Goal: Task Accomplishment & Management: Manage account settings

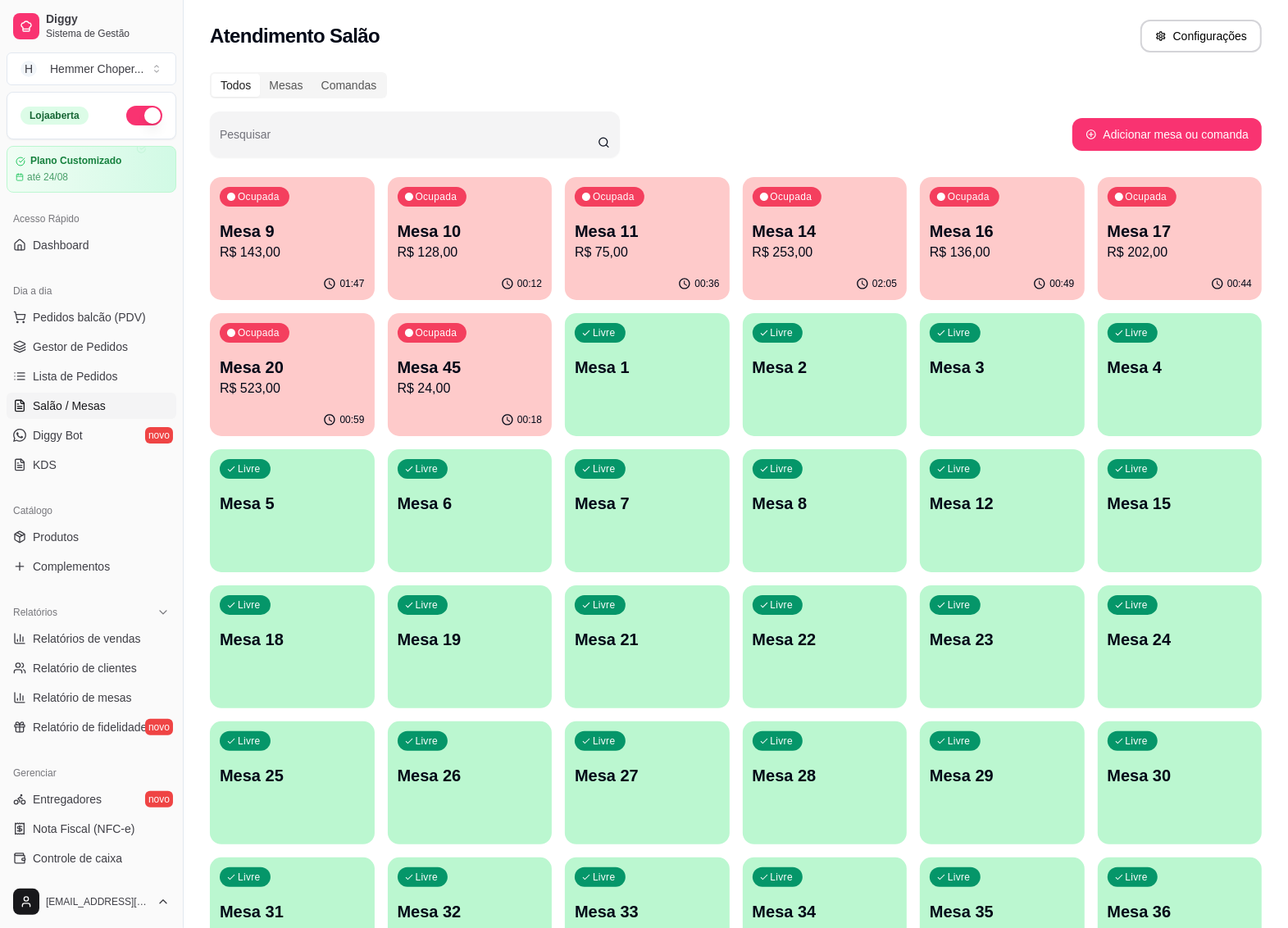
click at [829, 263] on div "Ocupada Mesa 14 R$ 253,00" at bounding box center [826, 222] width 165 height 91
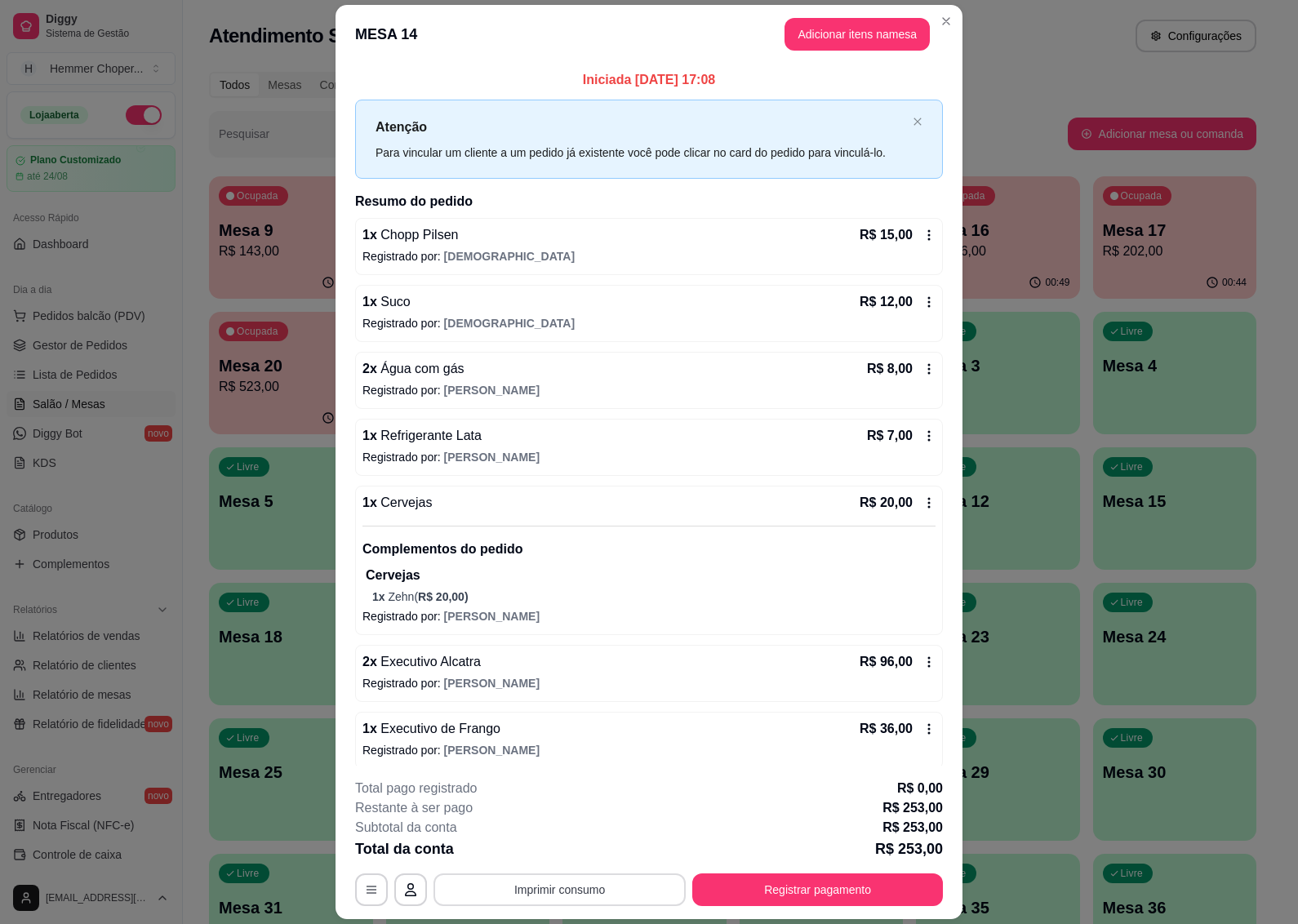
click at [610, 886] on button "Imprimir consumo" at bounding box center [560, 889] width 252 height 33
click at [549, 853] on button "IMPRESSORA" at bounding box center [556, 853] width 114 height 26
click at [802, 897] on button "Registrar pagamento" at bounding box center [818, 889] width 243 height 32
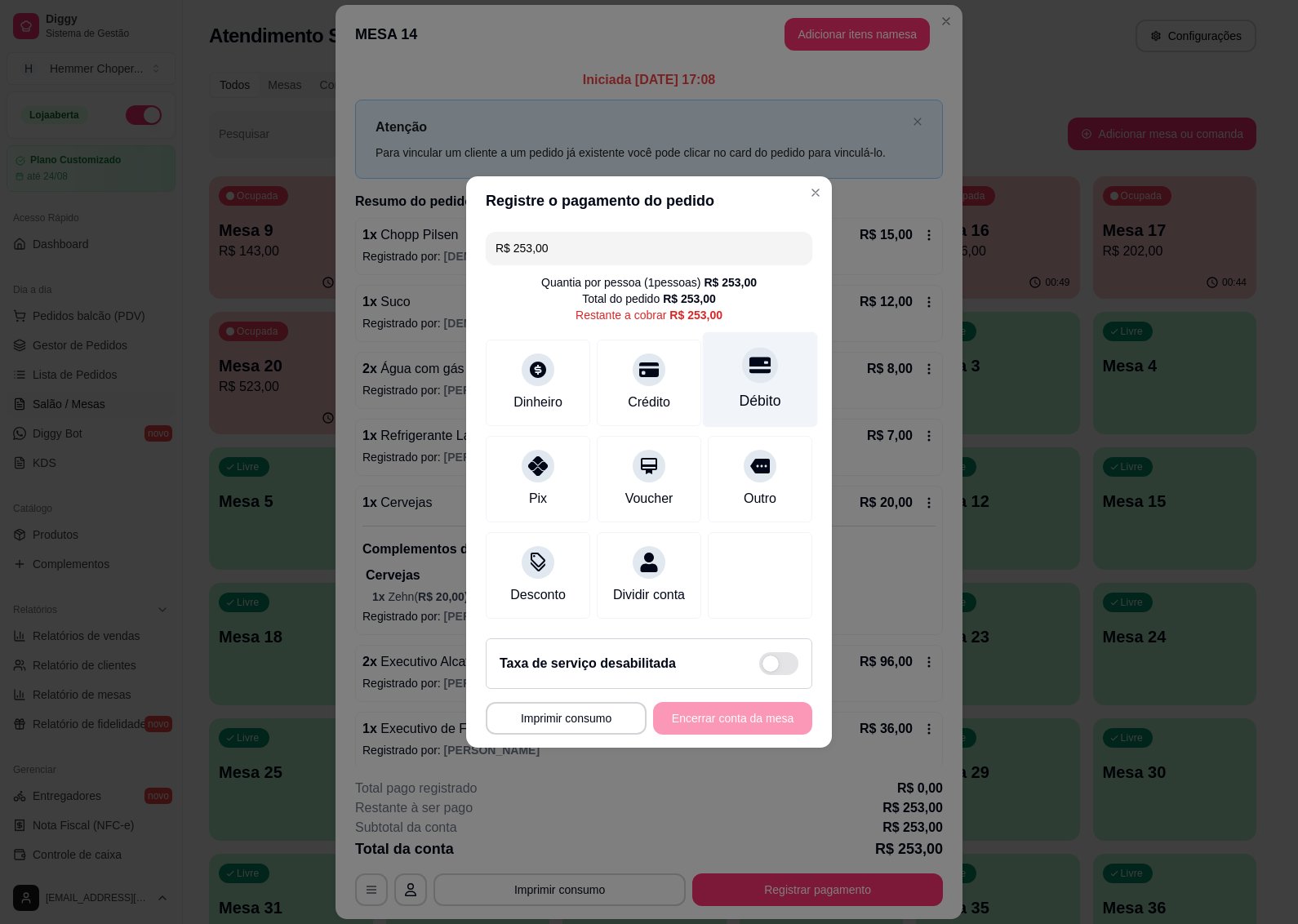
click at [753, 390] on div "Débito" at bounding box center [761, 400] width 42 height 21
type input "R$ 0,00"
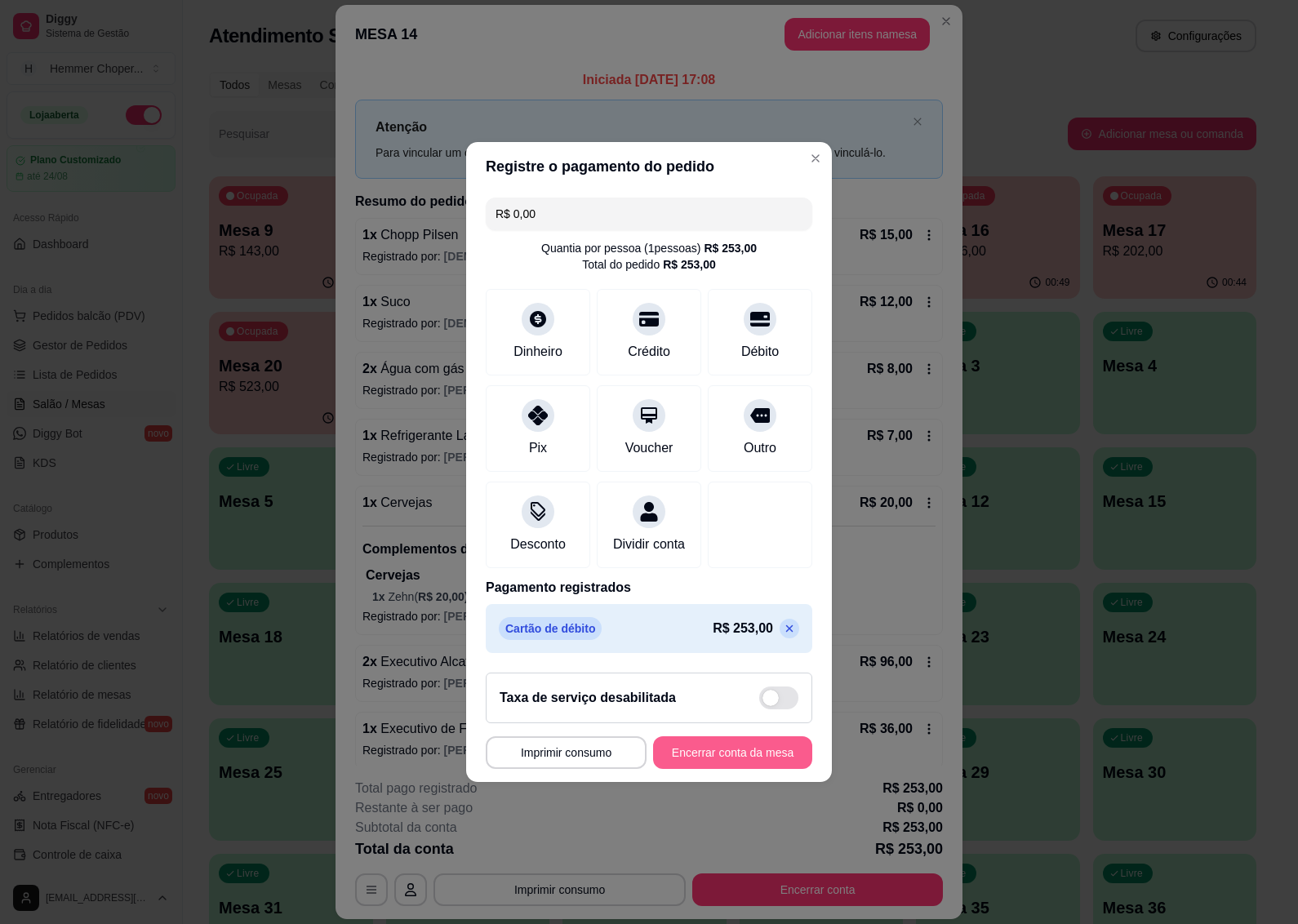
click at [729, 758] on button "Encerrar conta da mesa" at bounding box center [733, 752] width 159 height 33
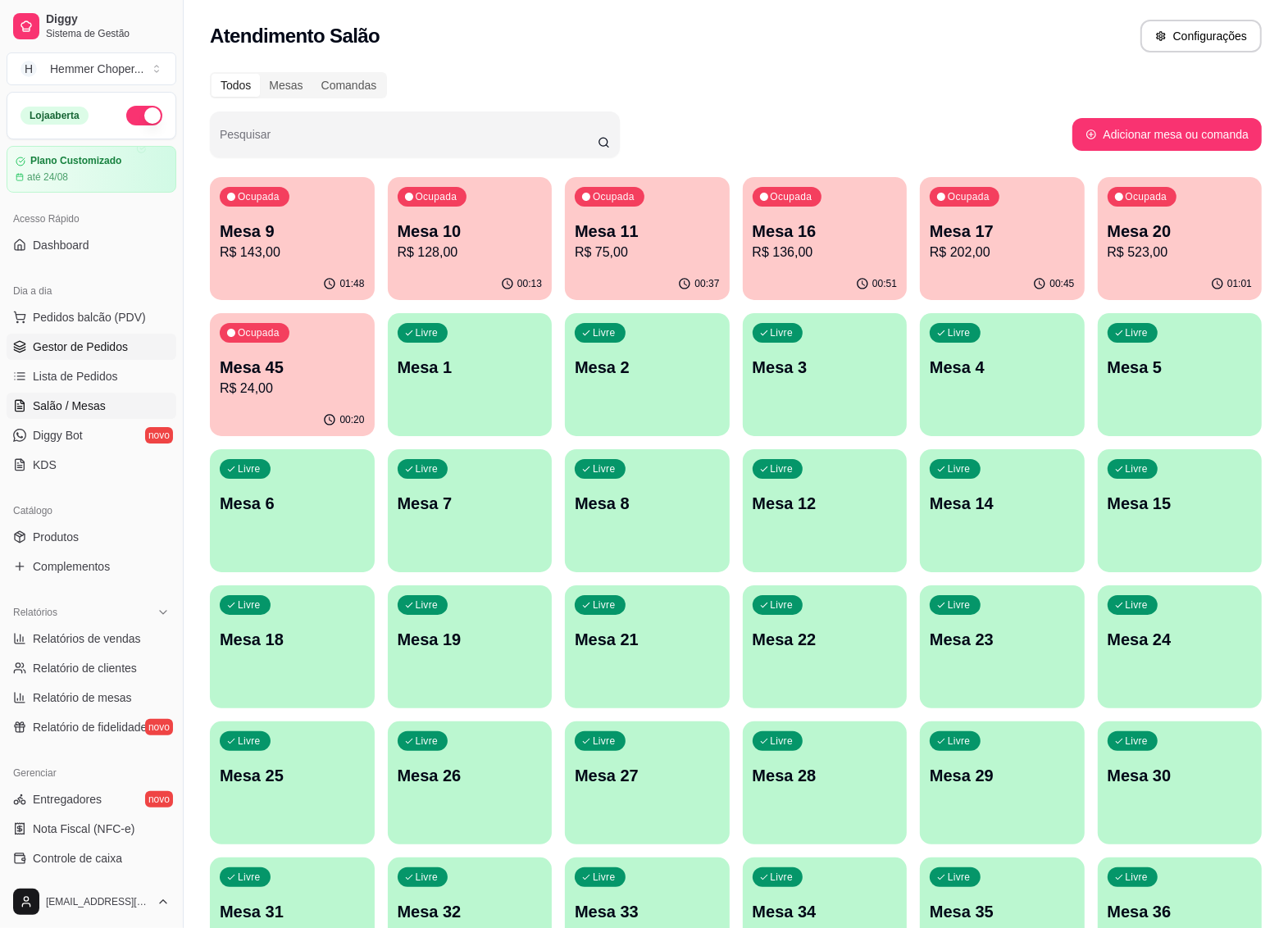
click at [87, 349] on span "Gestor de Pedidos" at bounding box center [81, 347] width 95 height 17
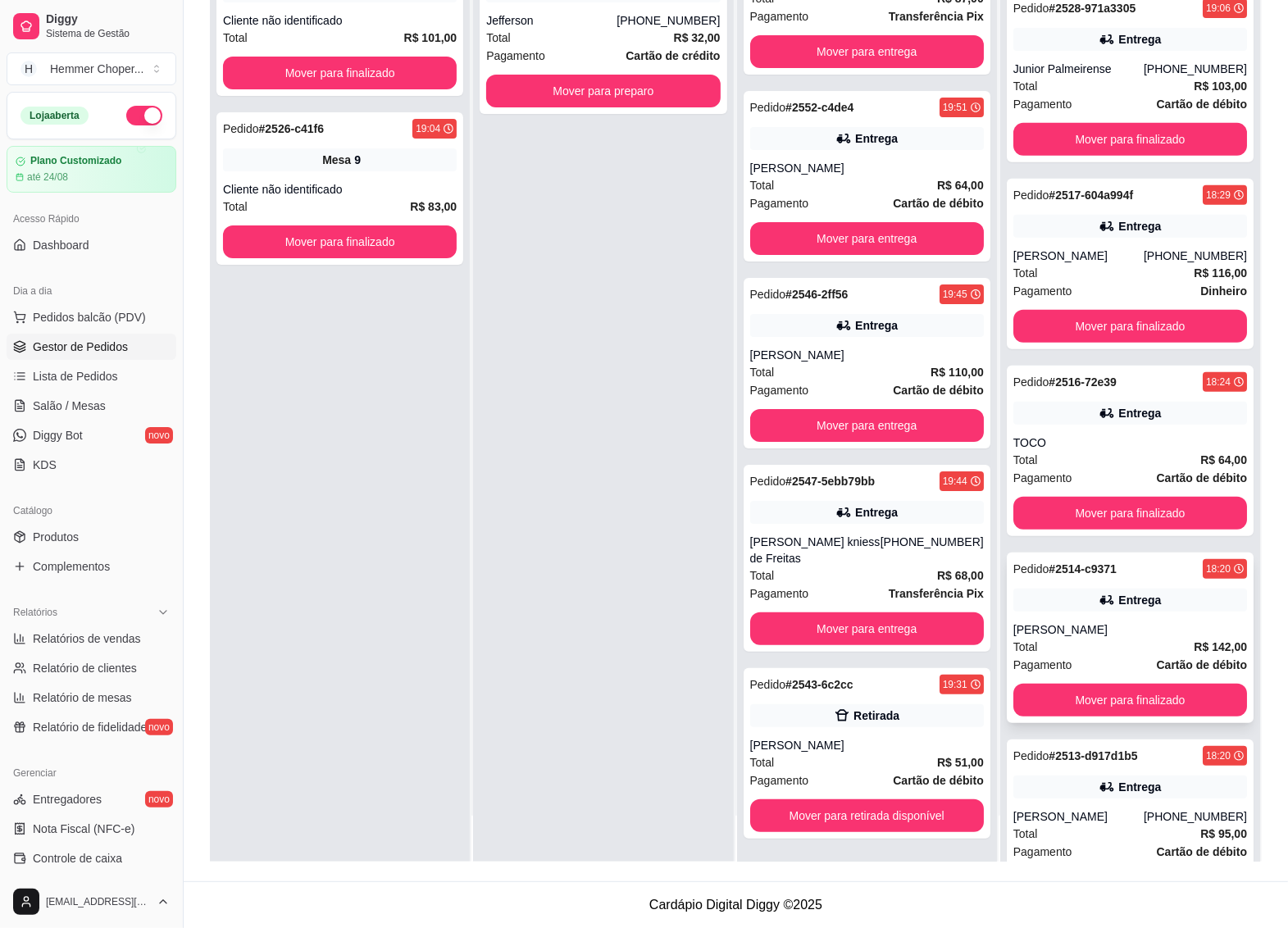
scroll to position [586, 0]
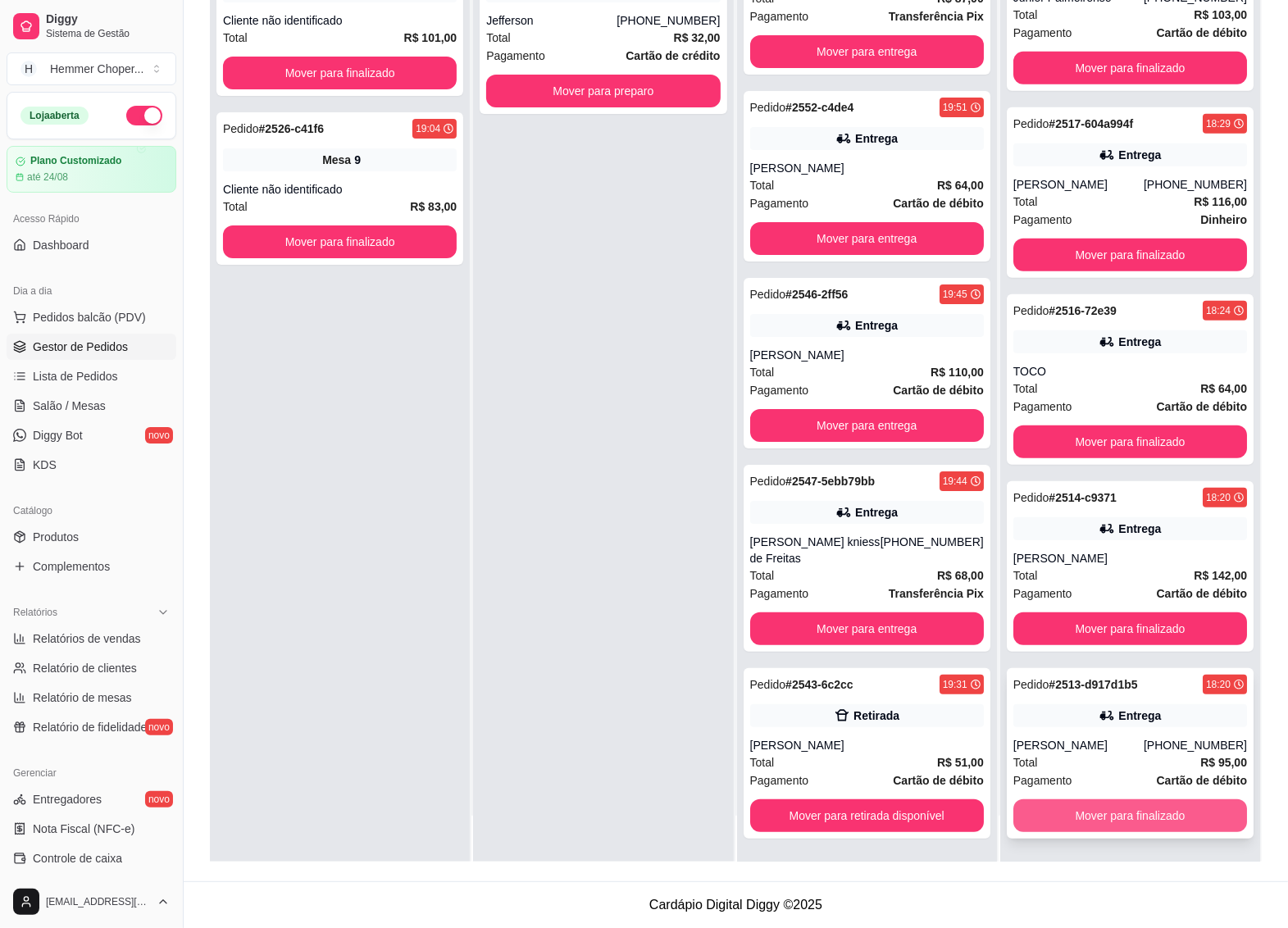
click at [1085, 808] on button "Mover para finalizado" at bounding box center [1130, 816] width 234 height 33
click at [1083, 812] on button "Mover para finalizado" at bounding box center [1130, 815] width 228 height 32
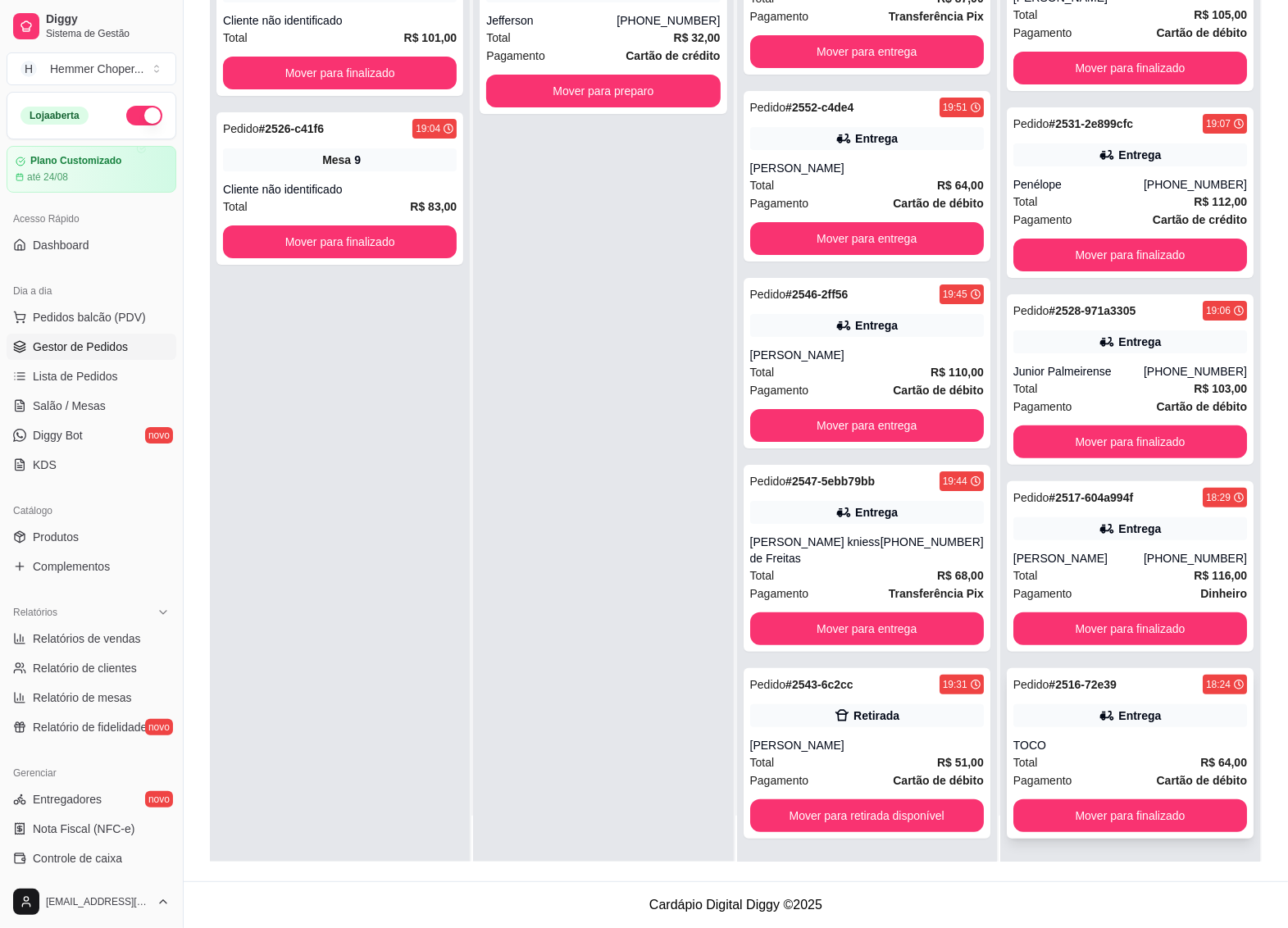
scroll to position [211, 0]
click at [1086, 804] on button "Mover para finalizado" at bounding box center [1130, 815] width 228 height 32
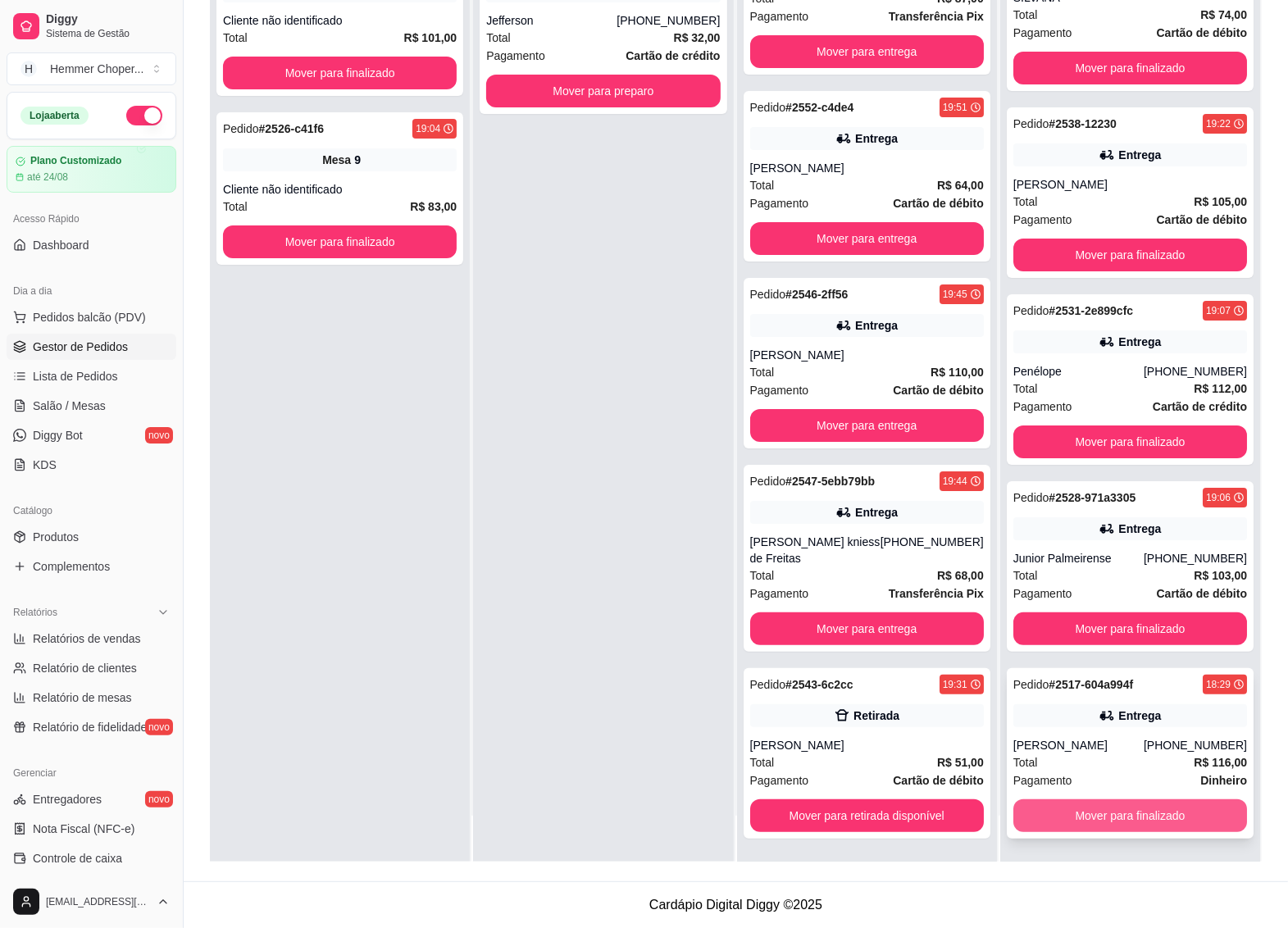
click at [1071, 814] on button "Mover para finalizado" at bounding box center [1130, 816] width 234 height 33
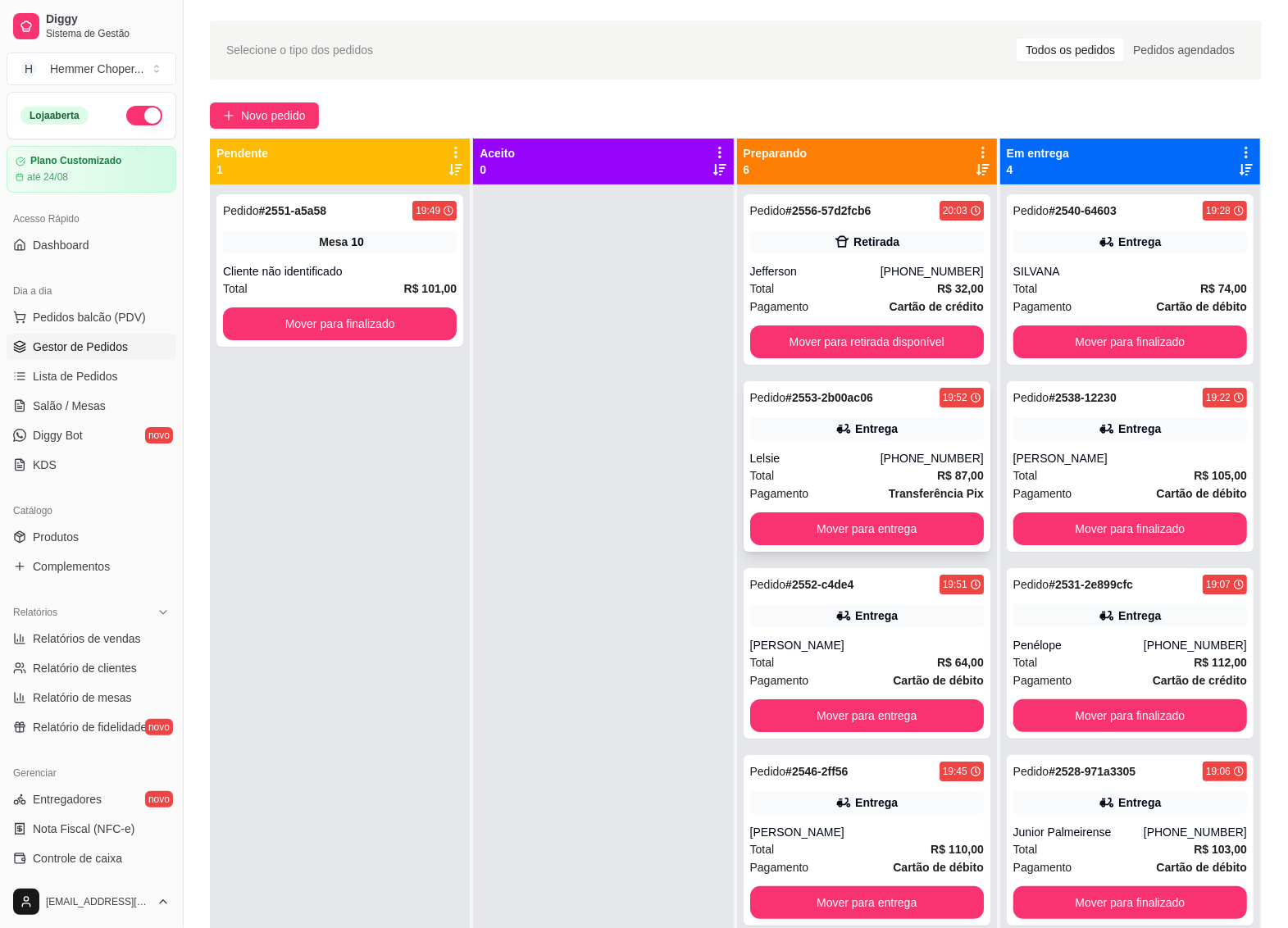
scroll to position [0, 0]
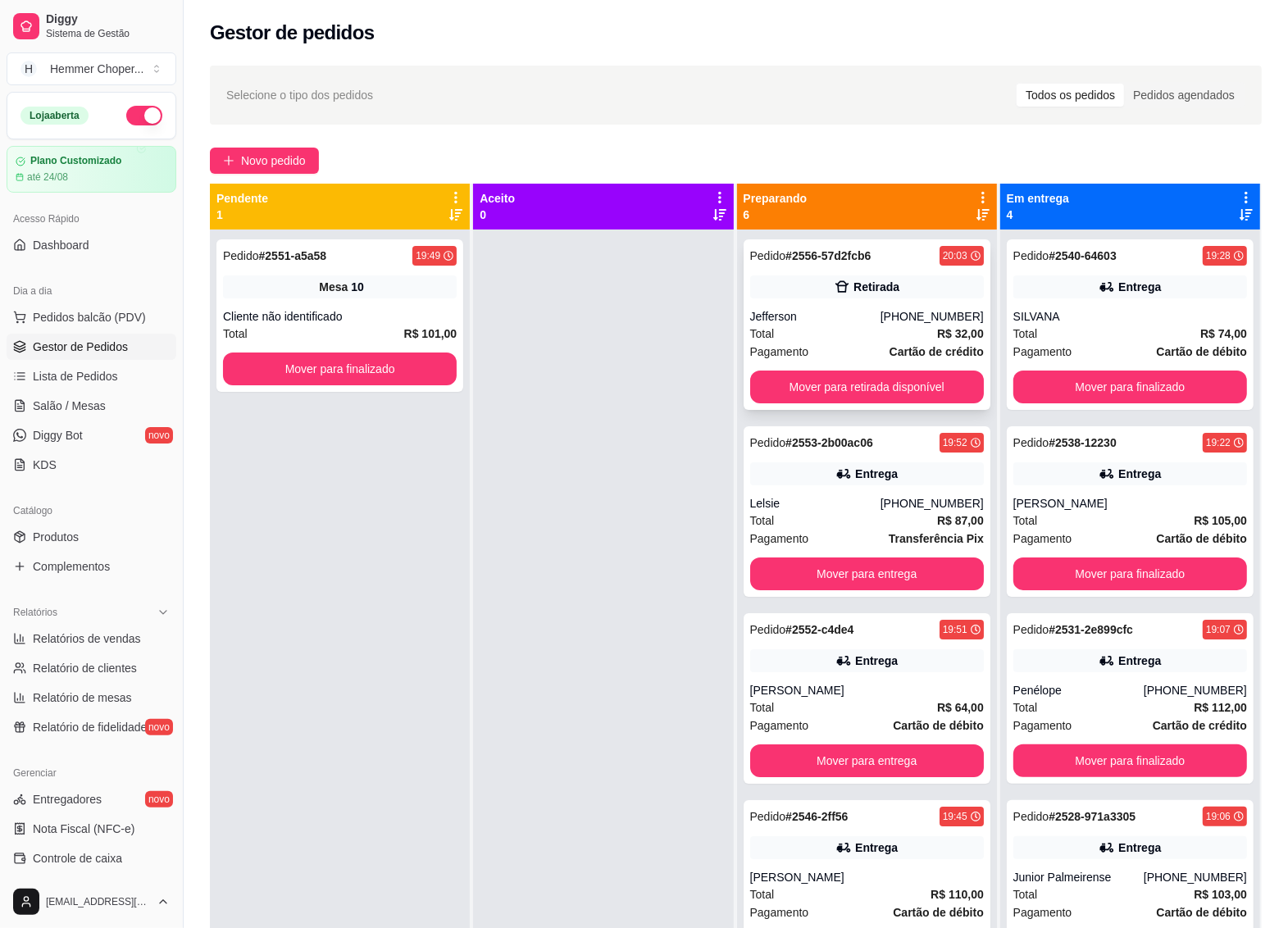
click at [862, 310] on div "Jefferson" at bounding box center [816, 316] width 130 height 17
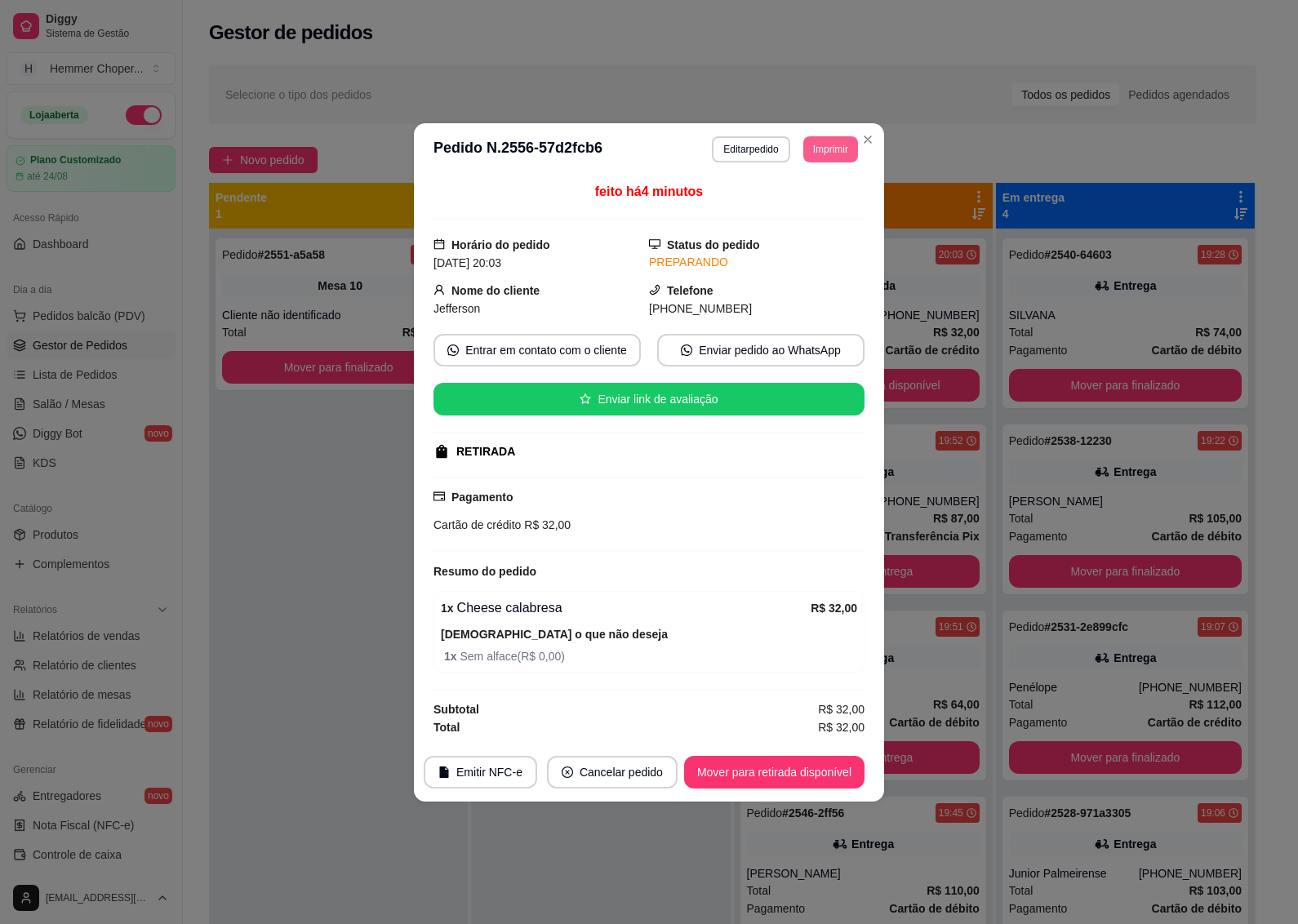
click at [820, 143] on button "Imprimir" at bounding box center [831, 149] width 55 height 26
click at [781, 204] on button "IMPRESSORA" at bounding box center [801, 204] width 119 height 26
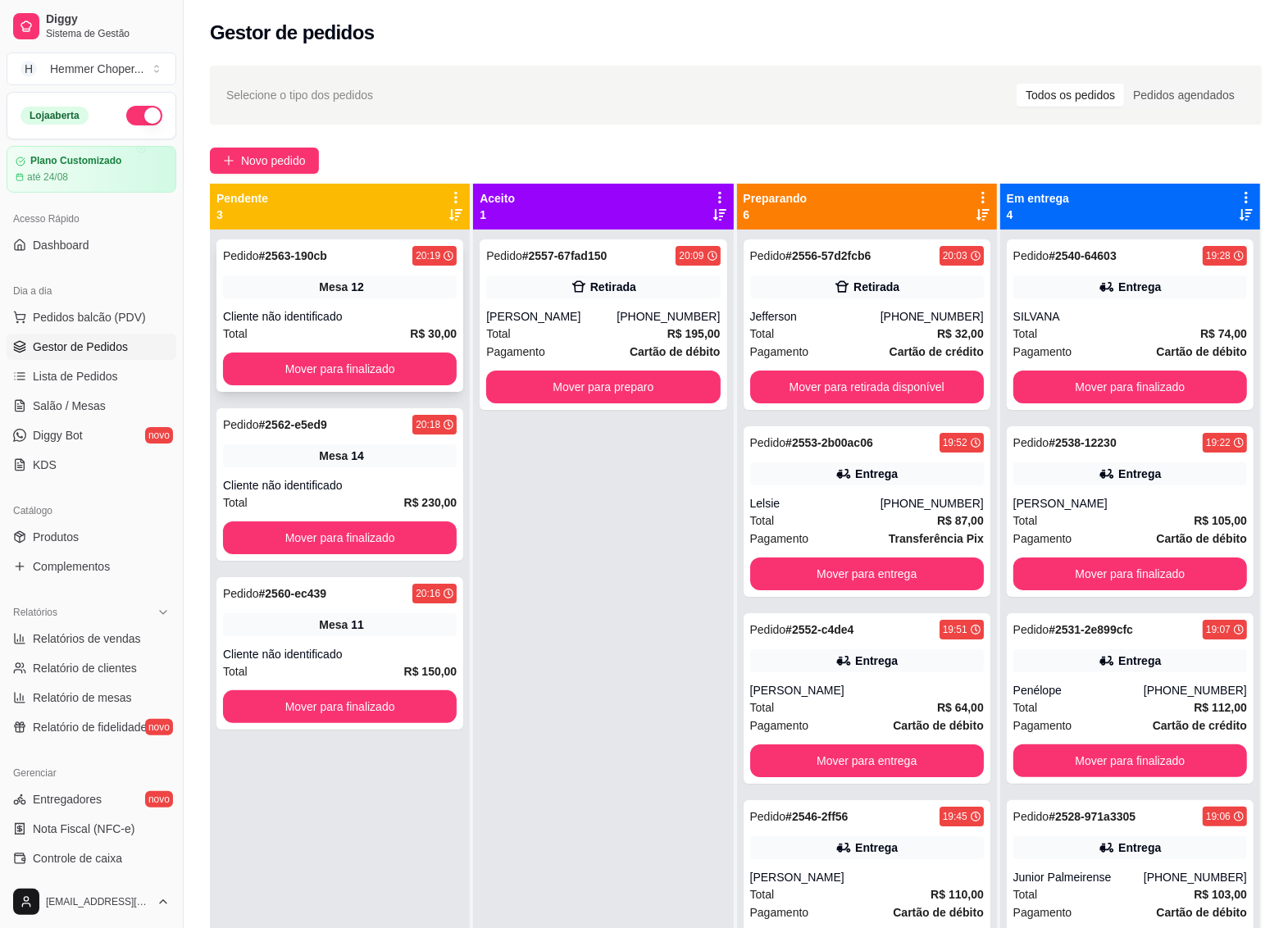
click at [332, 312] on div "Cliente não identificado" at bounding box center [339, 316] width 234 height 17
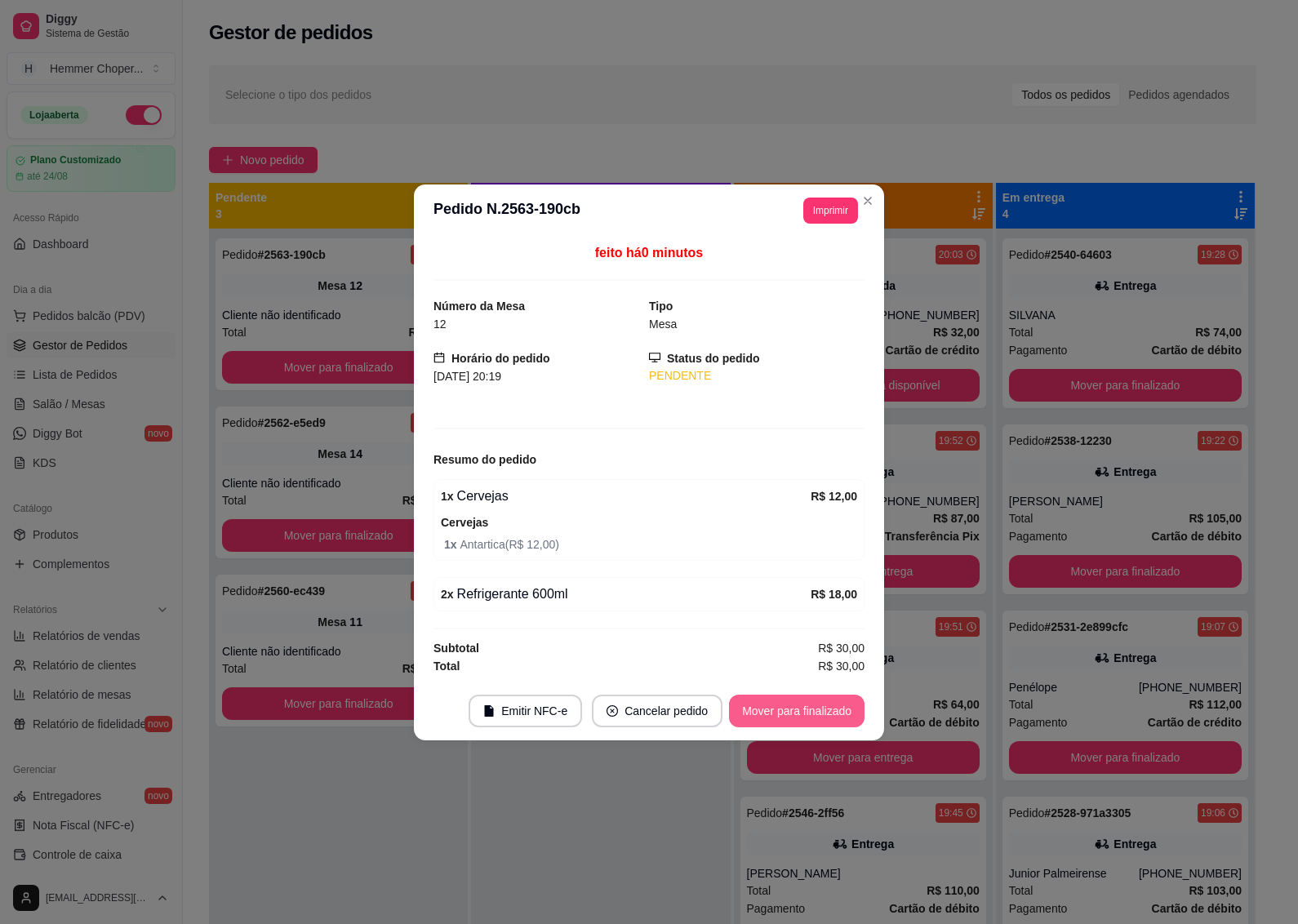
click at [759, 712] on button "Mover para finalizado" at bounding box center [797, 711] width 135 height 33
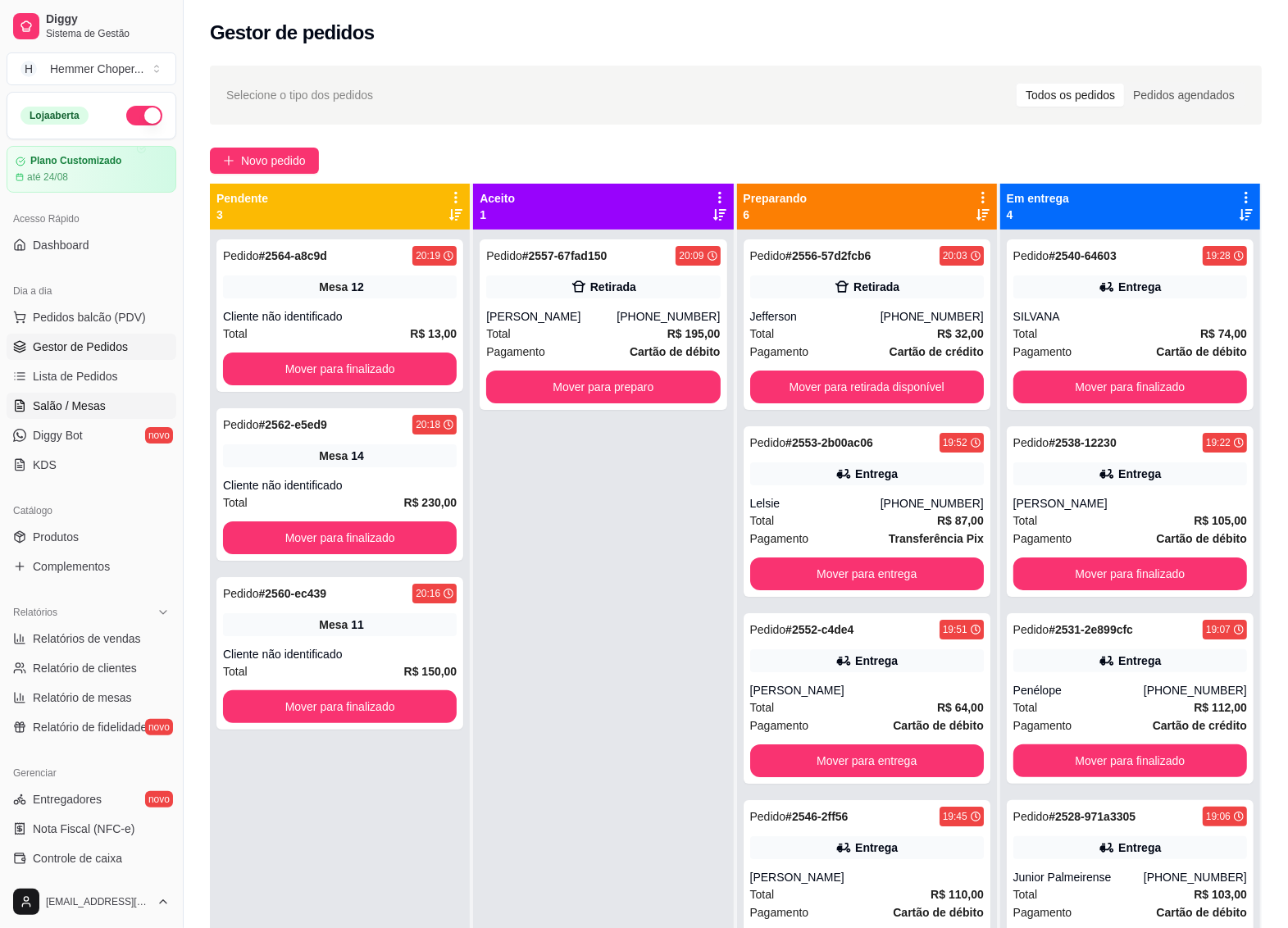
click at [94, 404] on span "Salão / Mesas" at bounding box center [70, 406] width 73 height 17
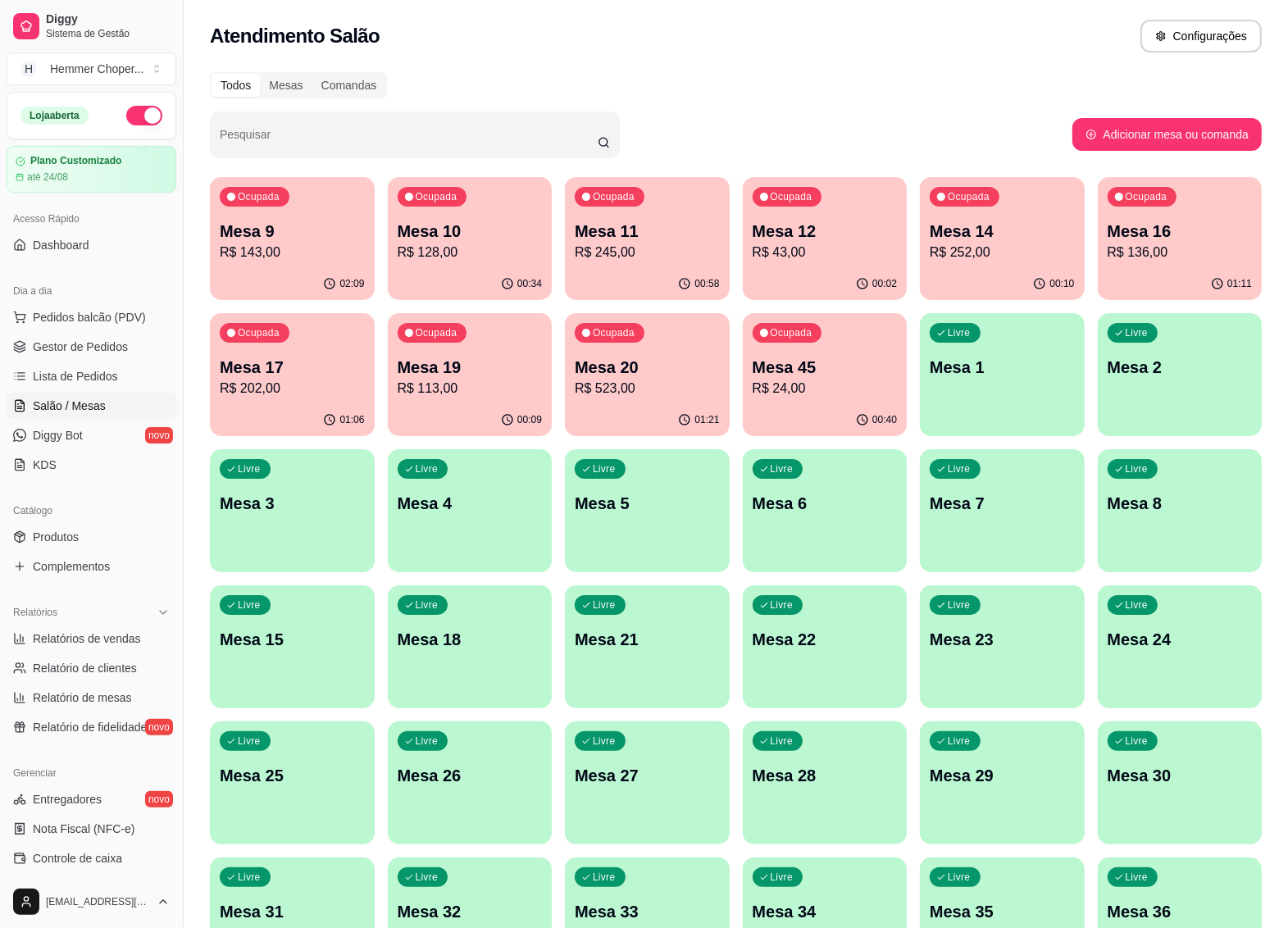
click at [324, 260] on p "R$ 143,00" at bounding box center [293, 252] width 145 height 19
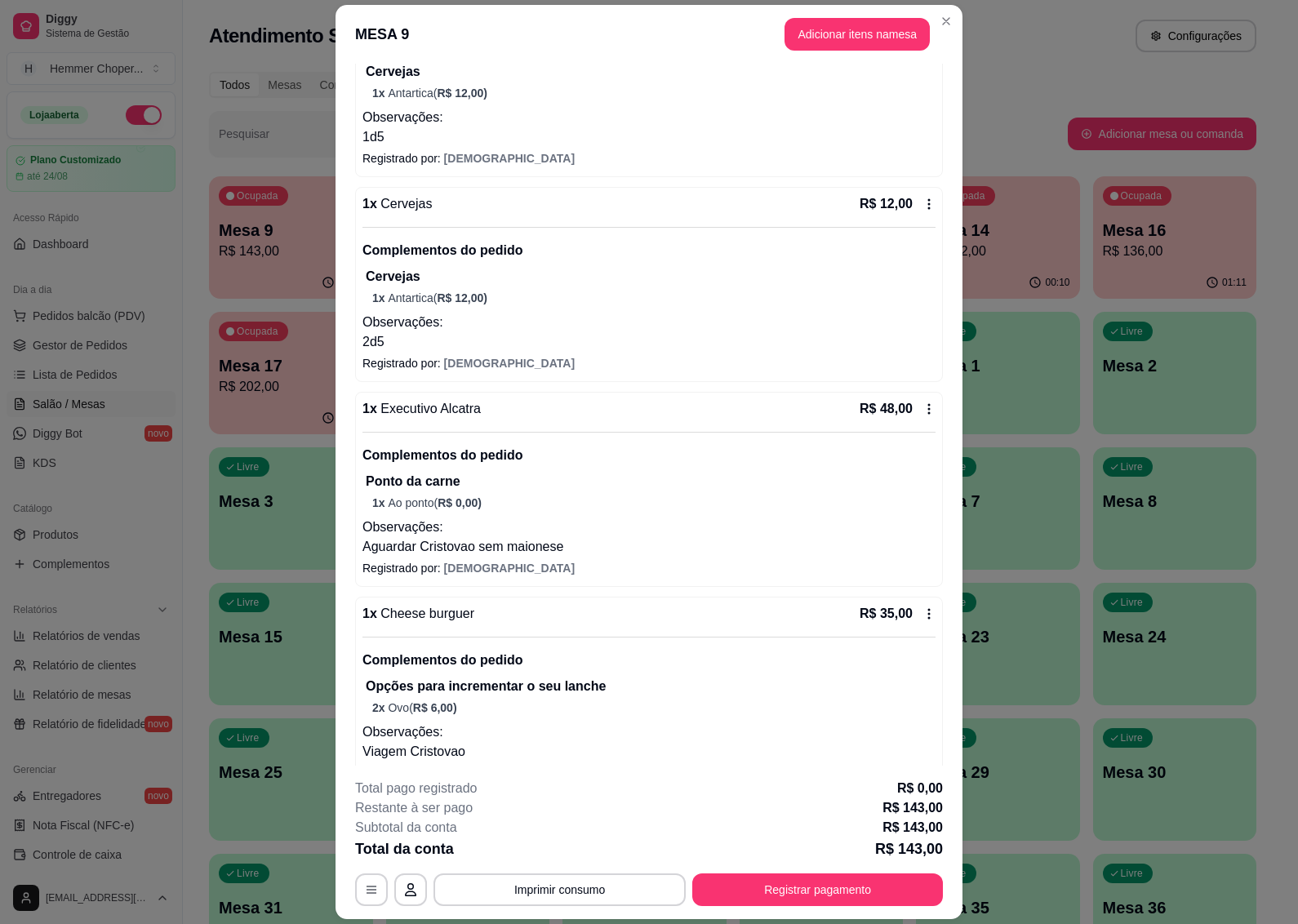
scroll to position [306, 0]
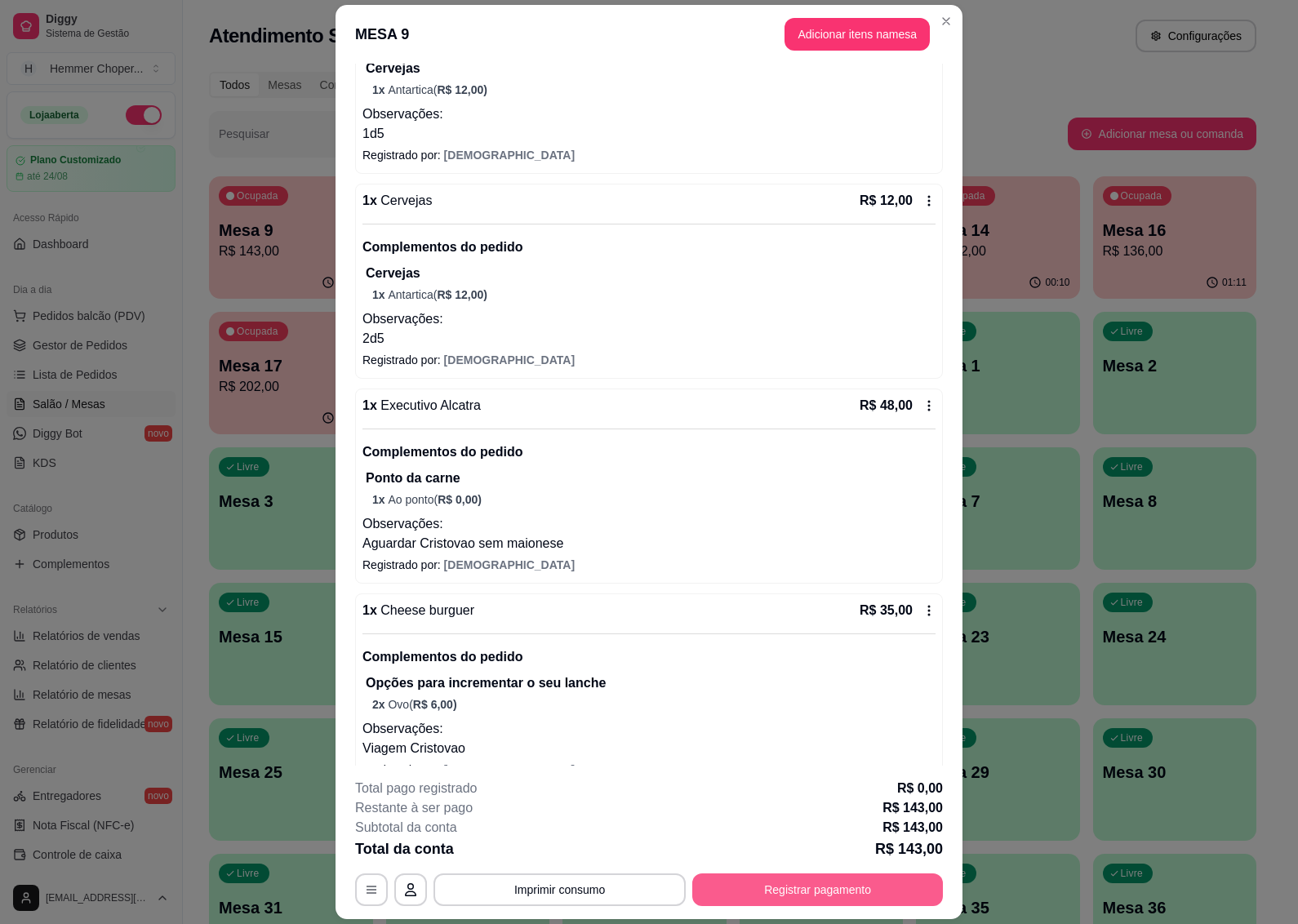
click at [829, 887] on button "Registrar pagamento" at bounding box center [818, 889] width 250 height 33
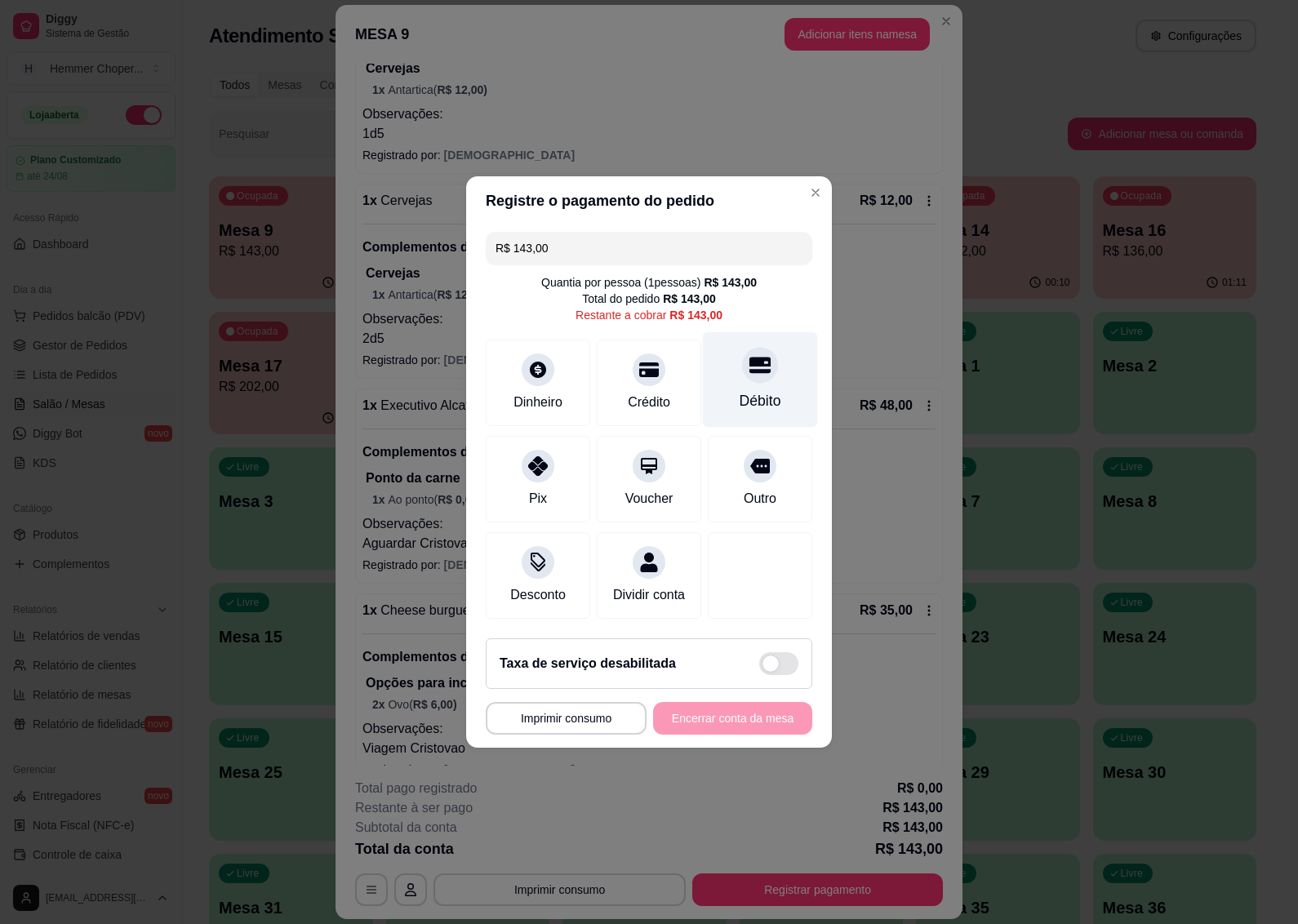
click at [750, 363] on icon at bounding box center [760, 366] width 21 height 16
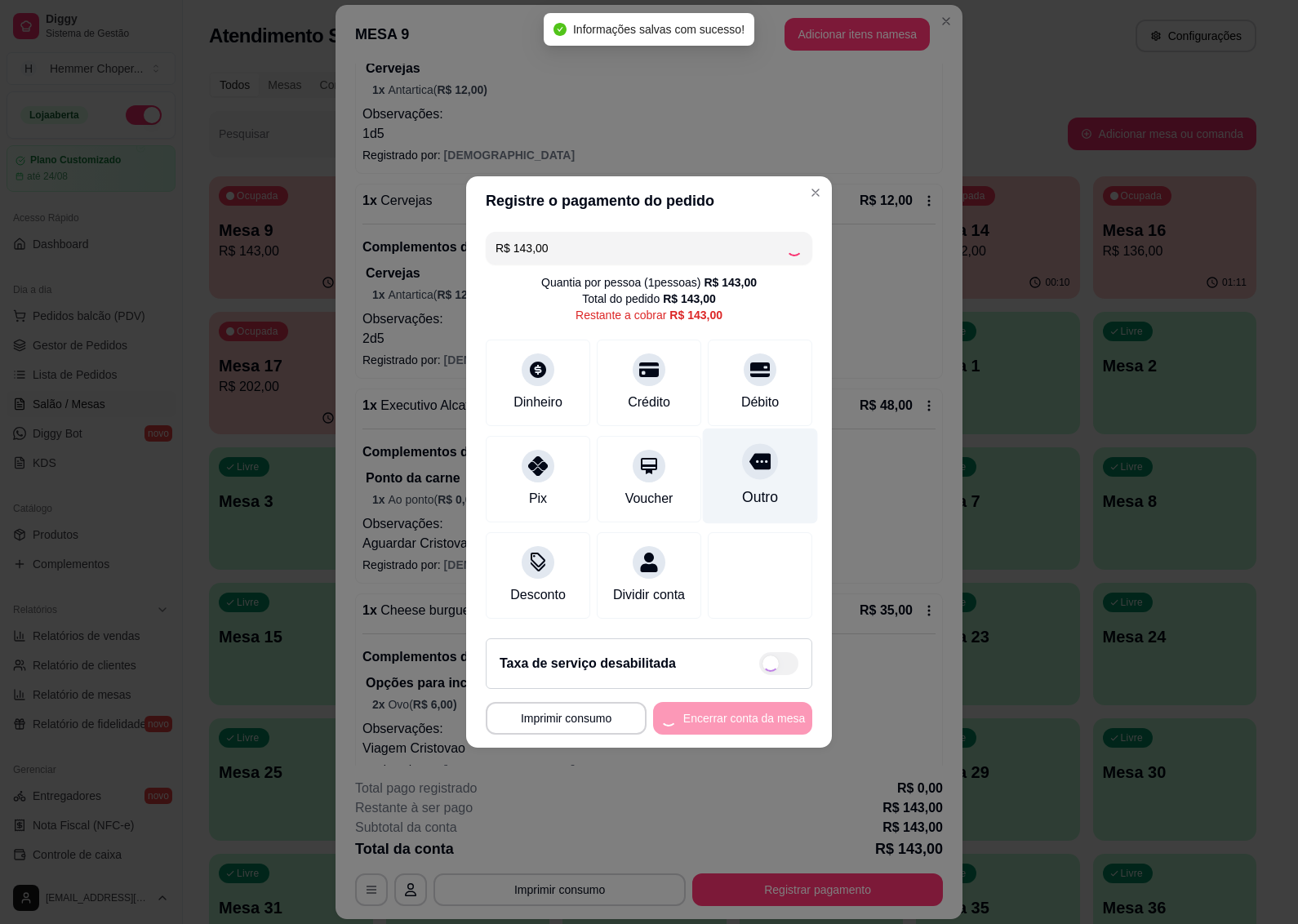
type input "R$ 0,00"
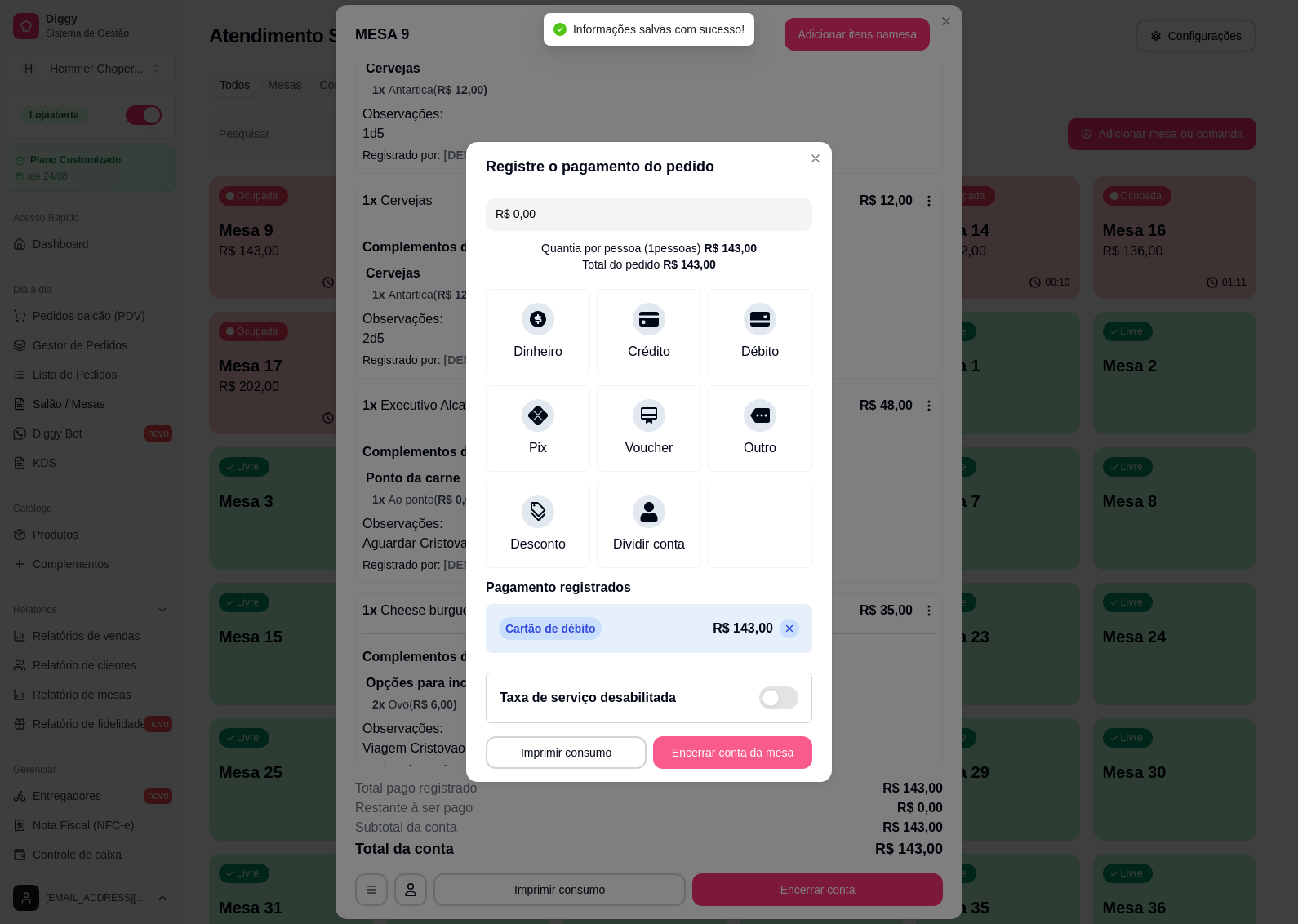
click at [747, 765] on button "Encerrar conta da mesa" at bounding box center [733, 752] width 159 height 33
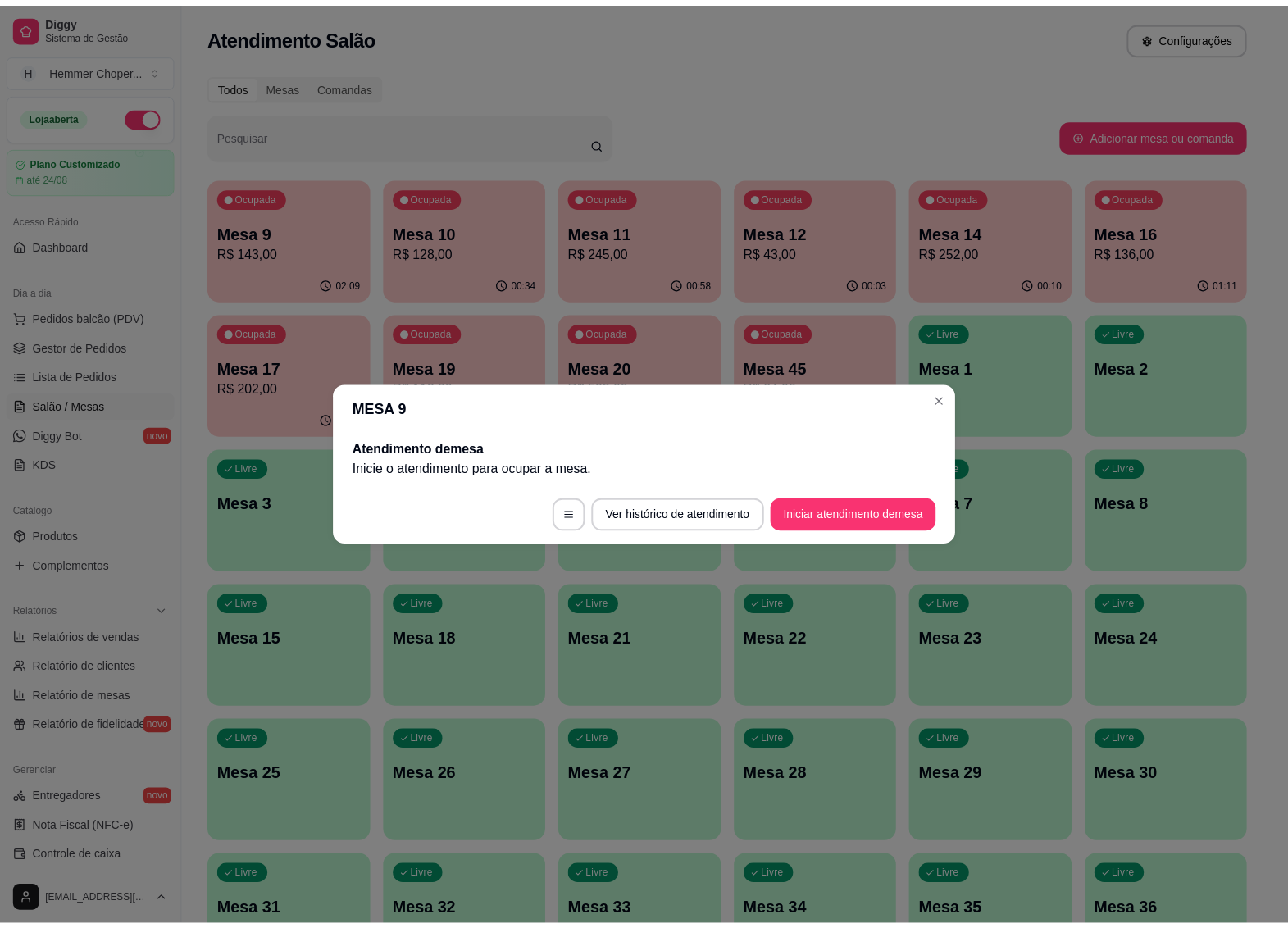
scroll to position [0, 0]
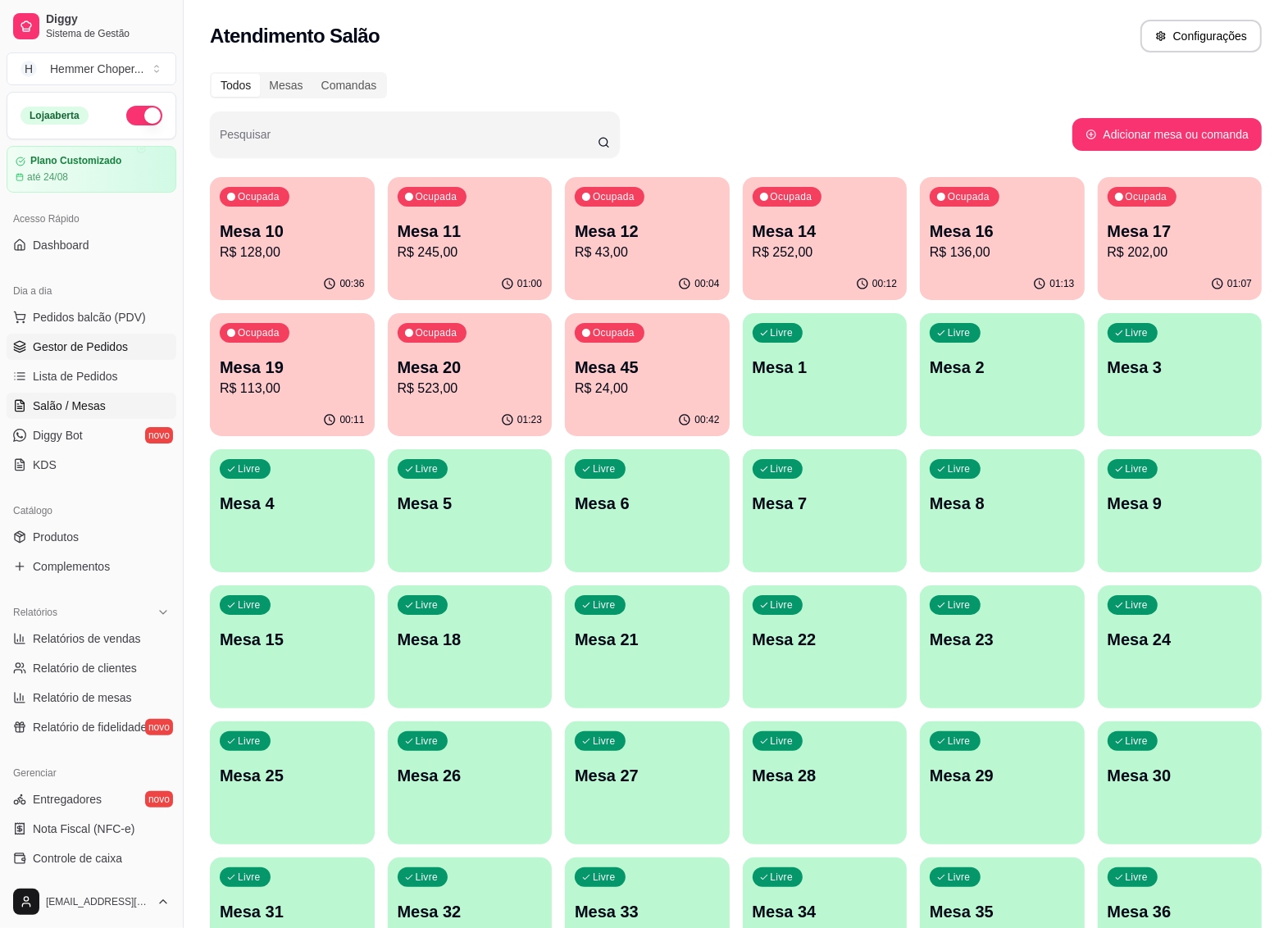
click at [105, 346] on span "Gestor de Pedidos" at bounding box center [81, 347] width 95 height 17
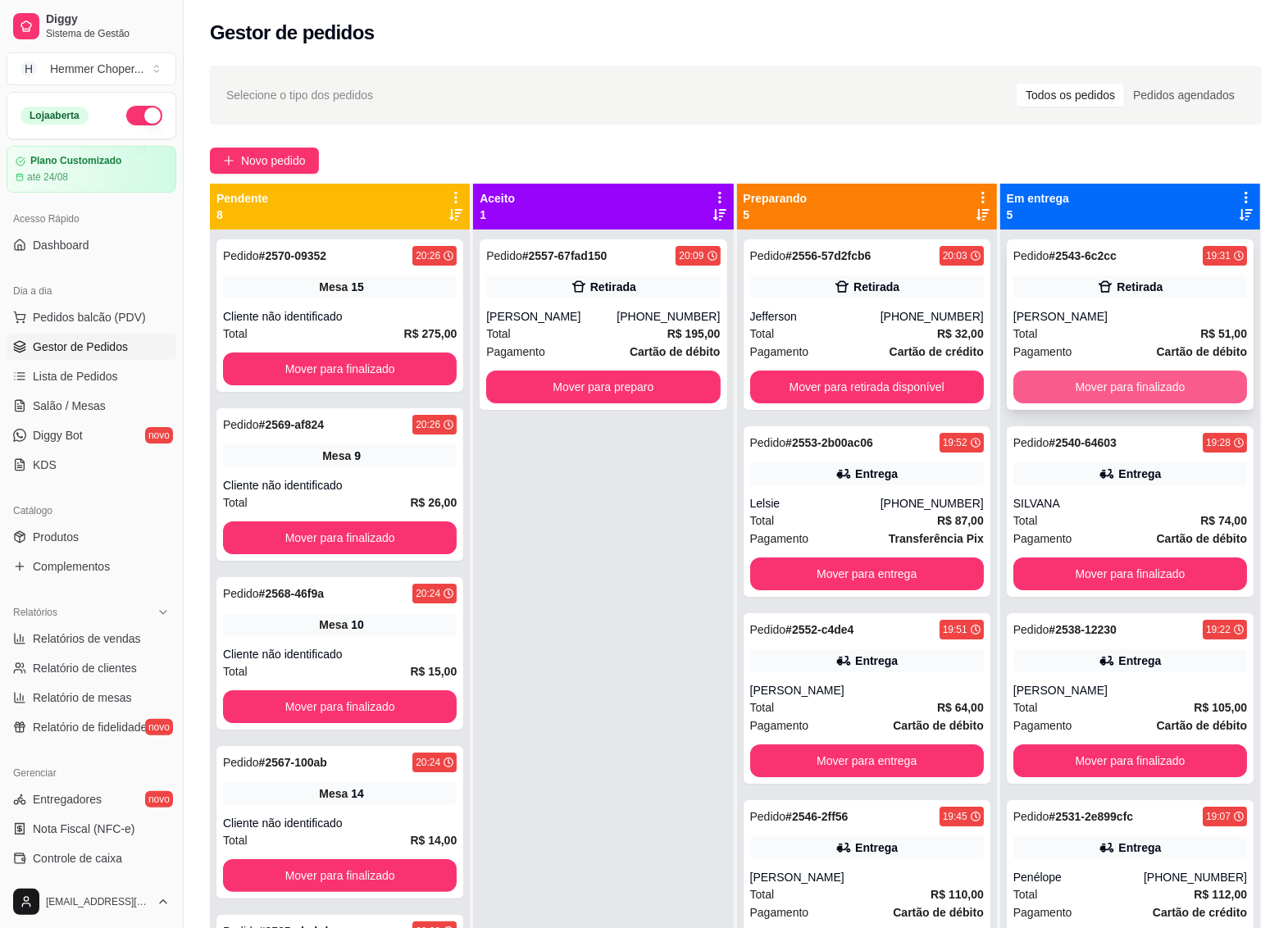
click at [1092, 380] on button "Mover para finalizado" at bounding box center [1130, 387] width 234 height 33
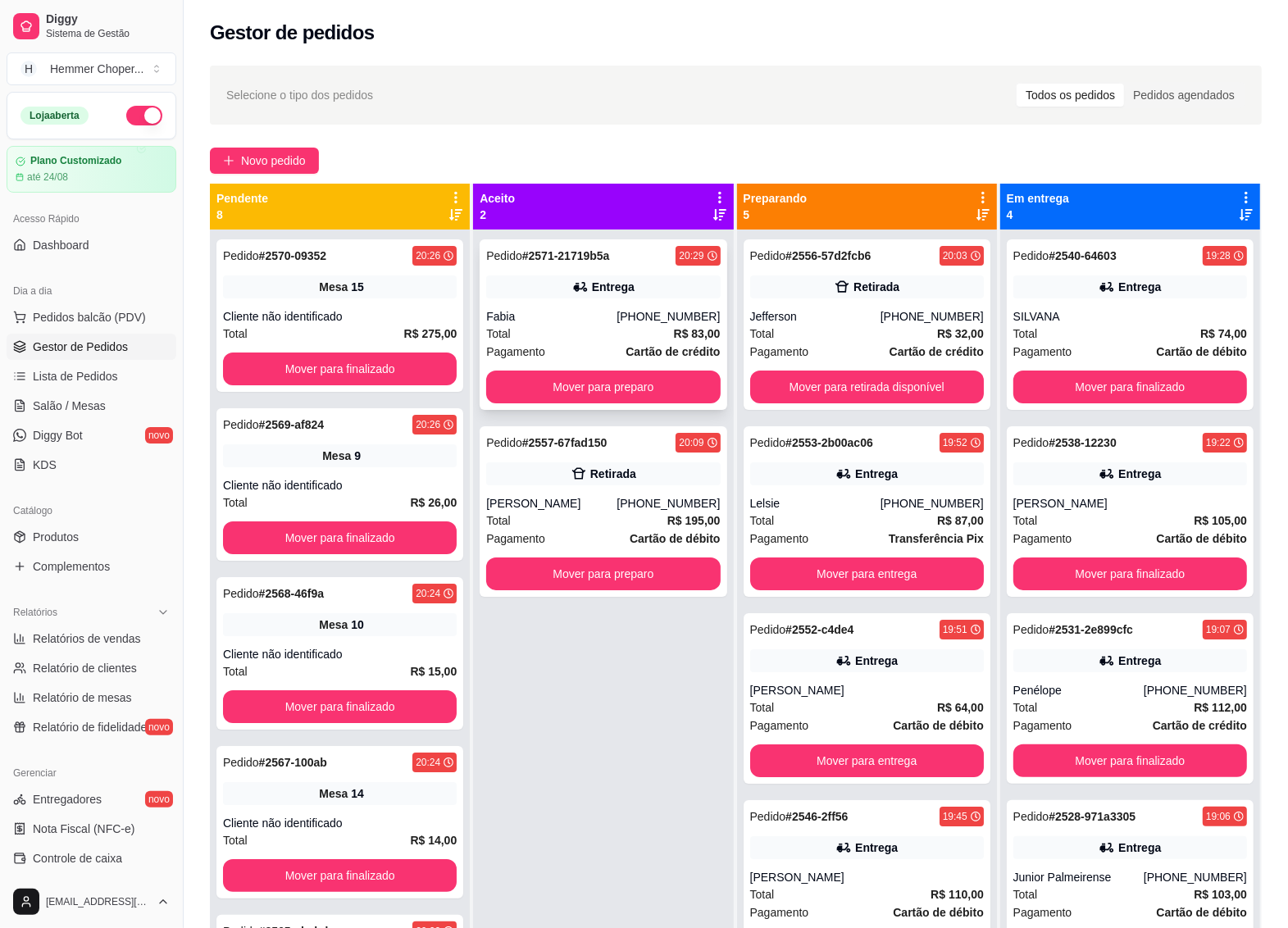
click at [588, 315] on div "Fabia" at bounding box center [551, 316] width 130 height 17
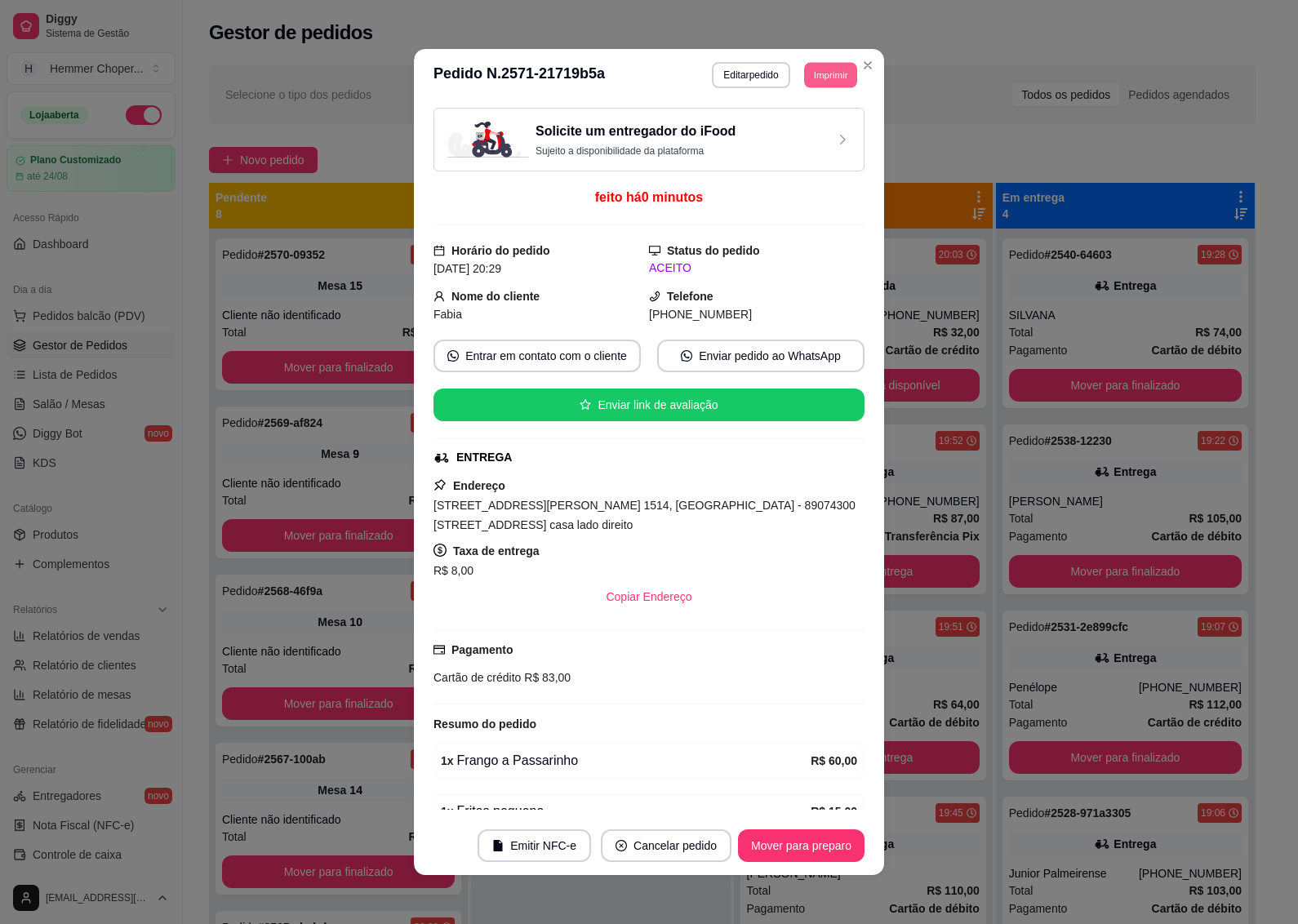
click at [815, 66] on button "Imprimir" at bounding box center [831, 75] width 53 height 26
click at [774, 137] on button "IMPRESSORA" at bounding box center [794, 132] width 119 height 26
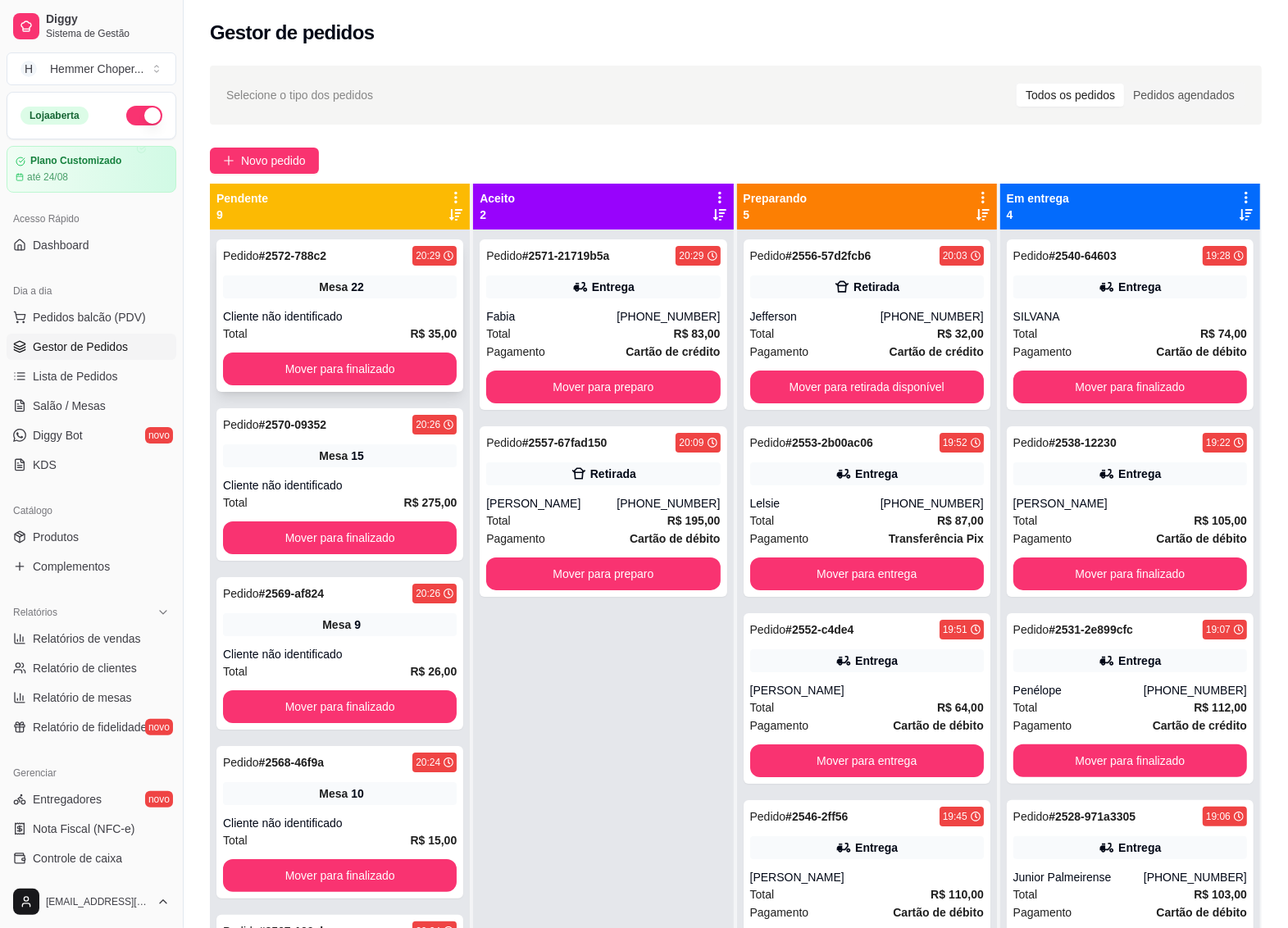
click at [372, 322] on div "Cliente não identificado" at bounding box center [339, 316] width 234 height 17
click at [344, 358] on button "Mover para finalizado" at bounding box center [340, 369] width 228 height 32
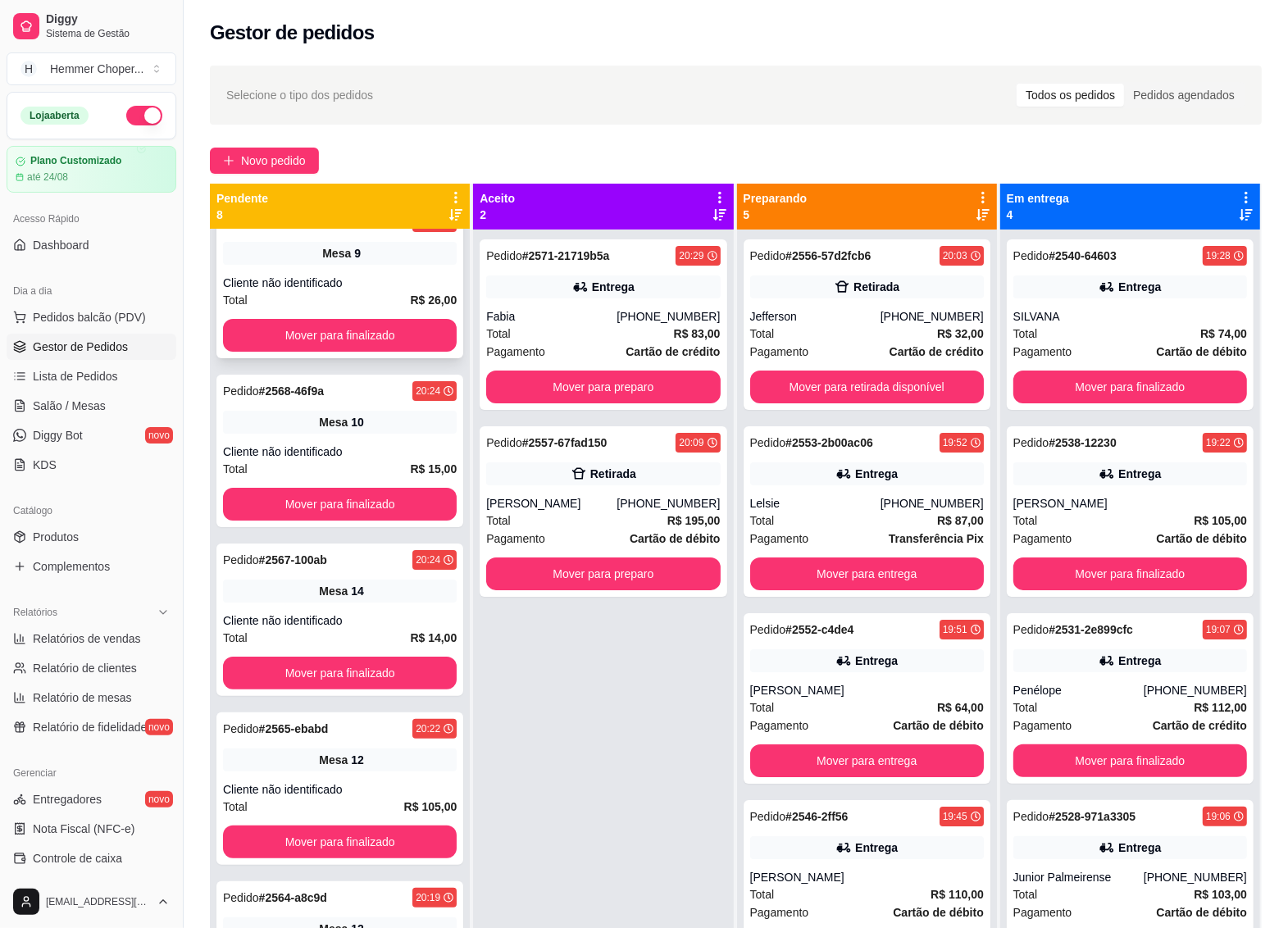
scroll to position [204, 0]
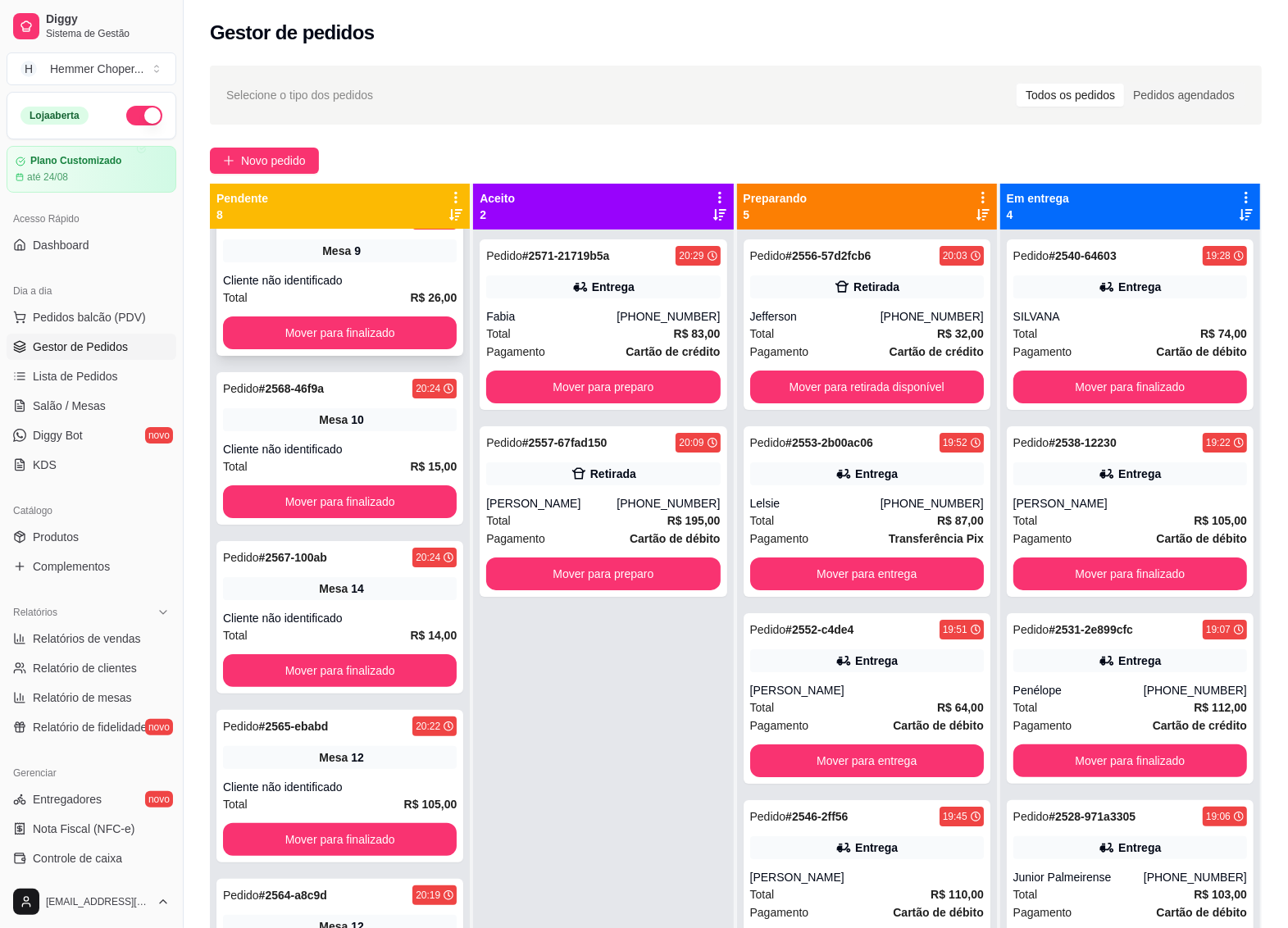
click at [347, 290] on div "Total R$ 26,00" at bounding box center [339, 298] width 234 height 18
click at [349, 318] on button "Mover para finalizado" at bounding box center [339, 333] width 234 height 33
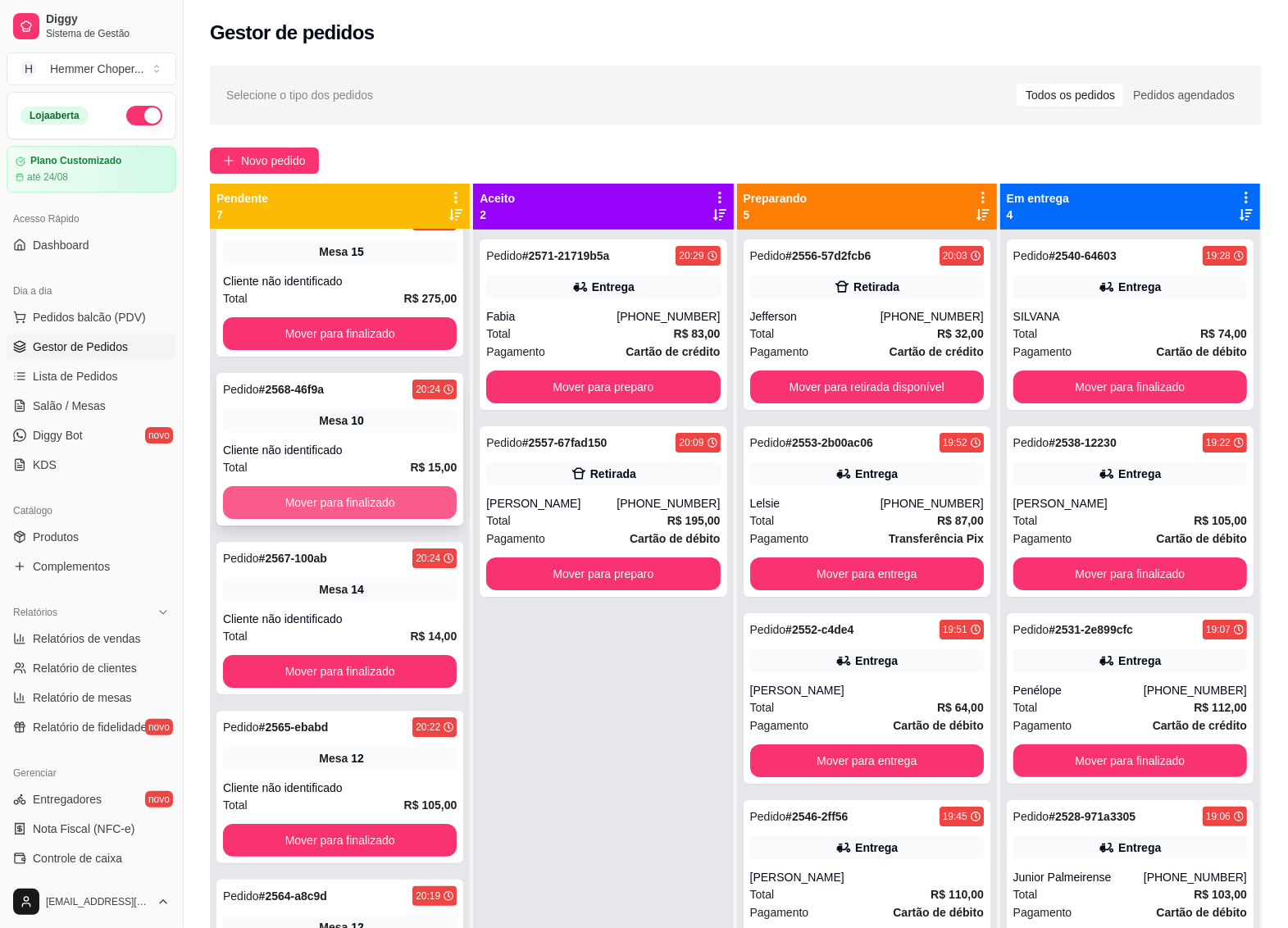
click at [334, 496] on button "Mover para finalizado" at bounding box center [339, 503] width 234 height 33
click at [357, 438] on div "Pedido # 2567-100ab 20:24 Mesa 14 Cliente não identificado Total R$ 14,00 Mover…" at bounding box center [339, 449] width 247 height 152
click at [338, 498] on button "Mover para finalizado" at bounding box center [340, 503] width 228 height 32
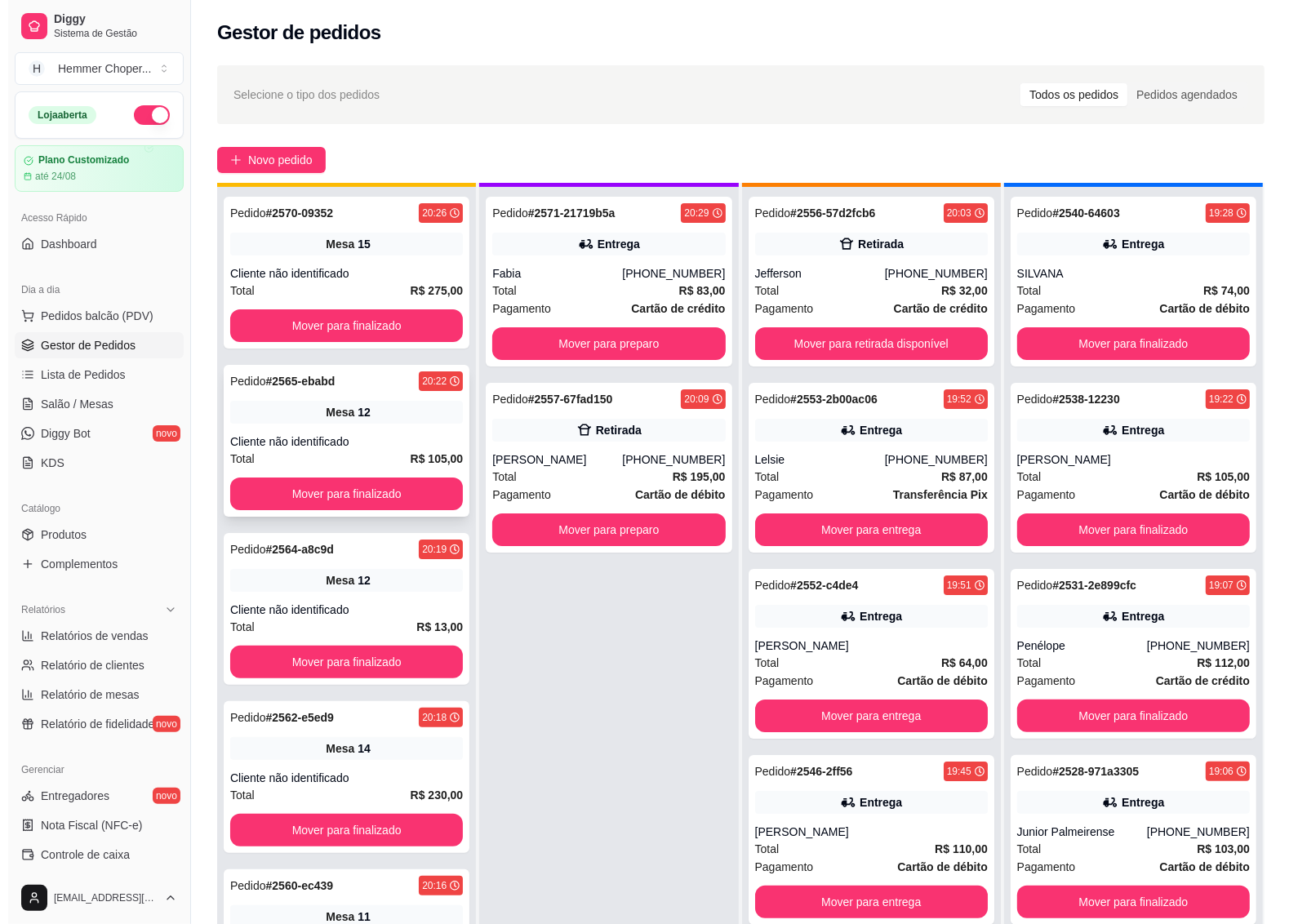
scroll to position [46, 0]
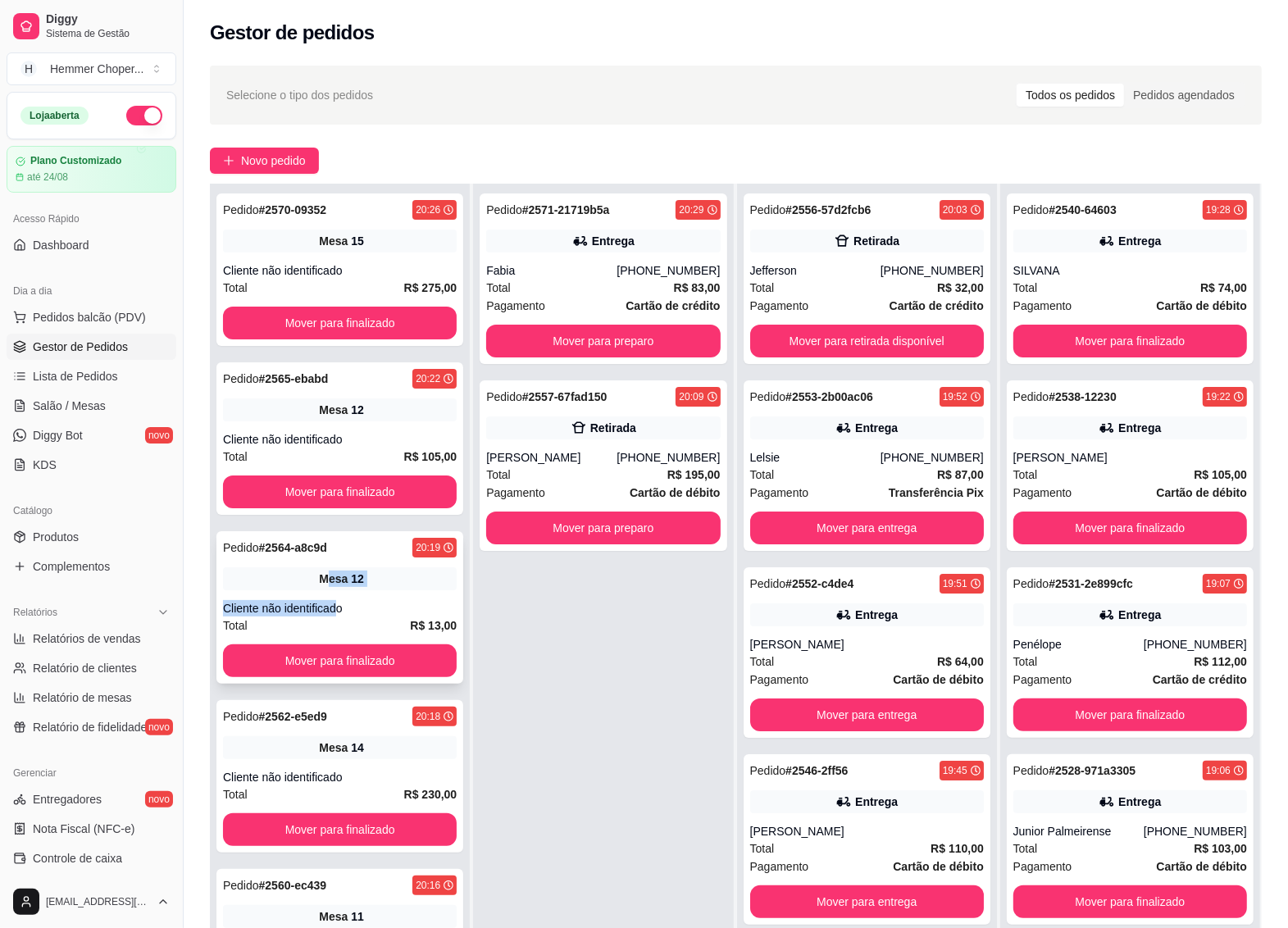
click at [333, 591] on div "Pedido # 2564-a8c9d 20:19 Mesa 12 Cliente não identificado Total R$ 13,00 Mover…" at bounding box center [339, 607] width 247 height 152
click at [365, 654] on button "Mover para finalizado" at bounding box center [340, 661] width 228 height 32
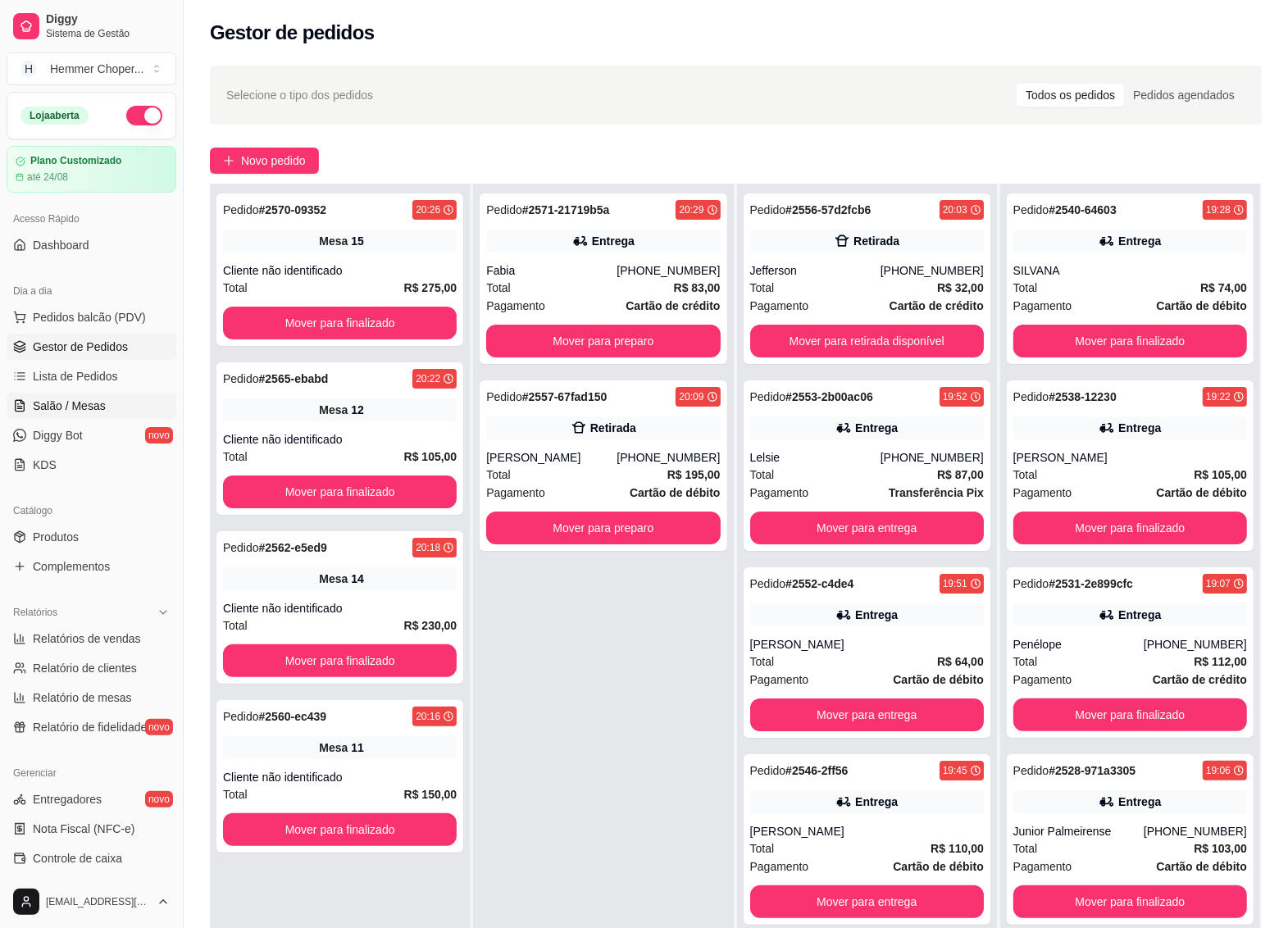
click at [76, 412] on span "Salão / Mesas" at bounding box center [70, 406] width 73 height 17
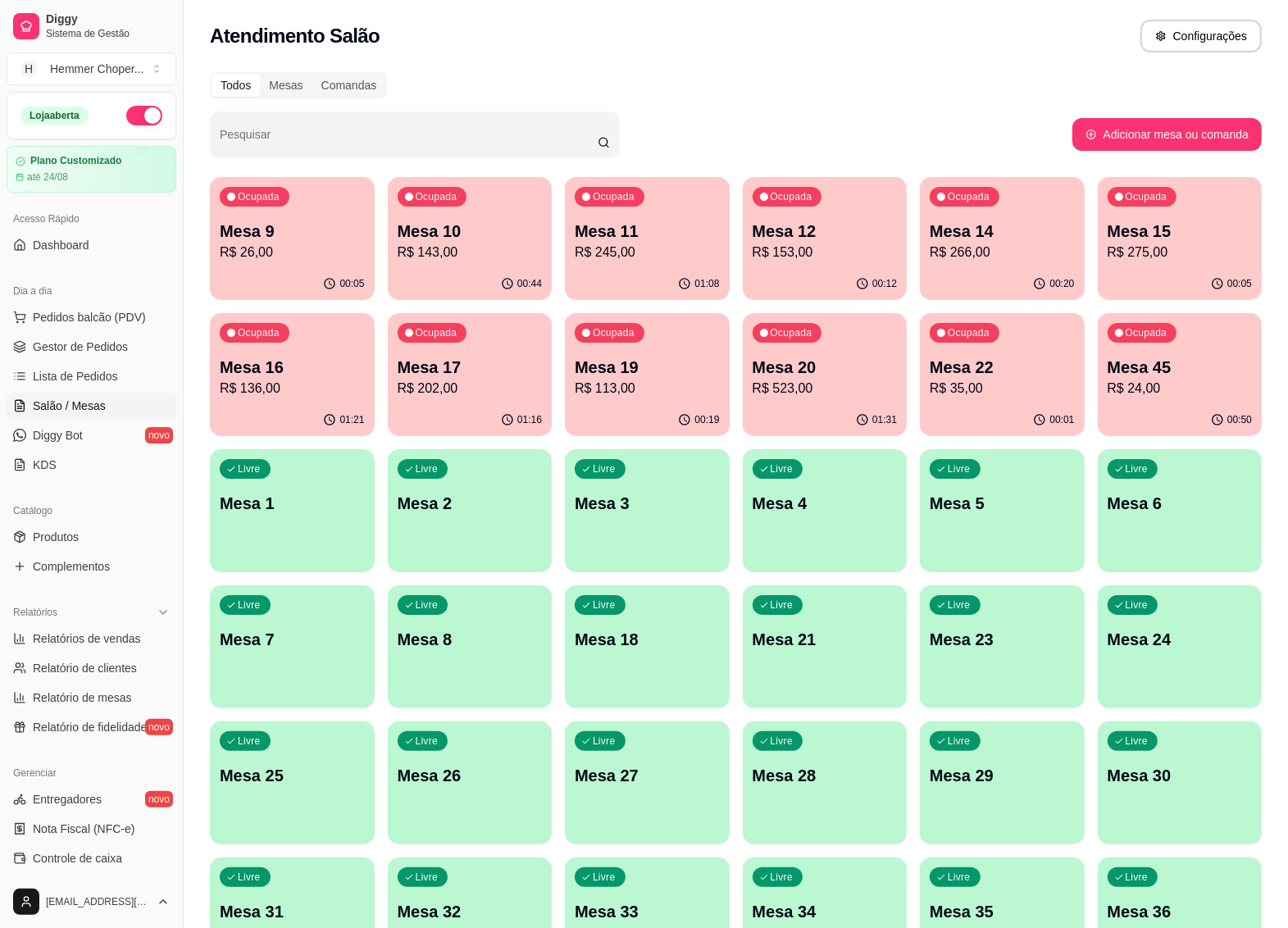
click at [312, 386] on p "R$ 136,00" at bounding box center [293, 388] width 145 height 19
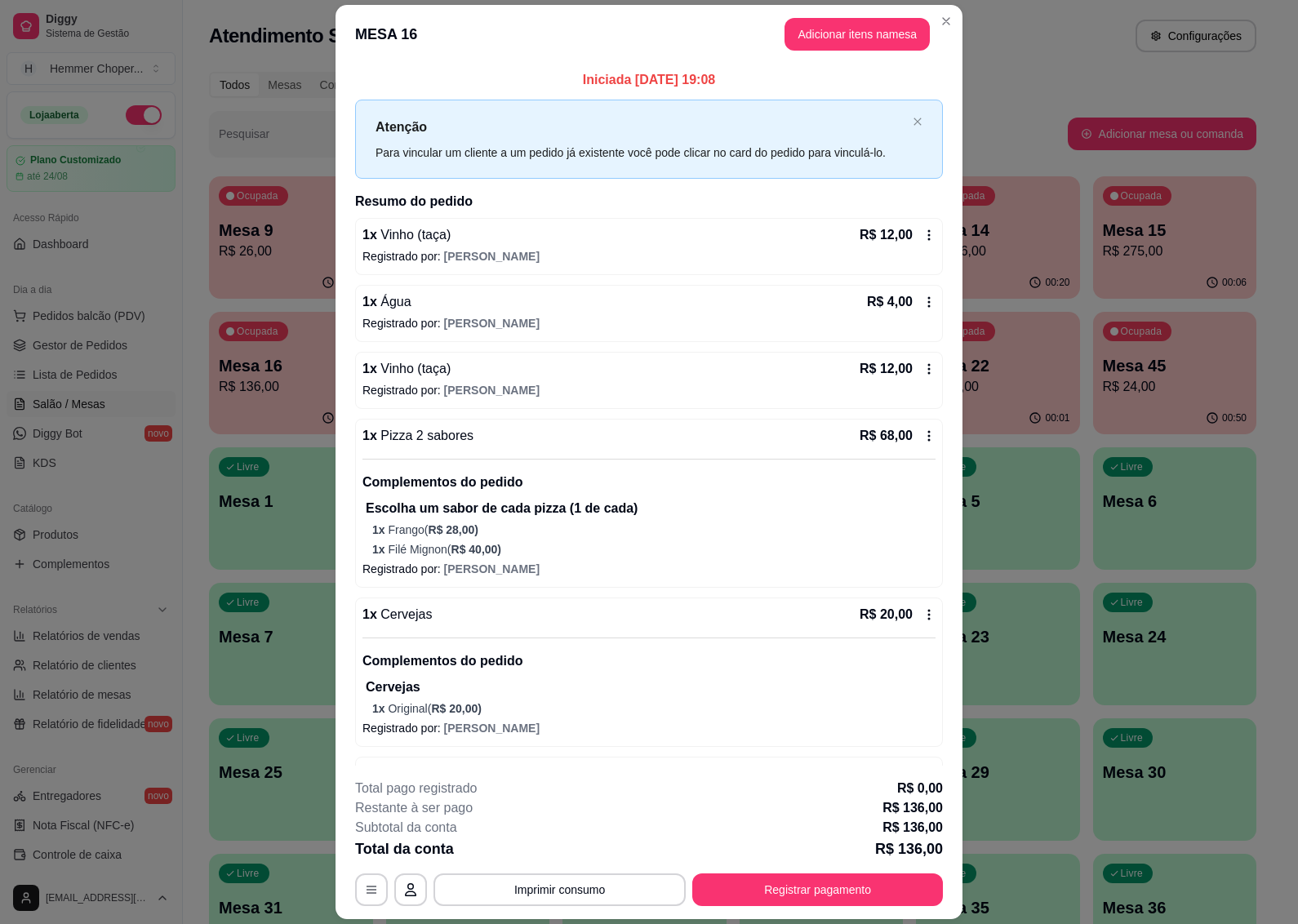
scroll to position [148, 0]
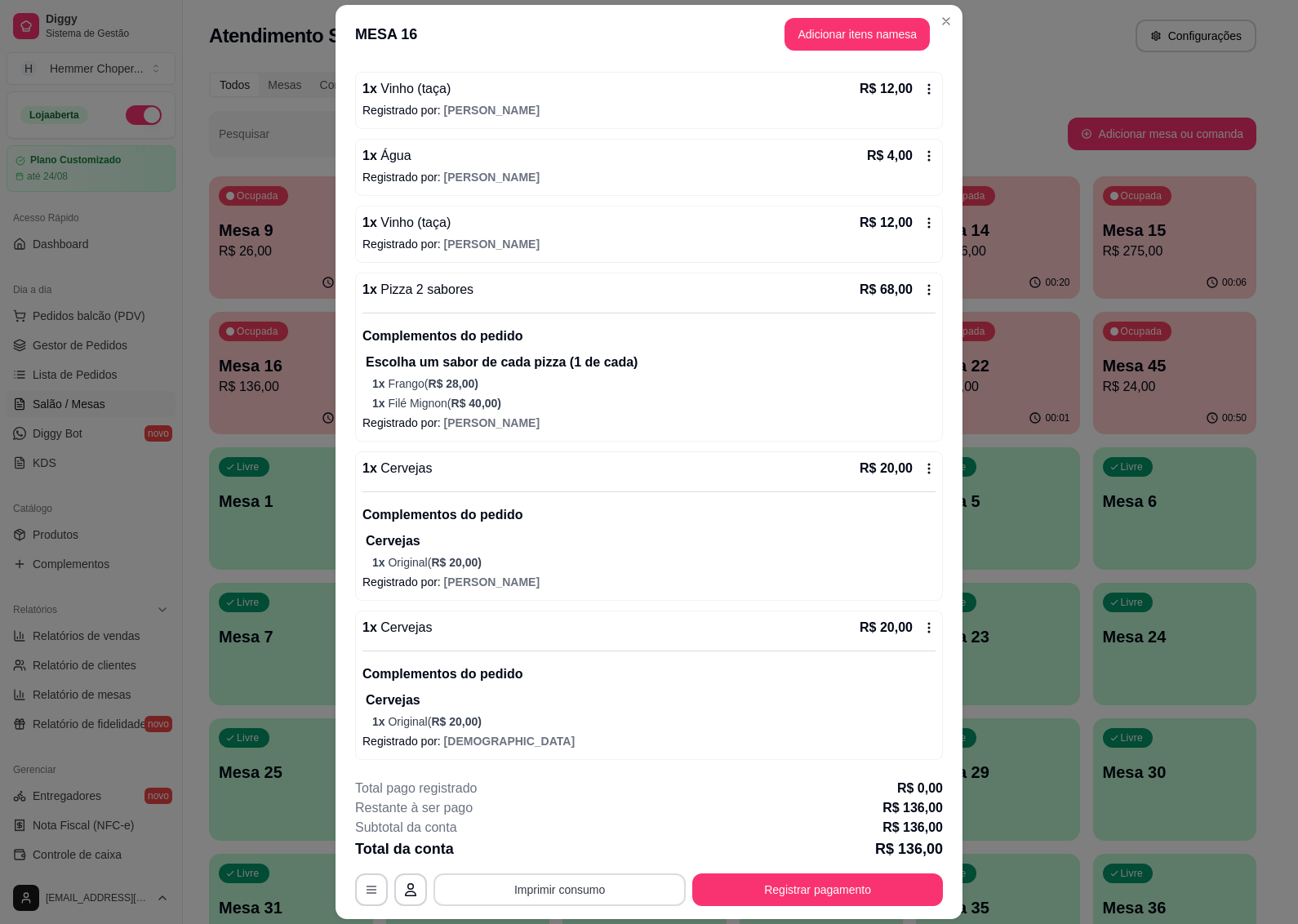
click at [560, 888] on button "Imprimir consumo" at bounding box center [560, 889] width 252 height 33
click at [551, 854] on button "IMPRESSORA" at bounding box center [557, 853] width 119 height 26
click at [745, 887] on button "Registrar pagamento" at bounding box center [818, 889] width 250 height 33
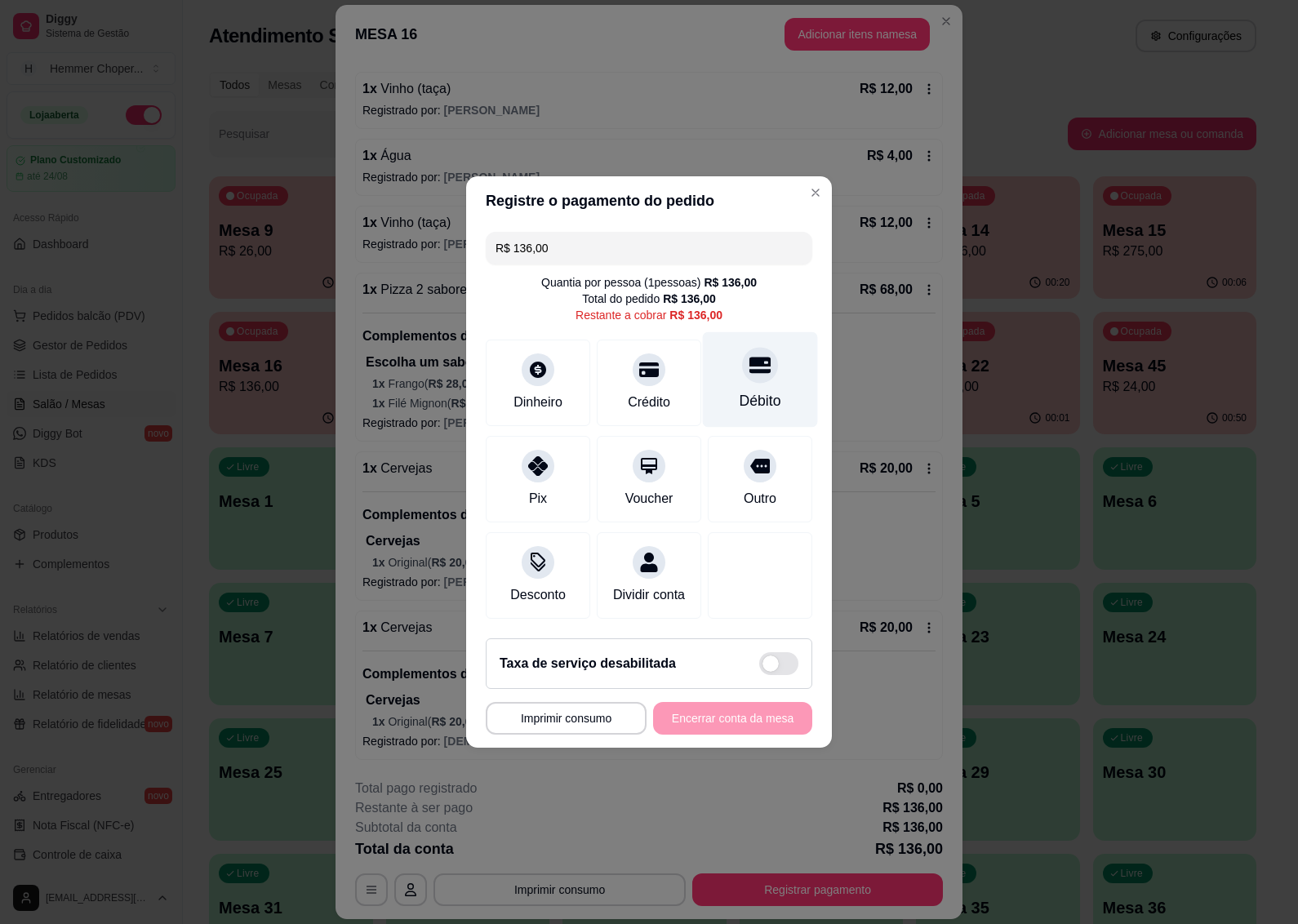
click at [747, 390] on div "Débito" at bounding box center [761, 400] width 42 height 21
type input "R$ 0,00"
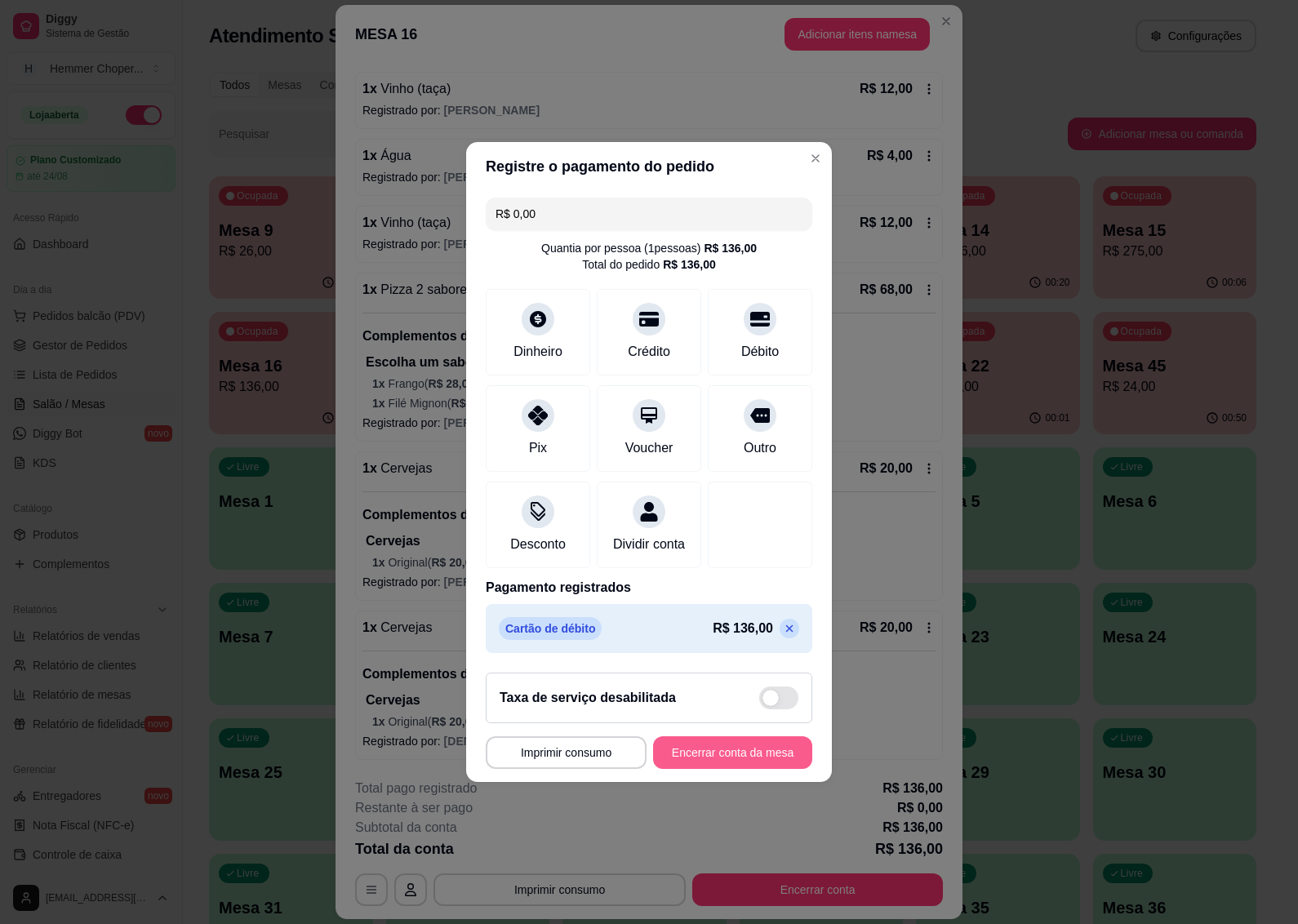
click at [728, 763] on button "Encerrar conta da mesa" at bounding box center [733, 752] width 159 height 33
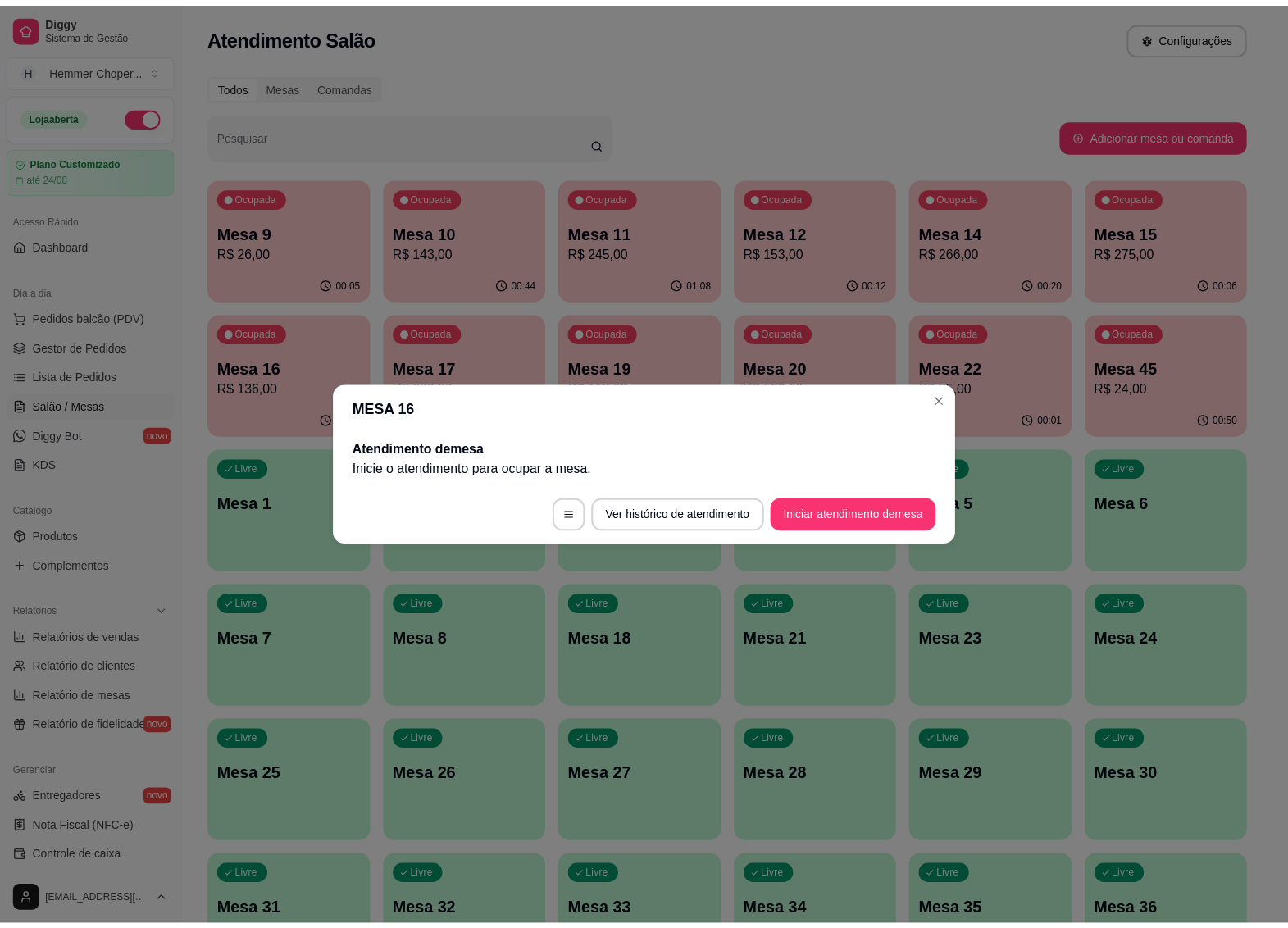
scroll to position [0, 0]
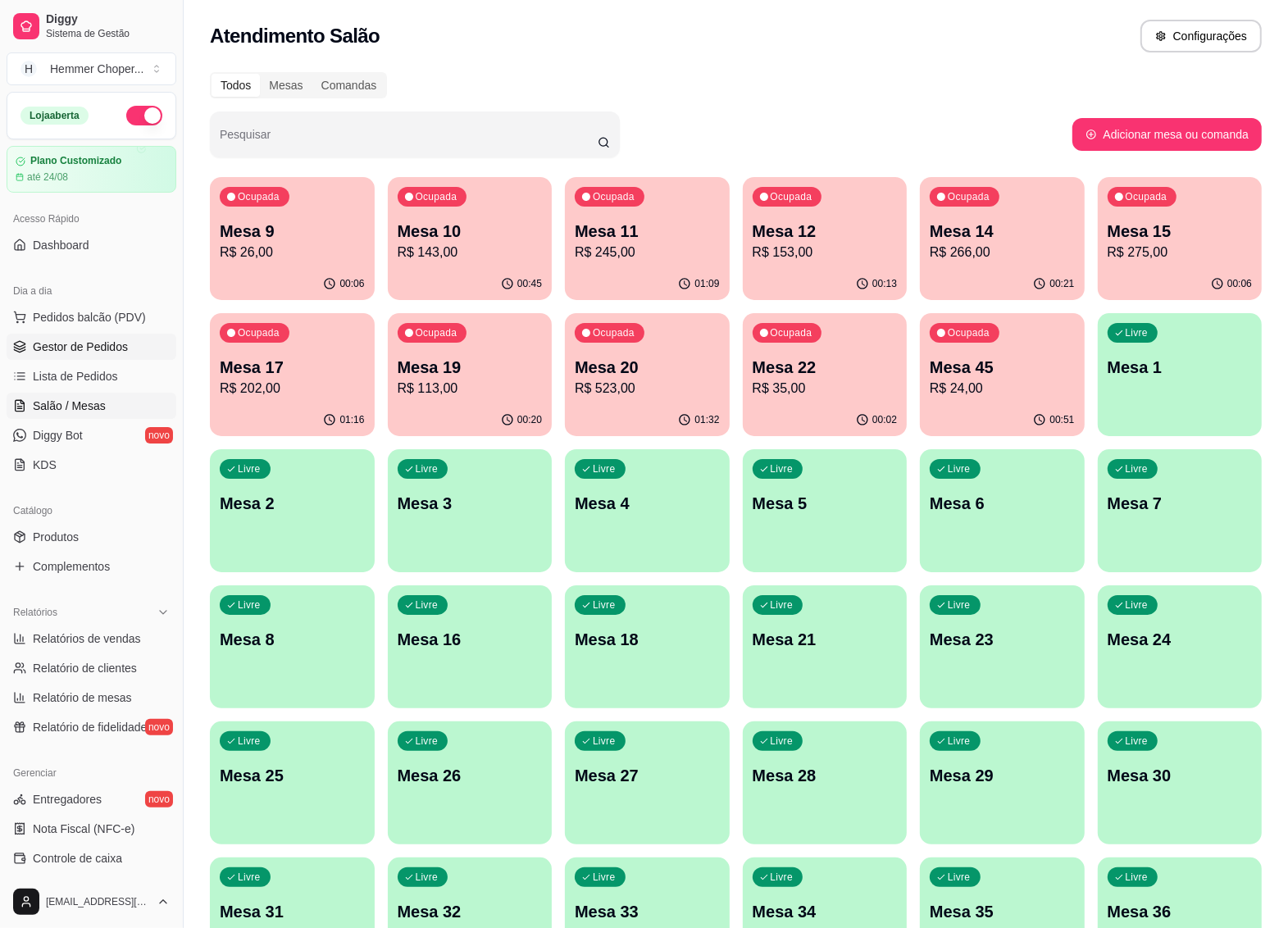
click at [74, 345] on span "Gestor de Pedidos" at bounding box center [81, 347] width 95 height 17
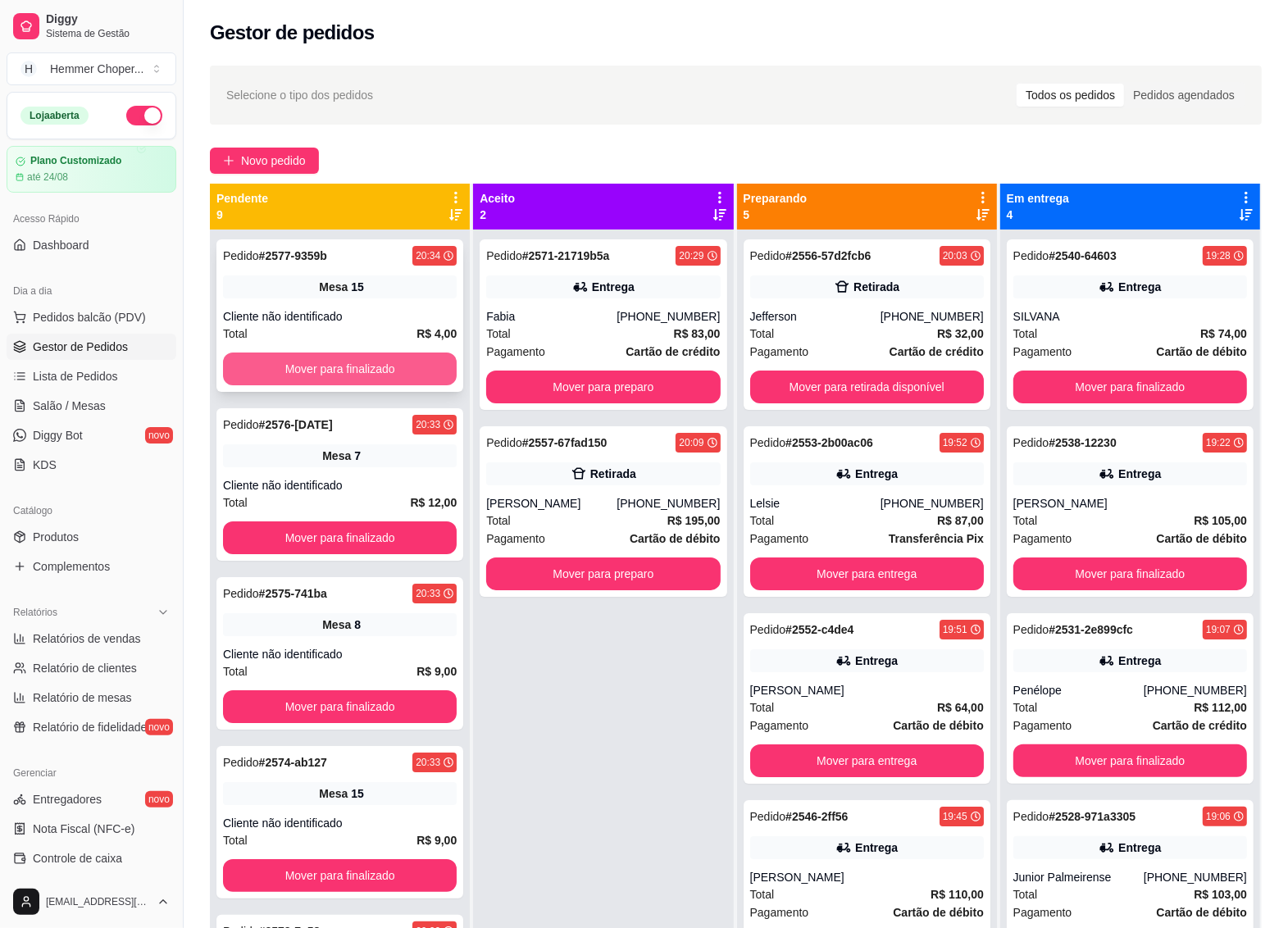
click at [390, 354] on button "Mover para finalizado" at bounding box center [339, 369] width 234 height 33
click at [338, 359] on button "Mover para finalizado" at bounding box center [339, 369] width 234 height 33
click at [324, 358] on button "Mover para finalizado" at bounding box center [339, 369] width 234 height 33
click at [317, 355] on button "Mover para finalizado" at bounding box center [339, 369] width 234 height 33
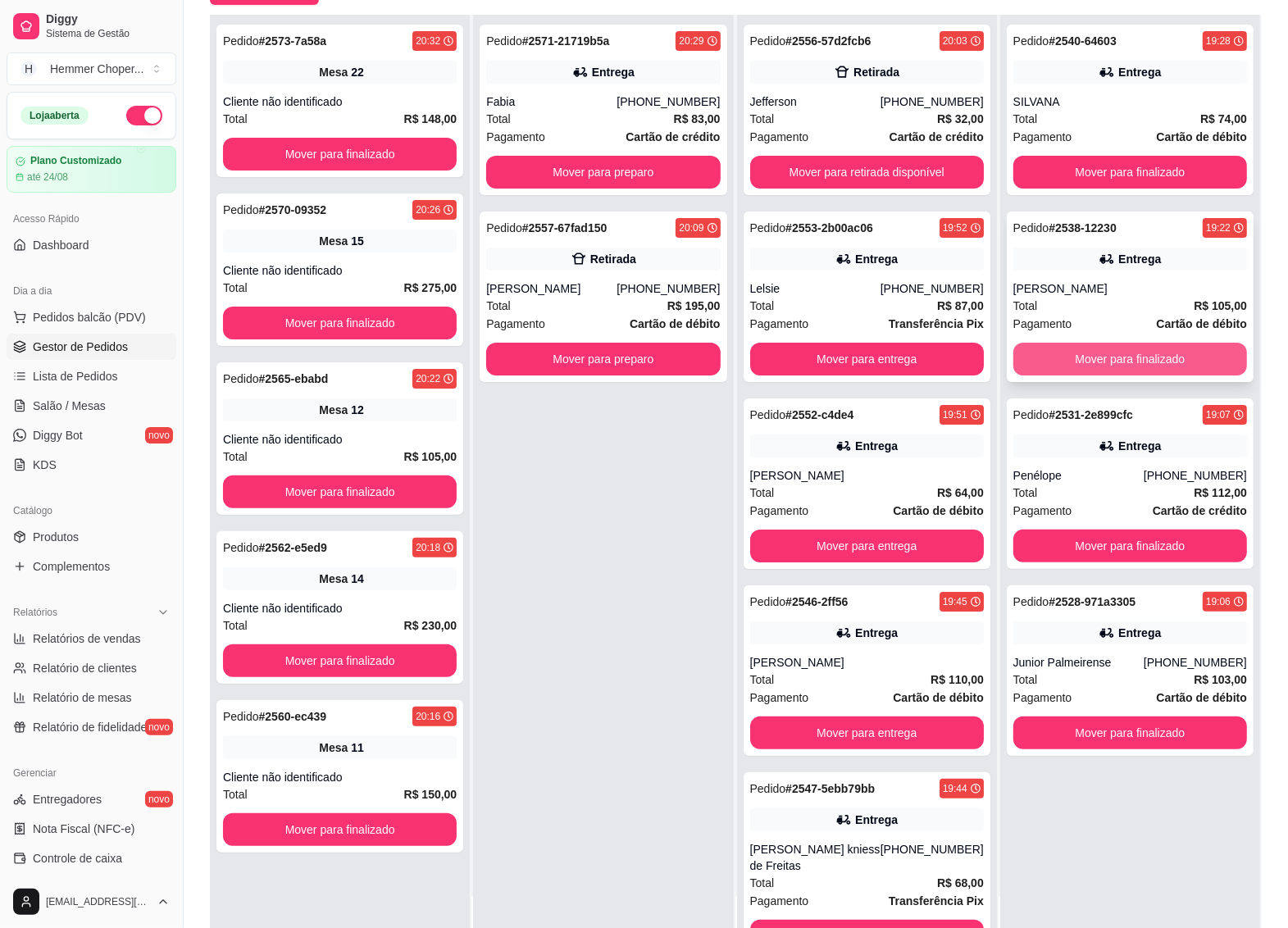
scroll to position [250, 0]
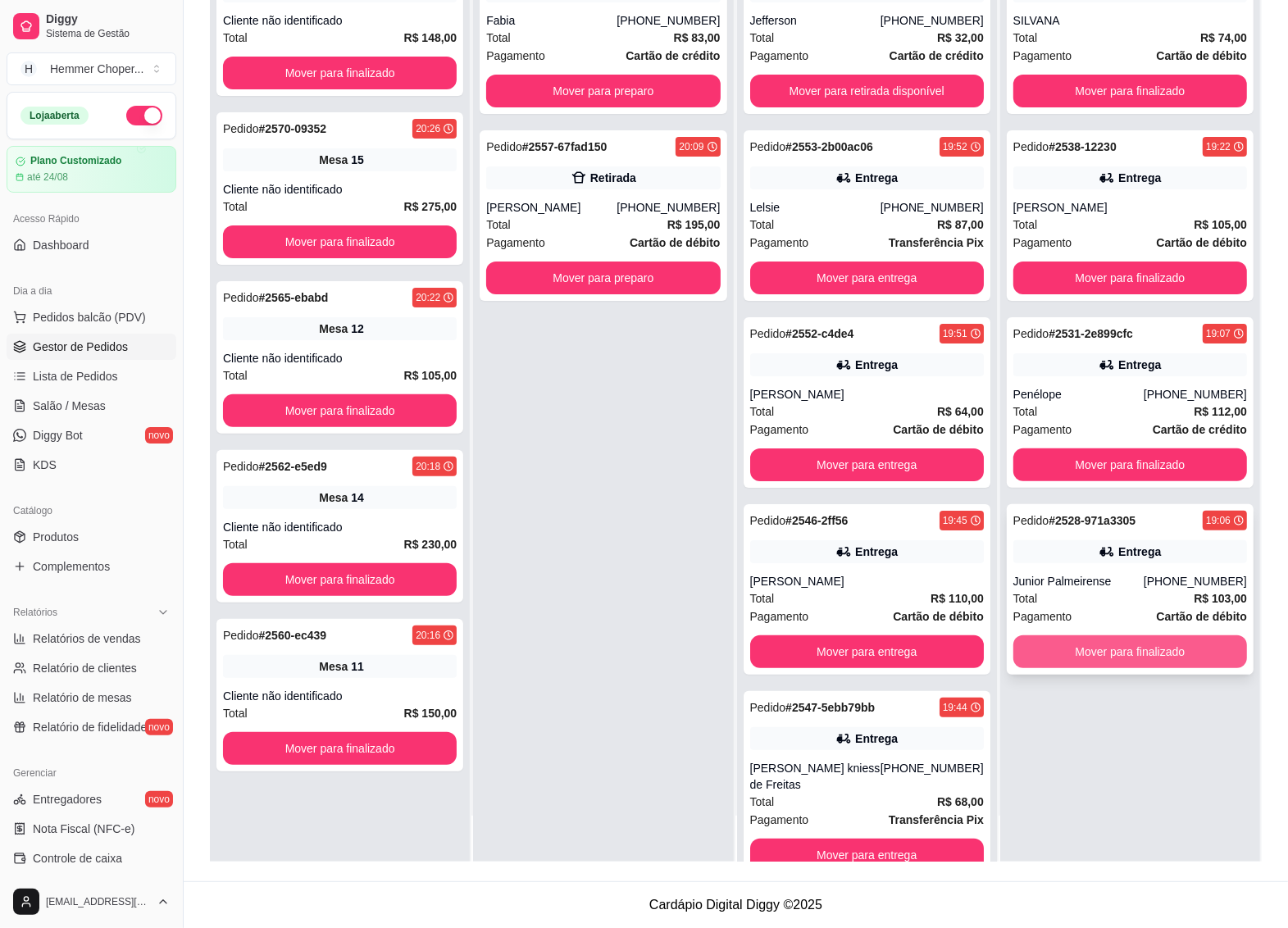
click at [1111, 650] on button "Mover para finalizado" at bounding box center [1130, 652] width 234 height 33
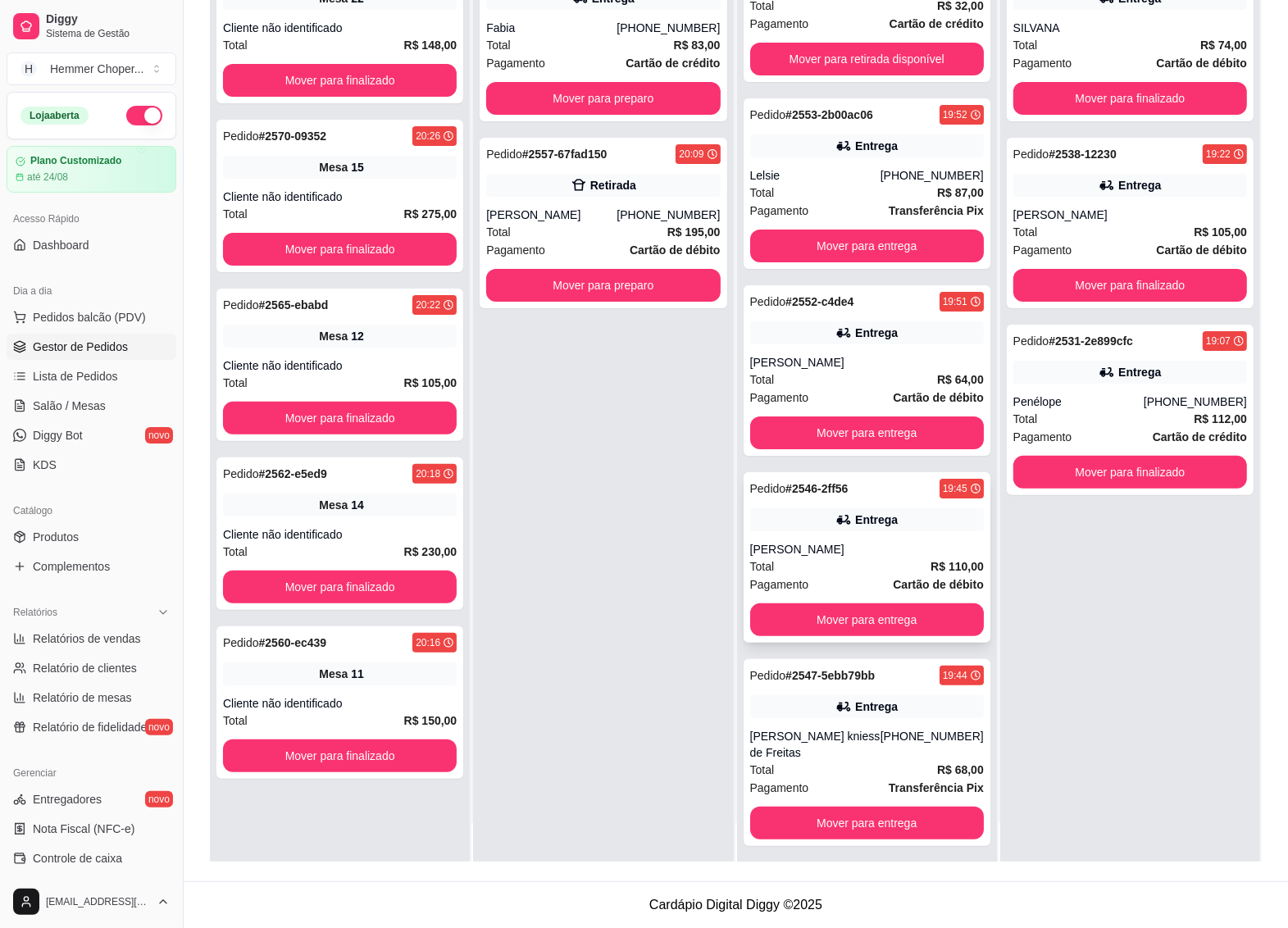
scroll to position [46, 0]
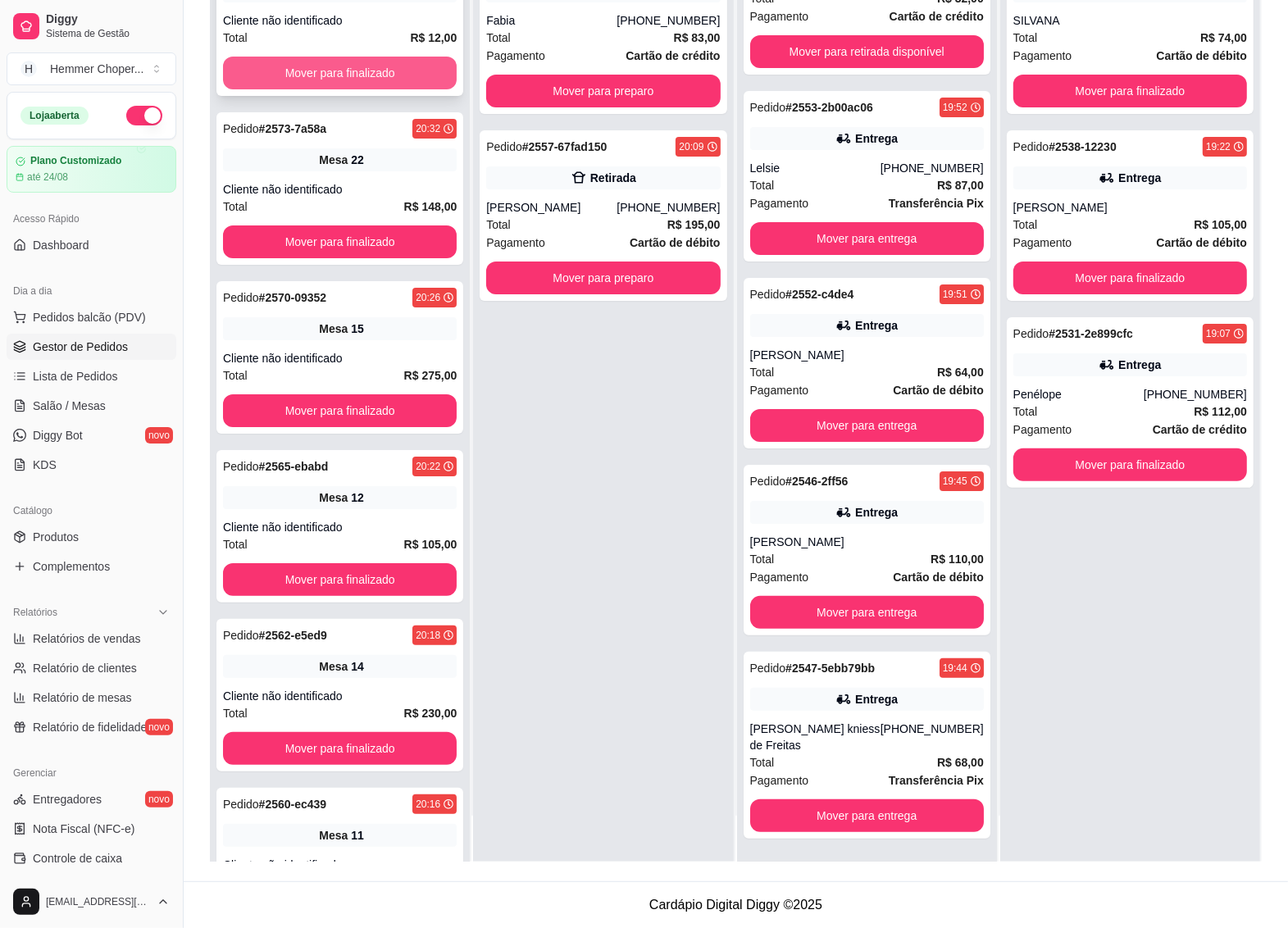
click at [316, 68] on button "Mover para finalizado" at bounding box center [339, 73] width 234 height 33
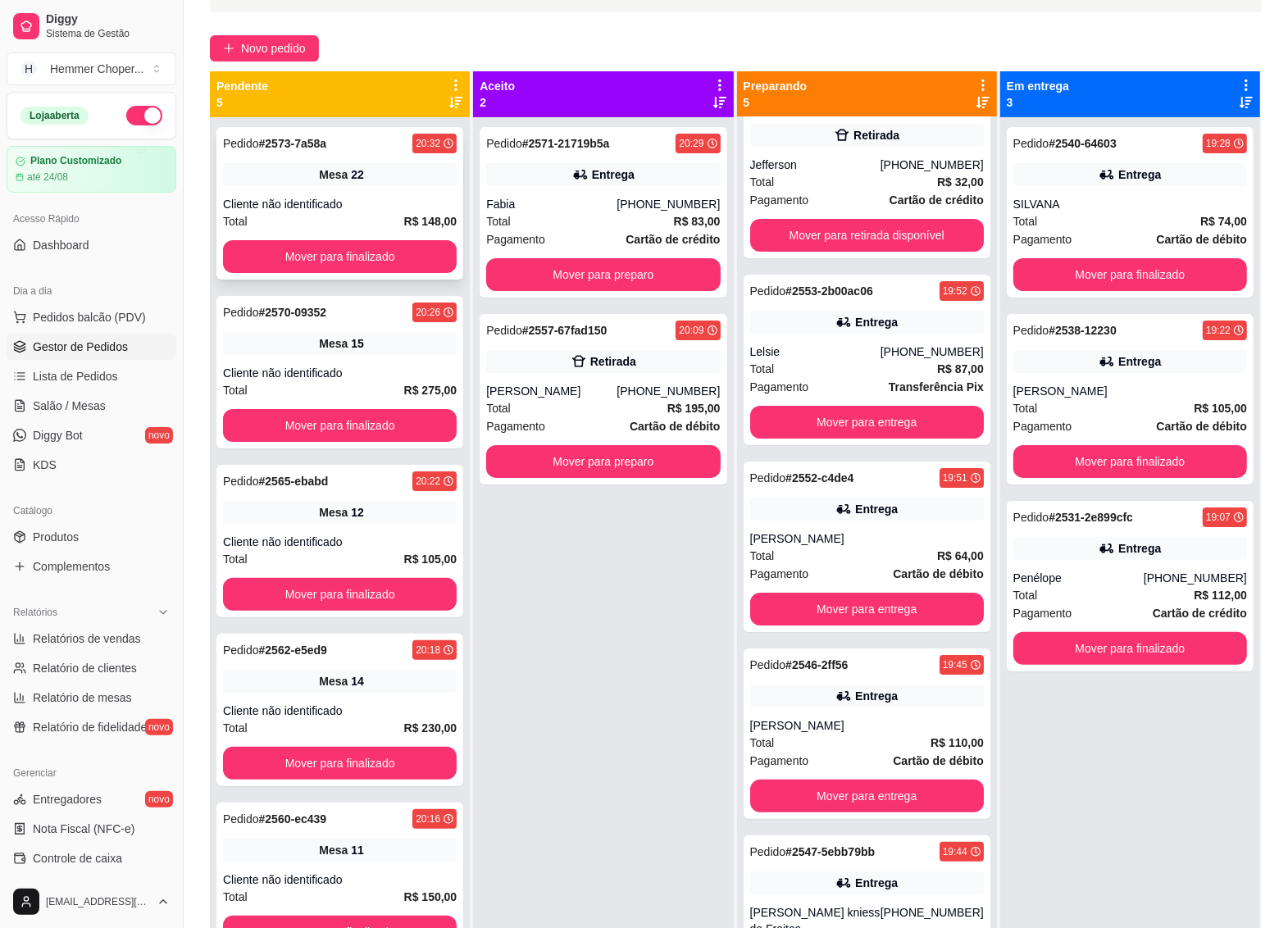
scroll to position [45, 0]
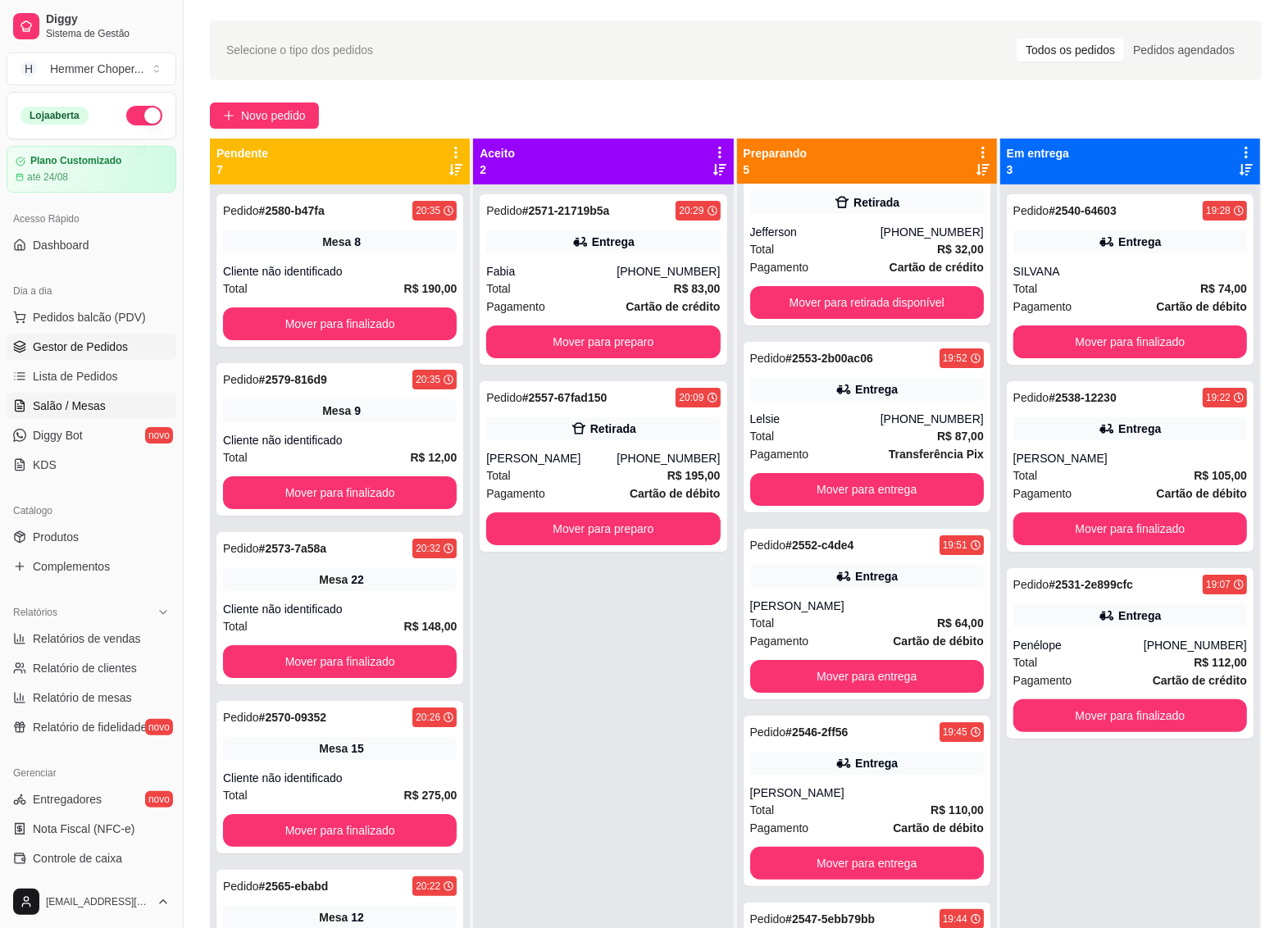
click at [66, 404] on span "Salão / Mesas" at bounding box center [70, 406] width 73 height 17
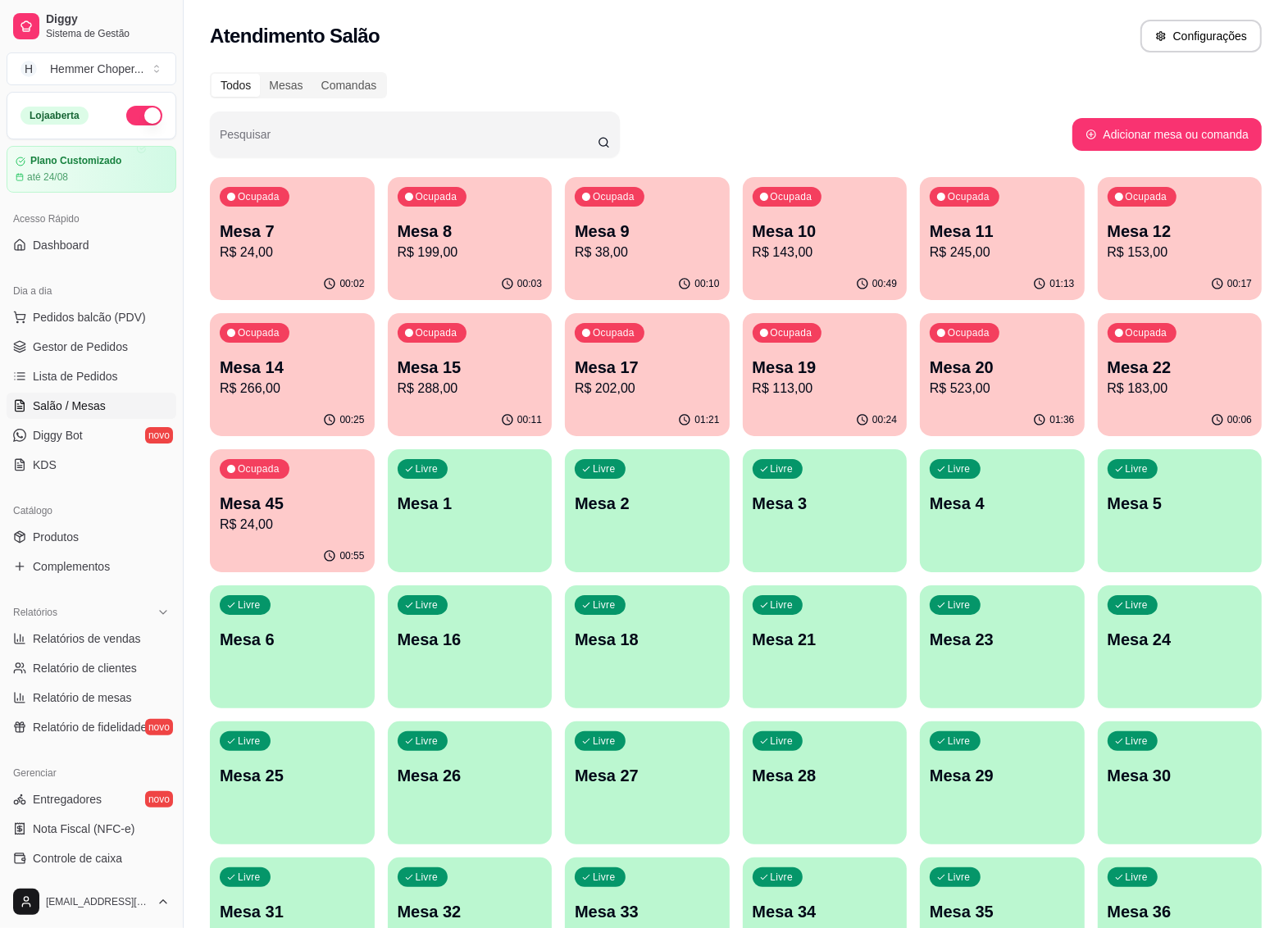
click at [648, 371] on p "Mesa 17" at bounding box center [648, 367] width 145 height 23
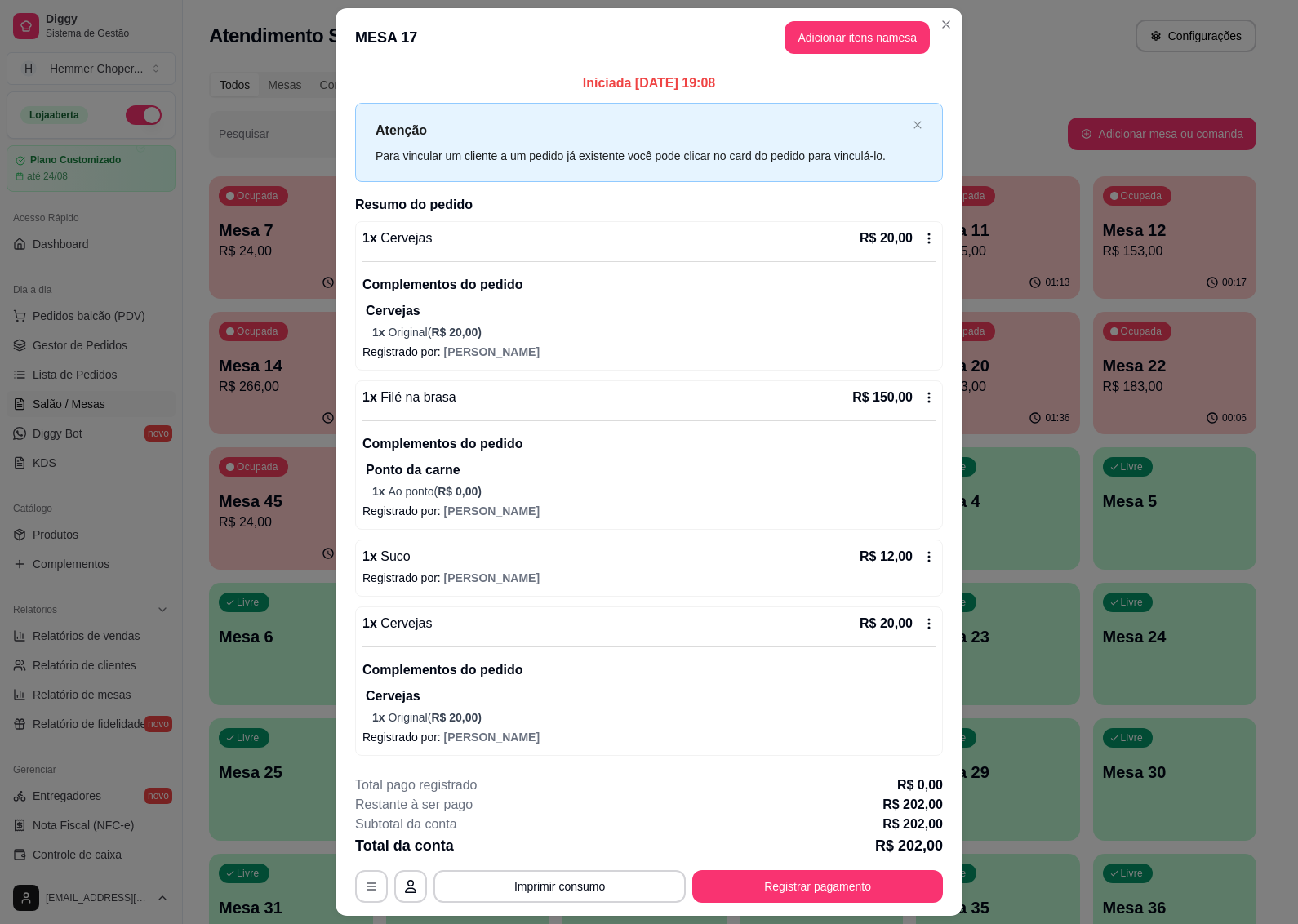
scroll to position [45, 0]
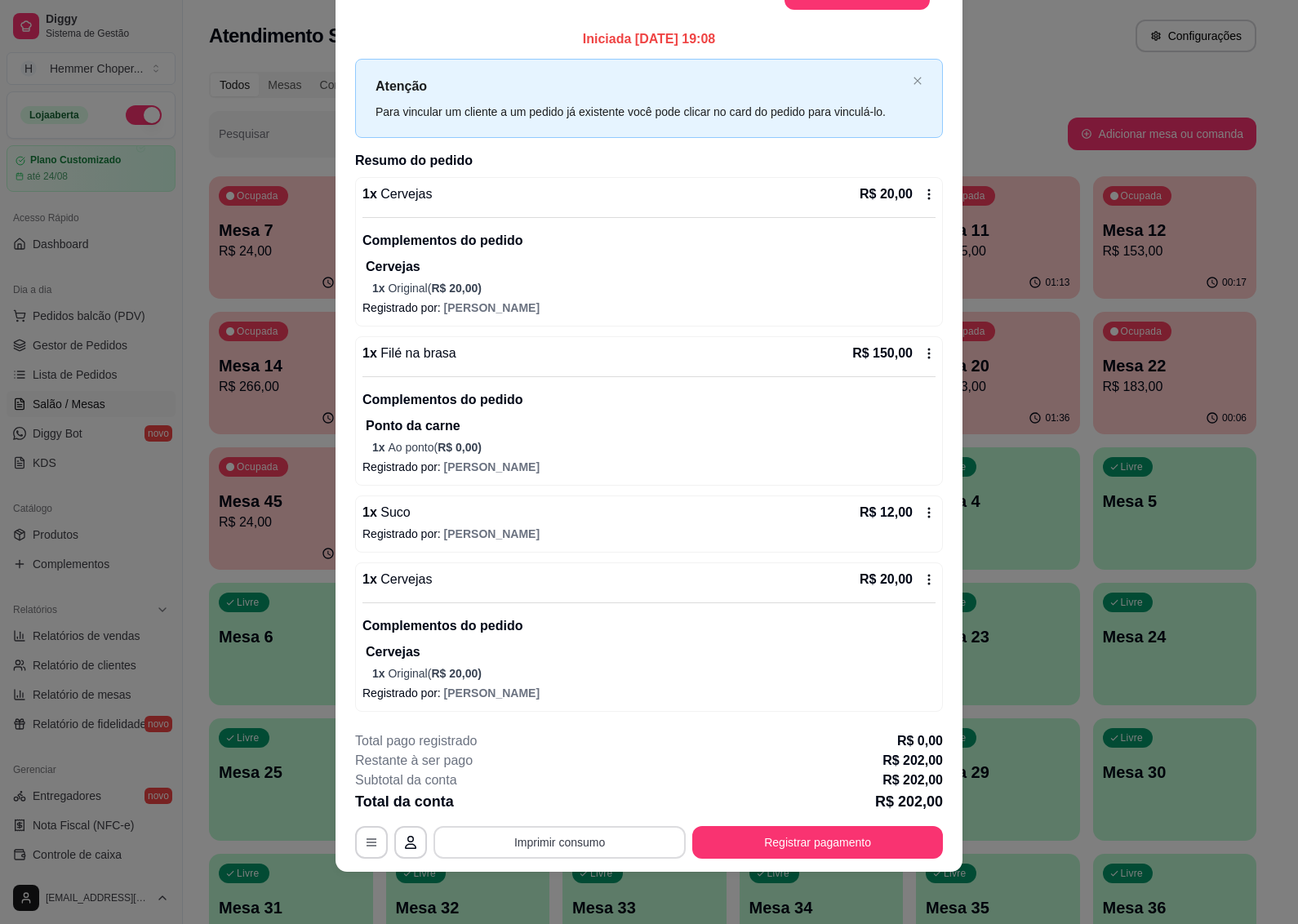
click at [552, 842] on button "Imprimir consumo" at bounding box center [560, 843] width 252 height 33
click at [578, 802] on button "IMPRESSORA" at bounding box center [556, 804] width 114 height 26
click at [802, 850] on button "Registrar pagamento" at bounding box center [818, 843] width 250 height 33
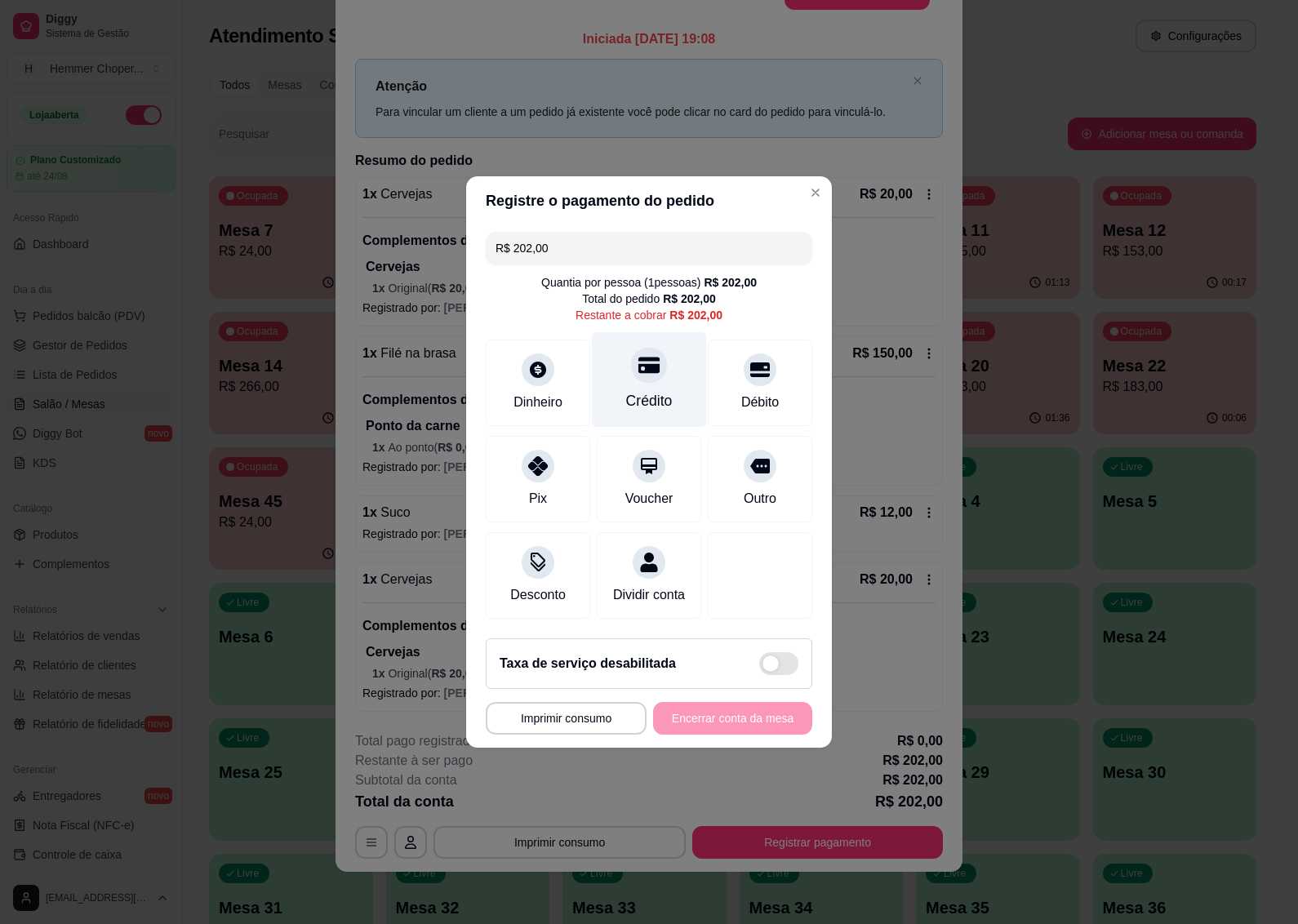
click at [659, 390] on div "Crédito" at bounding box center [649, 400] width 47 height 21
type input "R$ 0,00"
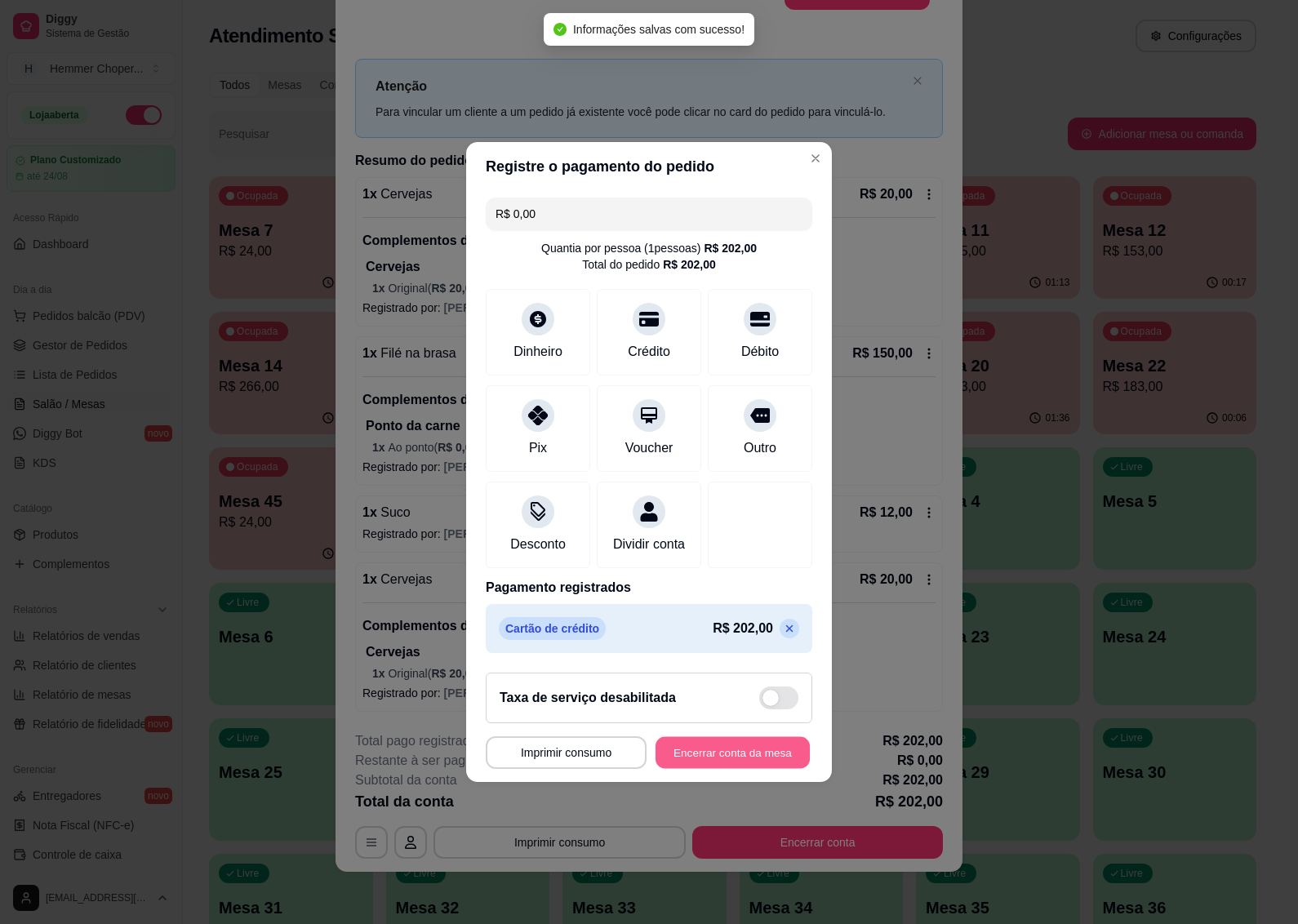
click at [728, 760] on button "Encerrar conta da mesa" at bounding box center [733, 752] width 154 height 32
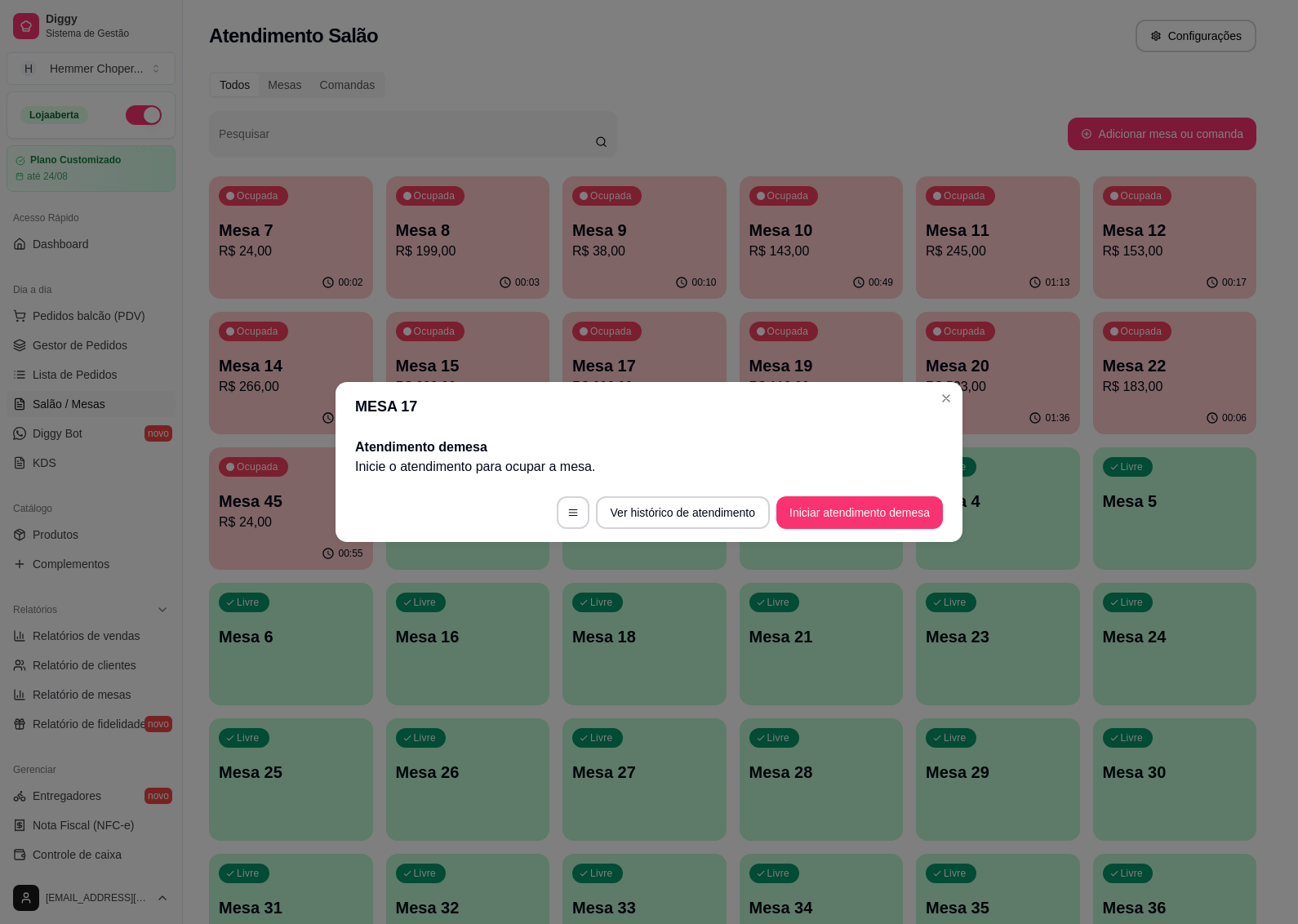
scroll to position [0, 0]
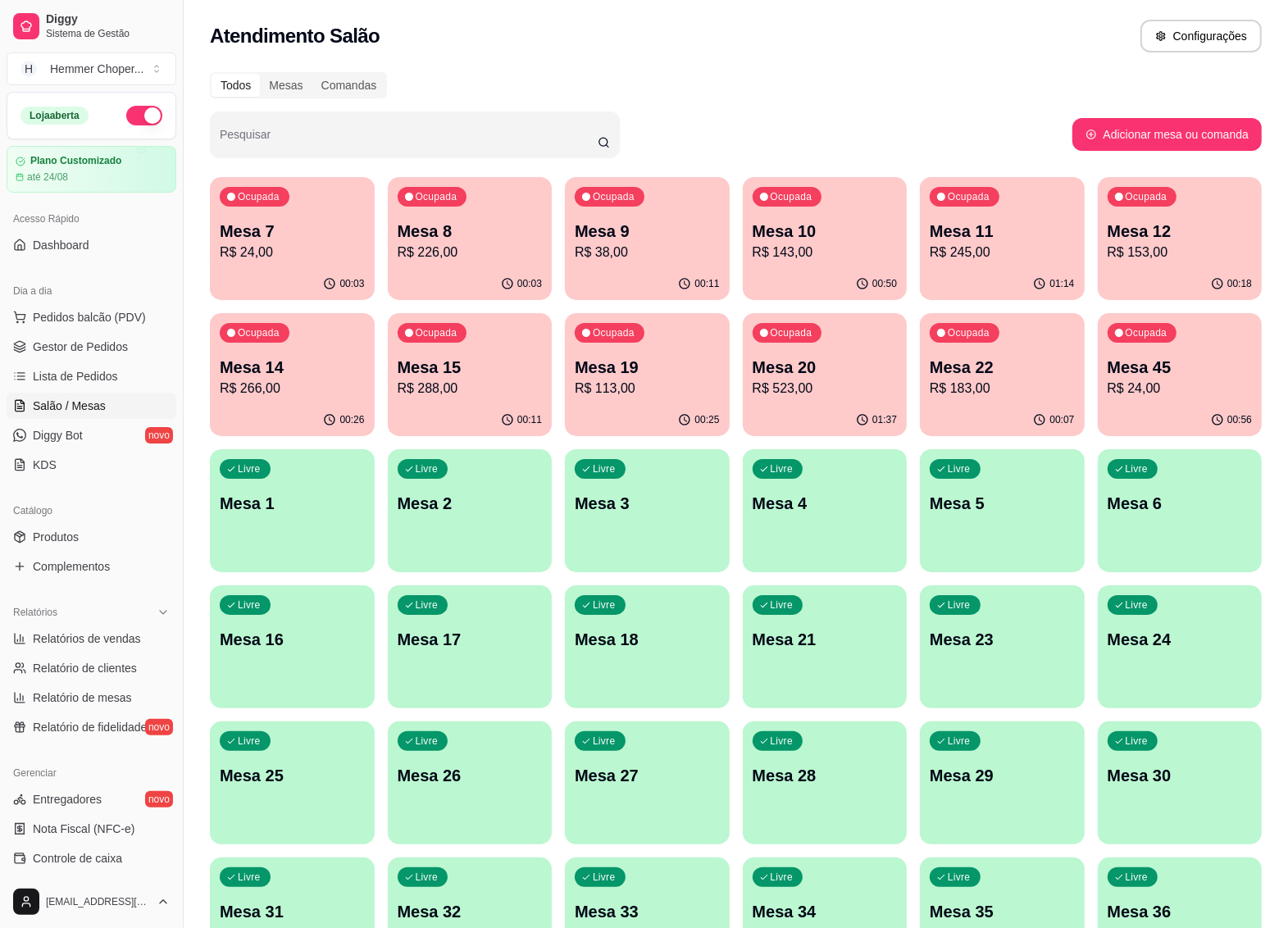
click at [506, 251] on p "R$ 226,00" at bounding box center [471, 252] width 145 height 19
click at [98, 345] on span "Gestor de Pedidos" at bounding box center [81, 347] width 95 height 17
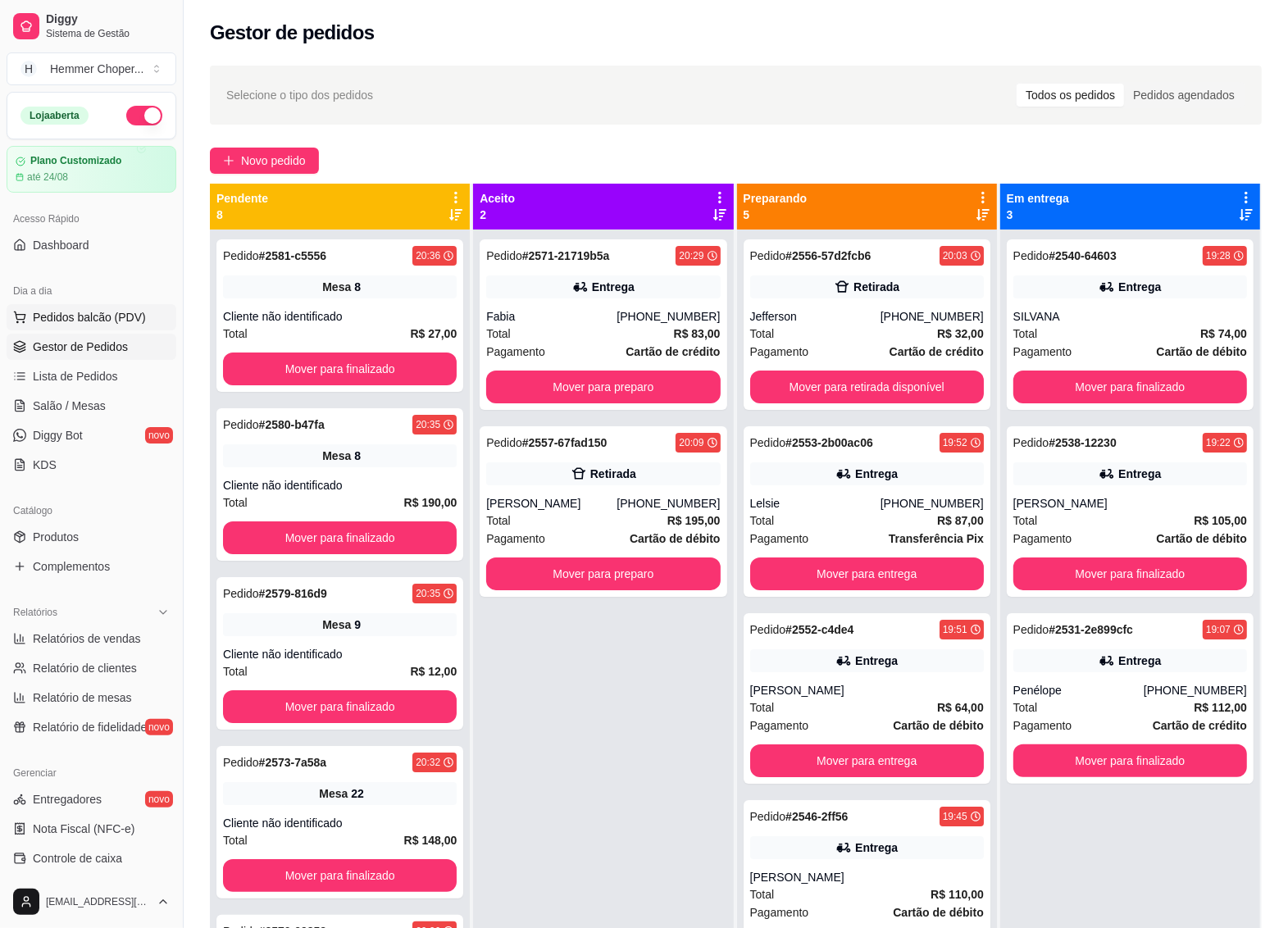
click at [74, 314] on span "Pedidos balcão (PDV)" at bounding box center [89, 317] width 113 height 17
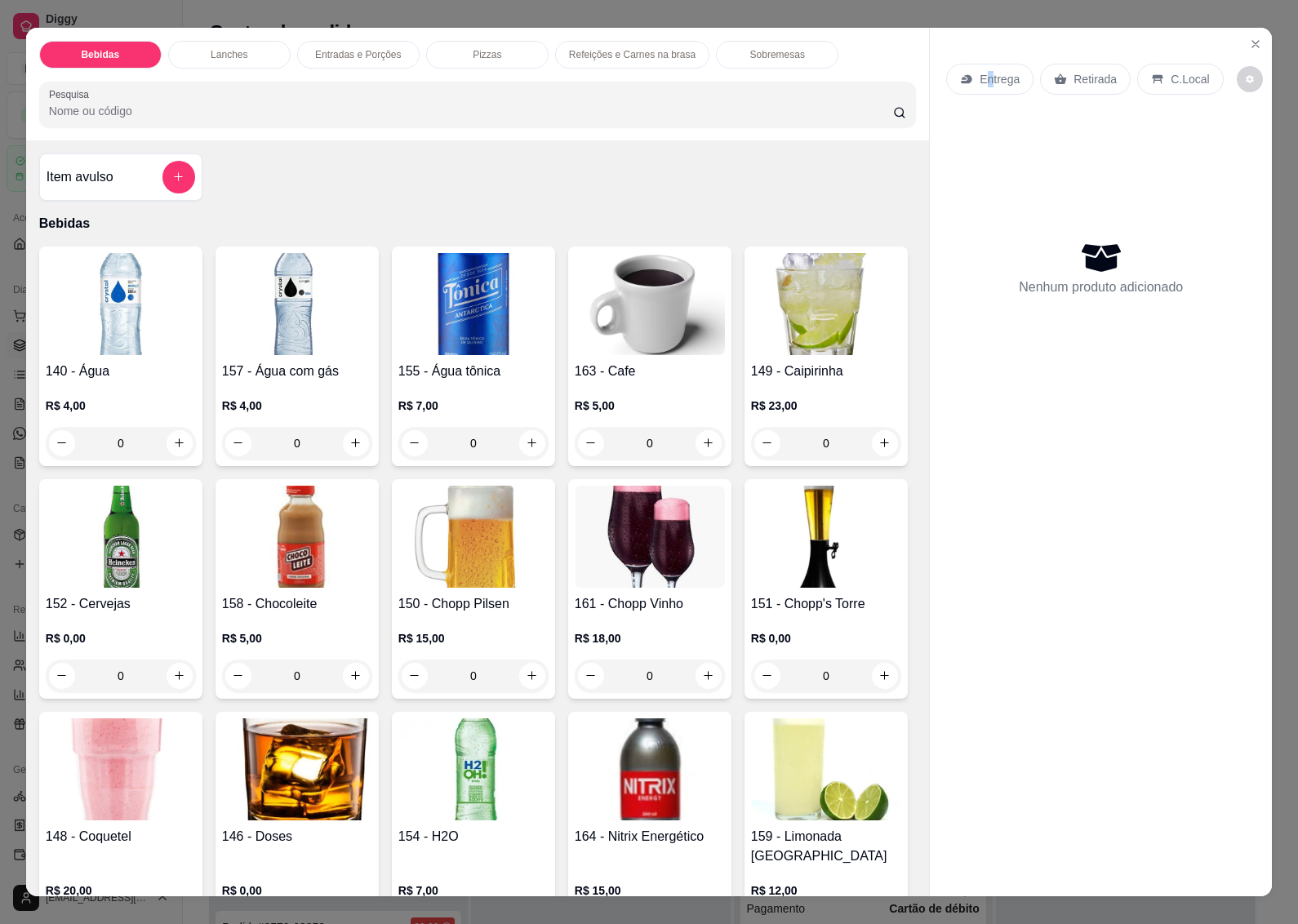
click at [981, 79] on p "Entrega" at bounding box center [1000, 79] width 40 height 16
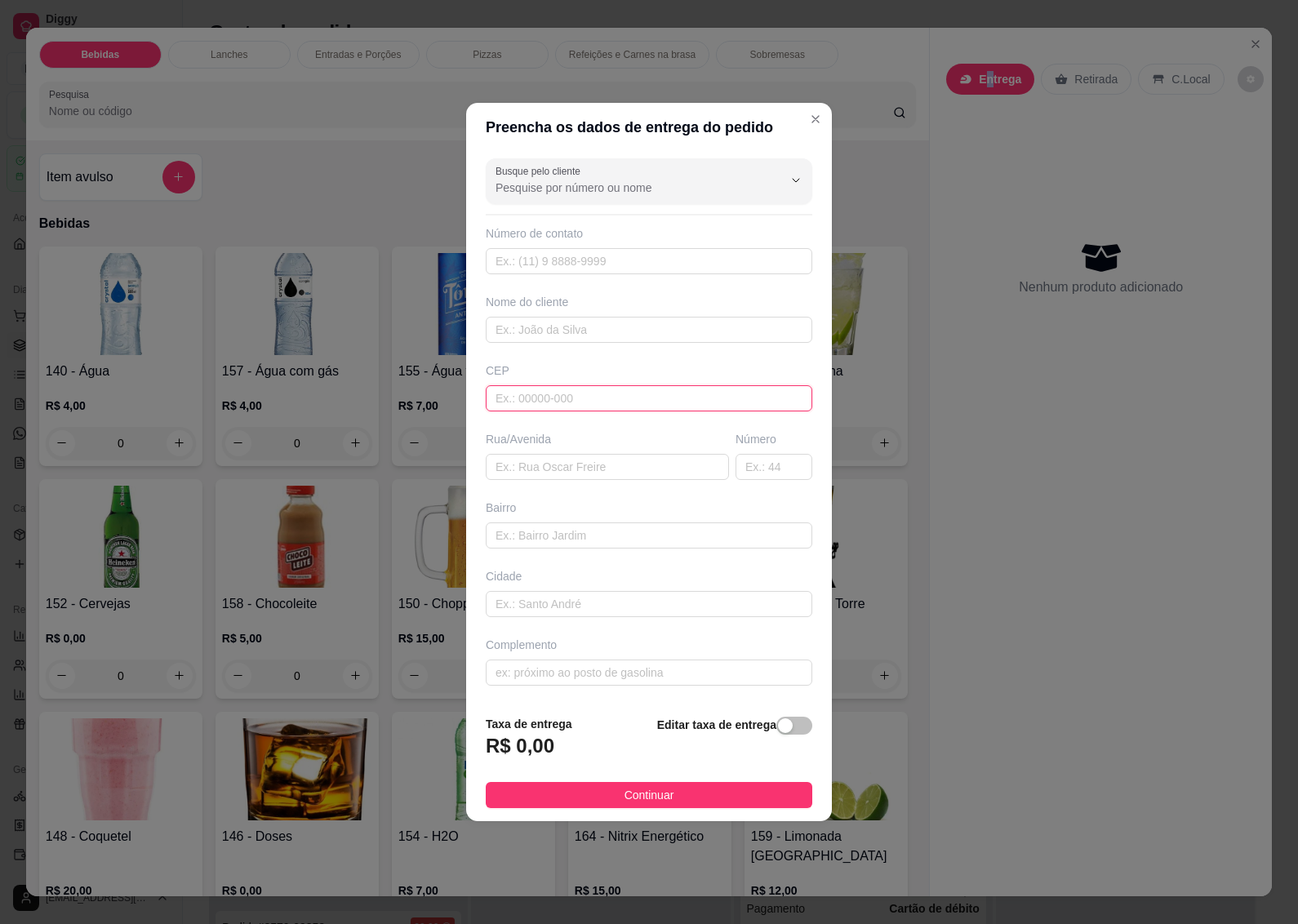
click at [537, 394] on input "text" at bounding box center [649, 398] width 327 height 26
type input "89070700"
type input "Rua [PERSON_NAME]"
type input "[GEOGRAPHIC_DATA]"
type input "Blumenau"
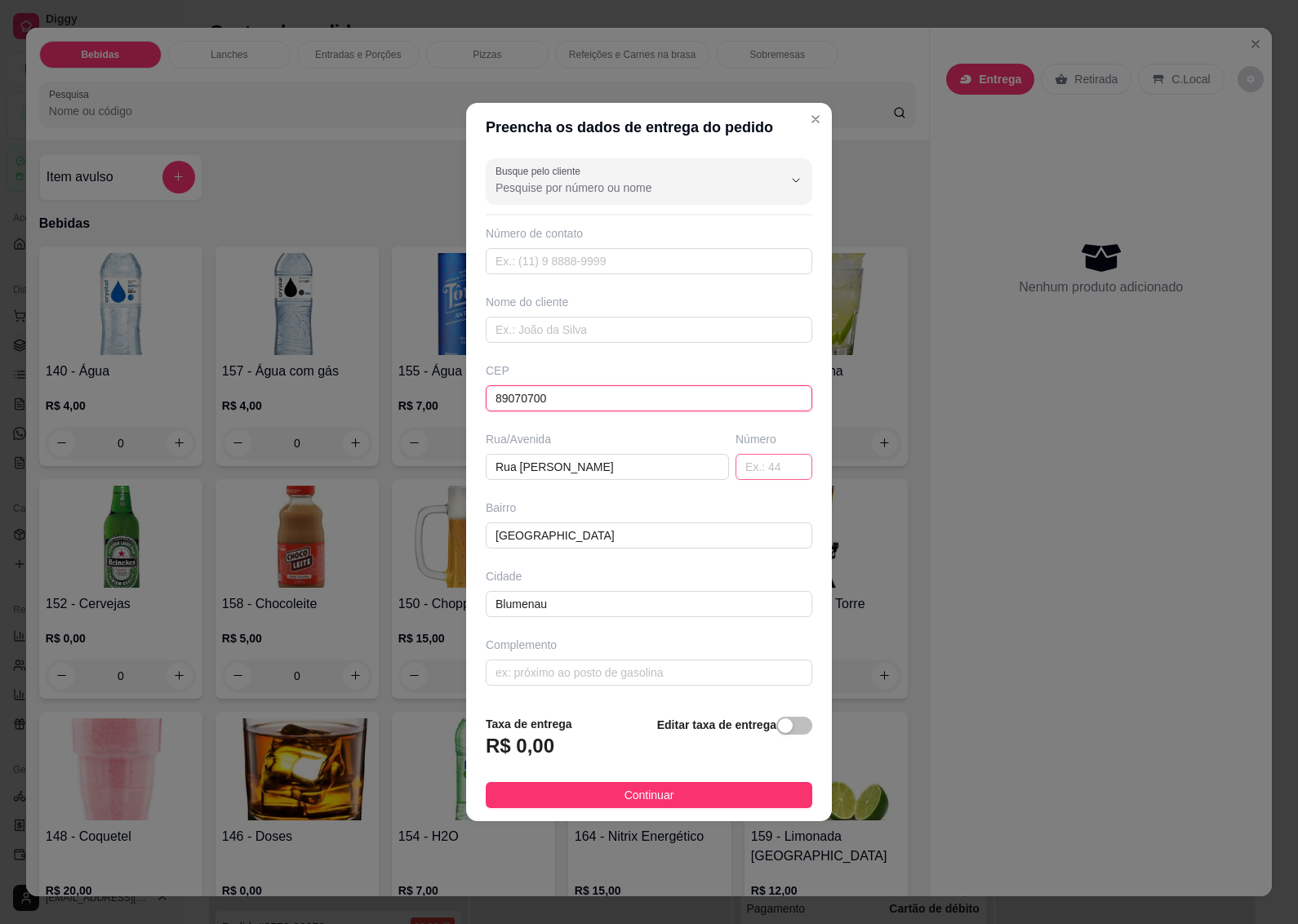
type input "89070700"
click at [749, 464] on input "text" at bounding box center [774, 467] width 77 height 26
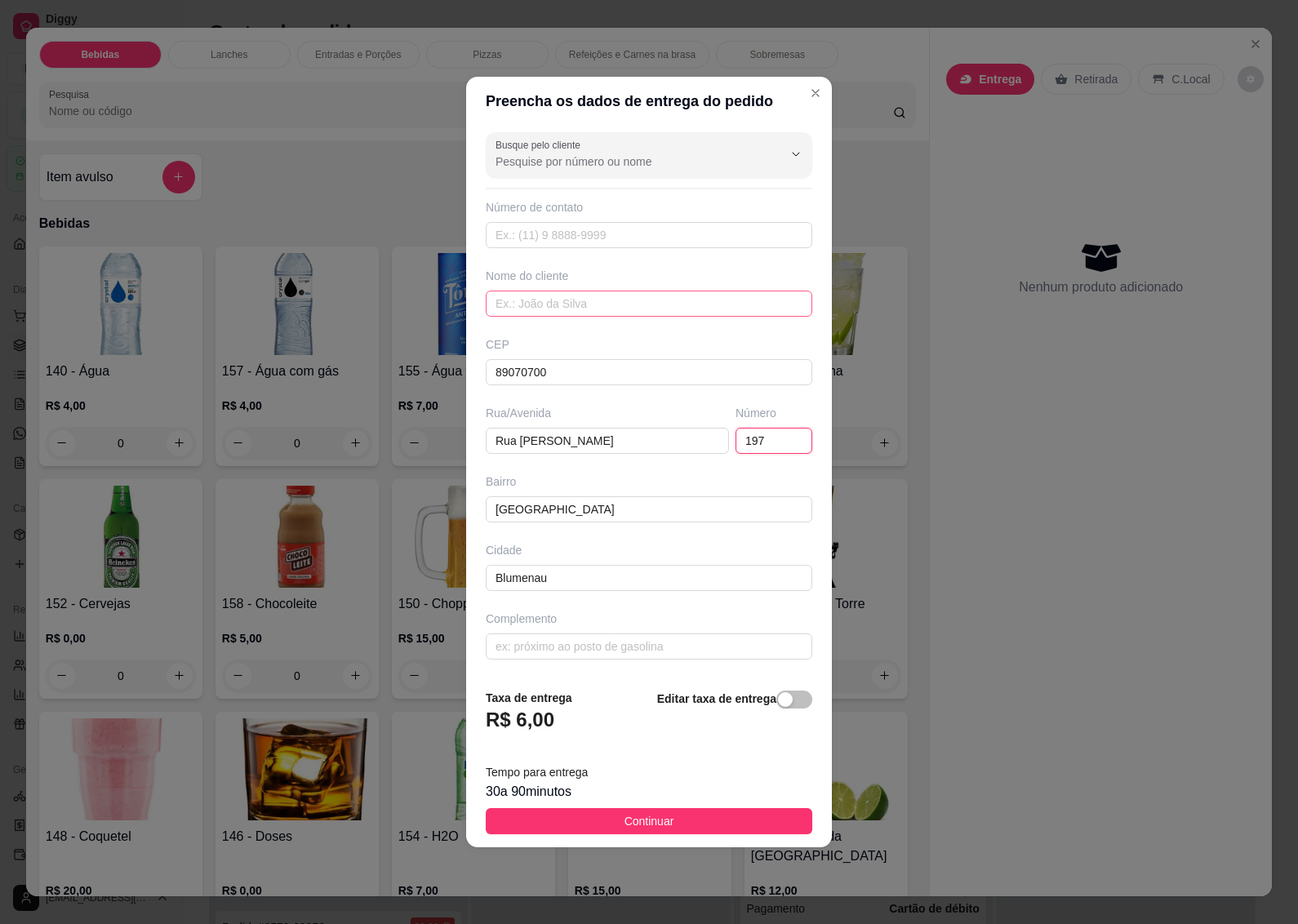
type input "197"
click at [519, 290] on input "text" at bounding box center [649, 303] width 327 height 26
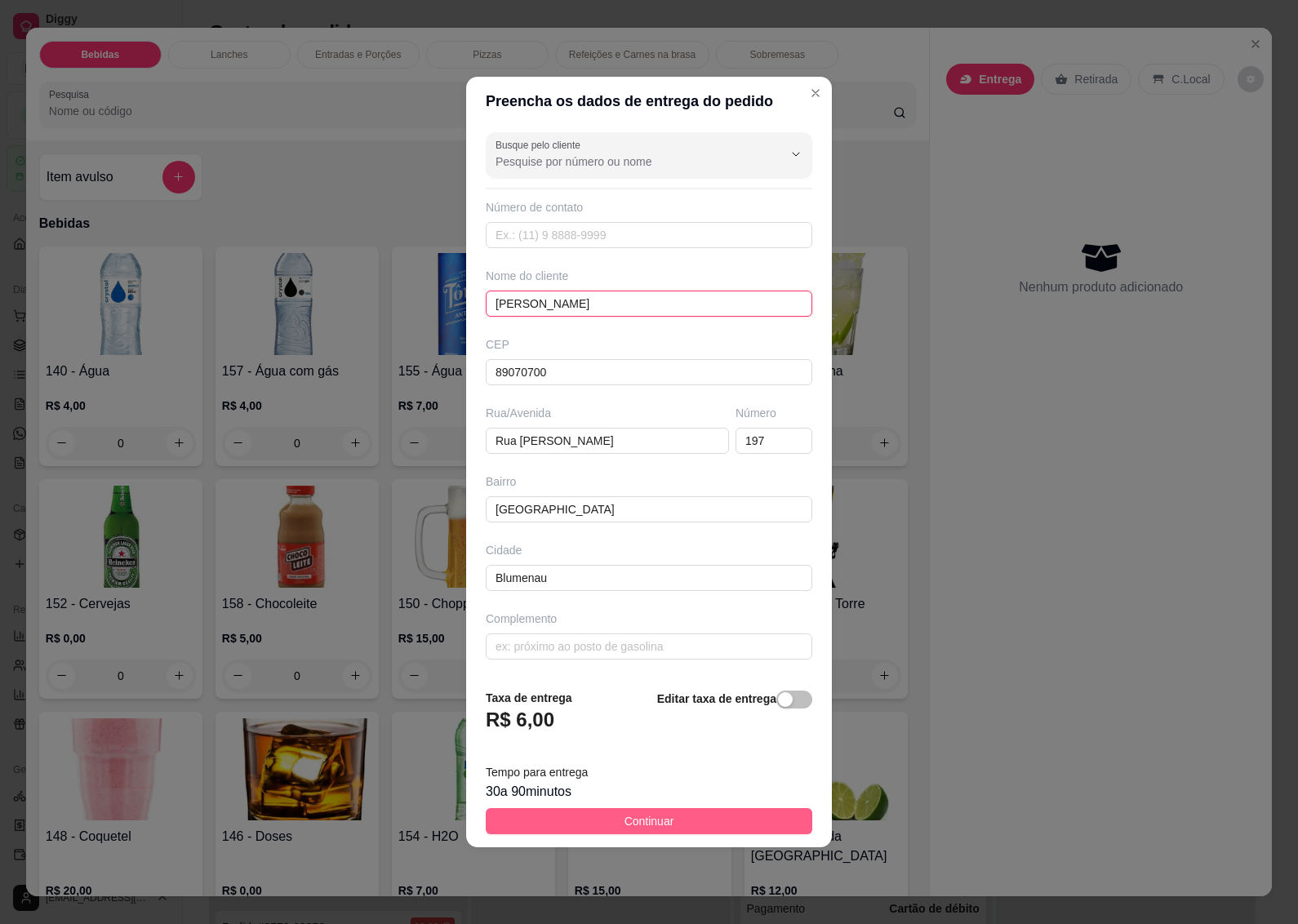
type input "[PERSON_NAME]"
click at [568, 812] on button "Continuar" at bounding box center [649, 821] width 327 height 26
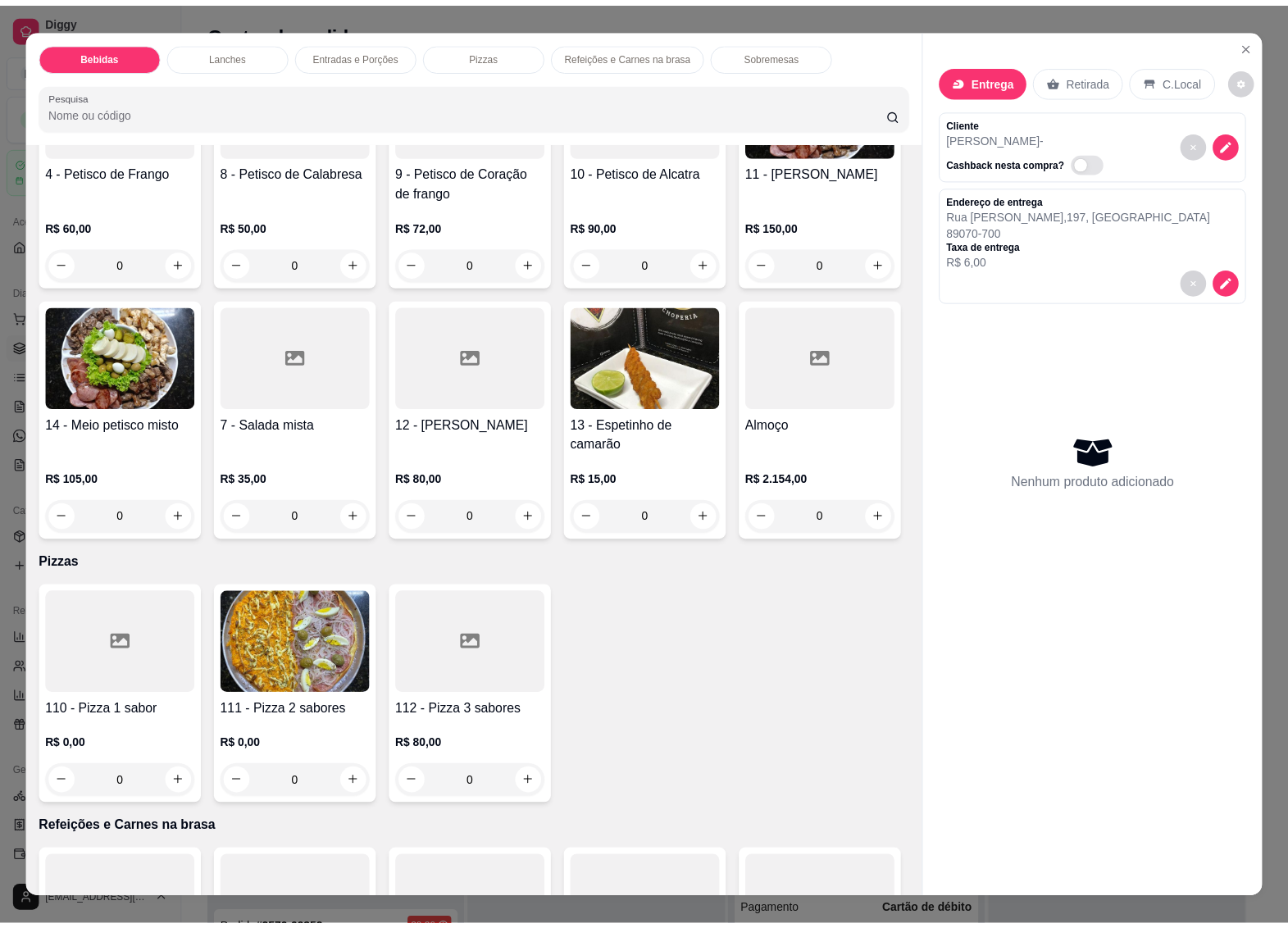
scroll to position [2664, 0]
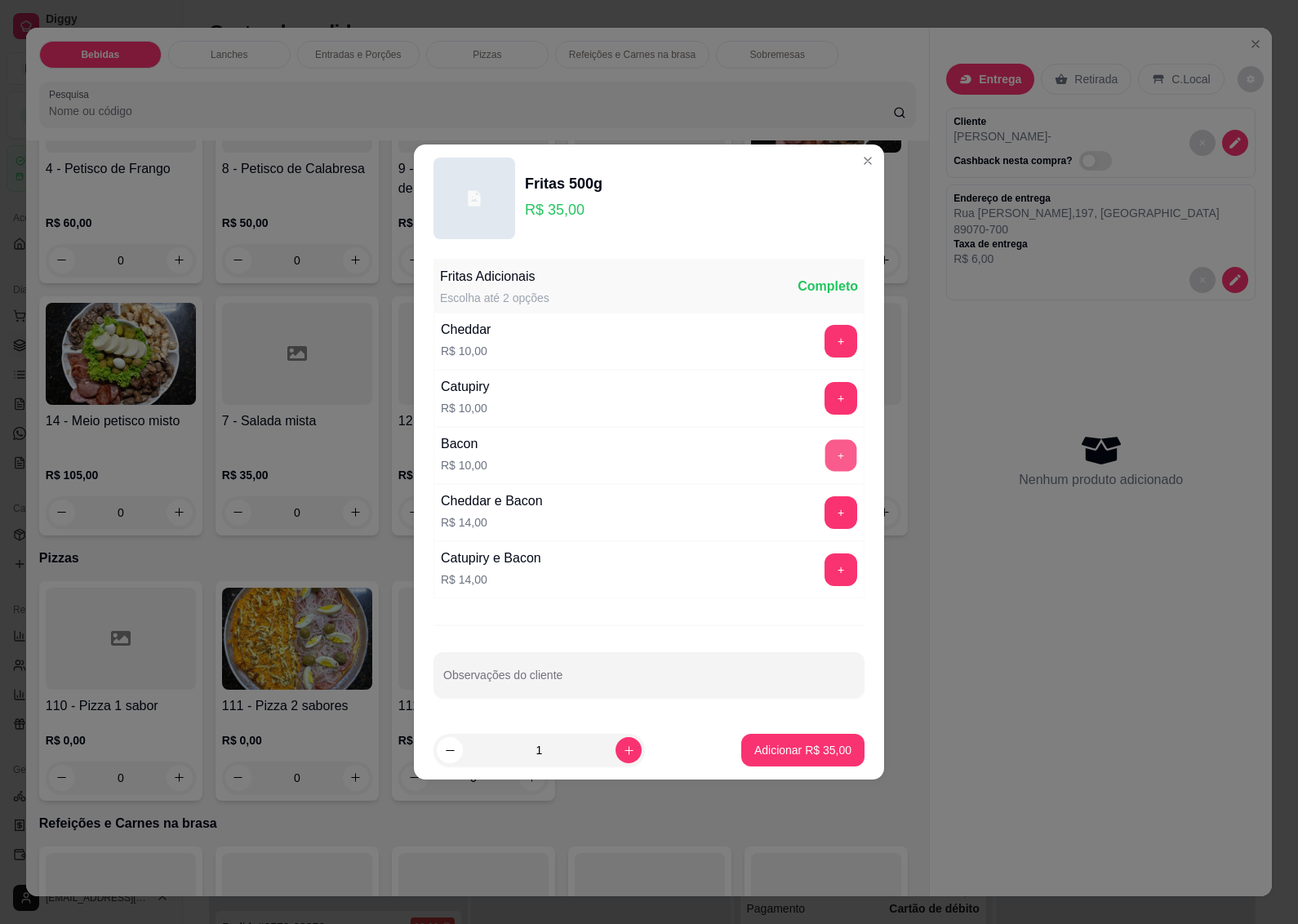
click at [830, 453] on button "+" at bounding box center [841, 456] width 32 height 32
click at [786, 756] on p "Adicionar R$ 45,00" at bounding box center [804, 750] width 95 height 16
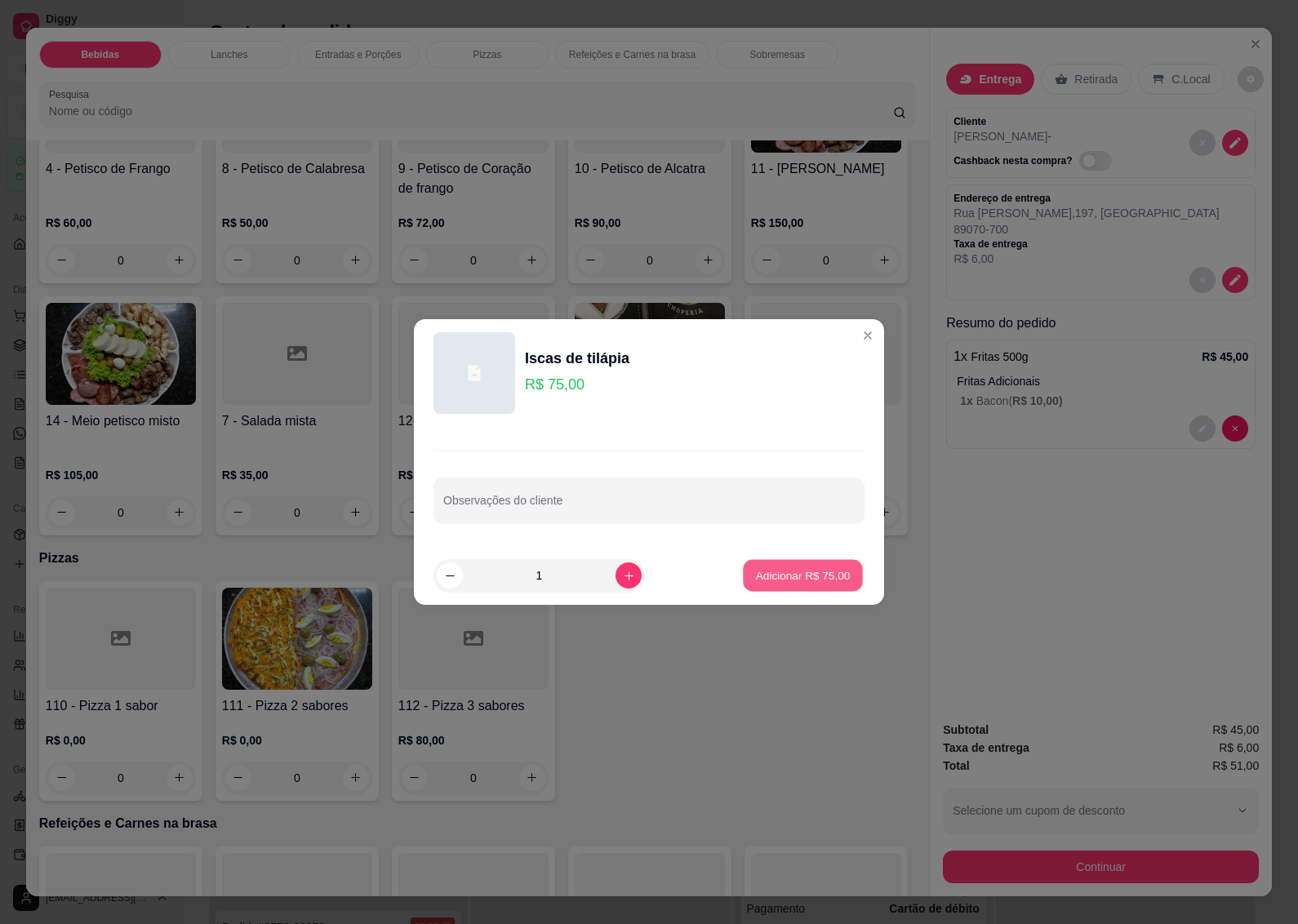
click at [768, 581] on p "Adicionar R$ 75,00" at bounding box center [804, 574] width 95 height 16
type input "1"
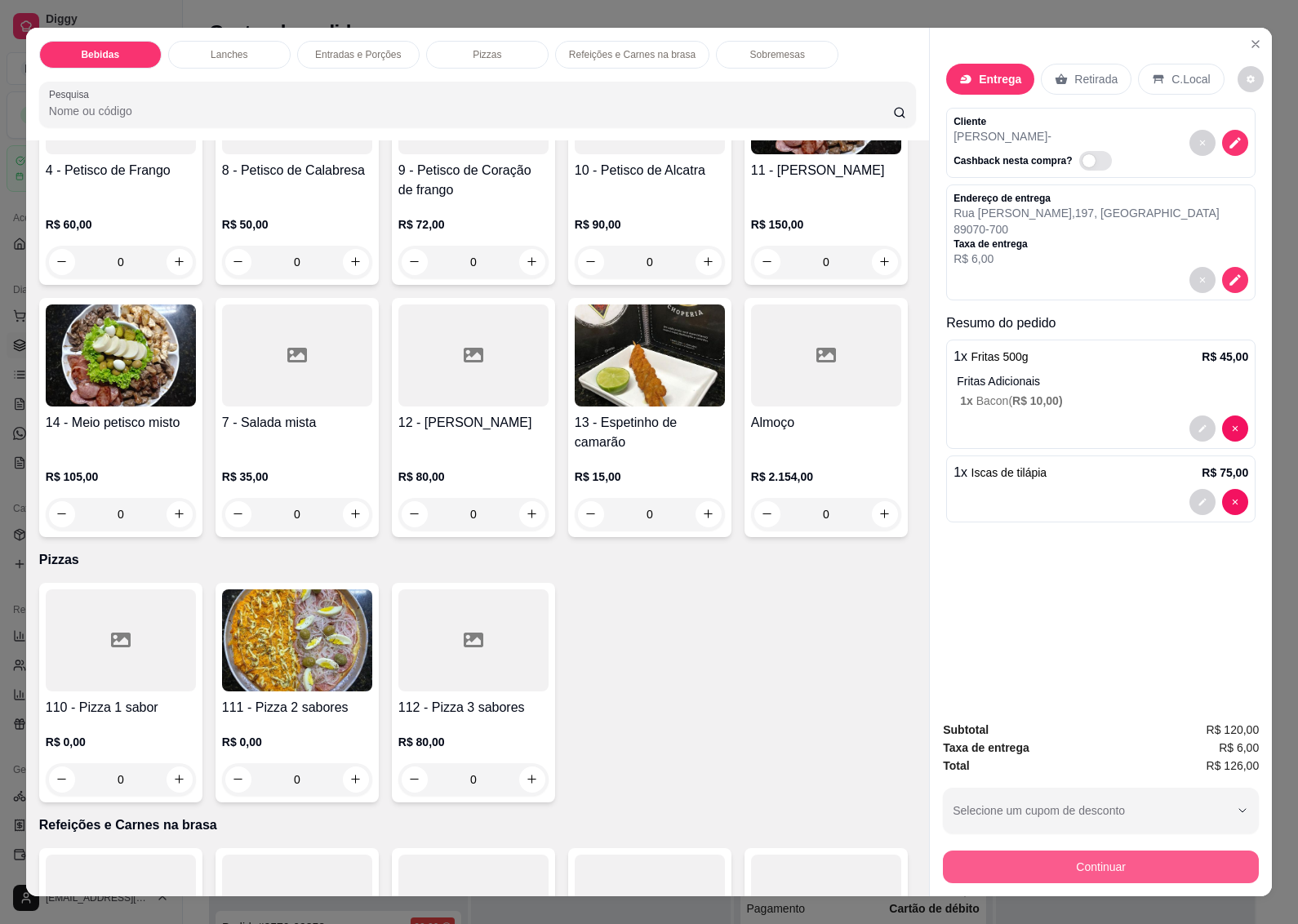
click at [1042, 863] on button "Continuar" at bounding box center [1101, 866] width 316 height 33
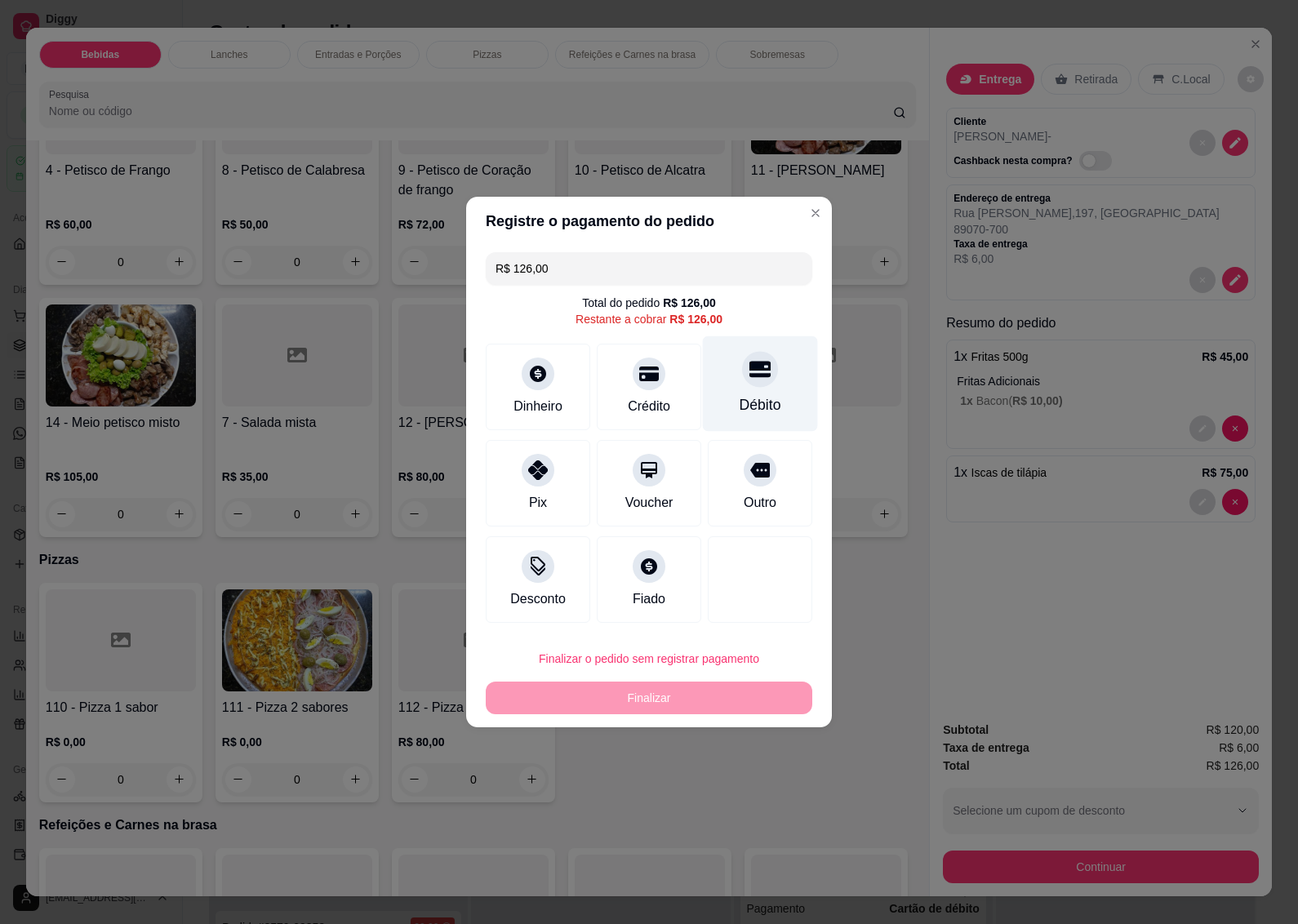
click at [740, 396] on div "Débito" at bounding box center [761, 404] width 42 height 21
type input "R$ 0,00"
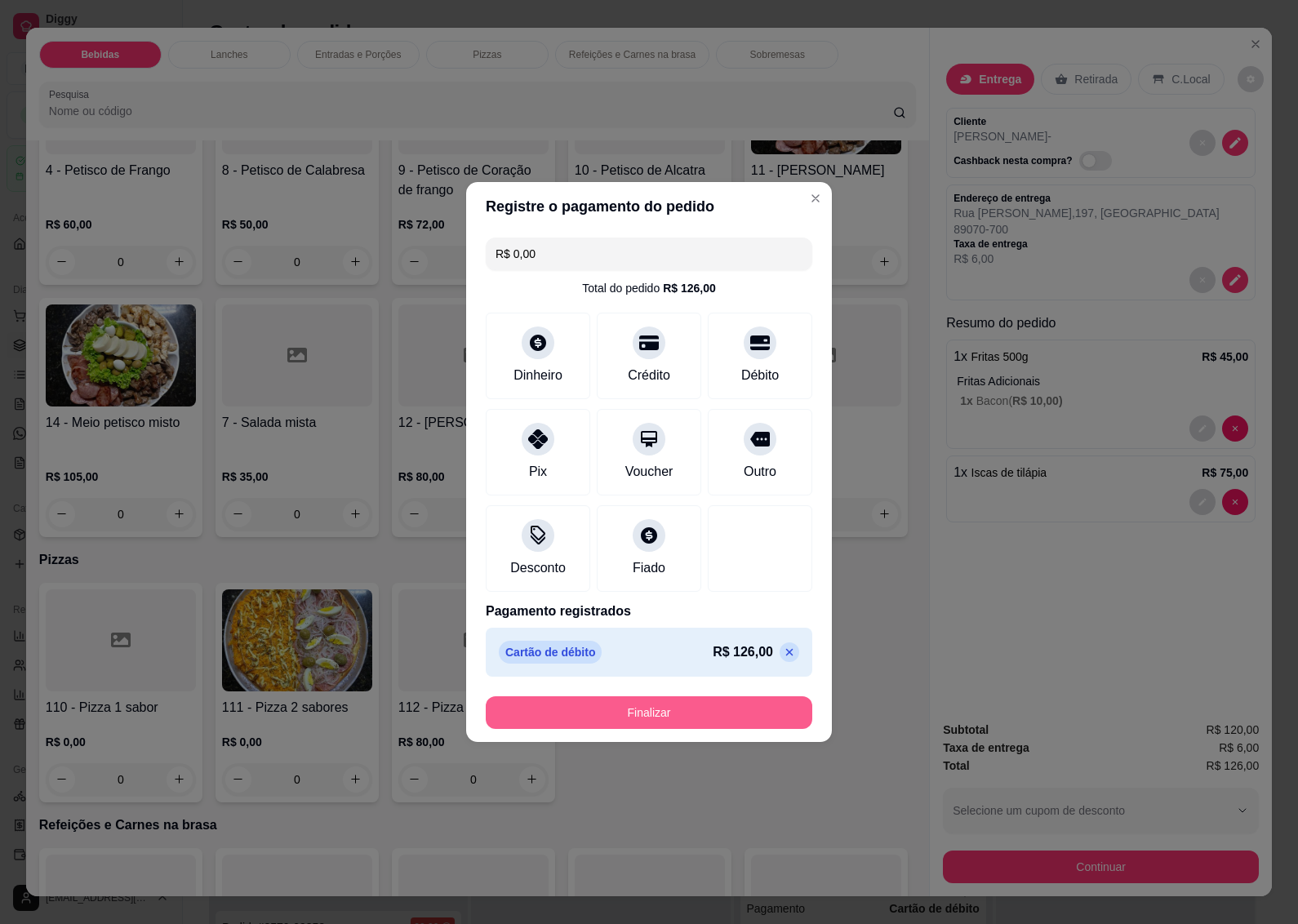
click at [617, 710] on button "Finalizar" at bounding box center [649, 713] width 327 height 33
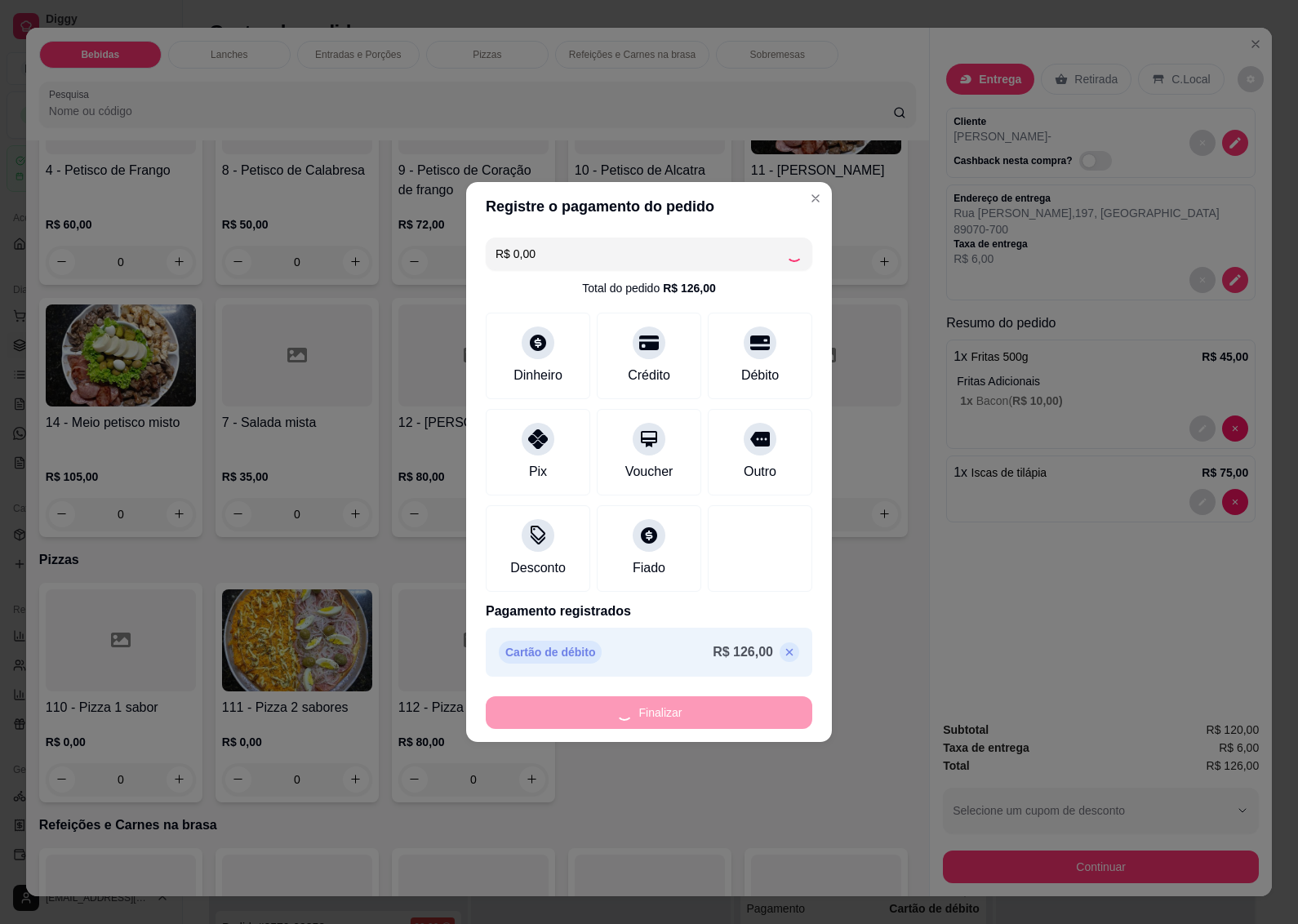
type input "0"
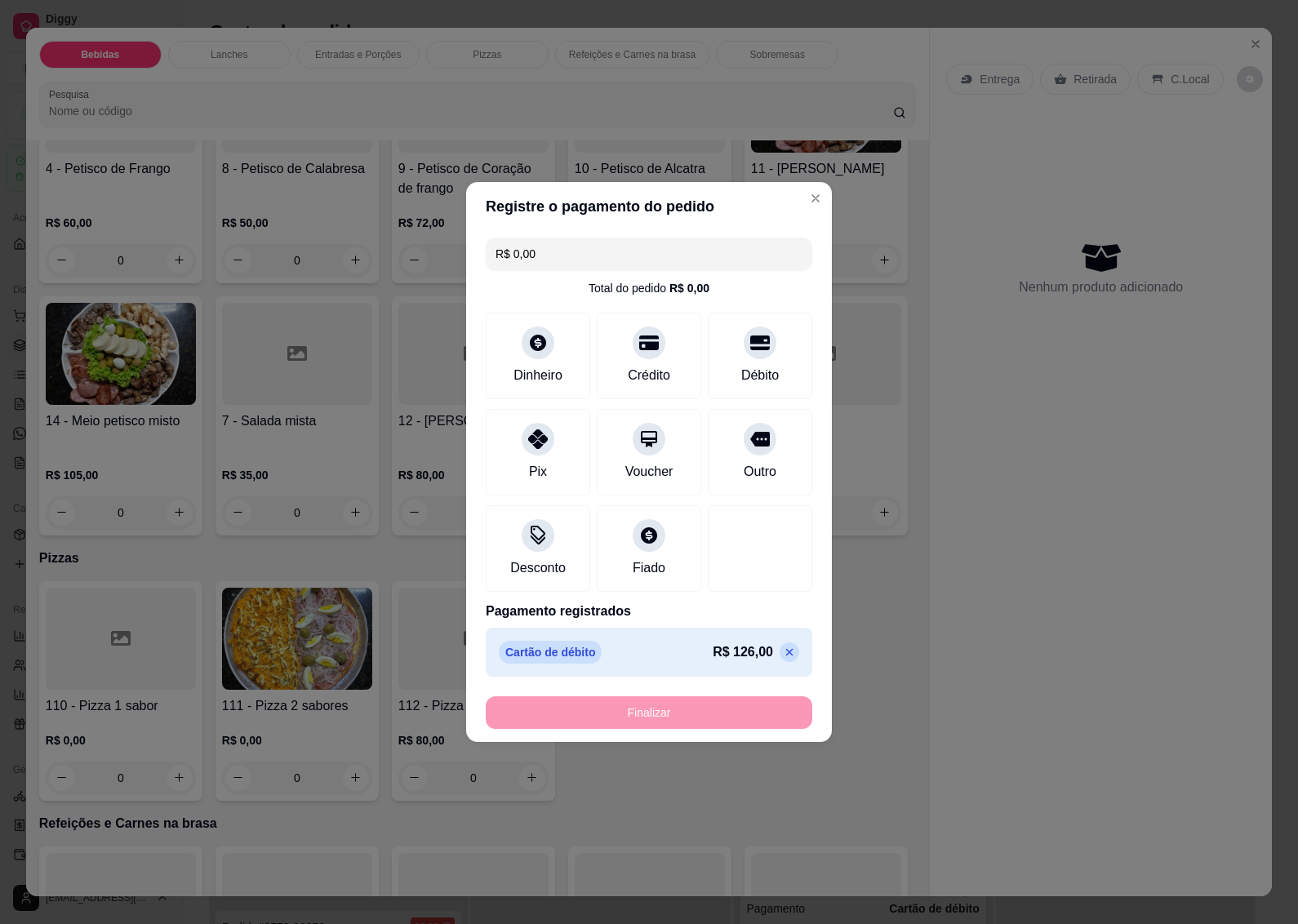
type input "-R$ 126,00"
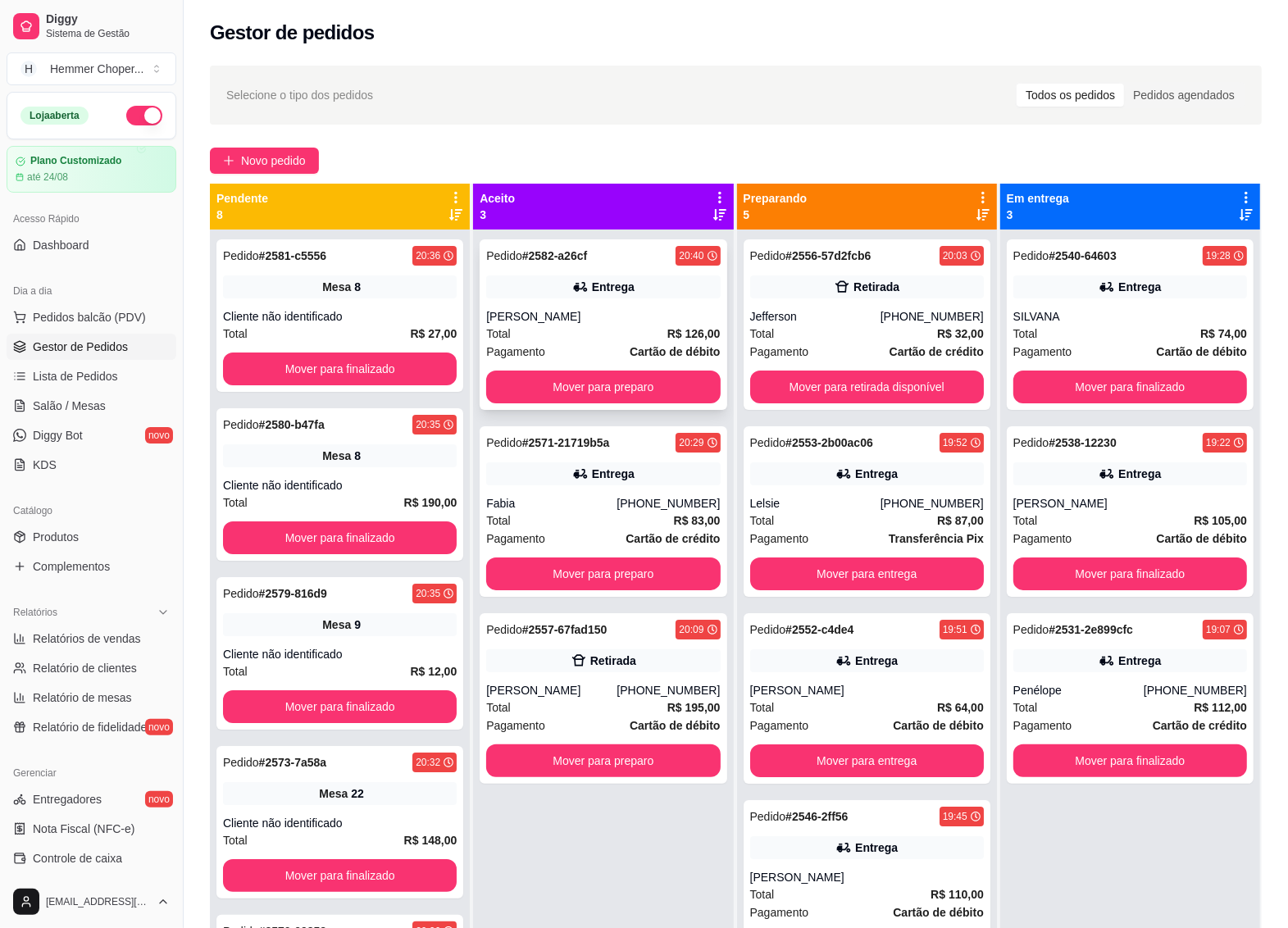
click at [613, 297] on div "Entrega" at bounding box center [603, 286] width 234 height 23
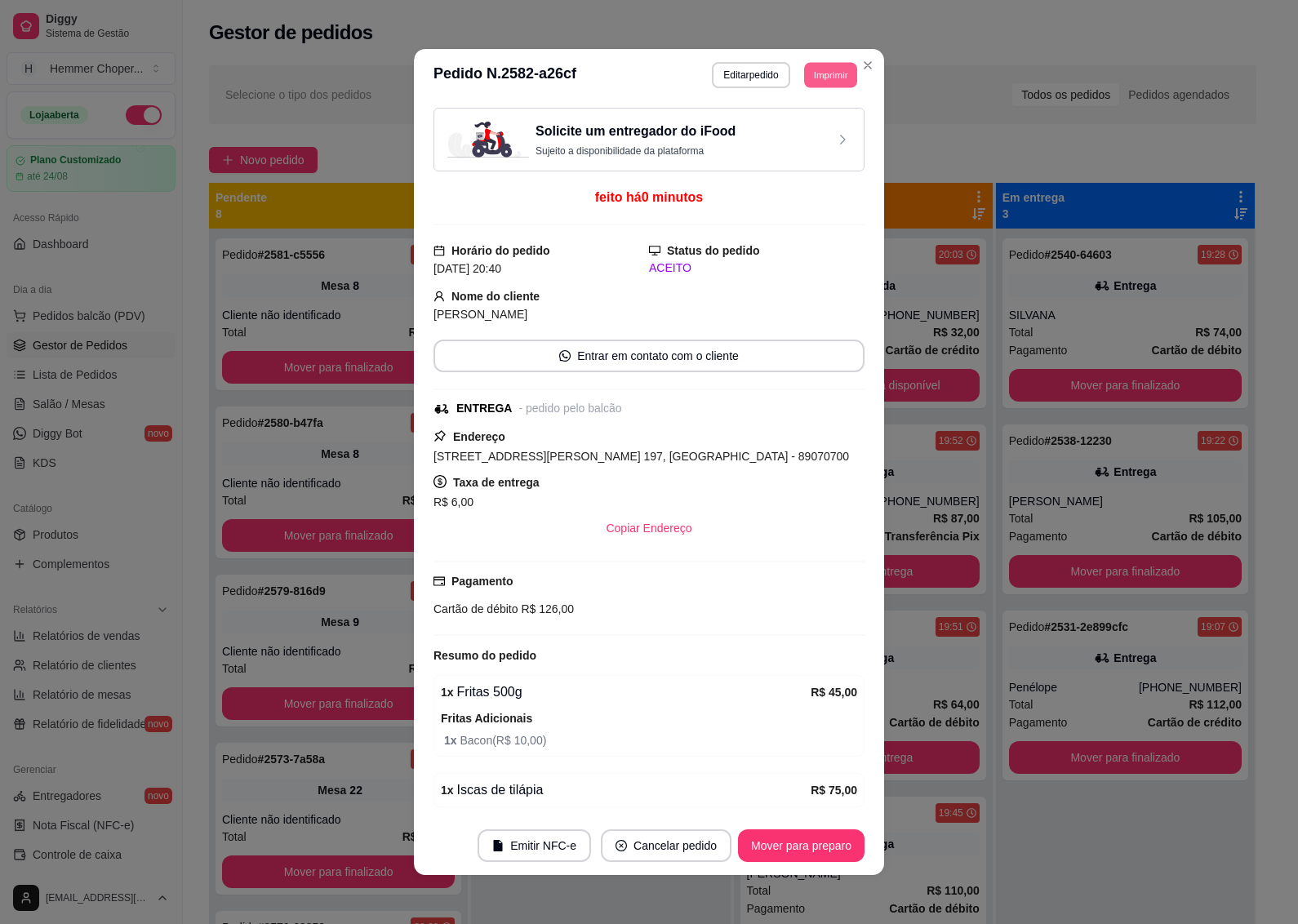
click at [828, 69] on button "Imprimir" at bounding box center [831, 75] width 53 height 26
click at [769, 132] on button "IMPRESSORA" at bounding box center [793, 132] width 119 height 26
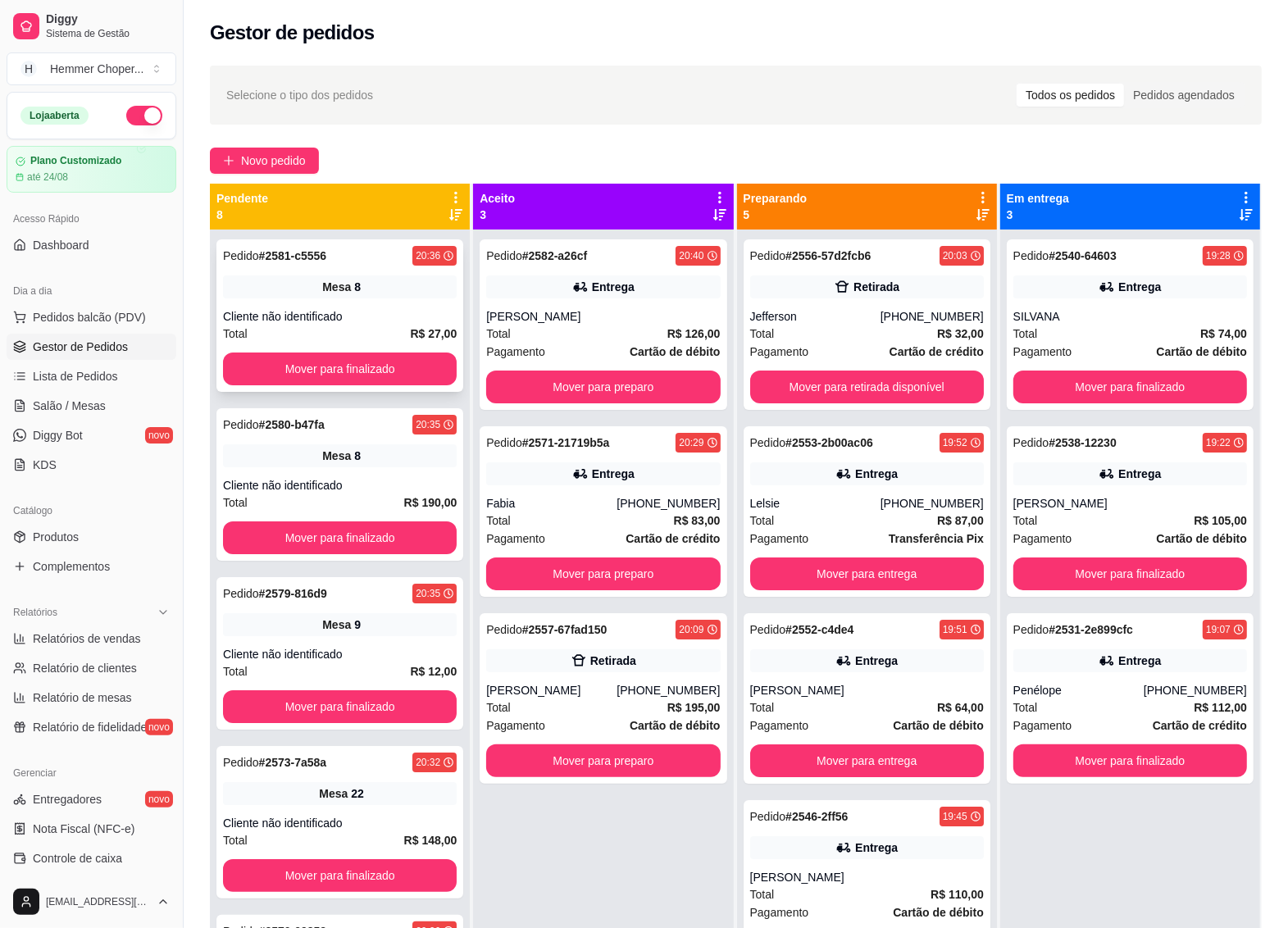
click at [341, 305] on div "Pedido # 2581-c5556 20:36 Mesa 8 Cliente não identificado Total R$ 27,00 Mover …" at bounding box center [339, 315] width 247 height 152
click at [329, 363] on button "Mover para finalizado" at bounding box center [339, 369] width 234 height 33
click at [60, 406] on span "Salão / Mesas" at bounding box center [70, 406] width 73 height 17
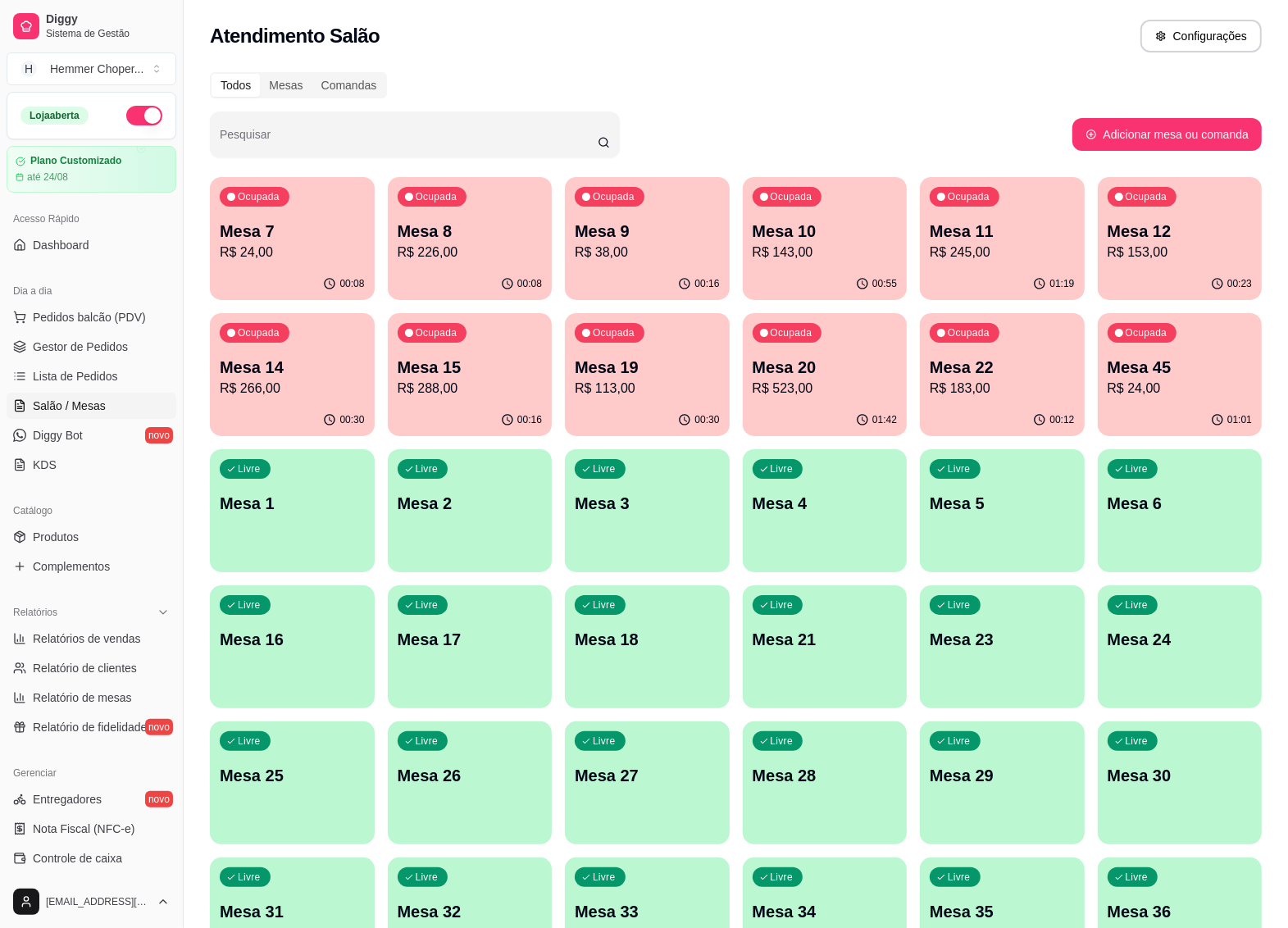
click at [829, 382] on p "R$ 523,00" at bounding box center [826, 388] width 145 height 19
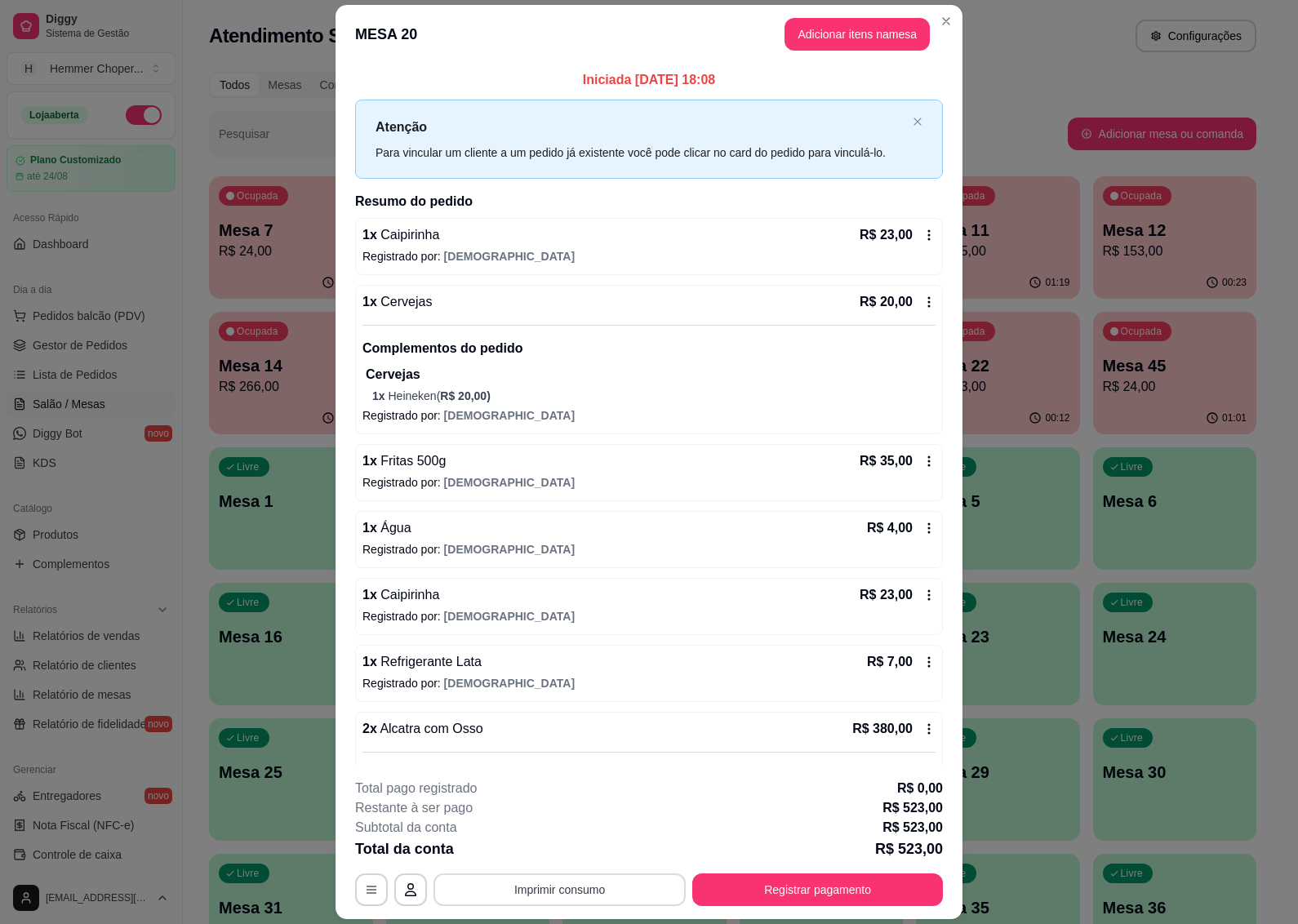
click at [541, 886] on button "Imprimir consumo" at bounding box center [560, 889] width 252 height 33
click at [552, 847] on button "IMPRESSORA" at bounding box center [556, 853] width 114 height 26
click at [793, 899] on button "Registrar pagamento" at bounding box center [818, 889] width 250 height 33
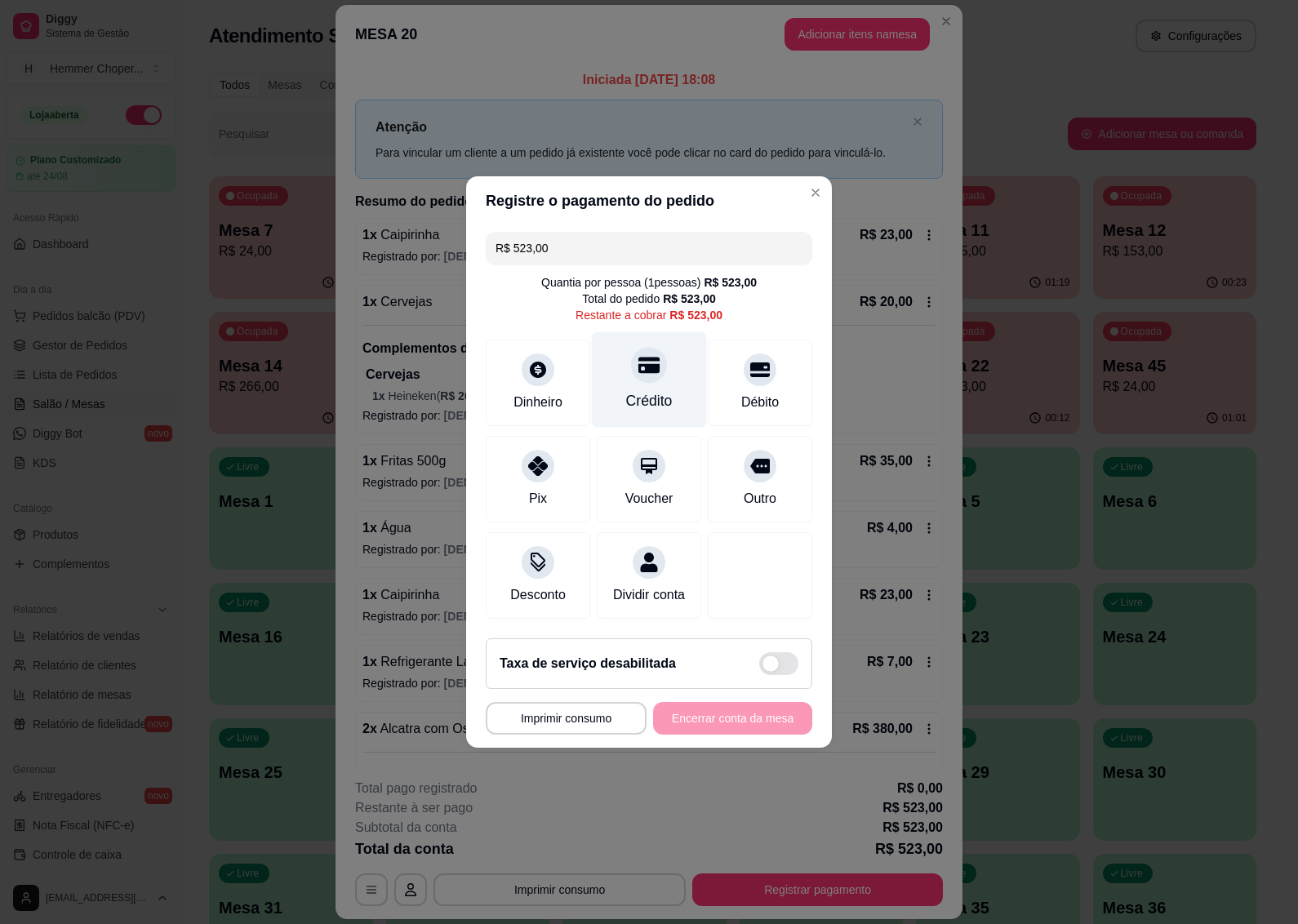
click at [643, 381] on div "Crédito" at bounding box center [649, 380] width 115 height 96
type input "R$ 0,00"
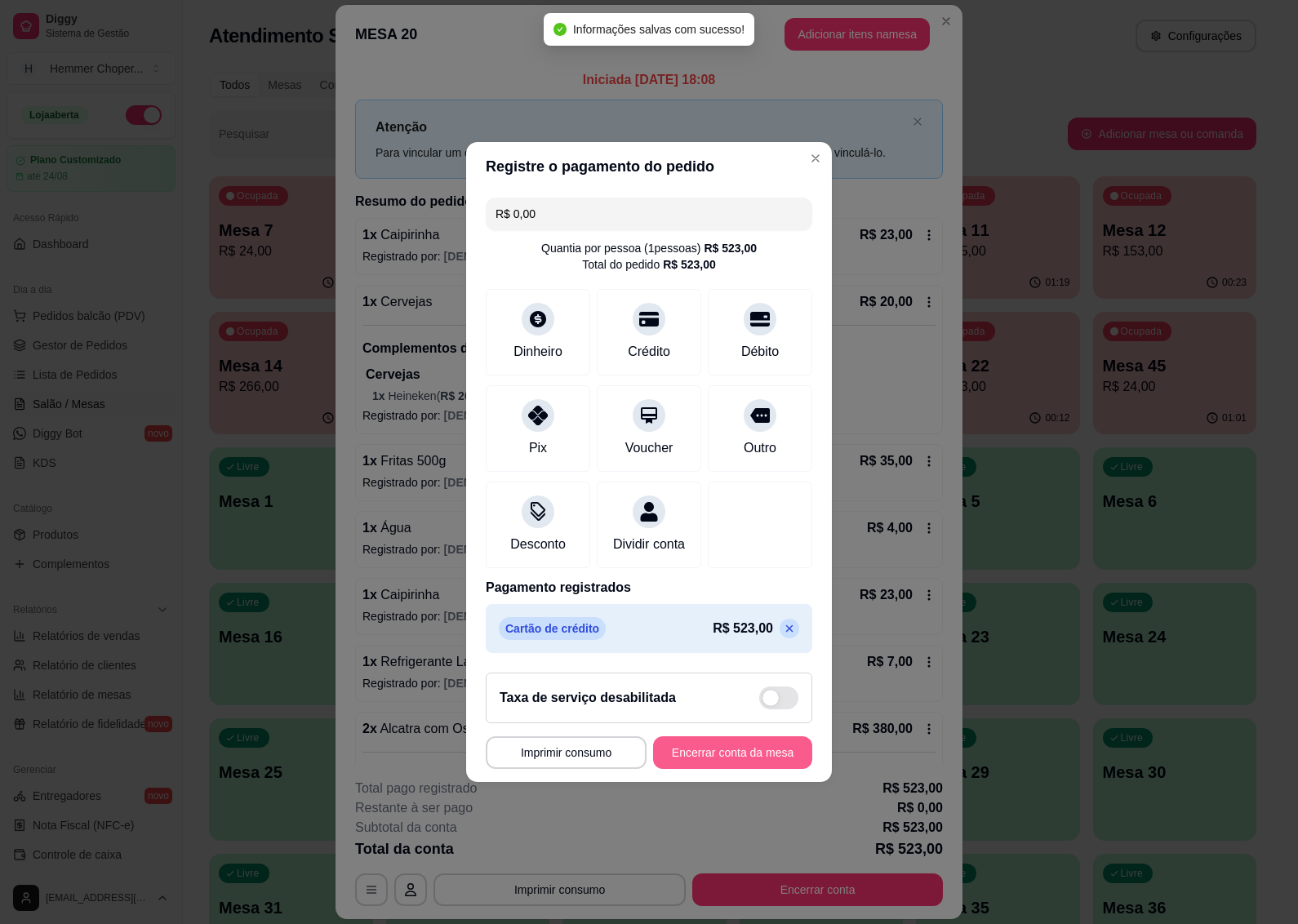
click at [712, 760] on button "Encerrar conta da mesa" at bounding box center [733, 752] width 159 height 33
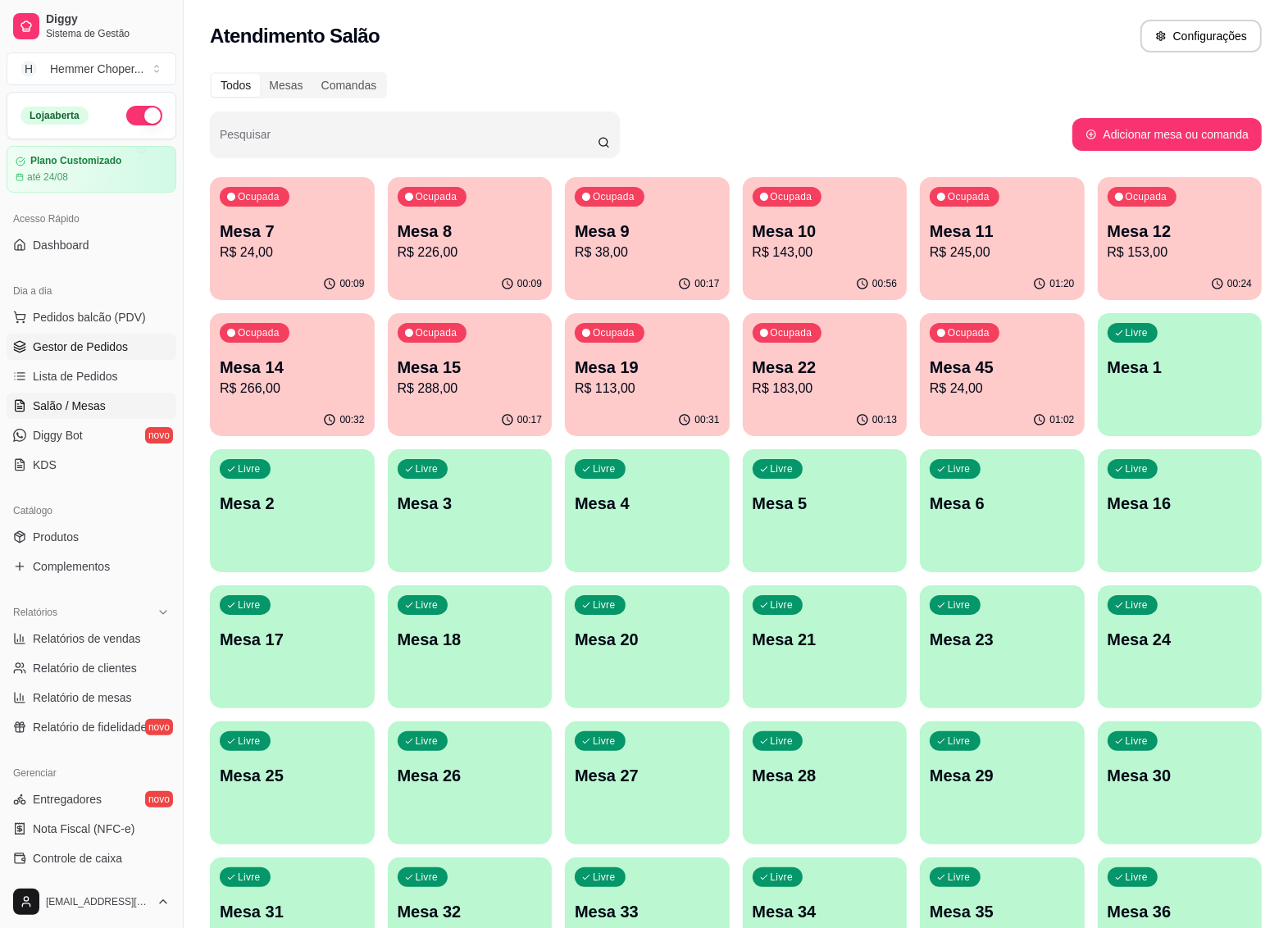
click at [80, 345] on span "Gestor de Pedidos" at bounding box center [81, 347] width 95 height 17
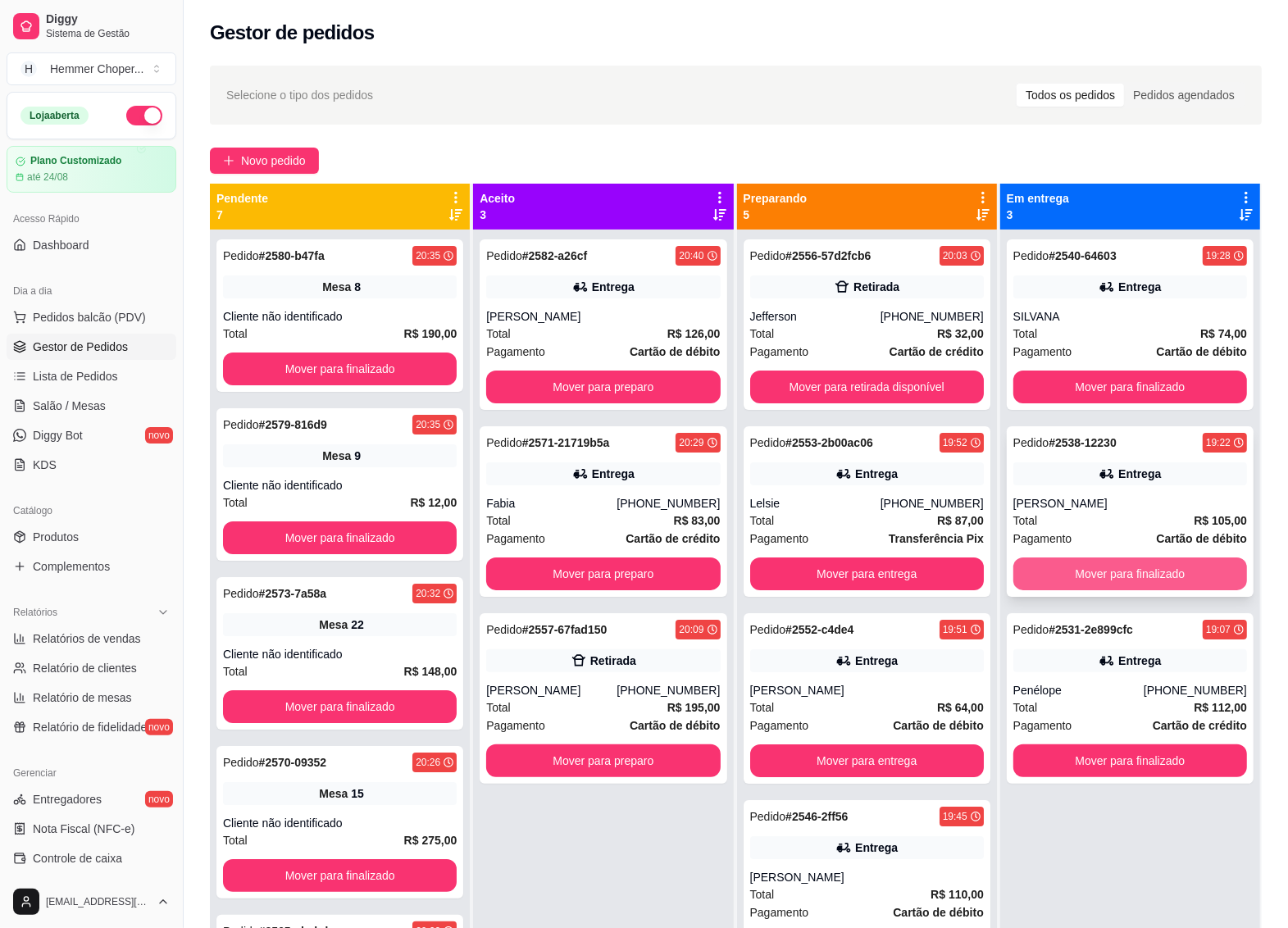
click at [1126, 576] on button "Mover para finalizado" at bounding box center [1130, 574] width 234 height 33
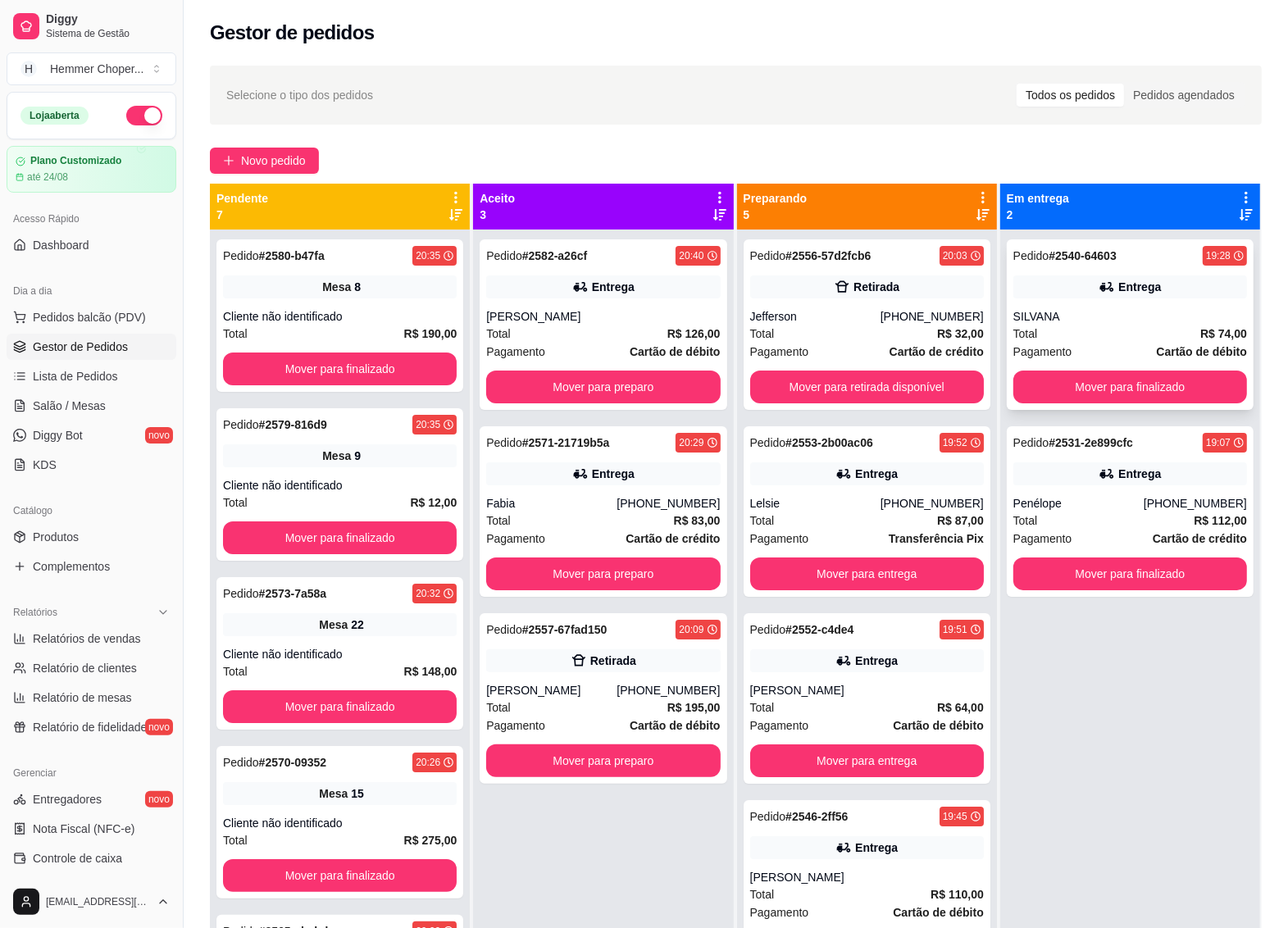
click at [1083, 367] on div "Pedido # 2540-64603 19:28 Entrega SILVANA Total R$ 74,00 Pagamento Cartão de dé…" at bounding box center [1130, 325] width 247 height 171
click at [1083, 393] on button "Mover para finalizado" at bounding box center [1130, 387] width 228 height 32
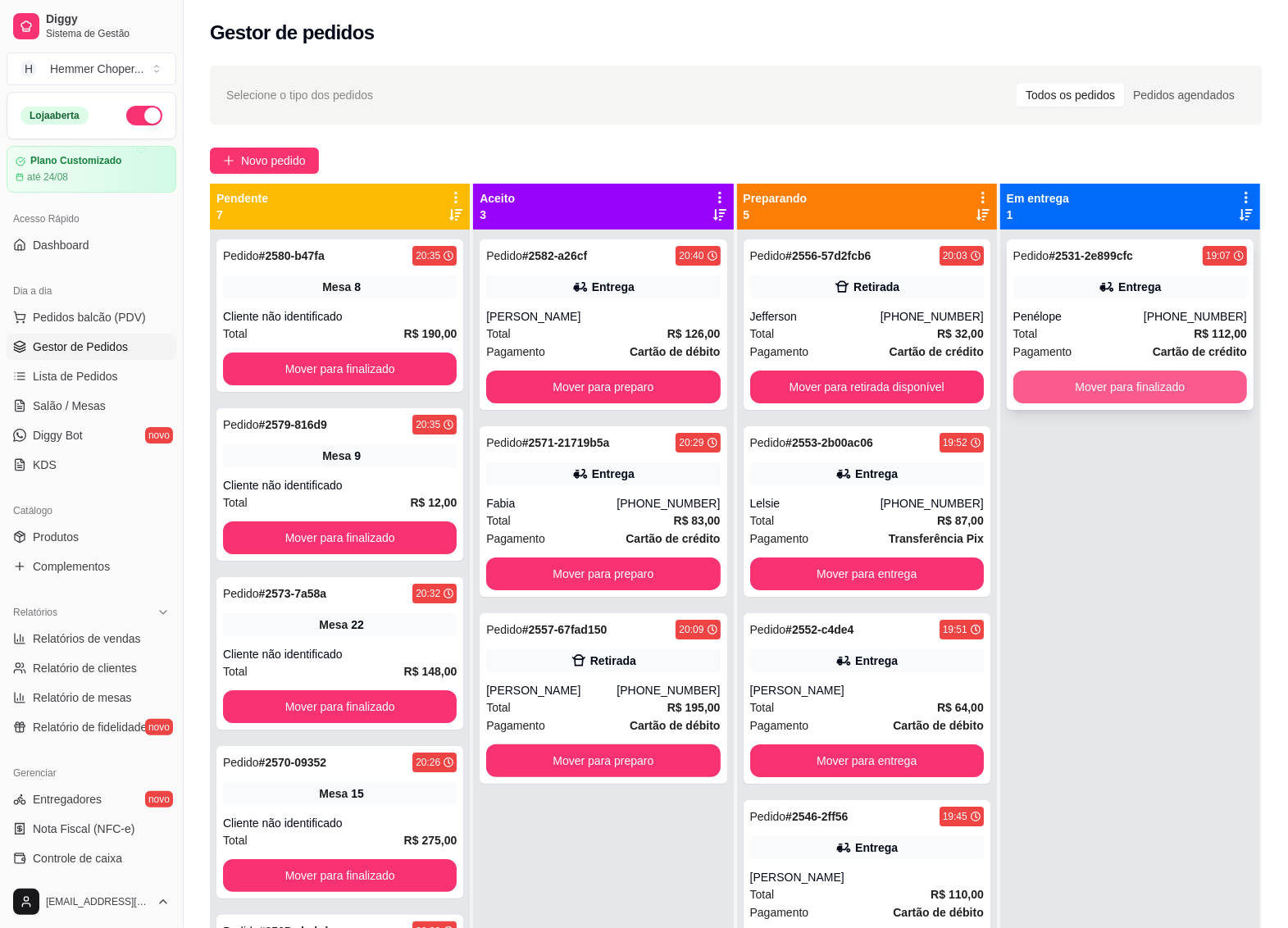
click at [1059, 374] on button "Mover para finalizado" at bounding box center [1130, 387] width 234 height 33
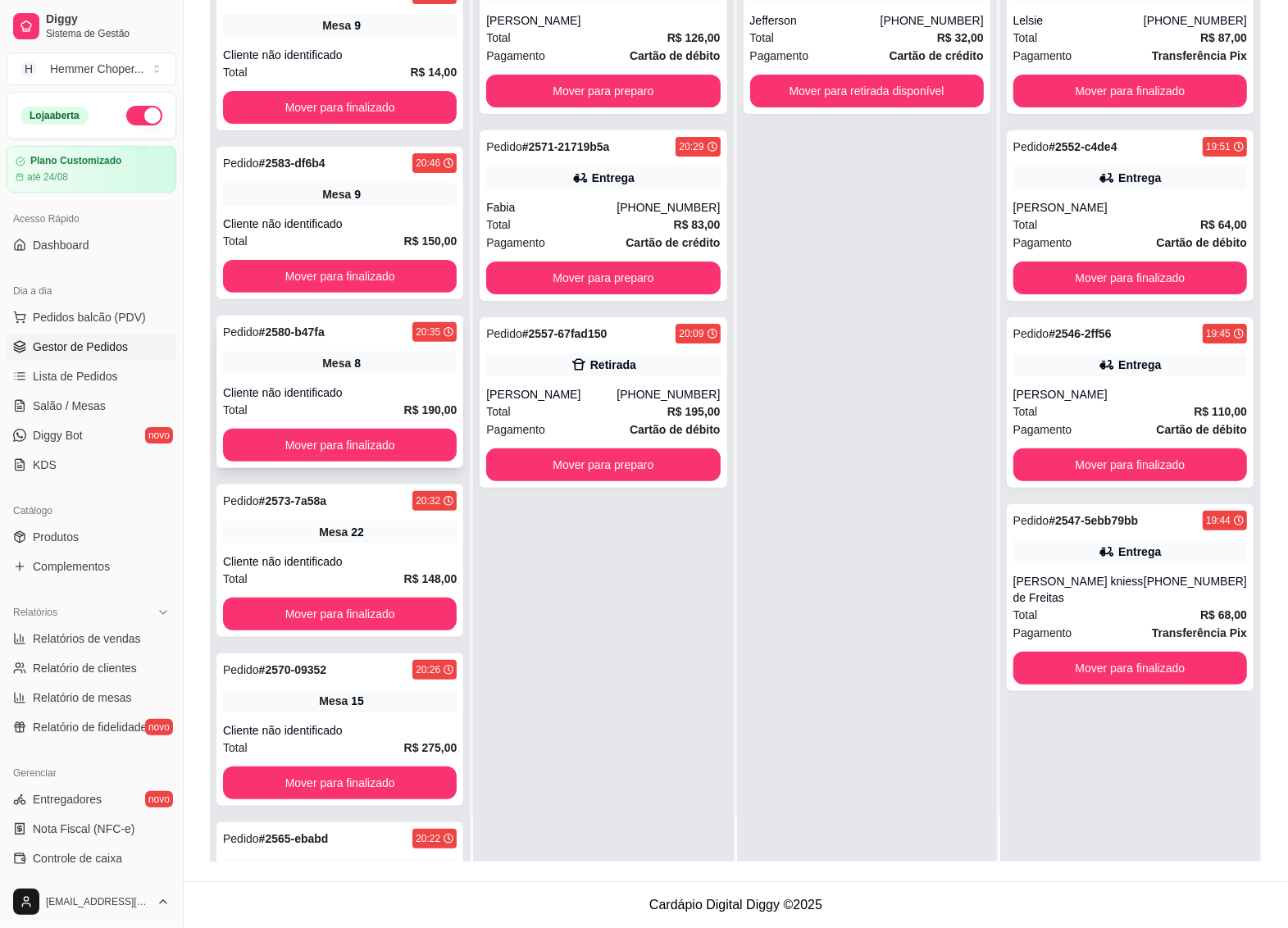
scroll to position [473, 0]
click at [83, 411] on span "Salão / Mesas" at bounding box center [70, 406] width 73 height 17
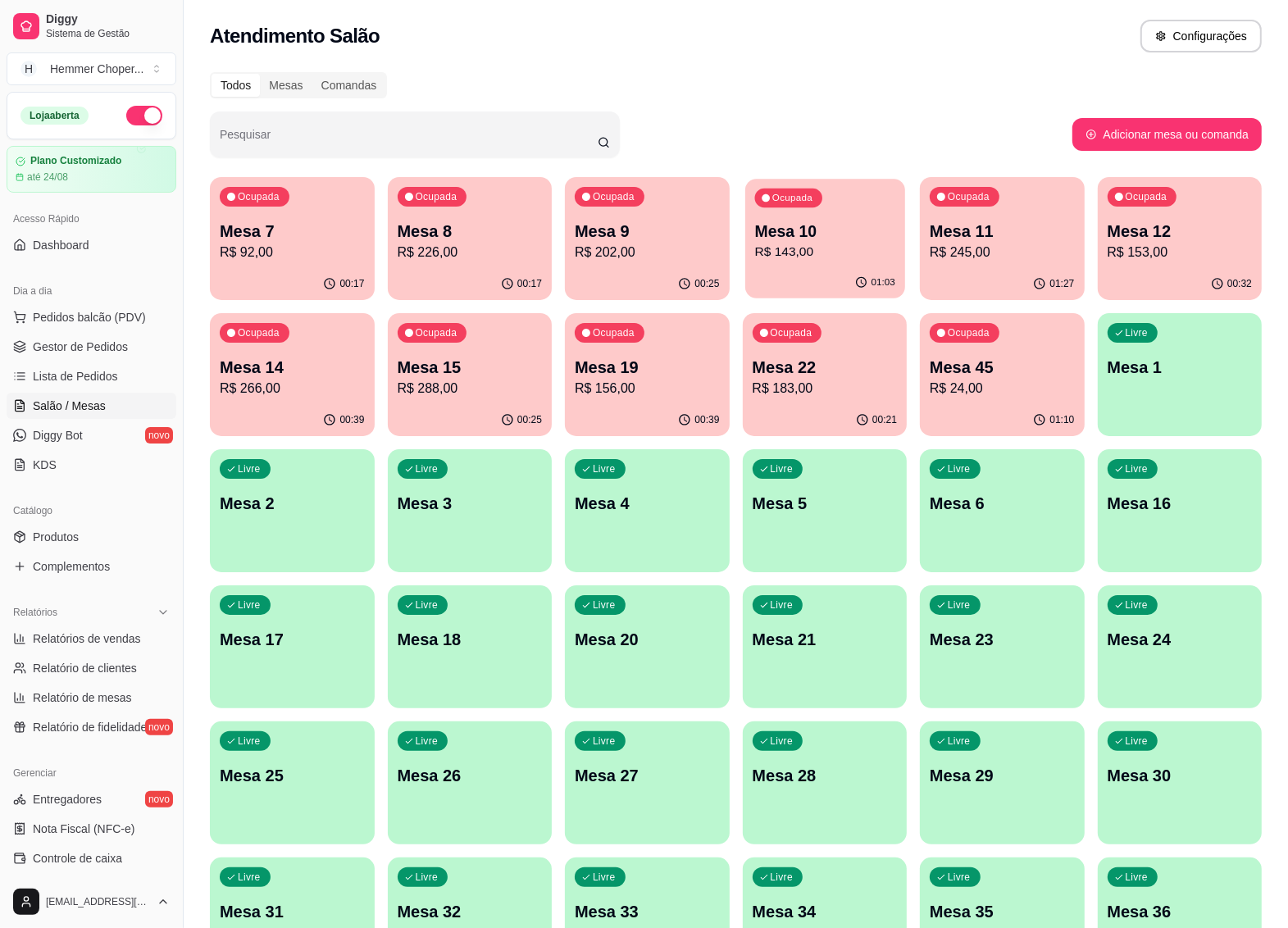
click at [813, 272] on div "01:03" at bounding box center [825, 282] width 159 height 31
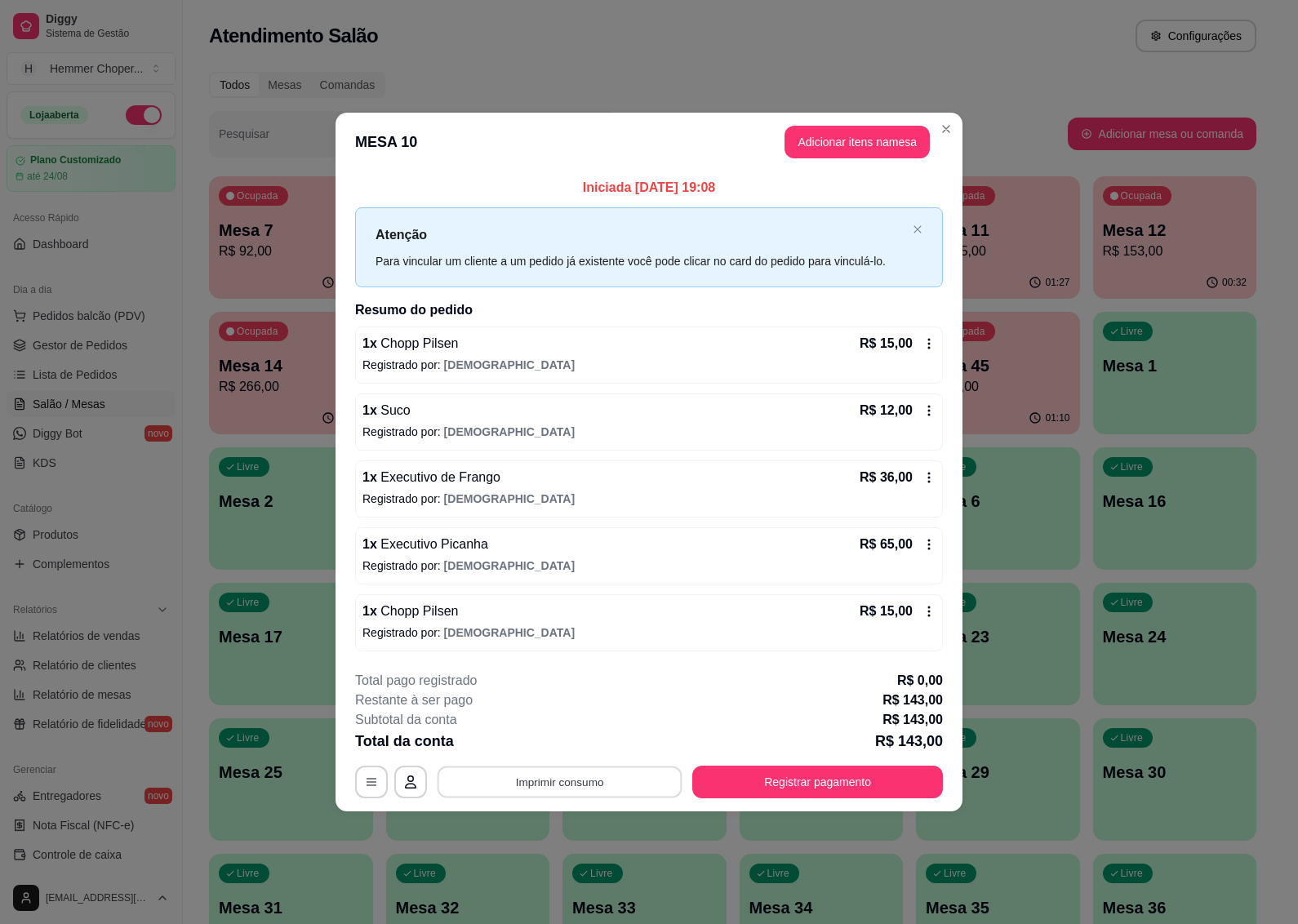
click at [600, 781] on button "Imprimir consumo" at bounding box center [560, 781] width 245 height 32
click at [585, 744] on button "IMPRESSORA" at bounding box center [564, 745] width 114 height 26
click at [755, 789] on button "Registrar pagamento" at bounding box center [818, 782] width 250 height 33
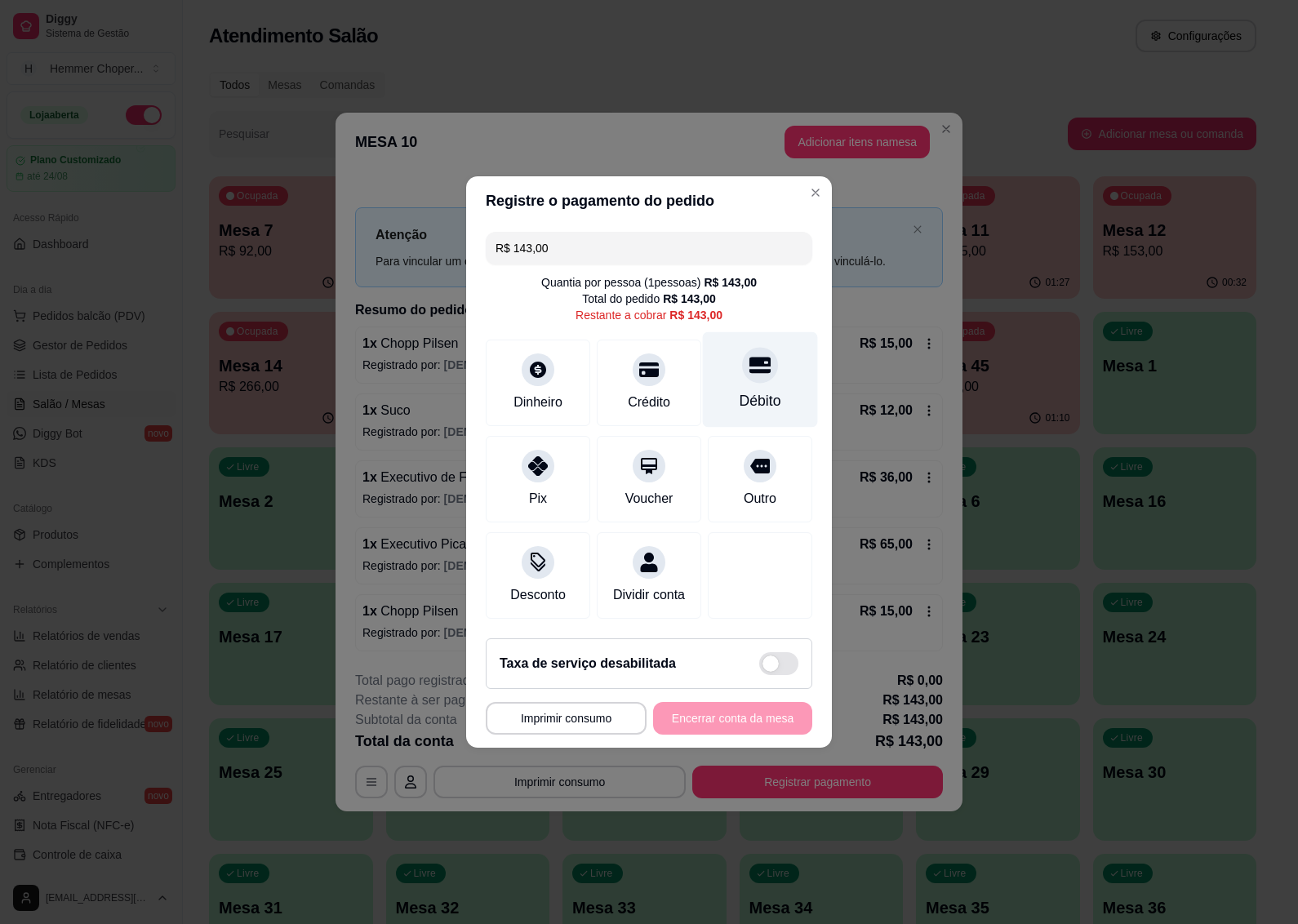
click at [741, 393] on div "Débito" at bounding box center [761, 400] width 42 height 21
type input "R$ 0,00"
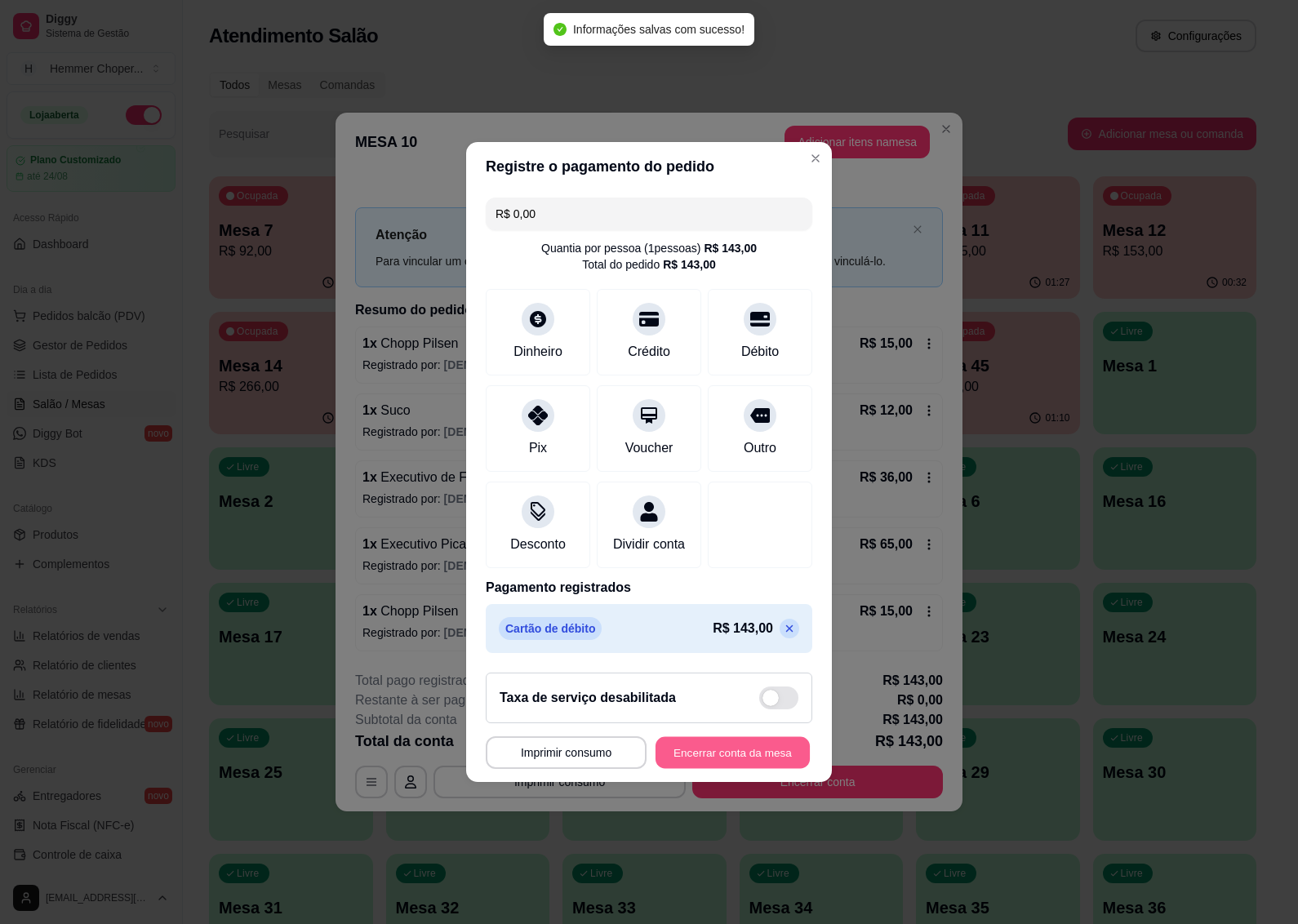
click at [717, 751] on button "Encerrar conta da mesa" at bounding box center [733, 752] width 154 height 32
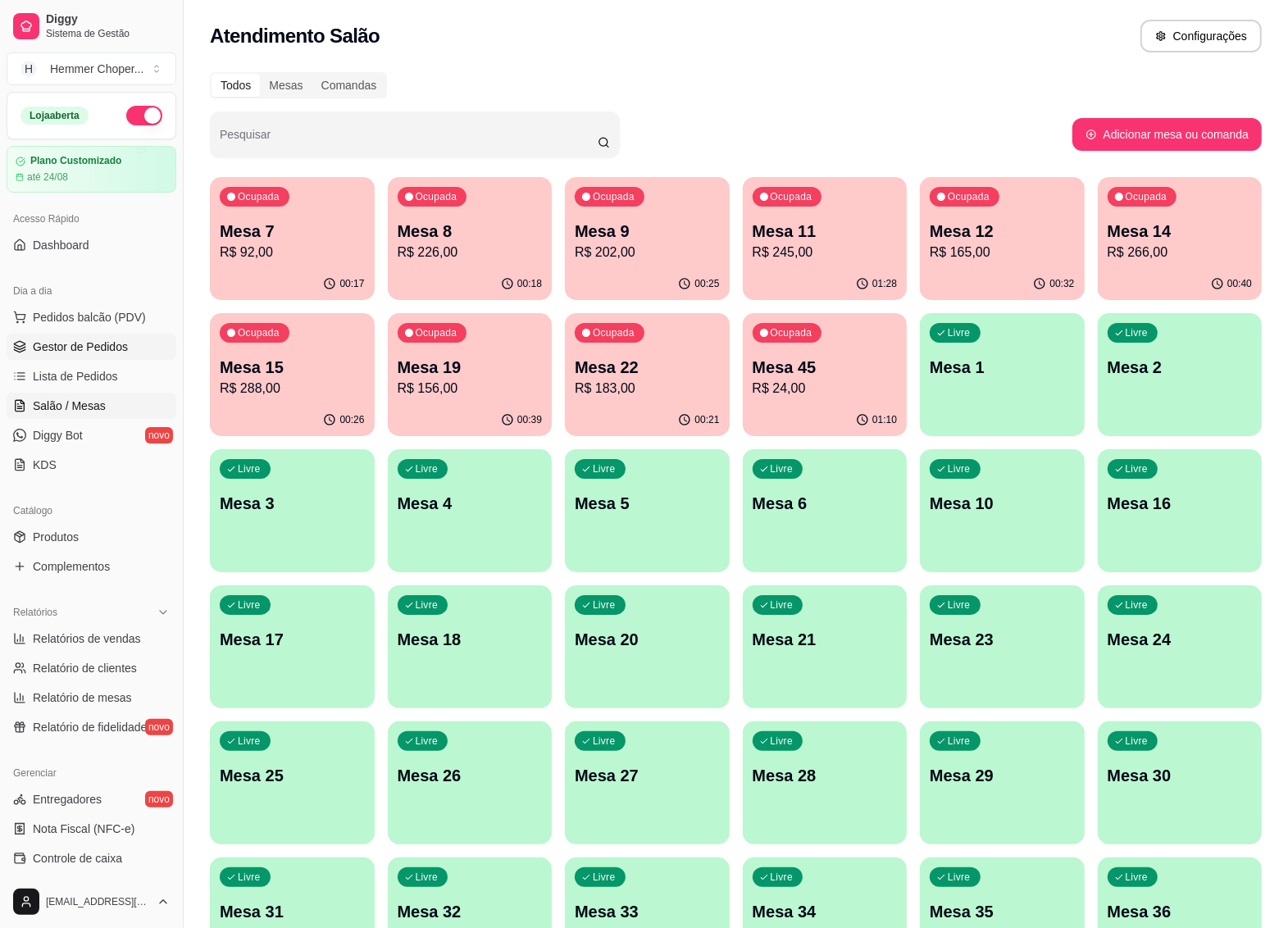
click at [98, 350] on span "Gestor de Pedidos" at bounding box center [81, 347] width 95 height 17
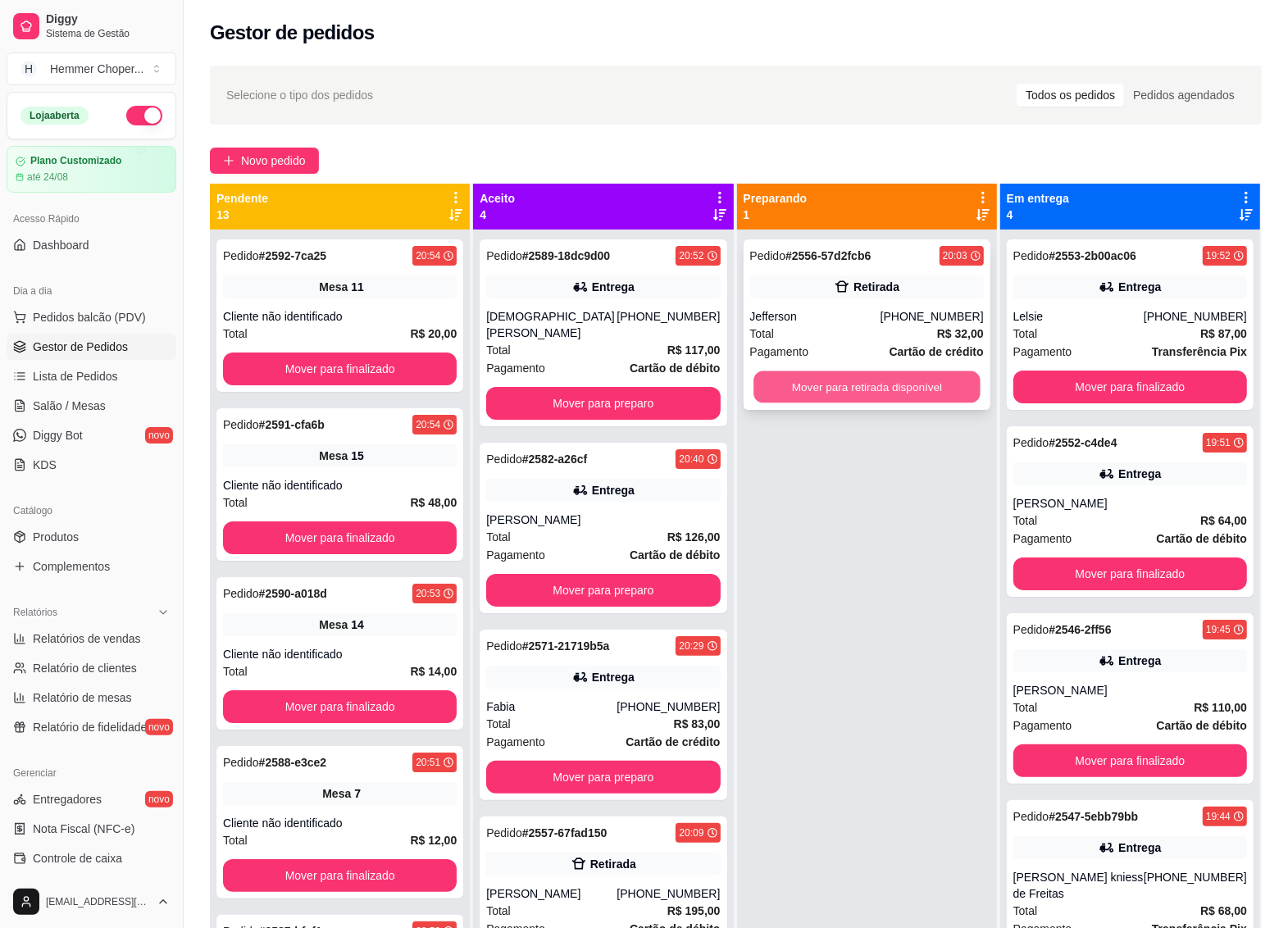
click at [804, 382] on button "Mover para retirada disponível" at bounding box center [868, 387] width 228 height 32
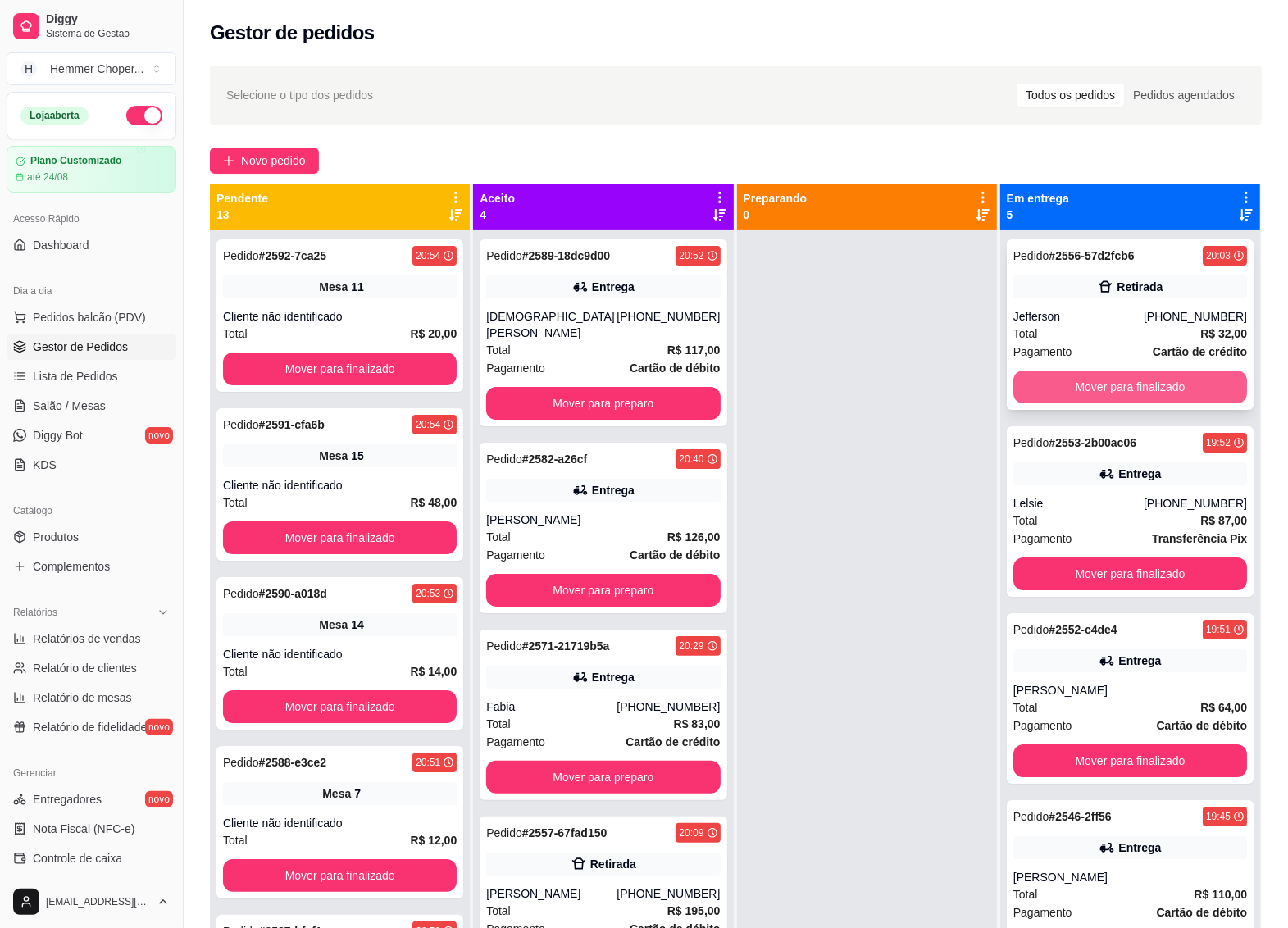
click at [1086, 382] on button "Mover para finalizado" at bounding box center [1130, 387] width 234 height 33
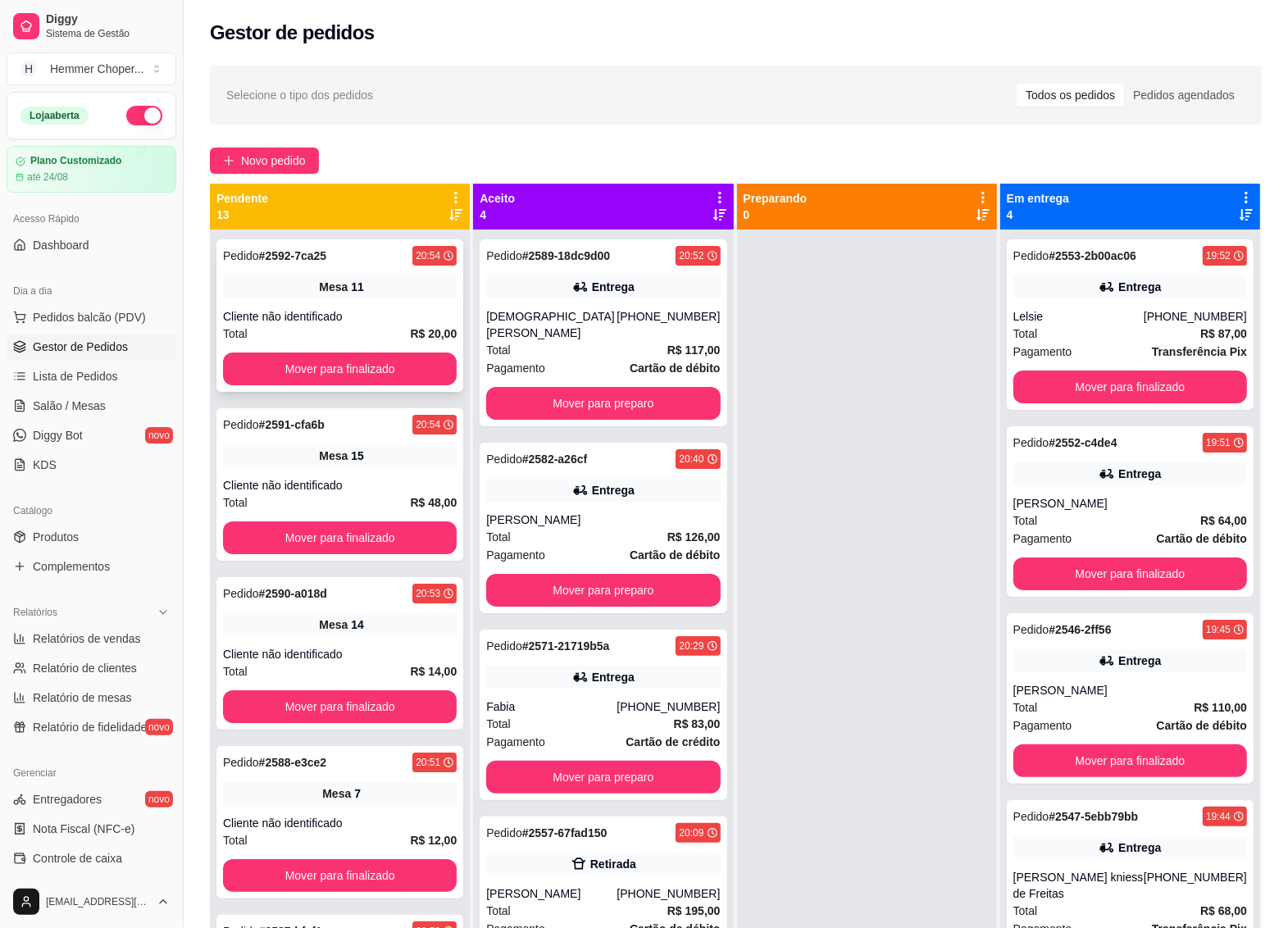
click at [354, 328] on div "Total R$ 20,00" at bounding box center [339, 334] width 234 height 18
click at [354, 363] on button "Mover para finalizado" at bounding box center [339, 369] width 234 height 33
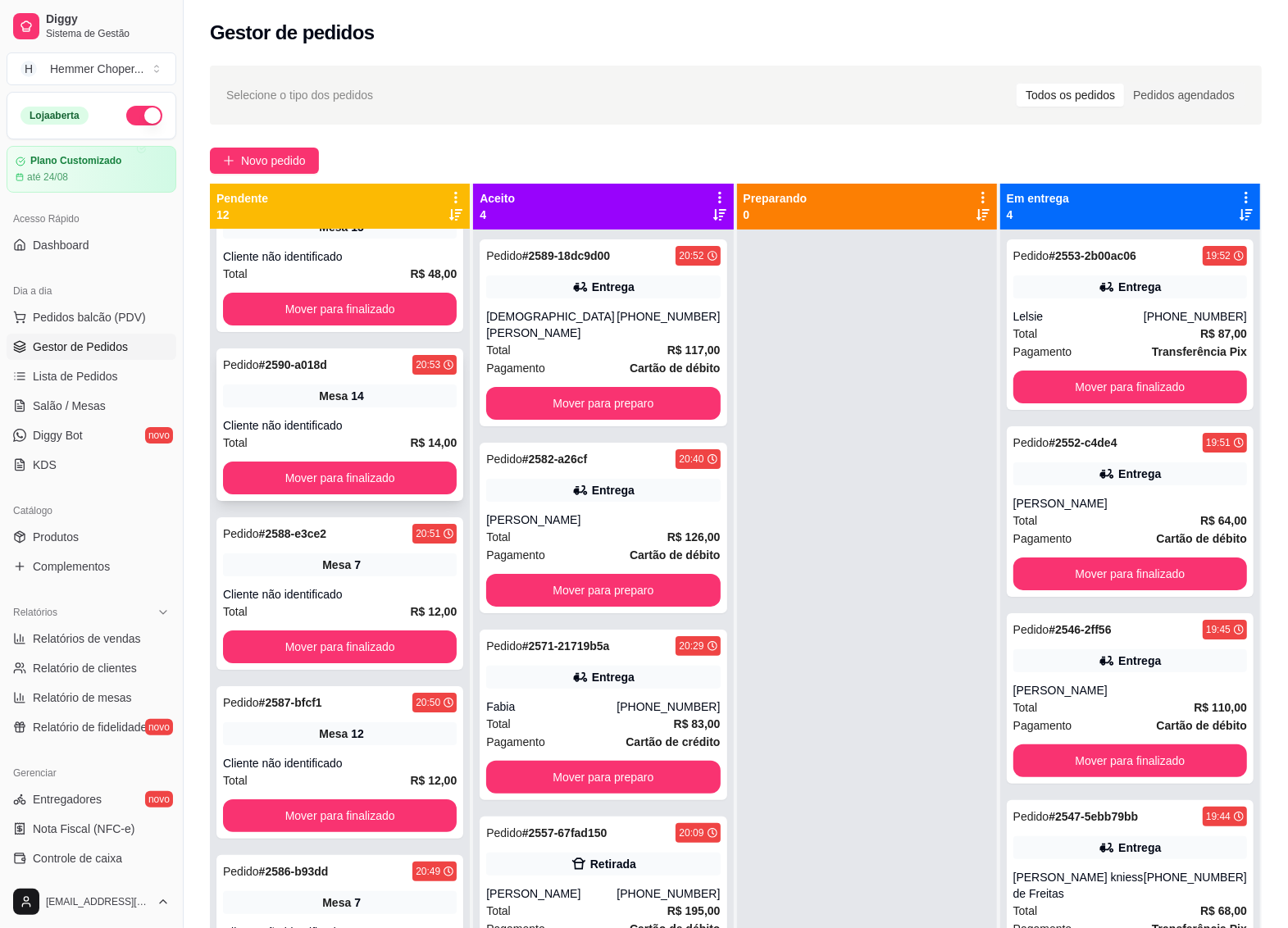
scroll to position [103, 0]
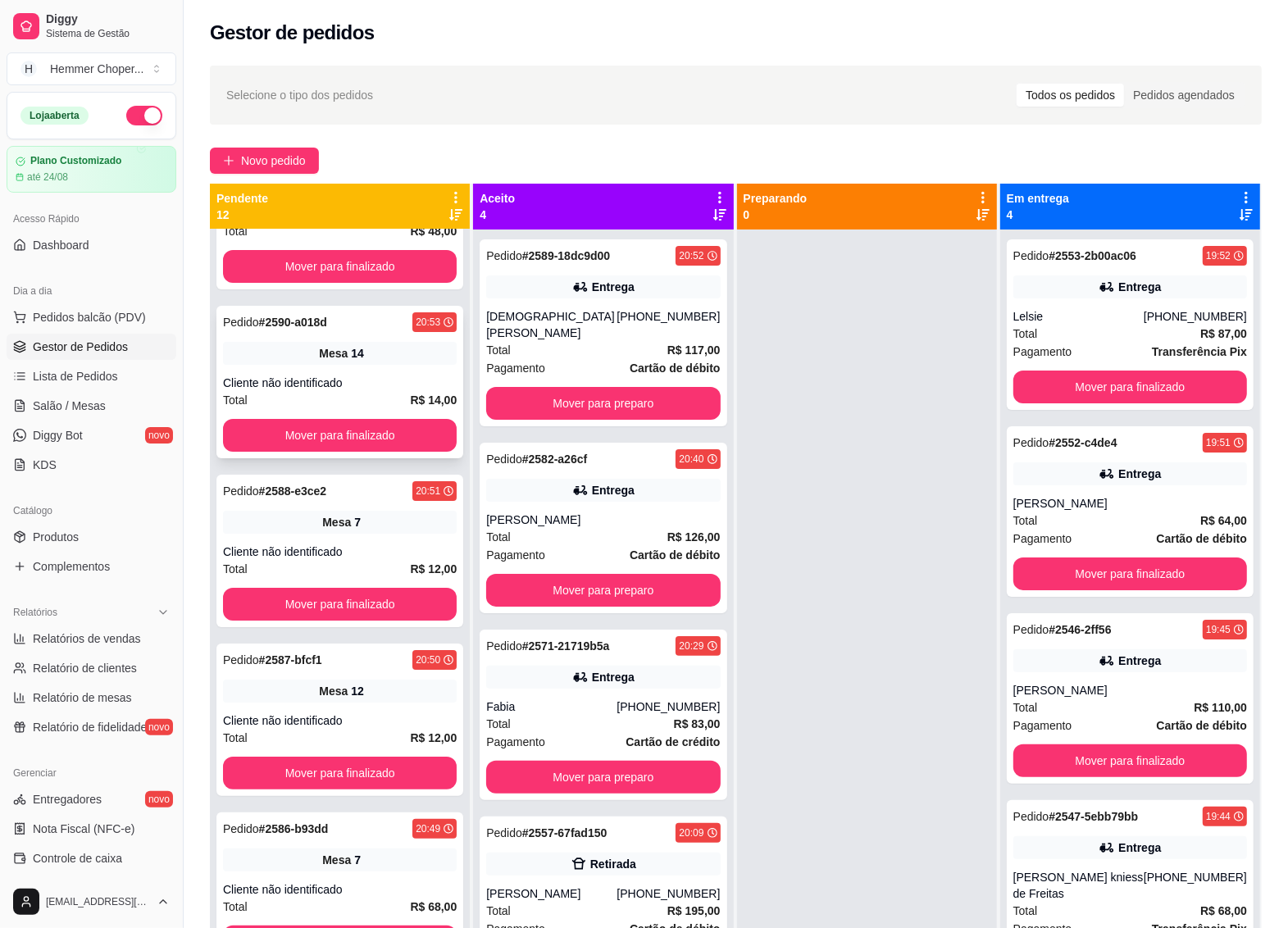
click at [325, 382] on div "Cliente não identificado" at bounding box center [339, 383] width 234 height 17
click at [332, 436] on button "Mover para finalizado" at bounding box center [339, 436] width 234 height 33
click at [328, 393] on div "Total R$ 12,00" at bounding box center [339, 400] width 234 height 18
click at [328, 422] on button "Mover para finalizado" at bounding box center [340, 436] width 228 height 32
click at [328, 433] on button "Mover para finalizado" at bounding box center [339, 436] width 234 height 33
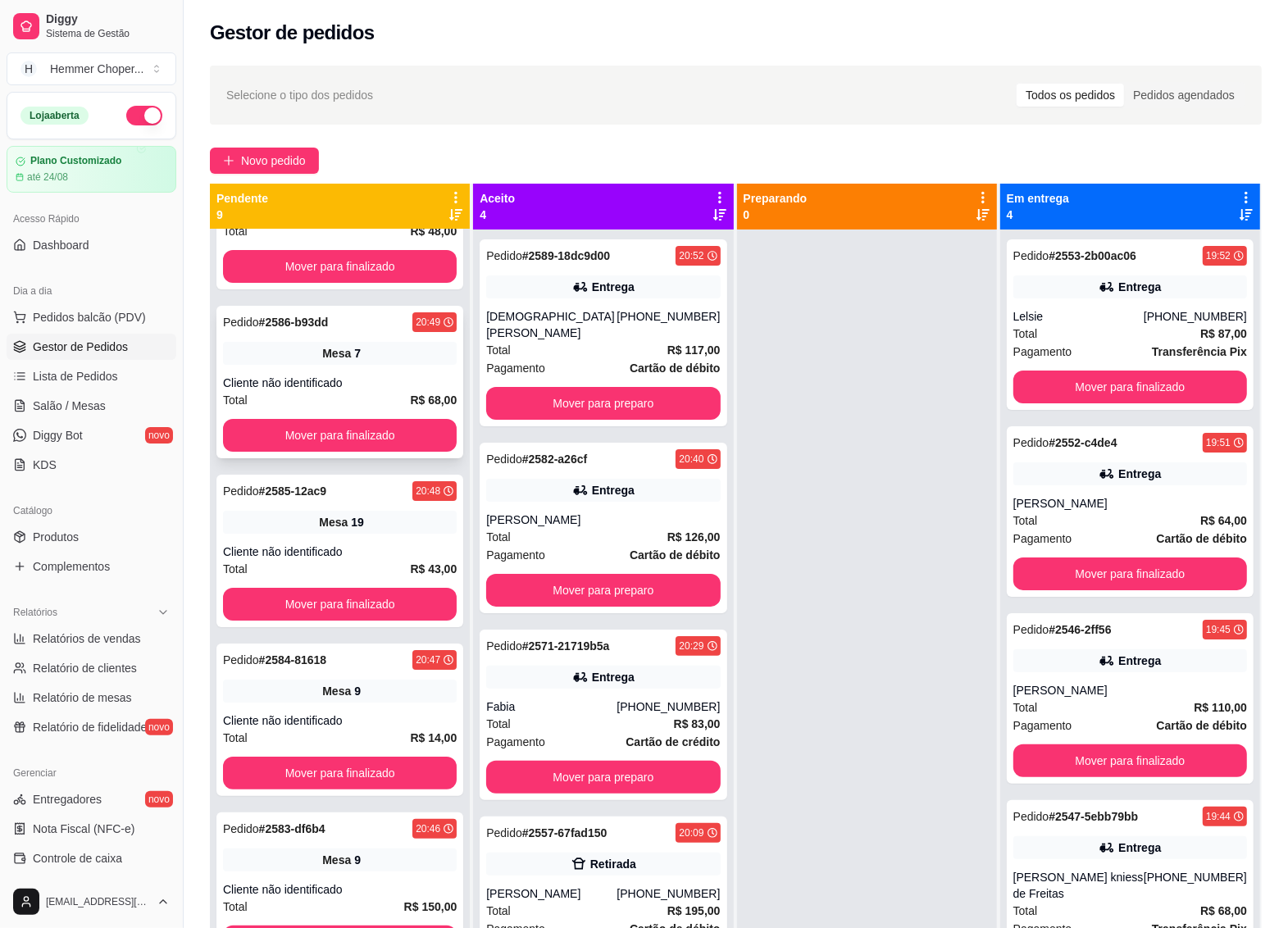
scroll to position [204, 0]
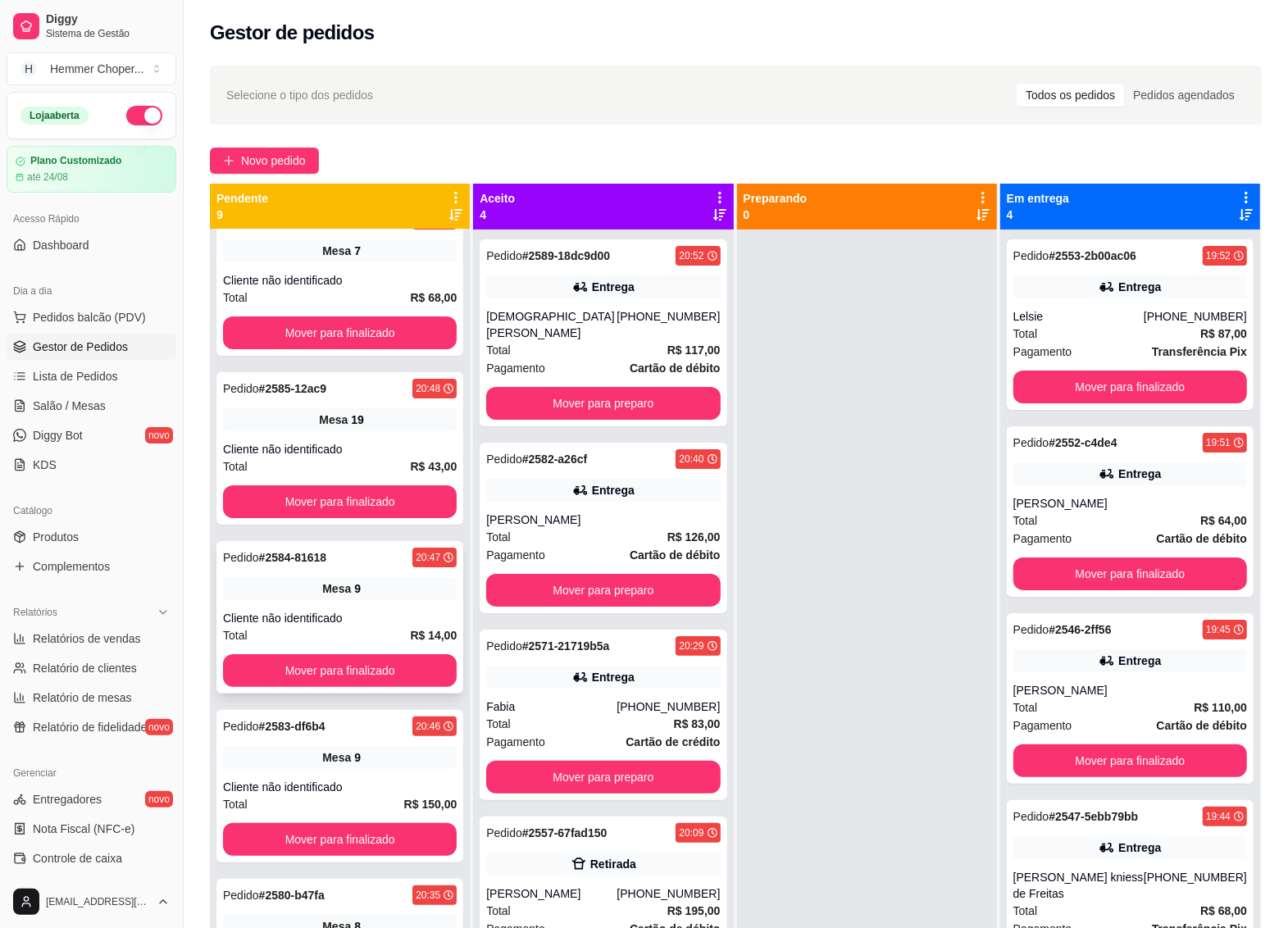
click at [347, 624] on div "Cliente não identificado" at bounding box center [339, 618] width 234 height 17
click at [347, 658] on button "Mover para finalizado" at bounding box center [339, 670] width 234 height 33
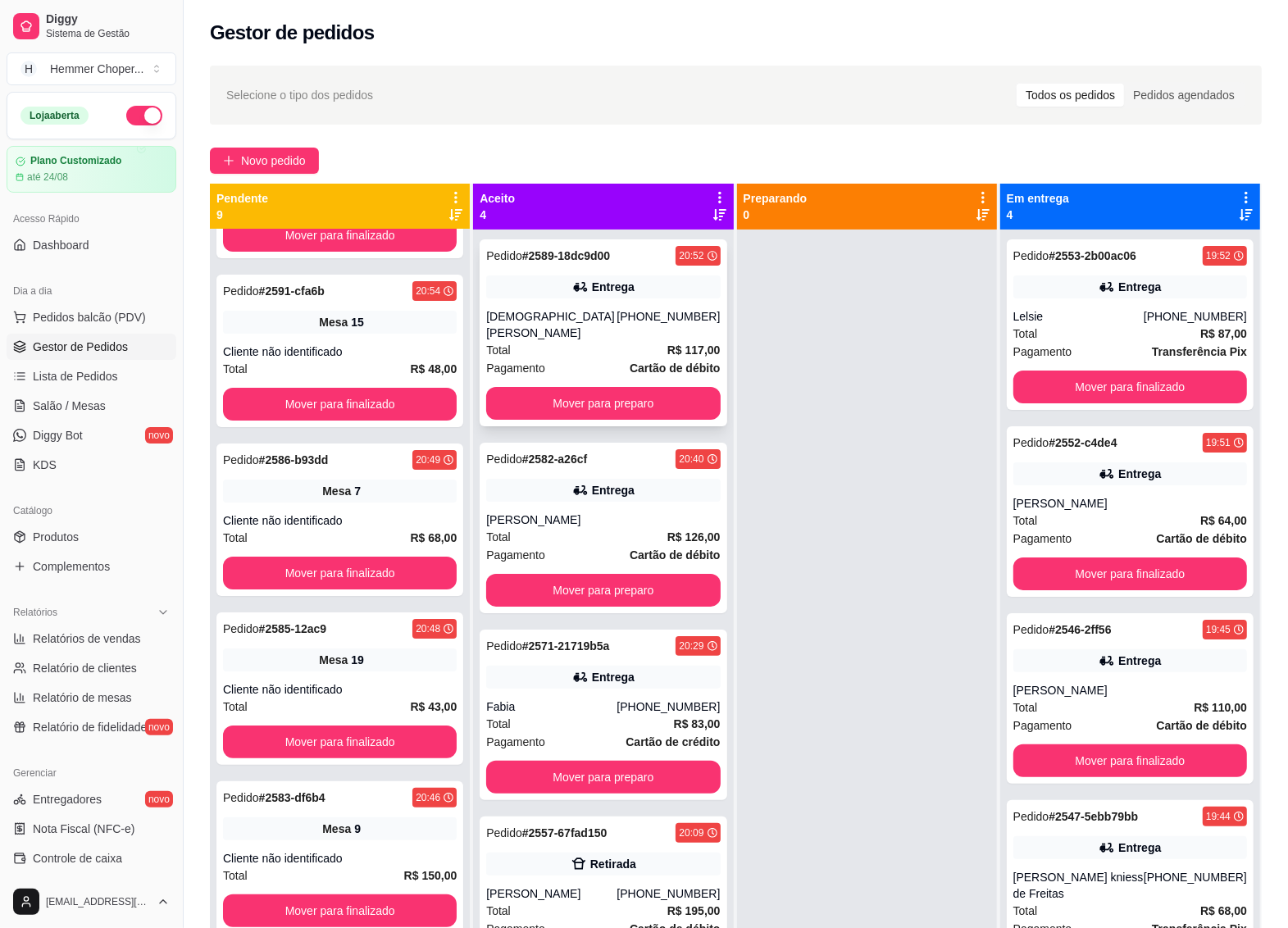
scroll to position [304, 0]
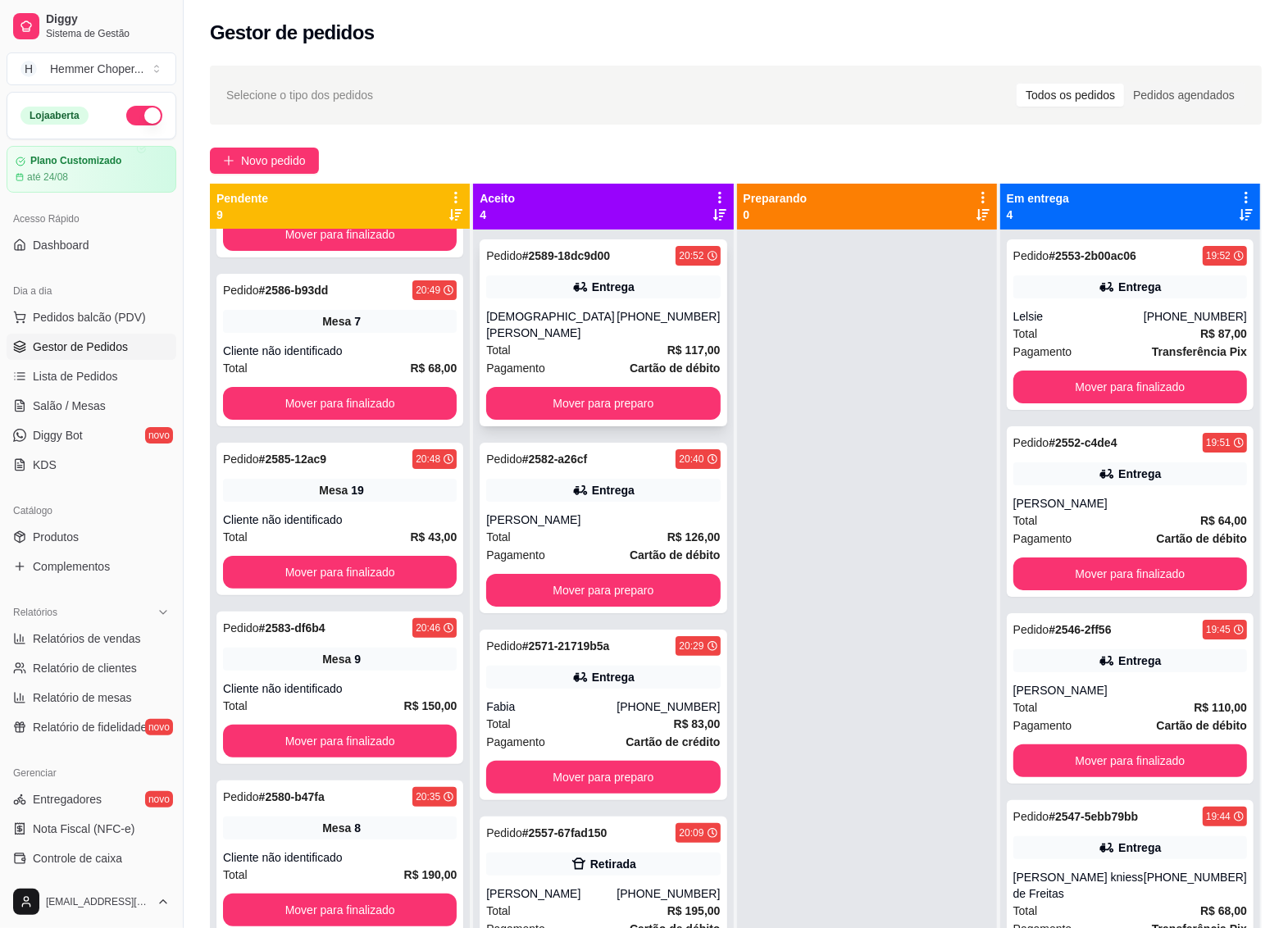
click at [613, 317] on div "[DEMOGRAPHIC_DATA][PERSON_NAME]" at bounding box center [551, 325] width 130 height 33
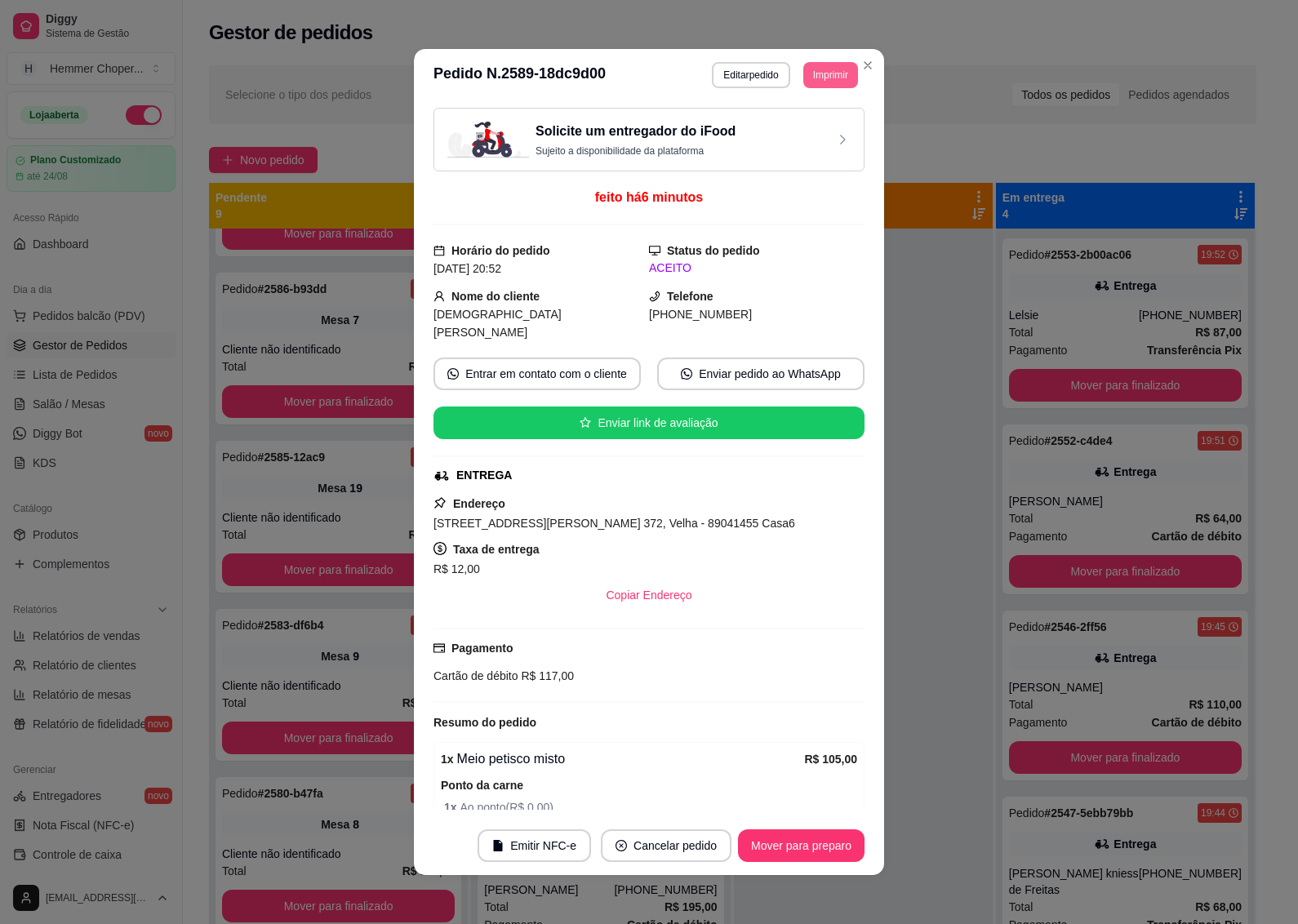
click at [828, 79] on button "Imprimir" at bounding box center [831, 75] width 55 height 26
click at [773, 134] on button "IMPRESSORA" at bounding box center [794, 132] width 119 height 26
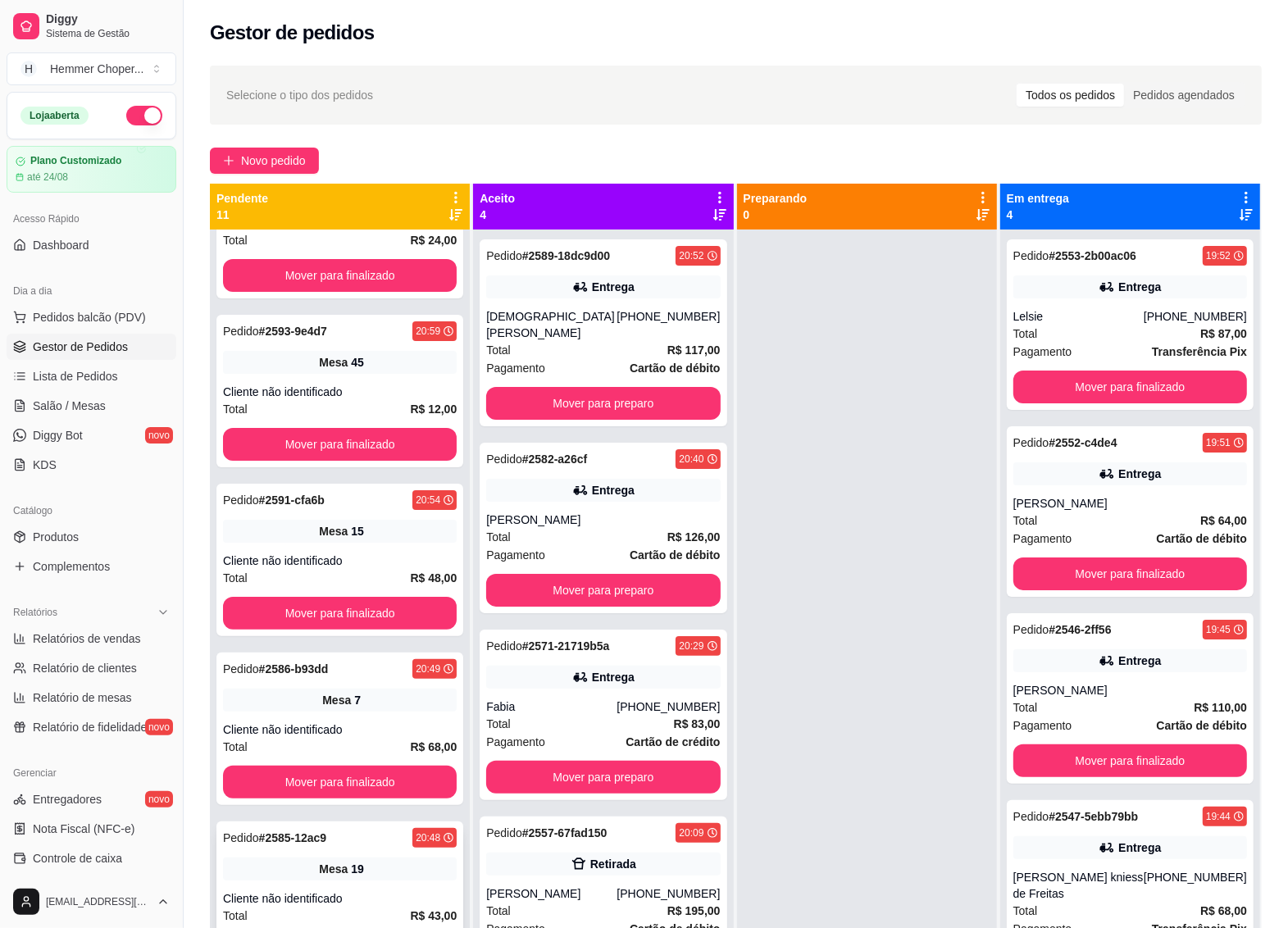
scroll to position [232, 0]
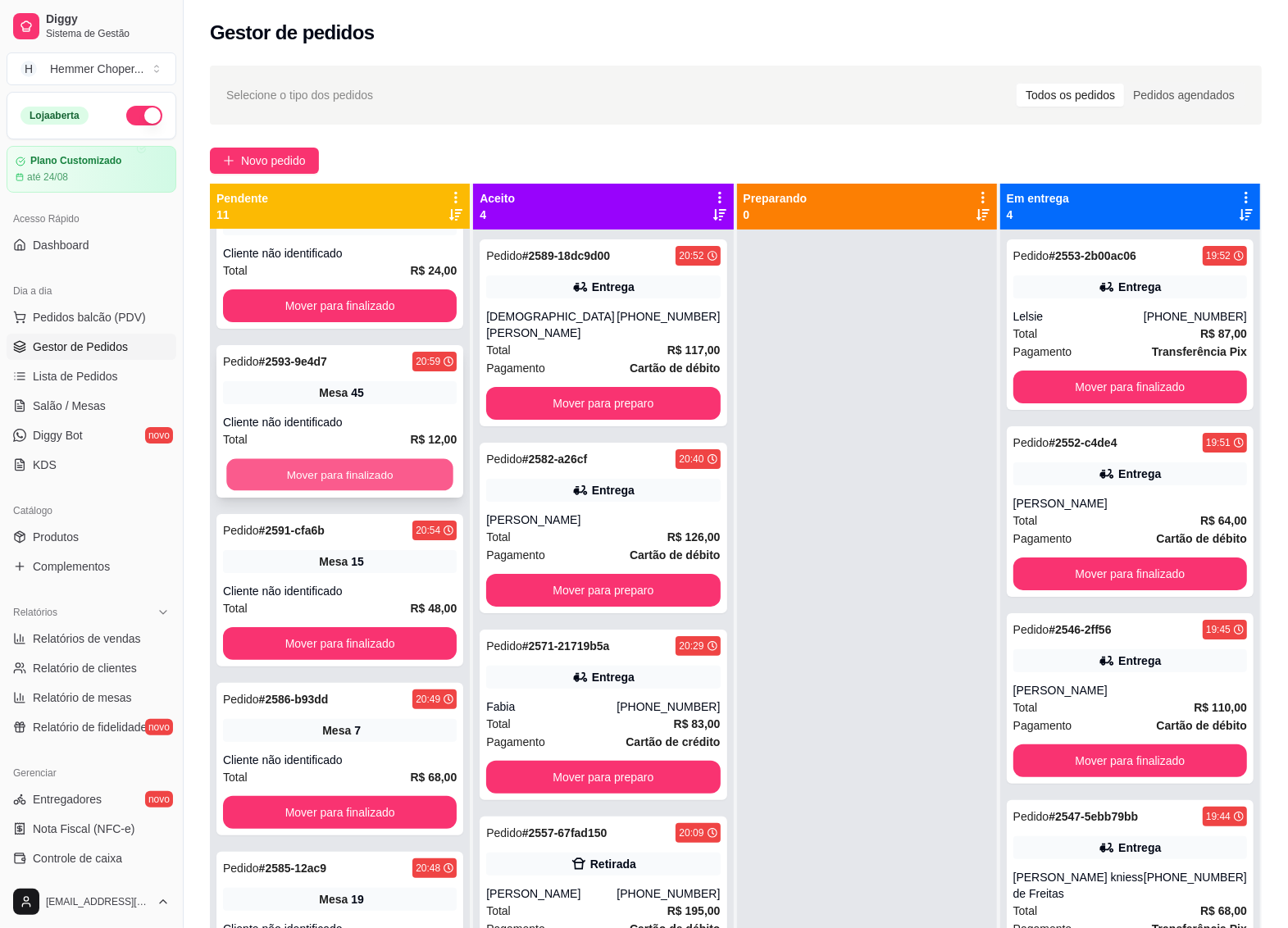
click at [320, 469] on button "Mover para finalizado" at bounding box center [340, 475] width 228 height 32
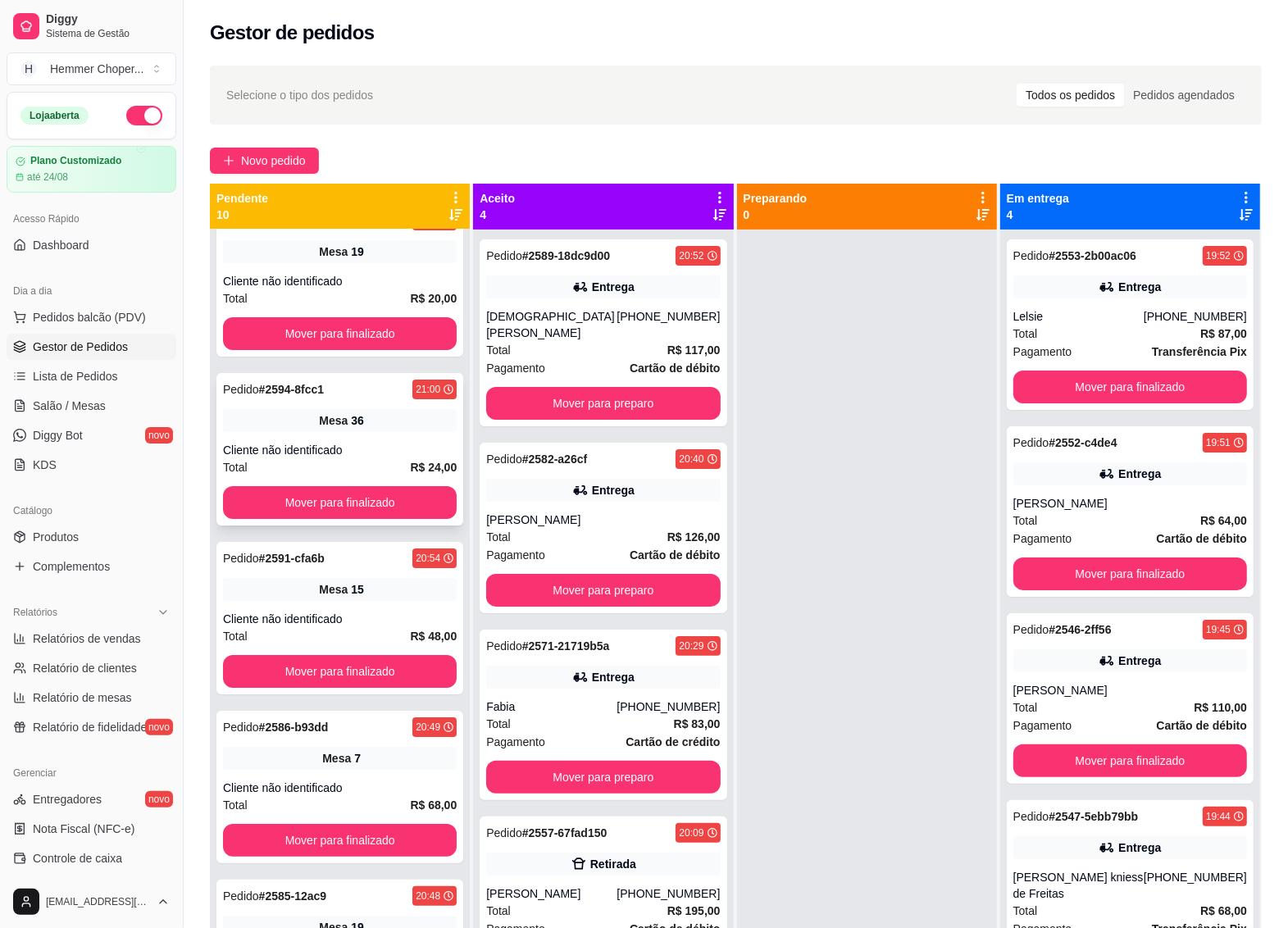
scroll to position [27, 0]
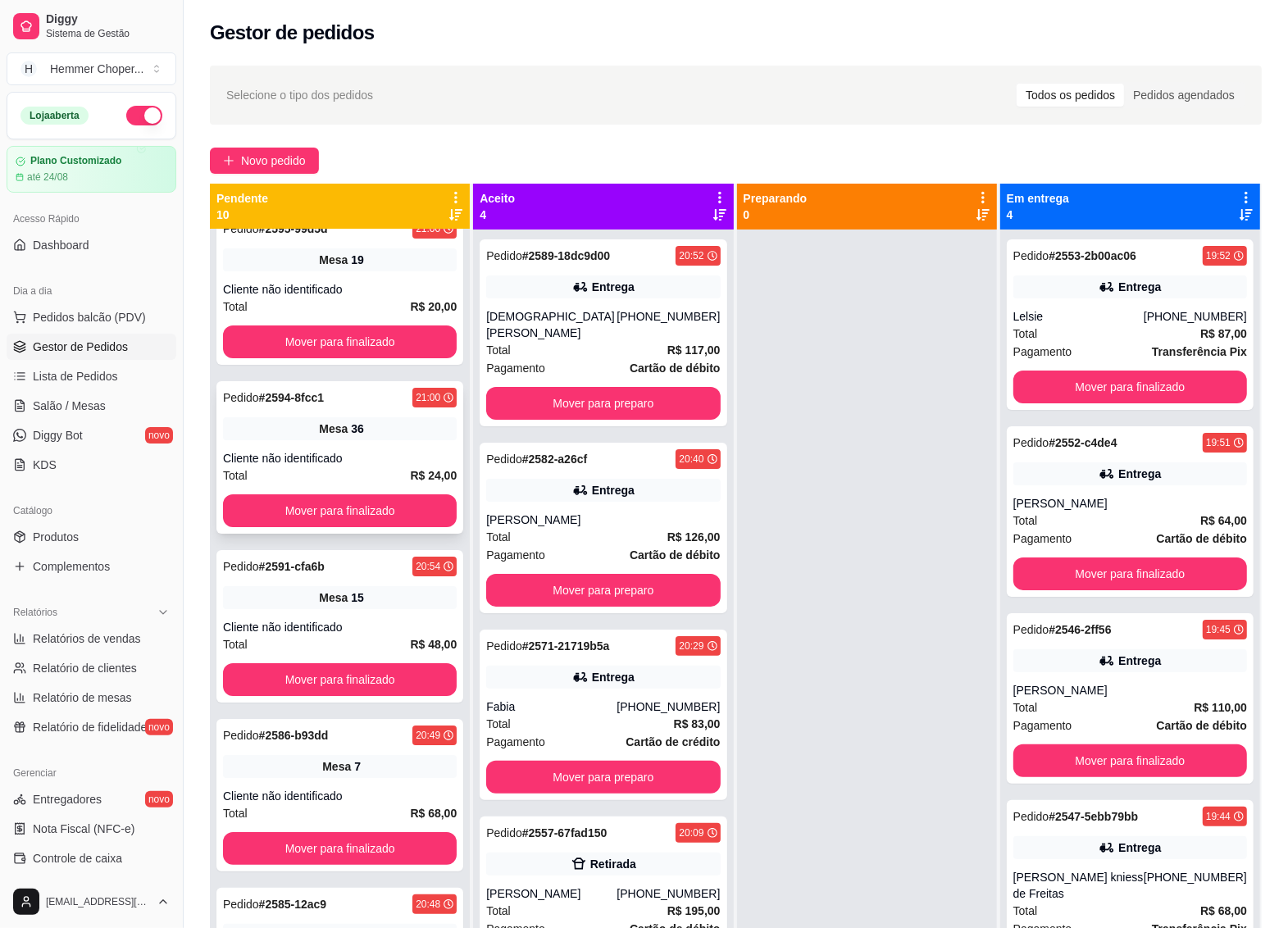
click at [337, 432] on span "Mesa" at bounding box center [333, 429] width 28 height 17
click at [339, 502] on button "Mover para finalizado" at bounding box center [340, 511] width 228 height 32
click at [339, 340] on button "Mover para finalizado" at bounding box center [339, 342] width 234 height 33
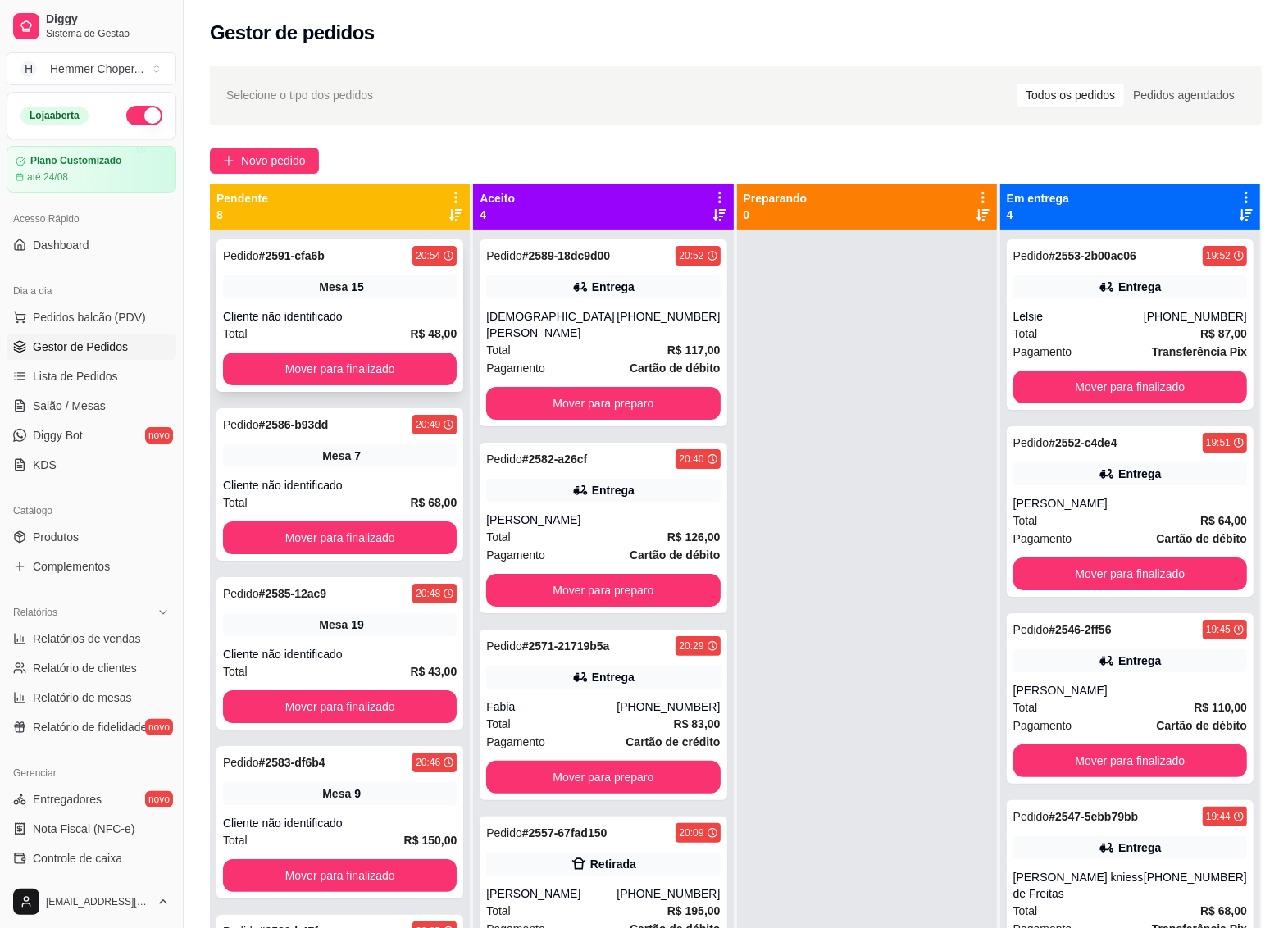
click at [341, 282] on div "Mesa 15" at bounding box center [339, 286] width 234 height 23
click at [327, 354] on button "Mover para finalizado" at bounding box center [339, 369] width 234 height 33
click at [321, 324] on div "Cliente não identificado" at bounding box center [339, 316] width 234 height 17
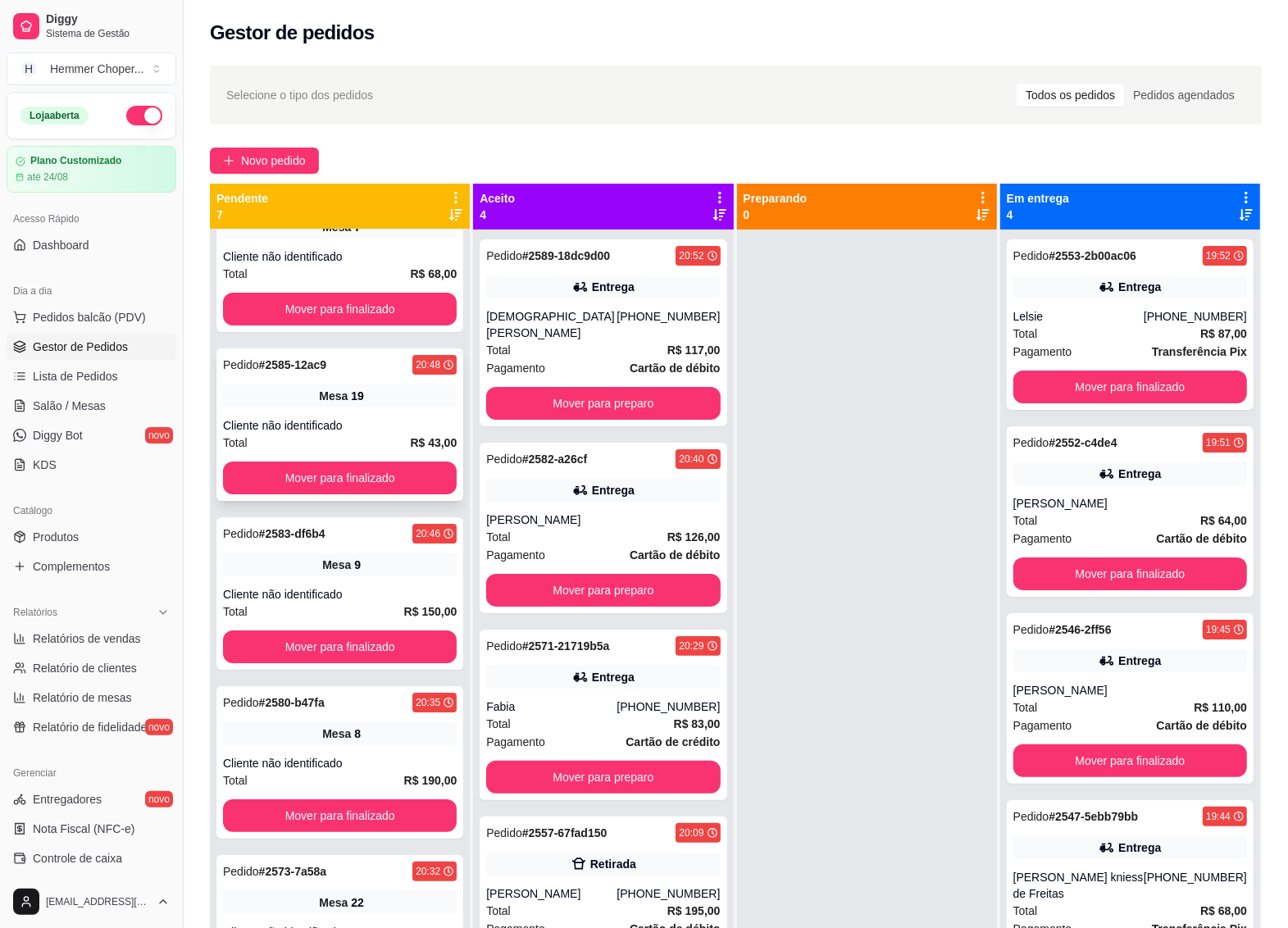
scroll to position [103, 0]
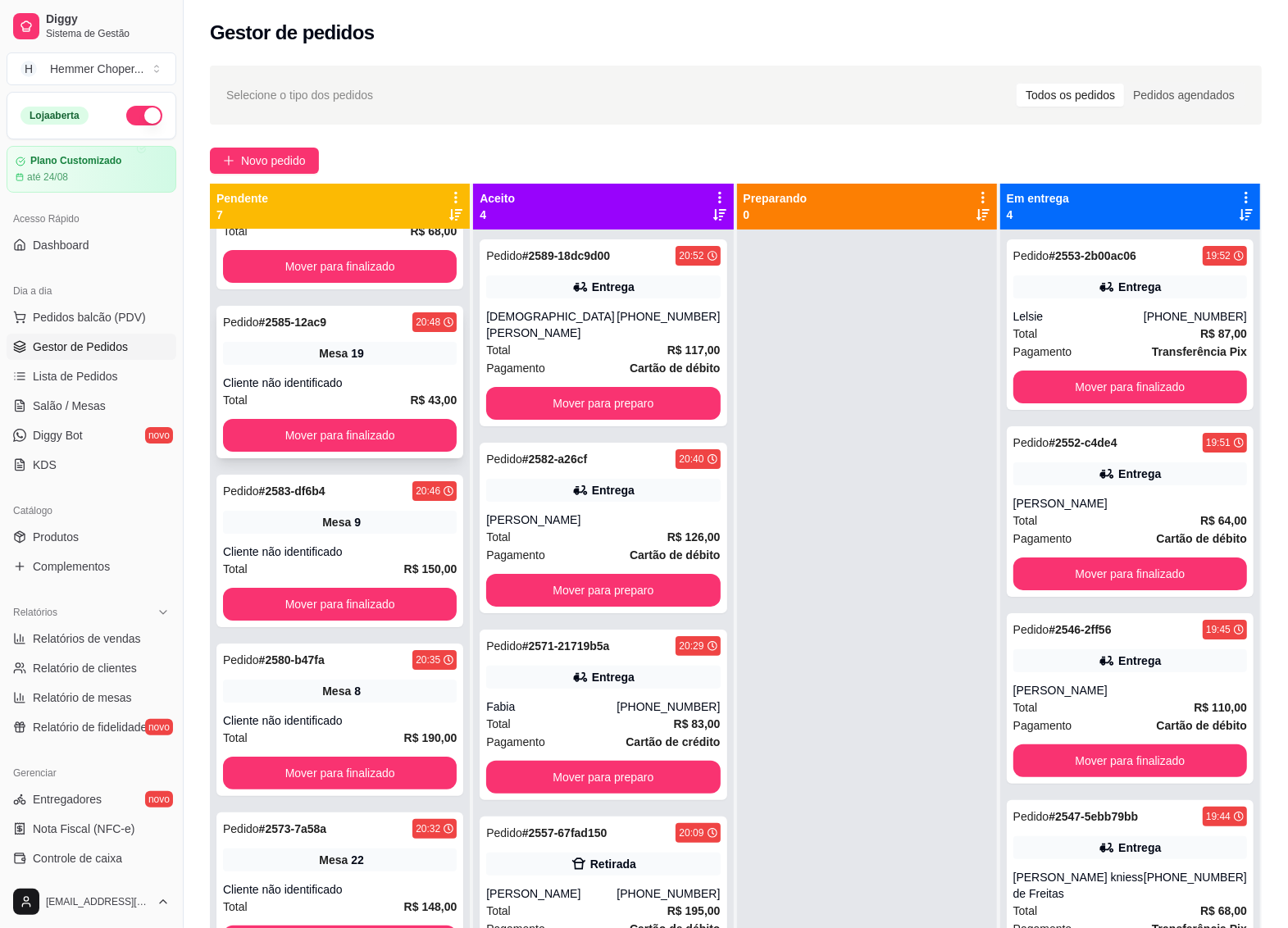
click at [316, 390] on div "Cliente não identificado" at bounding box center [339, 383] width 234 height 17
click at [321, 432] on button "Mover para finalizado" at bounding box center [339, 436] width 234 height 33
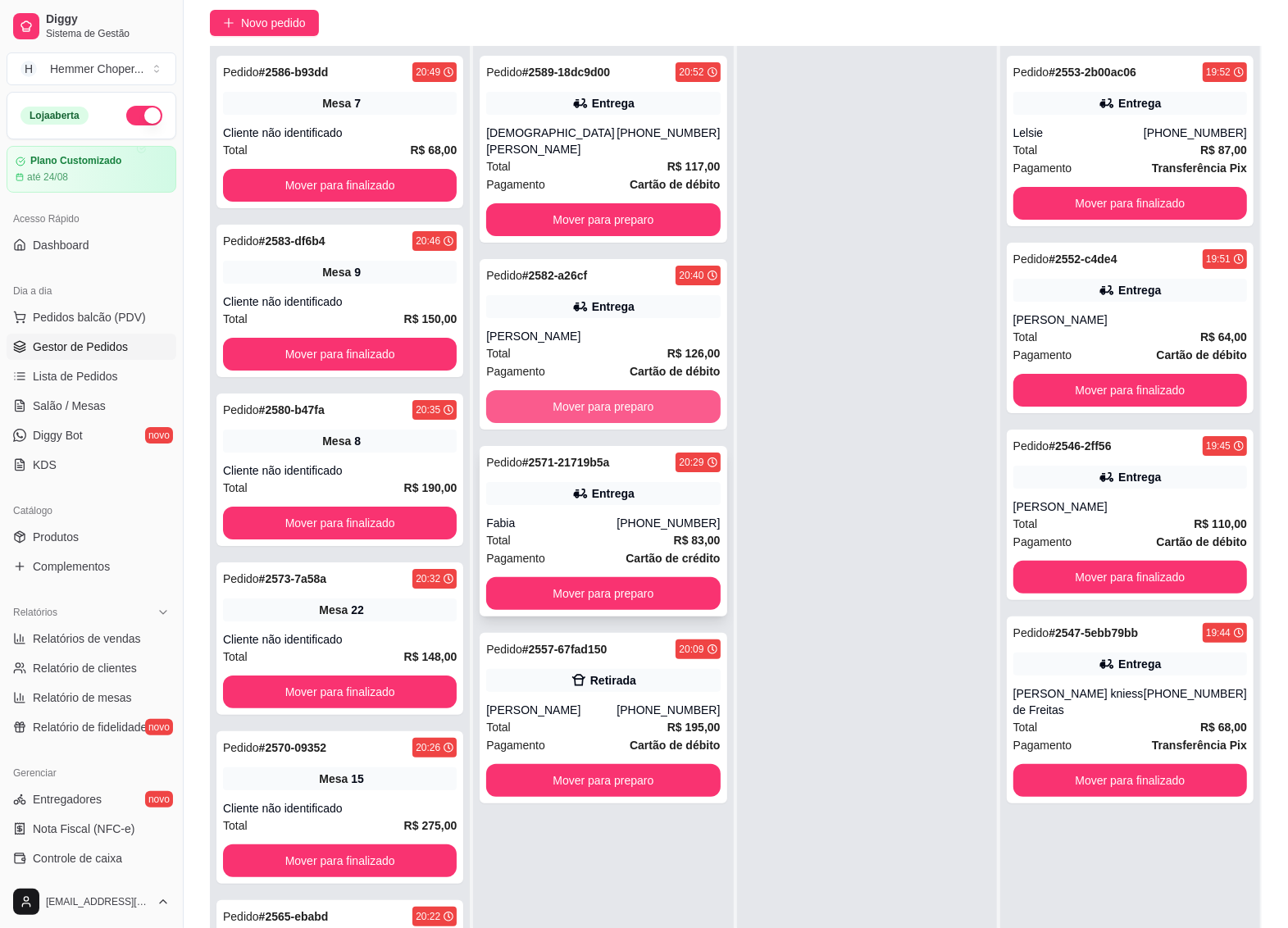
scroll to position [204, 0]
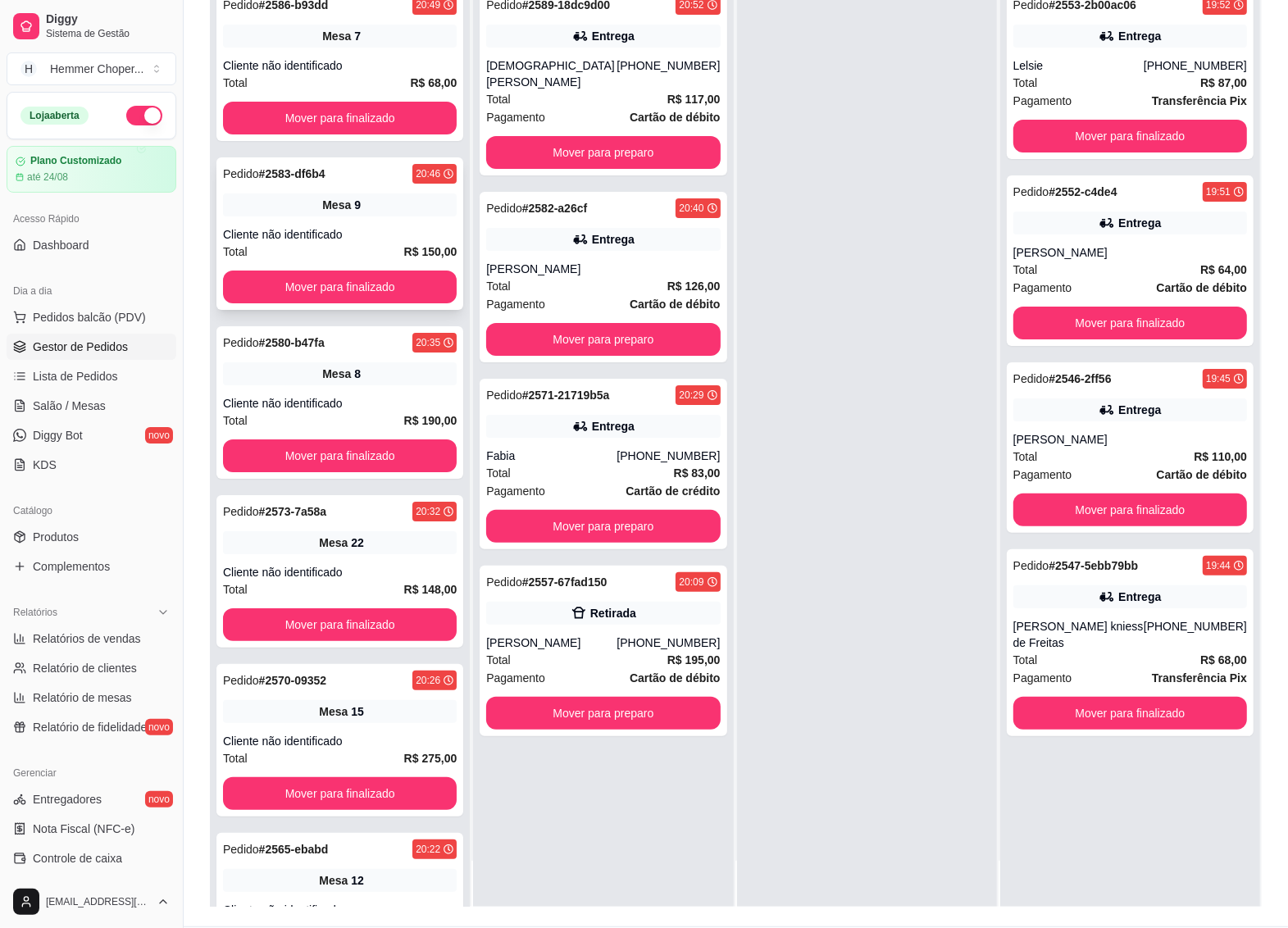
click at [324, 224] on div "Pedido # 2583-df6b4 20:46 Mesa 9 Cliente não identificado Total R$ 150,00 Mover…" at bounding box center [339, 234] width 247 height 152
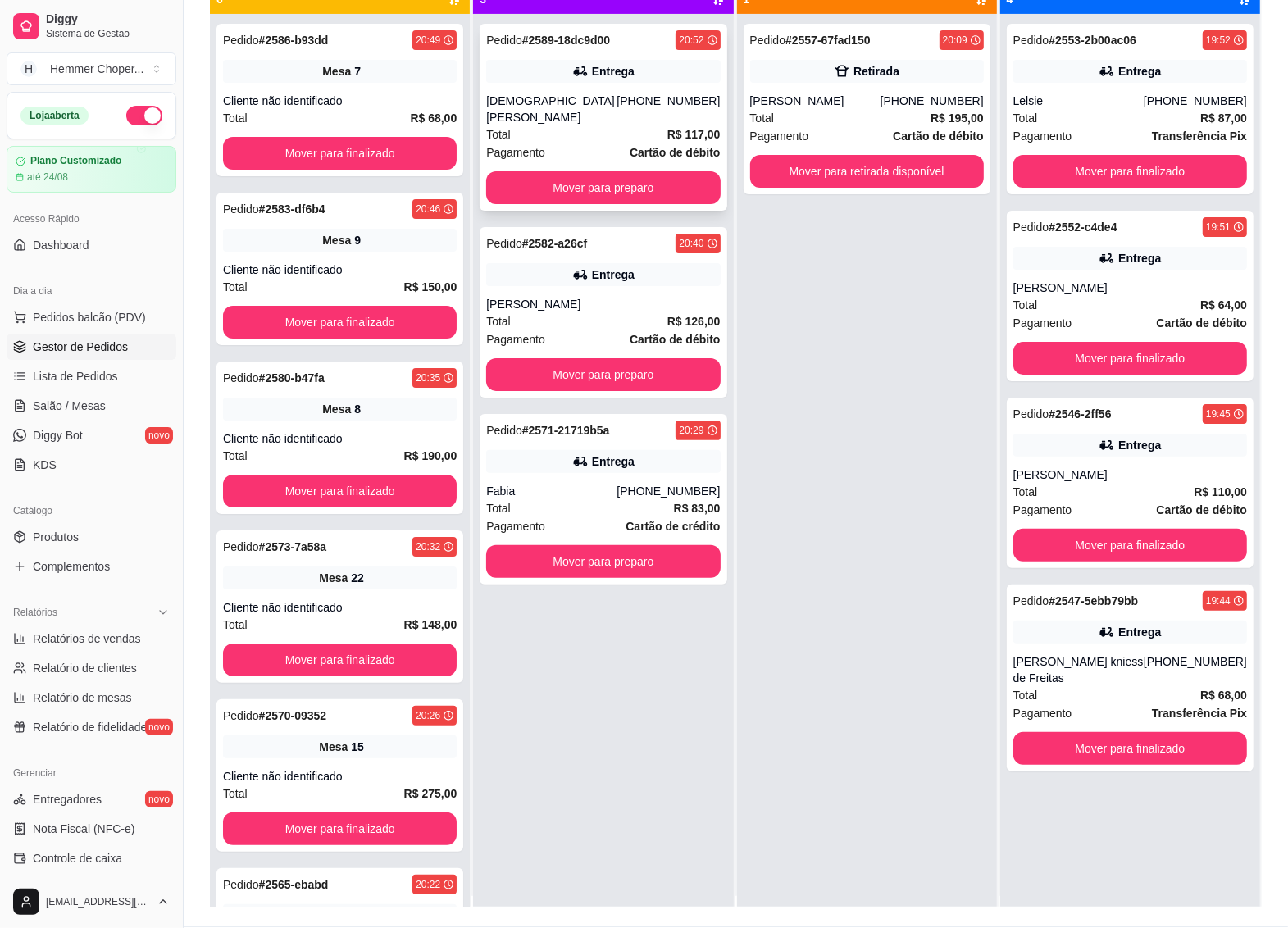
scroll to position [0, 0]
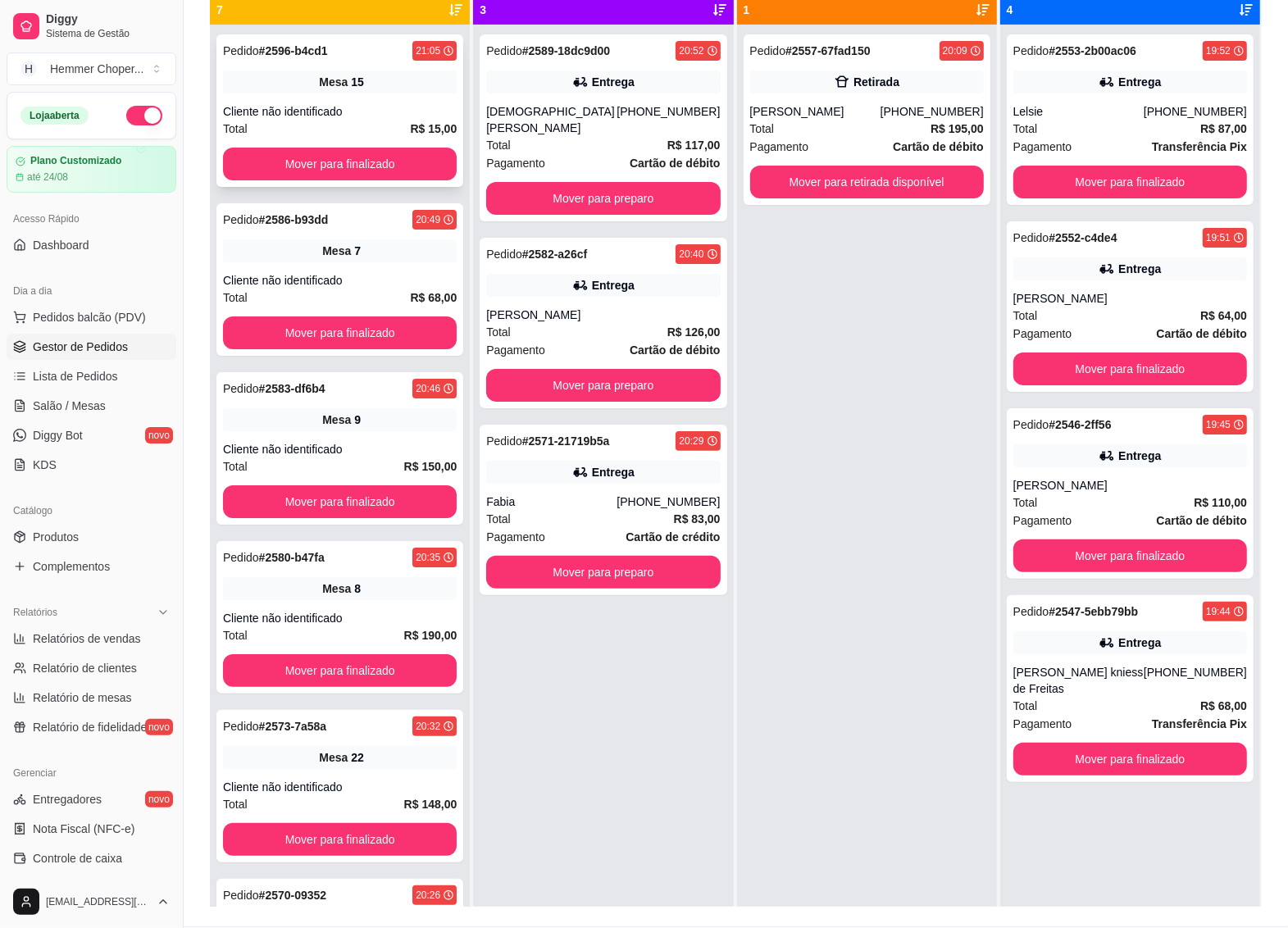
click at [350, 121] on div "Total R$ 15,00" at bounding box center [339, 129] width 234 height 18
click at [346, 160] on button "Mover para finalizado" at bounding box center [339, 164] width 234 height 33
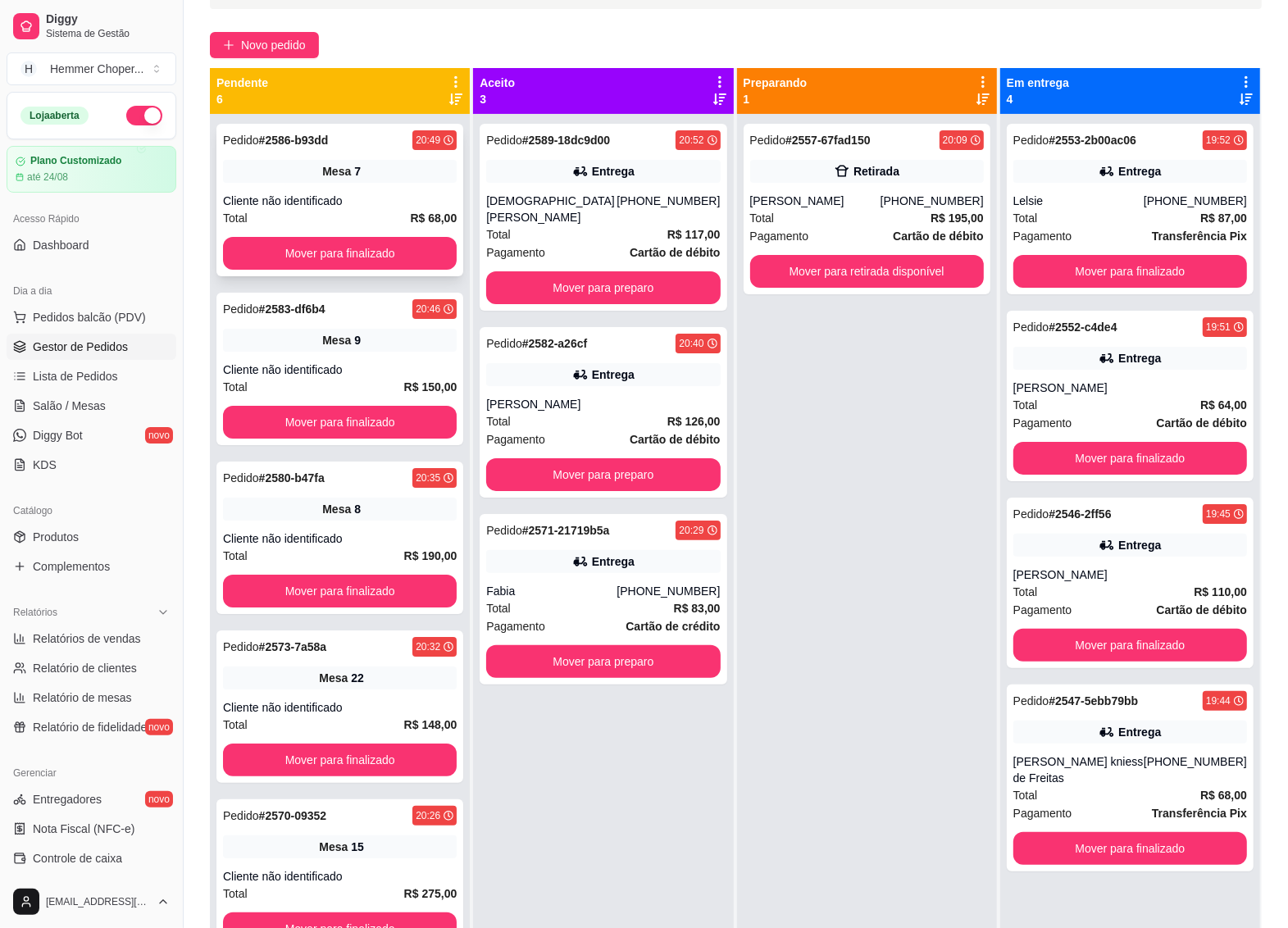
scroll to position [103, 0]
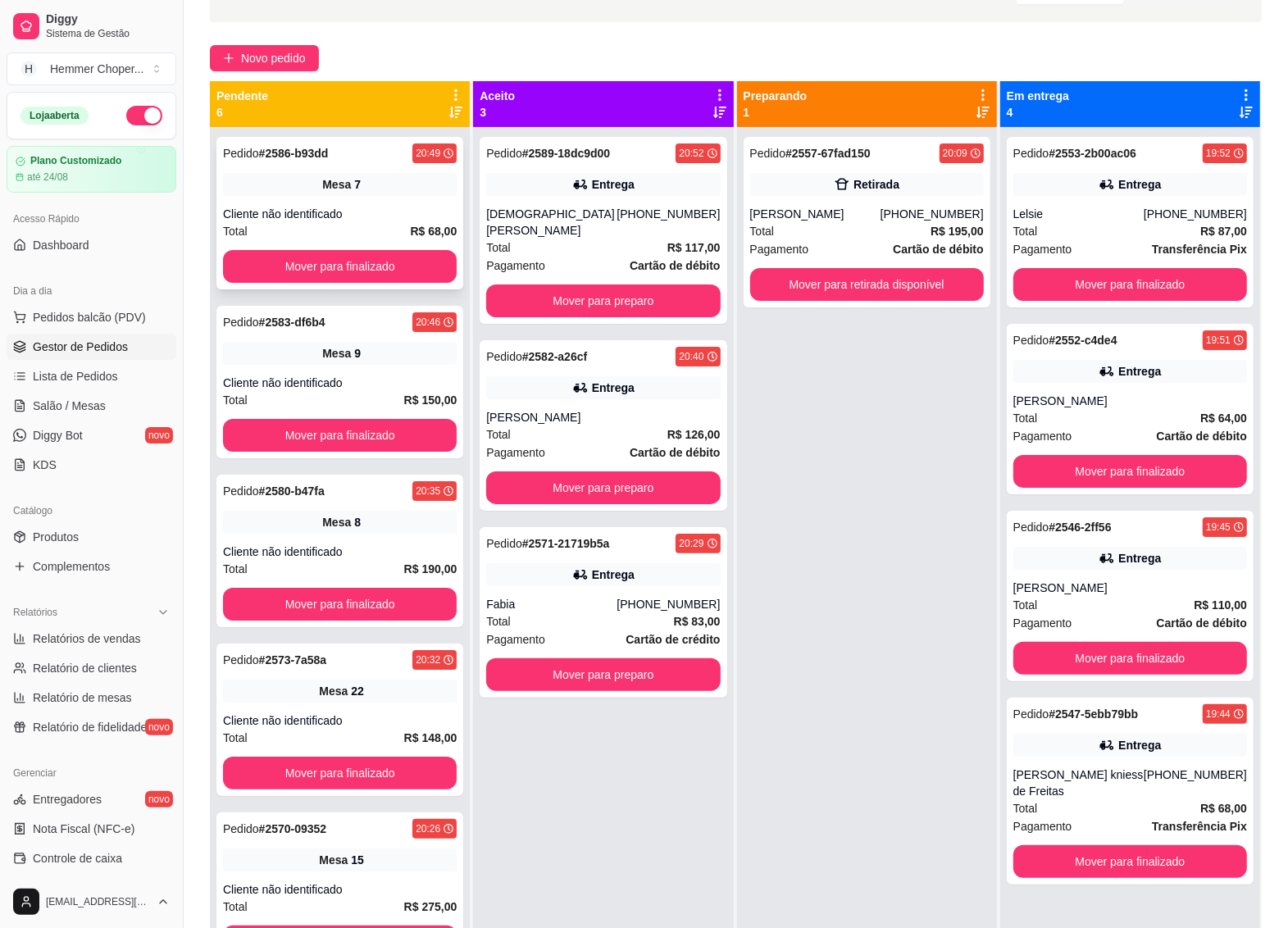
click at [337, 190] on span "Mesa" at bounding box center [336, 184] width 28 height 17
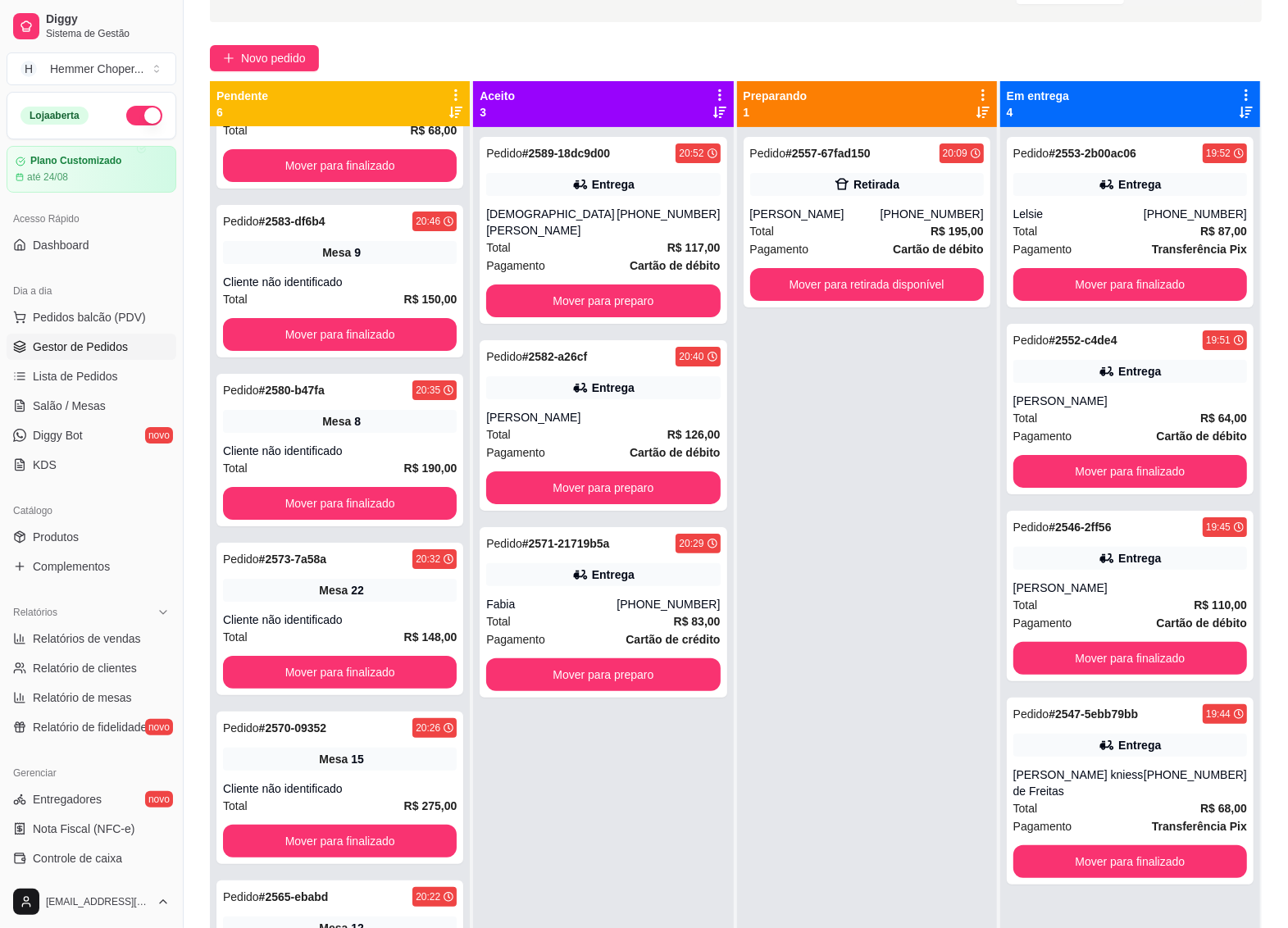
scroll to position [104, 0]
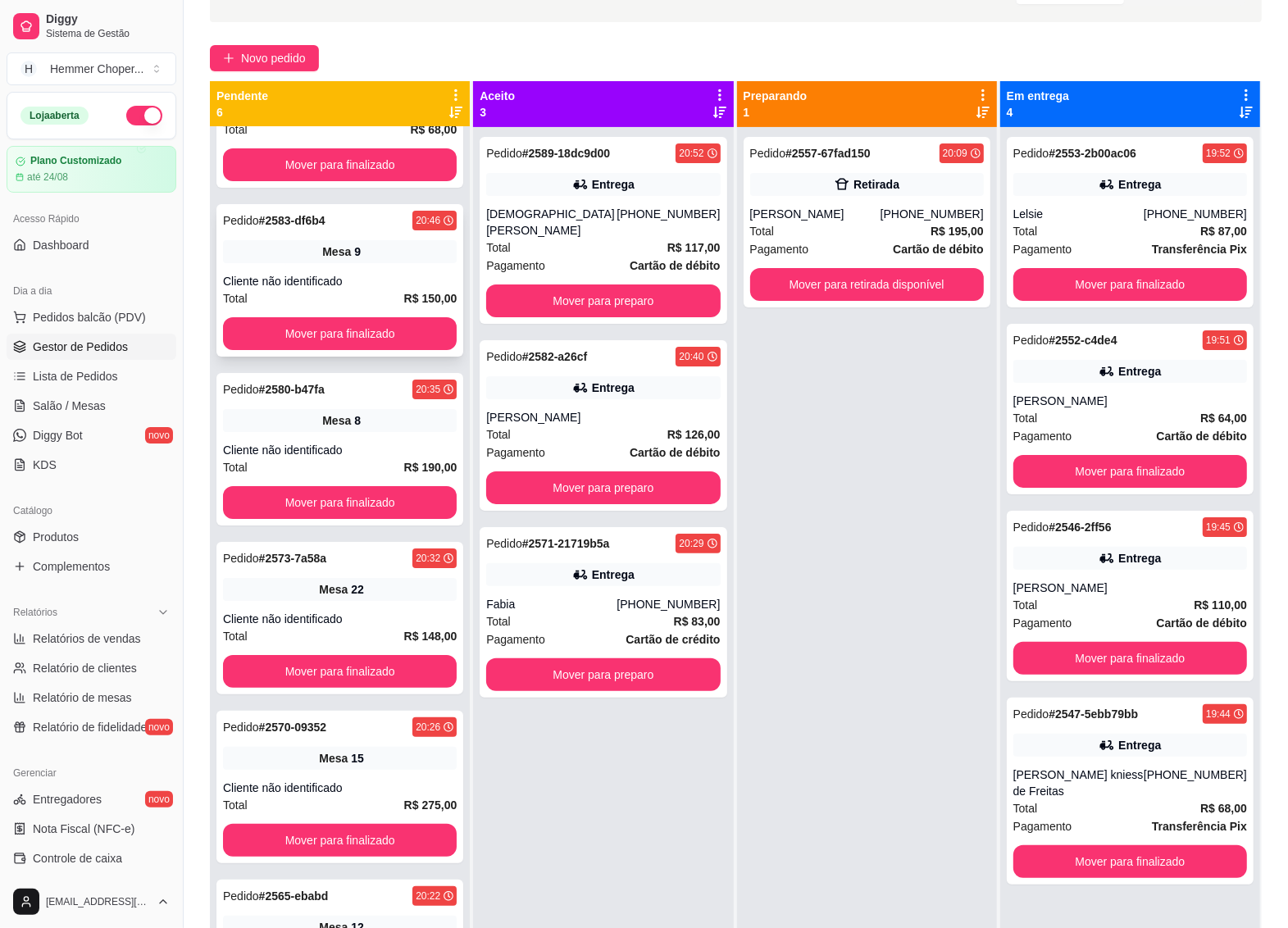
click at [347, 267] on div "Pedido # 2583-df6b4 20:46 Mesa 9 Cliente não identificado Total R$ 150,00 Mover…" at bounding box center [339, 281] width 247 height 152
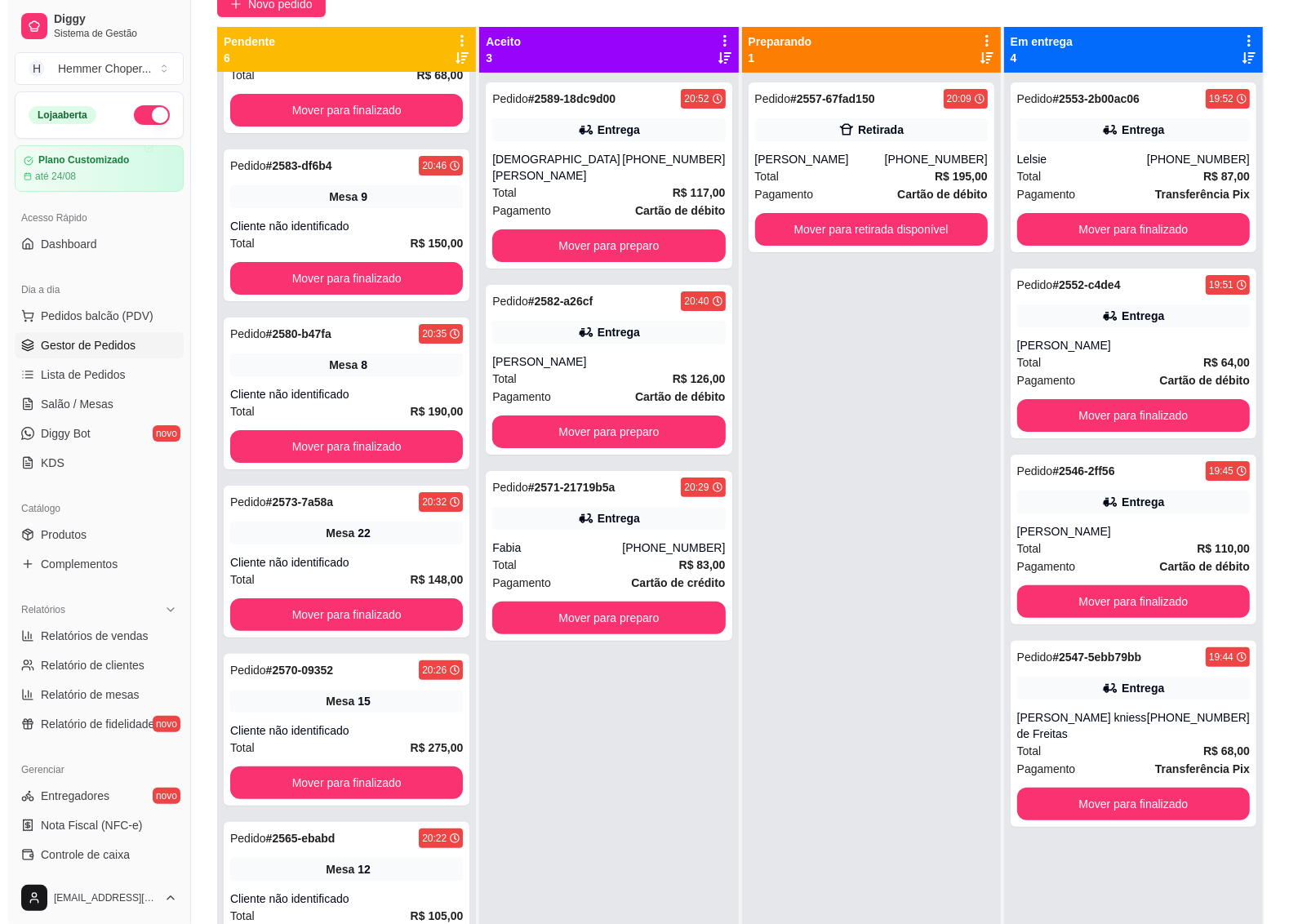
scroll to position [147, 0]
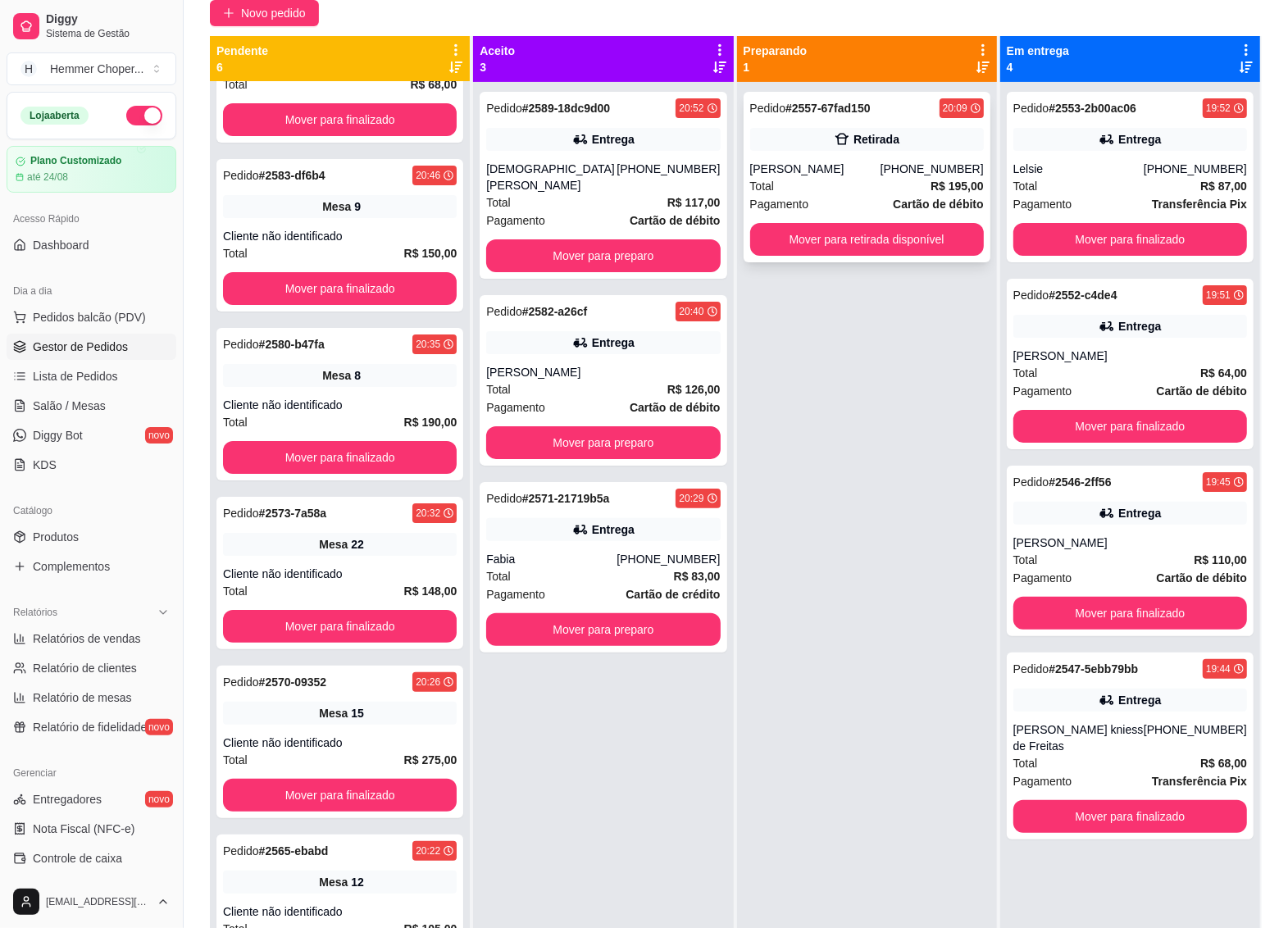
click at [858, 179] on div "Total R$ 195,00" at bounding box center [867, 186] width 234 height 18
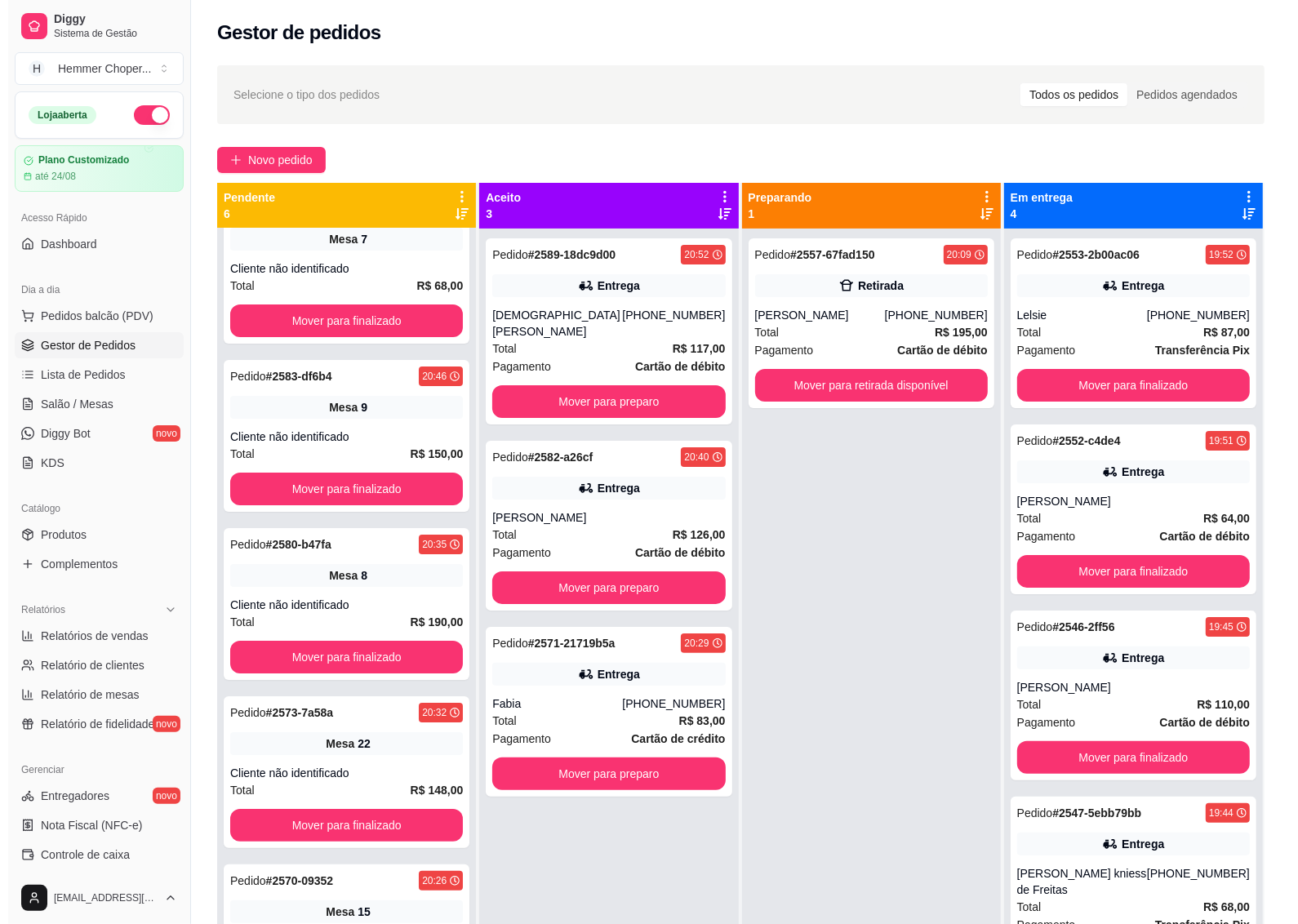
scroll to position [0, 0]
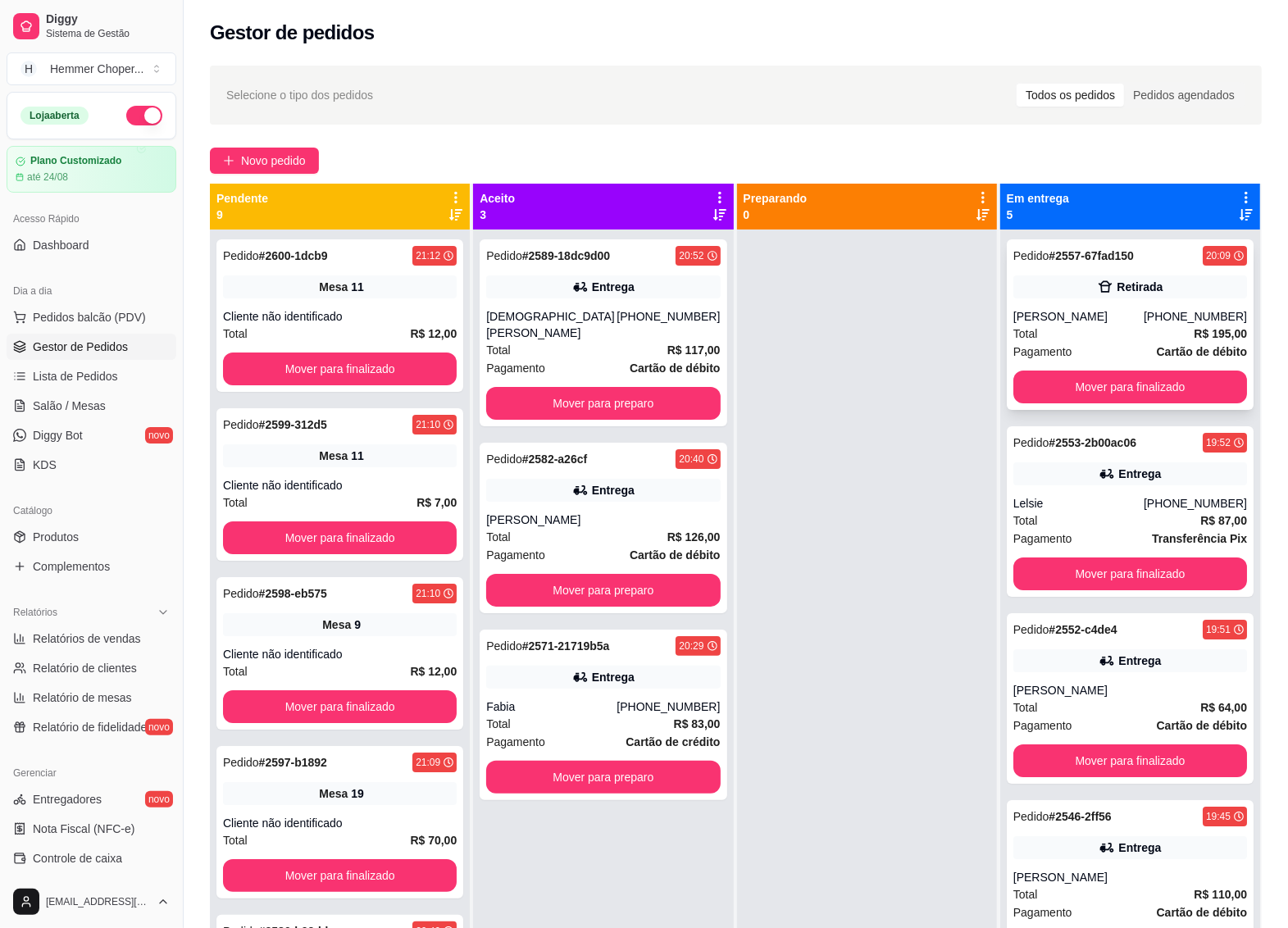
click at [1122, 309] on div "[PERSON_NAME]" at bounding box center [1079, 316] width 130 height 17
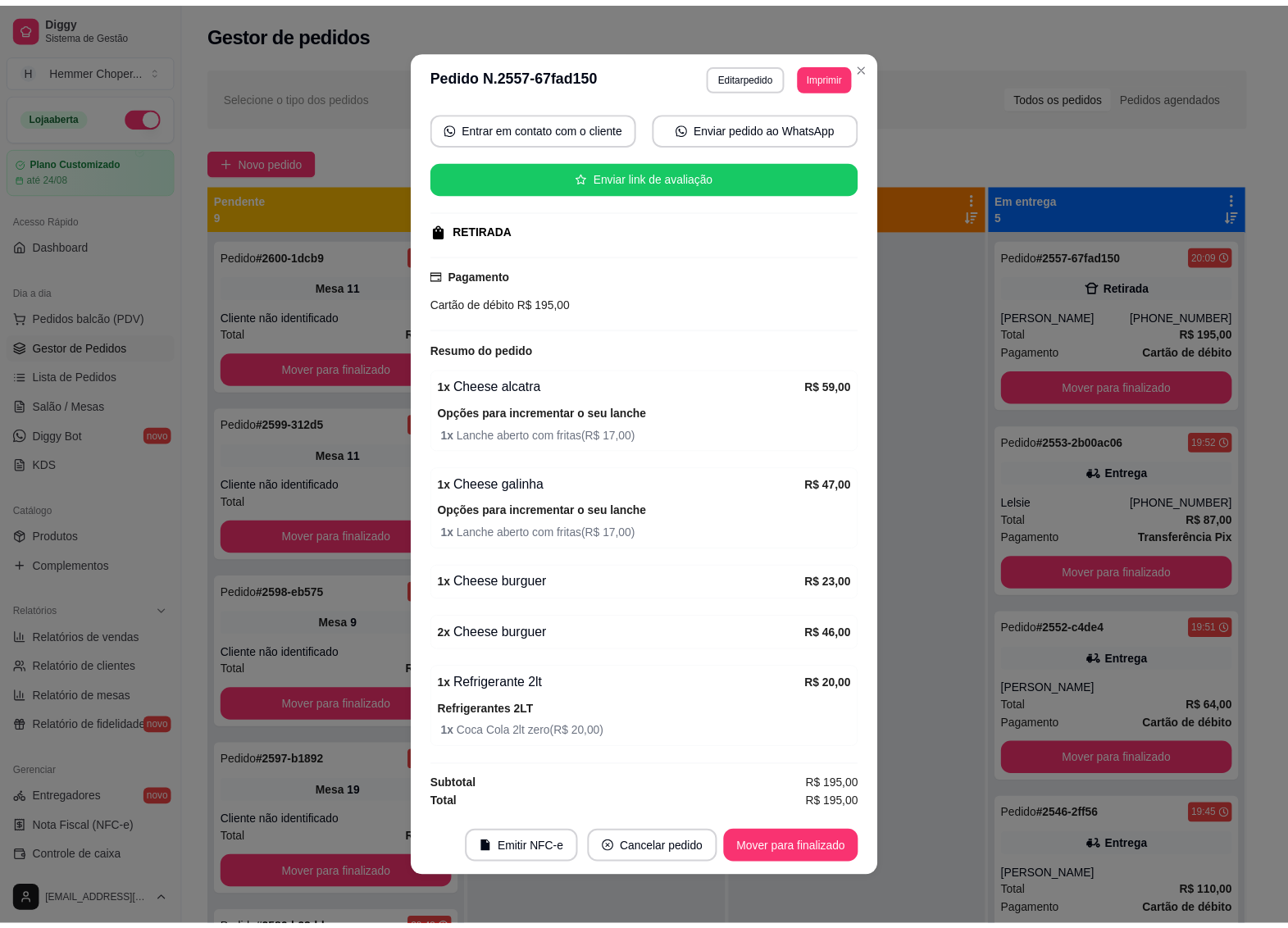
scroll to position [3, 0]
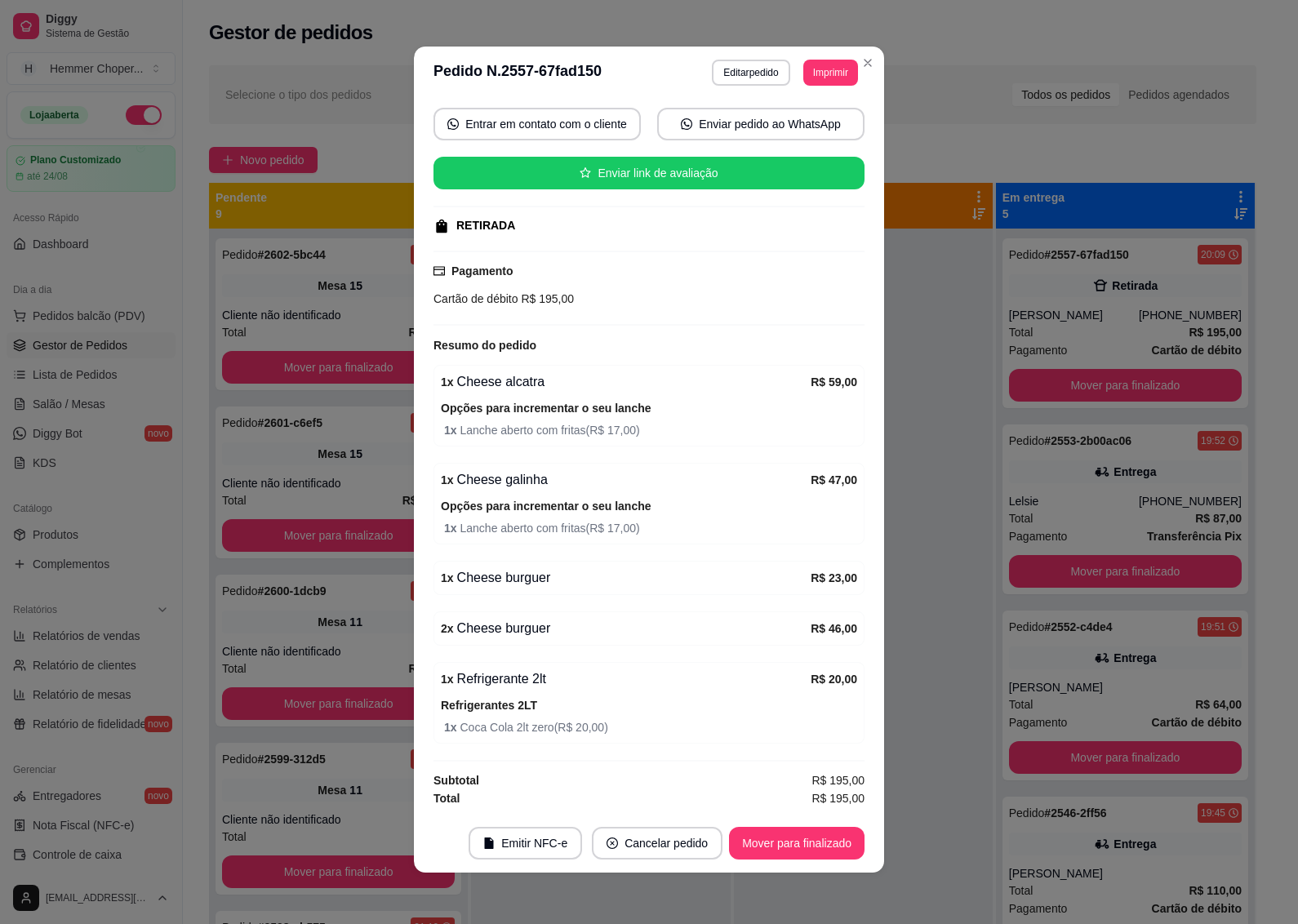
drag, startPoint x: 698, startPoint y: 506, endPoint x: 672, endPoint y: 511, distance: 26.5
drag, startPoint x: 672, startPoint y: 511, endPoint x: 818, endPoint y: 332, distance: 231.0
click at [818, 335] on div "Resumo do pedido" at bounding box center [649, 344] width 431 height 19
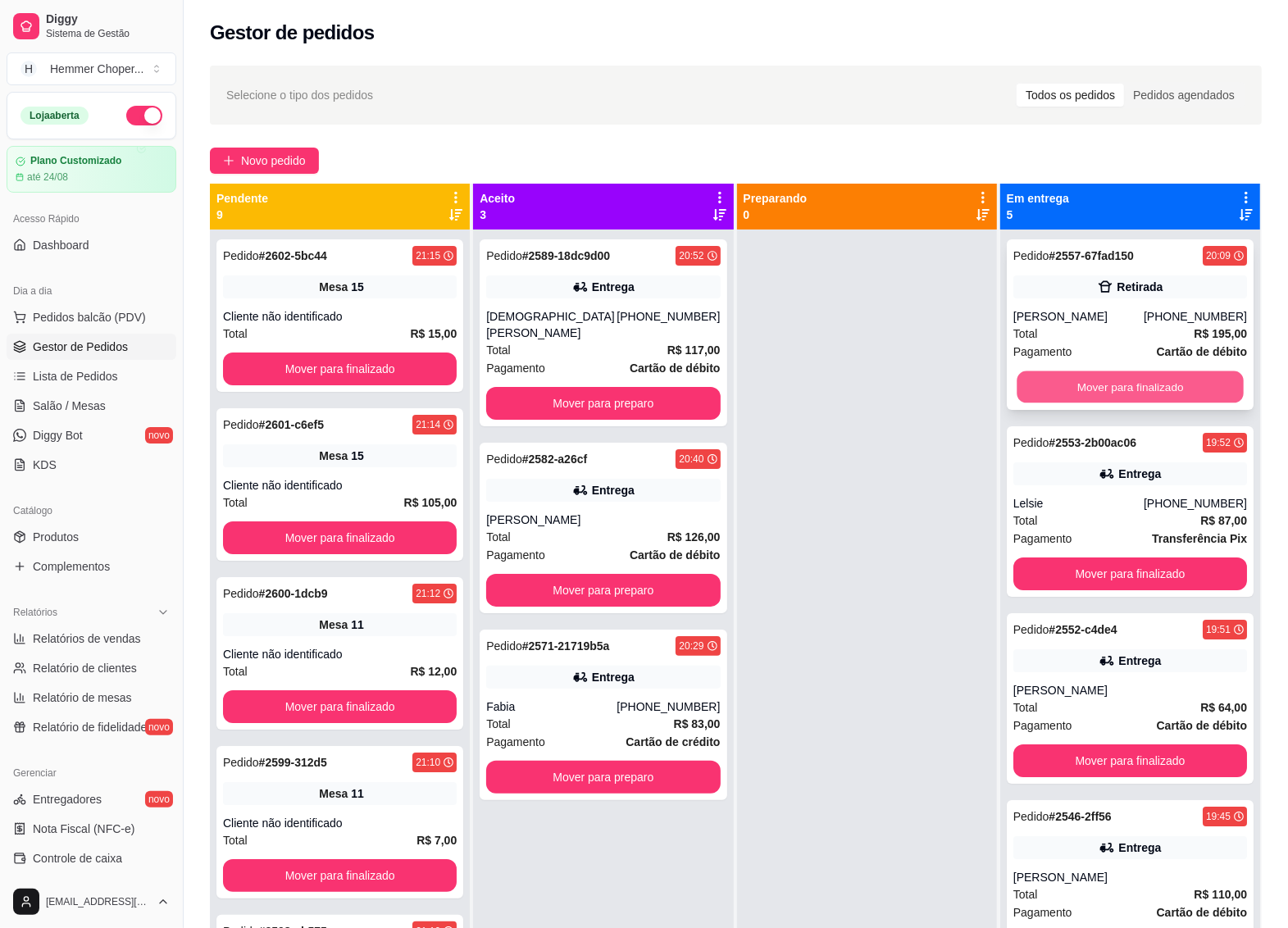
click at [1072, 391] on button "Mover para finalizado" at bounding box center [1130, 387] width 228 height 32
click at [1063, 382] on button "Mover para finalizado" at bounding box center [1130, 387] width 228 height 32
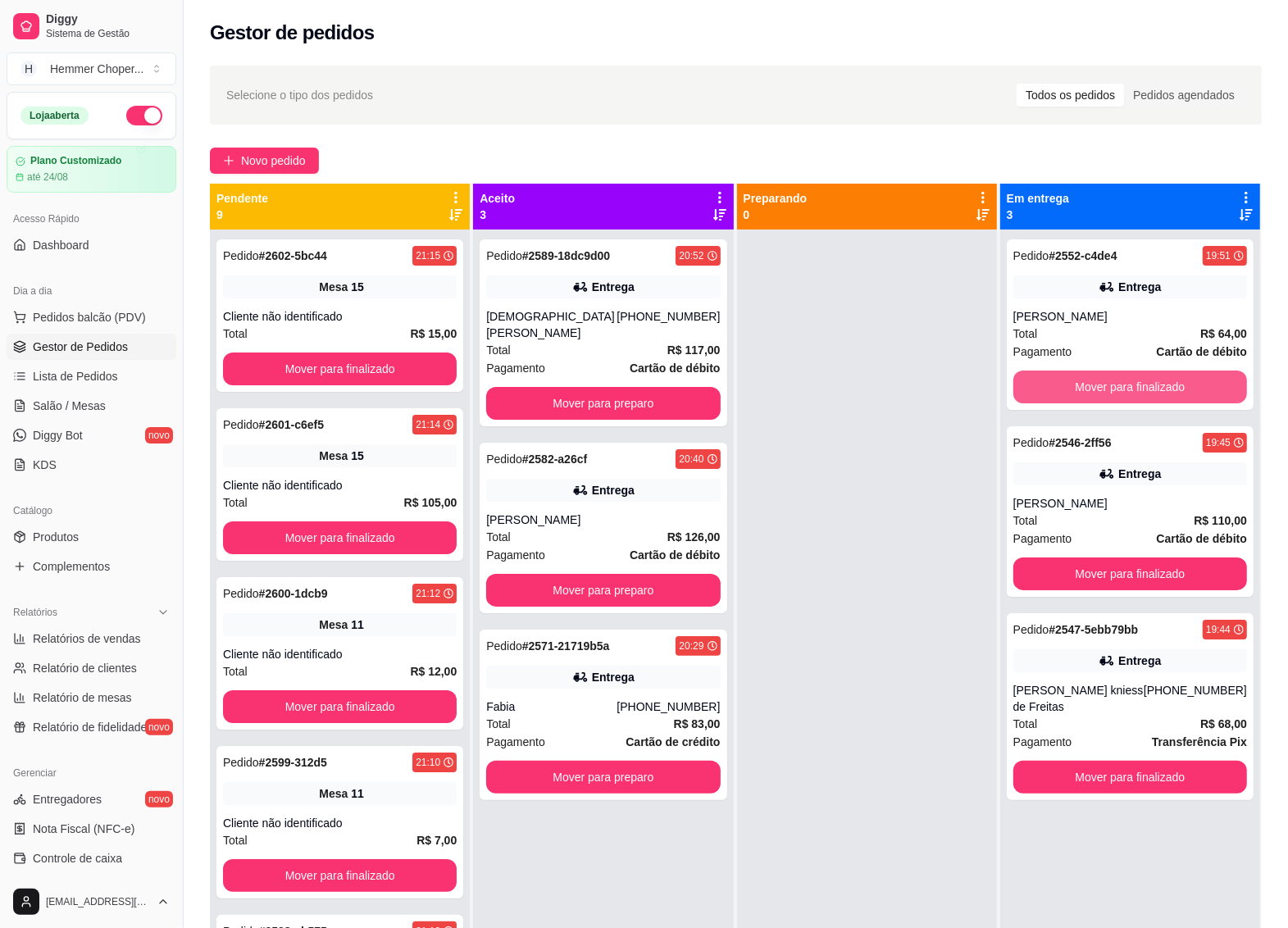
click at [1063, 382] on button "Mover para finalizado" at bounding box center [1130, 387] width 234 height 33
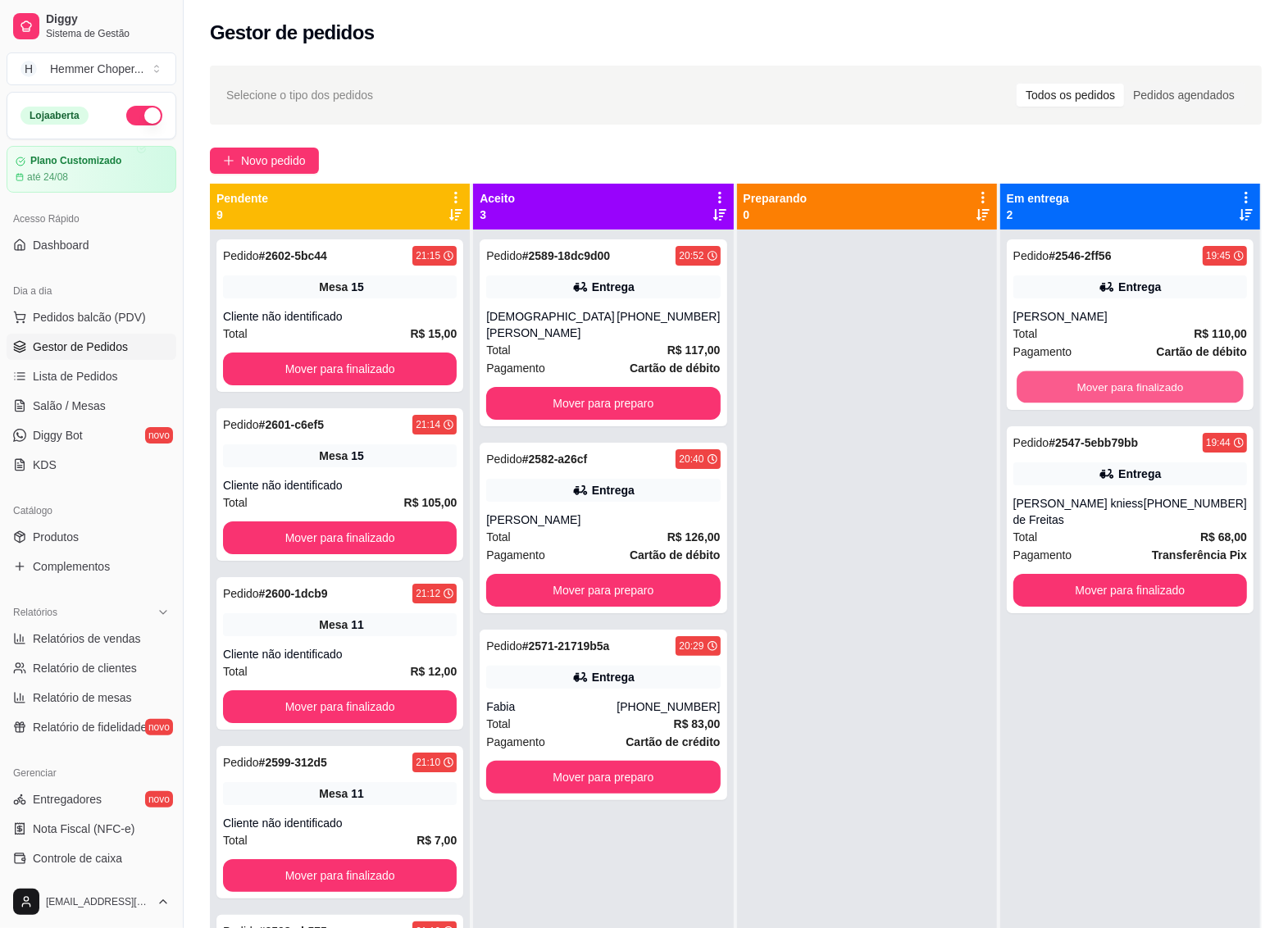
click at [1063, 382] on button "Mover para finalizado" at bounding box center [1130, 387] width 228 height 32
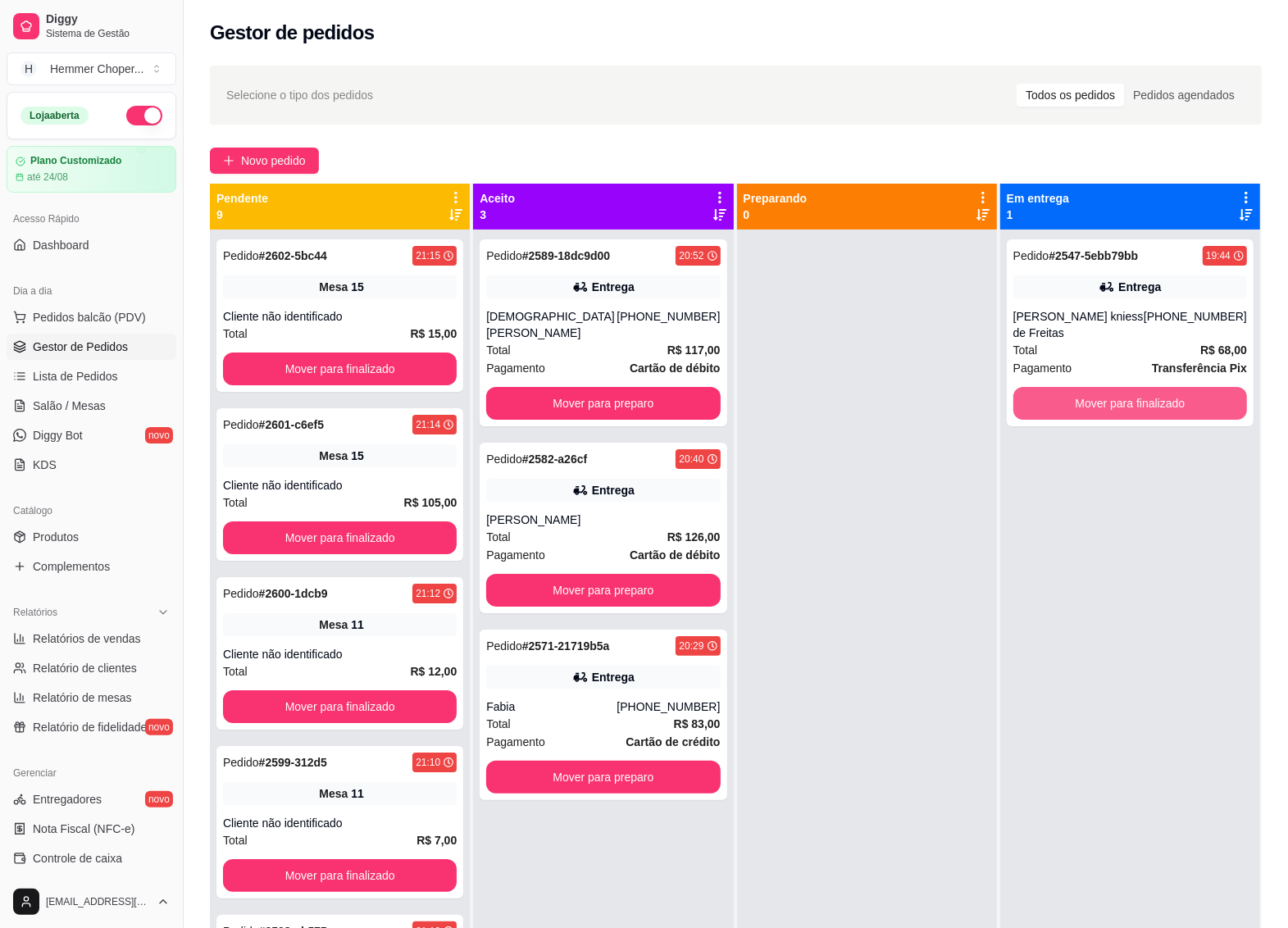
click at [1063, 387] on button "Mover para finalizado" at bounding box center [1130, 403] width 234 height 33
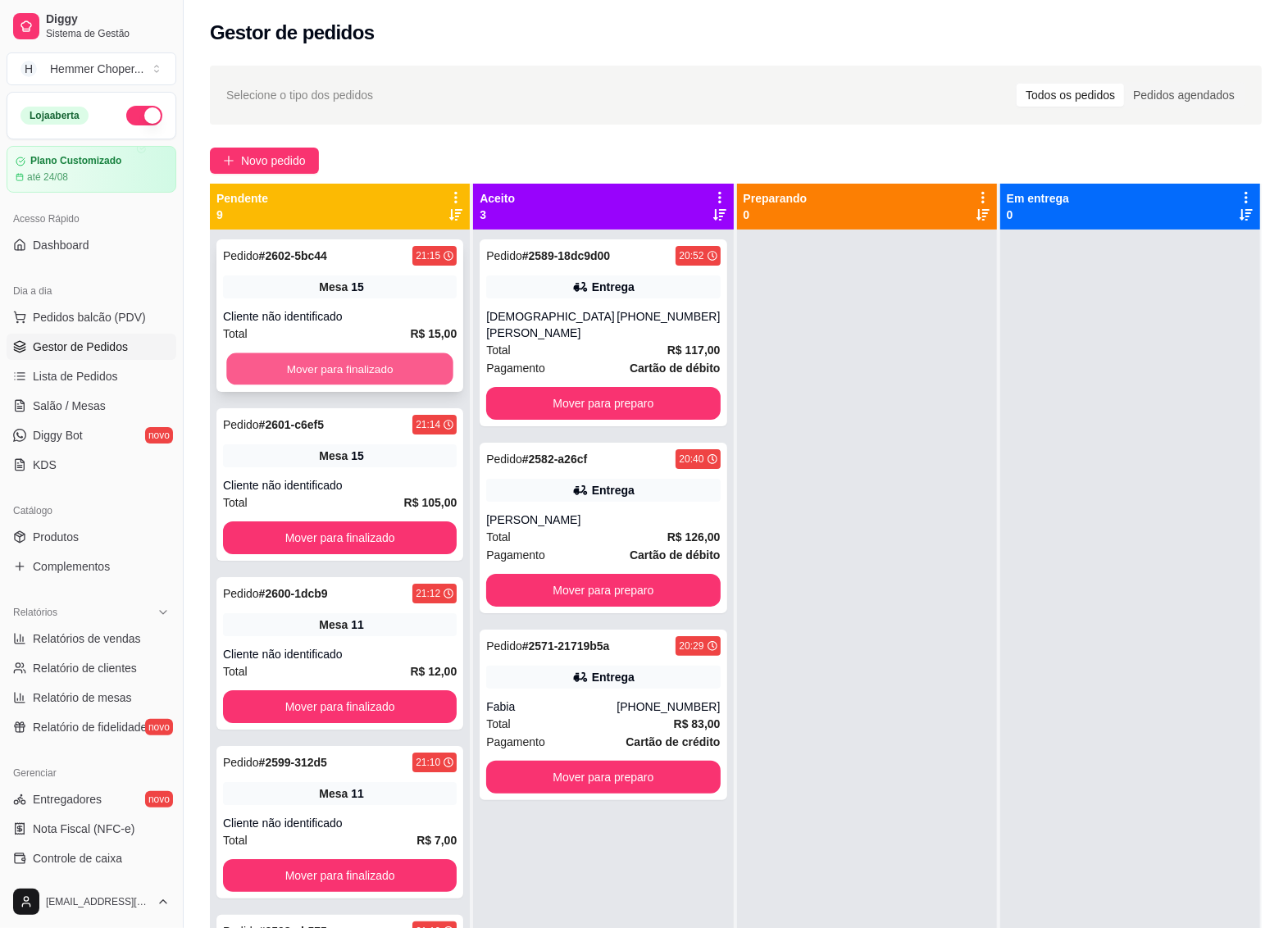
click at [343, 363] on button "Mover para finalizado" at bounding box center [340, 369] width 228 height 32
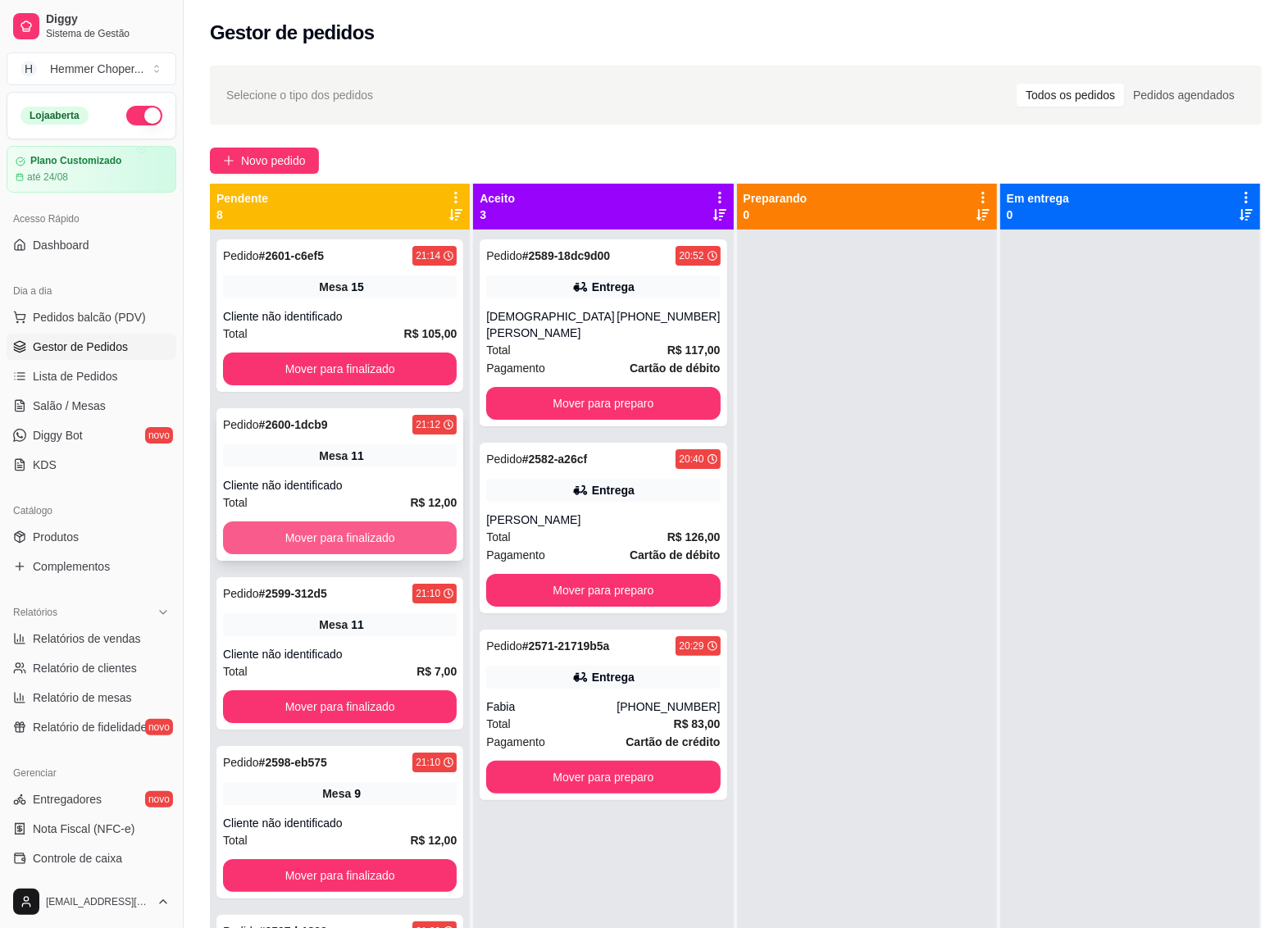
click at [345, 535] on button "Mover para finalizado" at bounding box center [339, 538] width 234 height 33
click at [335, 525] on button "Mover para finalizado" at bounding box center [339, 538] width 234 height 33
click at [332, 525] on button "Mover para finalizado" at bounding box center [340, 537] width 228 height 32
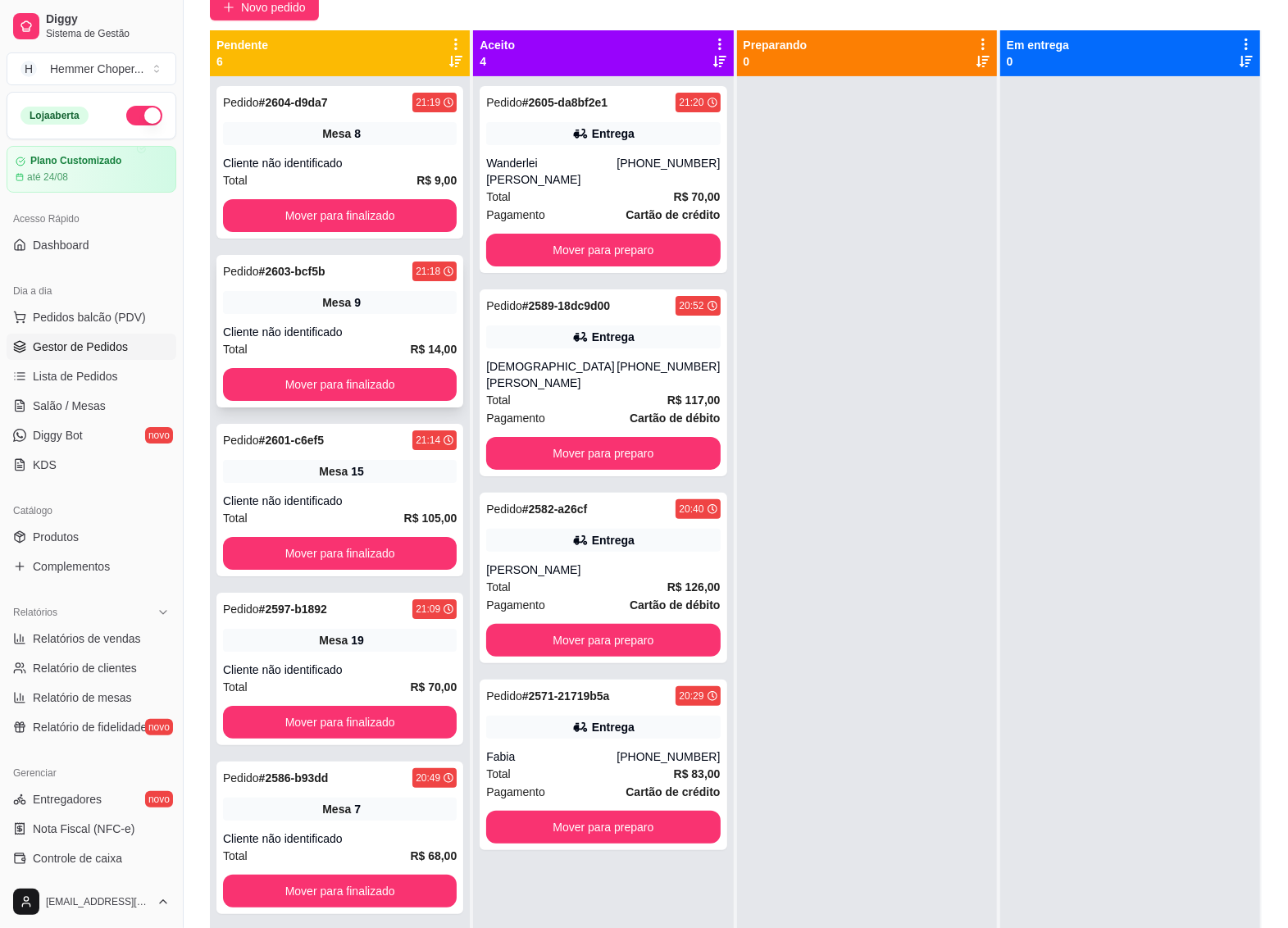
scroll to position [148, 0]
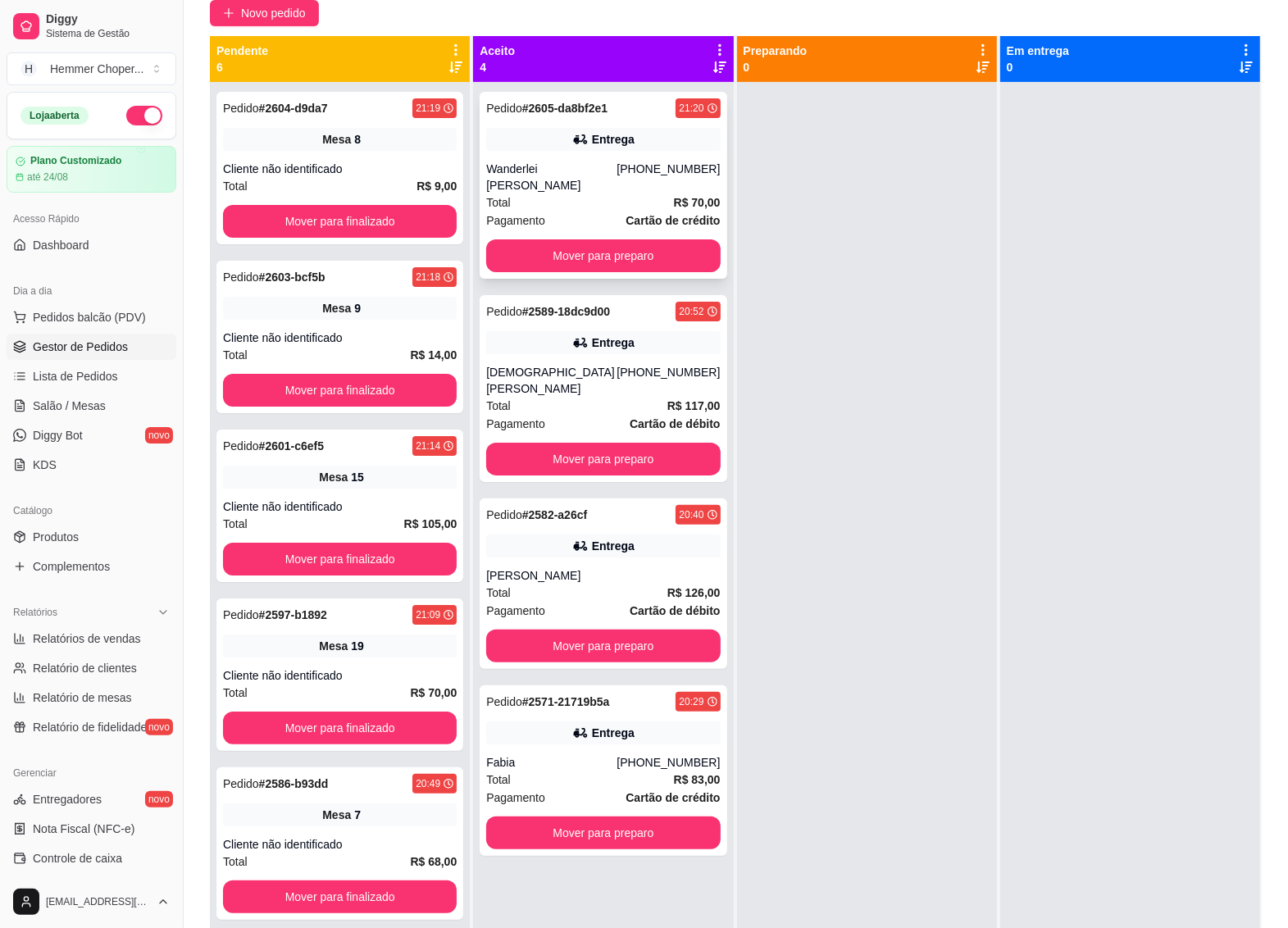
click at [613, 160] on div "Pedido # 2605-da8bf2e1 21:20 Entrega Wanderlei luiz de [PHONE_NUMBER] Total R$ …" at bounding box center [603, 185] width 247 height 187
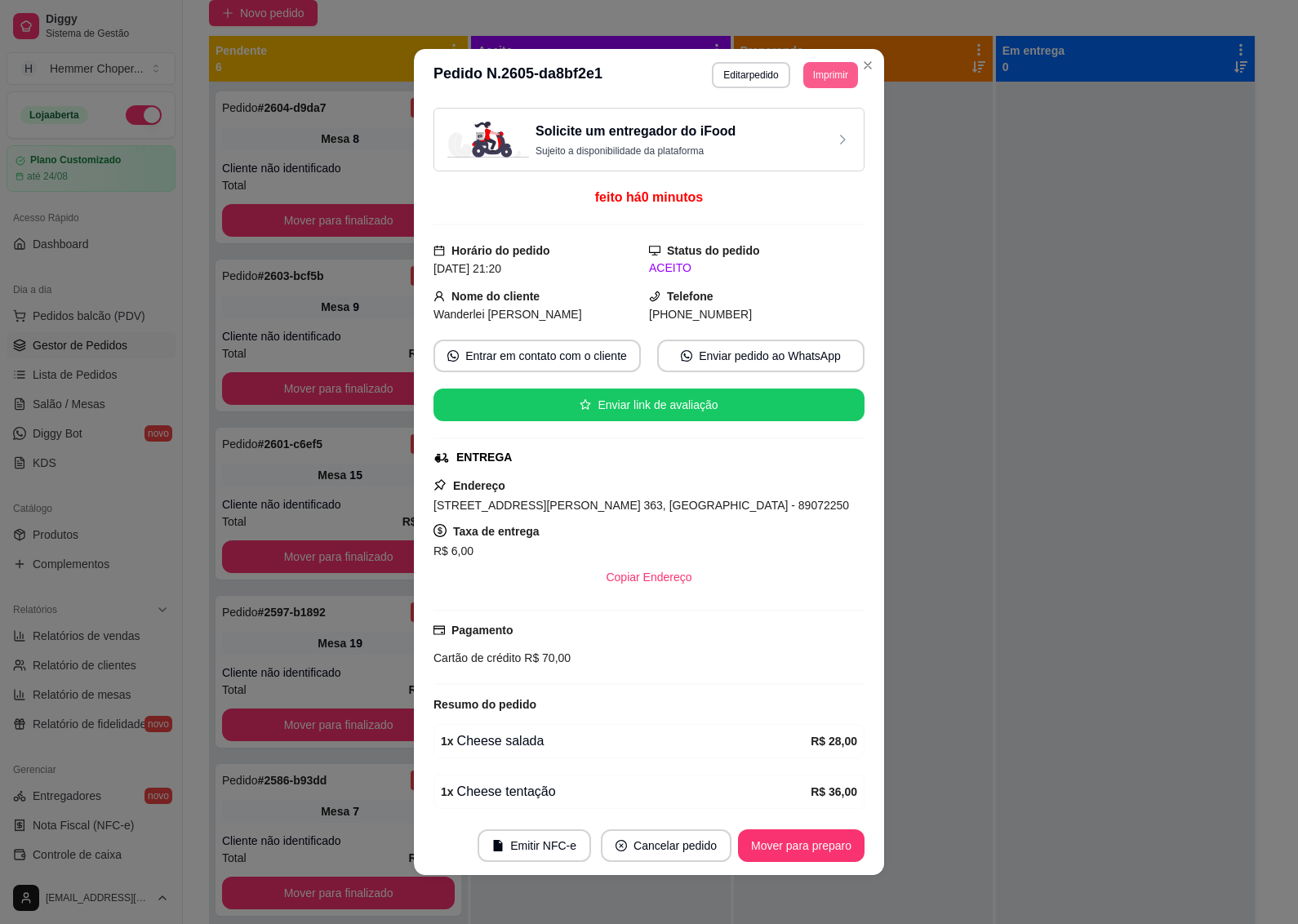
click at [813, 71] on button "Imprimir" at bounding box center [831, 75] width 55 height 26
click at [793, 124] on button "IMPRESSORA" at bounding box center [793, 132] width 119 height 26
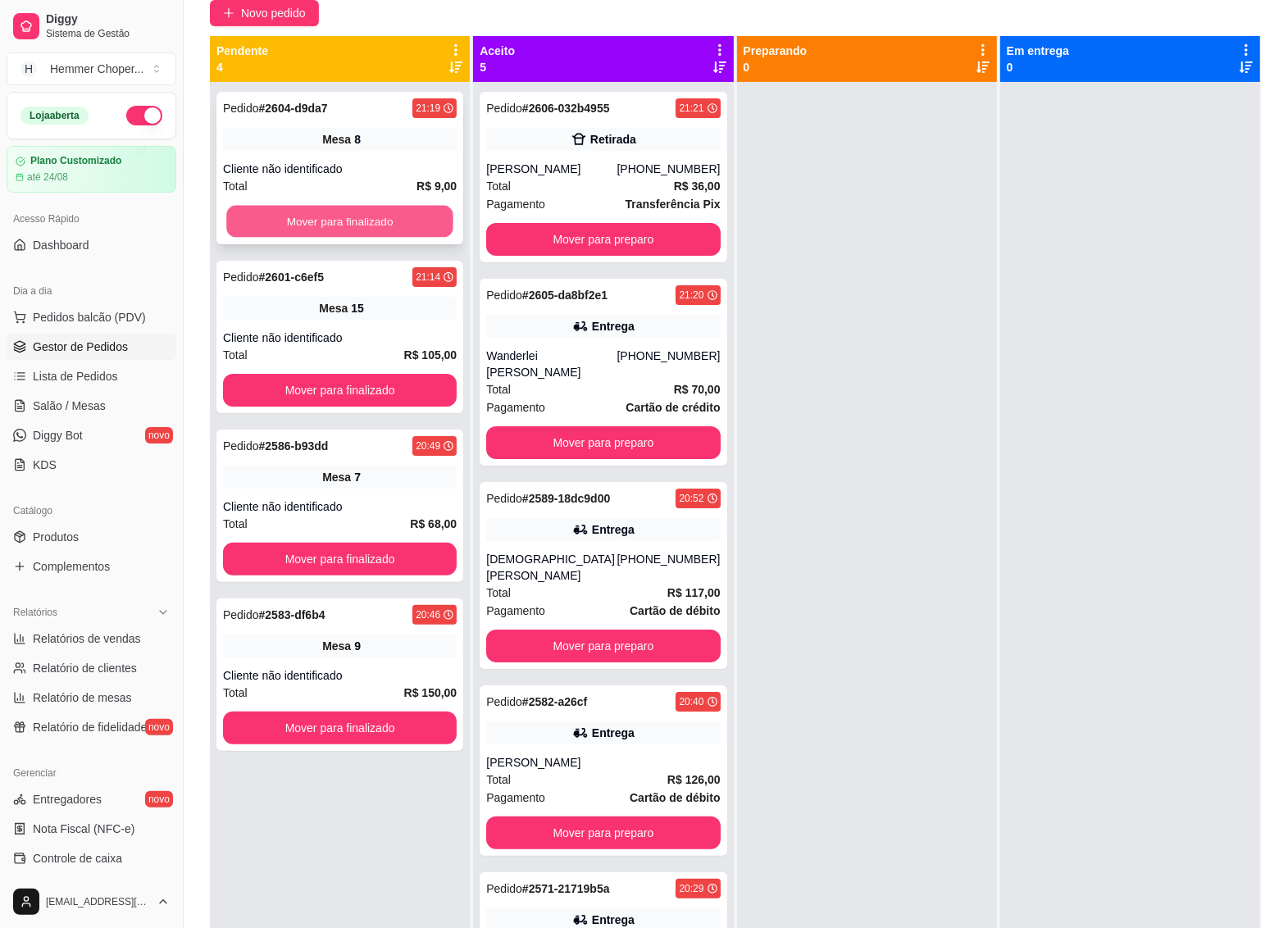
click at [333, 213] on button "Mover para finalizado" at bounding box center [340, 221] width 228 height 32
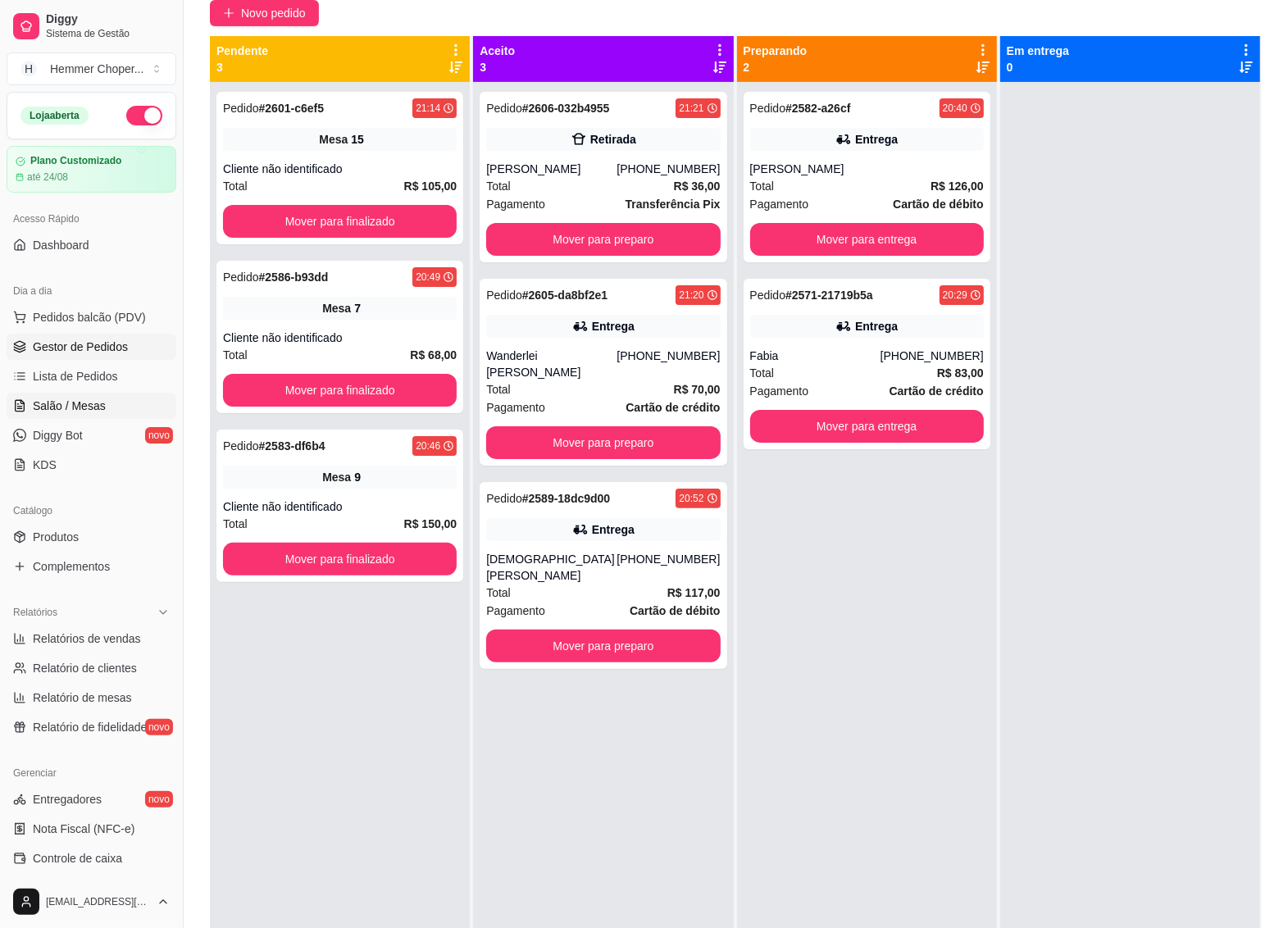
click at [55, 403] on span "Salão / Mesas" at bounding box center [70, 406] width 73 height 17
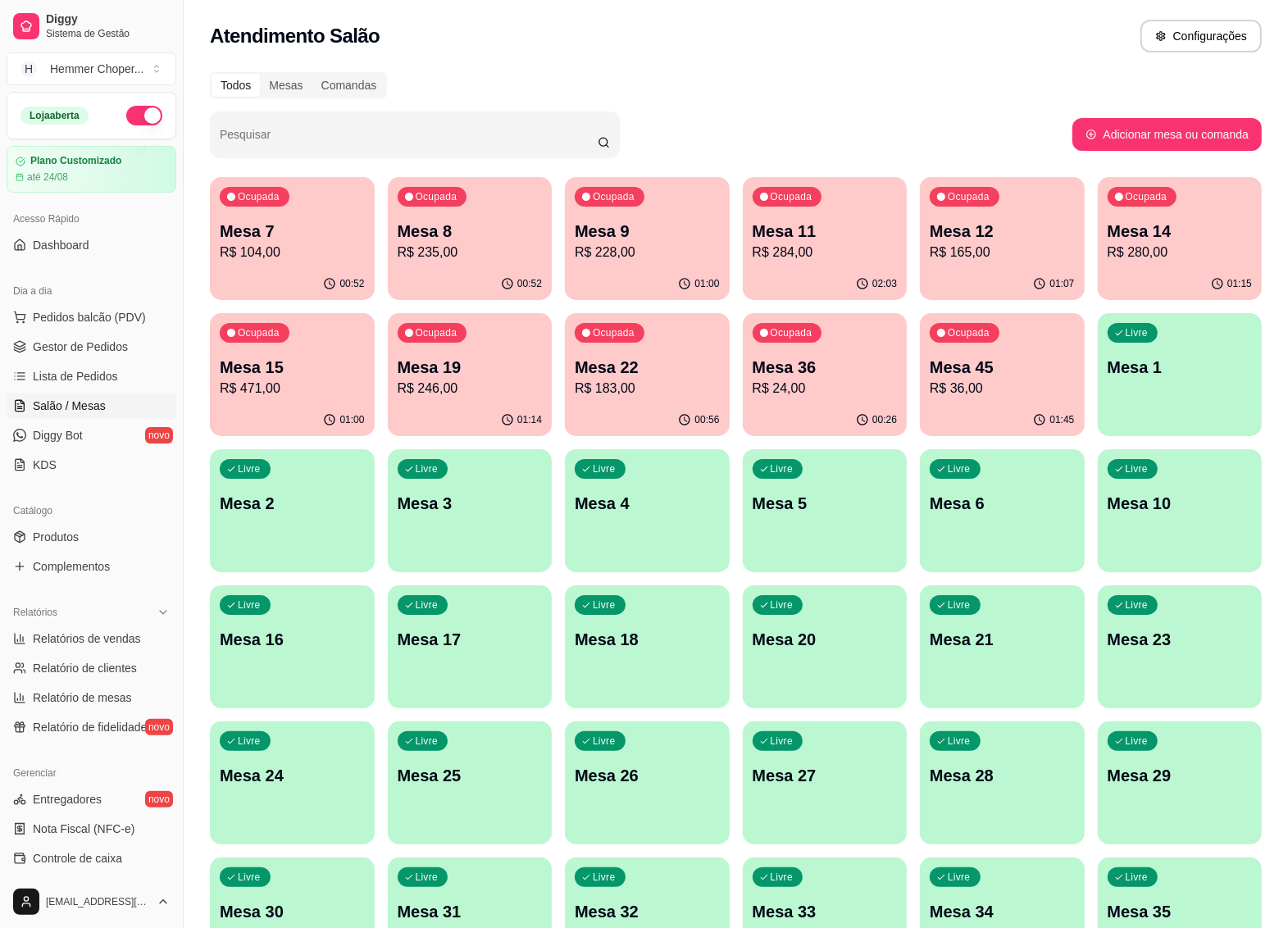
click at [998, 234] on p "Mesa 12" at bounding box center [1003, 231] width 145 height 23
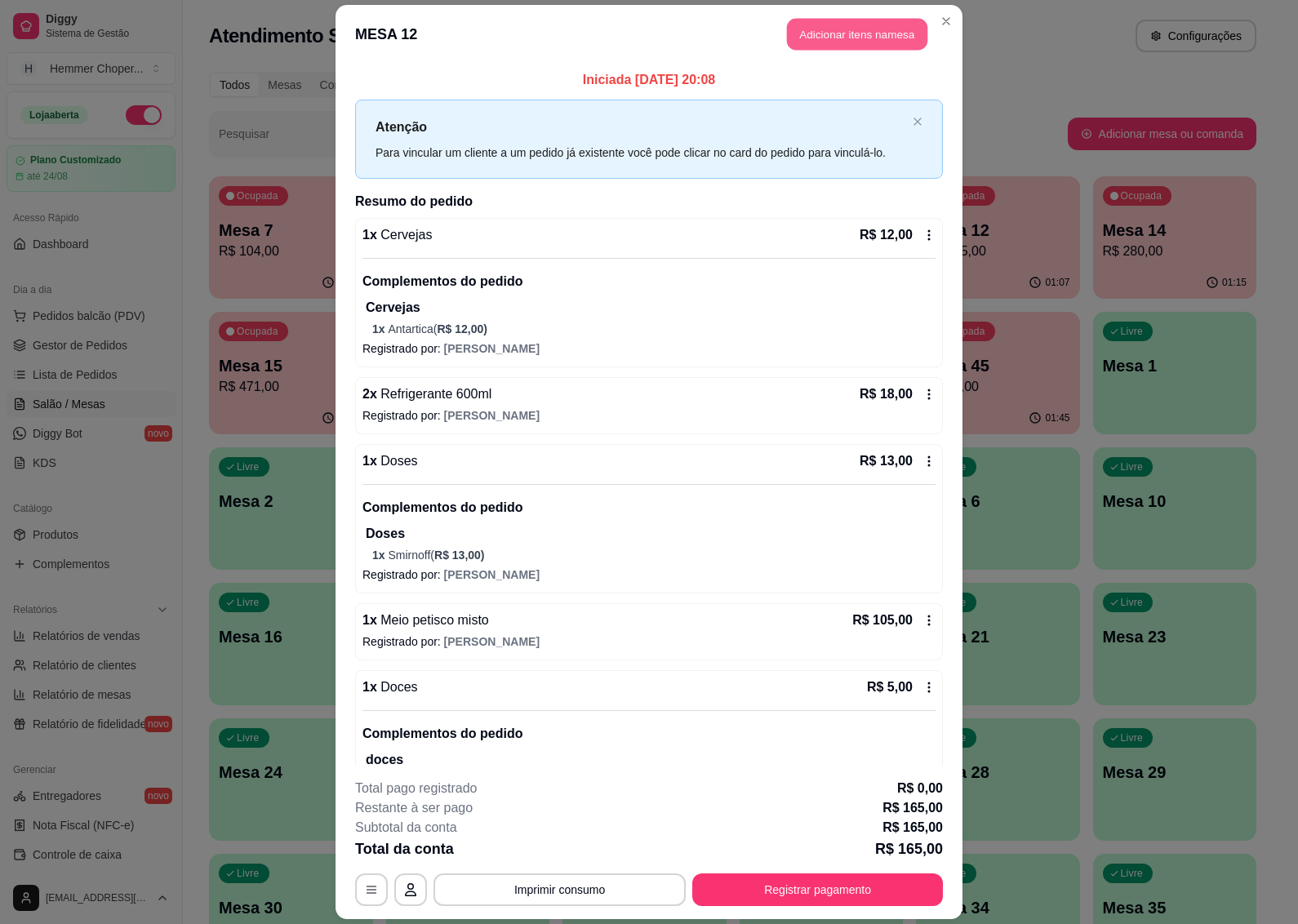
click at [829, 35] on button "Adicionar itens na mesa" at bounding box center [858, 34] width 141 height 32
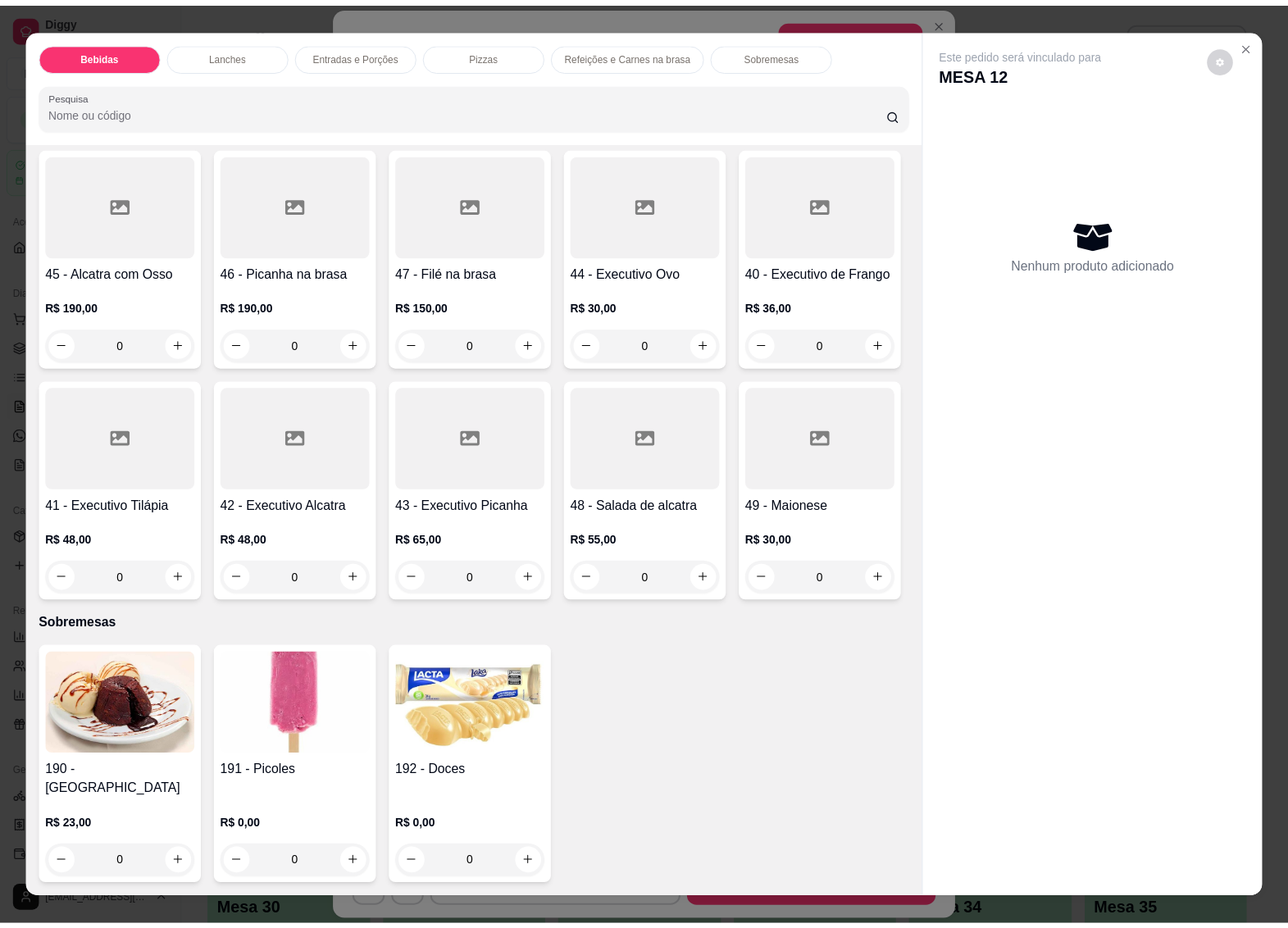
scroll to position [4281, 0]
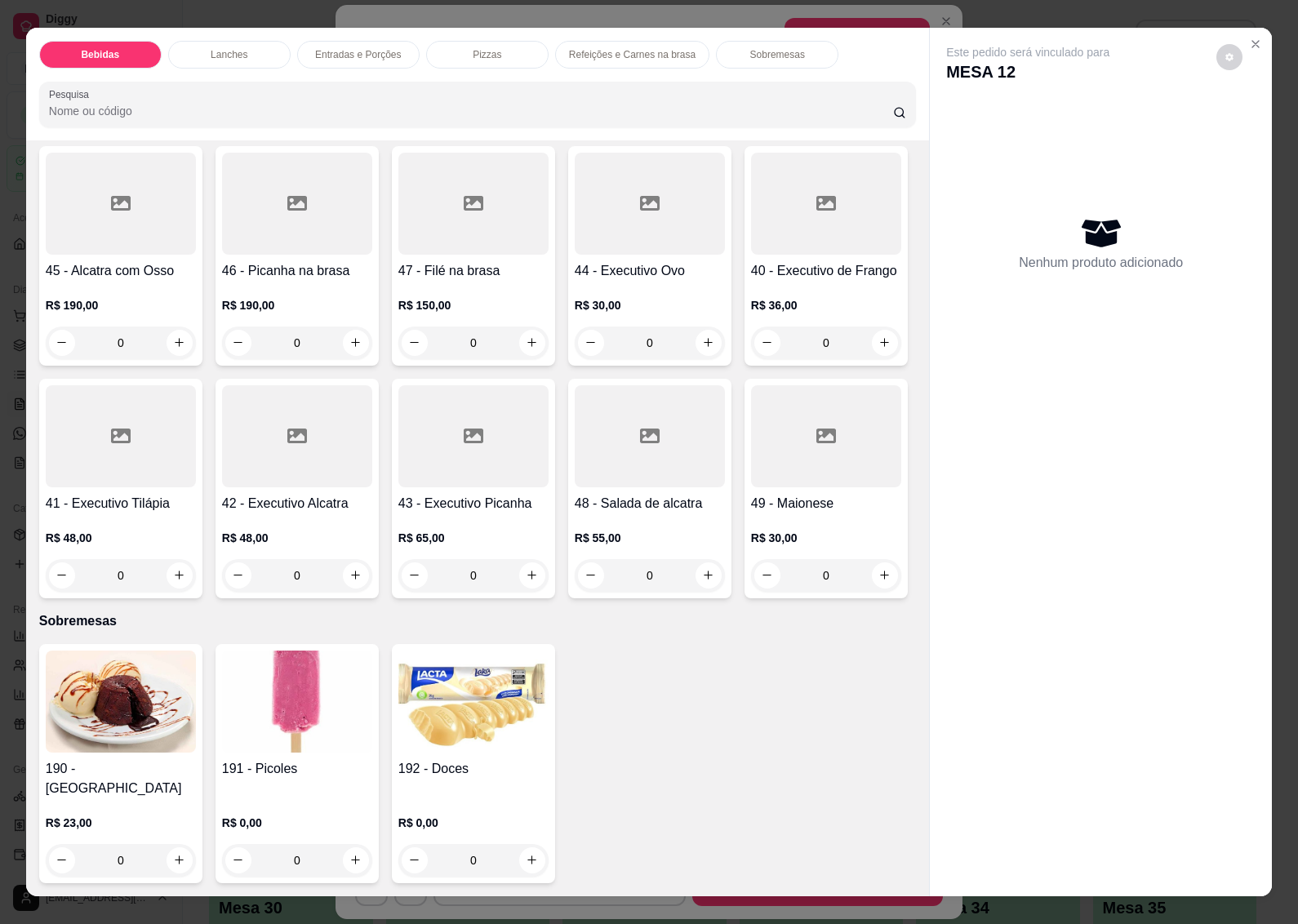
click at [282, 767] on div "191 - Picoles R$ 0,00 0" at bounding box center [297, 763] width 164 height 239
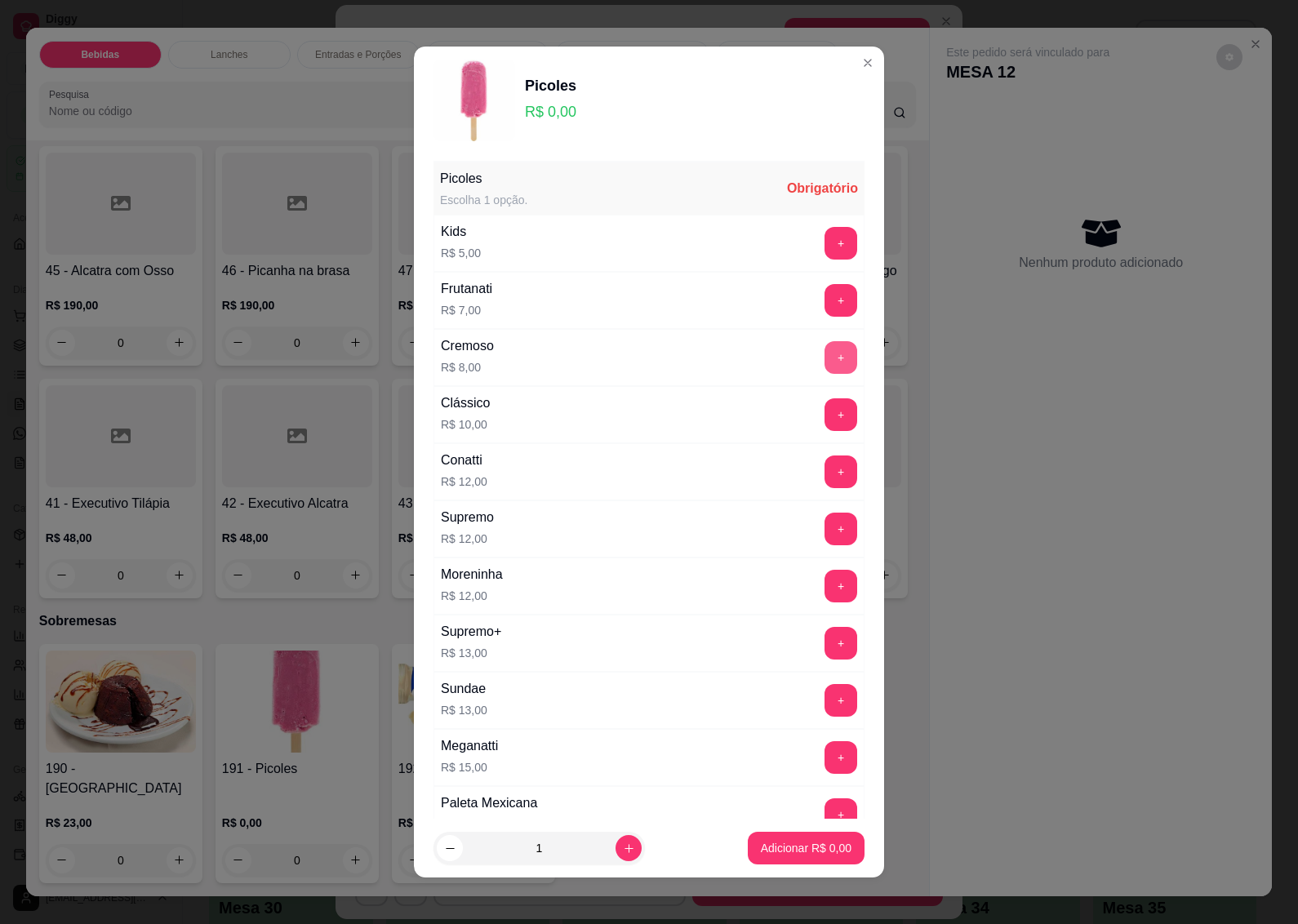
click at [825, 362] on button "+" at bounding box center [841, 358] width 33 height 33
click at [765, 835] on button "Adicionar R$ 8,00" at bounding box center [807, 848] width 113 height 32
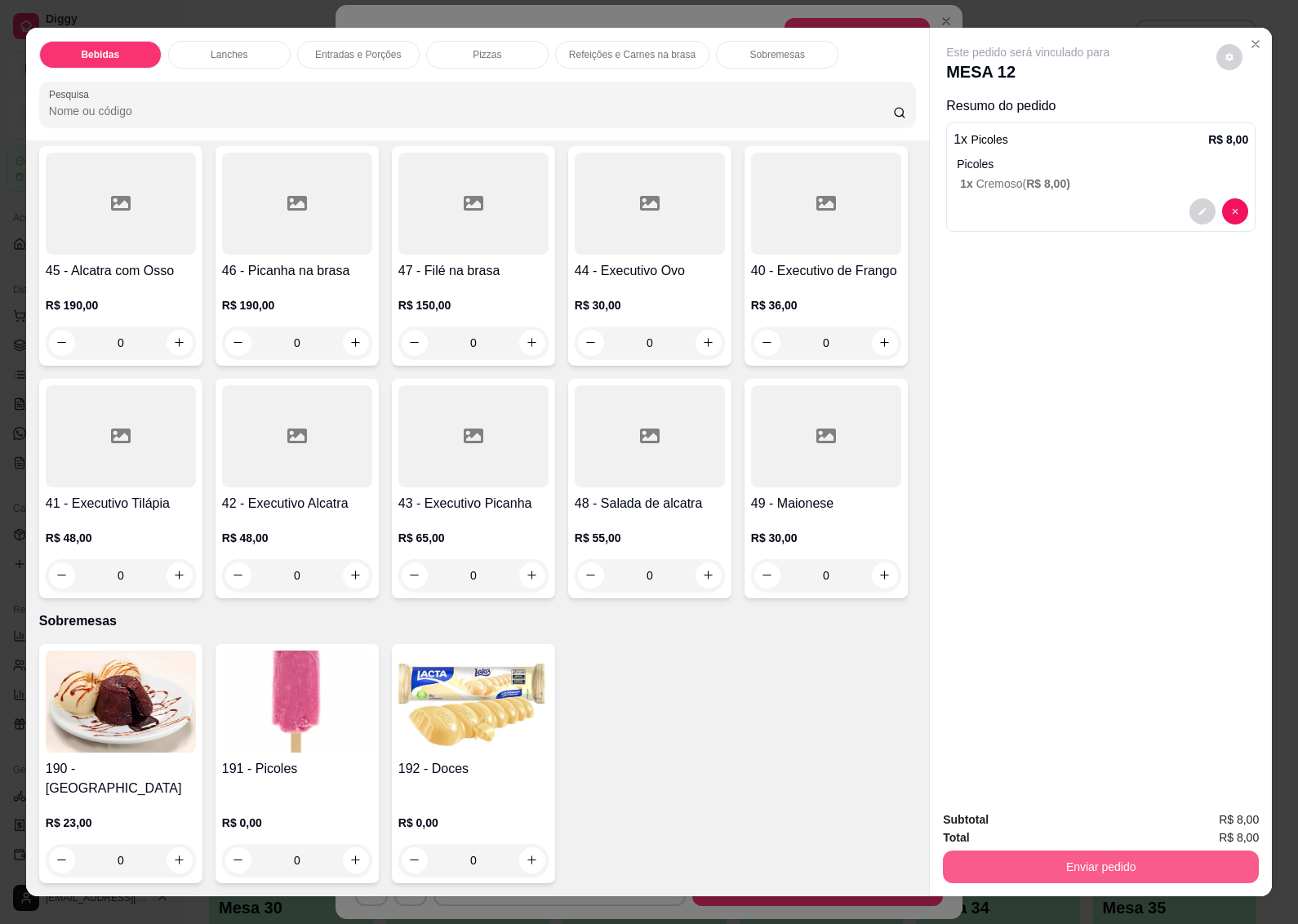
click at [1043, 866] on button "Enviar pedido" at bounding box center [1101, 866] width 316 height 33
click at [992, 816] on button "Não registrar e enviar pedido" at bounding box center [1046, 819] width 165 height 30
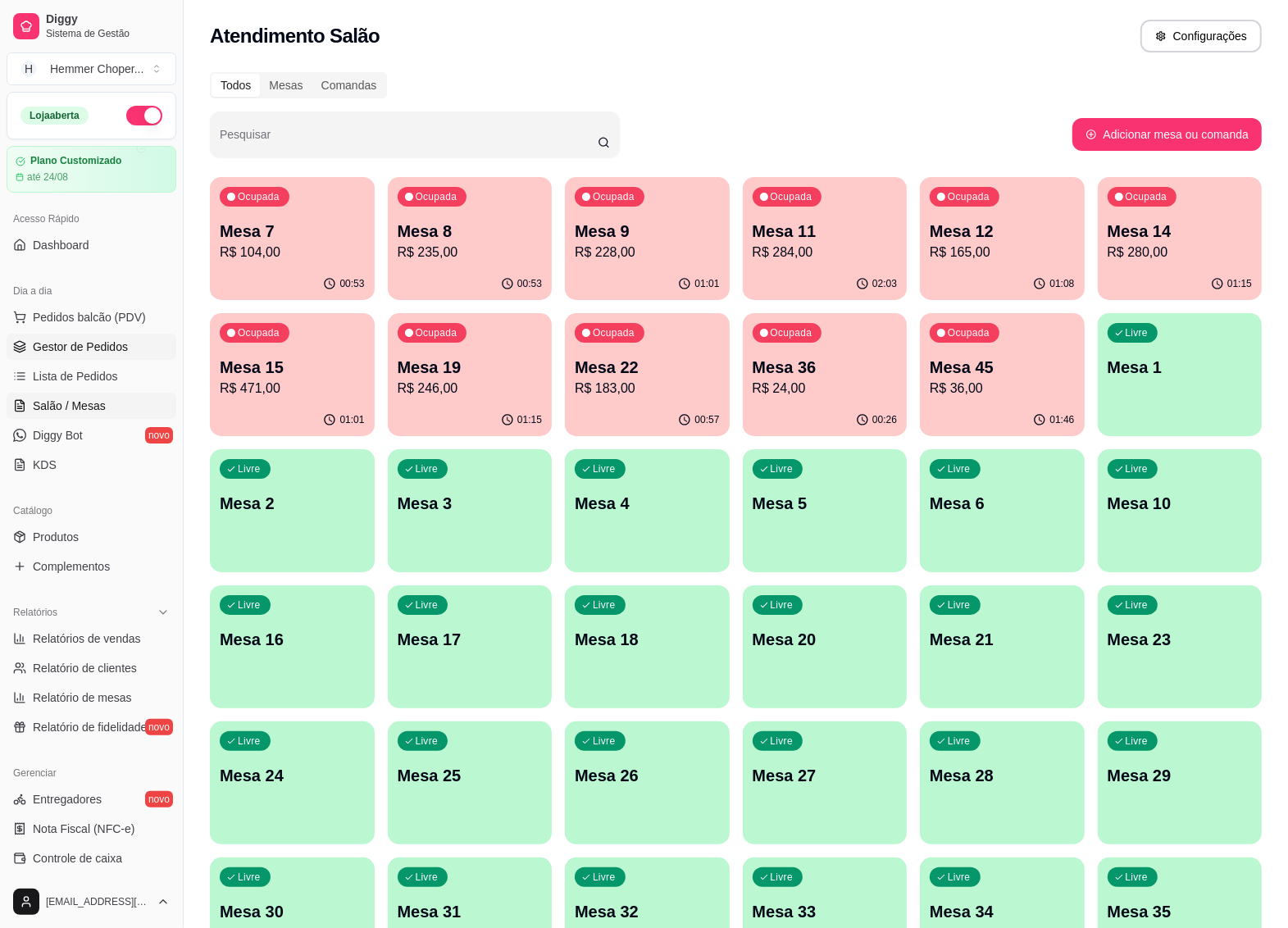
click at [105, 351] on span "Gestor de Pedidos" at bounding box center [81, 347] width 95 height 17
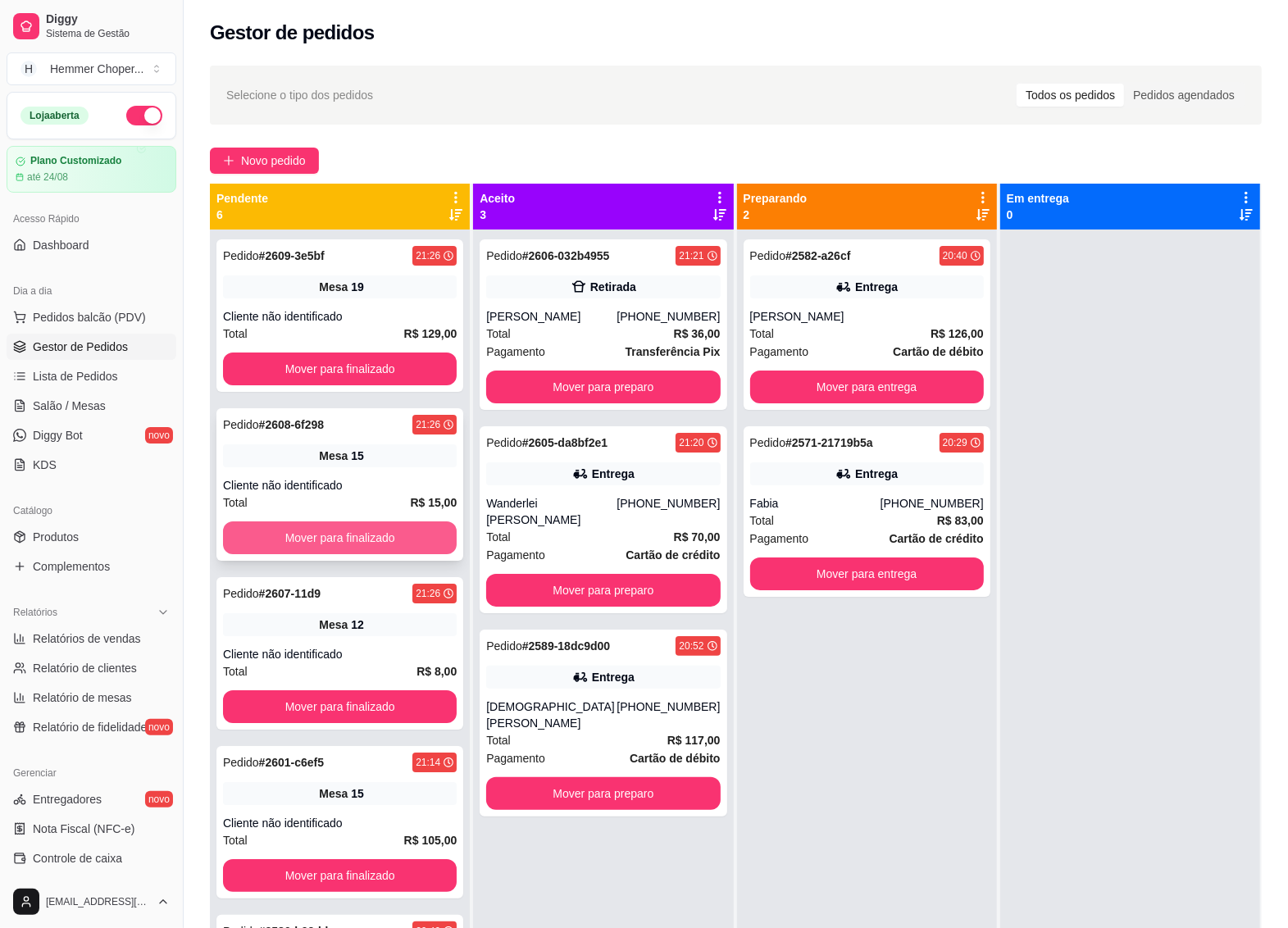
click at [361, 539] on button "Mover para finalizado" at bounding box center [339, 538] width 234 height 33
click at [355, 533] on button "Mover para finalizado" at bounding box center [340, 537] width 228 height 32
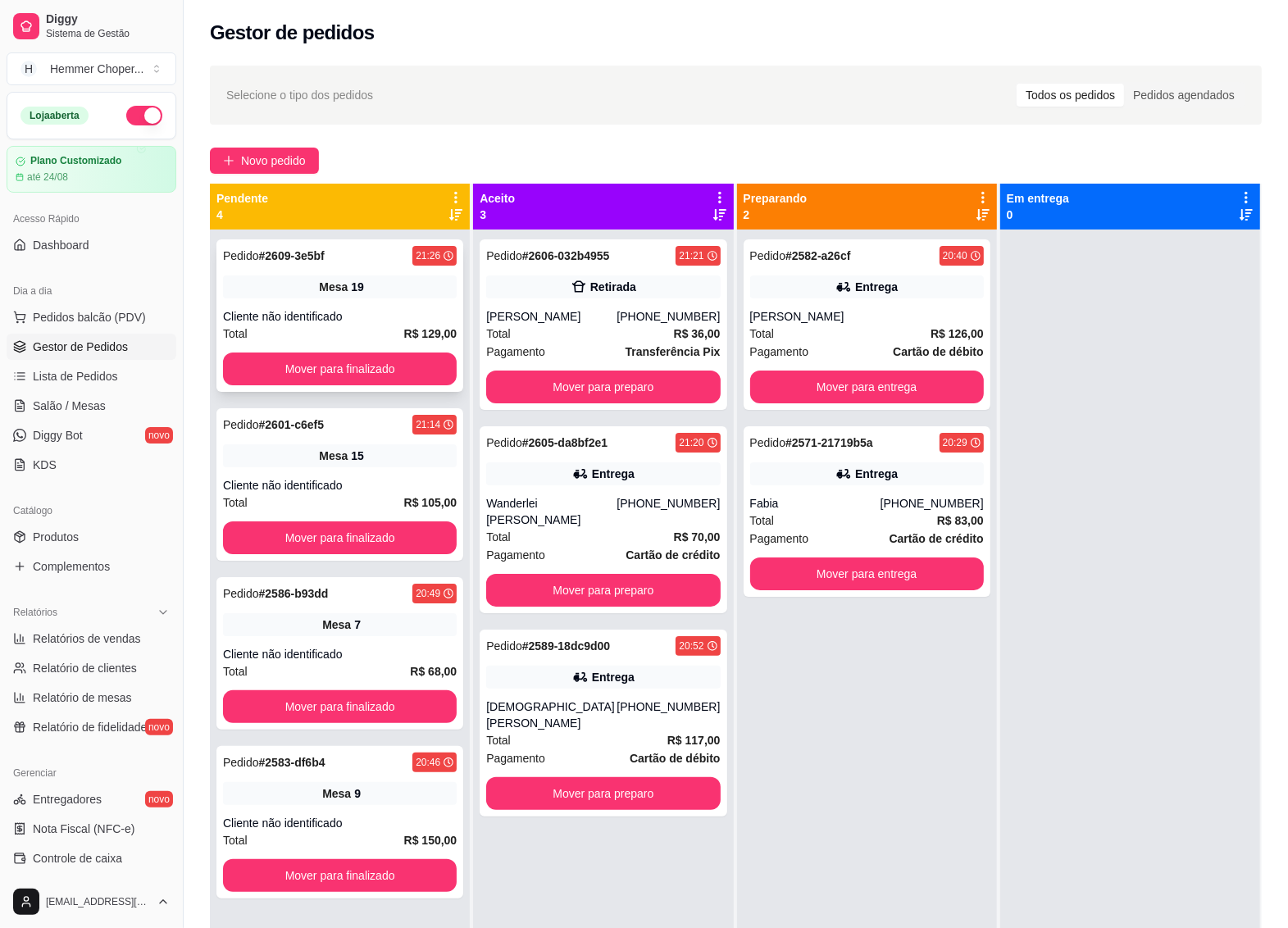
click at [352, 308] on div "Cliente não identificado" at bounding box center [339, 316] width 234 height 17
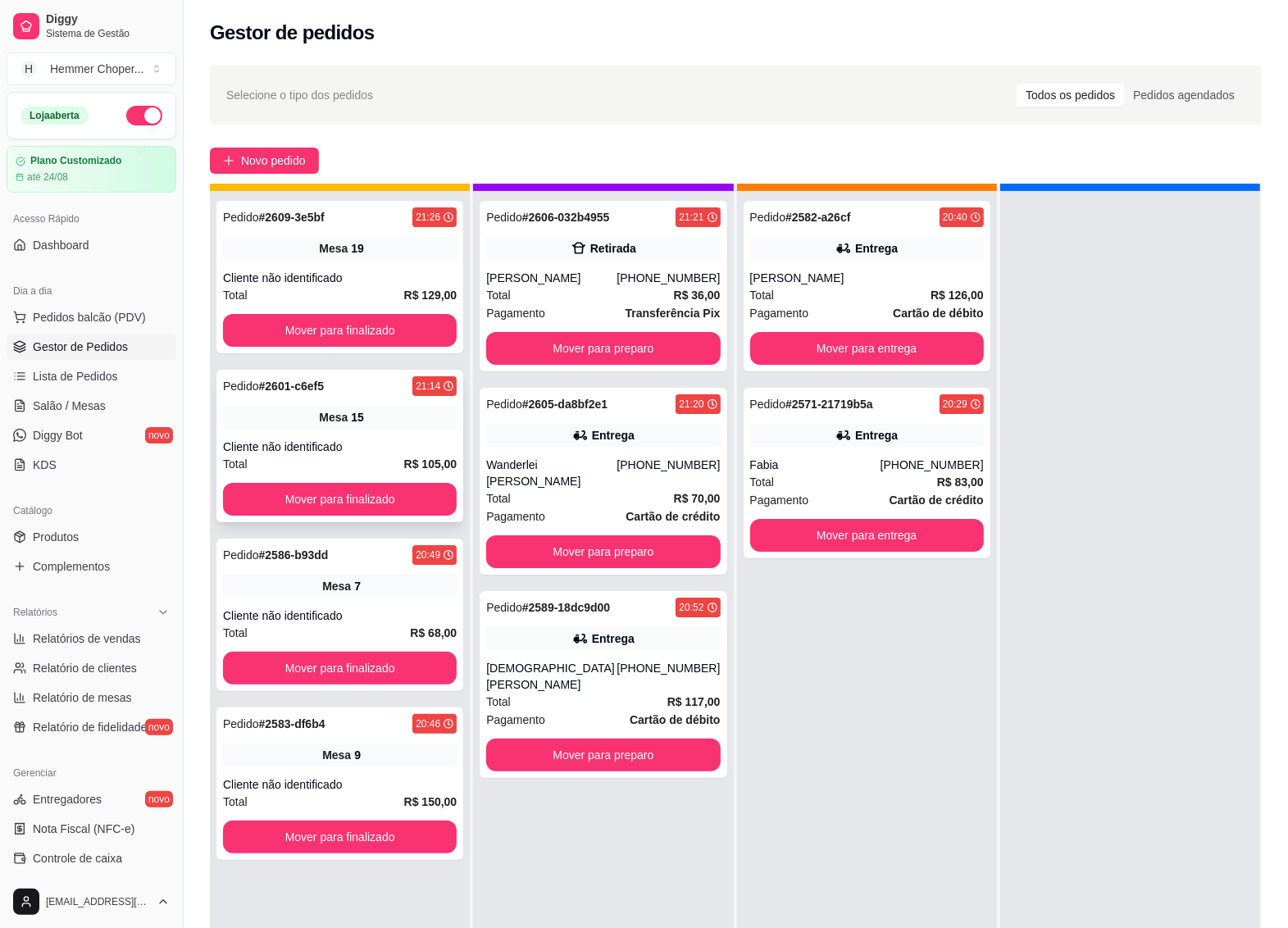
scroll to position [46, 0]
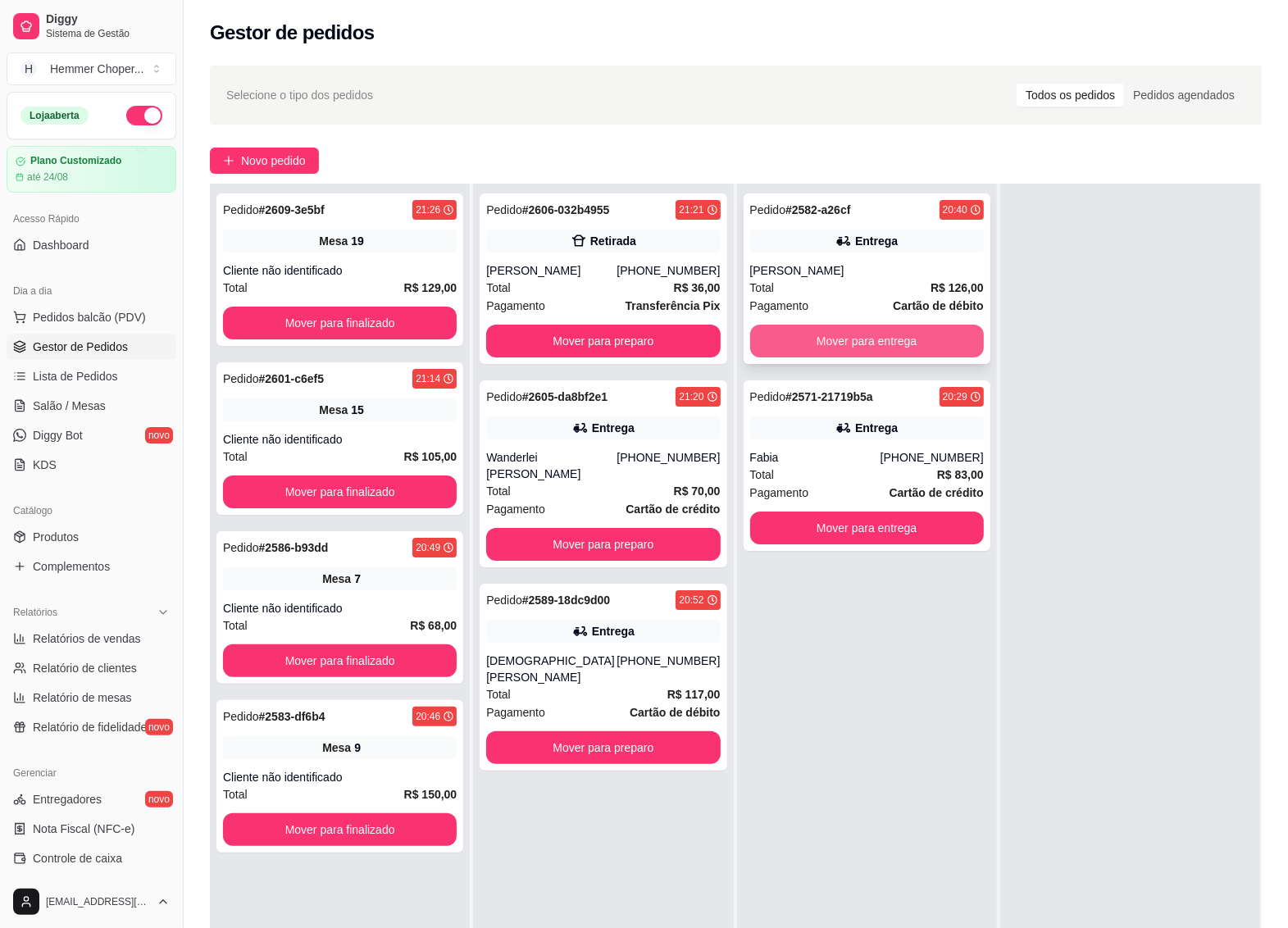
click at [800, 341] on button "Mover para entrega" at bounding box center [867, 341] width 234 height 33
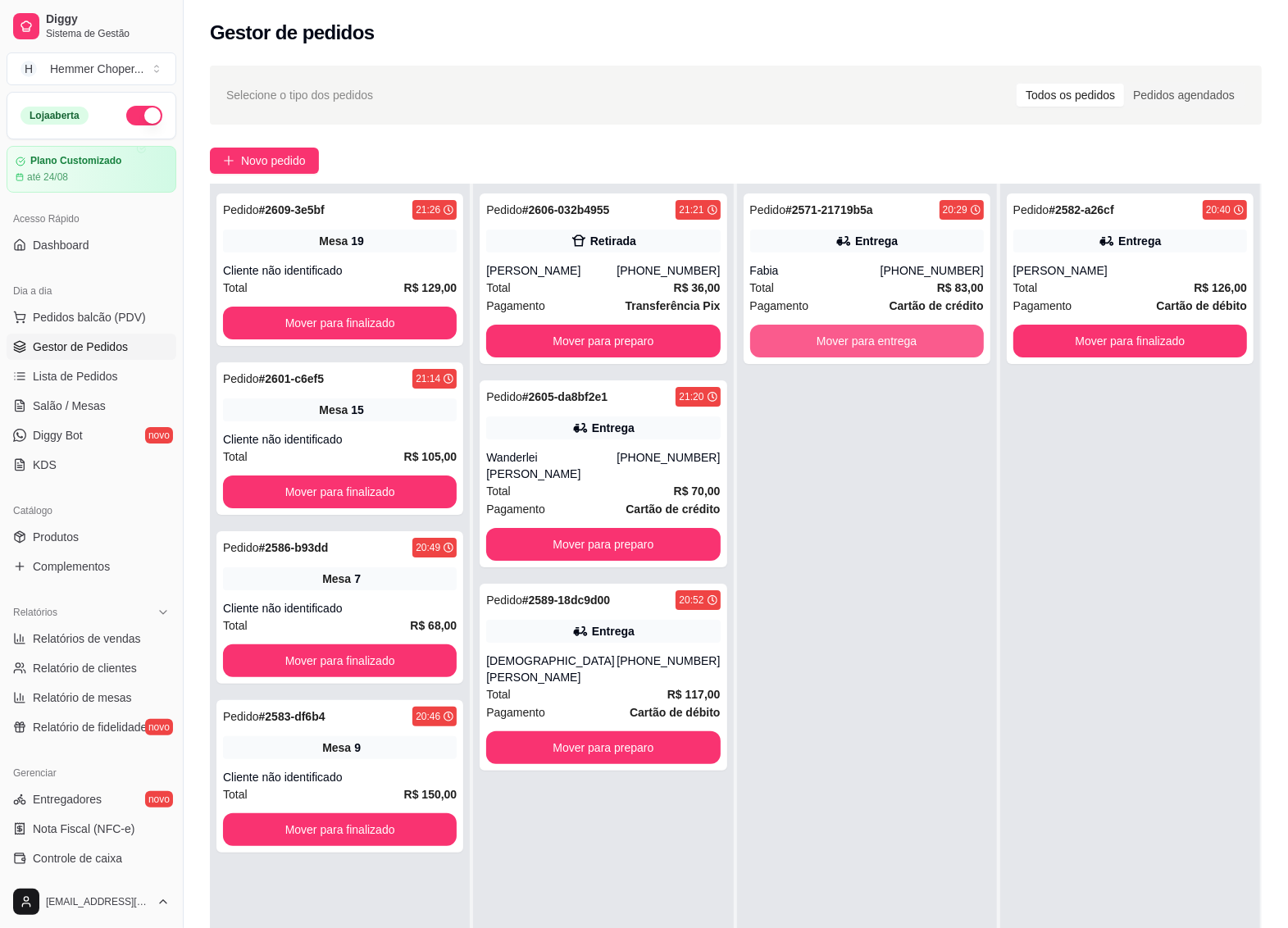
click at [800, 341] on button "Mover para entrega" at bounding box center [867, 341] width 234 height 33
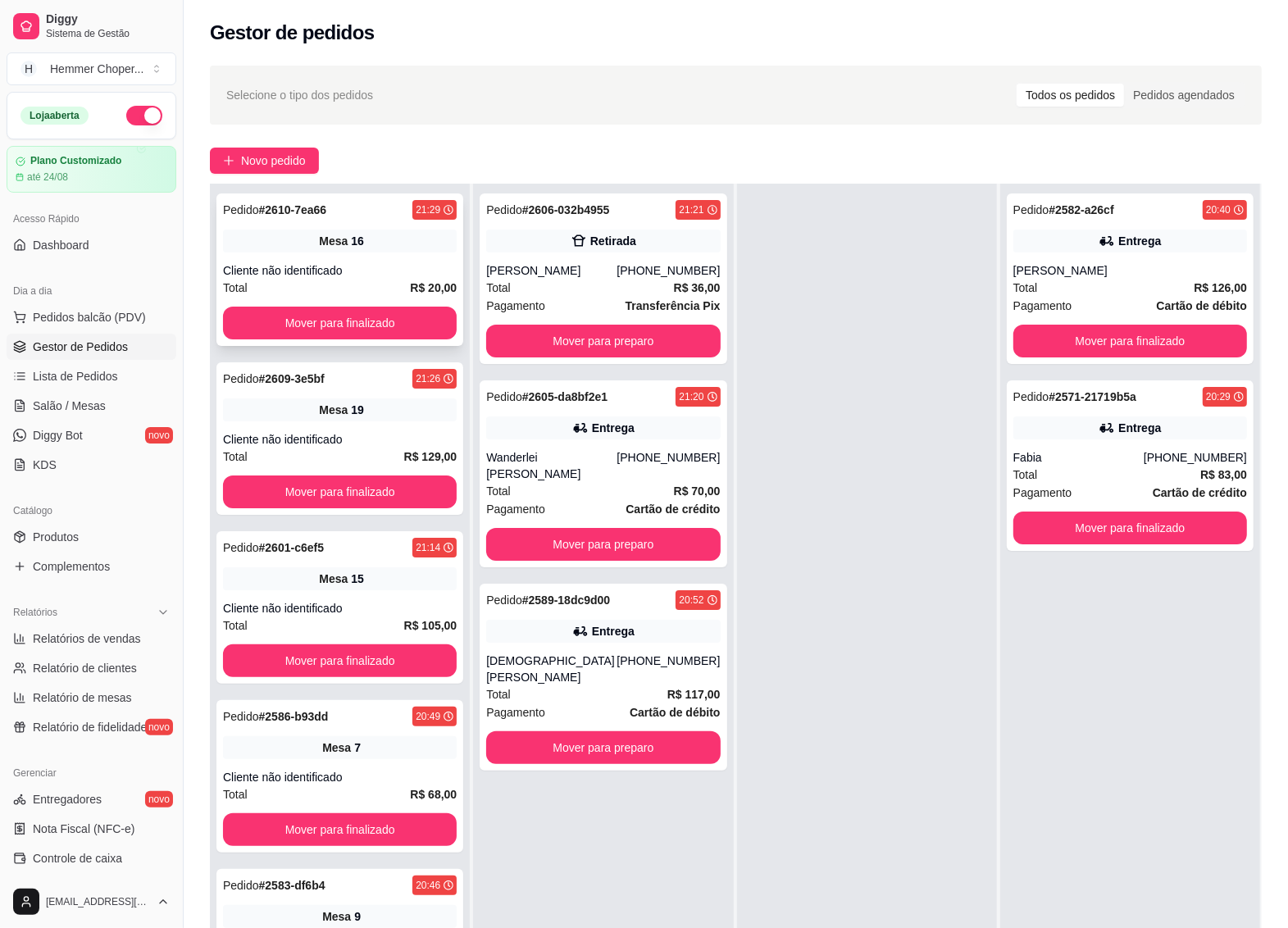
click at [337, 282] on div "Total R$ 20,00" at bounding box center [339, 288] width 234 height 18
click at [342, 315] on button "Mover para finalizado" at bounding box center [339, 323] width 234 height 33
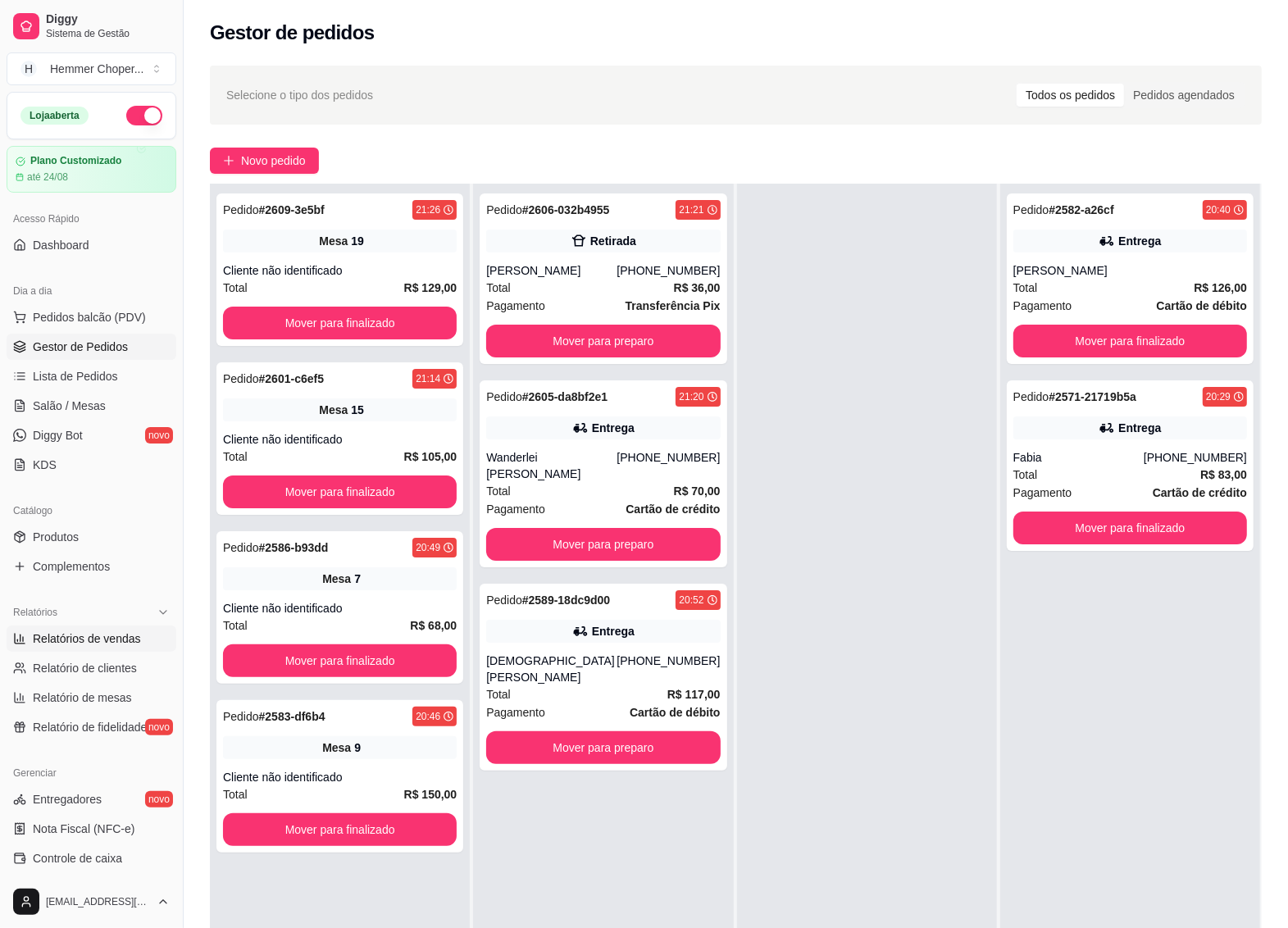
click at [86, 641] on span "Relatórios de vendas" at bounding box center [87, 638] width 108 height 17
select select "ALL"
select select "0"
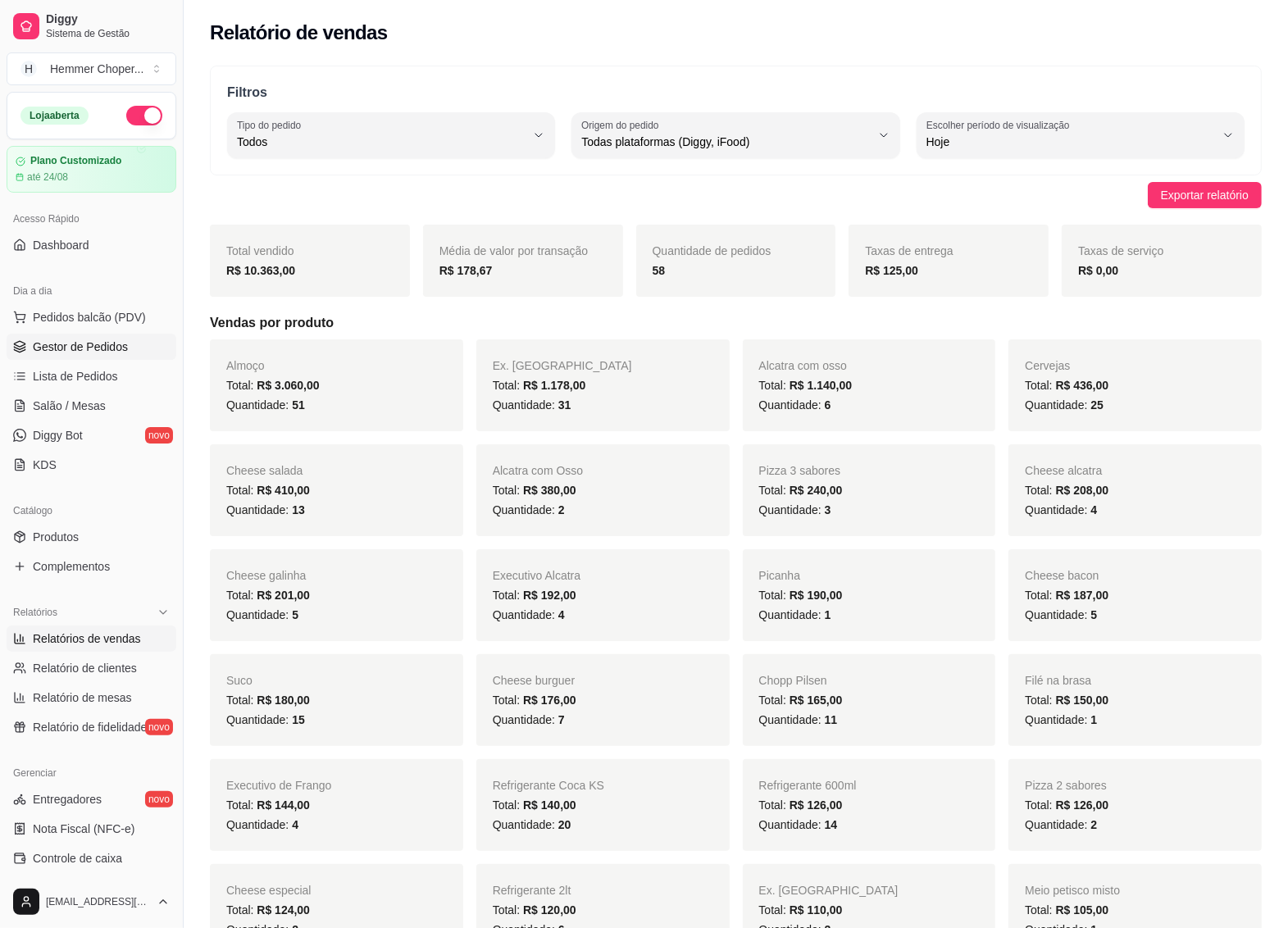
click at [82, 353] on span "Gestor de Pedidos" at bounding box center [81, 347] width 95 height 17
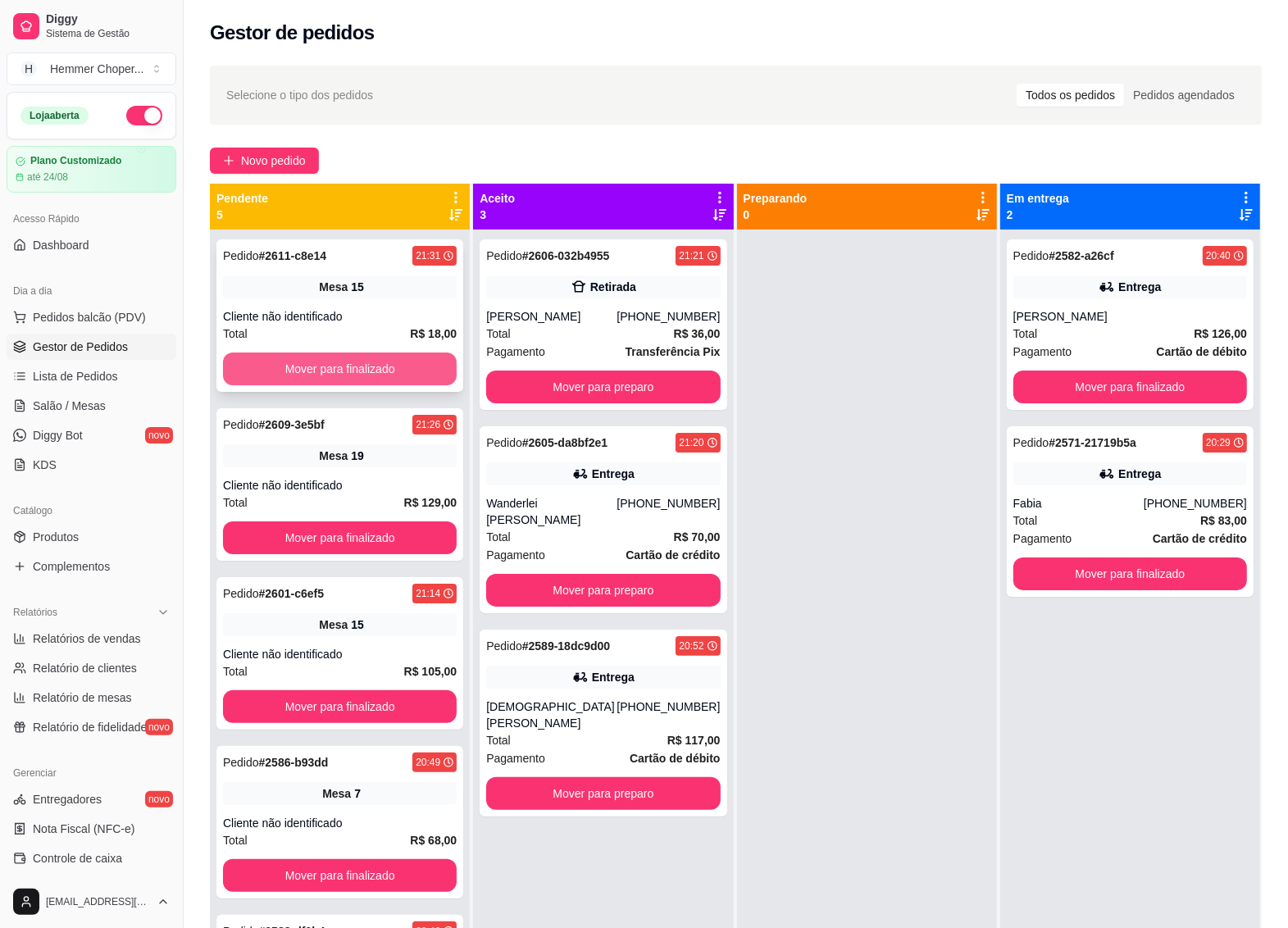
click at [347, 359] on button "Mover para finalizado" at bounding box center [339, 369] width 234 height 33
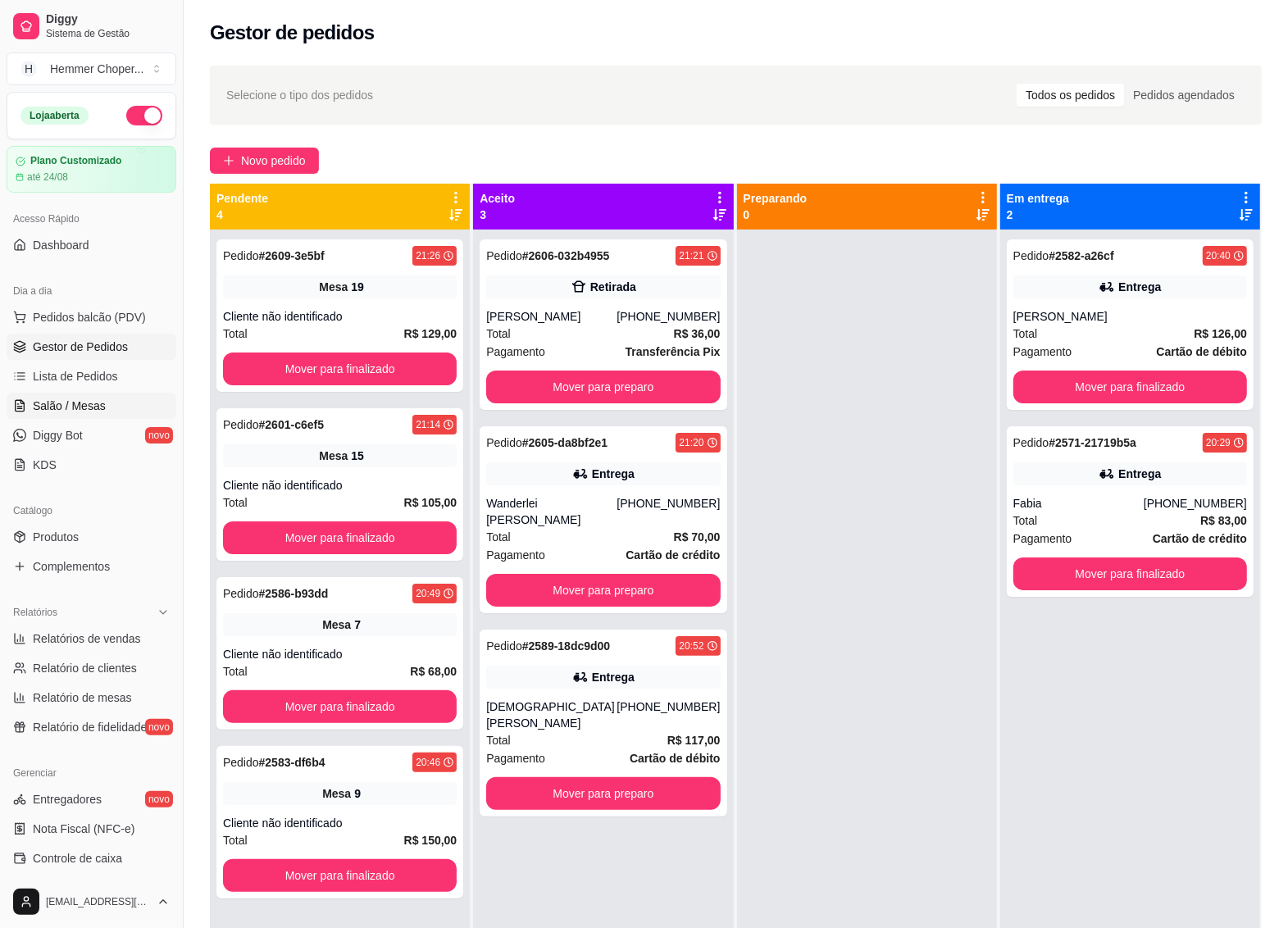
click at [88, 407] on span "Salão / Mesas" at bounding box center [70, 406] width 73 height 17
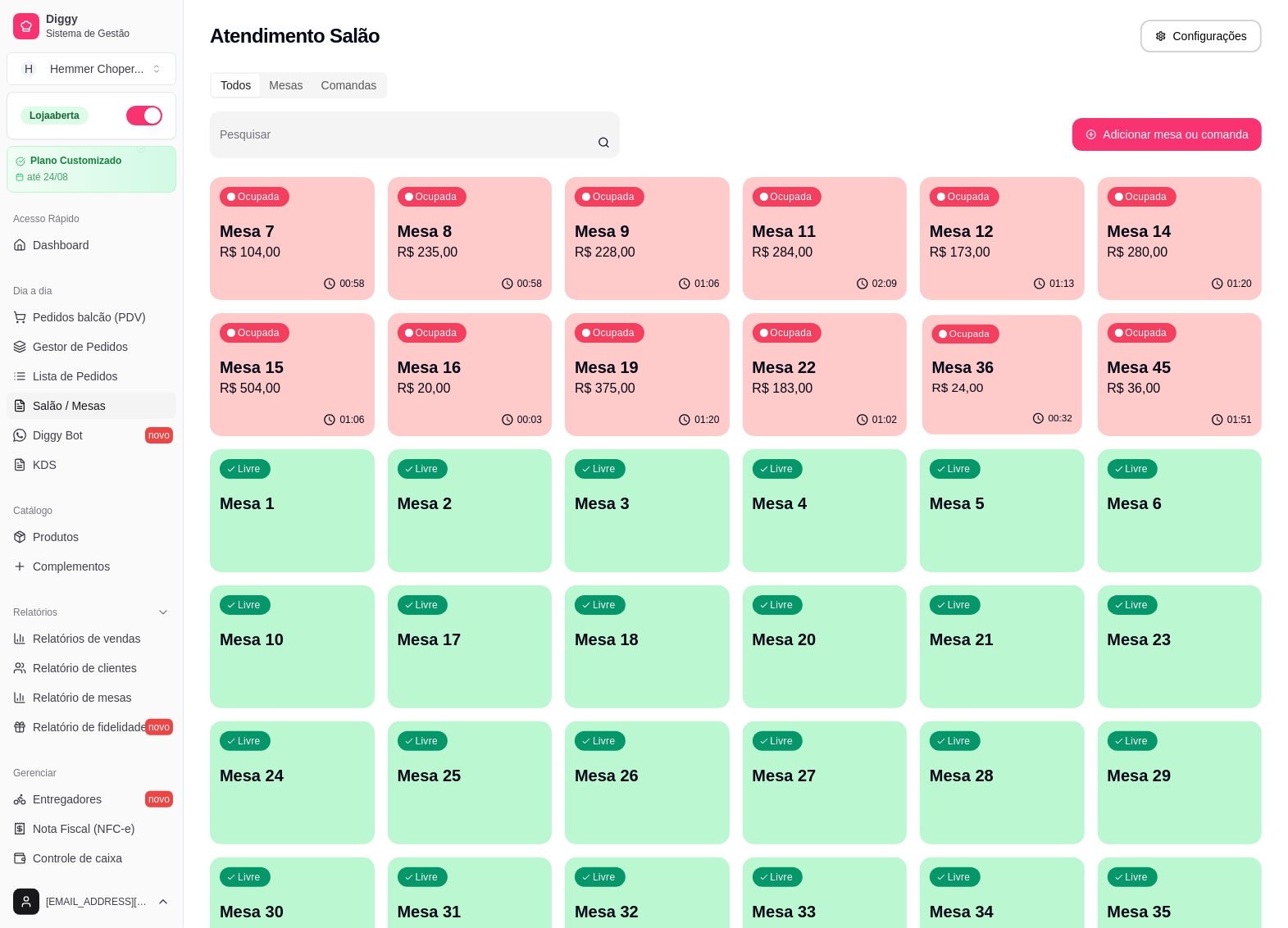
click at [1002, 391] on p "R$ 24,00" at bounding box center [1002, 388] width 140 height 19
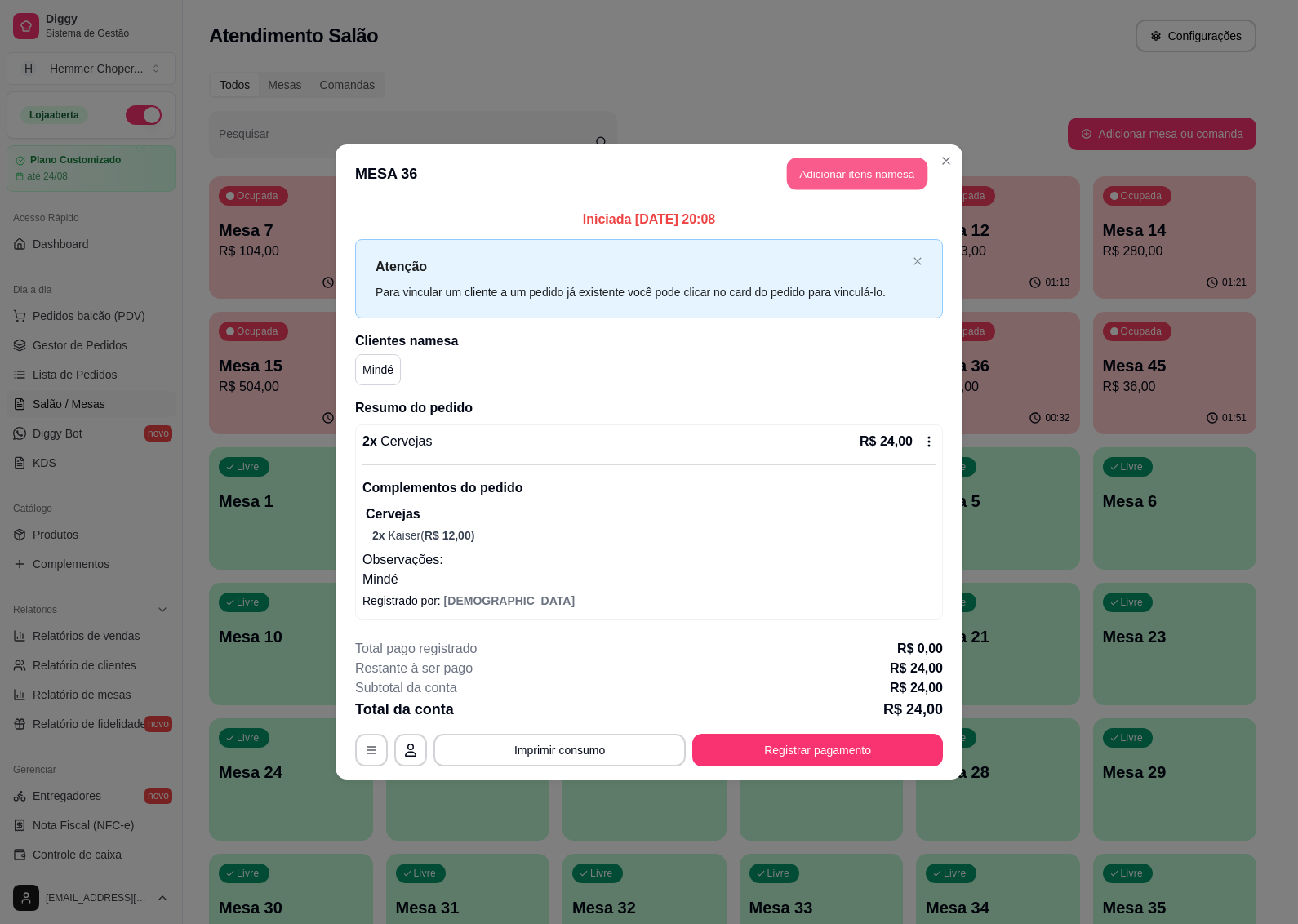
click at [878, 168] on button "Adicionar itens na mesa" at bounding box center [858, 173] width 141 height 32
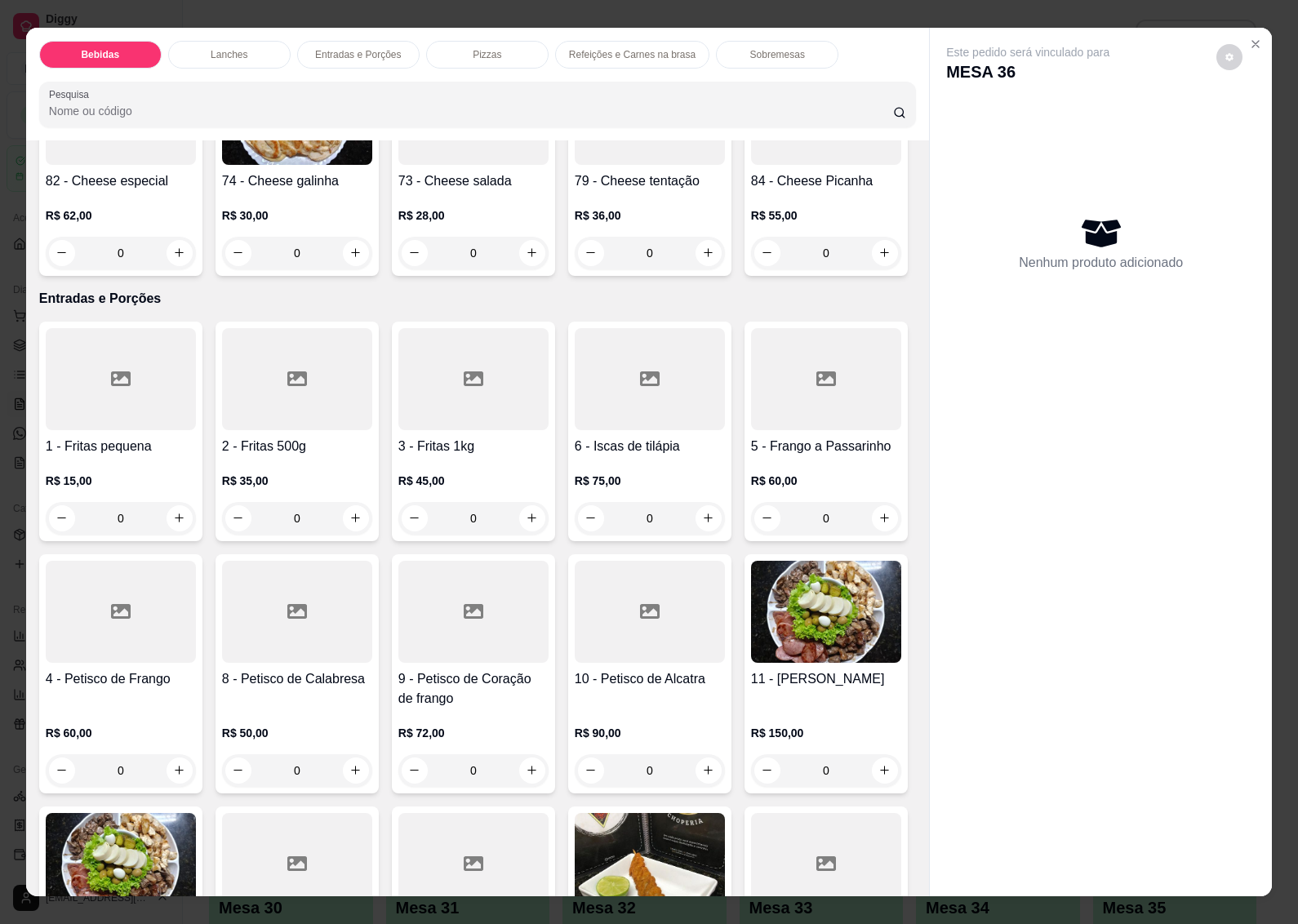
scroll to position [1735, 0]
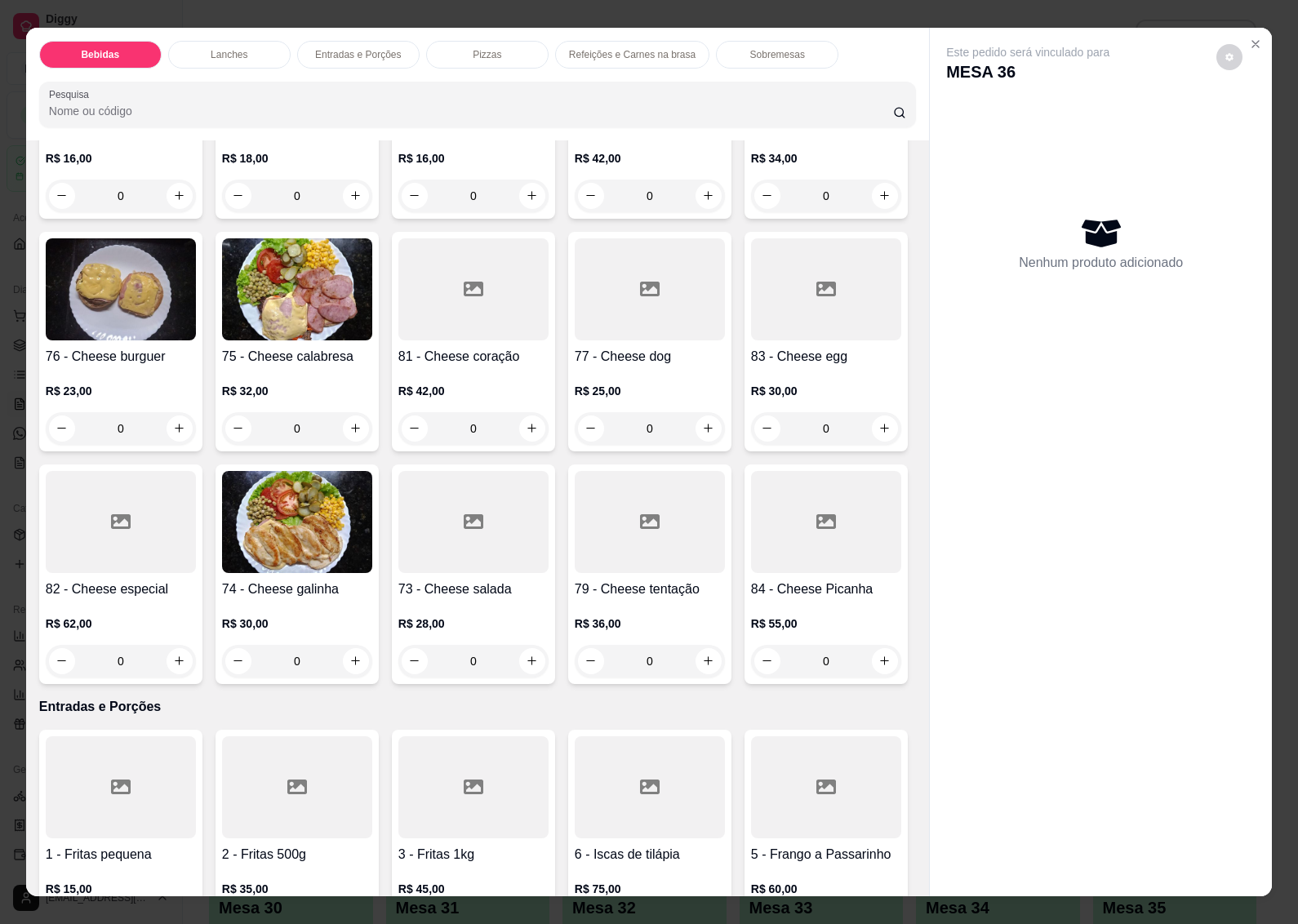
click at [751, 108] on img at bounding box center [826, 57] width 150 height 102
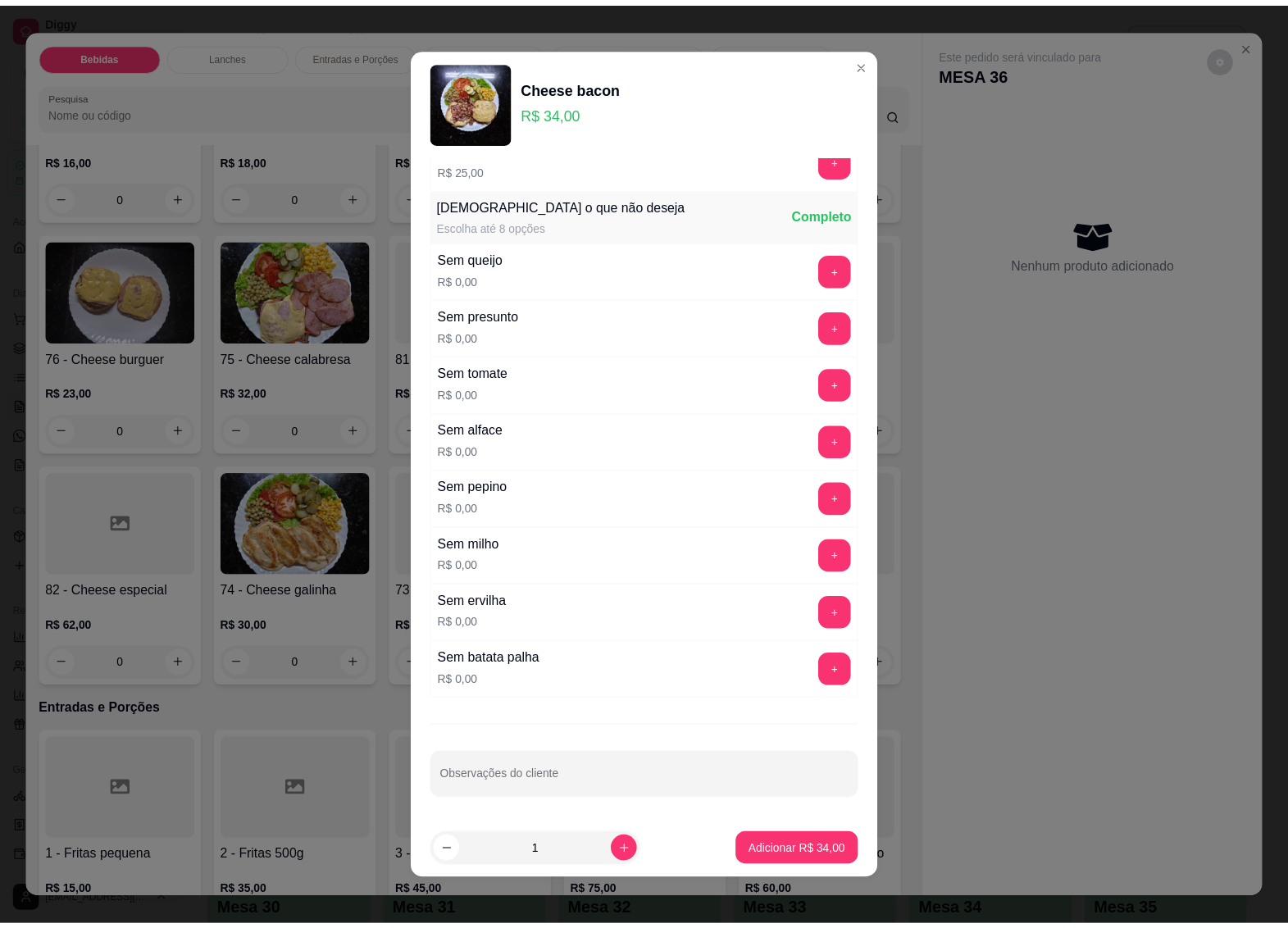
scroll to position [6, 0]
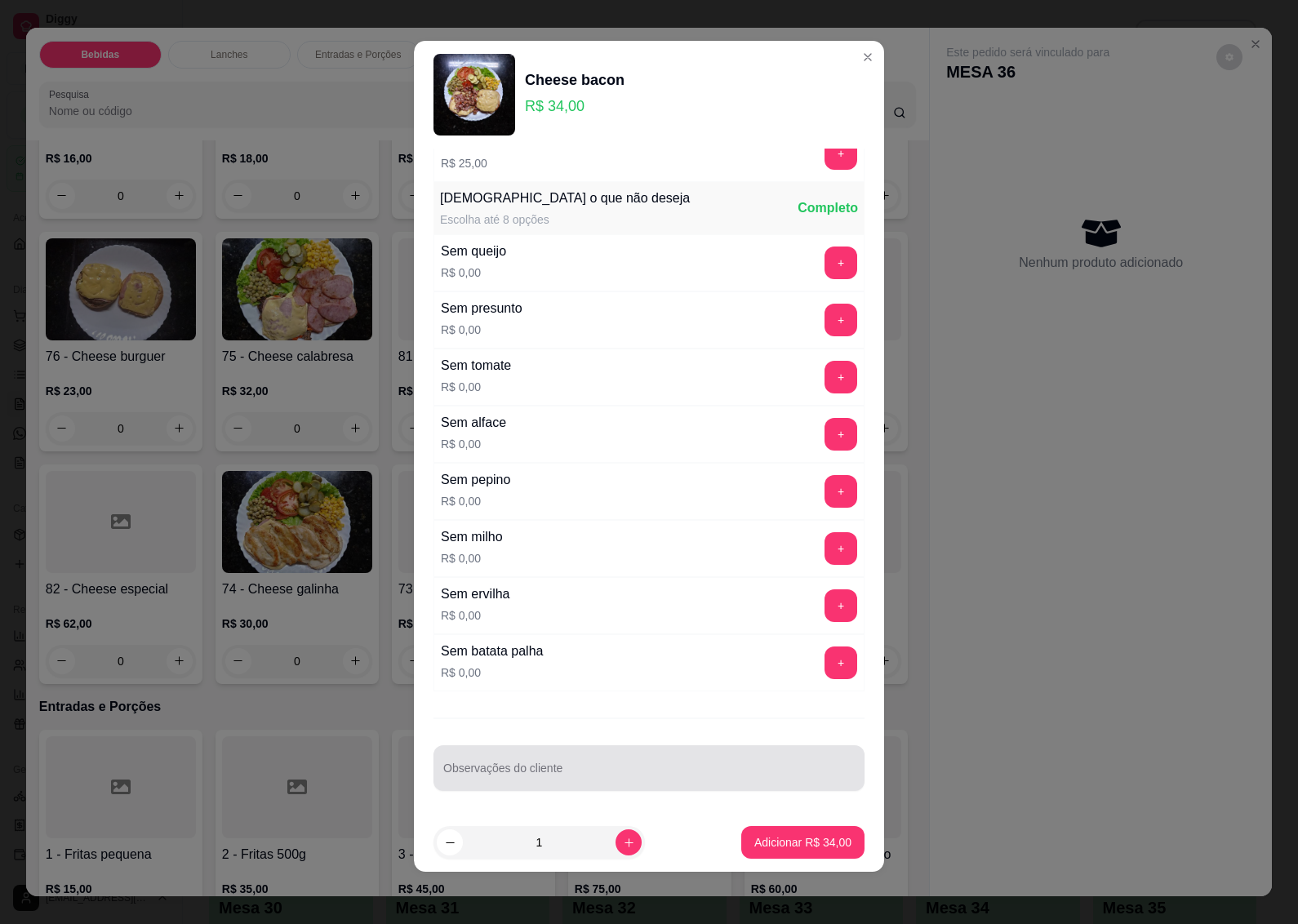
click at [489, 764] on div at bounding box center [649, 768] width 412 height 33
type input "VIAGEM"
click at [774, 842] on p "Adicionar R$ 34,00" at bounding box center [803, 843] width 97 height 16
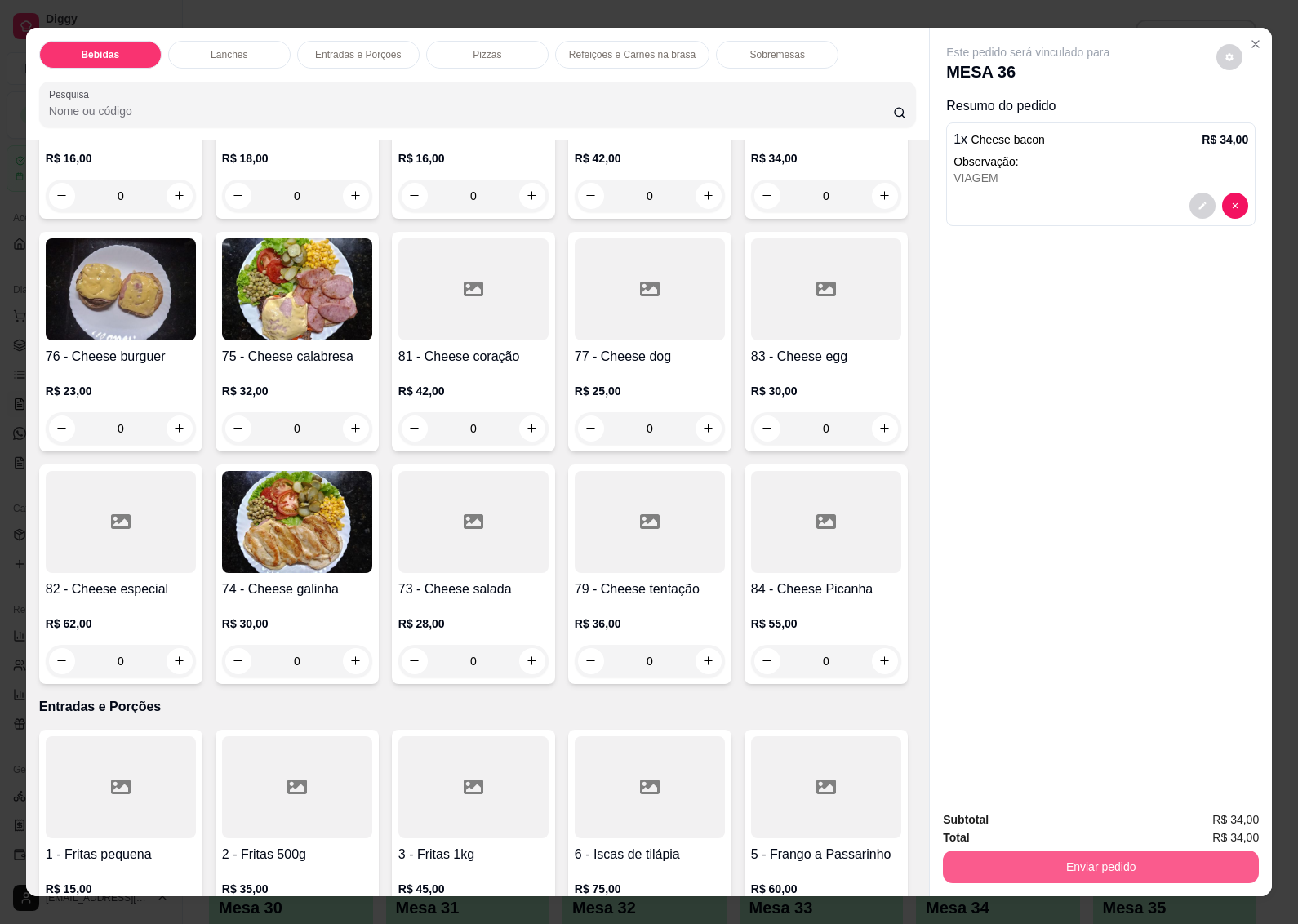
click at [1074, 866] on button "Enviar pedido" at bounding box center [1101, 866] width 316 height 33
click at [982, 818] on button "Não registrar e enviar pedido" at bounding box center [1046, 820] width 170 height 31
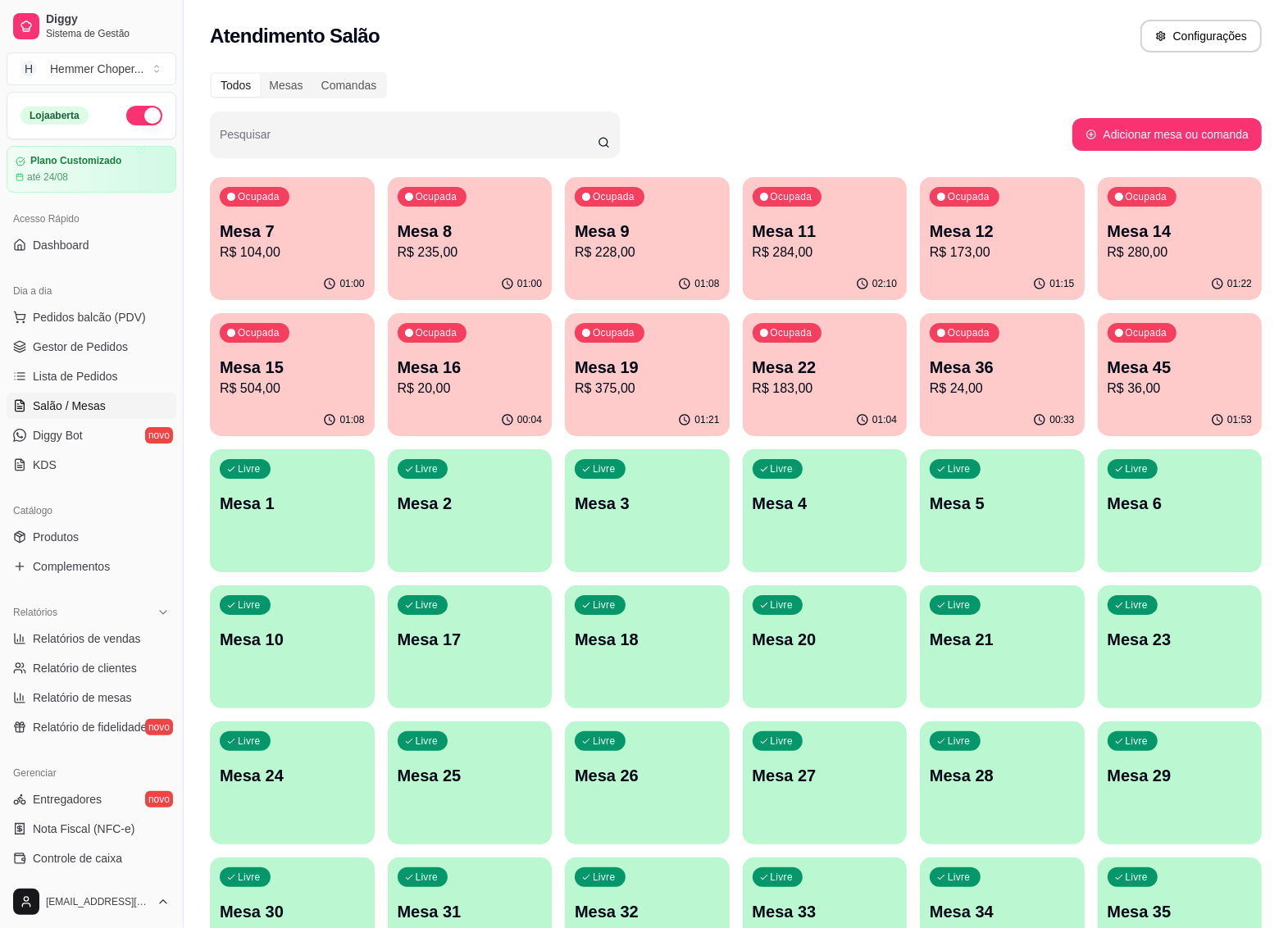
click at [1134, 262] on div "Ocupada Mesa 14 R$ 280,00" at bounding box center [1181, 222] width 165 height 91
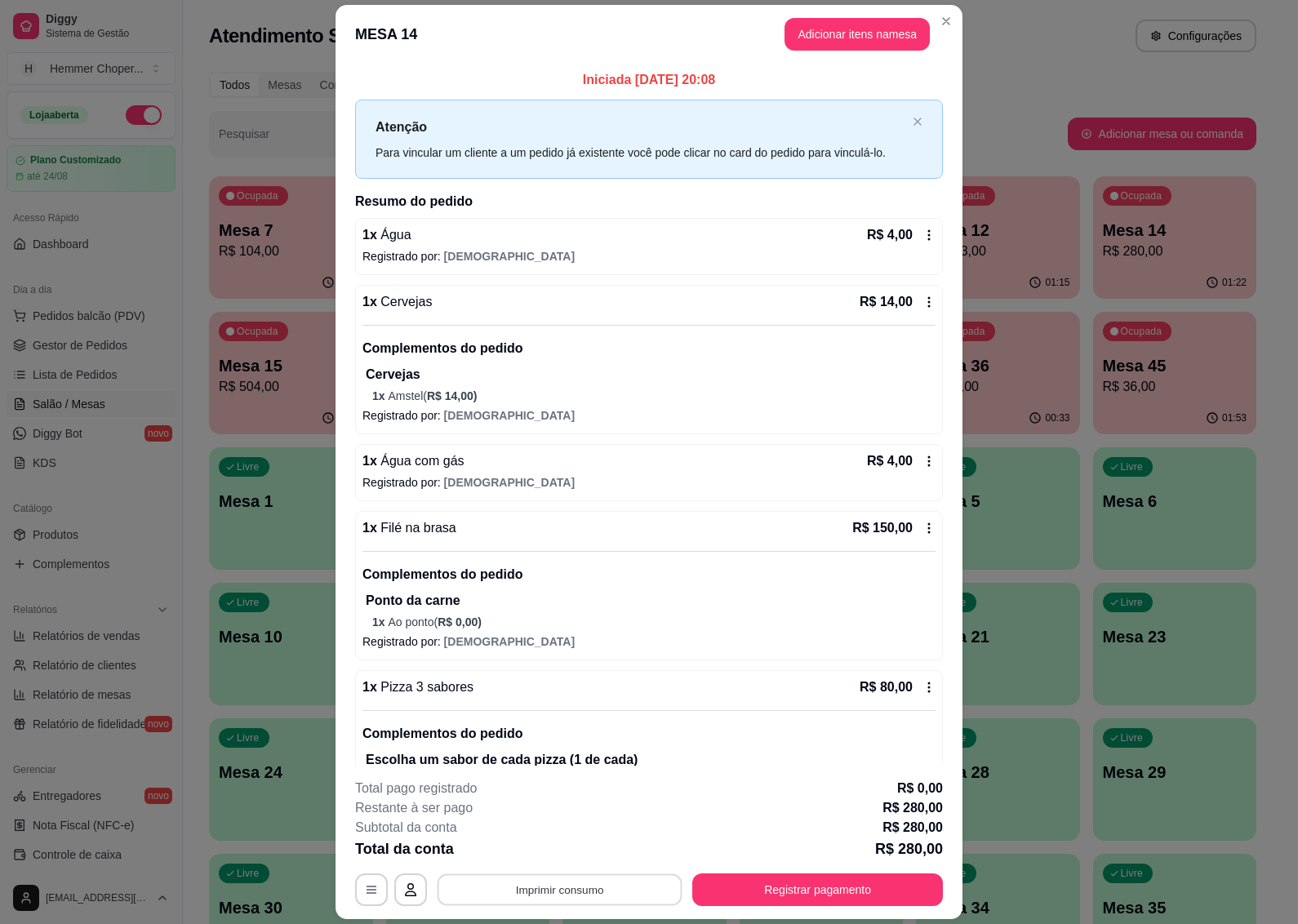
click at [550, 884] on button "Imprimir consumo" at bounding box center [560, 889] width 245 height 32
click at [552, 850] on button "IMPRESSORA" at bounding box center [556, 853] width 114 height 26
click at [776, 887] on button "Registrar pagamento" at bounding box center [818, 889] width 250 height 33
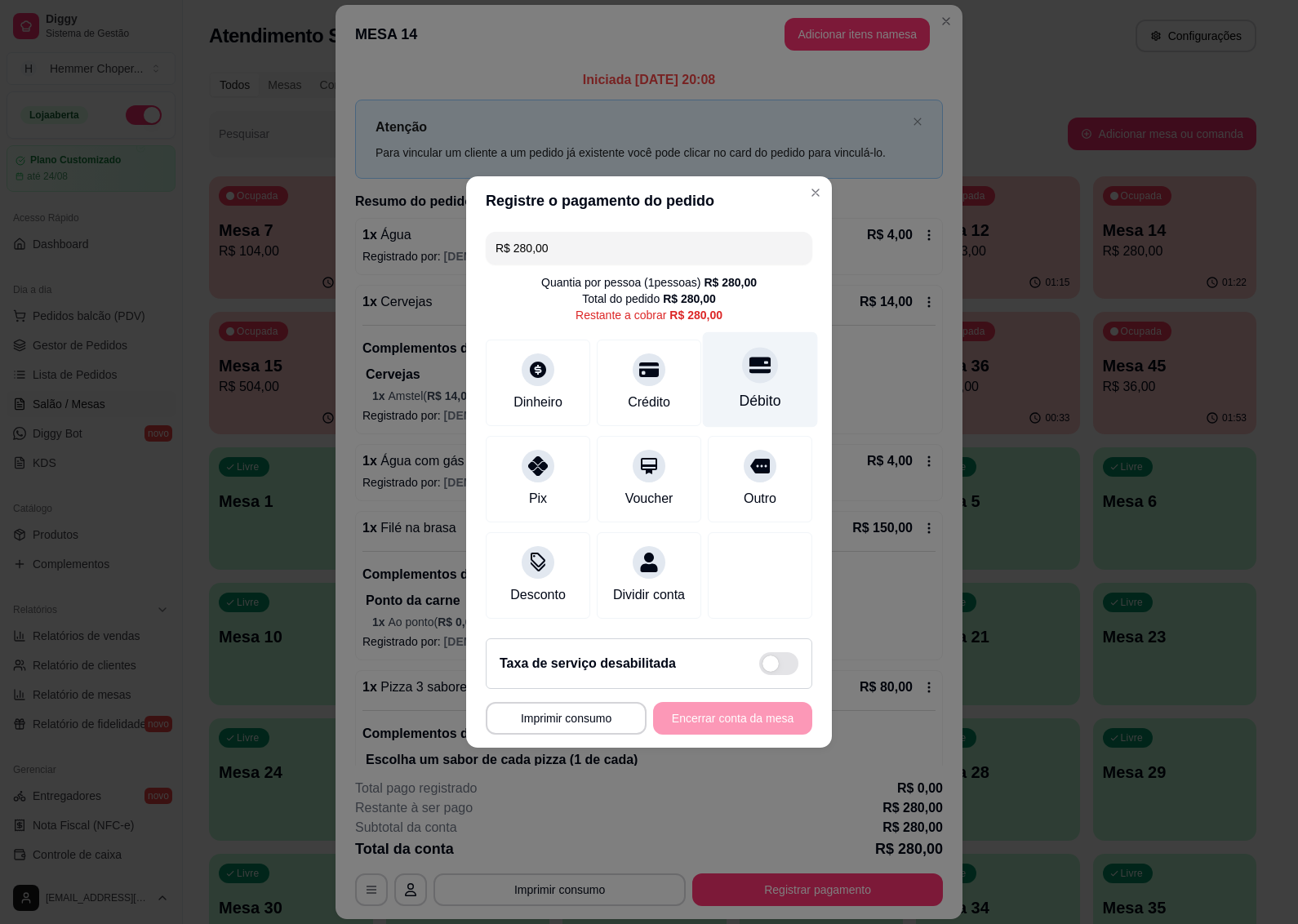
click at [745, 367] on div at bounding box center [760, 364] width 36 height 36
type input "R$ 0,00"
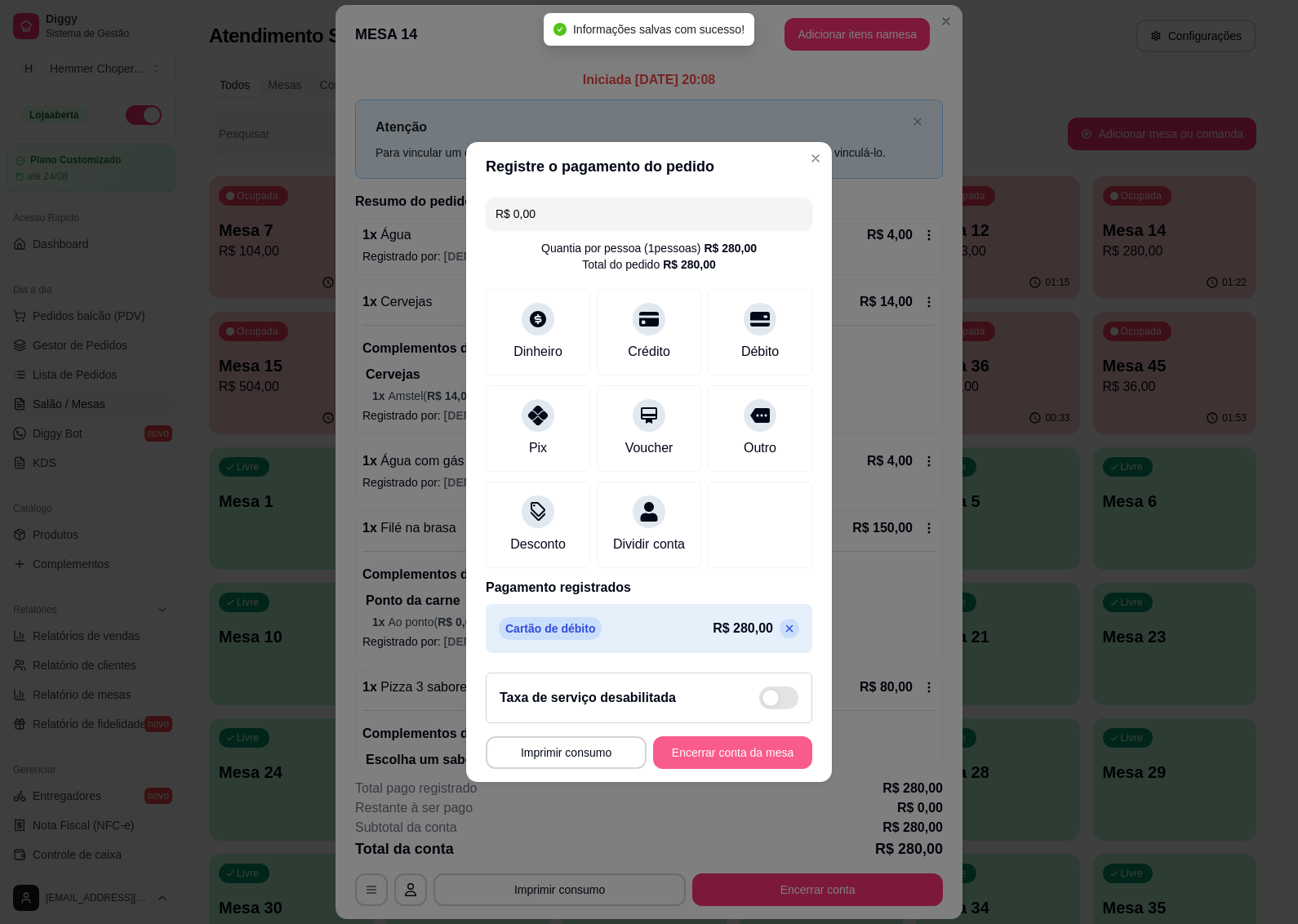
click at [747, 763] on button "Encerrar conta da mesa" at bounding box center [733, 752] width 159 height 33
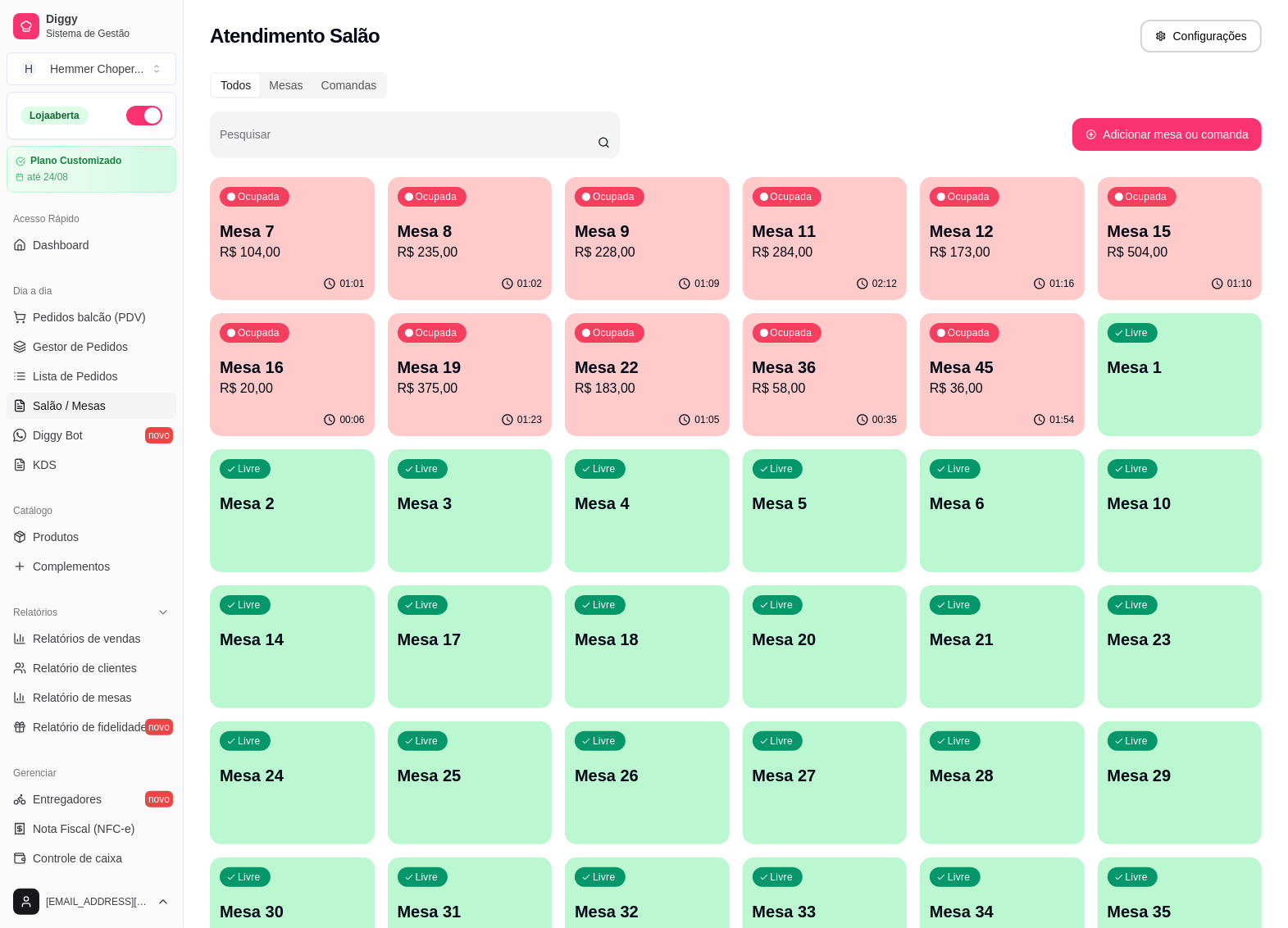
click at [106, 406] on link "Salão / Mesas" at bounding box center [91, 405] width 170 height 27
click at [95, 354] on span "Gestor de Pedidos" at bounding box center [81, 347] width 95 height 17
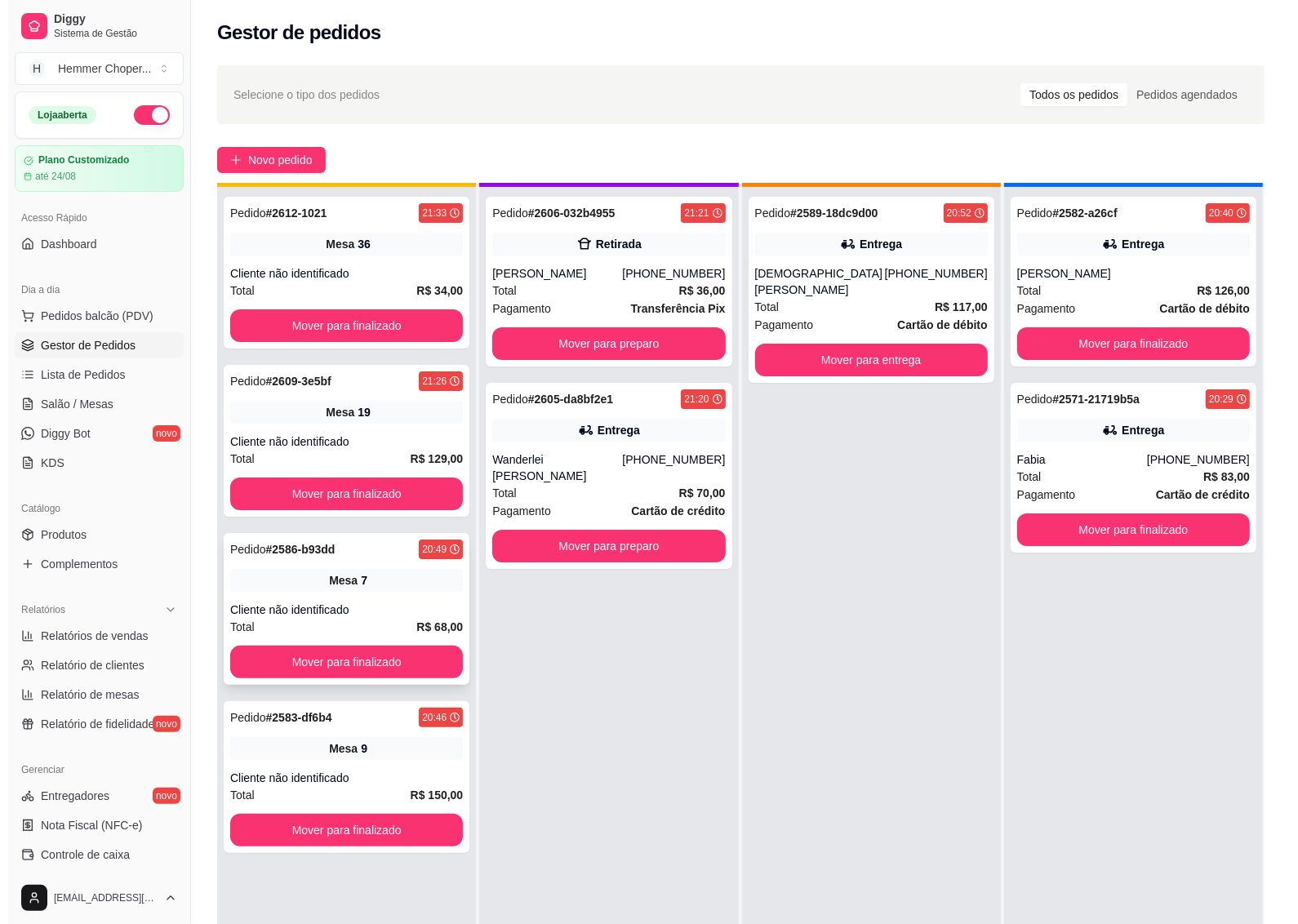
scroll to position [46, 0]
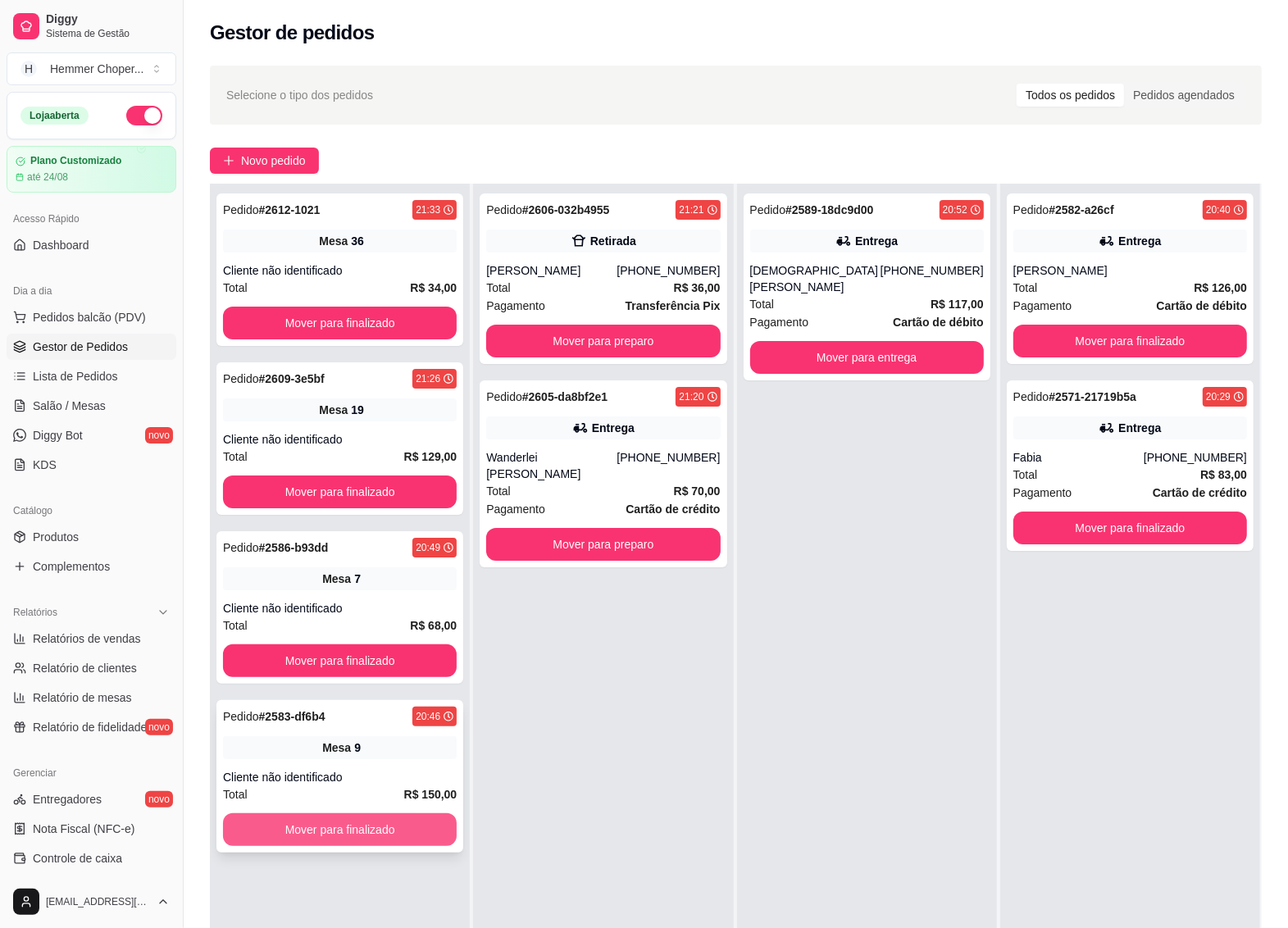
click at [316, 831] on button "Mover para finalizado" at bounding box center [339, 830] width 234 height 33
click at [330, 260] on div "Pedido # 2613-ee60c 21:36 Mesa 9 Cliente não identificado Total R$ 23,00 Mover …" at bounding box center [339, 270] width 247 height 152
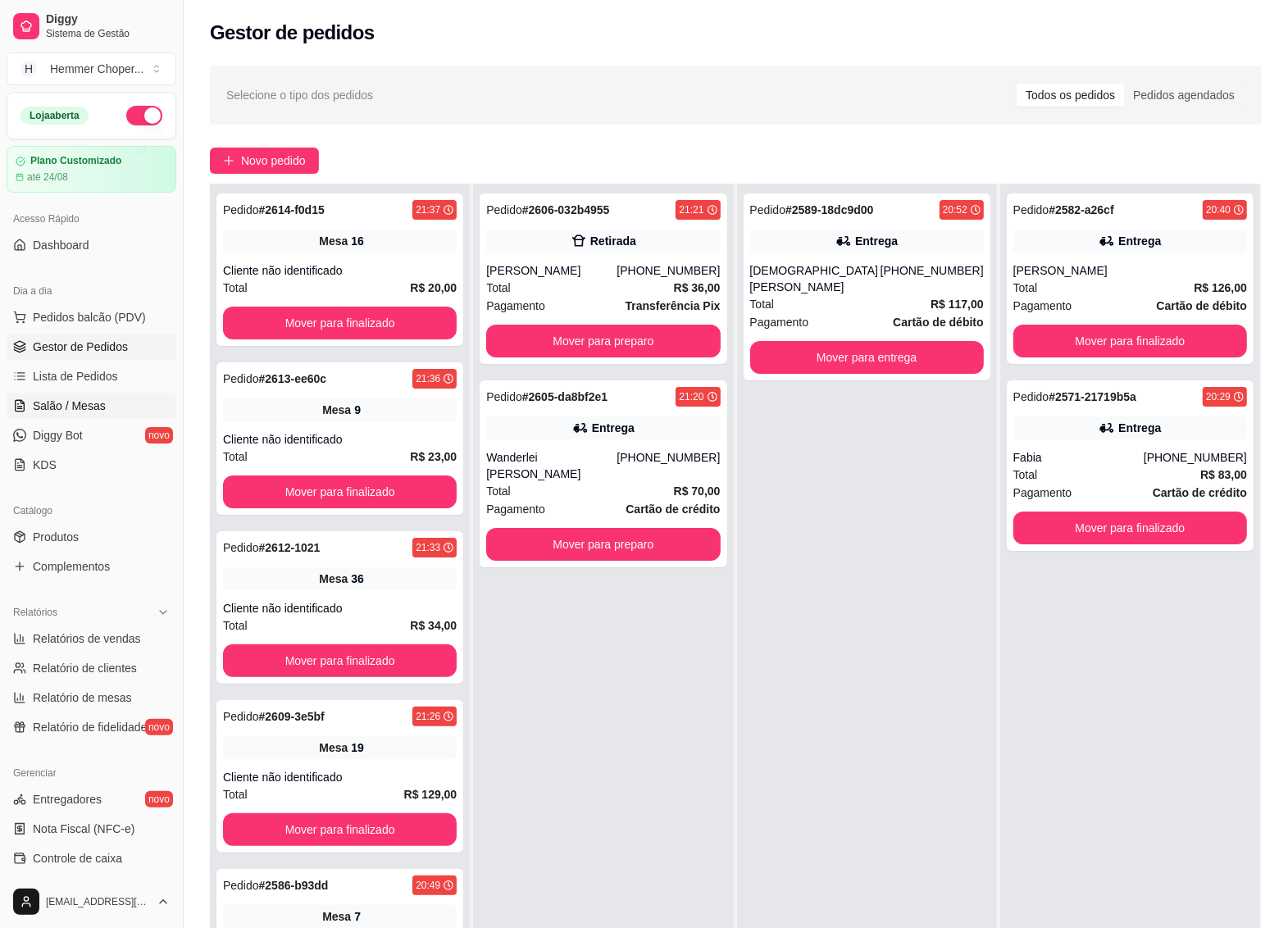
click at [78, 414] on span "Salão / Mesas" at bounding box center [70, 406] width 73 height 17
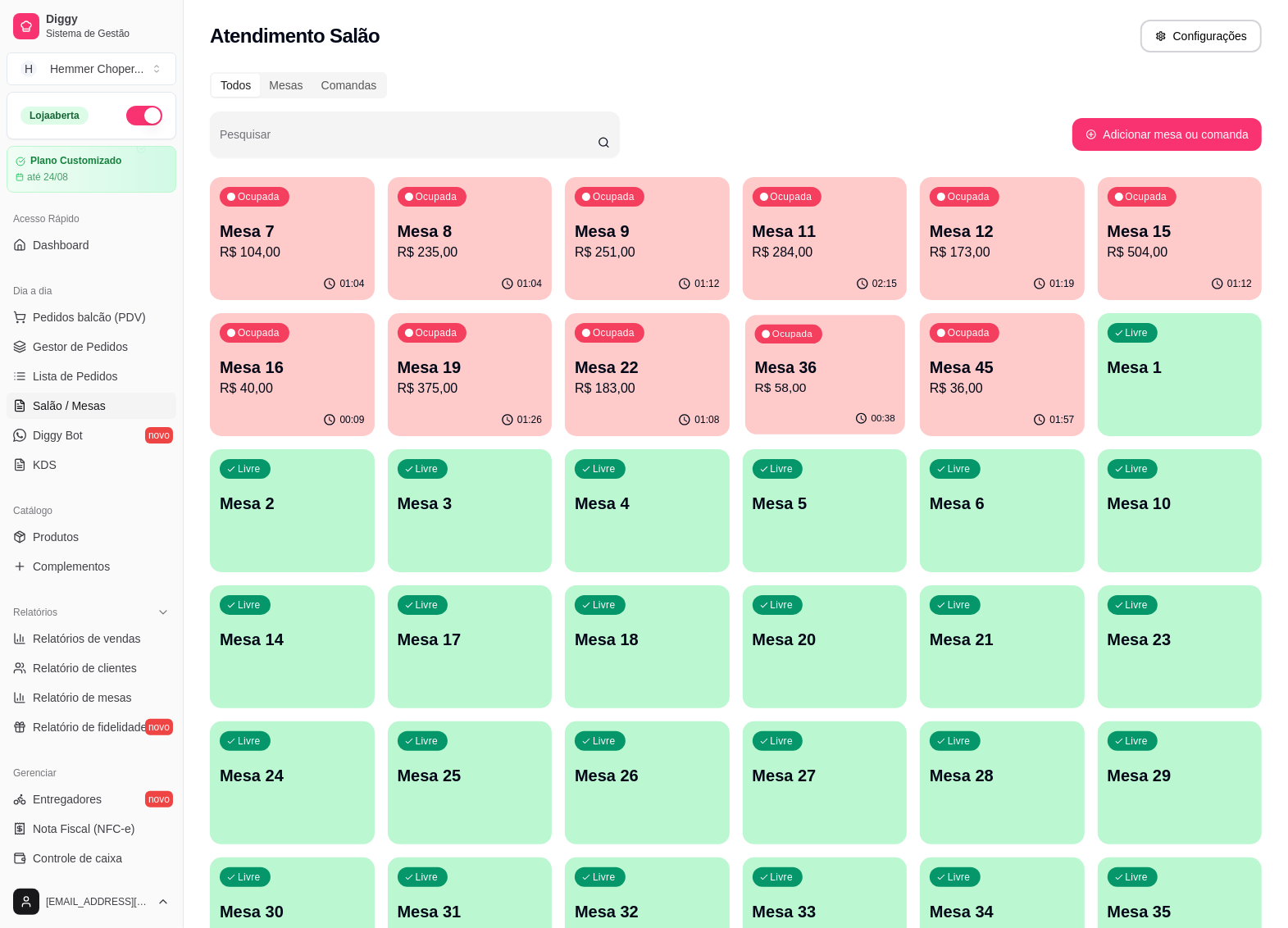
click at [800, 396] on p "R$ 58,00" at bounding box center [824, 388] width 140 height 19
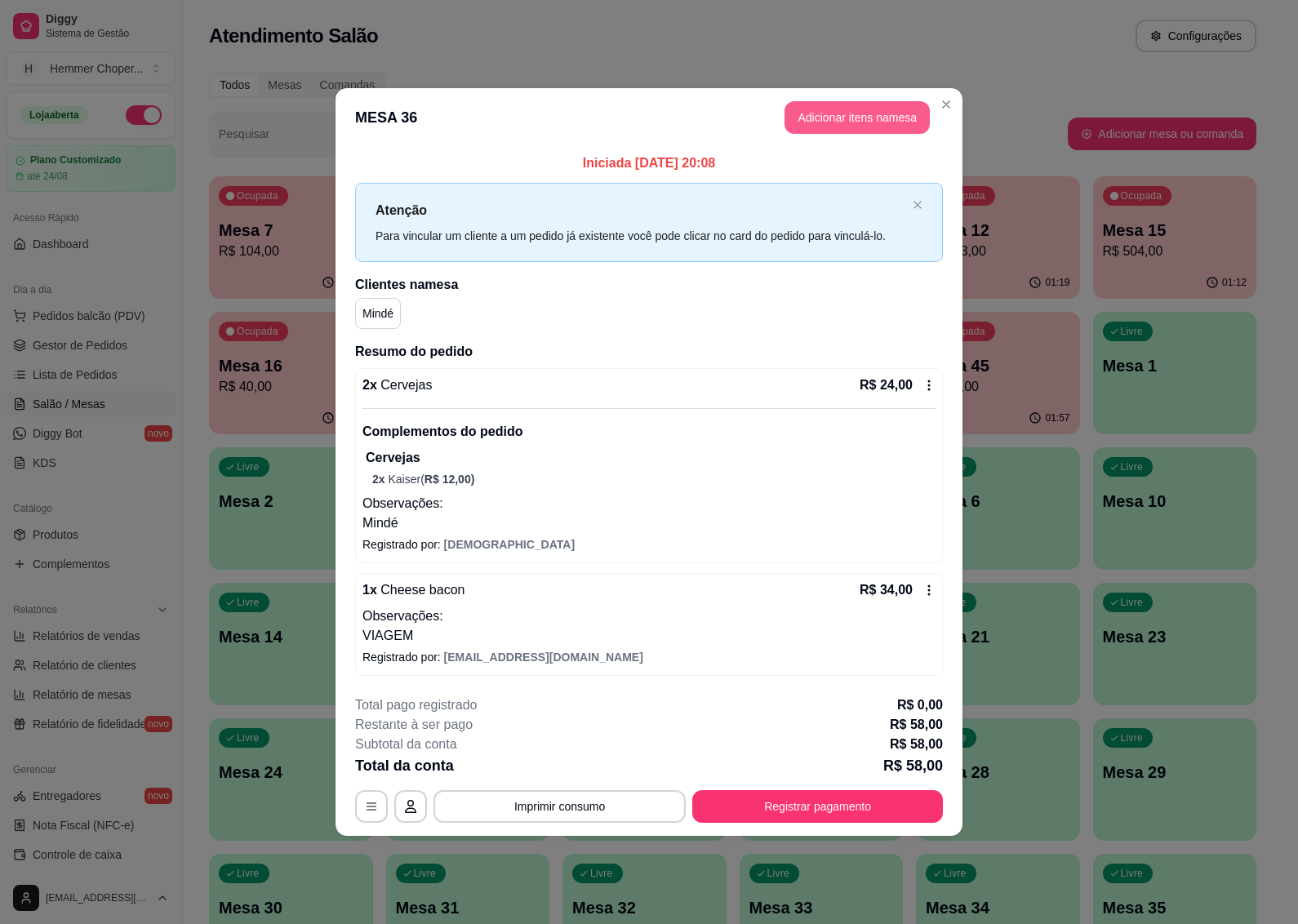
click at [899, 112] on button "Adicionar itens na mesa" at bounding box center [857, 118] width 145 height 33
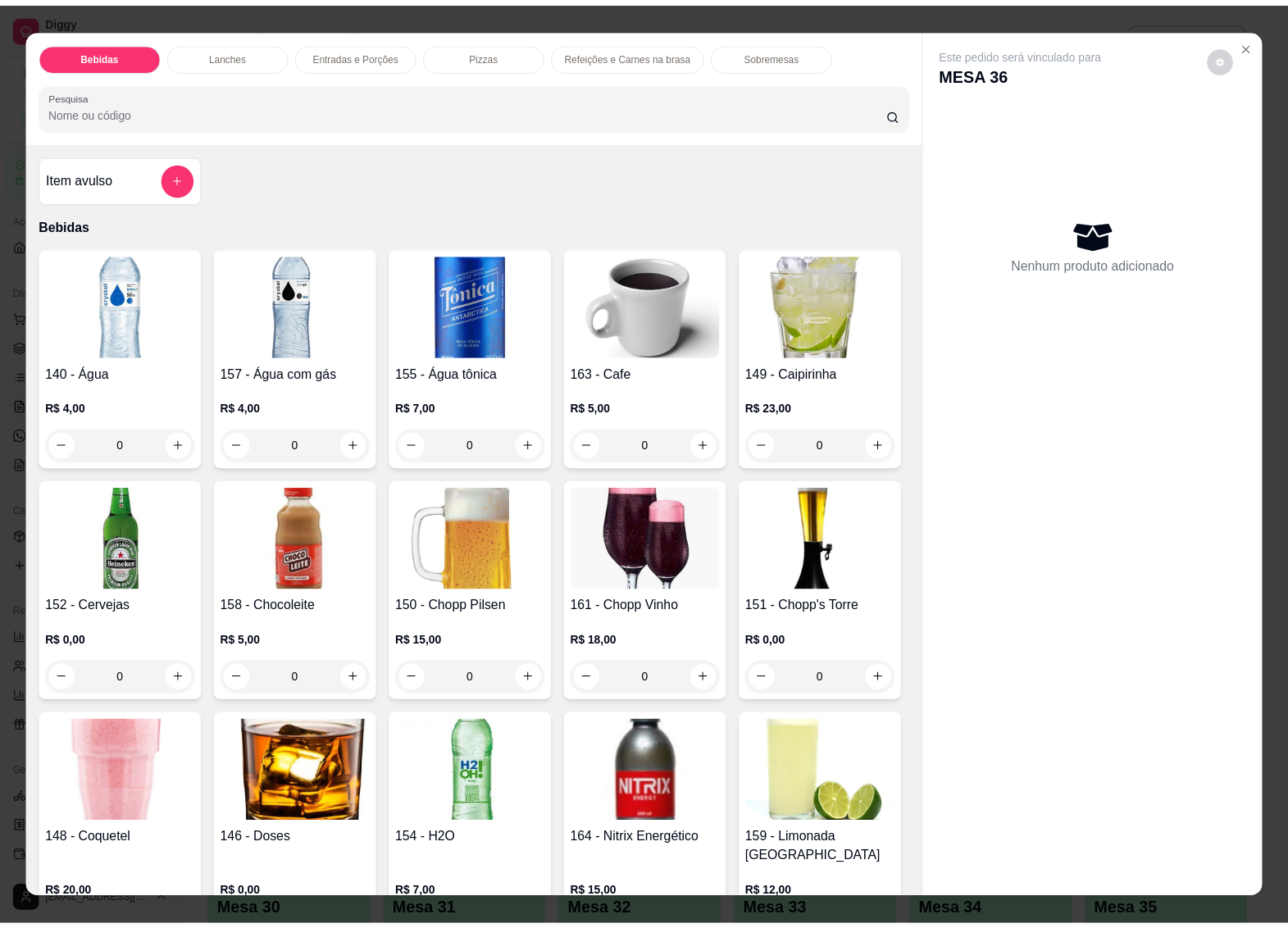
scroll to position [307, 0]
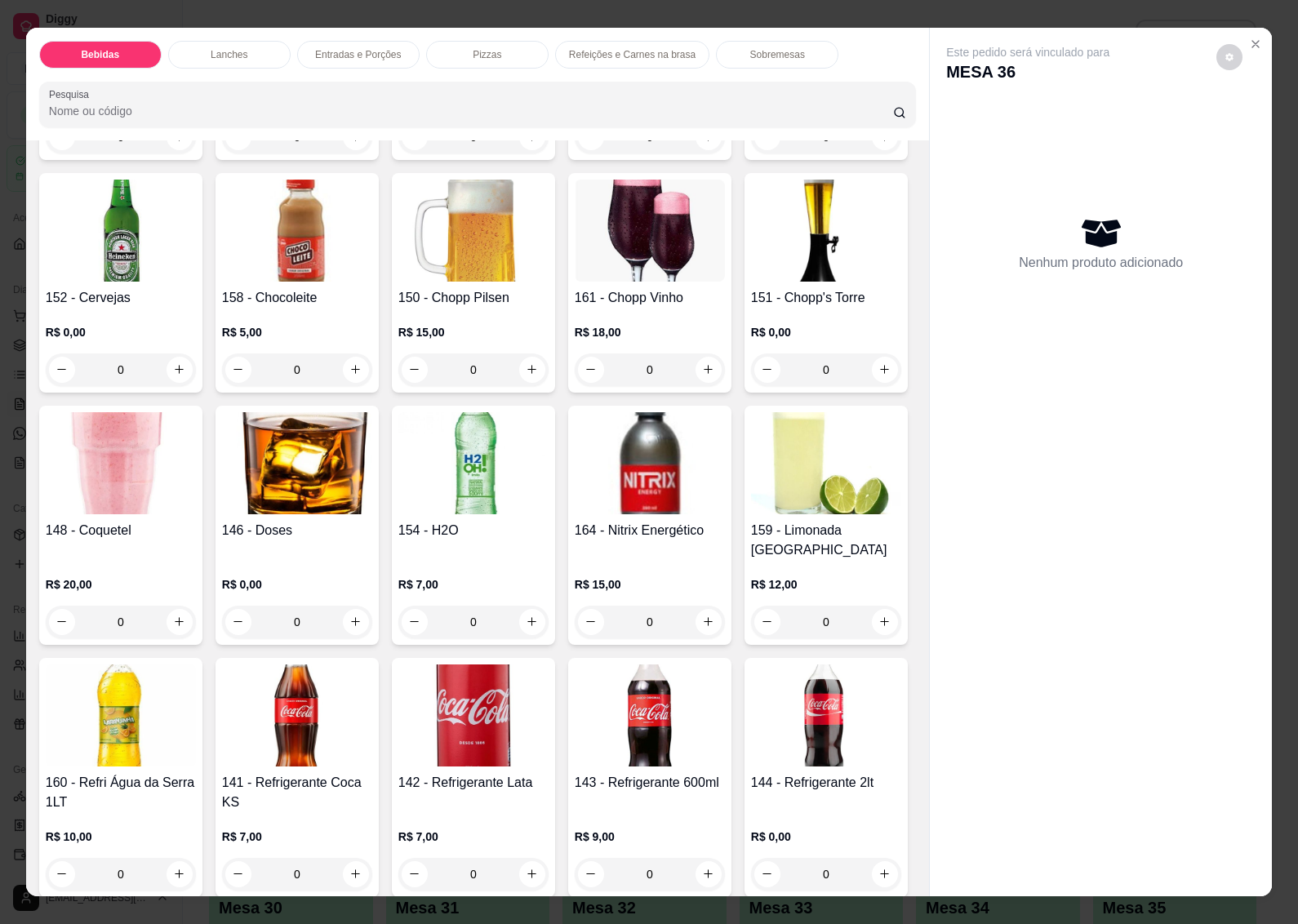
click at [196, 289] on h4 "152 - Cervejas" at bounding box center [121, 298] width 150 height 19
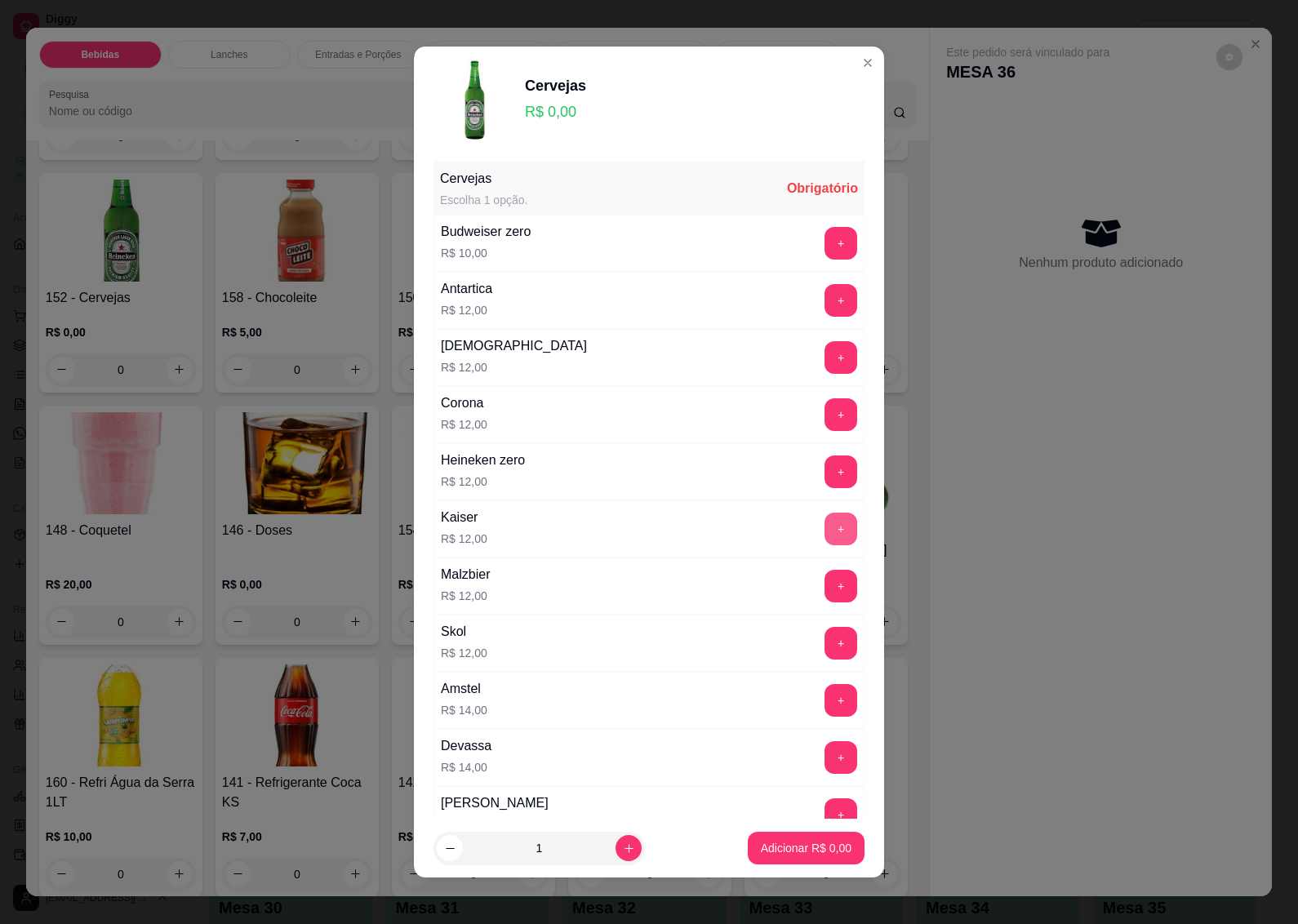
click at [825, 520] on button "+" at bounding box center [841, 529] width 33 height 33
click at [781, 845] on p "Adicionar R$ 12,00" at bounding box center [804, 848] width 95 height 16
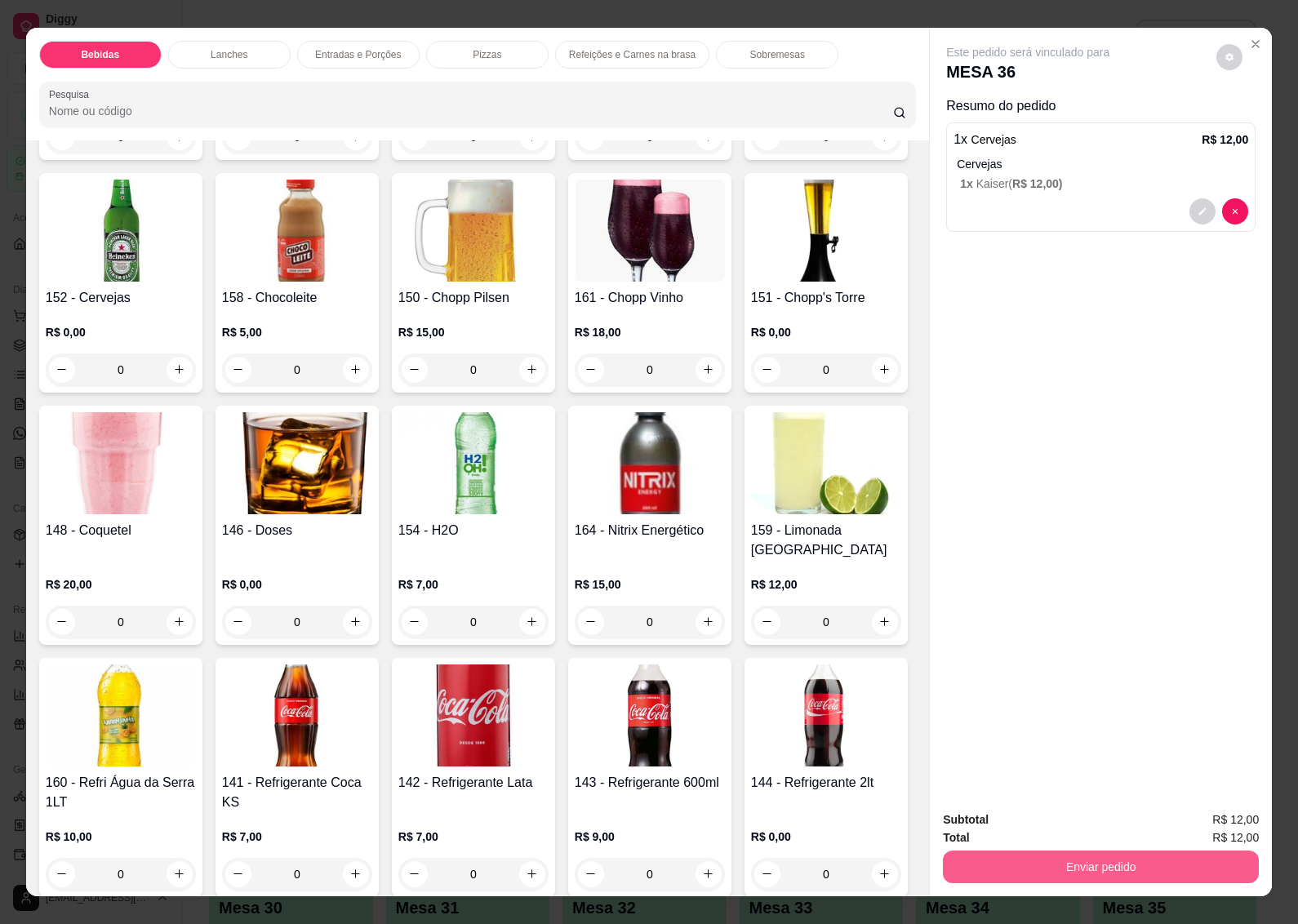
click at [1063, 853] on button "Enviar pedido" at bounding box center [1101, 866] width 316 height 33
click at [995, 812] on button "Não registrar e enviar pedido" at bounding box center [1046, 819] width 165 height 30
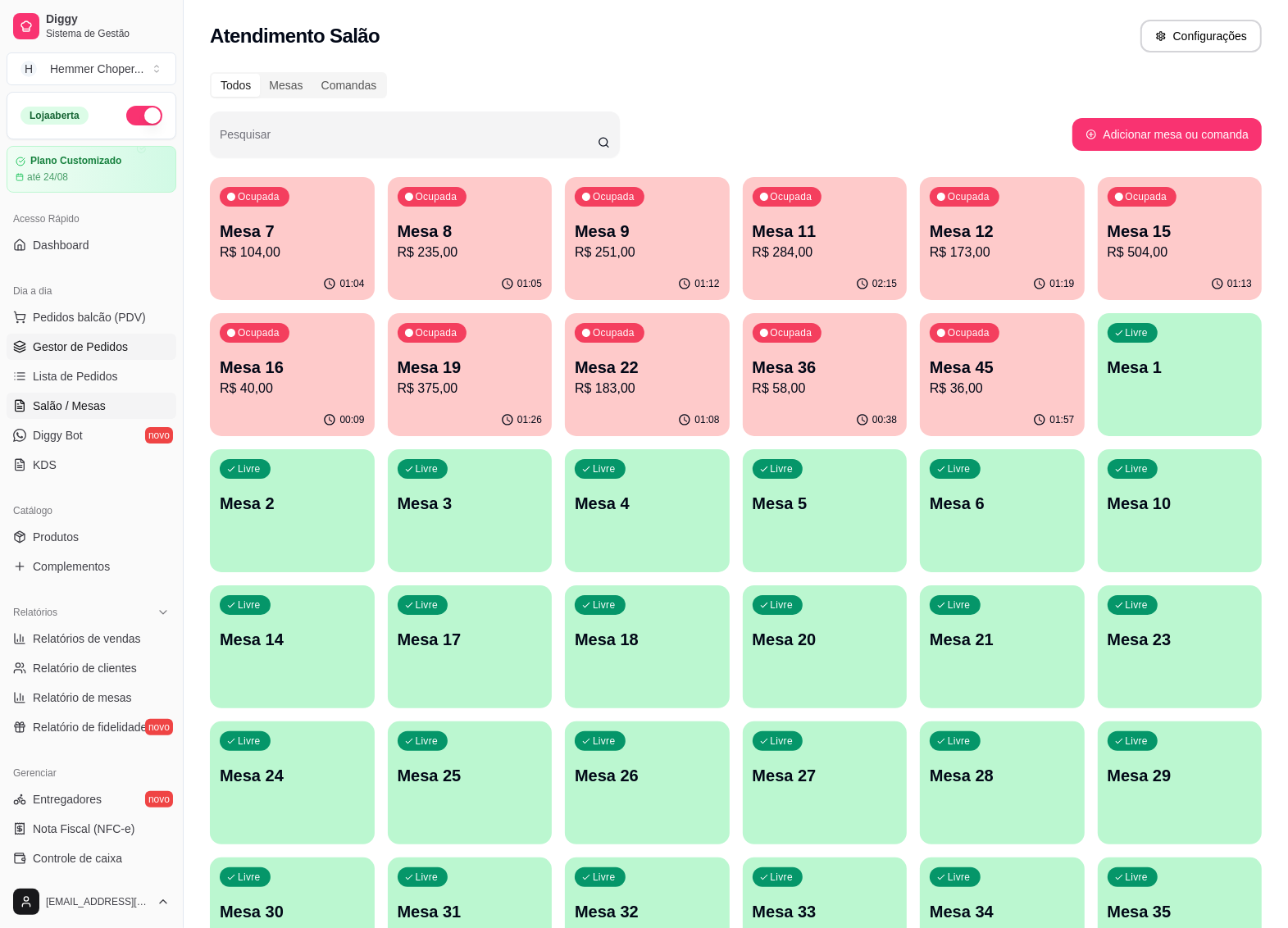
click at [90, 346] on span "Gestor de Pedidos" at bounding box center [81, 347] width 95 height 17
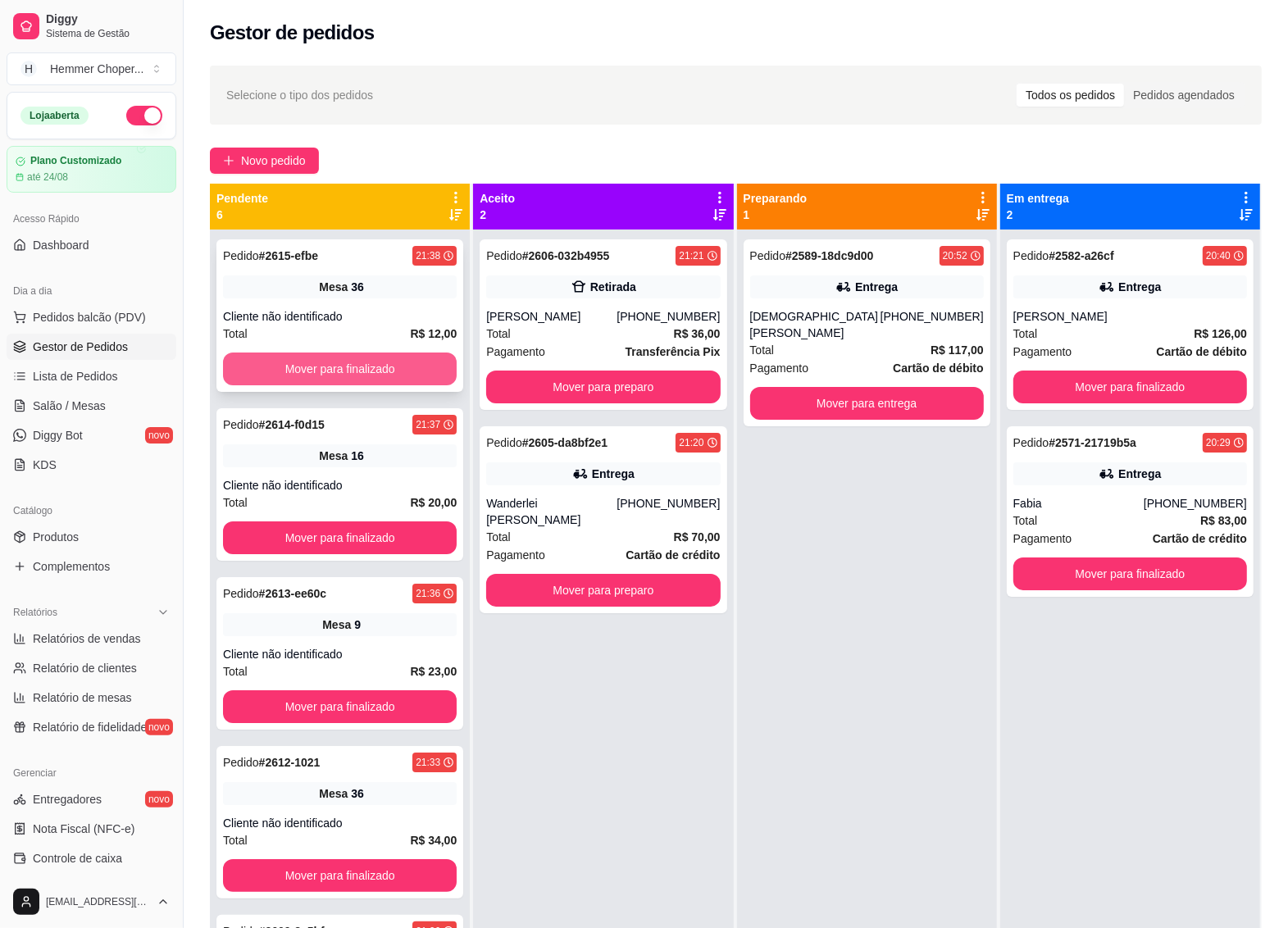
click at [321, 370] on button "Mover para finalizado" at bounding box center [339, 369] width 234 height 33
click at [318, 273] on div "Pedido # 2614-f0d15 21:37 Mesa 16 Cliente não identificado Total R$ 20,00 Mover…" at bounding box center [339, 315] width 247 height 152
click at [340, 367] on button "Mover para finalizado" at bounding box center [339, 369] width 234 height 33
click at [339, 321] on div "Cliente não identificado" at bounding box center [339, 316] width 234 height 17
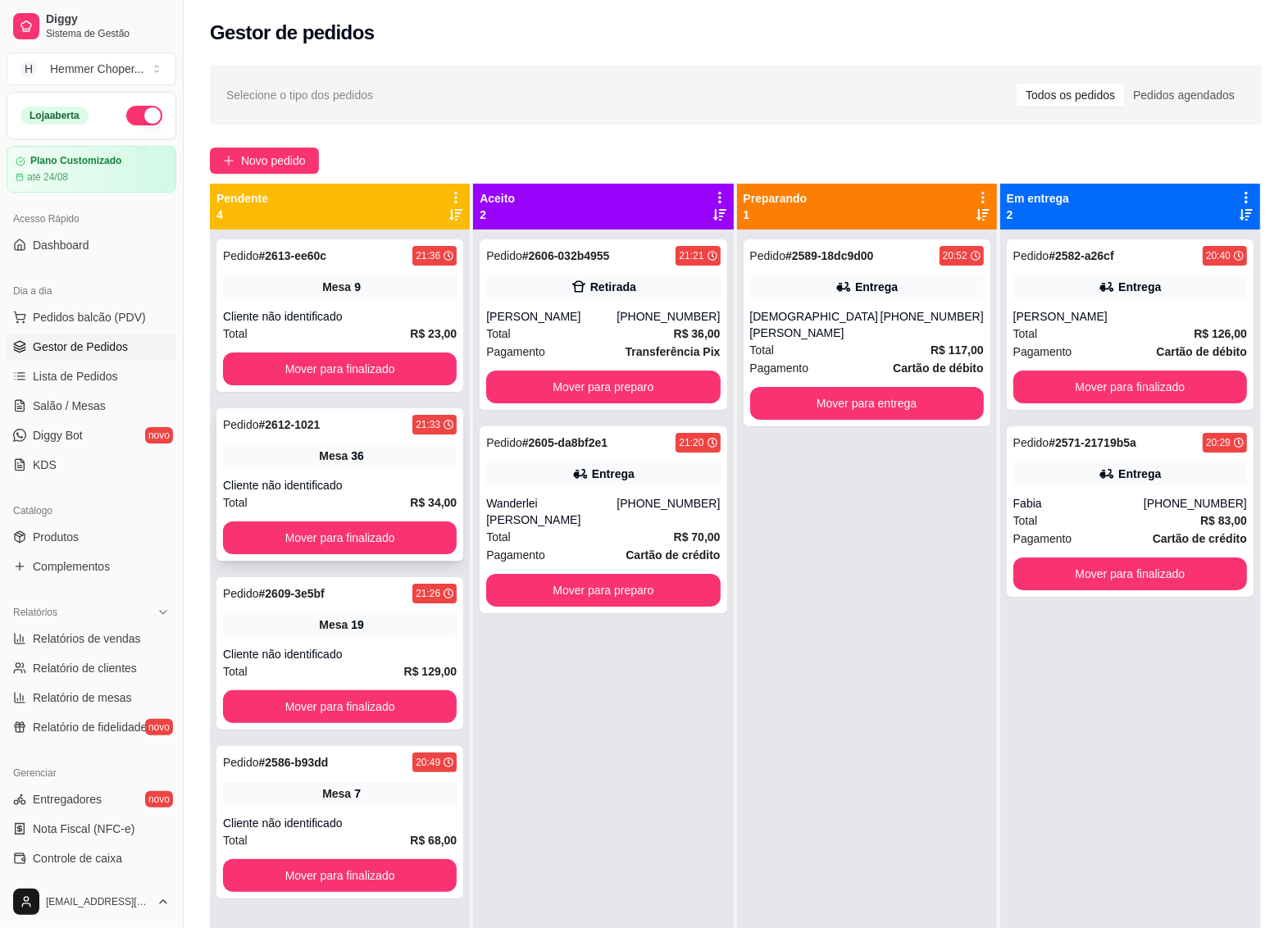
click at [354, 475] on div "Pedido # 2612-1021 21:33 Mesa 36 Cliente não identificado Total R$ 34,00 Mover …" at bounding box center [339, 484] width 247 height 152
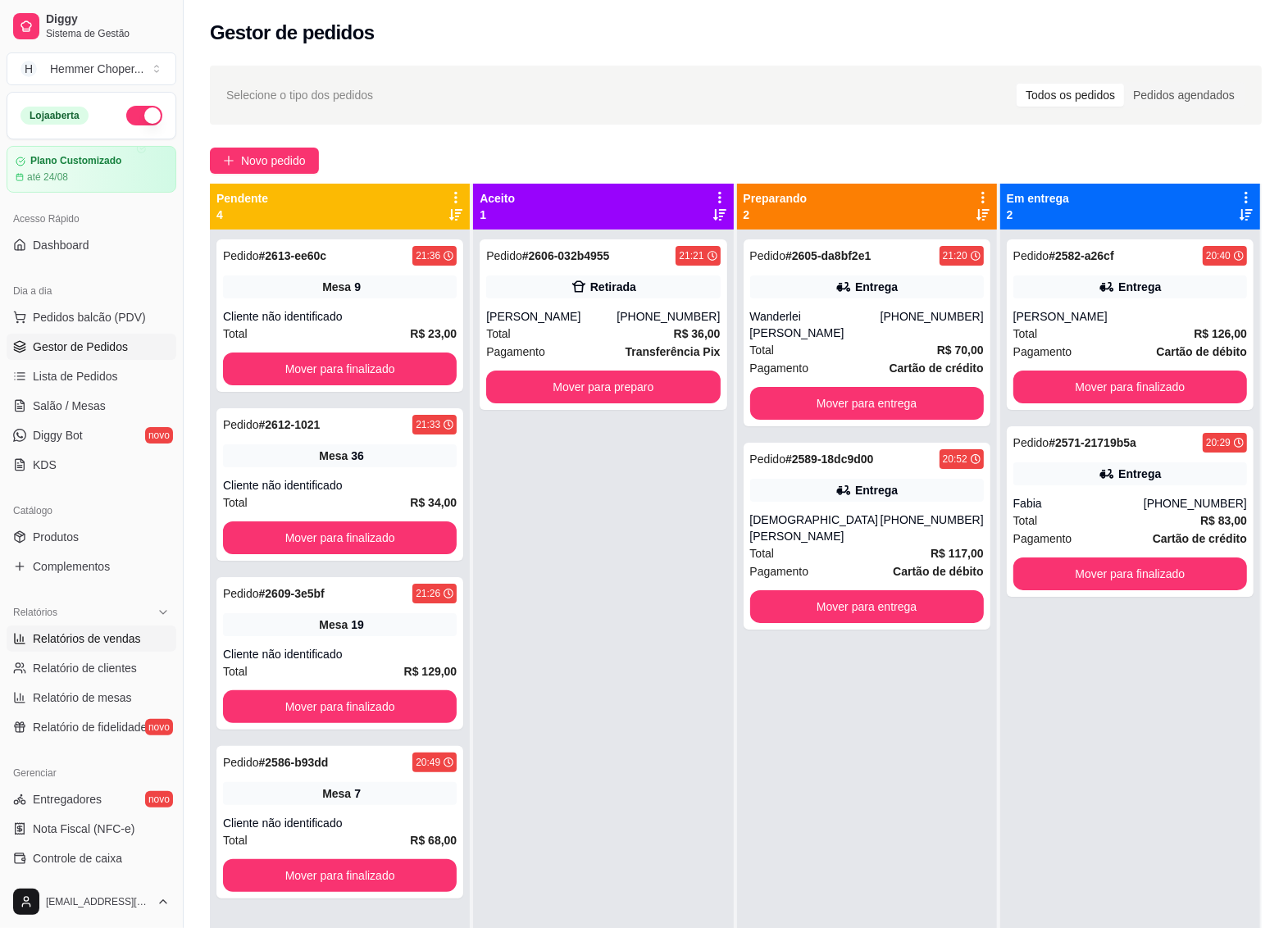
click at [112, 639] on span "Relatórios de vendas" at bounding box center [87, 638] width 108 height 17
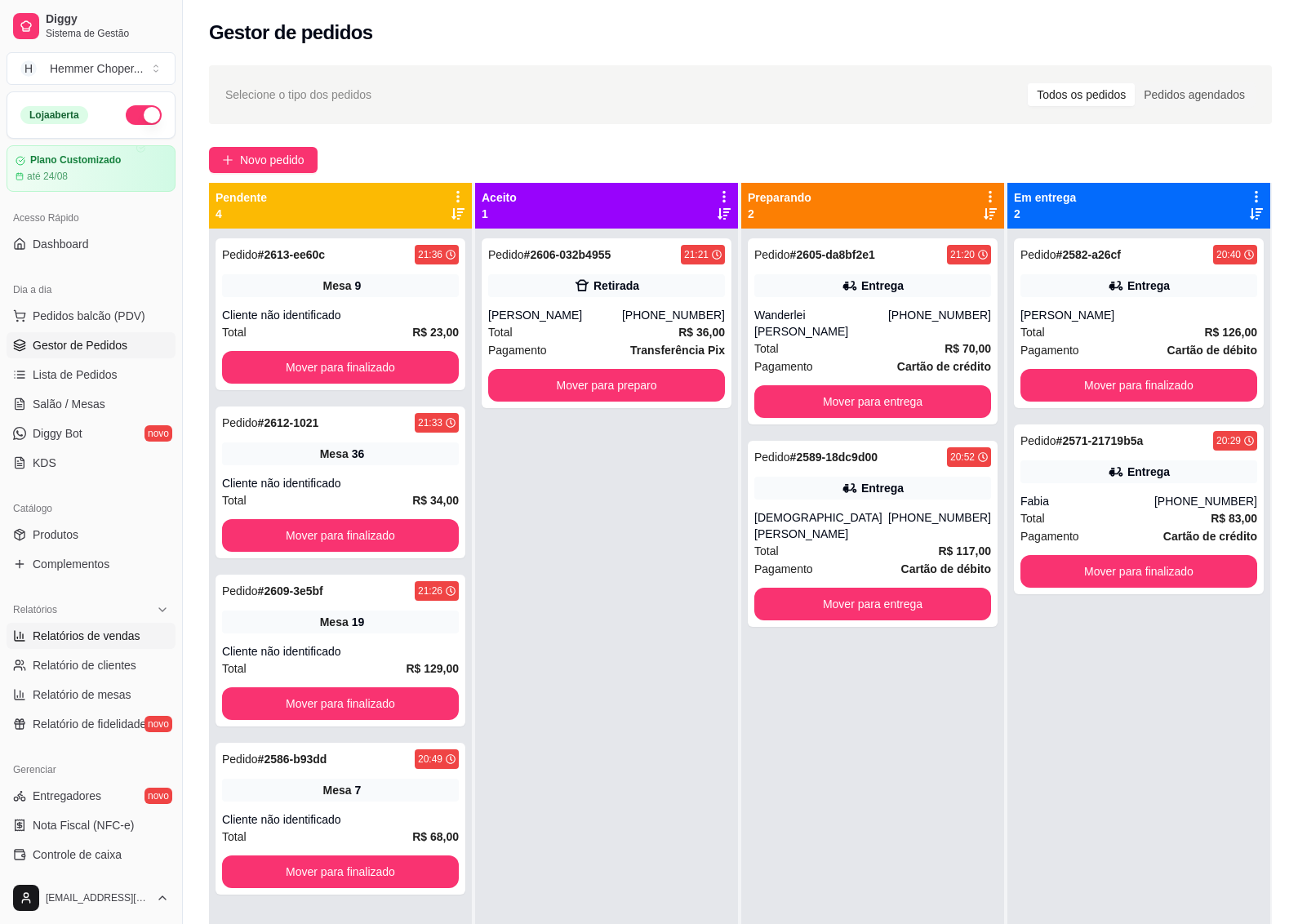
select select "ALL"
select select "0"
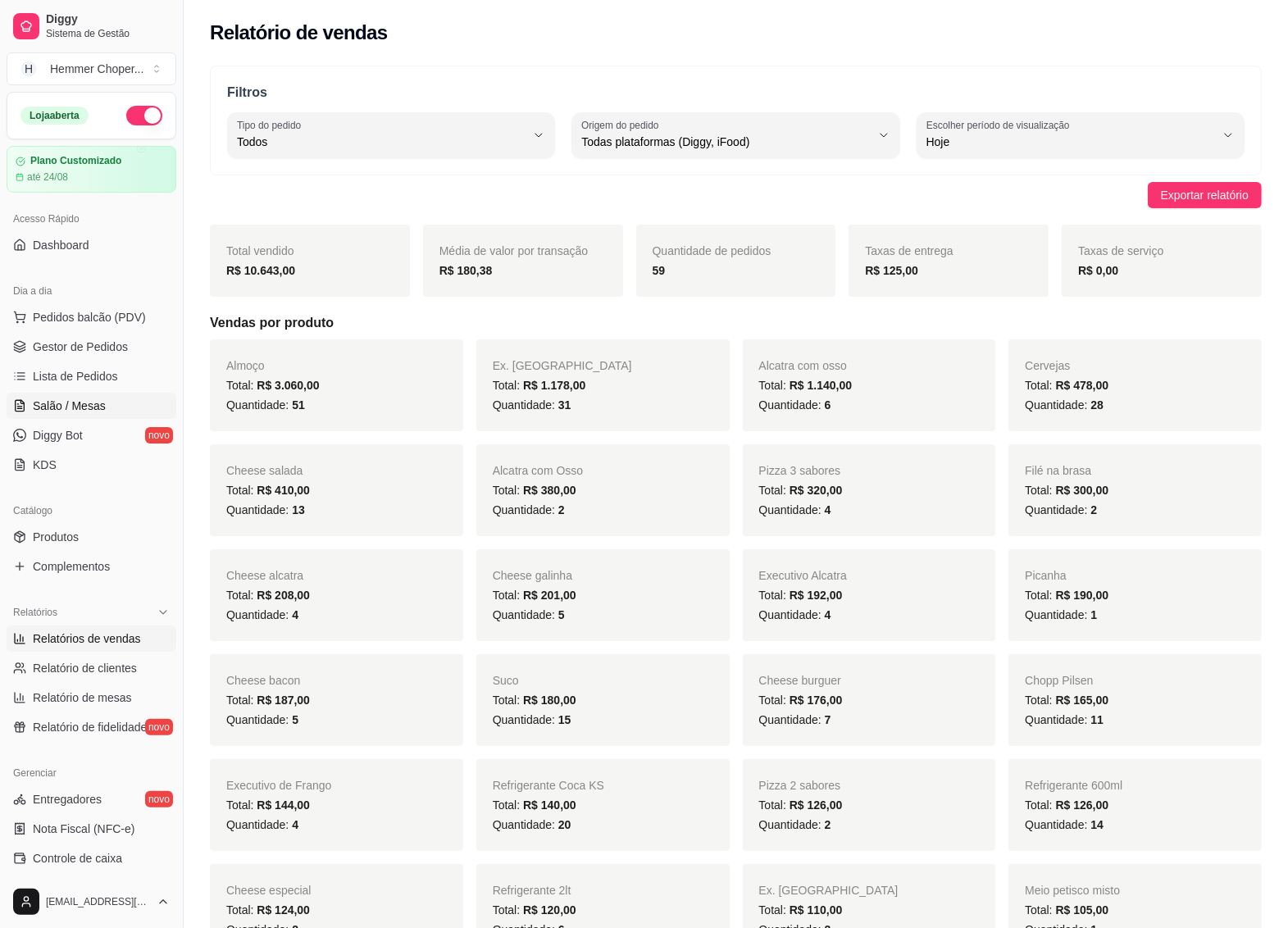
click at [92, 402] on span "Salão / Mesas" at bounding box center [70, 406] width 73 height 17
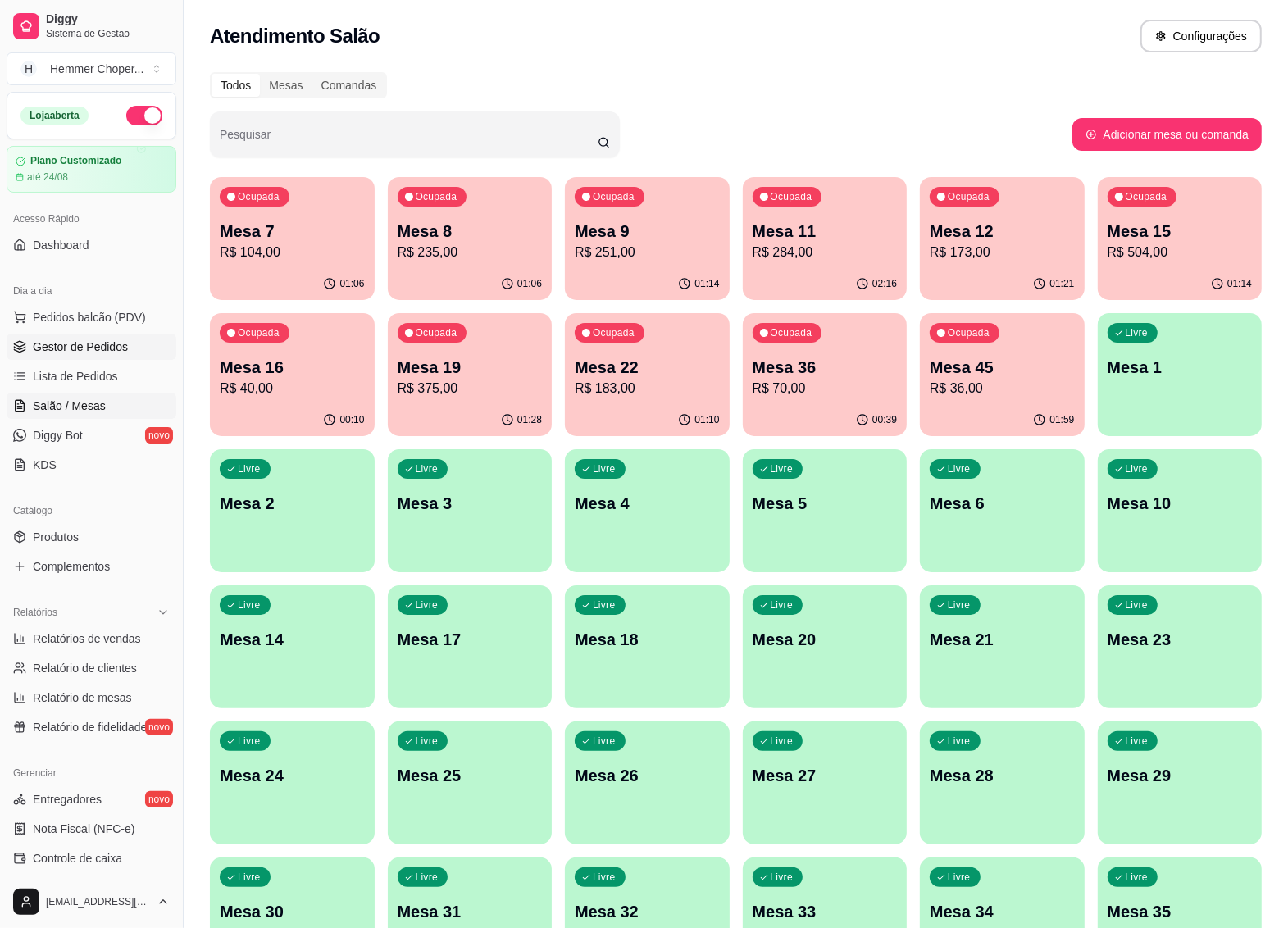
click at [95, 343] on span "Gestor de Pedidos" at bounding box center [81, 347] width 95 height 17
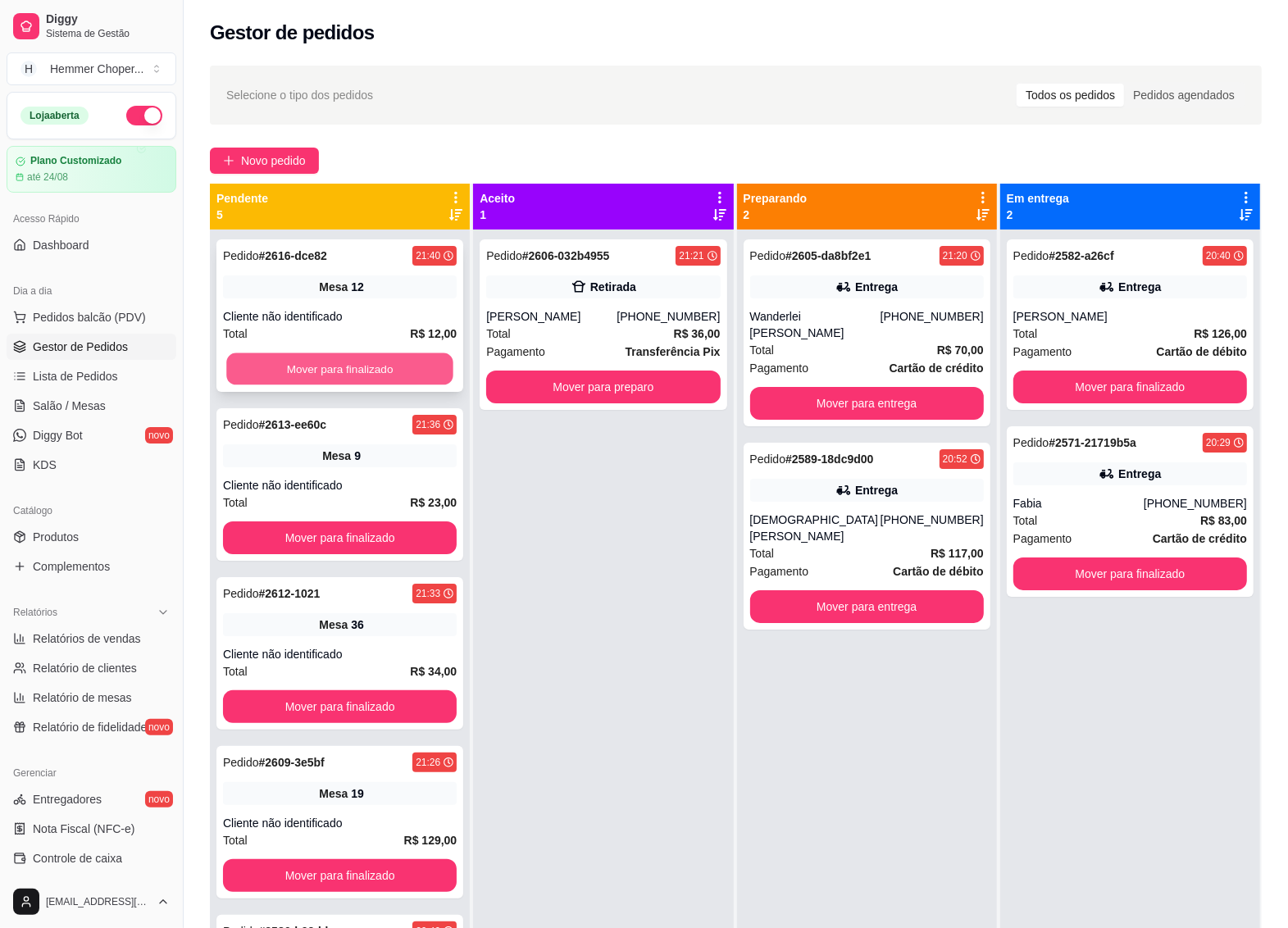
click at [334, 359] on button "Mover para finalizado" at bounding box center [340, 369] width 228 height 32
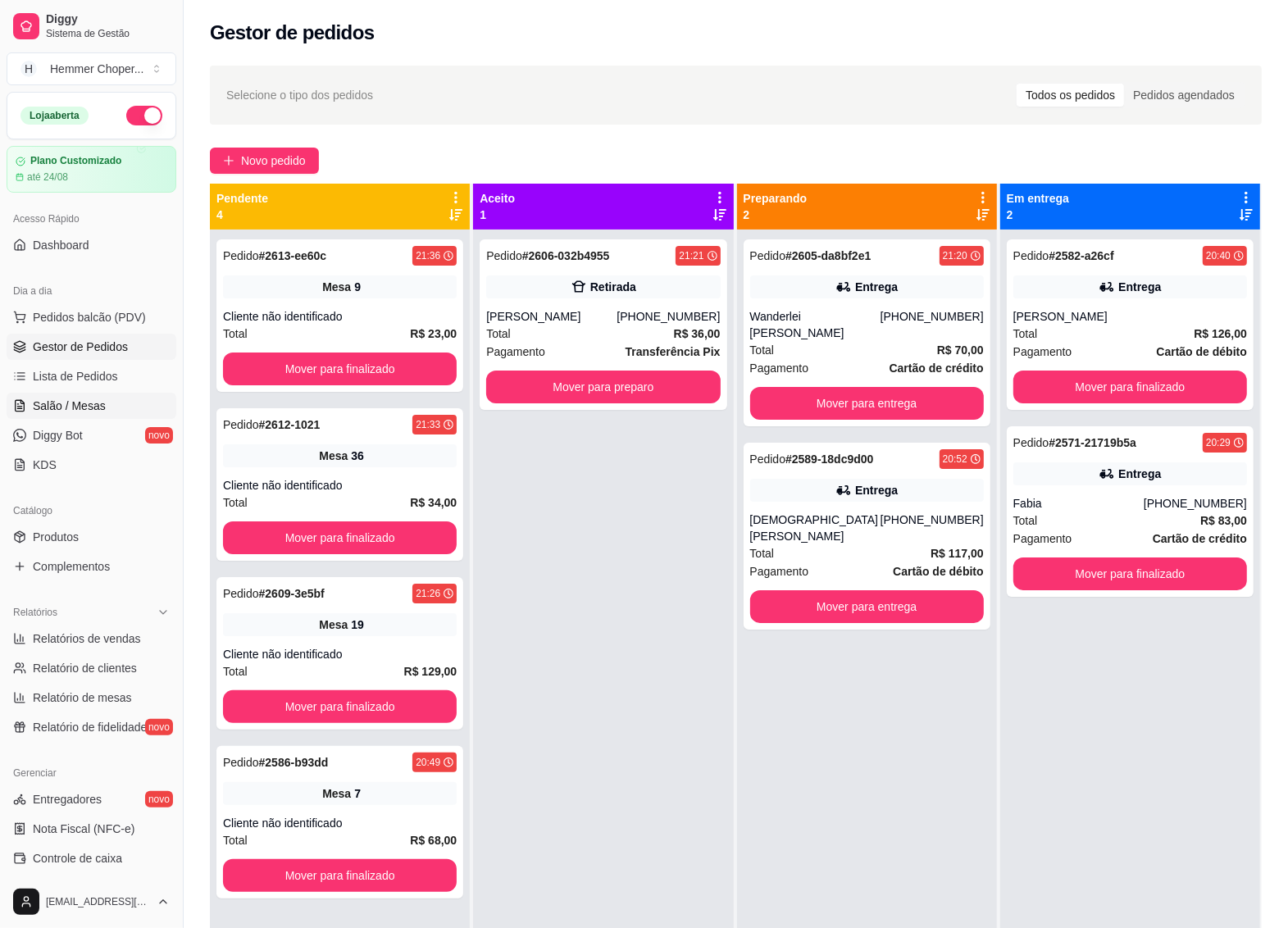
click at [56, 404] on span "Salão / Mesas" at bounding box center [70, 406] width 73 height 17
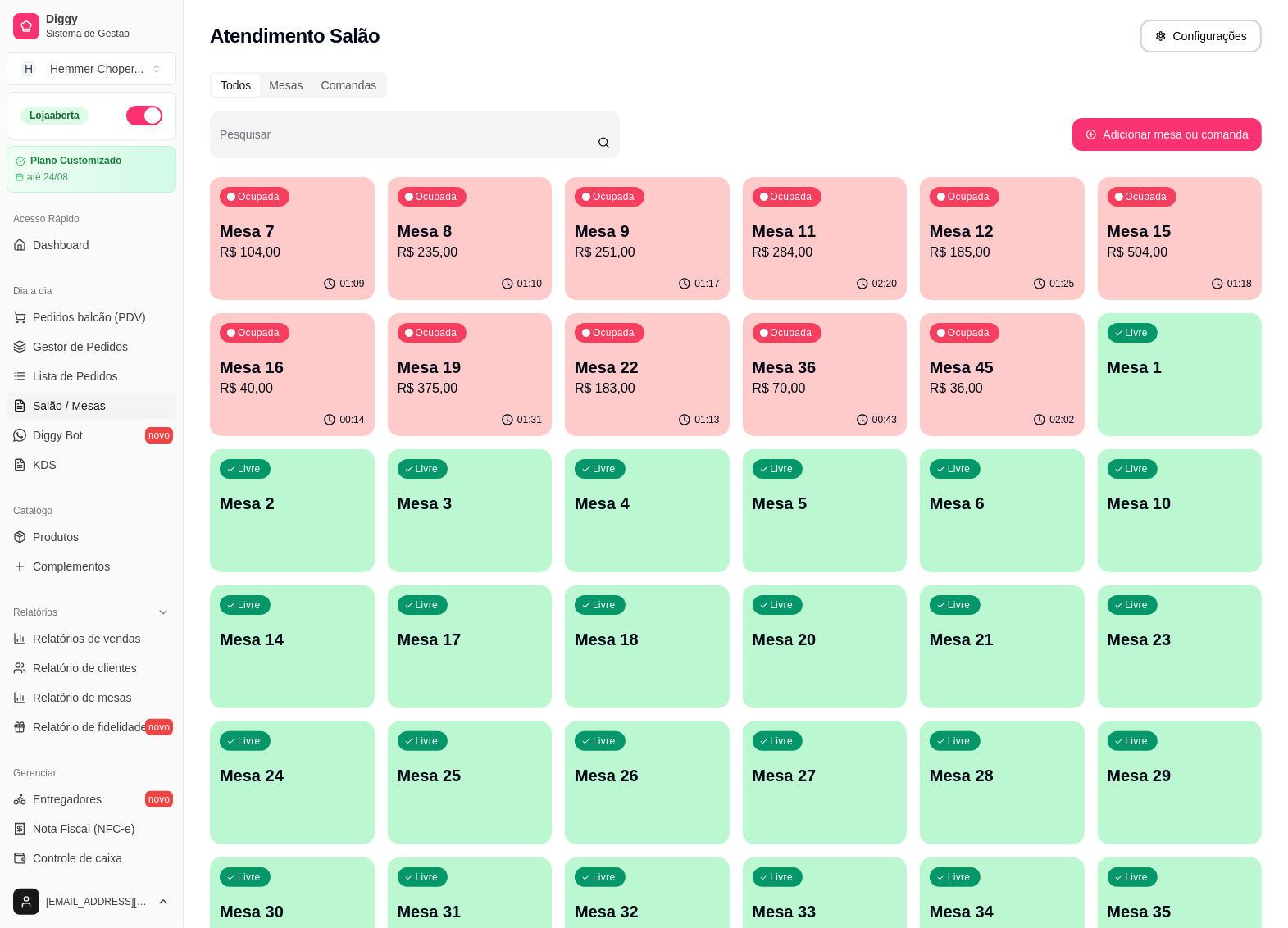
click at [263, 263] on div "Ocupada Mesa 7 R$ 104,00" at bounding box center [293, 222] width 165 height 91
click at [460, 244] on p "R$ 235,00" at bounding box center [471, 252] width 145 height 19
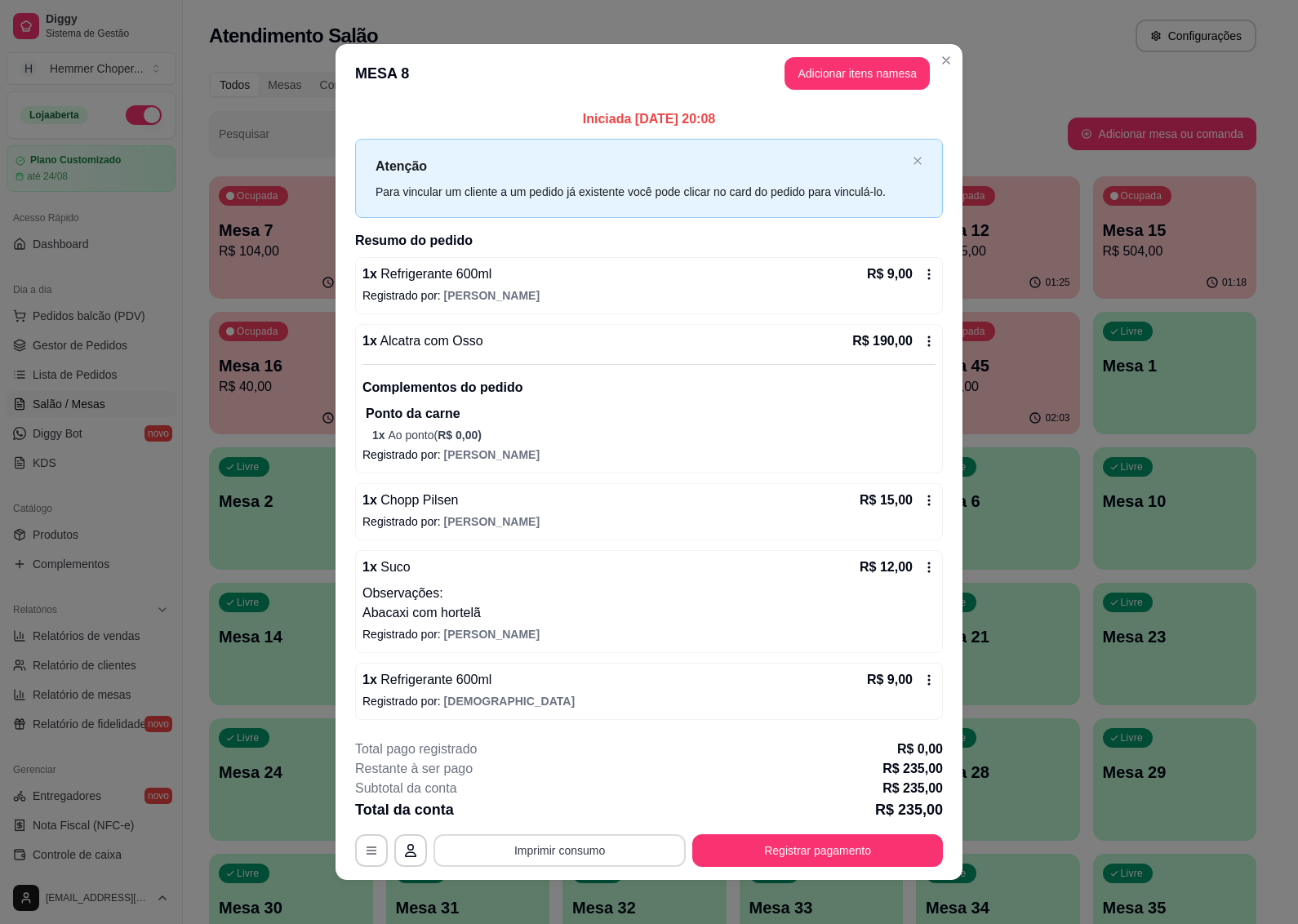
click at [543, 846] on button "Imprimir consumo" at bounding box center [560, 851] width 252 height 33
click at [552, 810] on button "IMPRESSORA" at bounding box center [556, 814] width 114 height 26
click at [808, 843] on button "Registrar pagamento" at bounding box center [818, 851] width 250 height 33
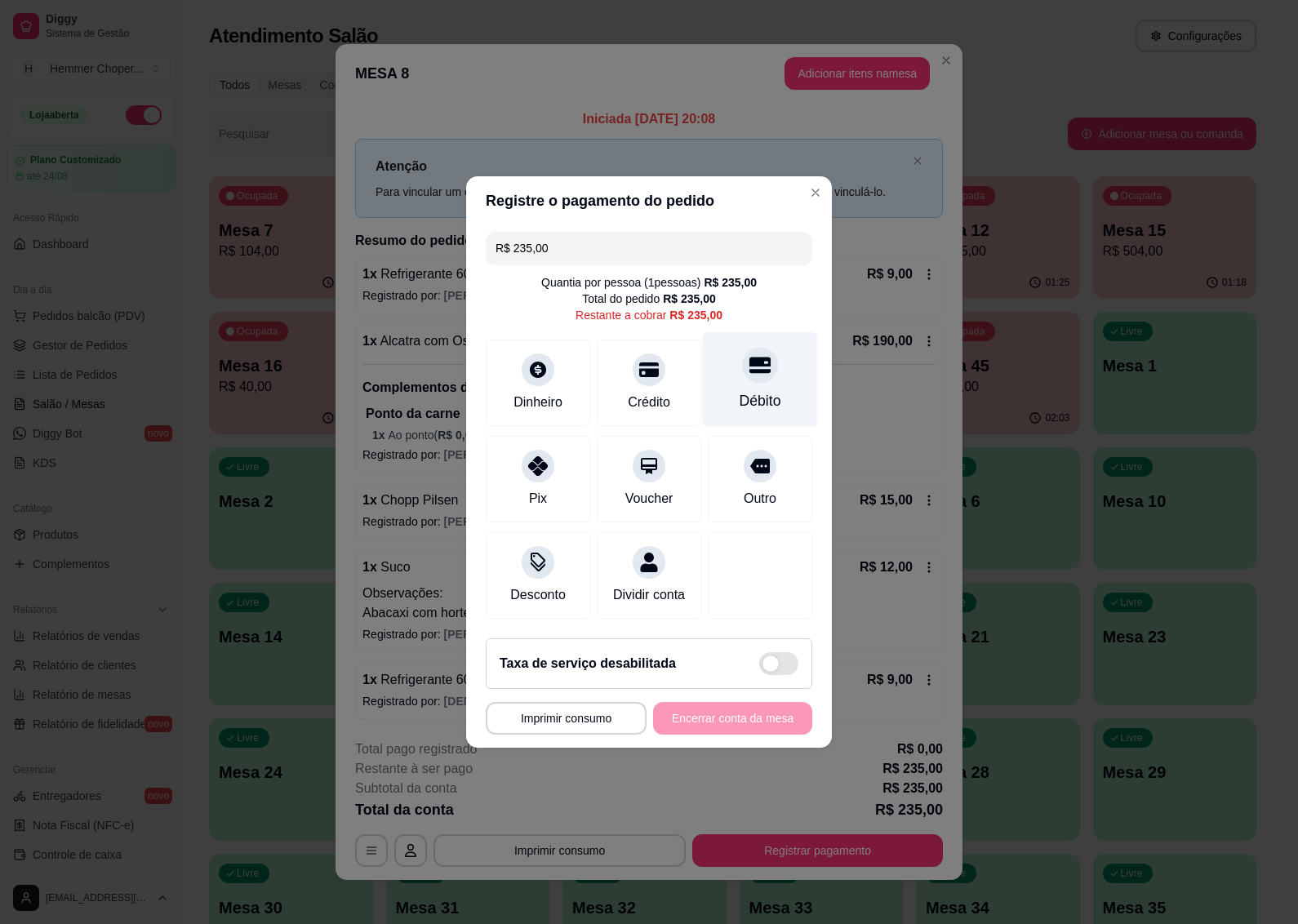
click at [735, 370] on div "Débito" at bounding box center [761, 380] width 115 height 96
type input "R$ 0,00"
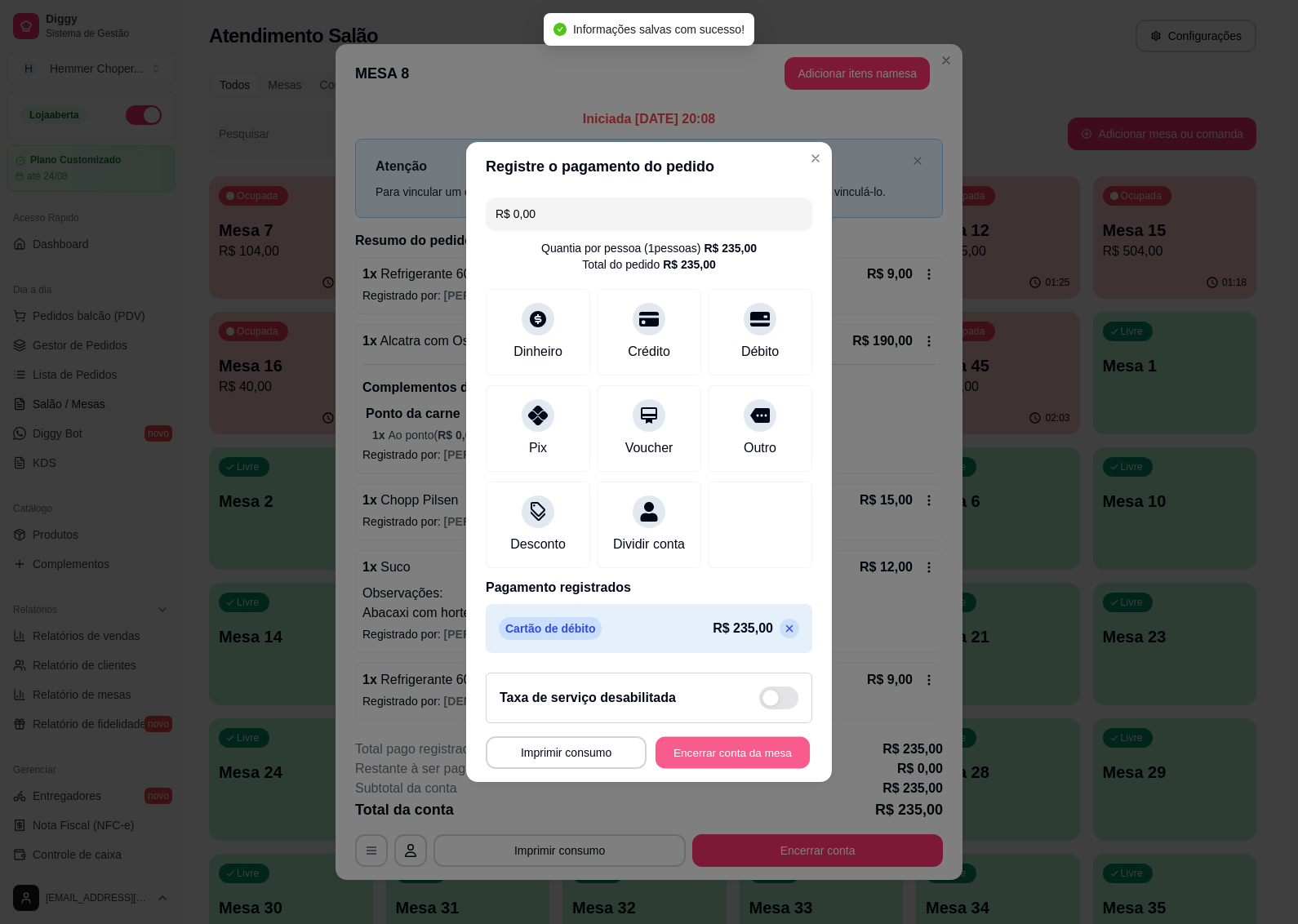
click at [723, 758] on button "Encerrar conta da mesa" at bounding box center [733, 752] width 154 height 32
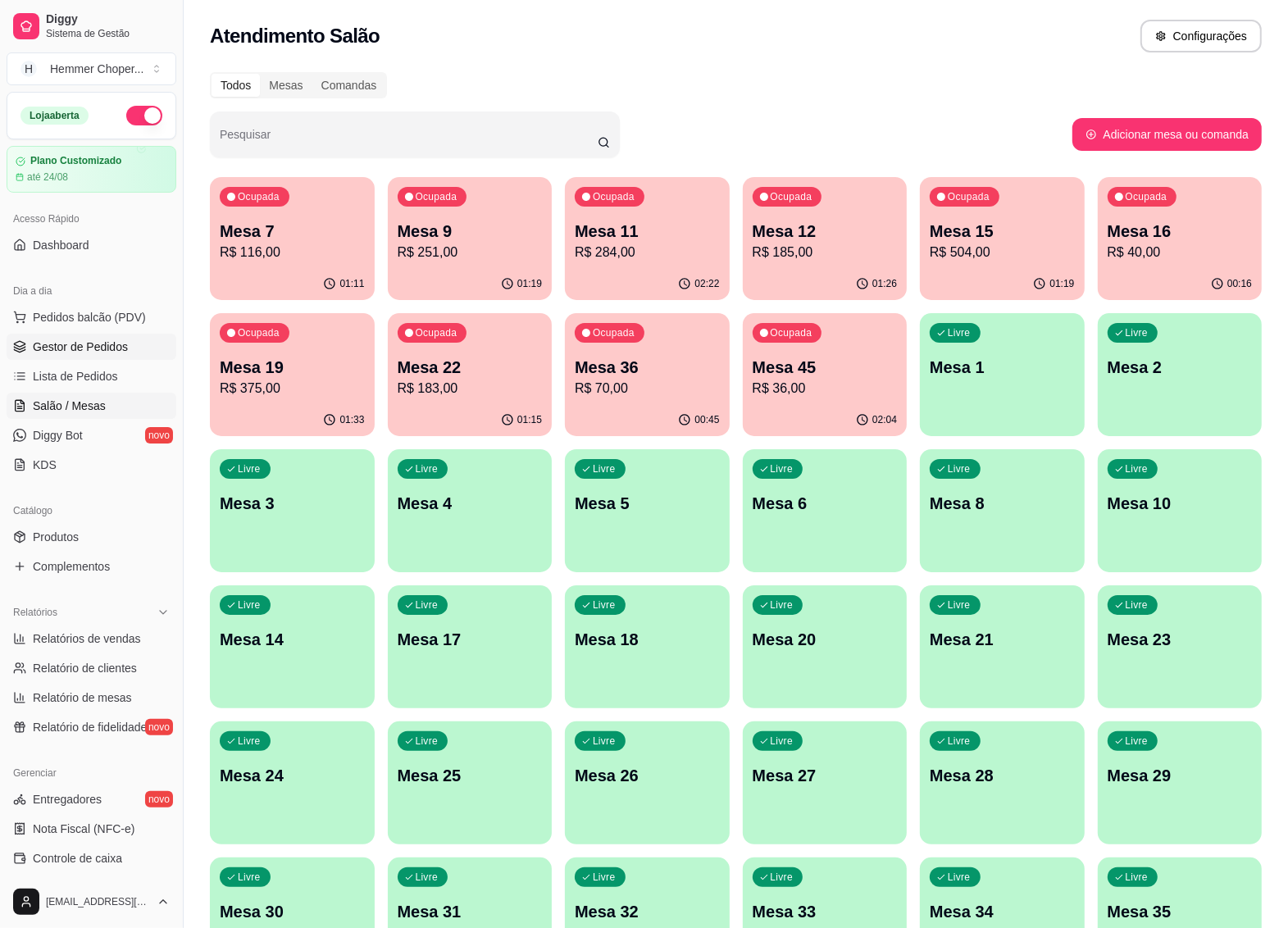
click at [66, 354] on span "Gestor de Pedidos" at bounding box center [81, 347] width 95 height 17
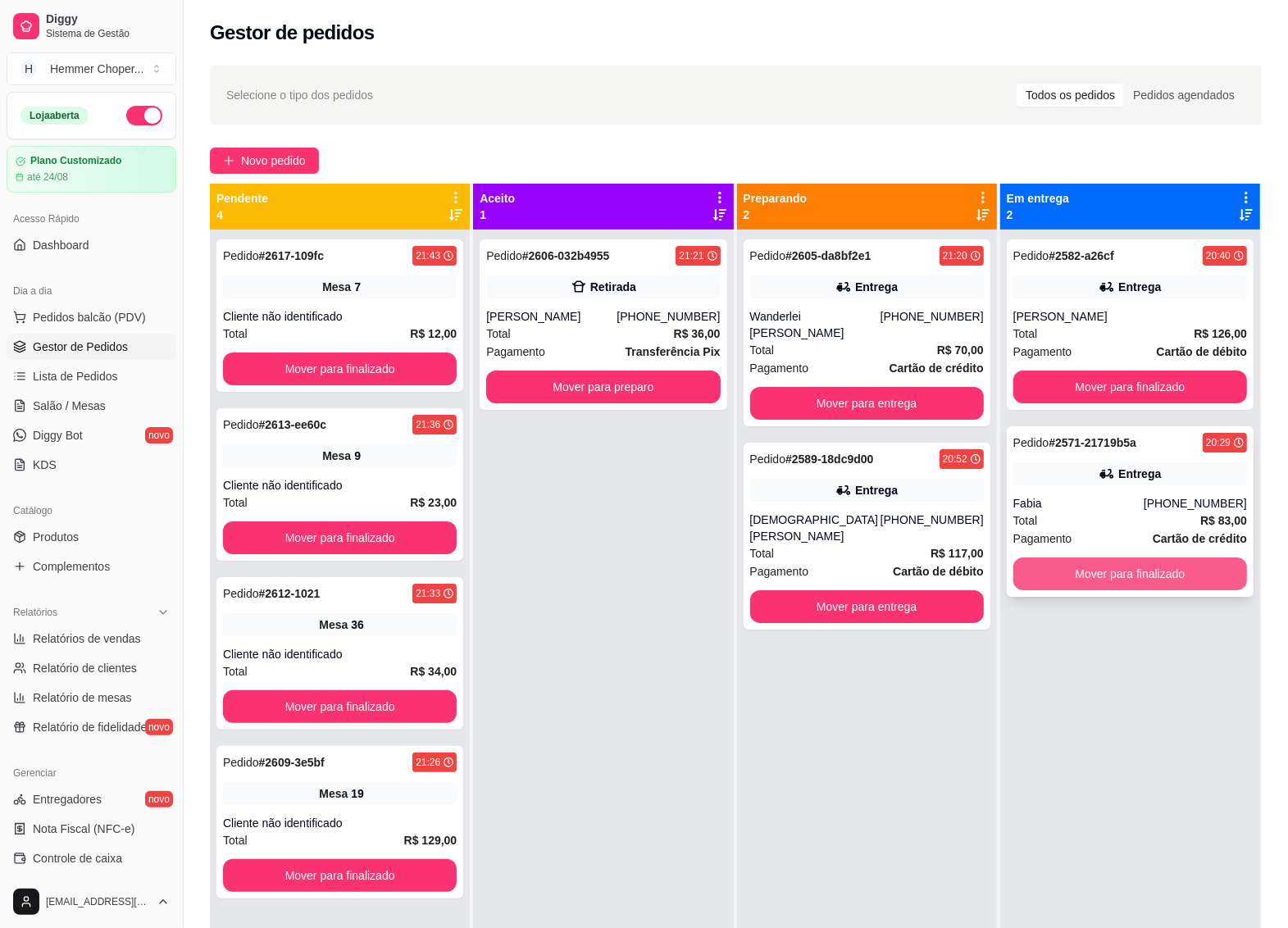
click at [1108, 568] on button "Mover para finalizado" at bounding box center [1130, 574] width 234 height 33
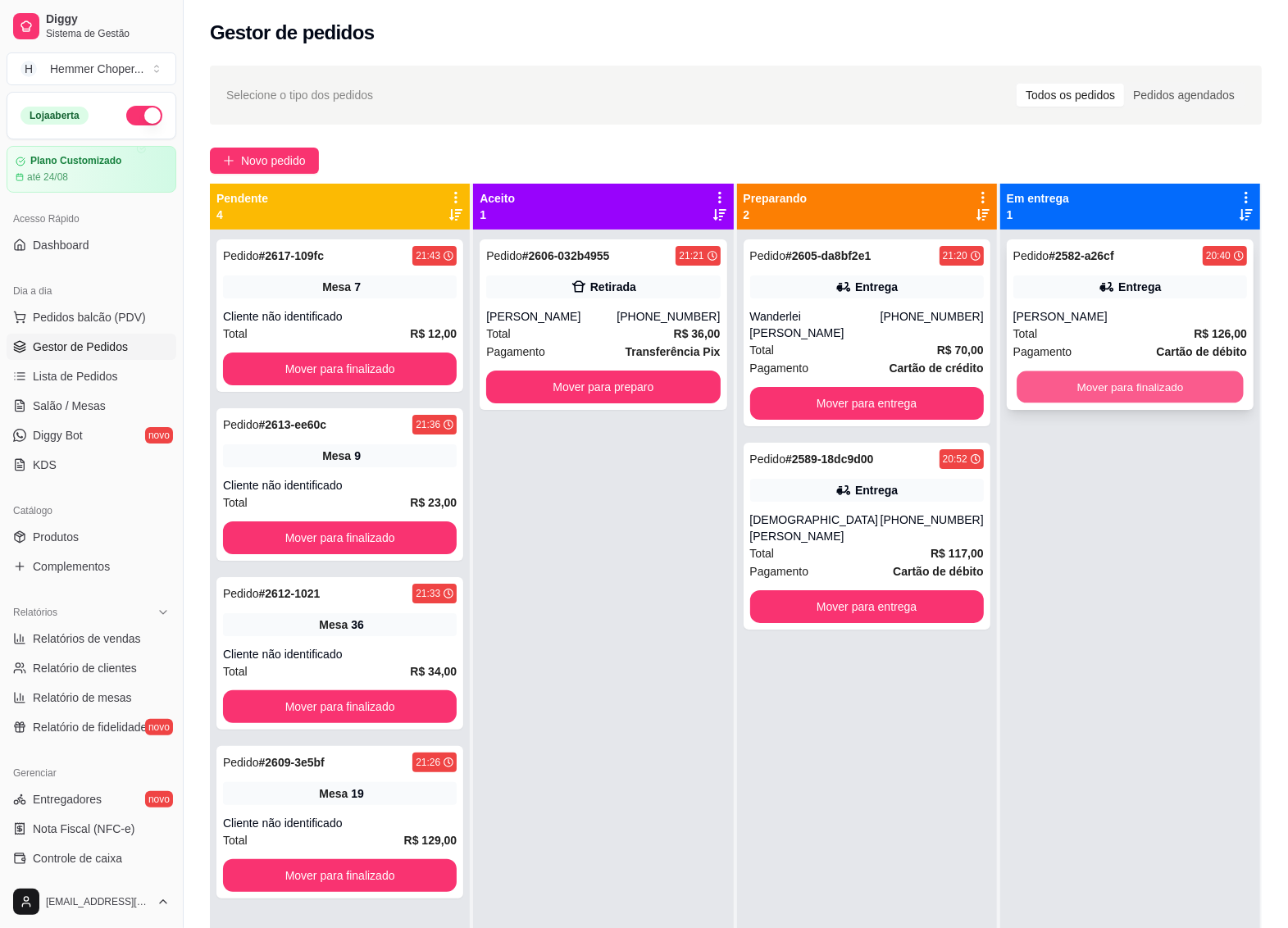
click at [1095, 396] on button "Mover para finalizado" at bounding box center [1130, 387] width 228 height 32
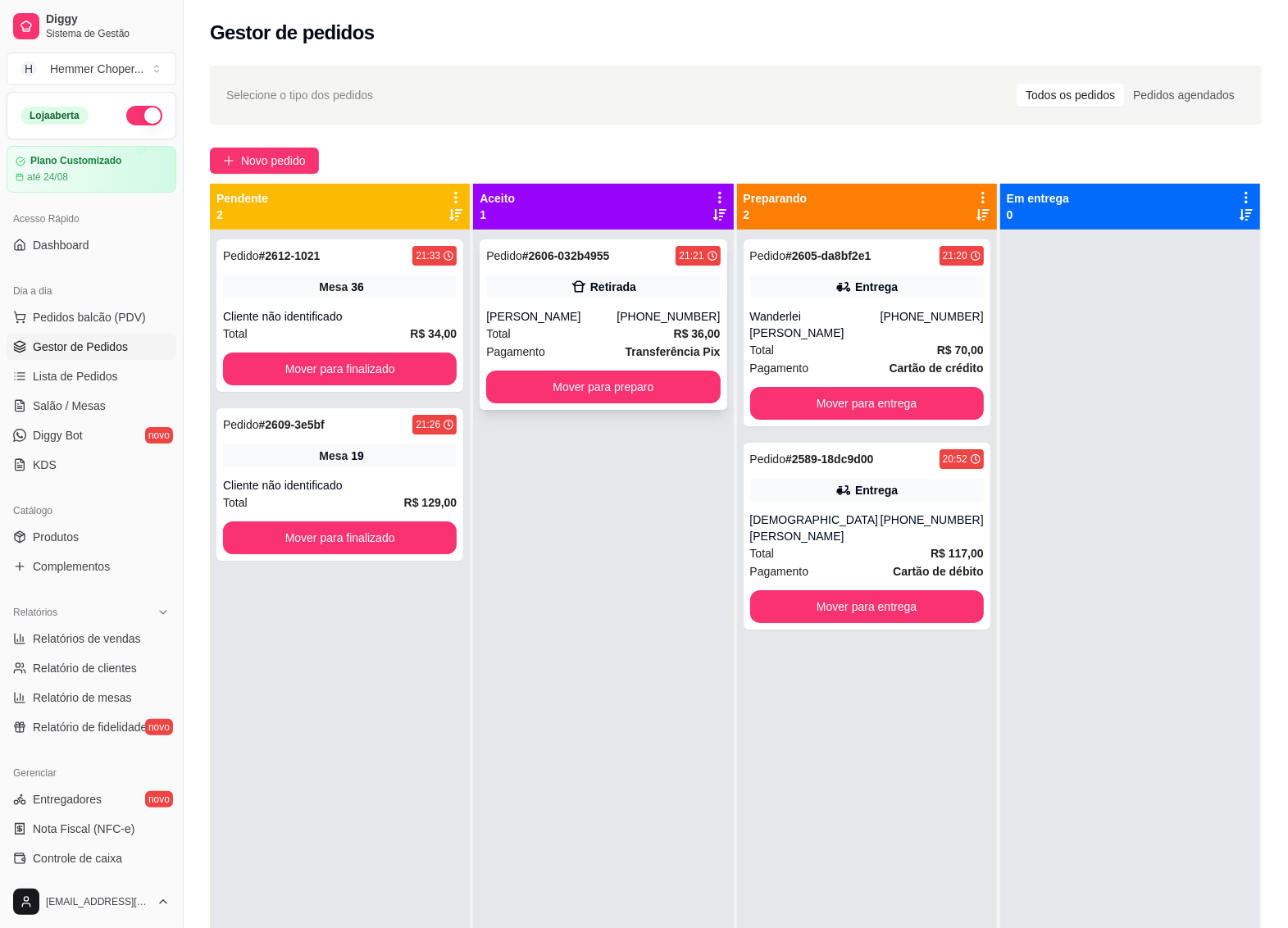
click at [616, 322] on div "[PERSON_NAME]" at bounding box center [551, 316] width 130 height 17
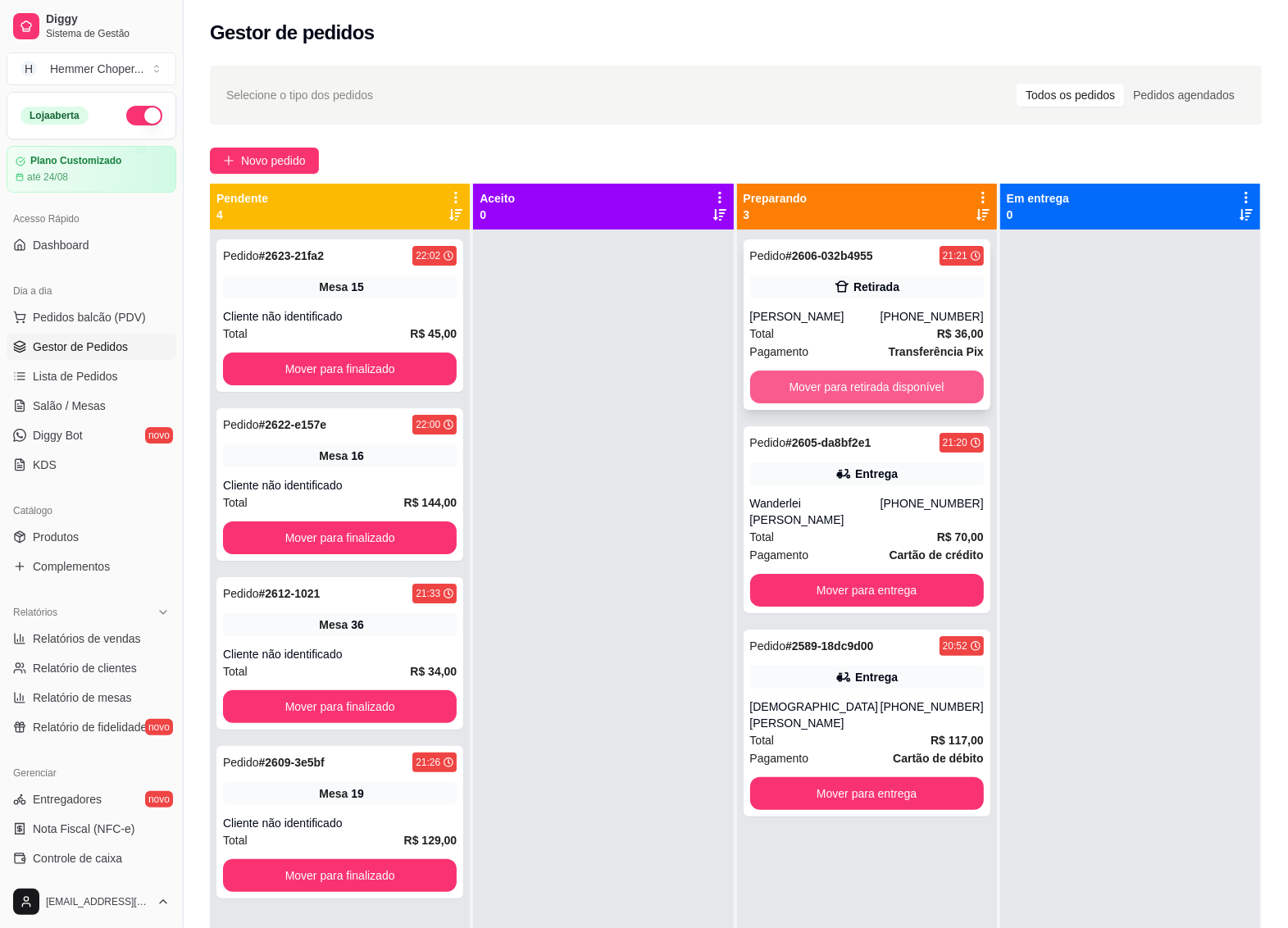
click at [868, 382] on button "Mover para retirada disponível" at bounding box center [867, 387] width 234 height 33
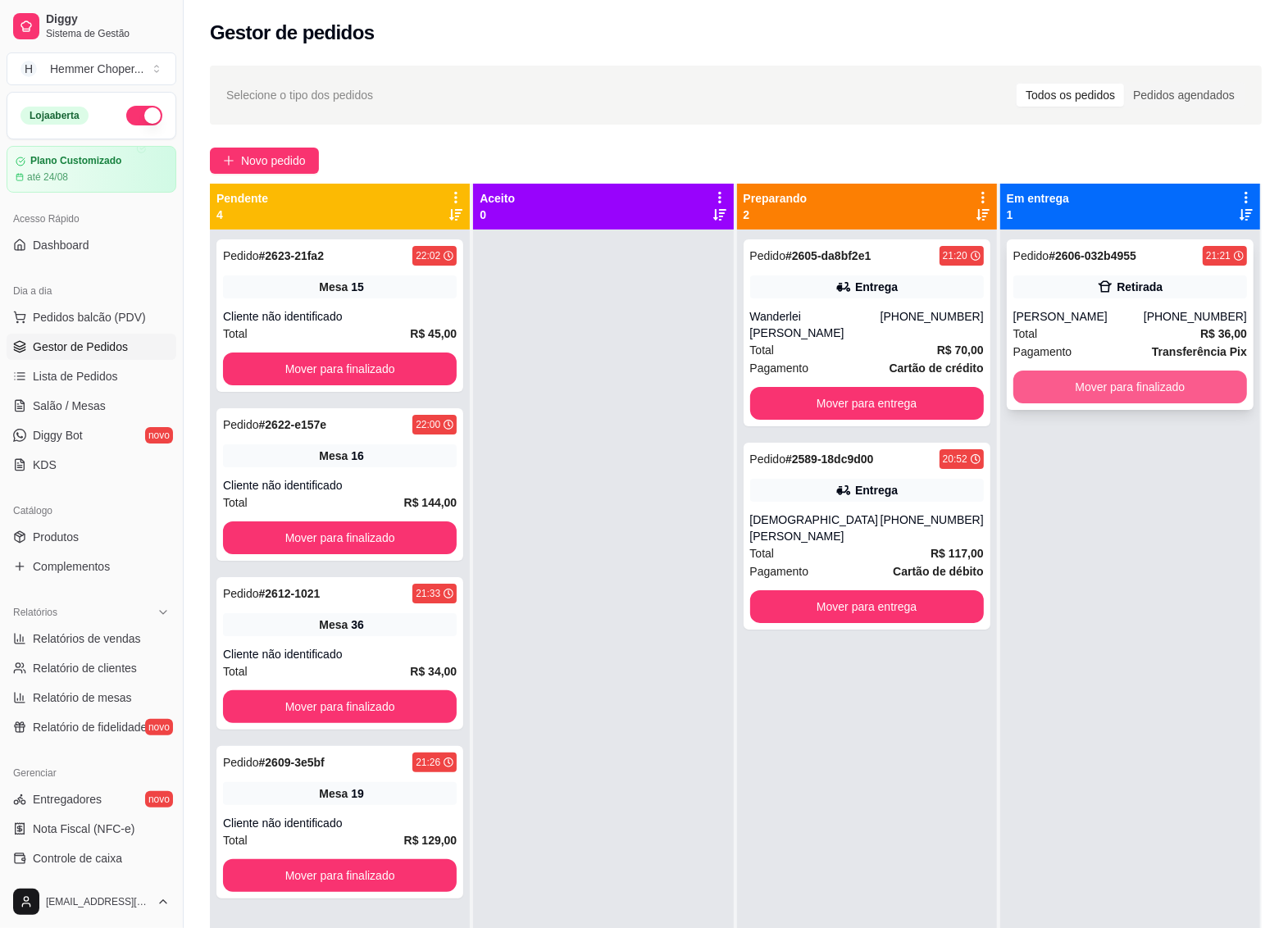
click at [1079, 390] on button "Mover para finalizado" at bounding box center [1130, 387] width 234 height 33
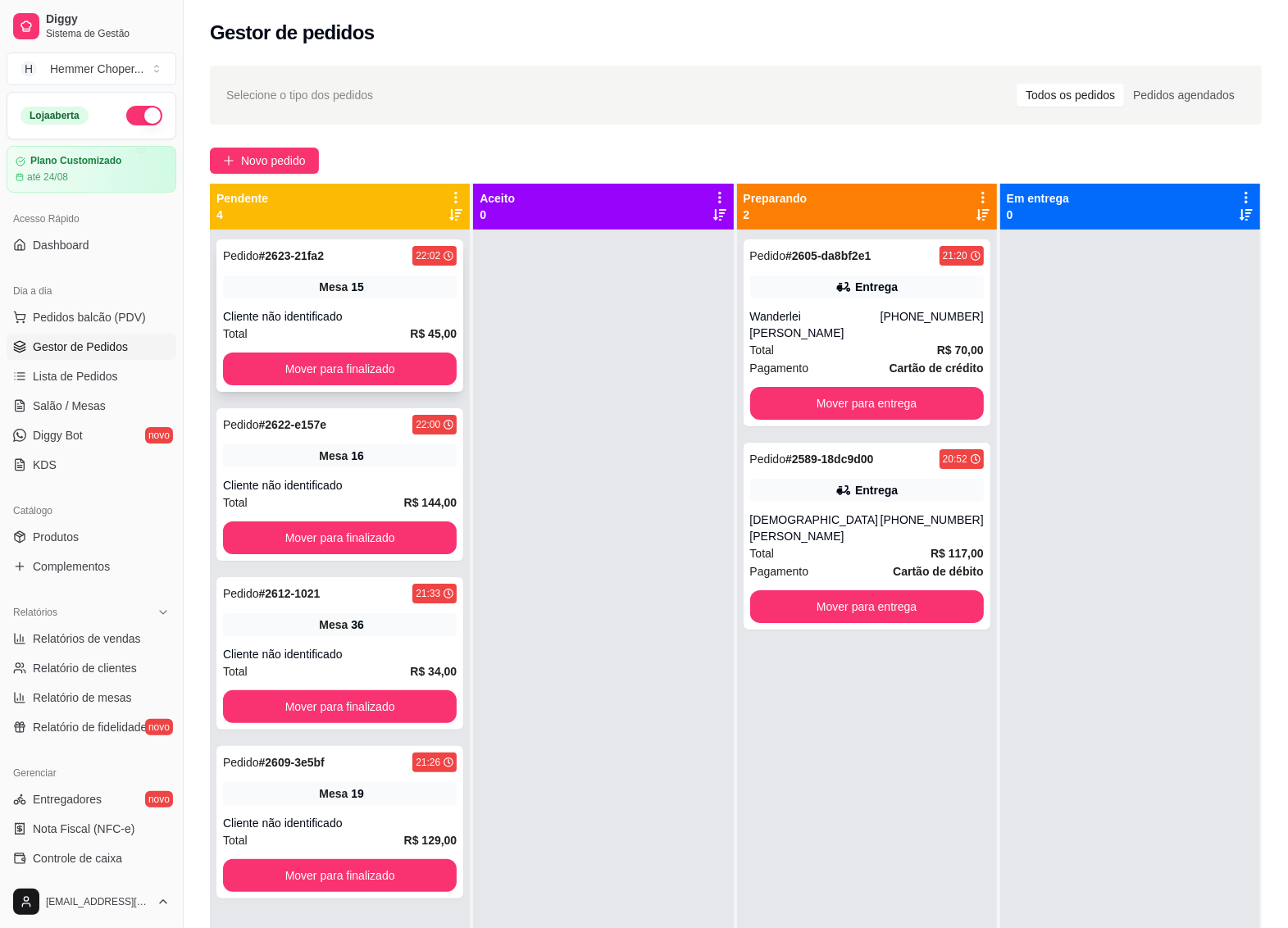
click at [299, 304] on div "Pedido # 2623-21fa2 22:02 Mesa 15 Cliente não identificado Total R$ 45,00 Mover…" at bounding box center [339, 315] width 247 height 152
click at [353, 363] on button "Mover para finalizado" at bounding box center [339, 369] width 234 height 33
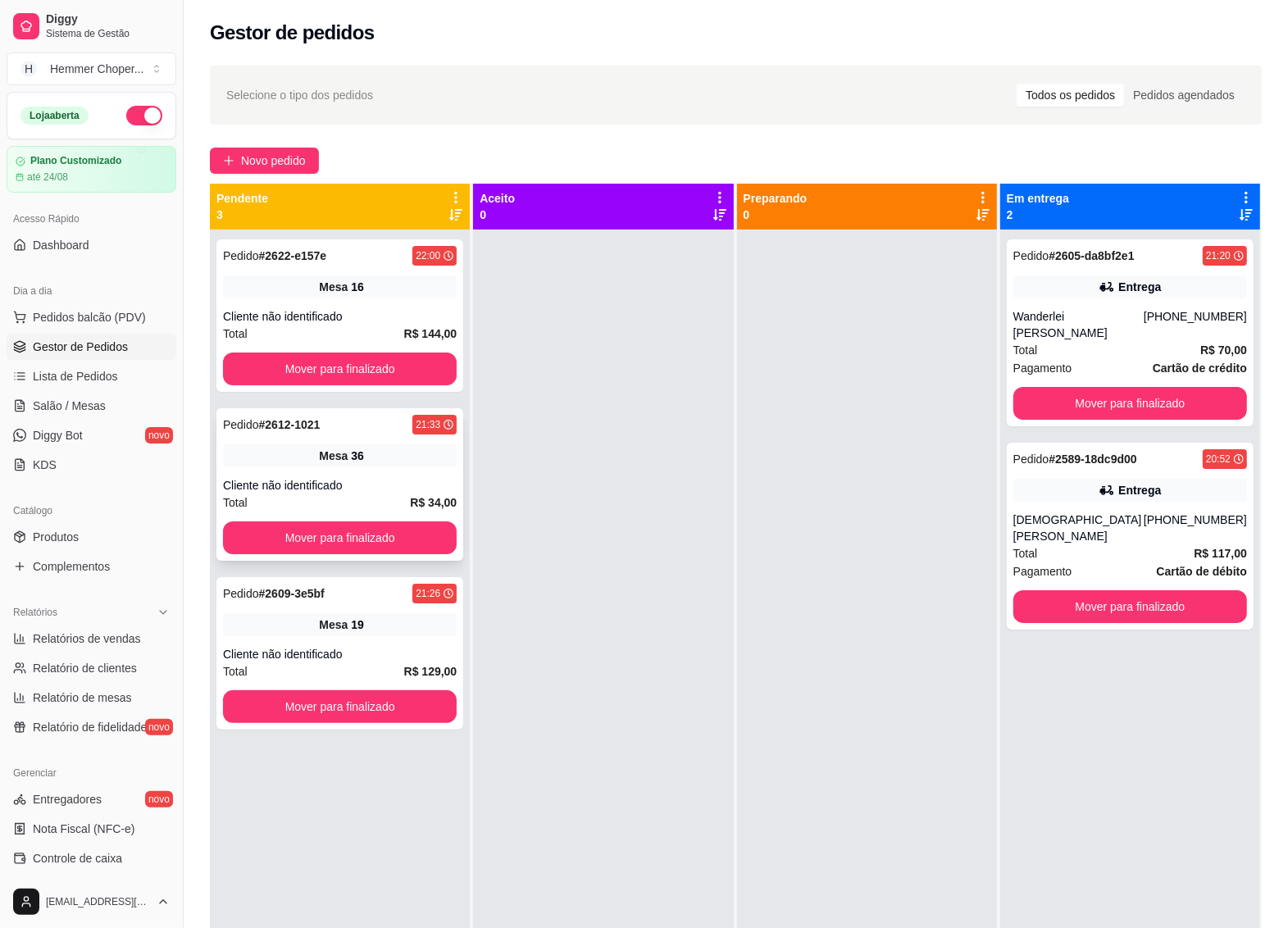
click at [332, 458] on span "Mesa" at bounding box center [333, 456] width 28 height 17
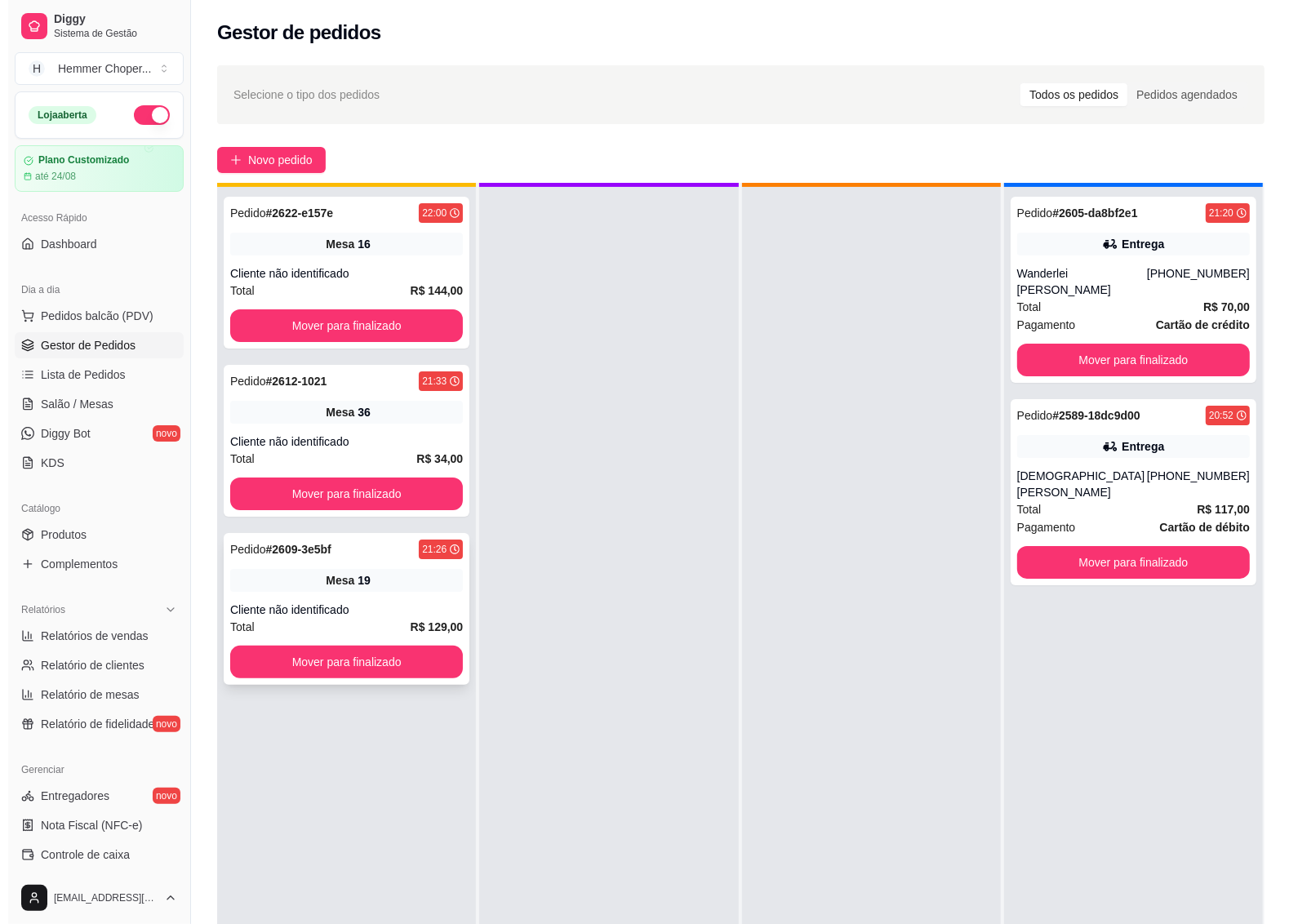
scroll to position [46, 0]
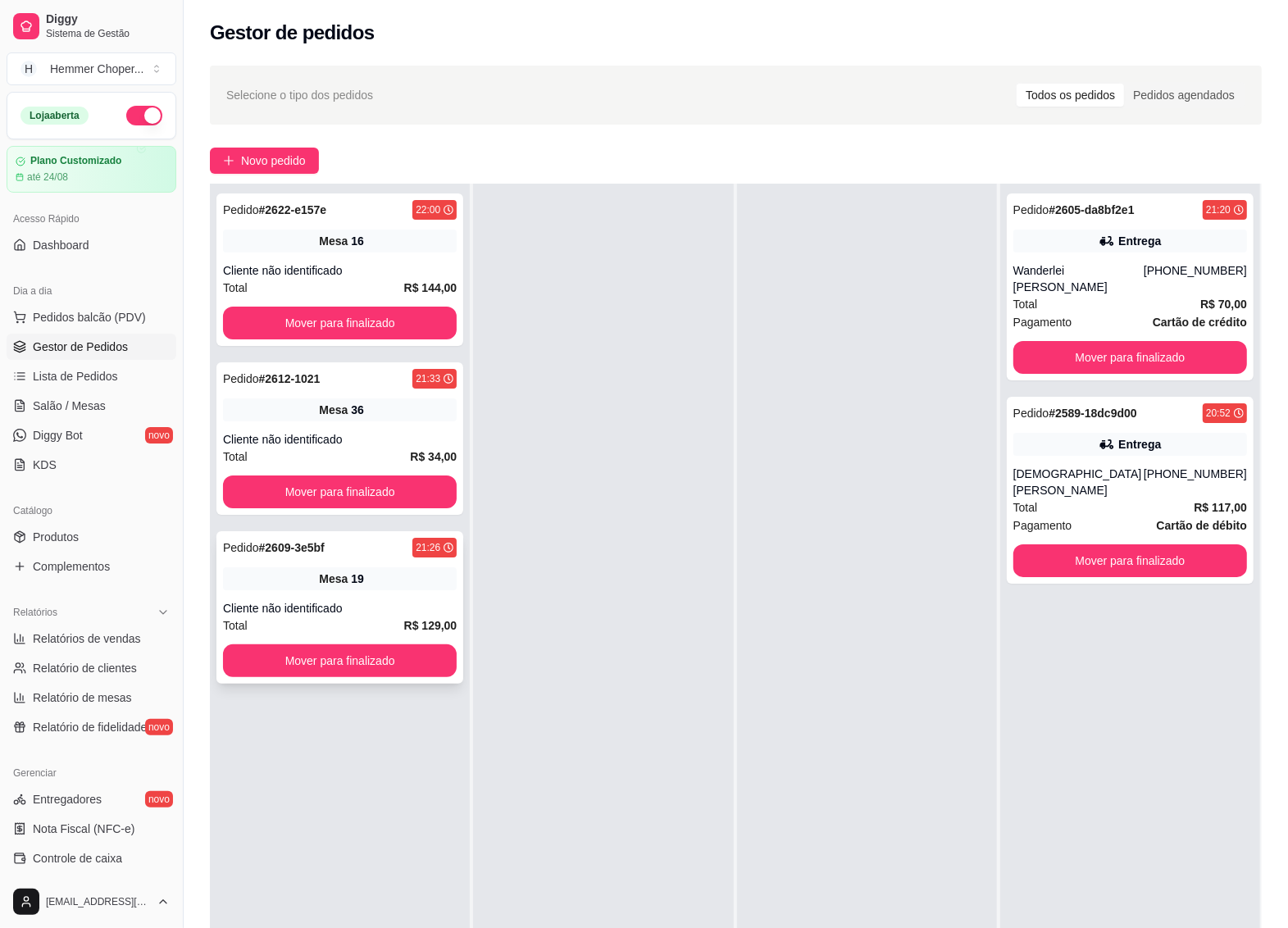
click at [361, 601] on div "Cliente não identificado" at bounding box center [339, 608] width 234 height 17
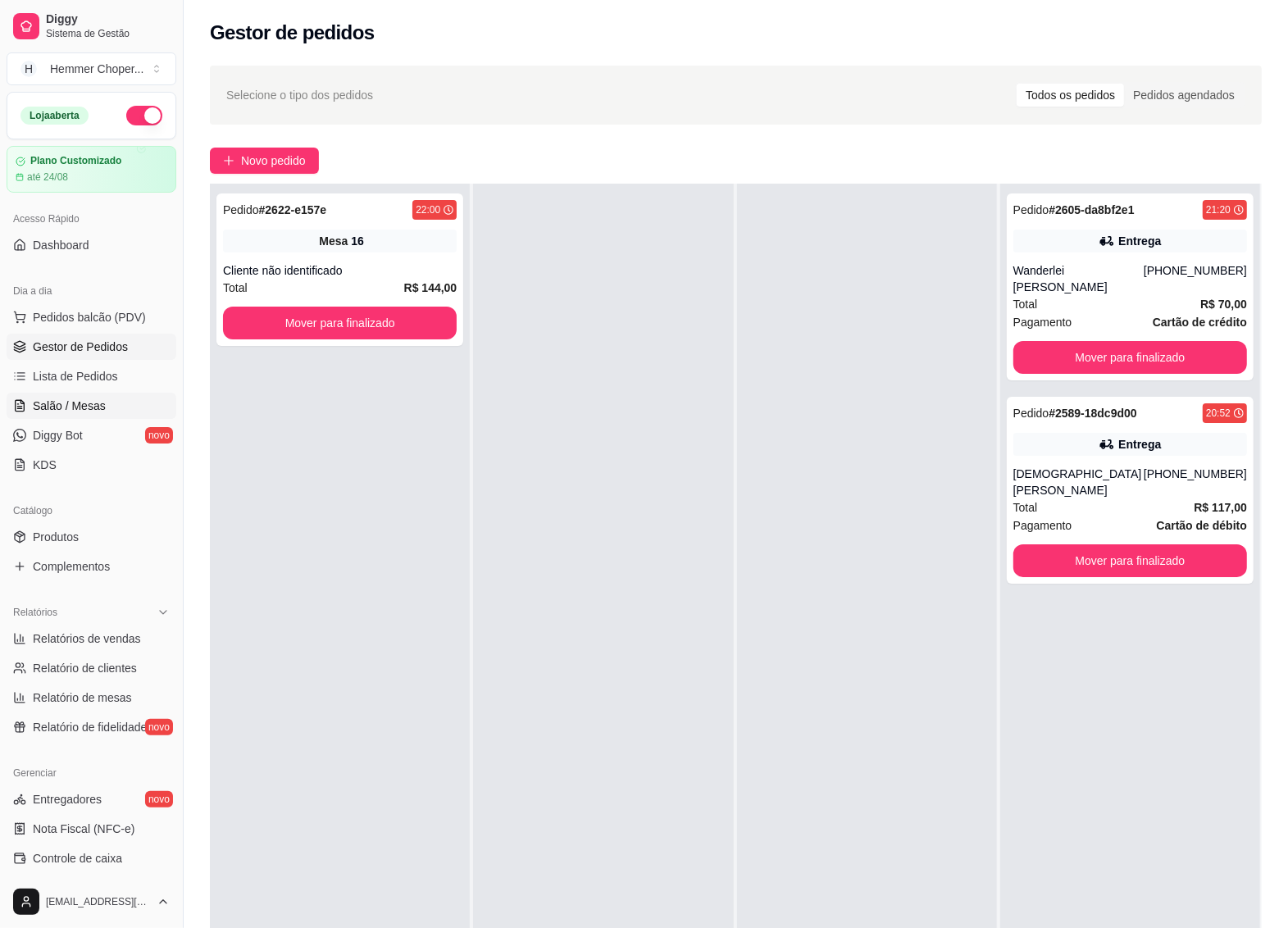
click at [75, 407] on span "Salão / Mesas" at bounding box center [70, 406] width 73 height 17
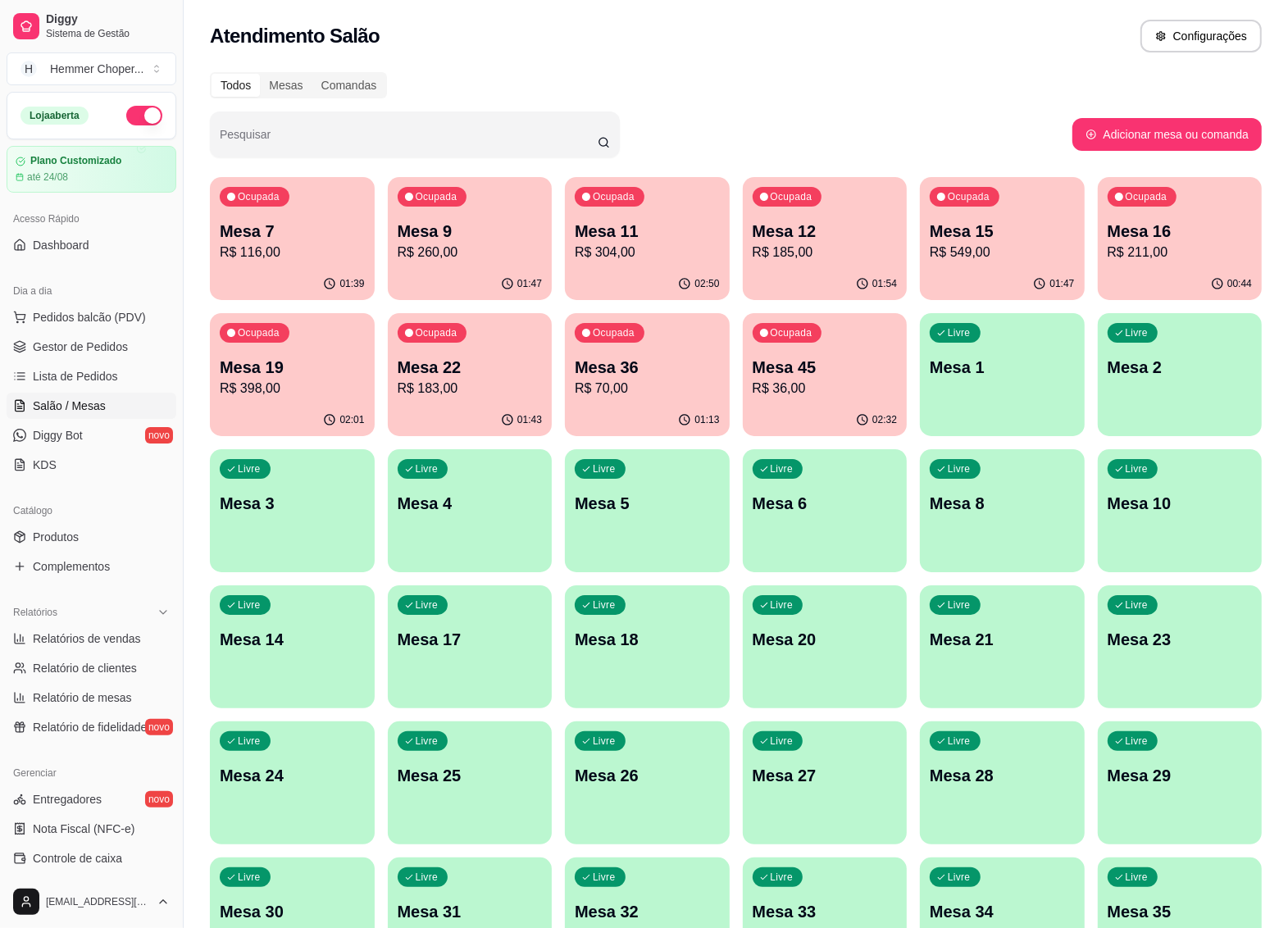
click at [646, 399] on div "Ocupada Mesa 36 R$ 70,00" at bounding box center [648, 358] width 165 height 91
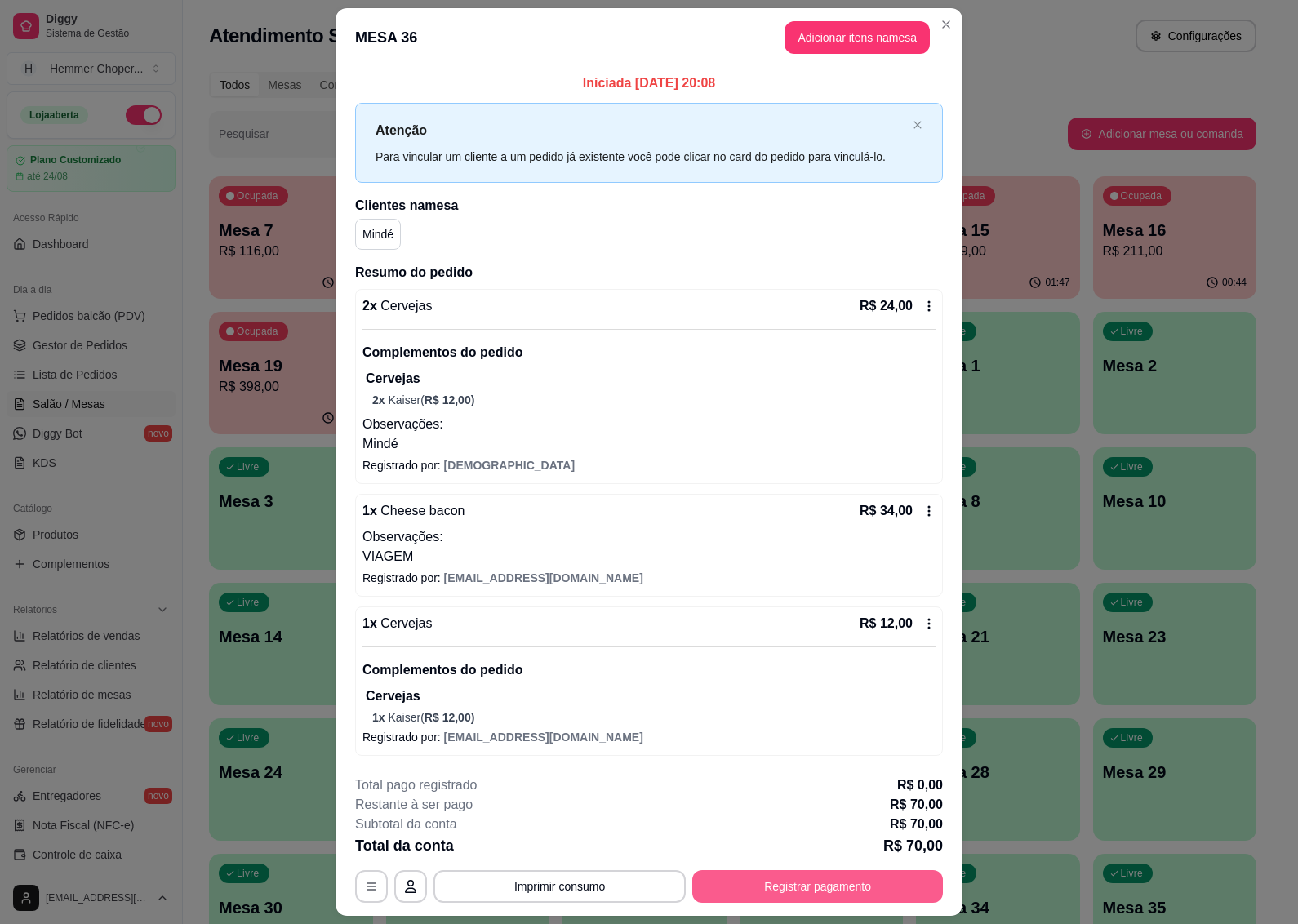
click at [747, 887] on button "Registrar pagamento" at bounding box center [818, 887] width 250 height 33
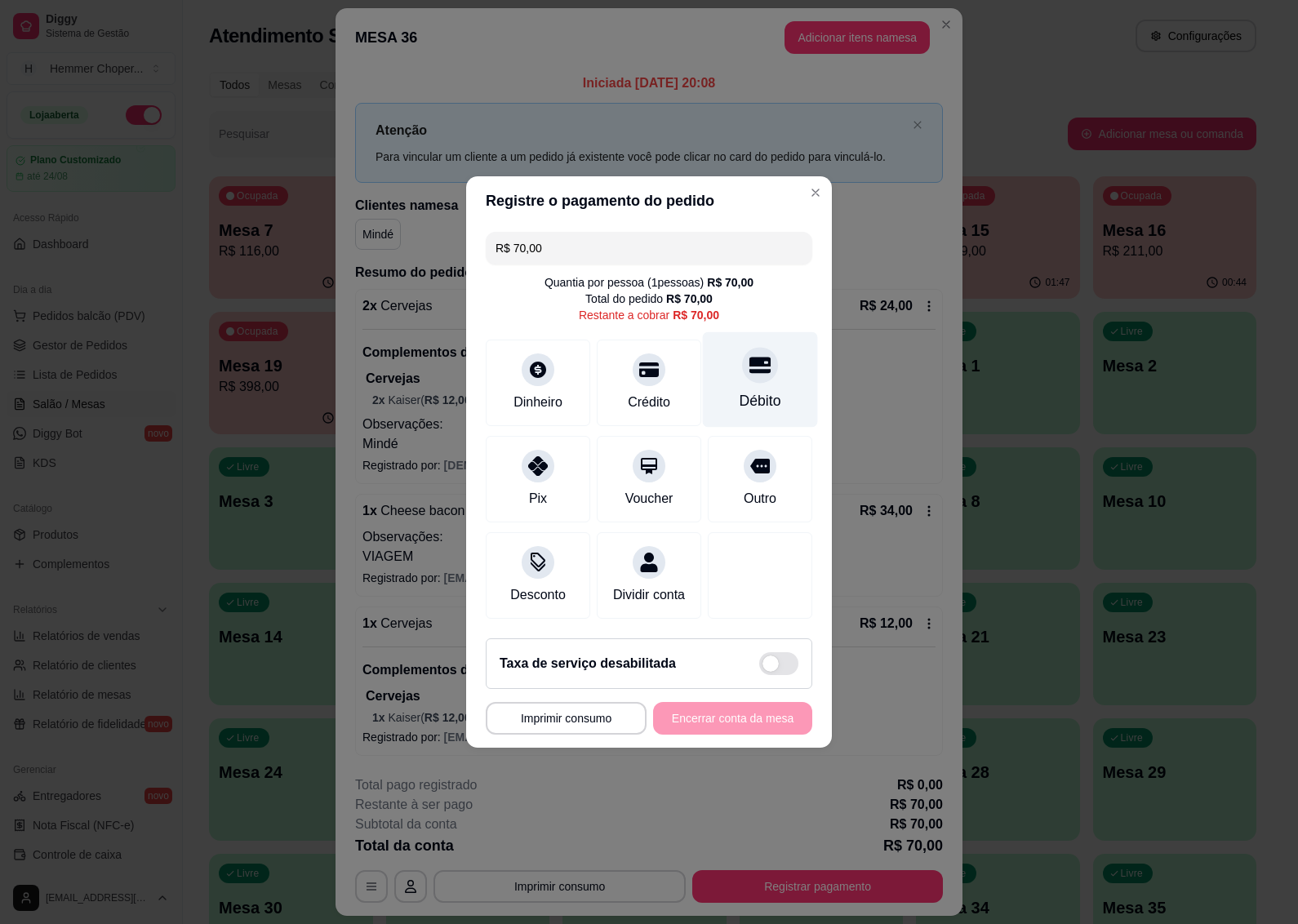
click at [743, 378] on div "Débito" at bounding box center [761, 380] width 115 height 96
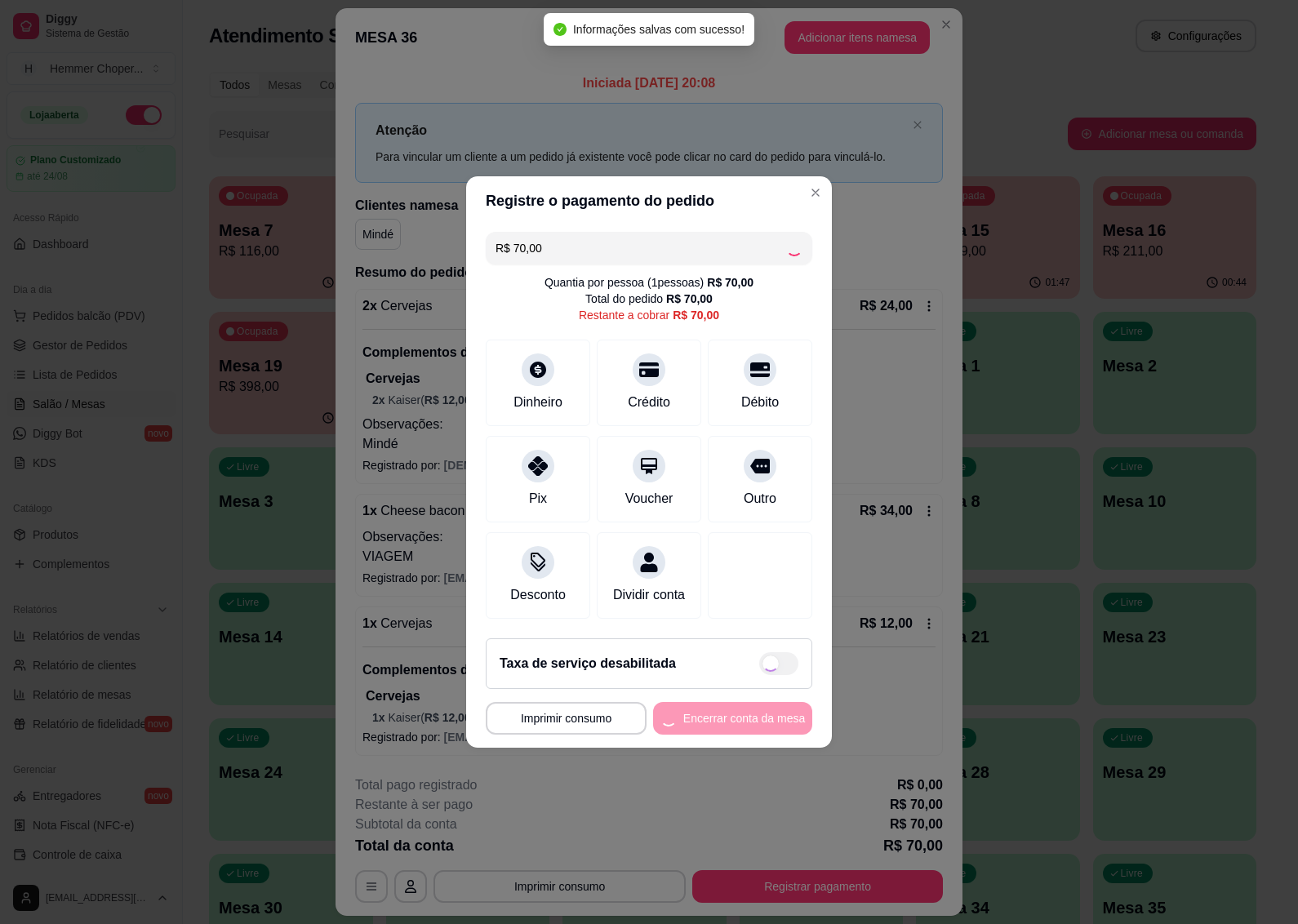
type input "R$ 0,00"
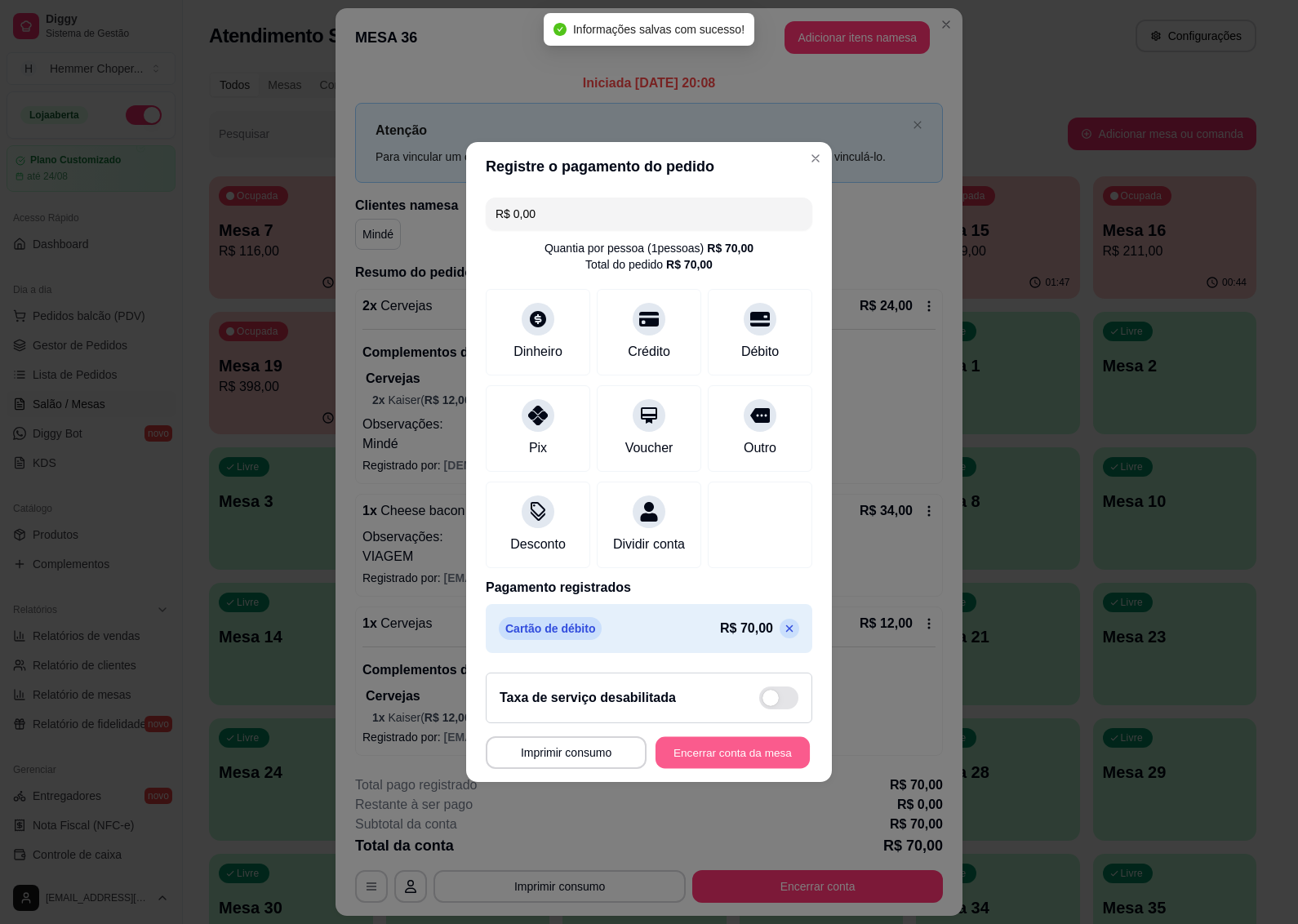
click at [691, 763] on button "Encerrar conta da mesa" at bounding box center [733, 752] width 154 height 32
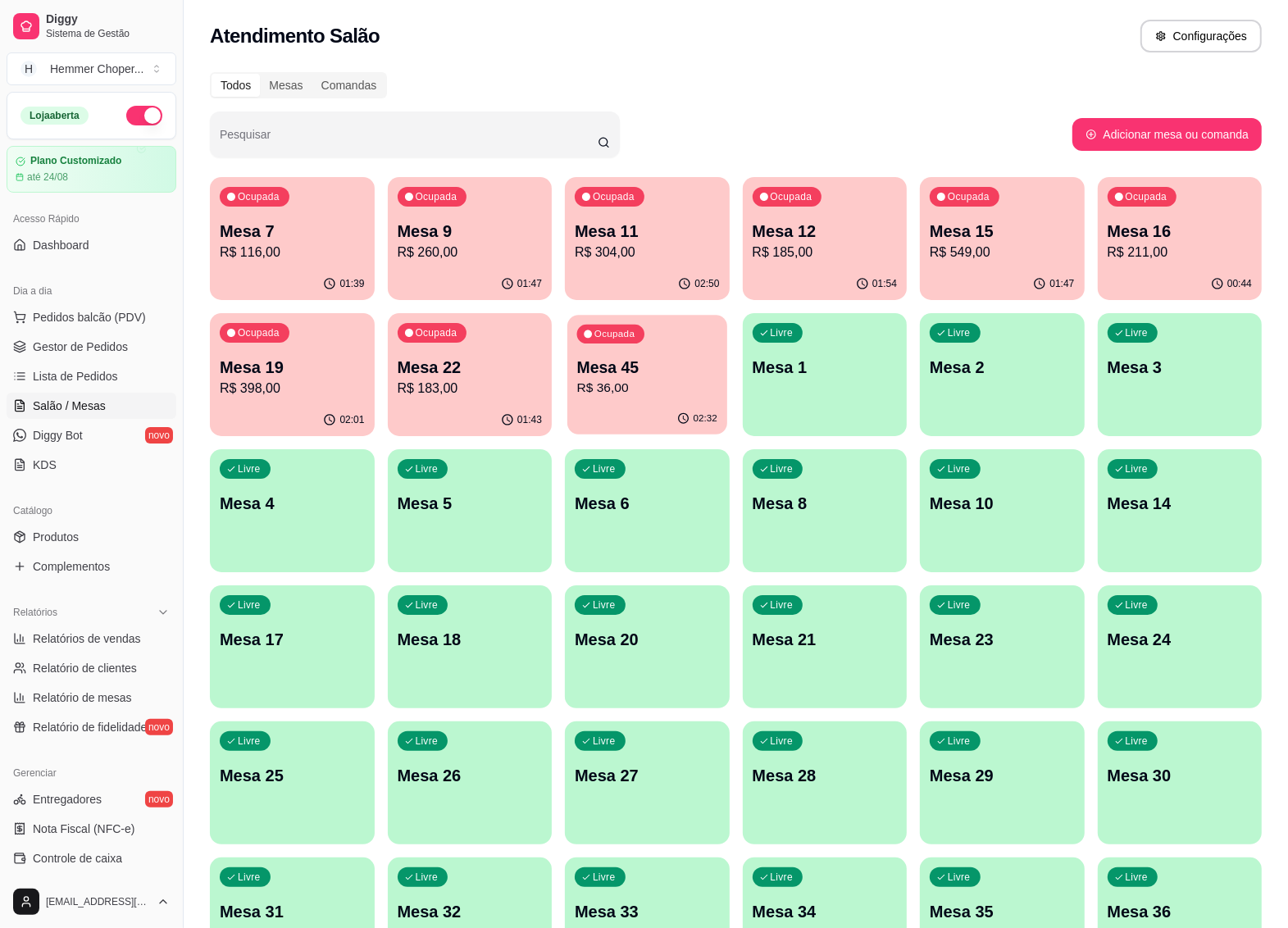
click at [661, 400] on div "Ocupada Mesa 45 R$ 36,00" at bounding box center [647, 359] width 159 height 89
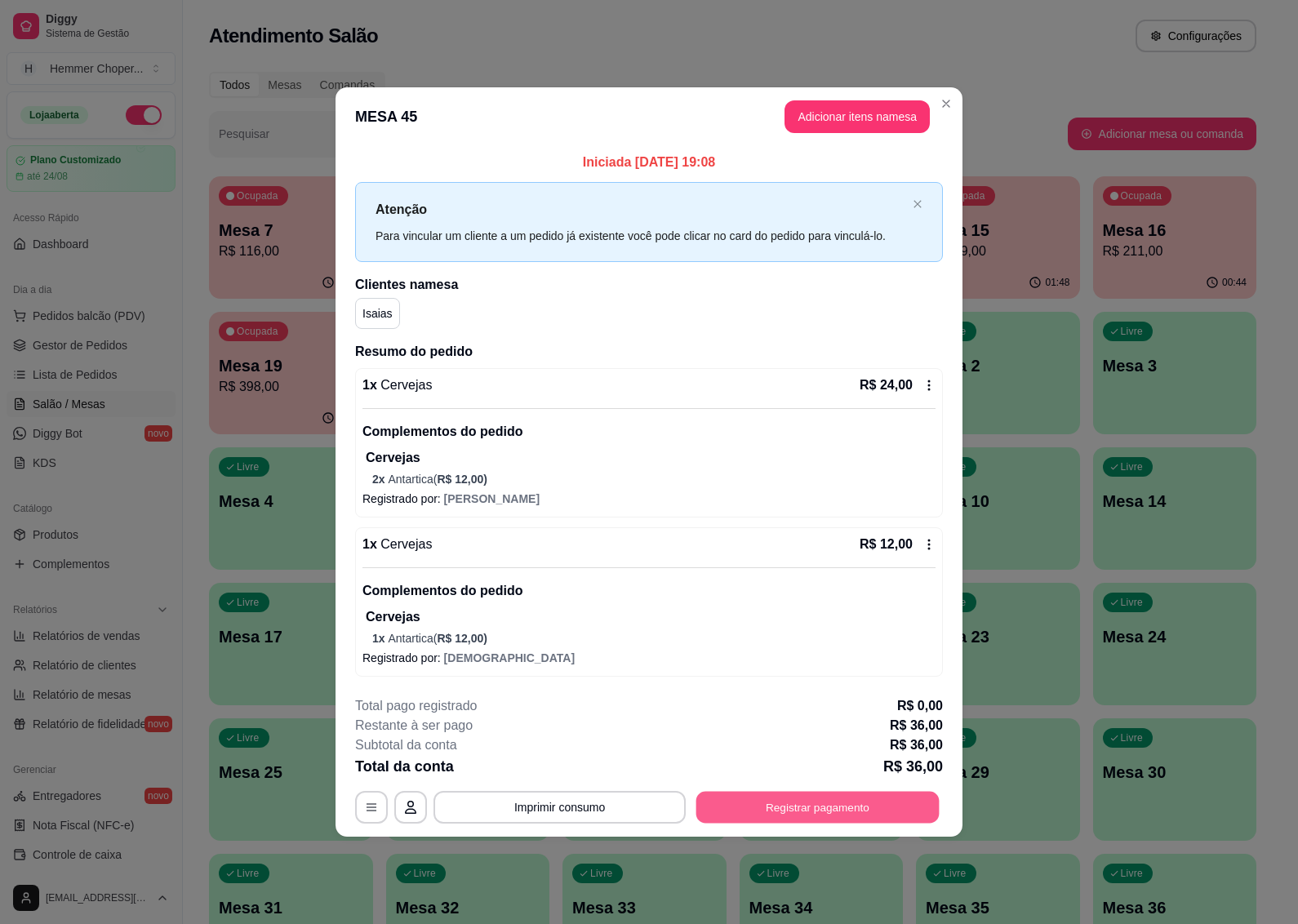
click at [776, 810] on button "Registrar pagamento" at bounding box center [818, 806] width 243 height 32
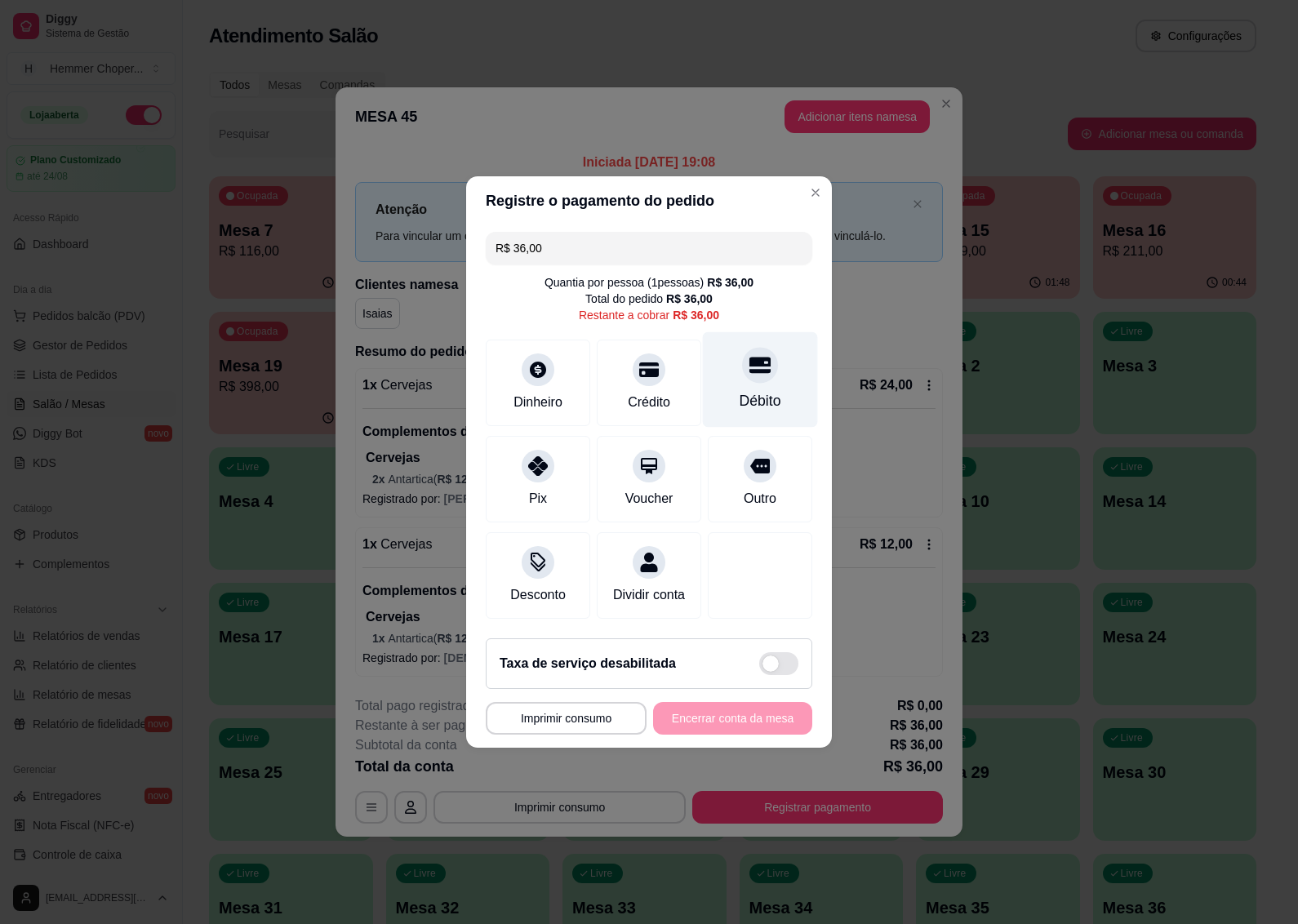
click at [750, 359] on icon at bounding box center [760, 366] width 21 height 16
type input "R$ 0,00"
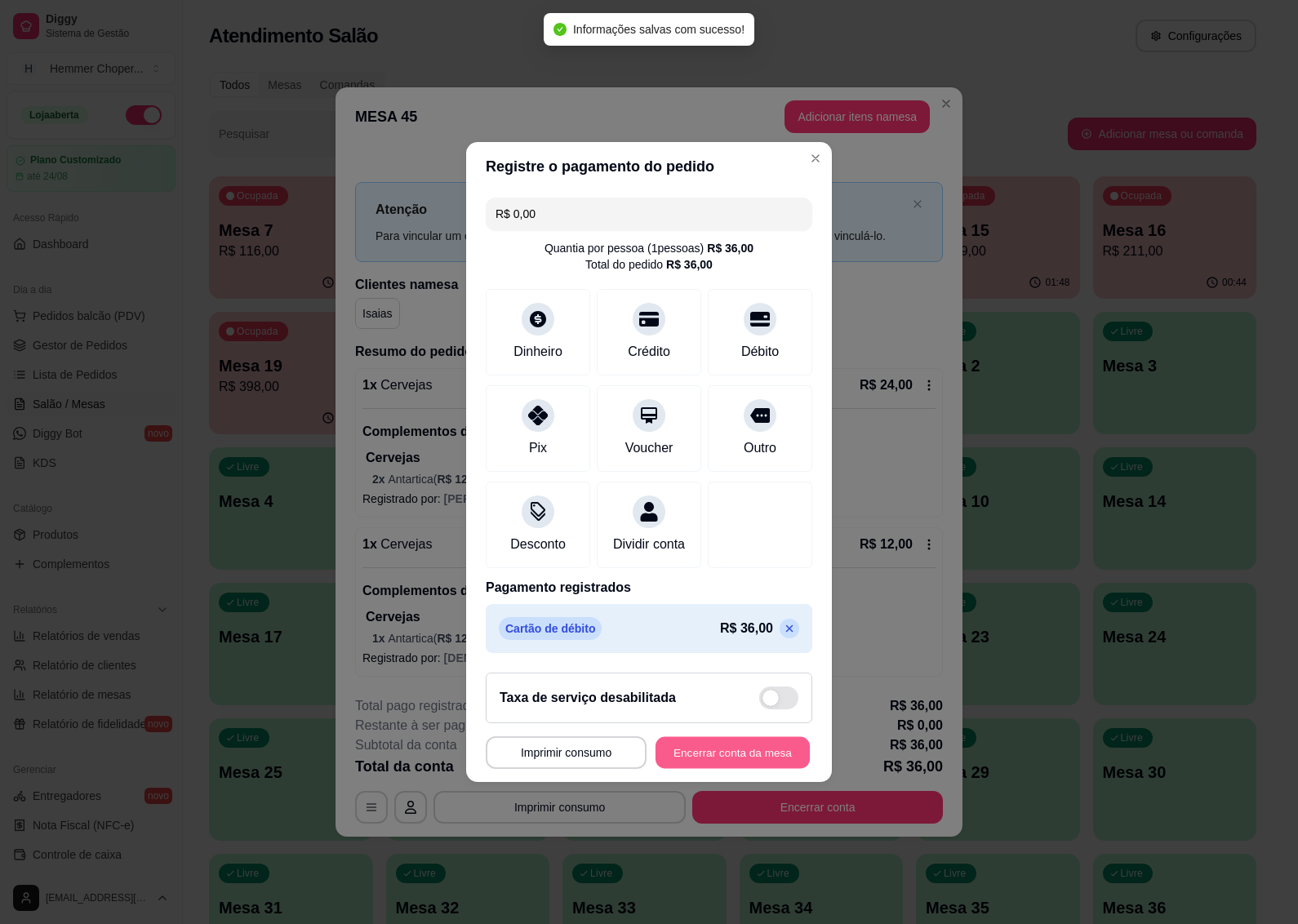
click at [701, 751] on button "Encerrar conta da mesa" at bounding box center [733, 752] width 154 height 32
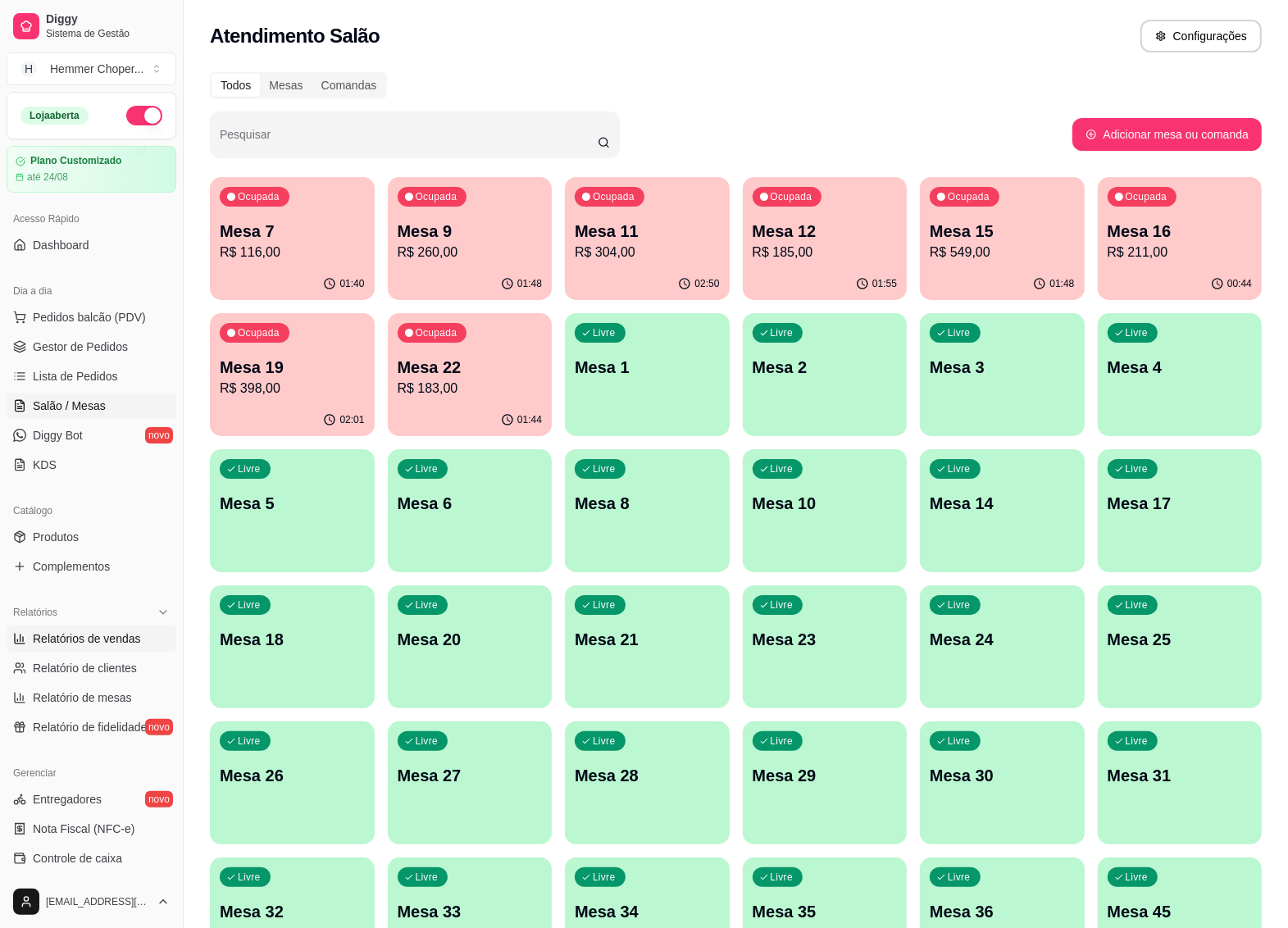
click at [96, 634] on span "Relatórios de vendas" at bounding box center [87, 638] width 108 height 17
select select "ALL"
select select "0"
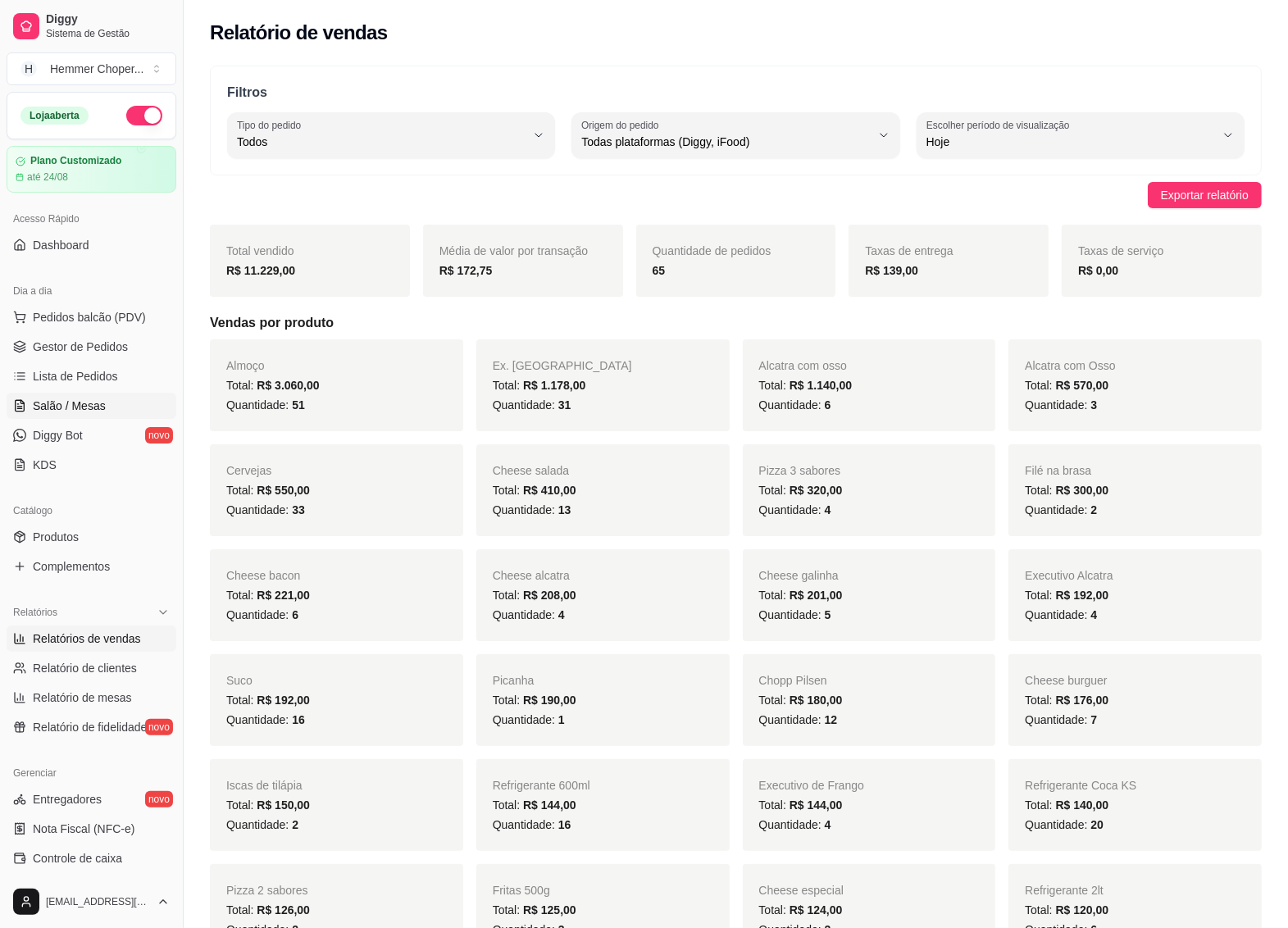
click at [78, 414] on span "Salão / Mesas" at bounding box center [70, 406] width 73 height 17
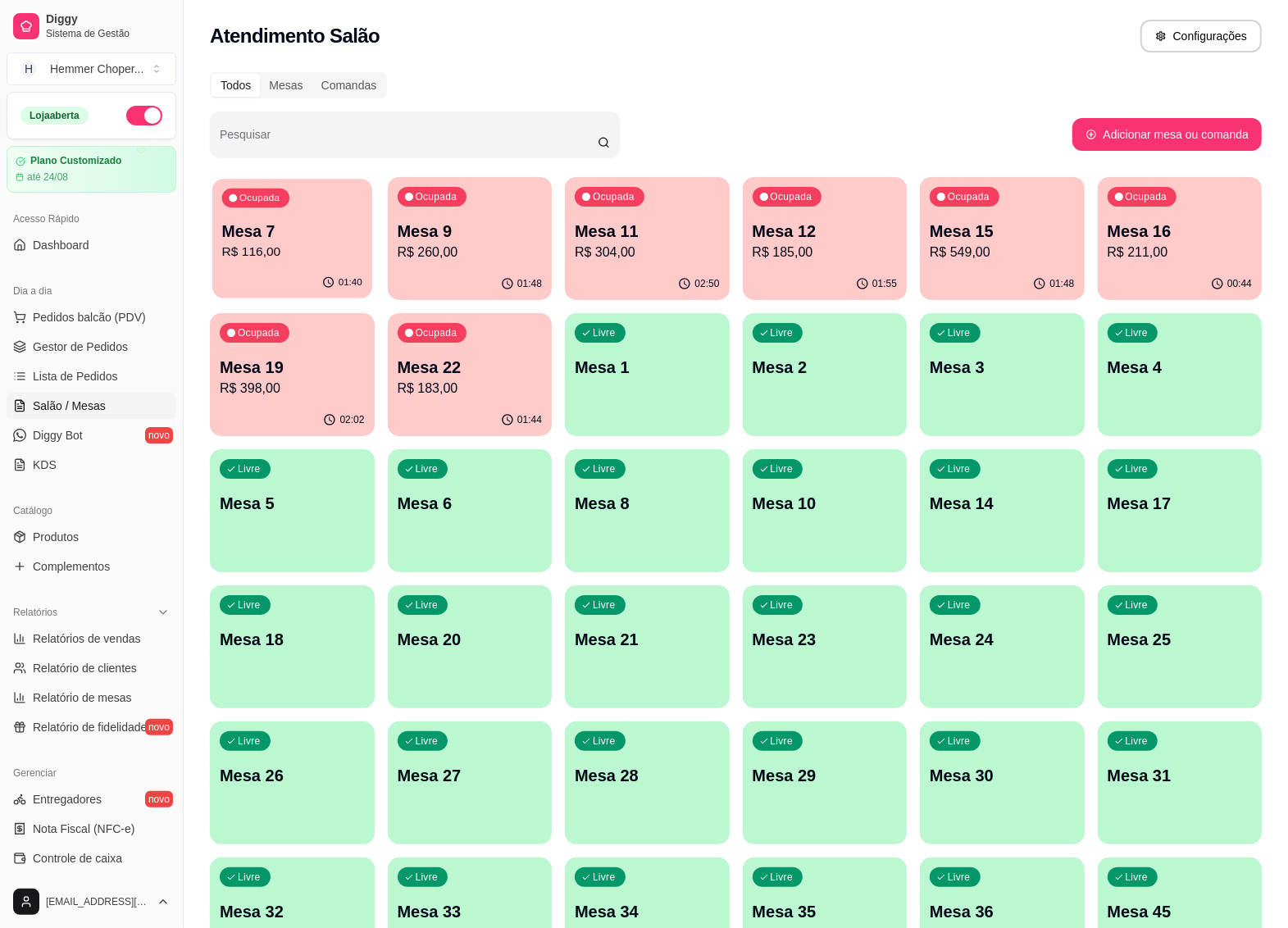
click at [304, 249] on p "R$ 116,00" at bounding box center [292, 252] width 140 height 19
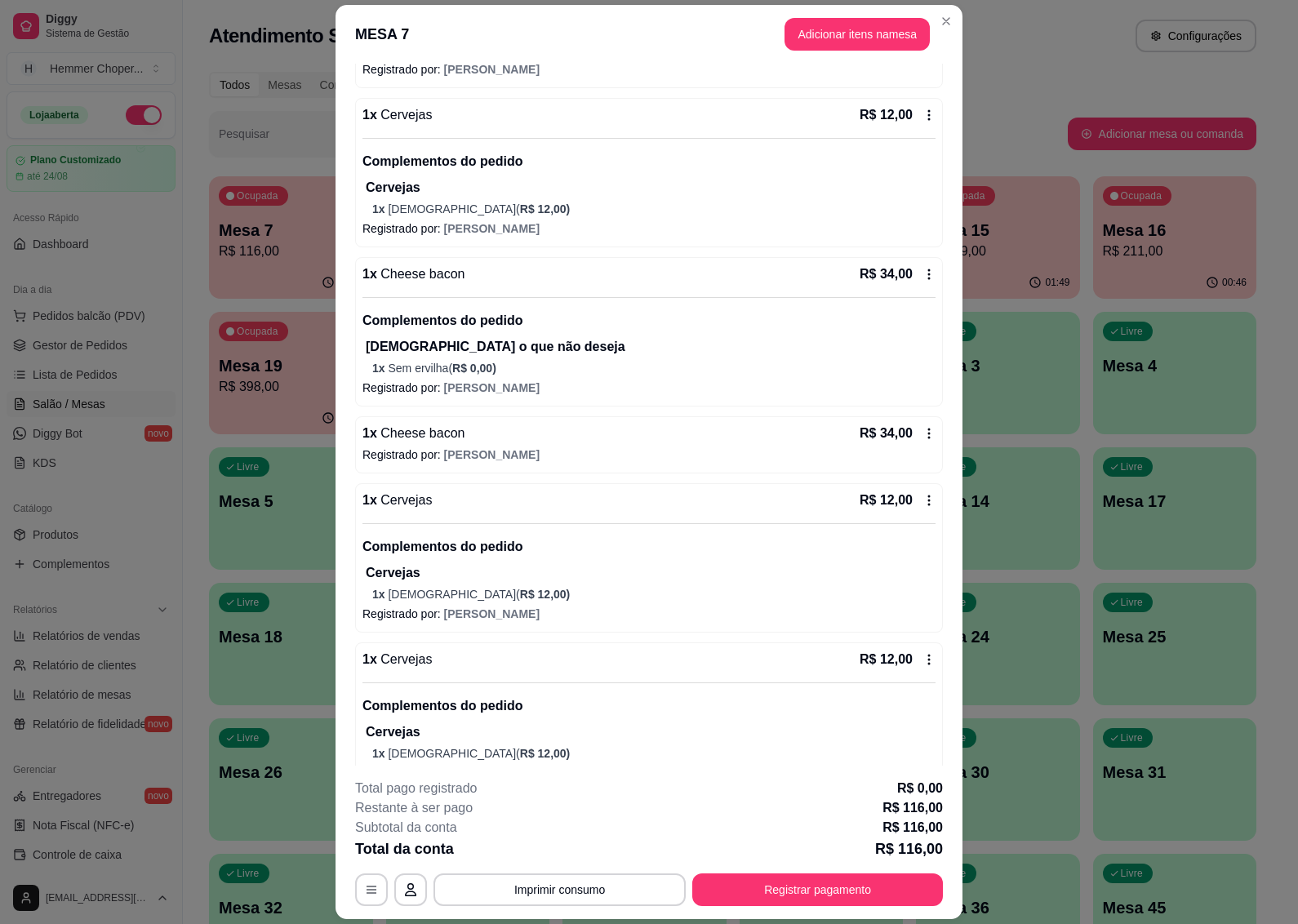
scroll to position [306, 0]
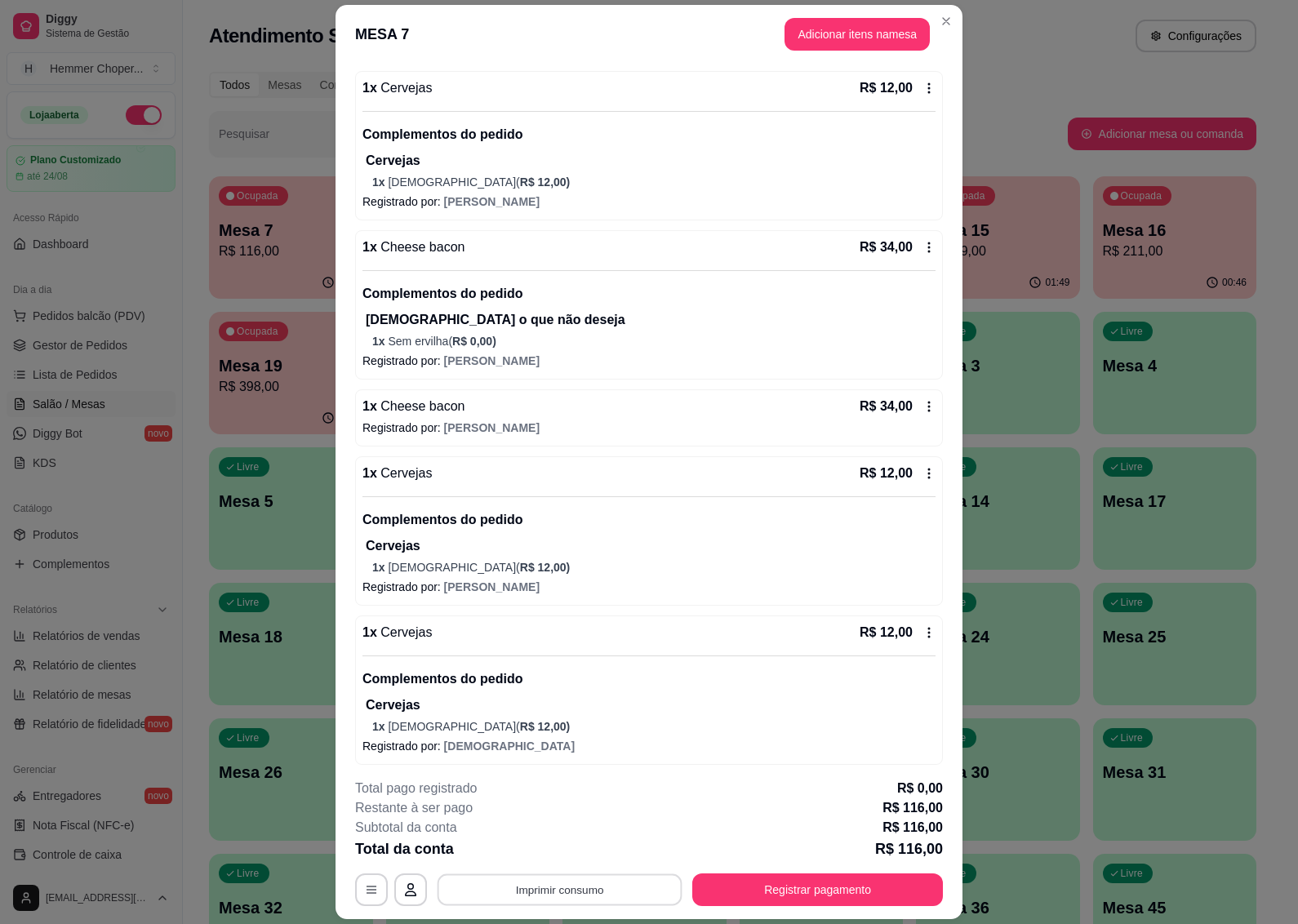
click at [585, 896] on button "Imprimir consumo" at bounding box center [560, 889] width 245 height 32
click at [572, 850] on button "IMPRESSORA" at bounding box center [557, 853] width 119 height 26
click at [818, 874] on button "Registrar pagamento" at bounding box center [818, 889] width 250 height 33
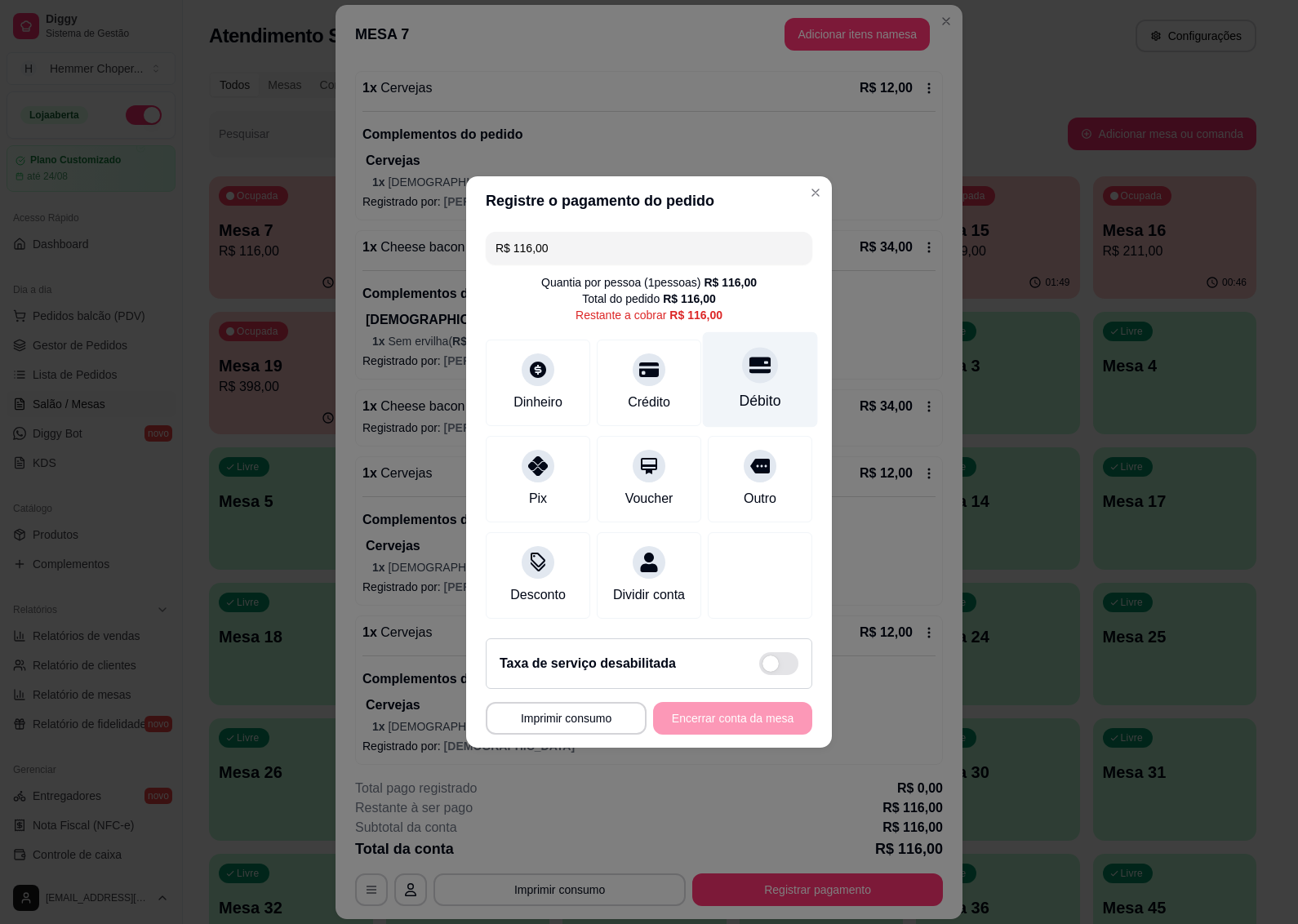
click at [749, 377] on div "Débito" at bounding box center [761, 380] width 115 height 96
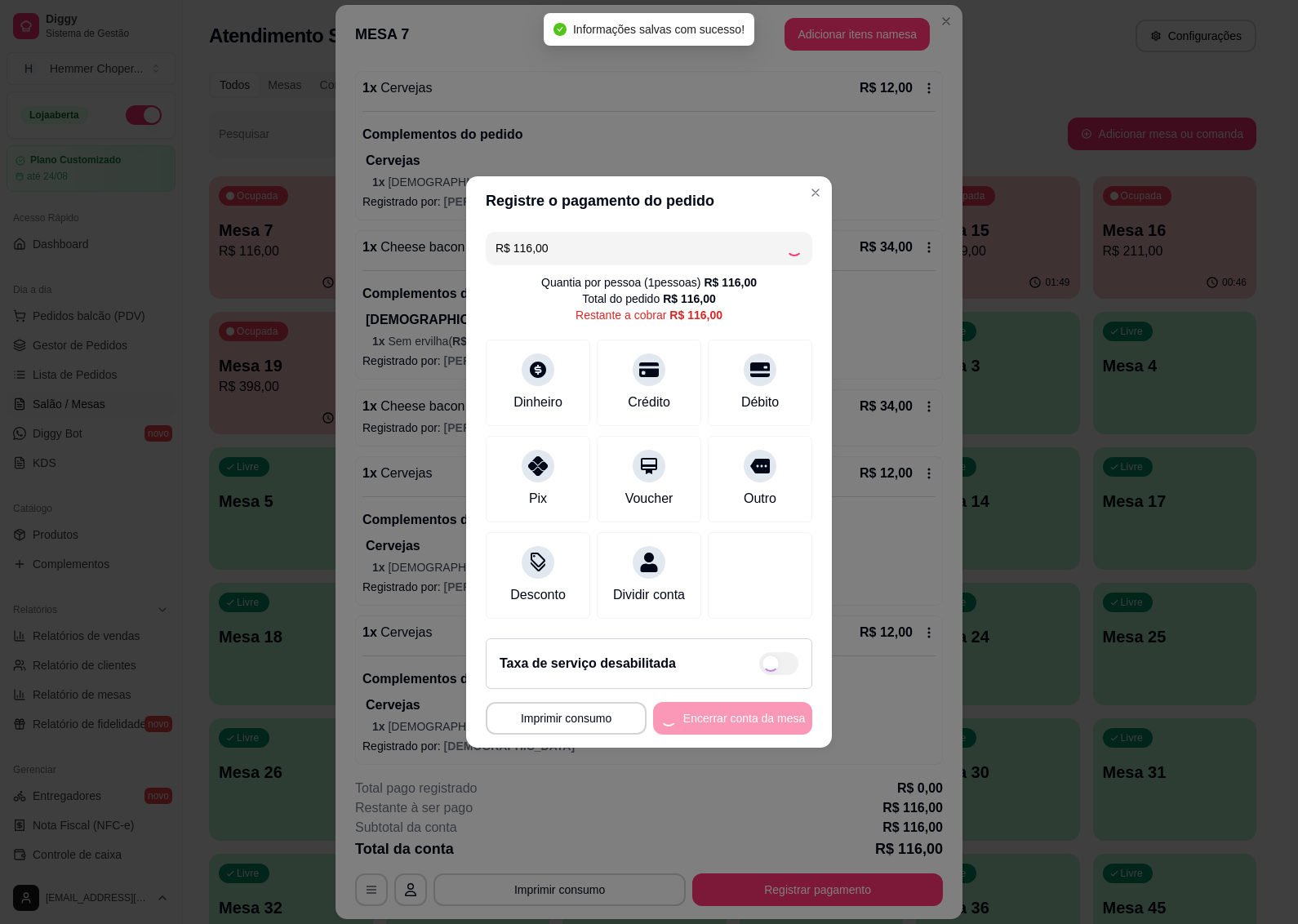
type input "R$ 0,00"
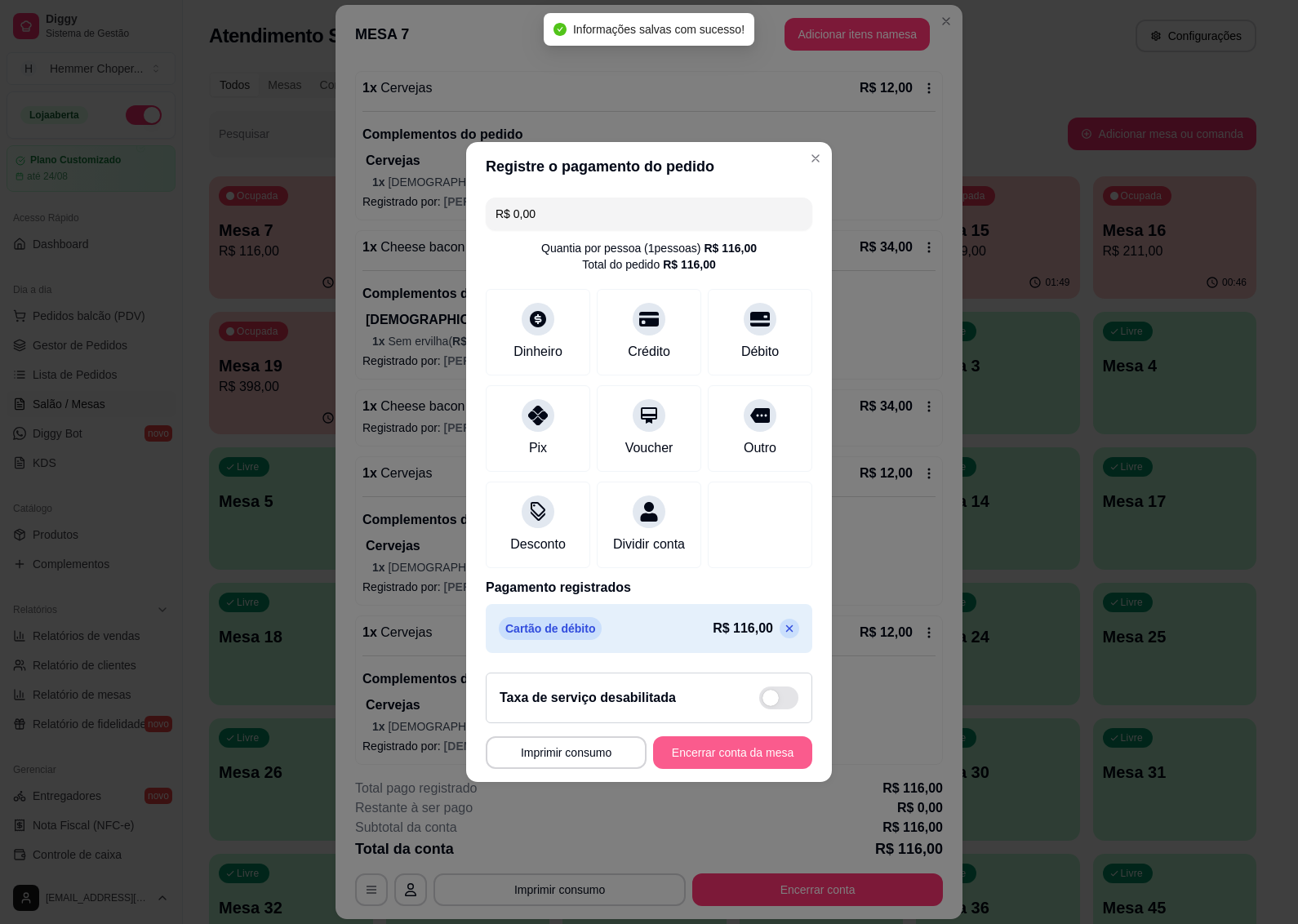
click at [704, 757] on button "Encerrar conta da mesa" at bounding box center [733, 752] width 159 height 33
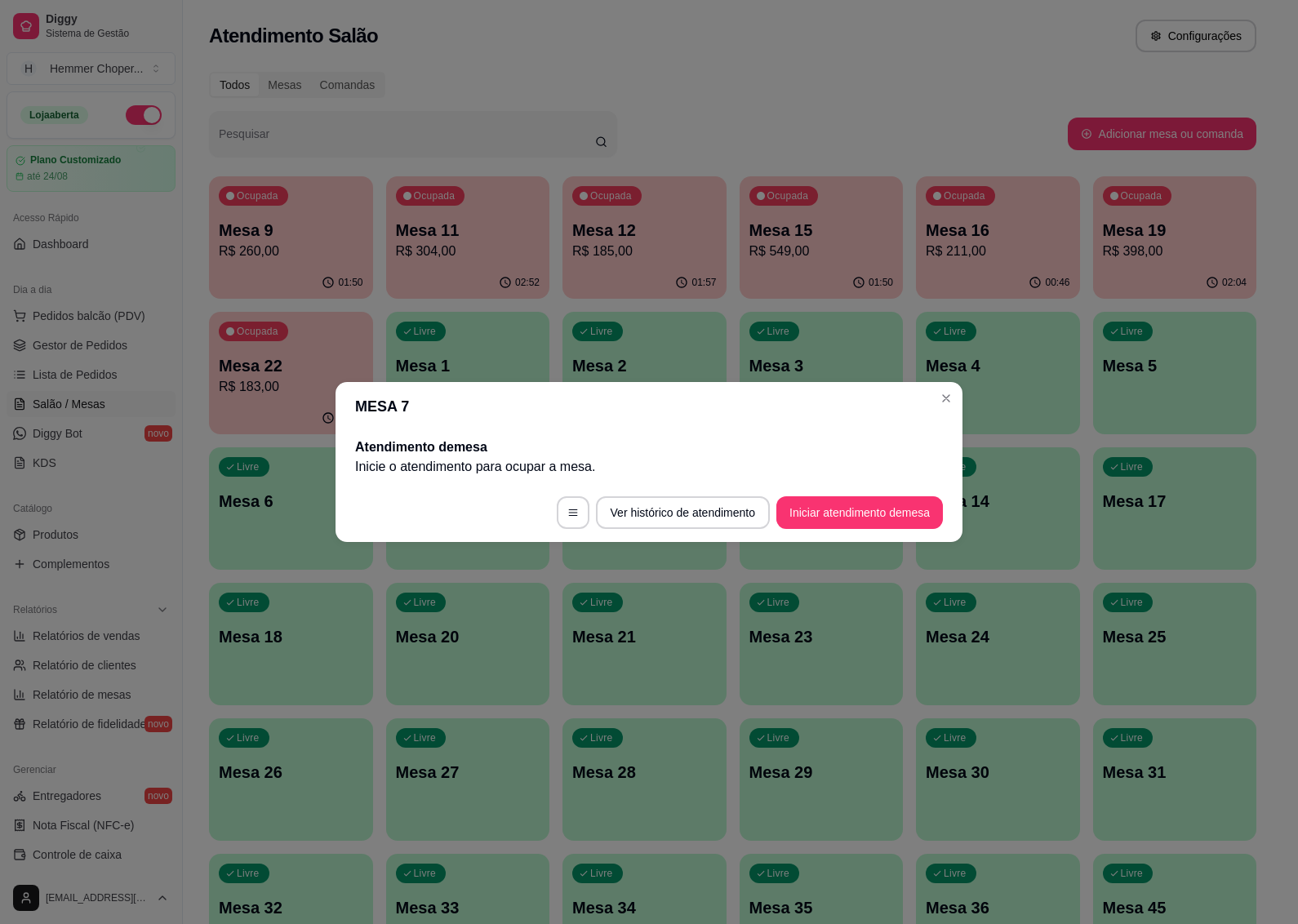
scroll to position [0, 0]
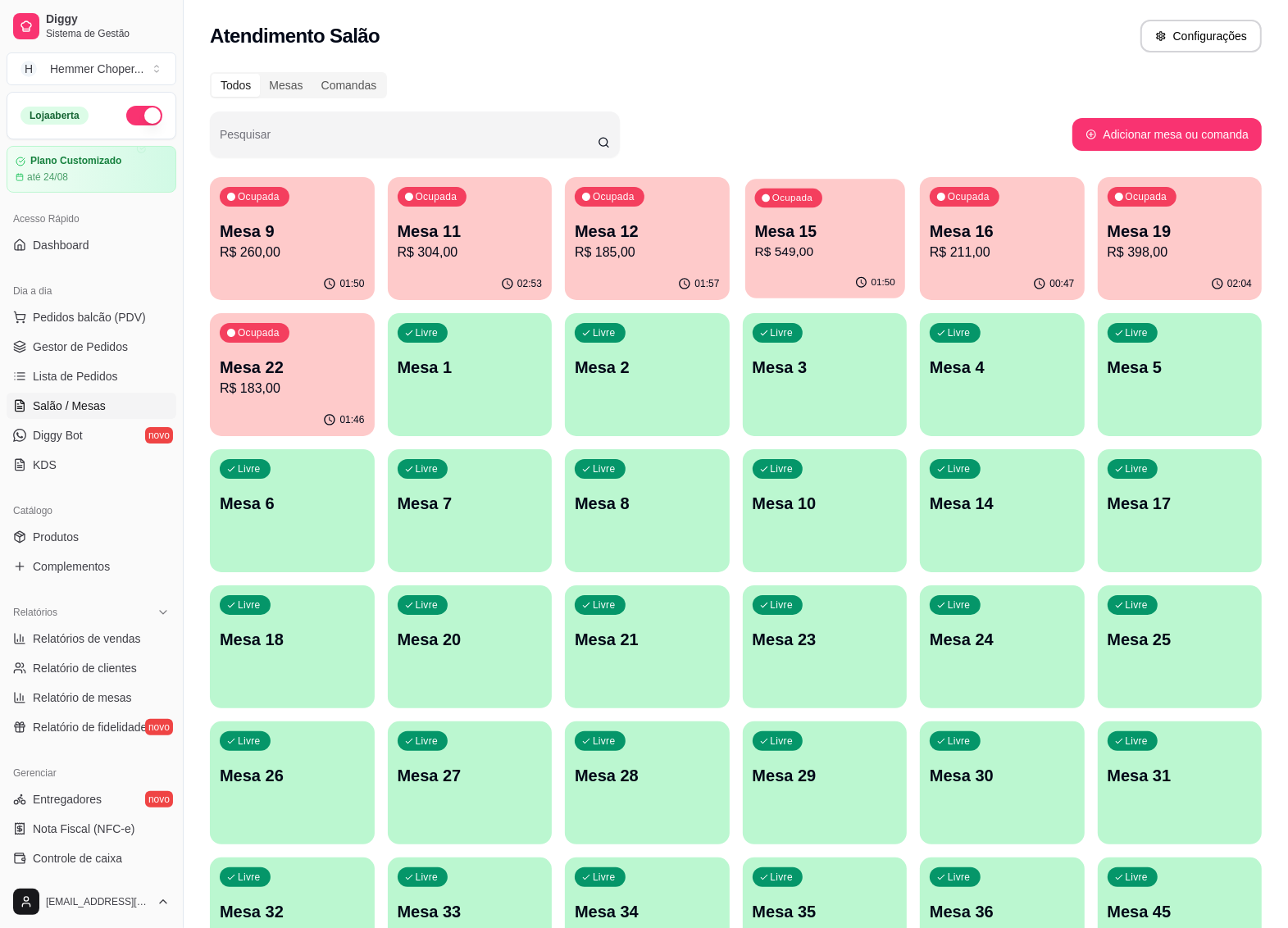
click at [808, 236] on p "Mesa 15" at bounding box center [824, 231] width 140 height 22
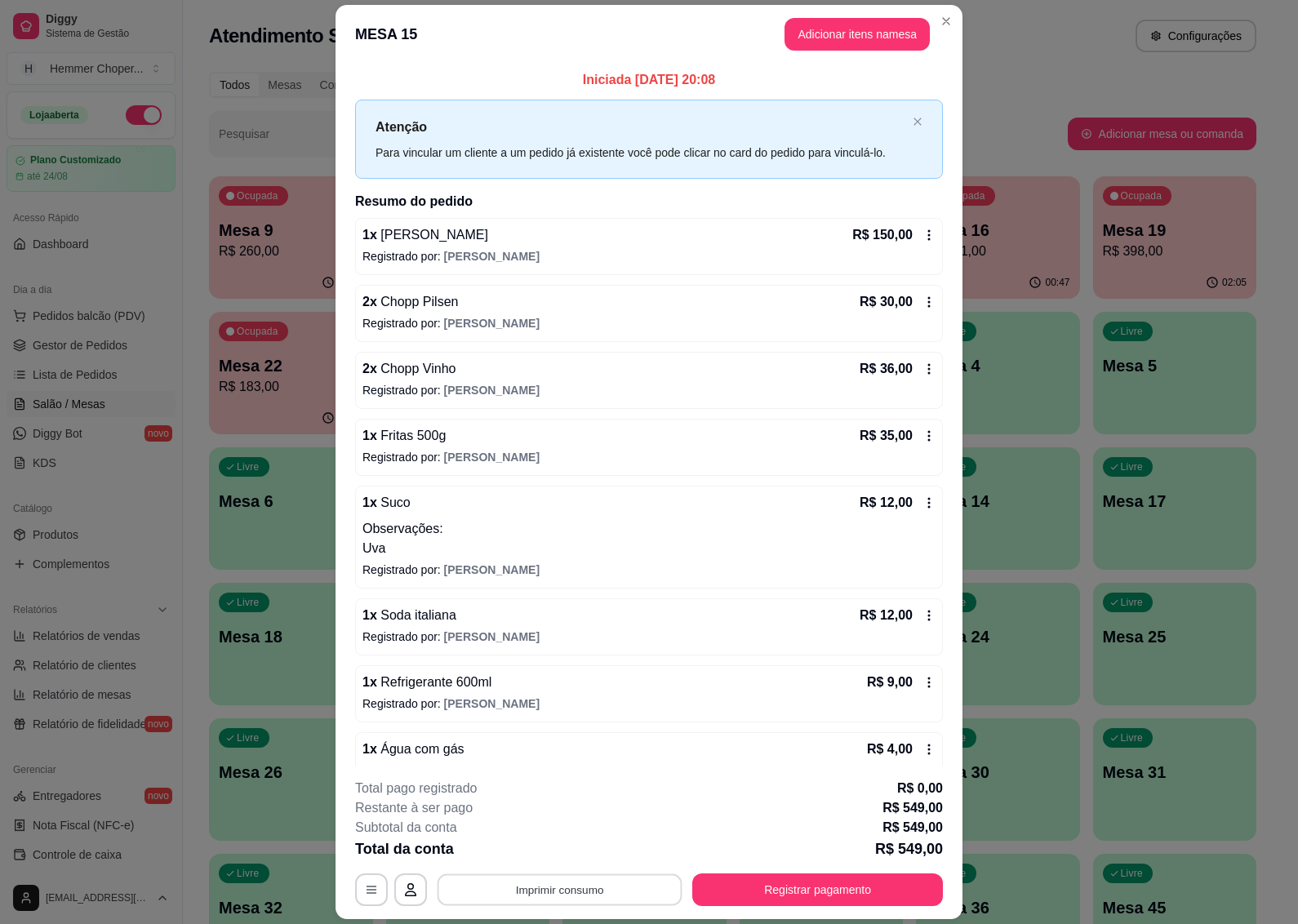
click at [535, 887] on button "Imprimir consumo" at bounding box center [560, 889] width 245 height 32
click at [549, 853] on button "IMPRESSORA" at bounding box center [556, 853] width 114 height 26
click at [792, 899] on button "Registrar pagamento" at bounding box center [818, 889] width 250 height 33
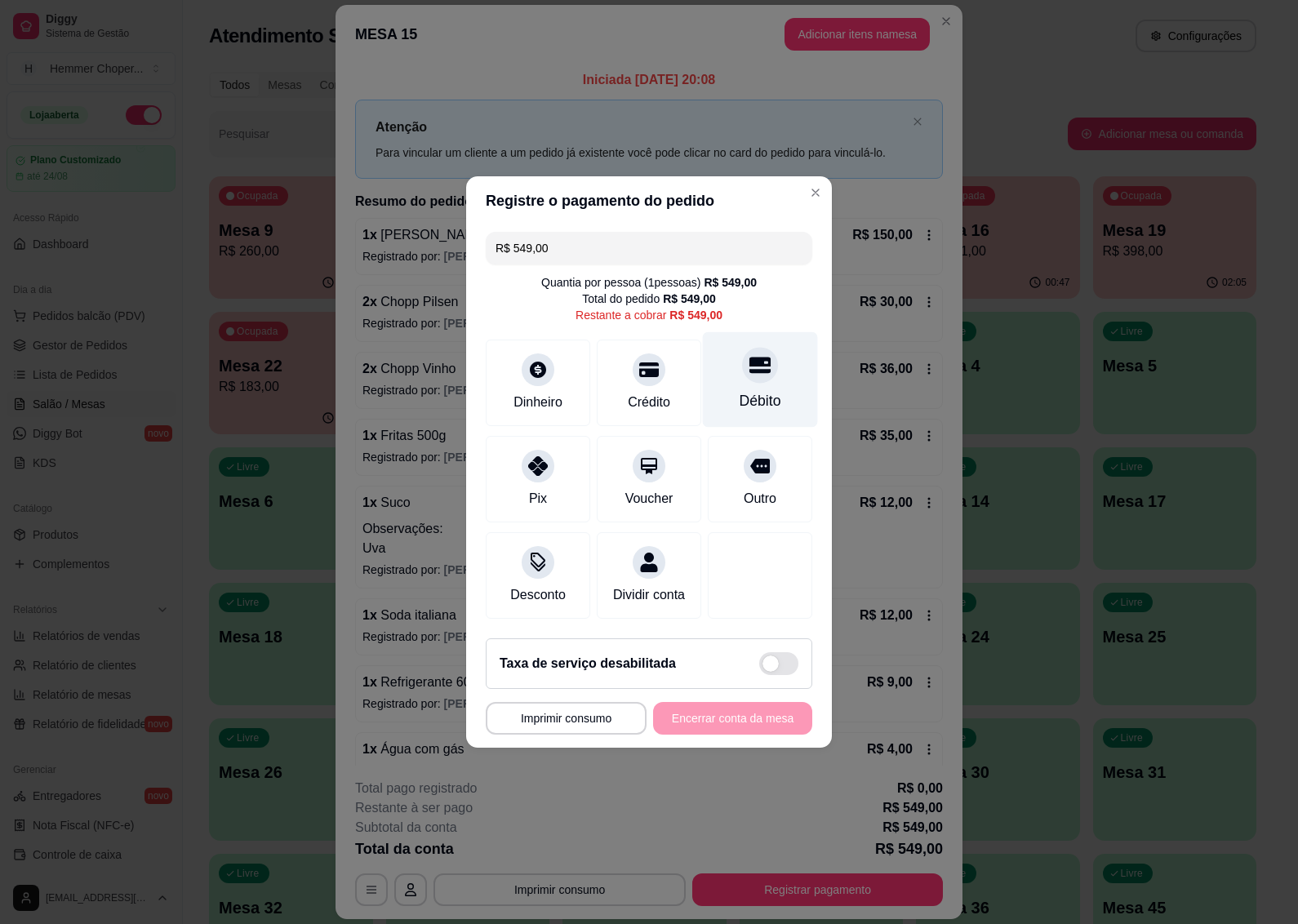
click at [750, 359] on icon at bounding box center [760, 364] width 21 height 21
type input "R$ 0,00"
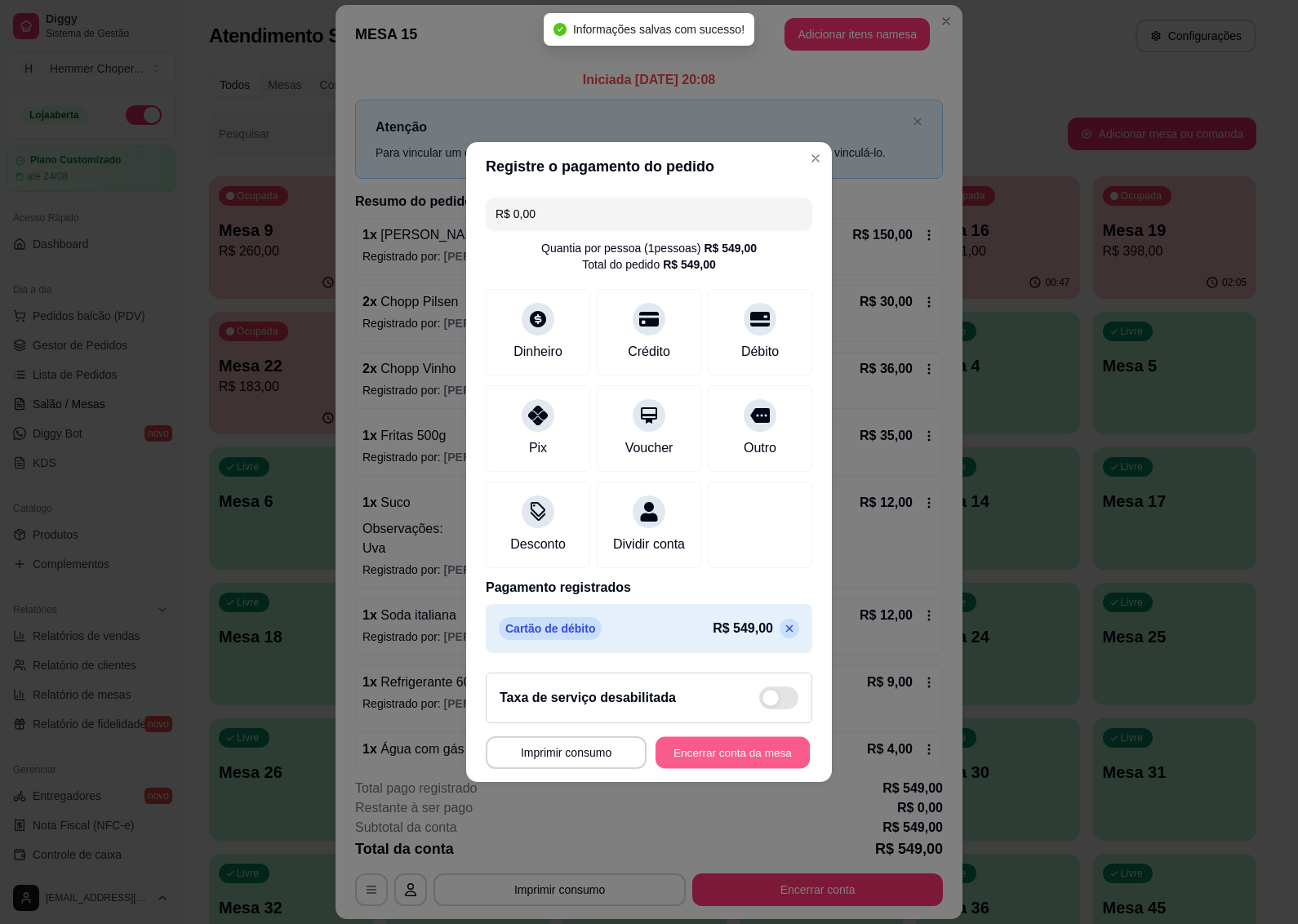
click at [720, 769] on button "Encerrar conta da mesa" at bounding box center [733, 752] width 154 height 32
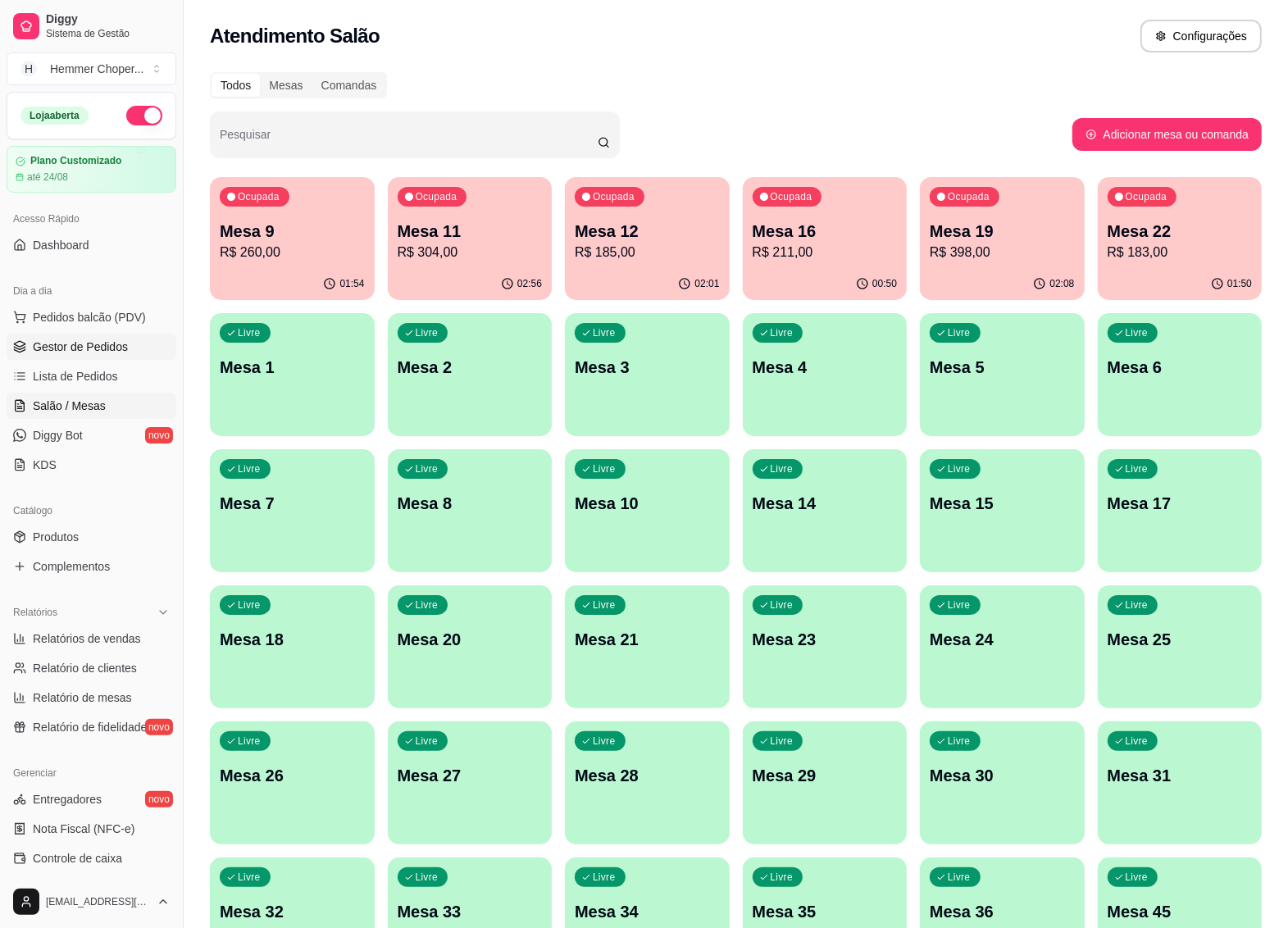
click at [82, 352] on span "Gestor de Pedidos" at bounding box center [81, 347] width 95 height 17
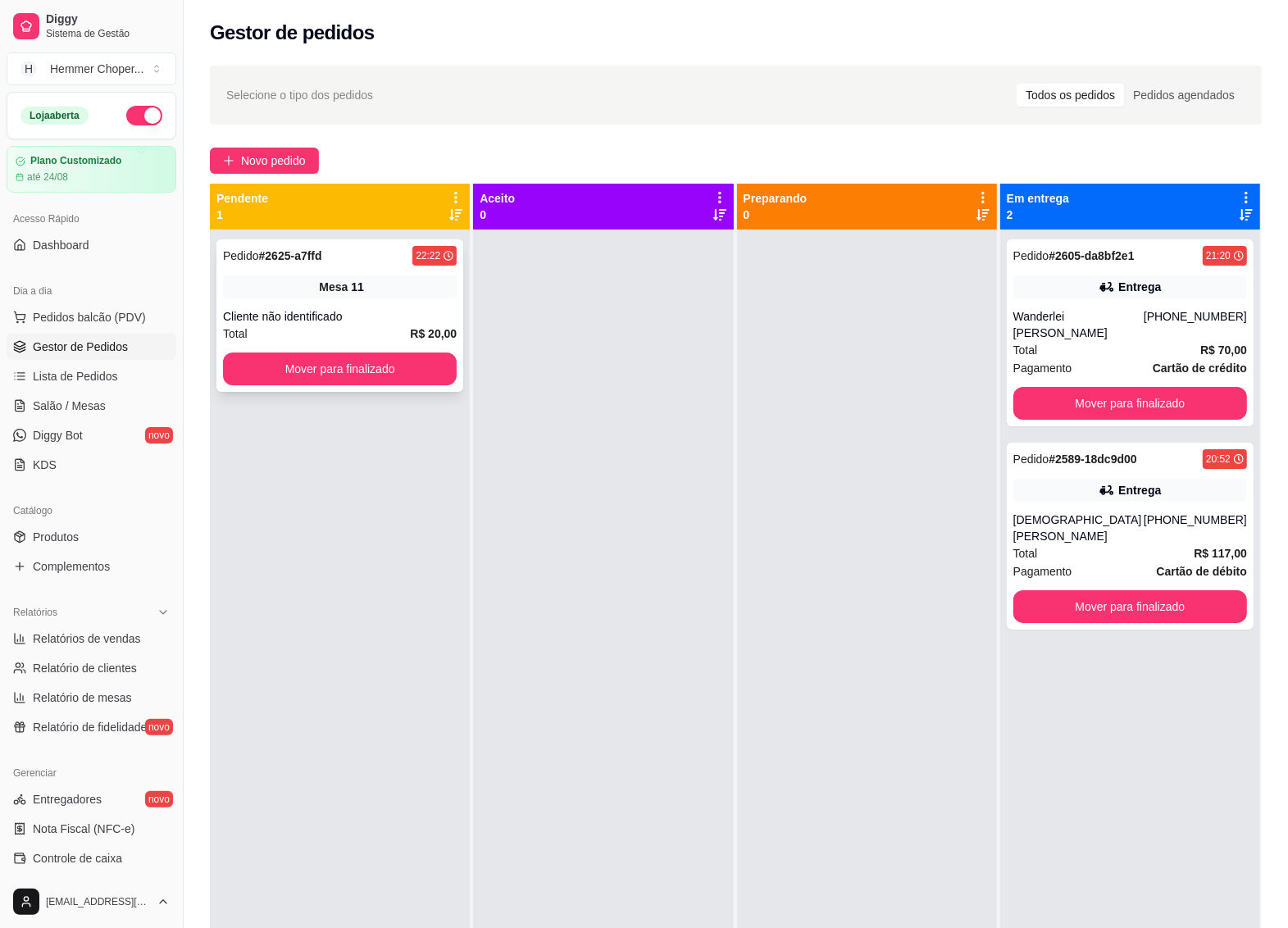
click at [375, 295] on div "Mesa 11" at bounding box center [339, 286] width 234 height 23
click at [345, 361] on button "Mover para finalizado" at bounding box center [339, 369] width 234 height 33
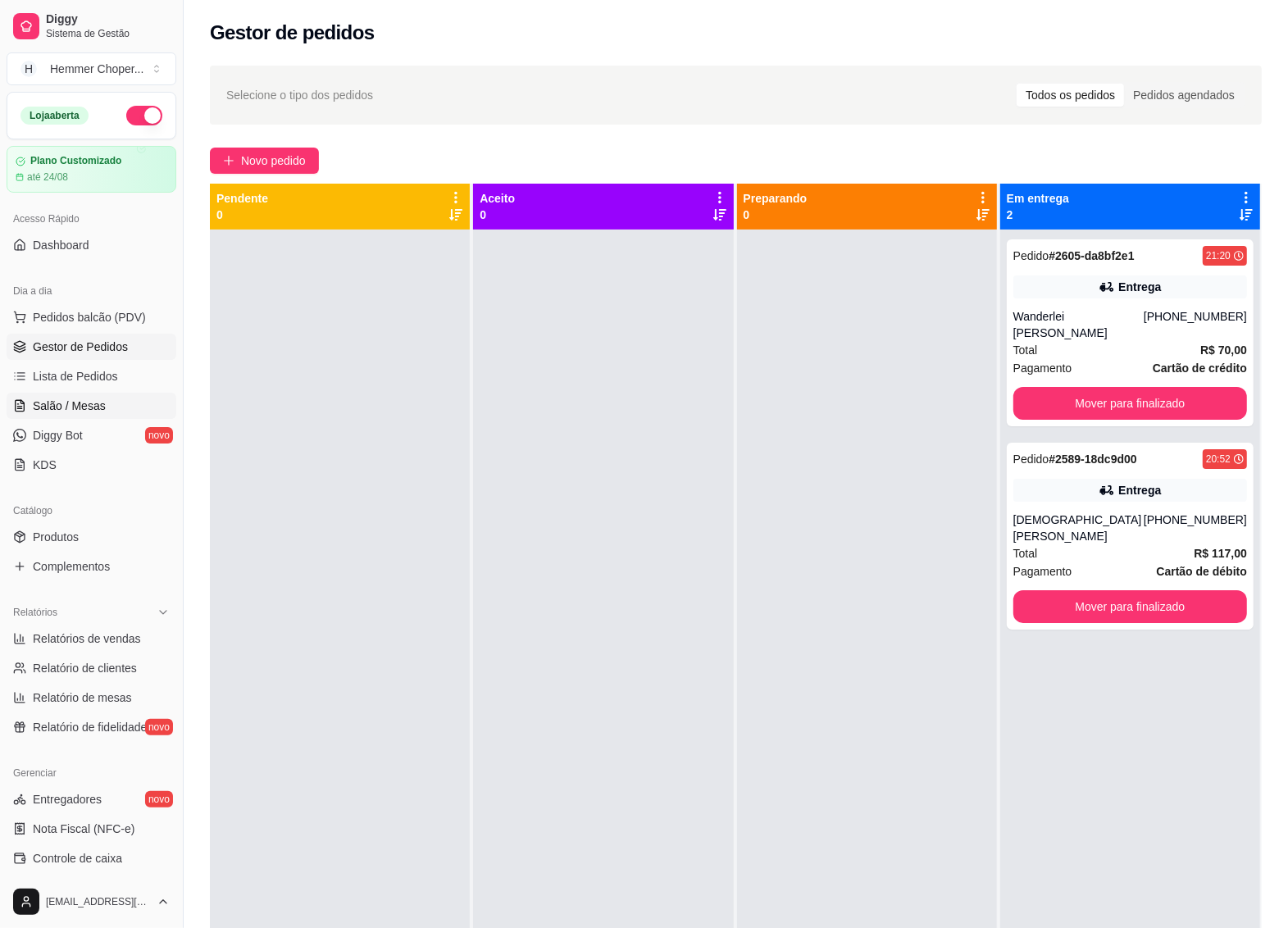
click at [72, 407] on span "Salão / Mesas" at bounding box center [70, 406] width 73 height 17
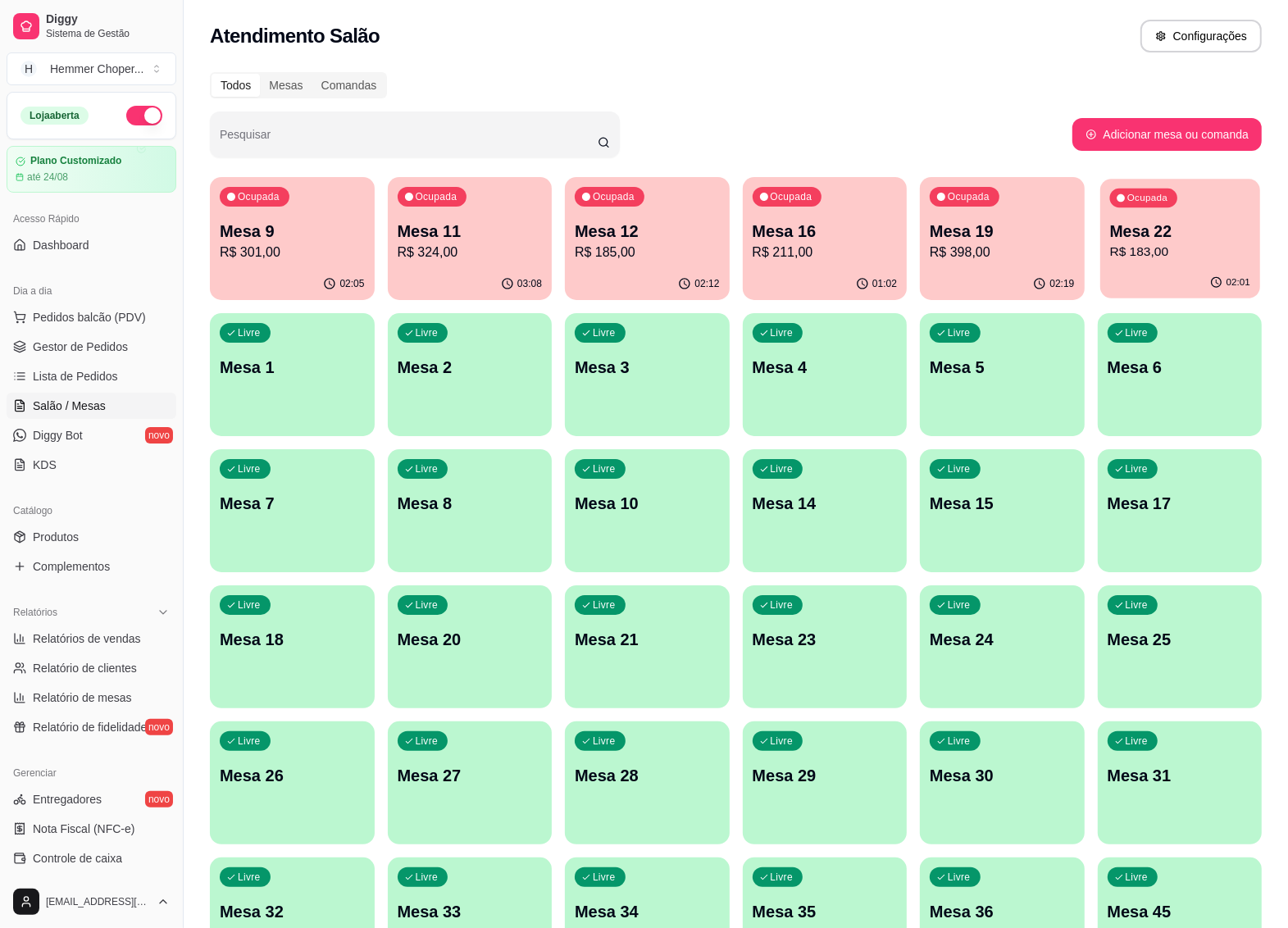
click at [1186, 246] on p "R$ 183,00" at bounding box center [1179, 252] width 140 height 19
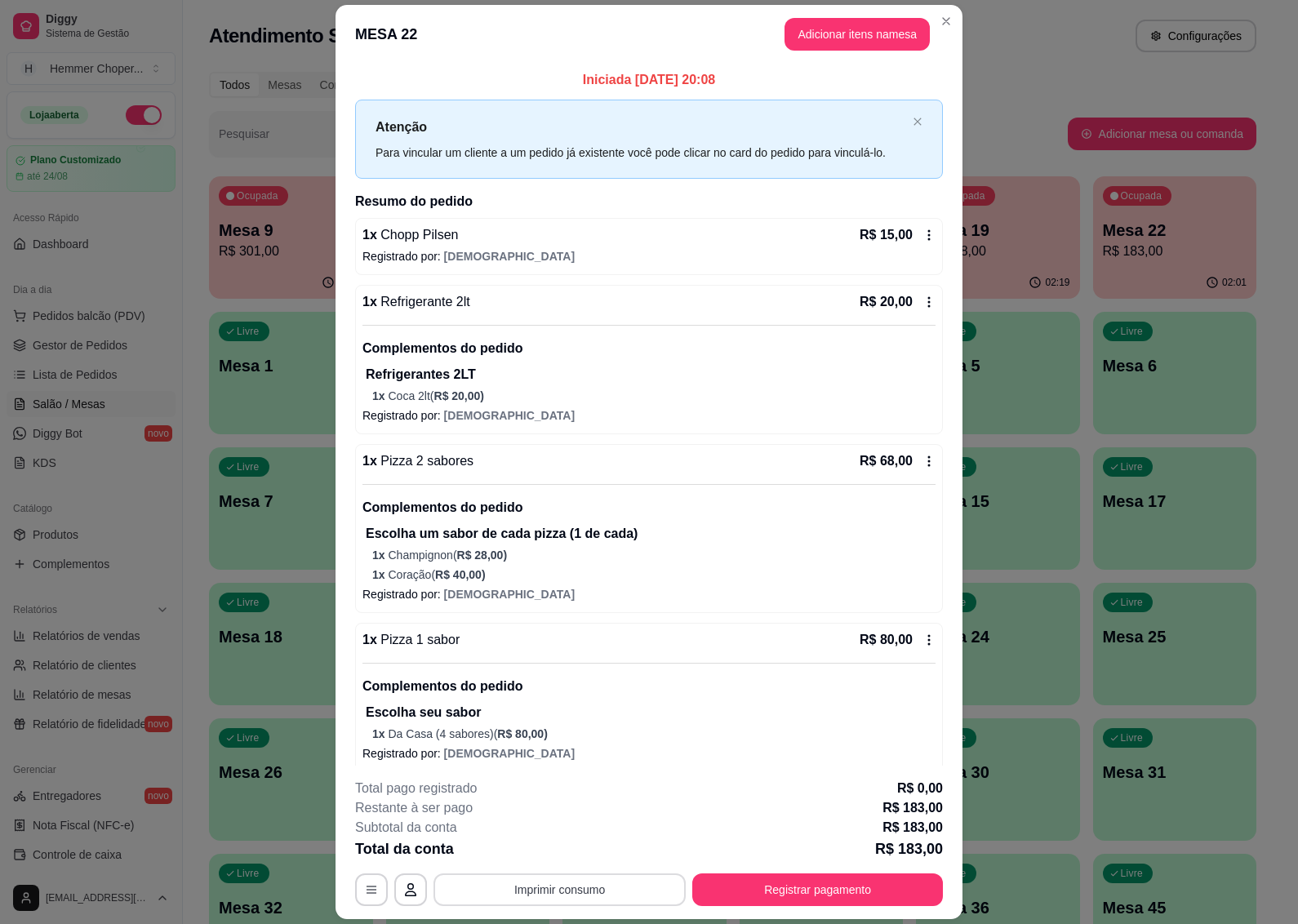
click at [555, 898] on button "Imprimir consumo" at bounding box center [560, 889] width 252 height 33
click at [561, 849] on button "IMPRESSORA" at bounding box center [557, 853] width 119 height 26
click at [797, 884] on button "Registrar pagamento" at bounding box center [818, 889] width 243 height 32
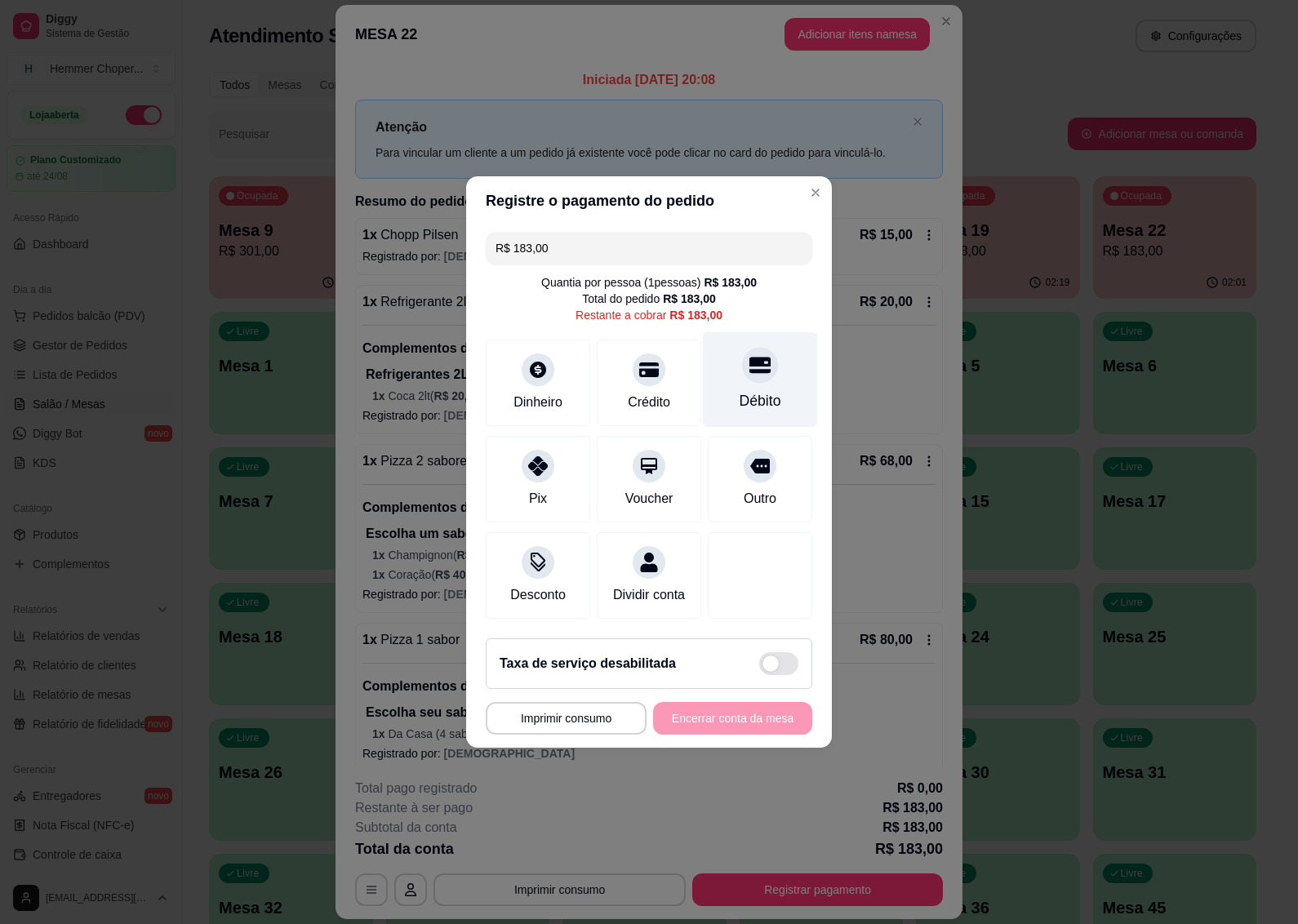
click at [756, 375] on div "Débito" at bounding box center [761, 380] width 115 height 96
type input "R$ 0,00"
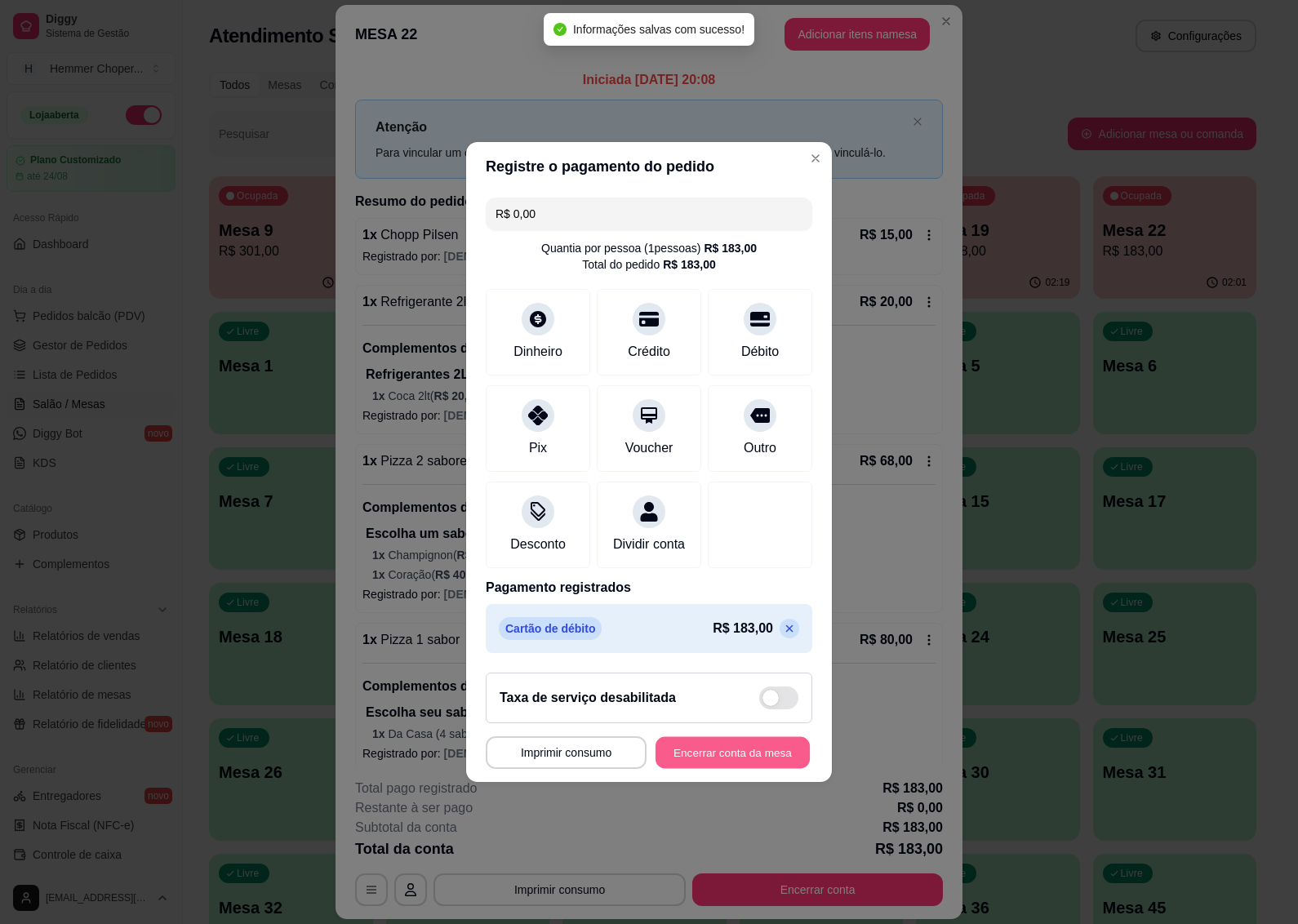
click at [707, 765] on button "Encerrar conta da mesa" at bounding box center [733, 752] width 154 height 32
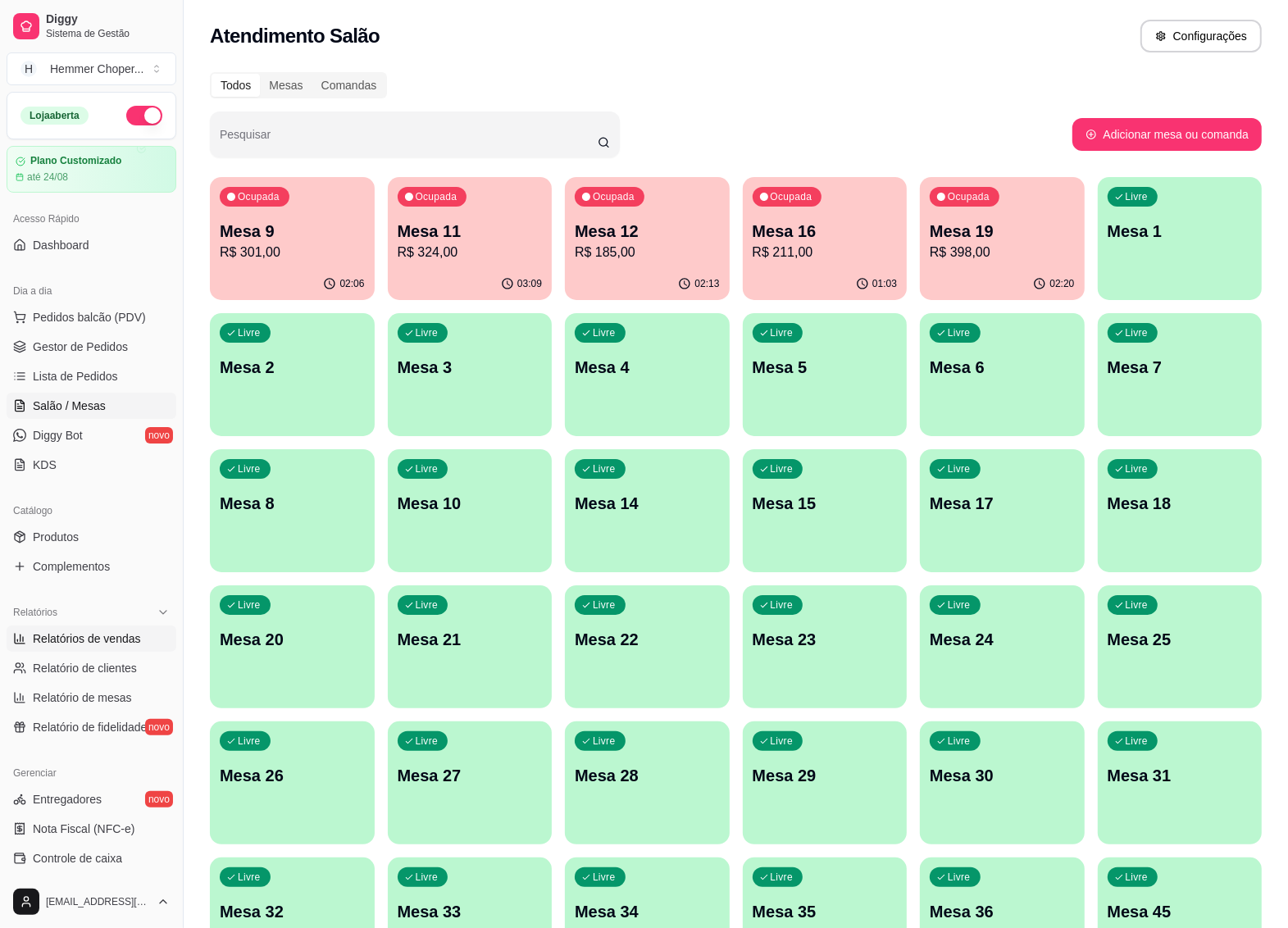
click at [96, 644] on span "Relatórios de vendas" at bounding box center [87, 638] width 108 height 17
select select "ALL"
select select "0"
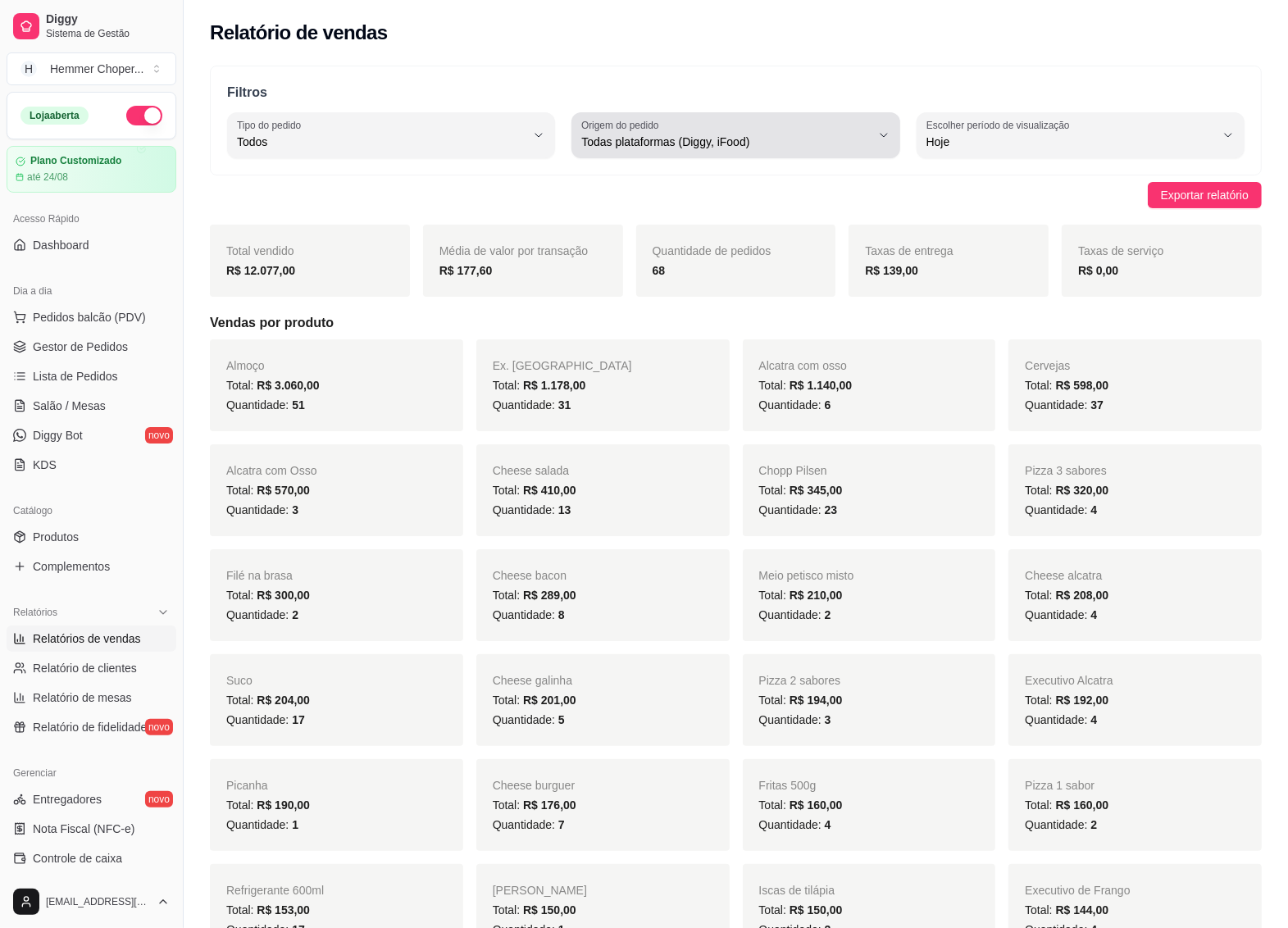
click at [658, 139] on span "Todas plataformas (Diggy, iFood)" at bounding box center [726, 142] width 289 height 17
click at [483, 160] on div "Filtros ALL Tipo do pedido Todos Entrega Retirada Mesa Consumo local Tipo do pe…" at bounding box center [736, 121] width 1052 height 110
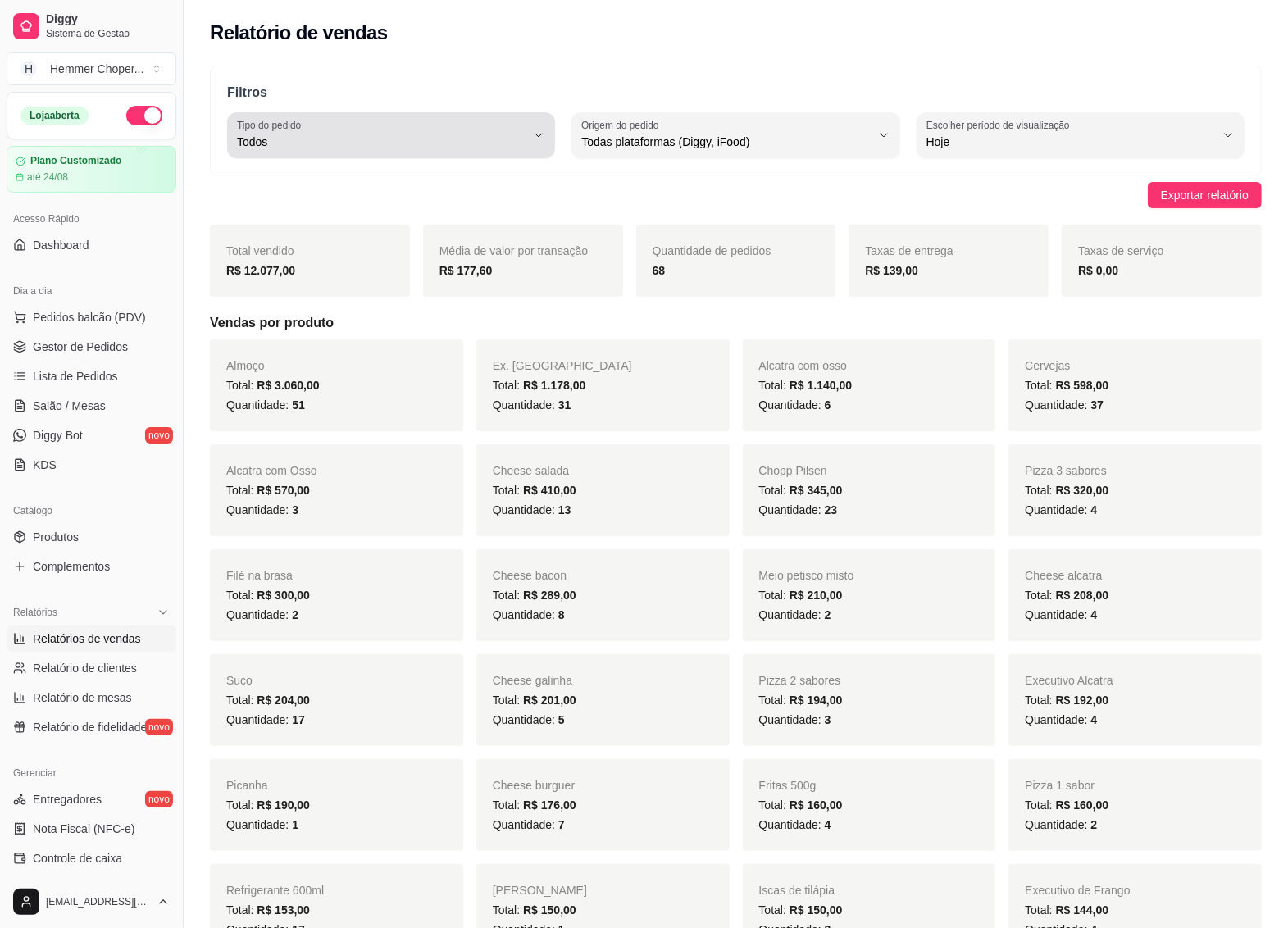
click at [541, 135] on icon "button" at bounding box center [539, 135] width 13 height 13
click at [283, 211] on span "Entrega" at bounding box center [383, 207] width 274 height 16
type input "DELIVERY"
select select "DELIVERY"
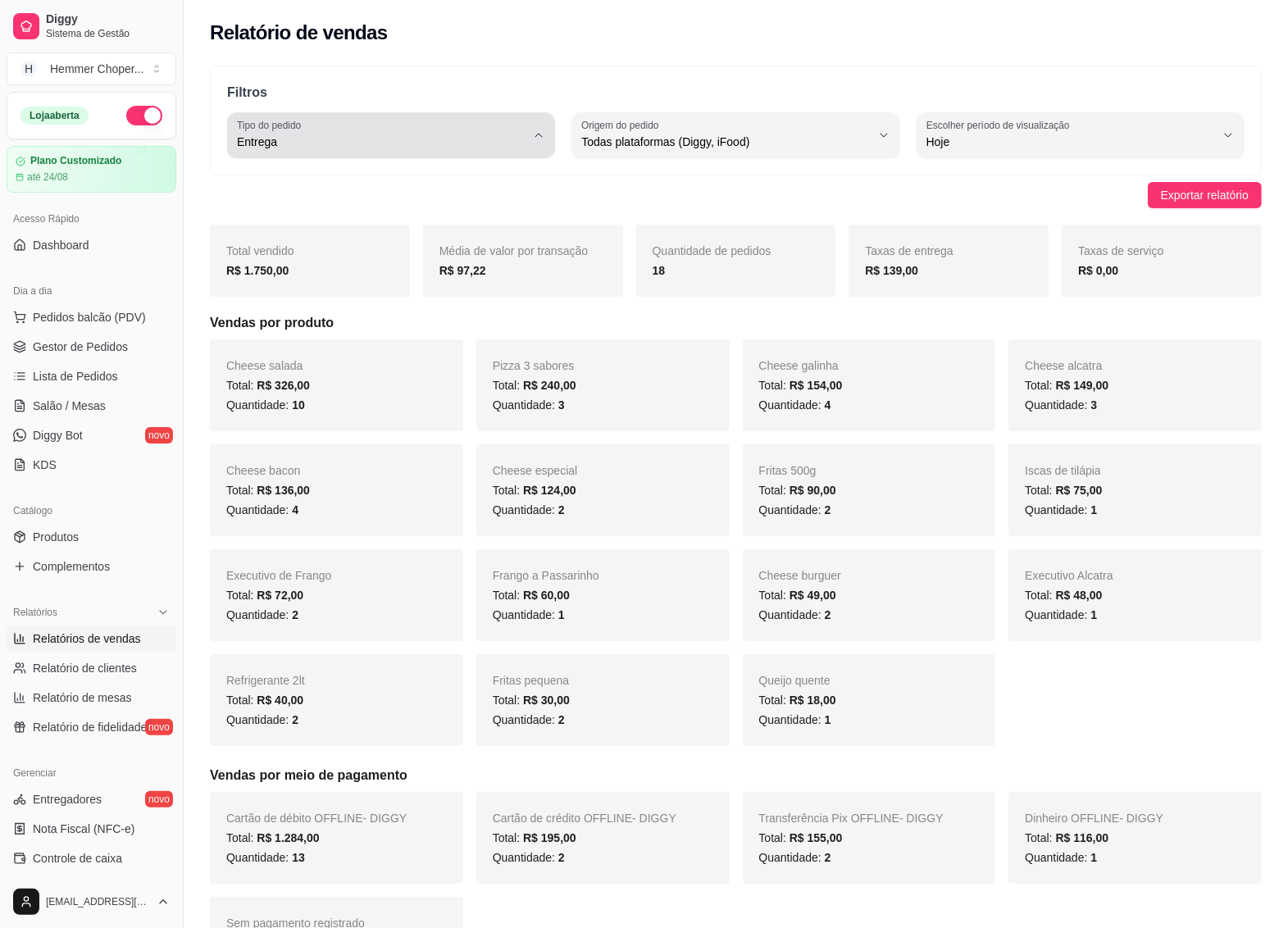
click at [539, 133] on icon "button" at bounding box center [539, 135] width 13 height 13
click at [316, 177] on span "Todos" at bounding box center [383, 181] width 274 height 16
type input "ALL"
select select "ALL"
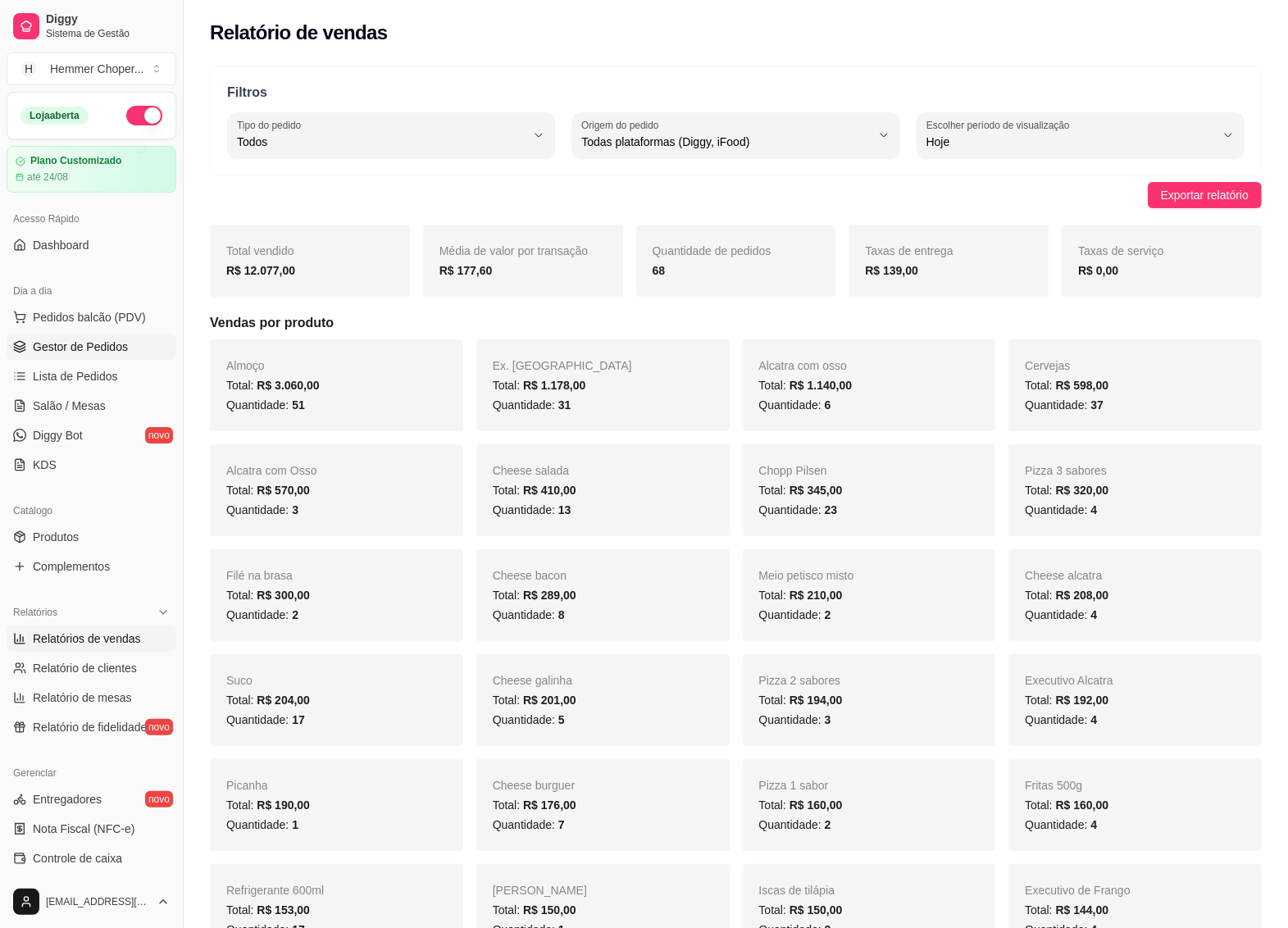
click at [115, 350] on span "Gestor de Pedidos" at bounding box center [81, 347] width 95 height 17
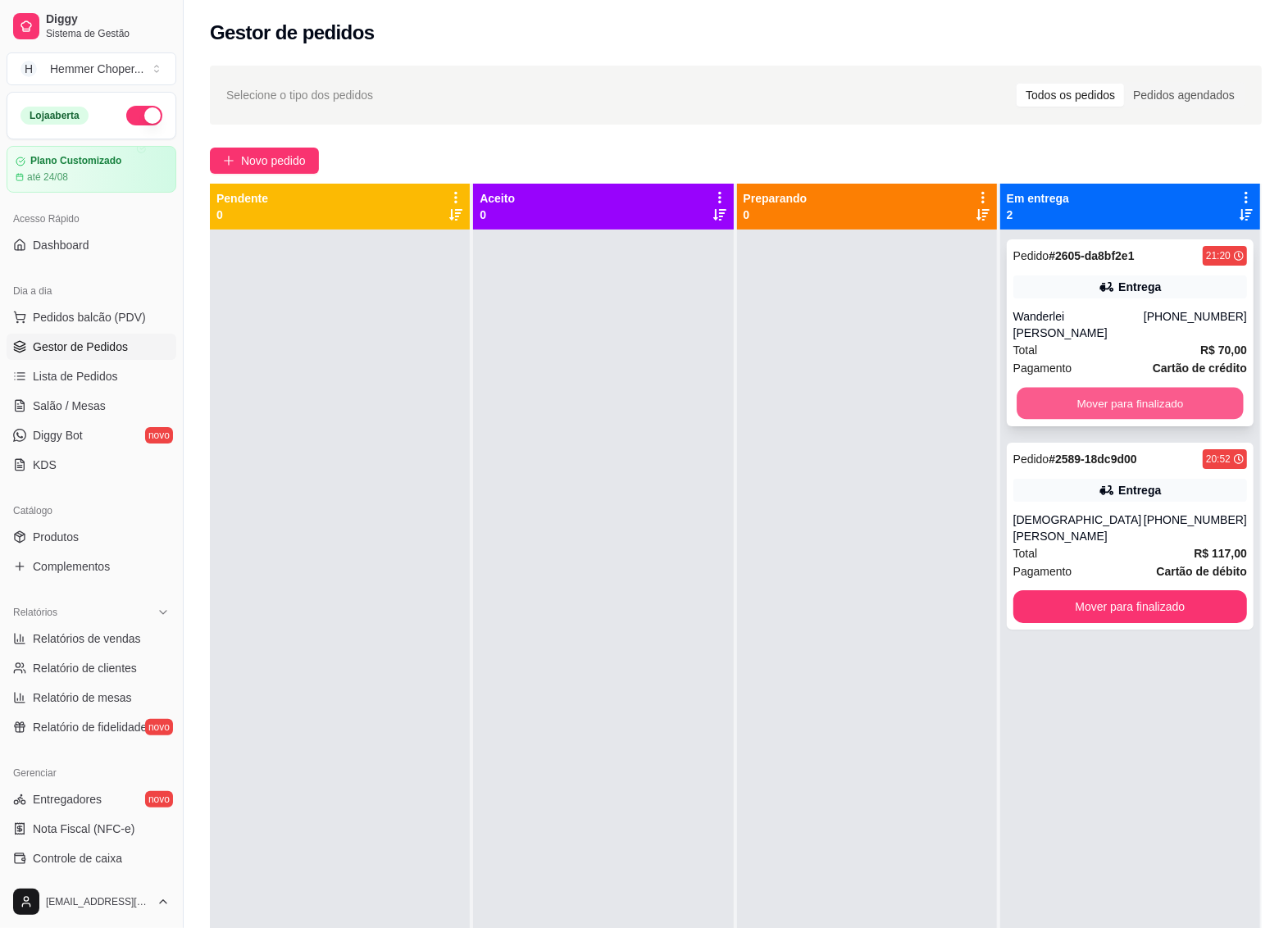
click at [1089, 388] on button "Mover para finalizado" at bounding box center [1130, 403] width 228 height 32
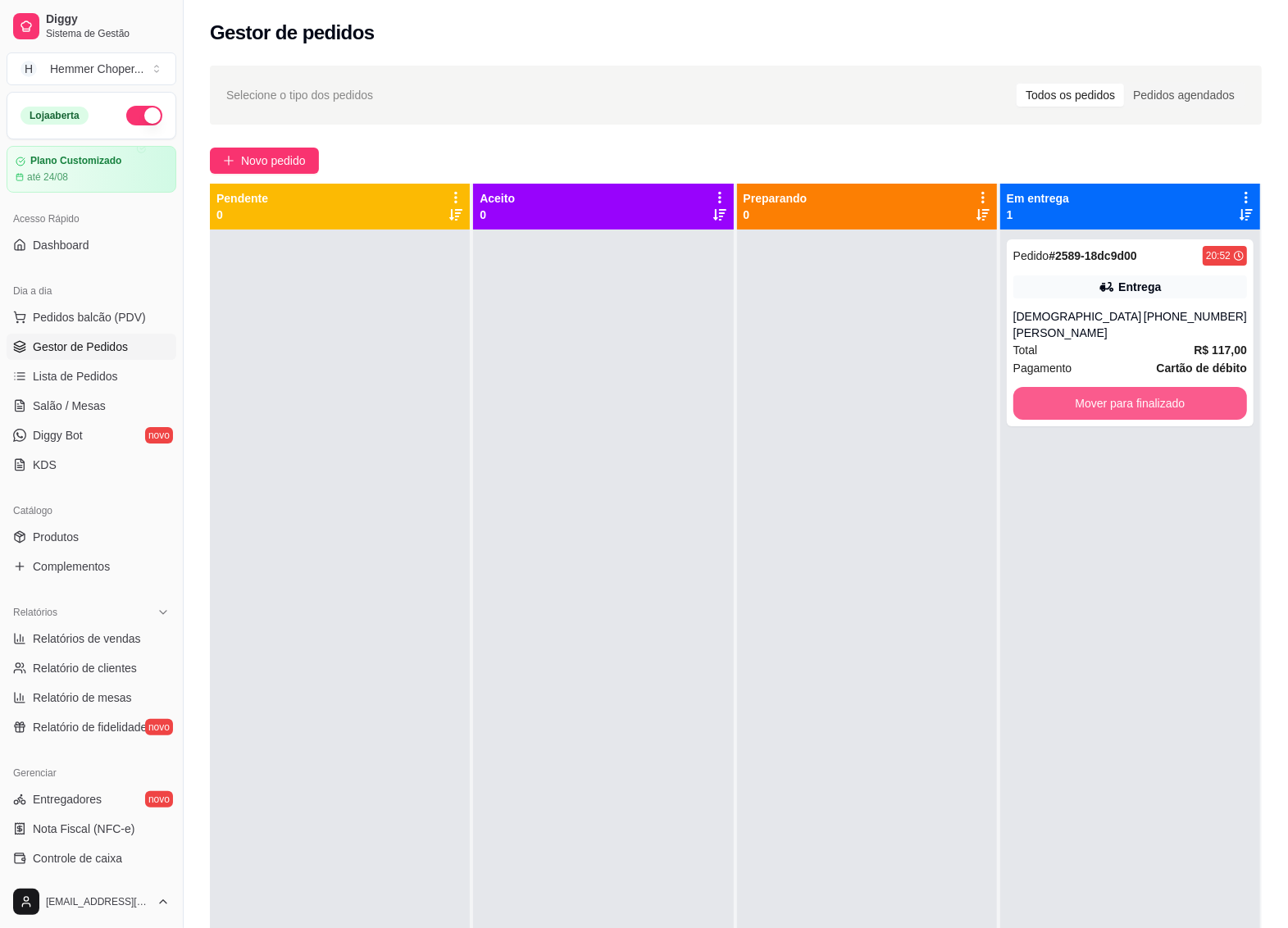
click at [1089, 387] on button "Mover para finalizado" at bounding box center [1130, 403] width 234 height 33
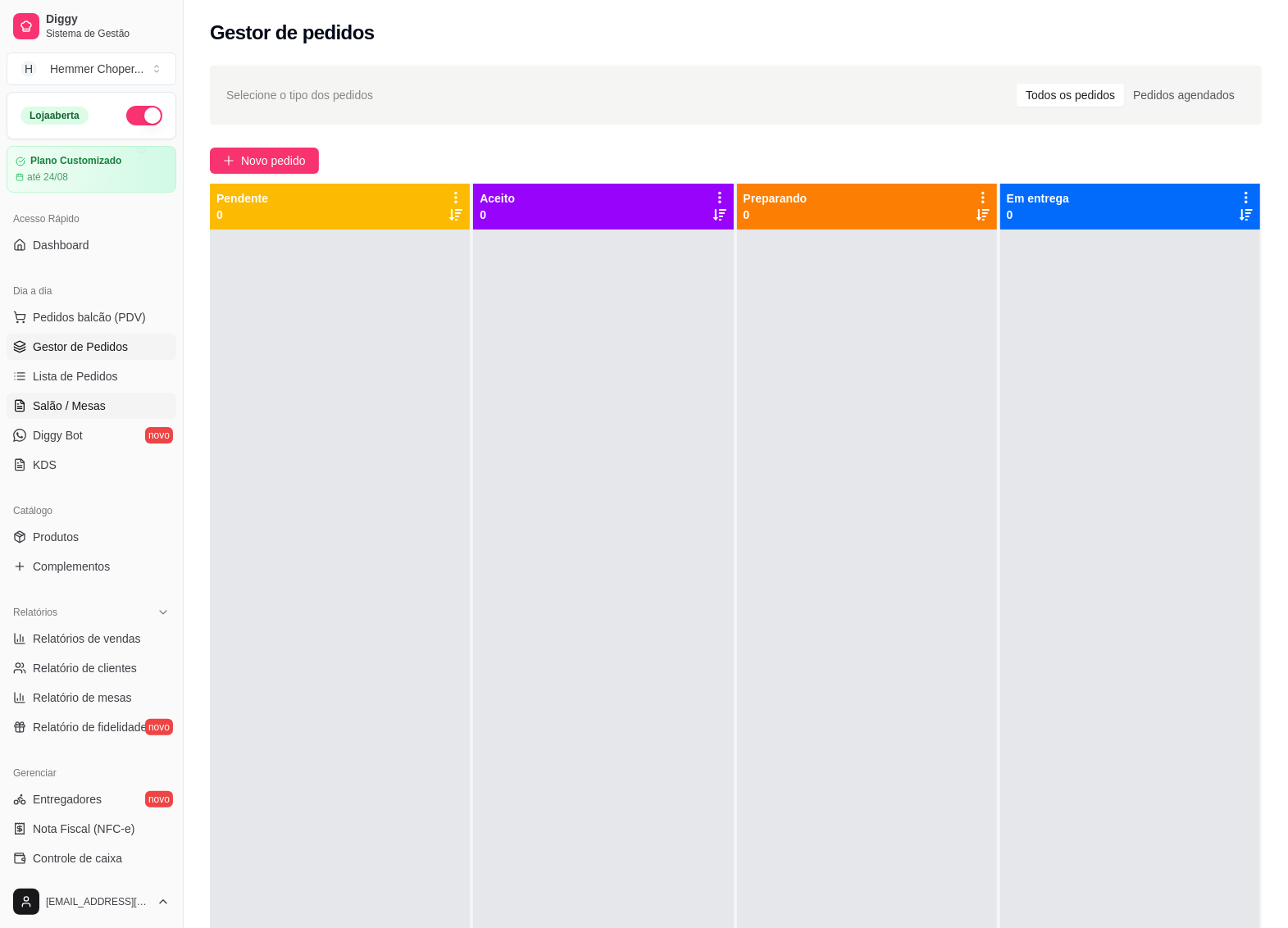
click at [58, 405] on span "Salão / Mesas" at bounding box center [70, 406] width 73 height 17
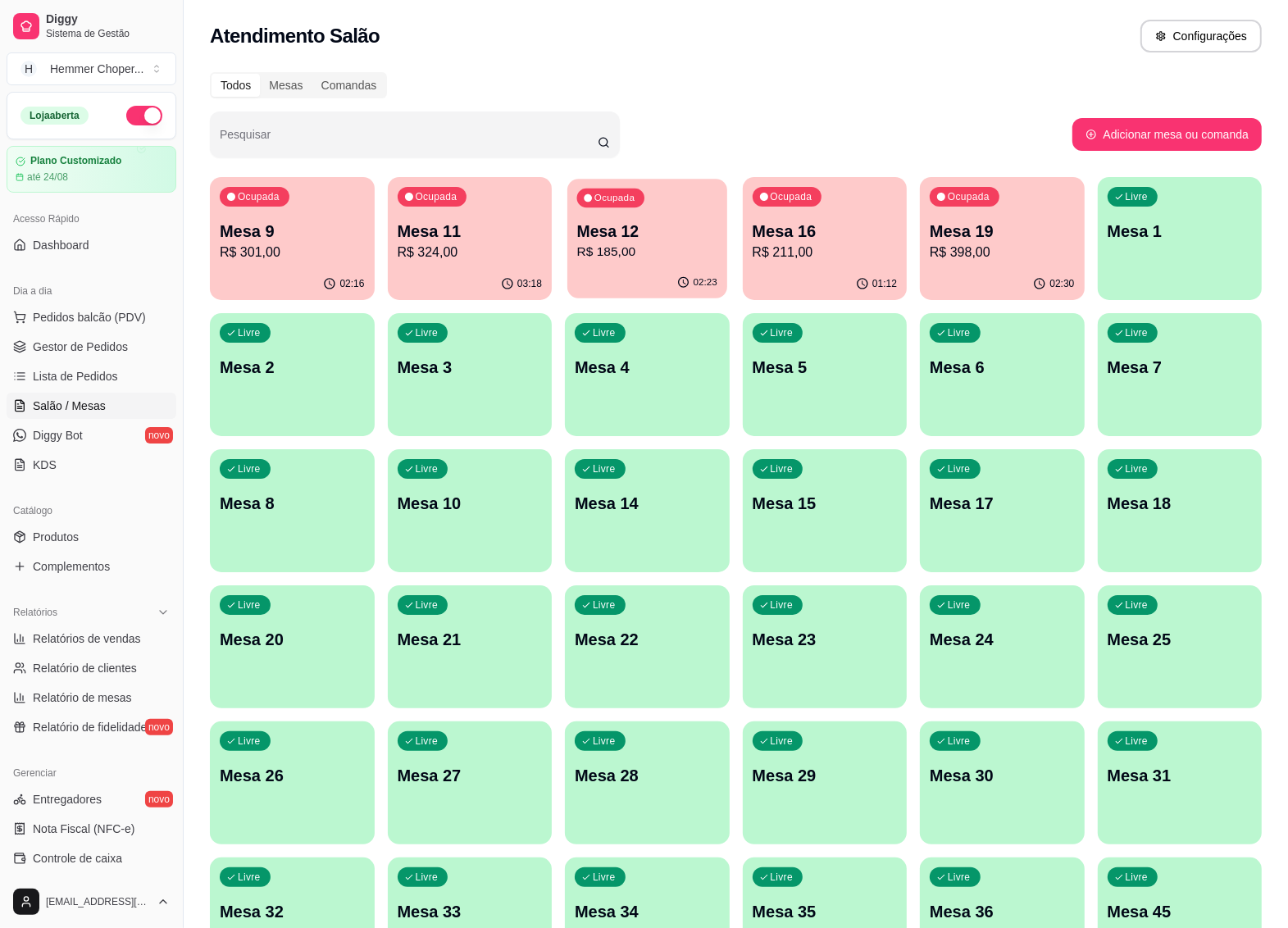
click at [667, 282] on div "02:23" at bounding box center [647, 282] width 159 height 31
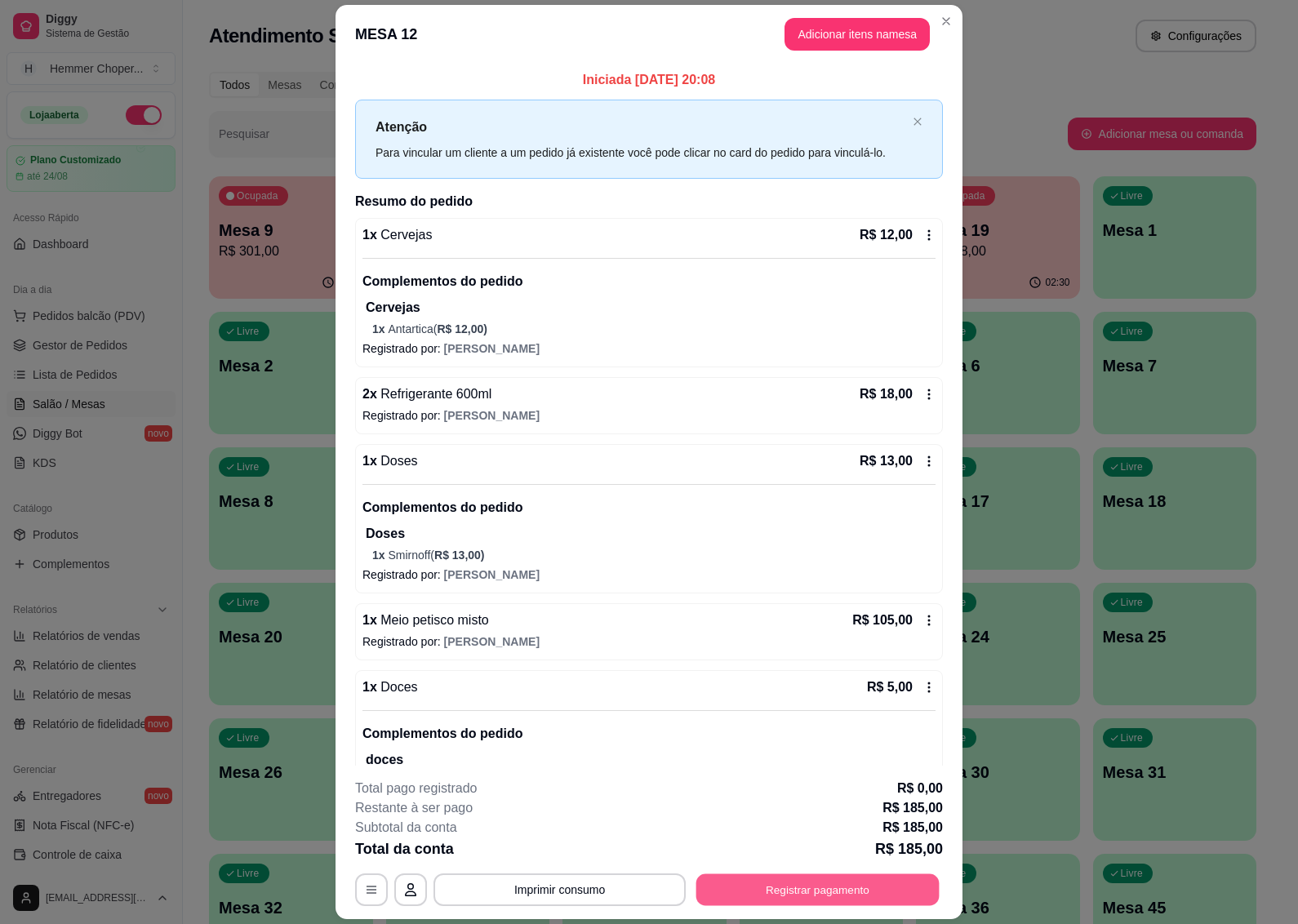
click at [773, 895] on button "Registrar pagamento" at bounding box center [818, 889] width 243 height 32
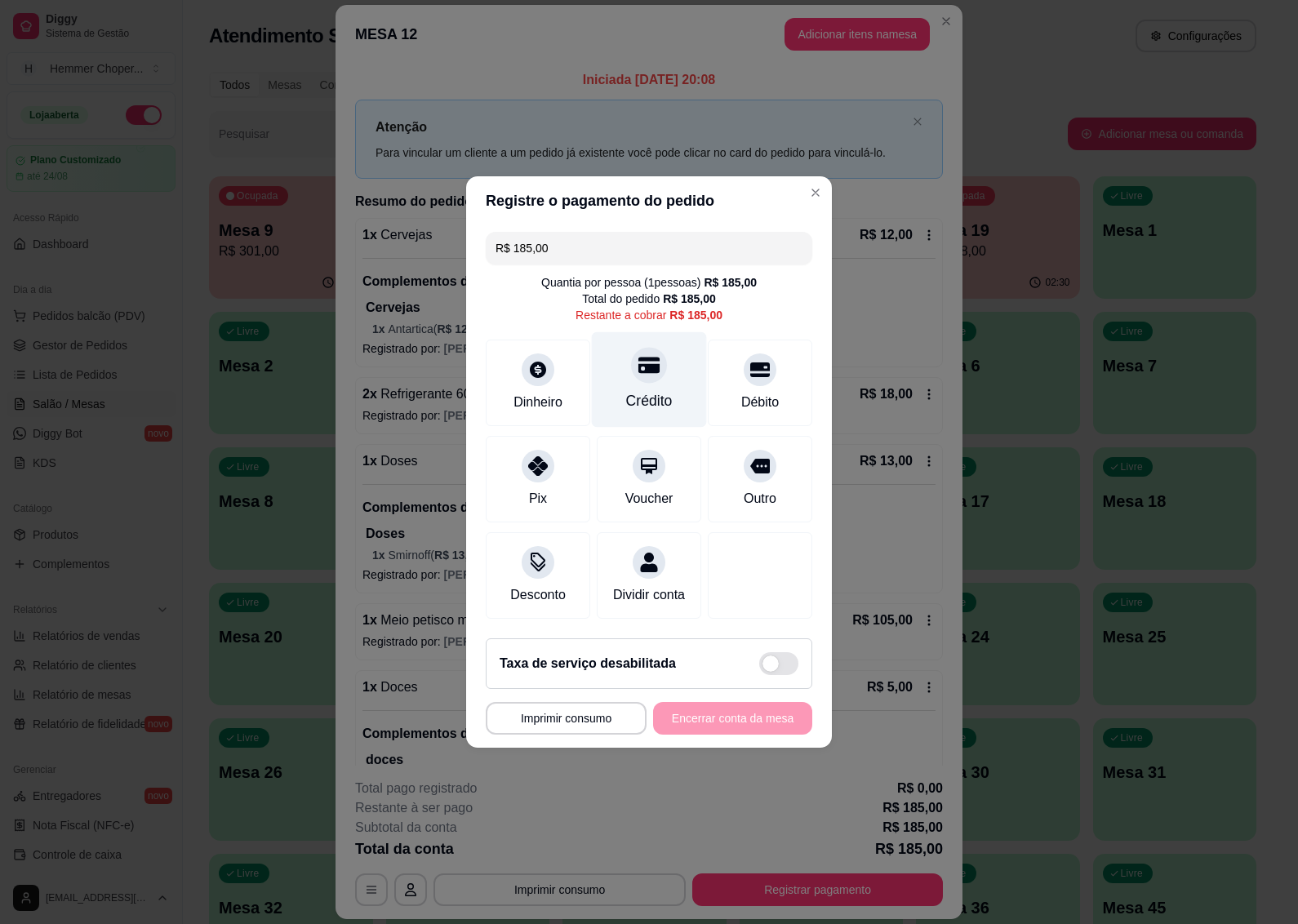
click at [637, 369] on div at bounding box center [649, 364] width 36 height 36
type input "R$ 0,00"
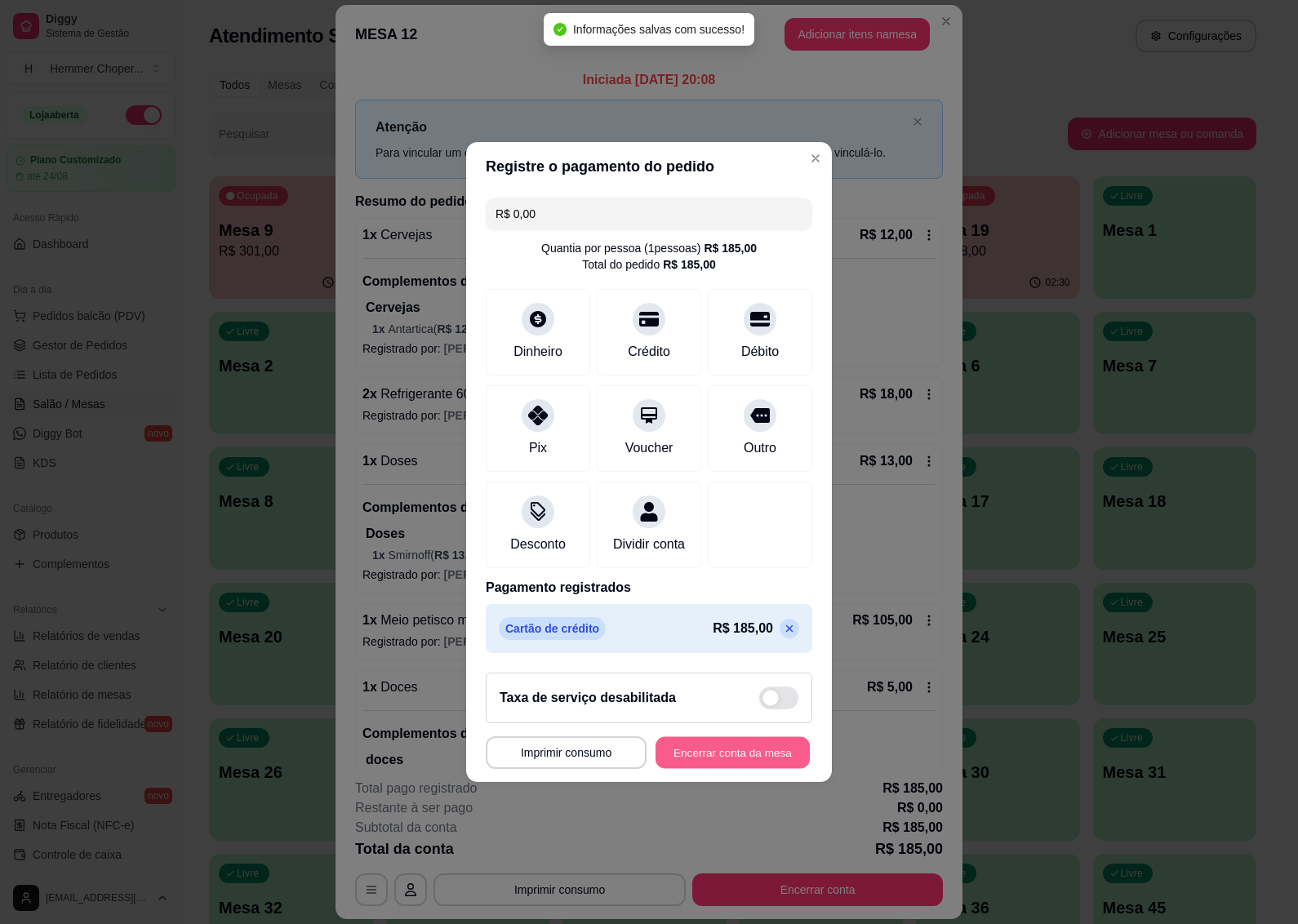
click at [733, 765] on button "Encerrar conta da mesa" at bounding box center [733, 752] width 154 height 32
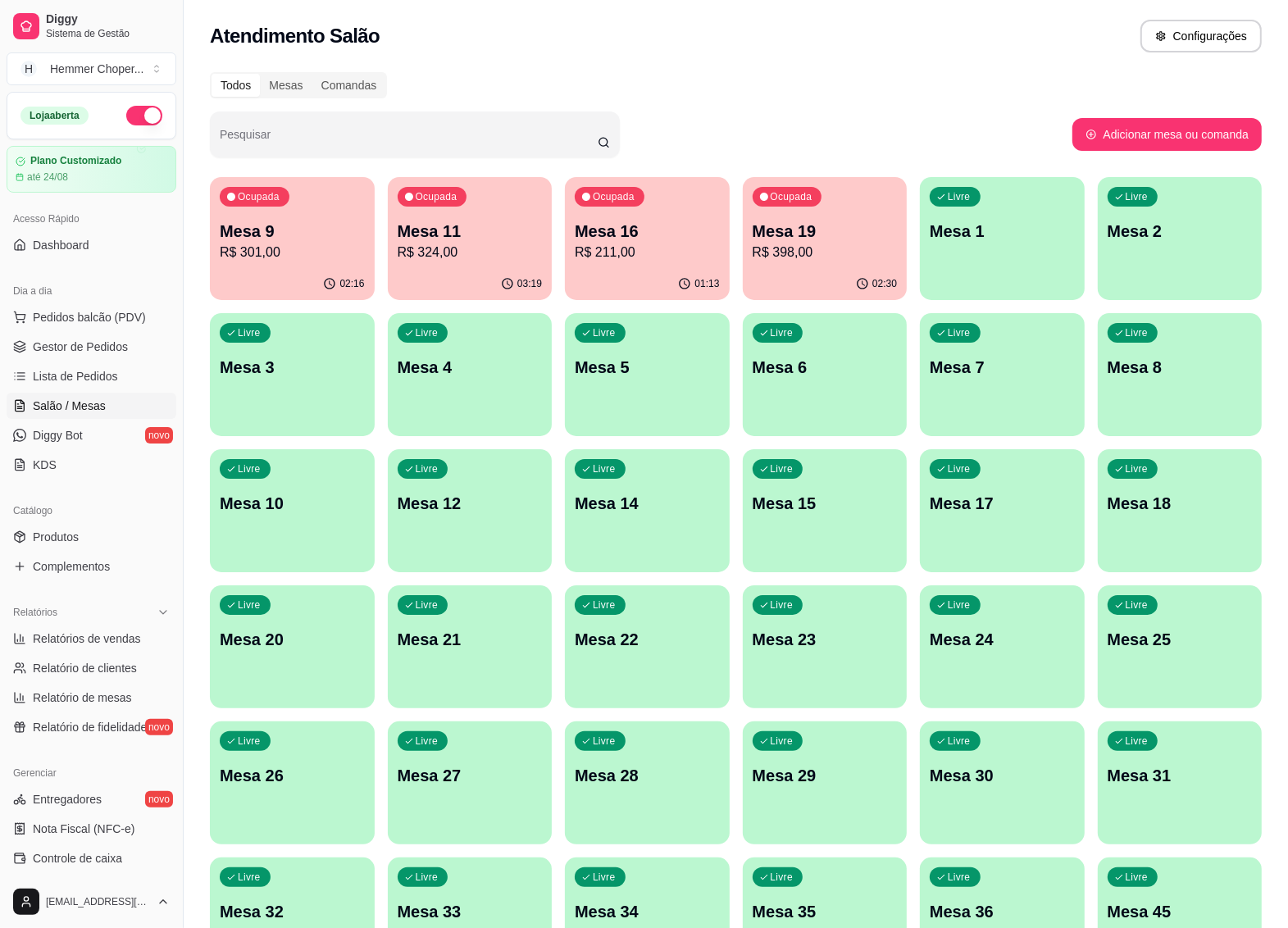
click at [256, 231] on p "Mesa 9" at bounding box center [293, 231] width 145 height 23
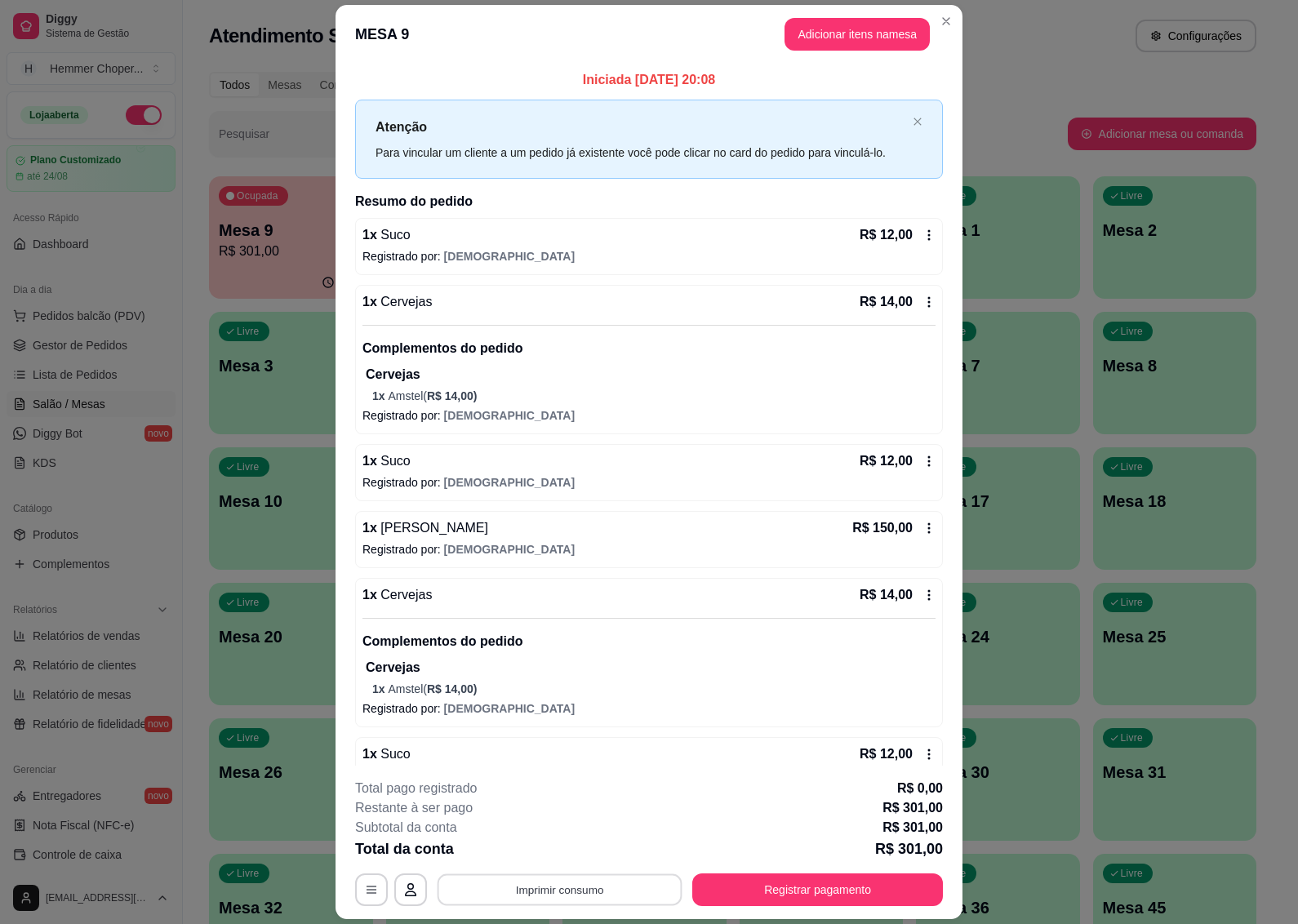
click at [551, 896] on button "Imprimir consumo" at bounding box center [560, 889] width 245 height 32
click at [550, 854] on button "IMPRESSORA" at bounding box center [556, 853] width 114 height 26
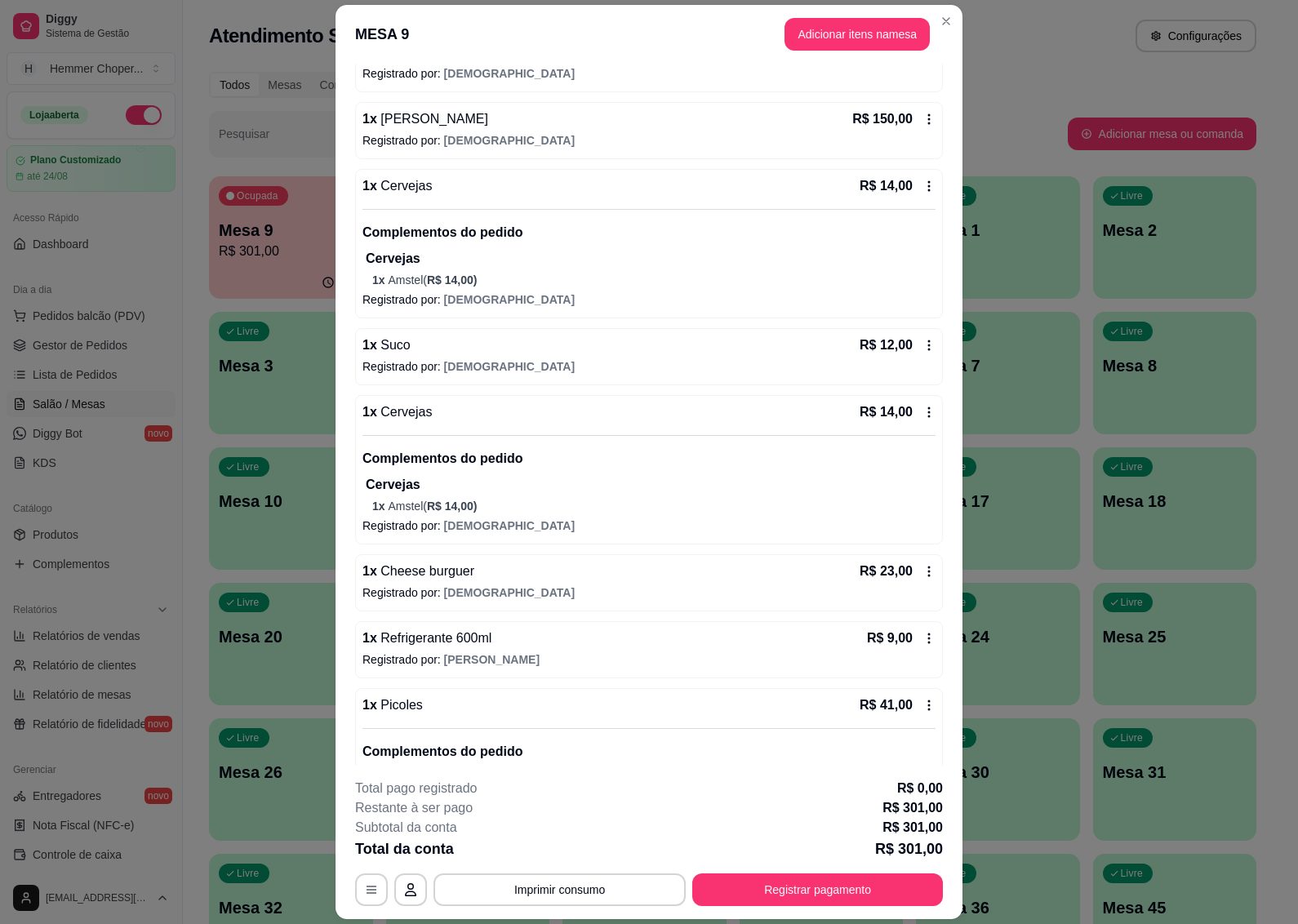
scroll to position [509, 0]
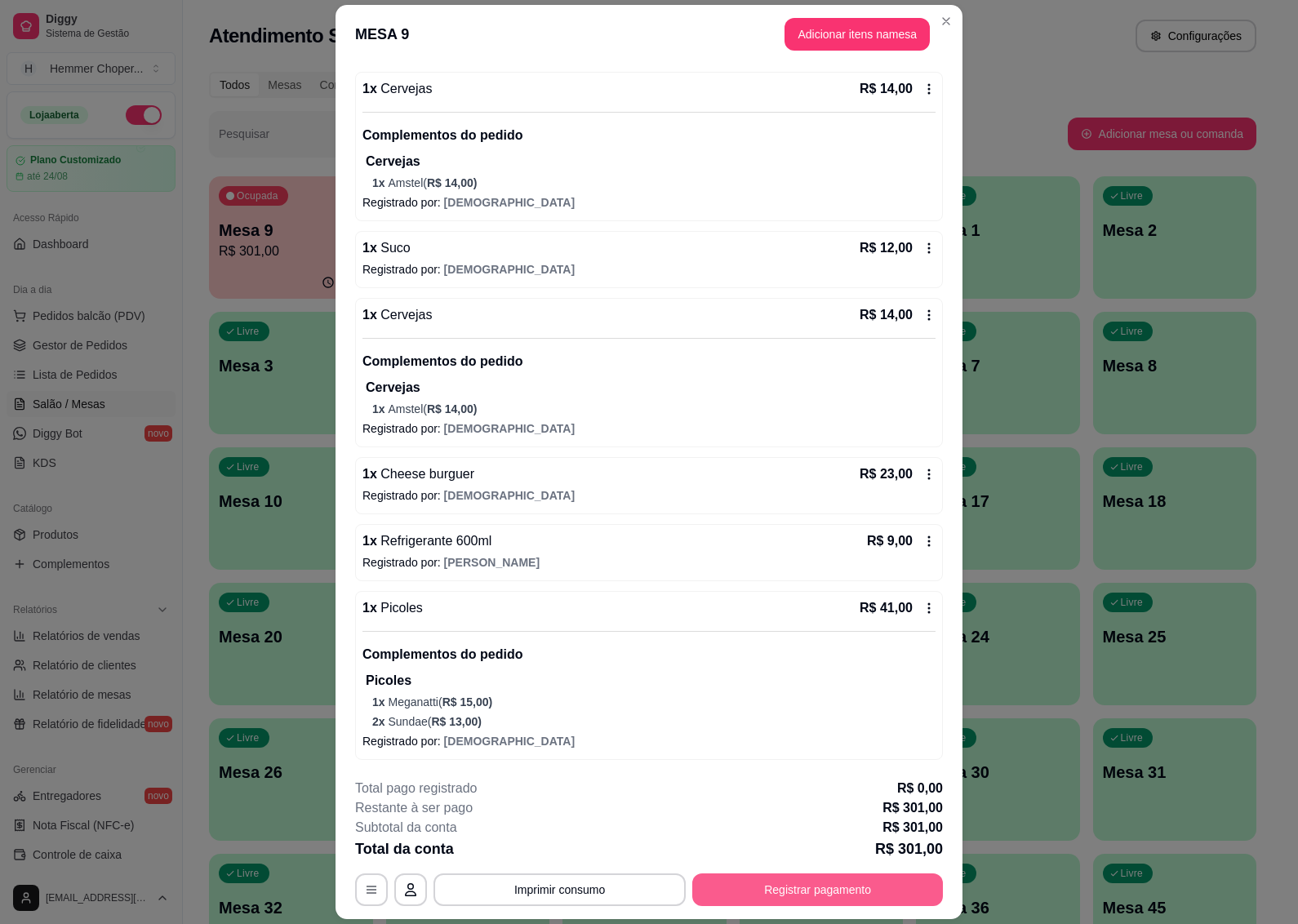
click at [817, 884] on button "Registrar pagamento" at bounding box center [818, 889] width 250 height 33
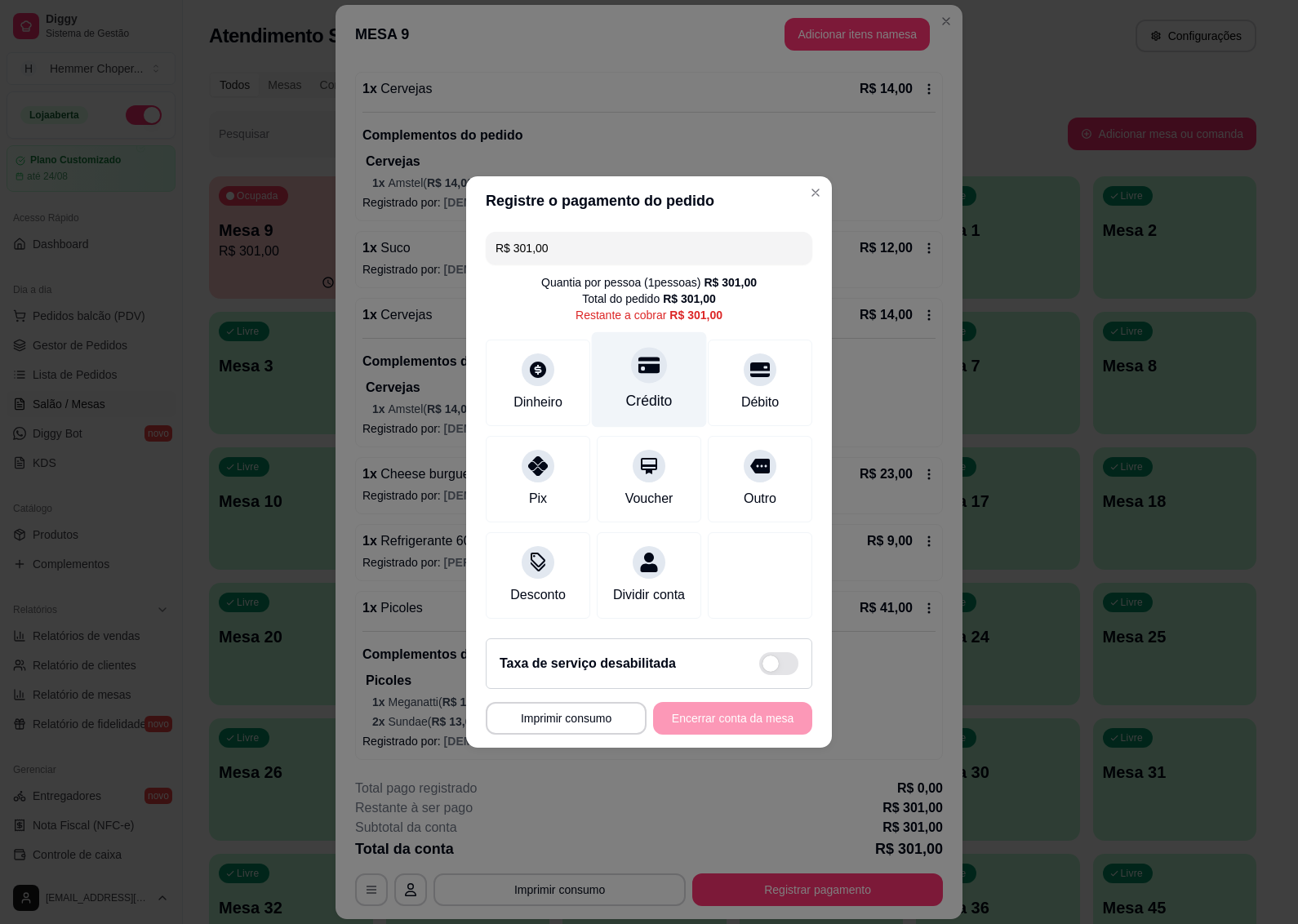
click at [634, 367] on div at bounding box center [649, 364] width 36 height 36
type input "R$ 0,00"
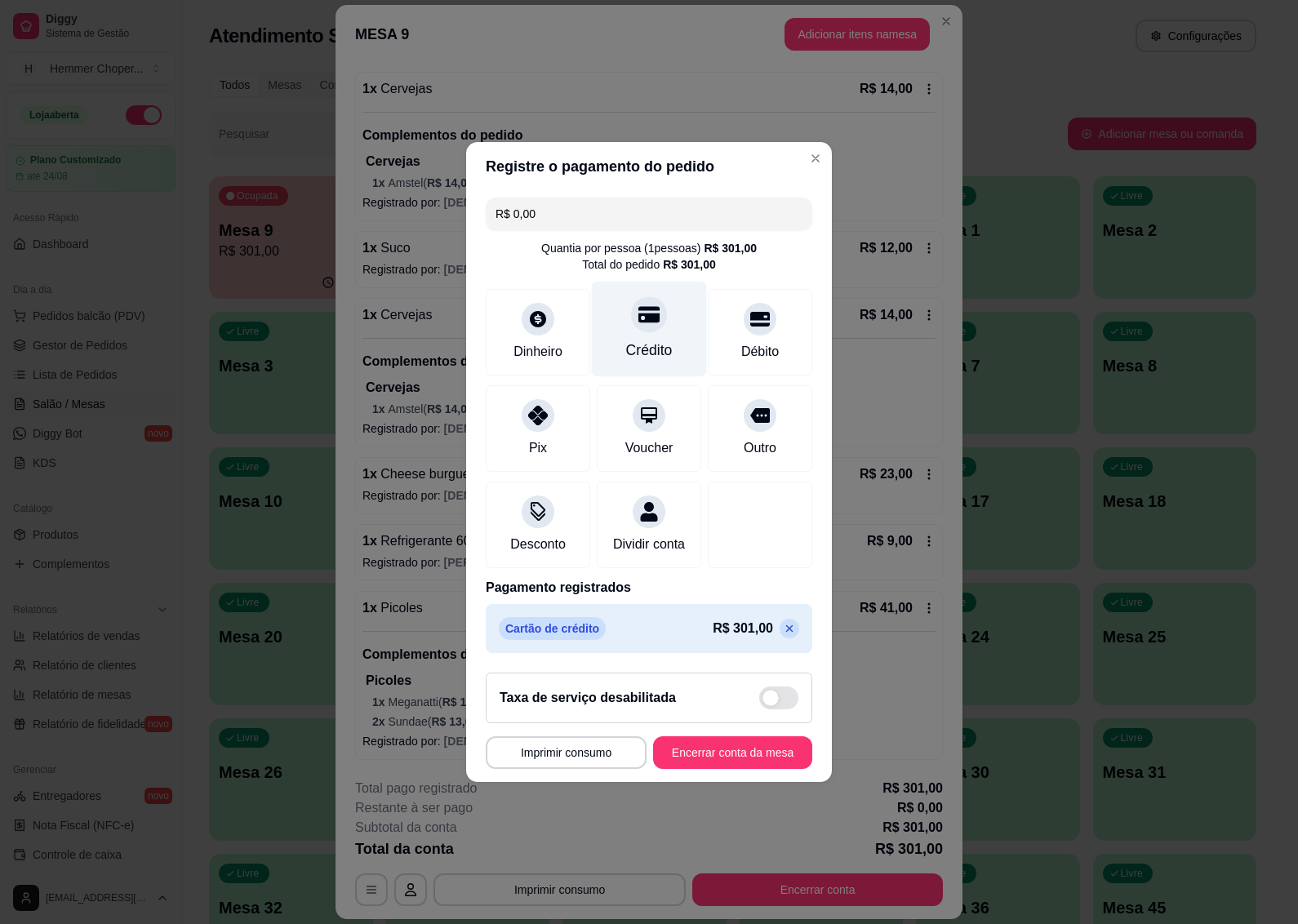
click at [648, 329] on div "Crédito" at bounding box center [649, 329] width 115 height 96
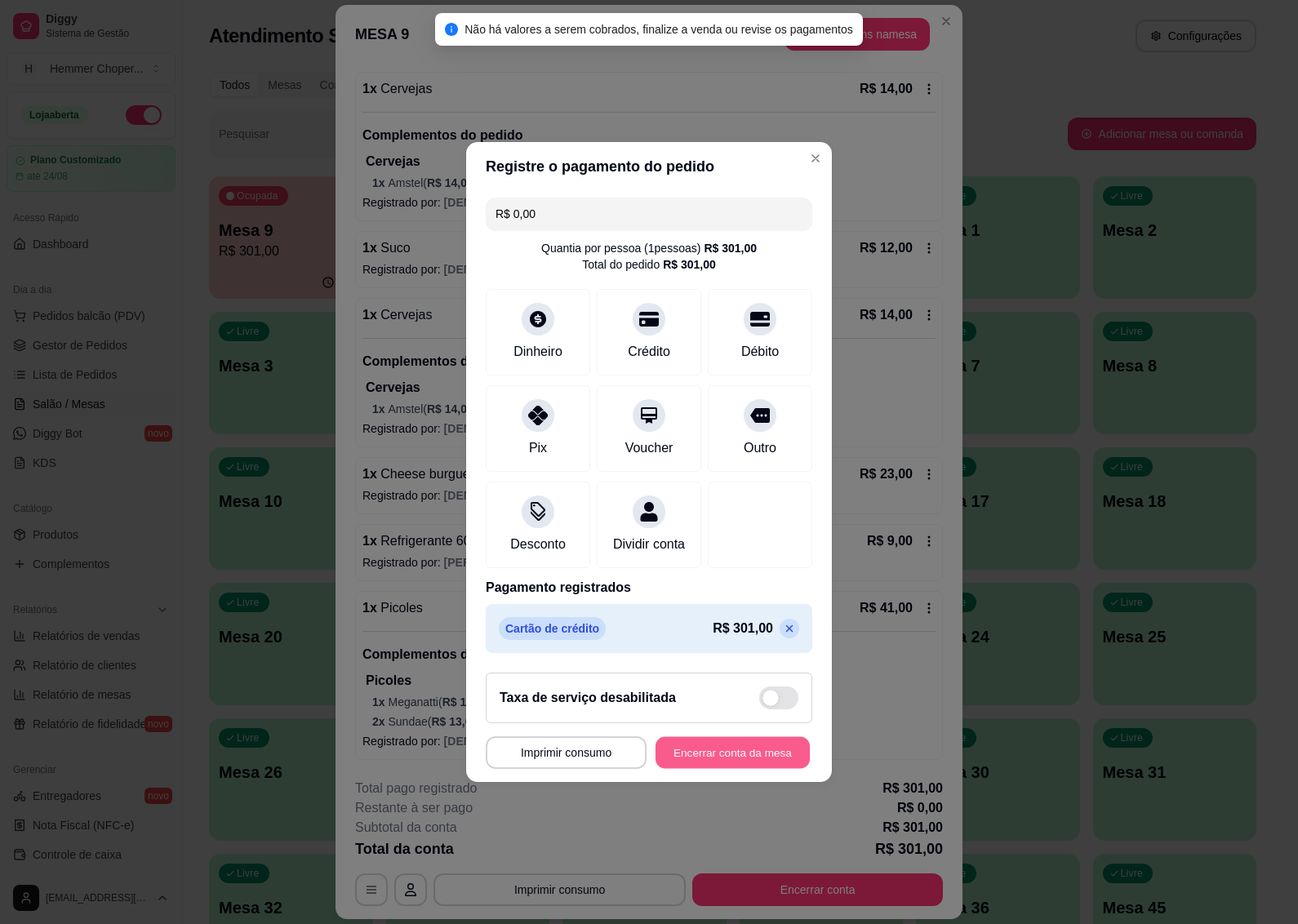
click at [706, 765] on button "Encerrar conta da mesa" at bounding box center [733, 752] width 154 height 32
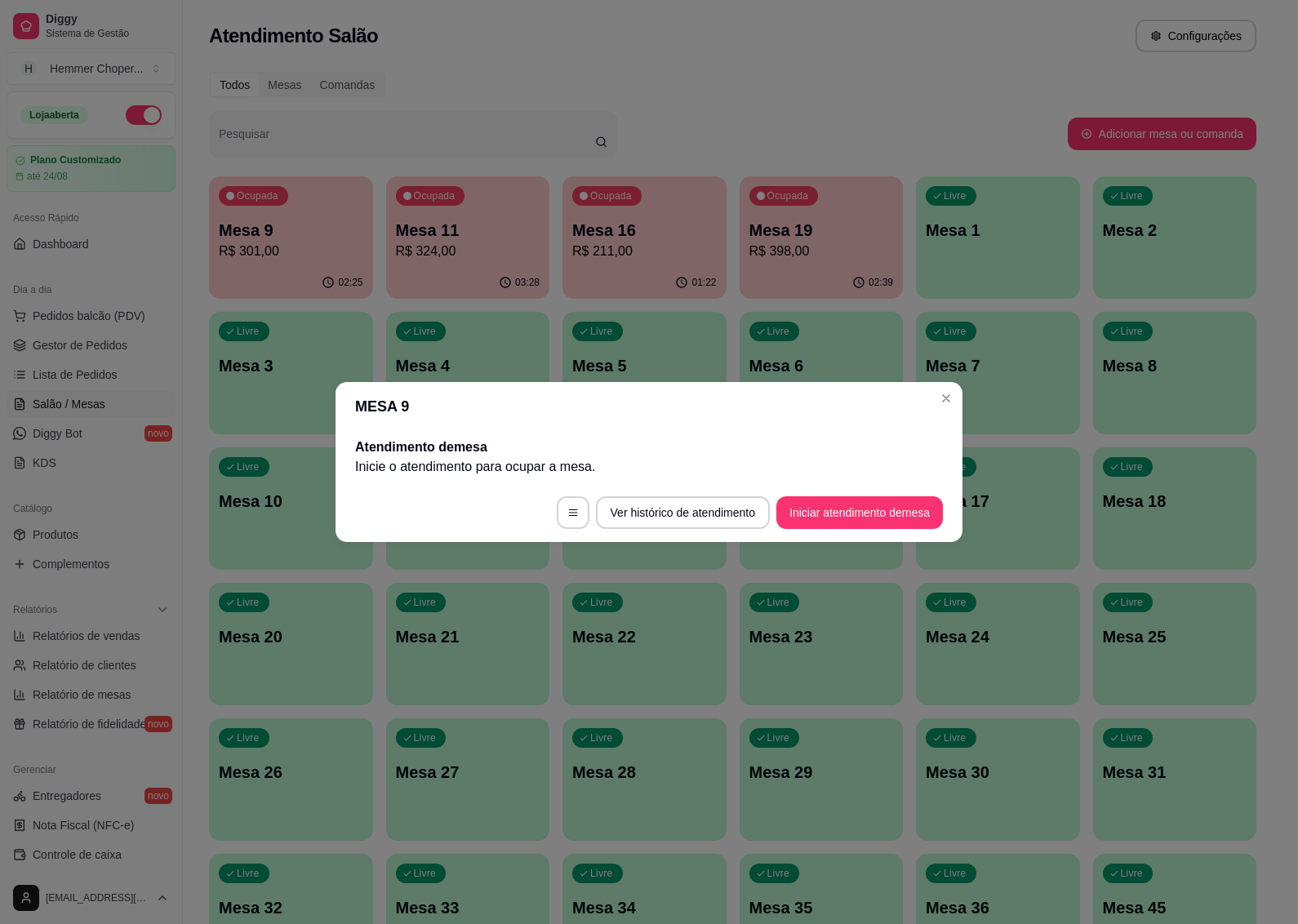
scroll to position [0, 0]
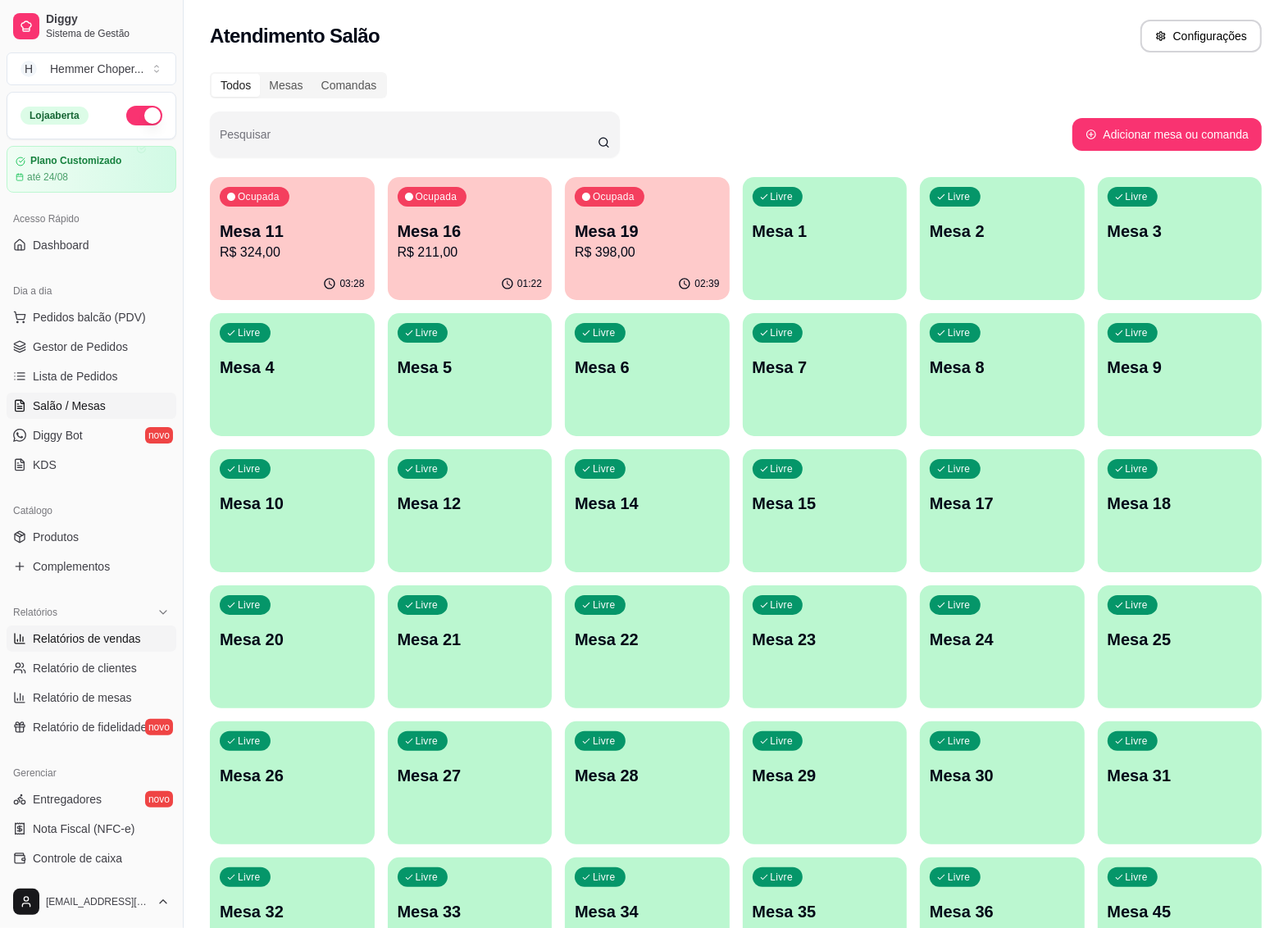
click at [95, 645] on span "Relatórios de vendas" at bounding box center [87, 638] width 108 height 17
select select "ALL"
select select "0"
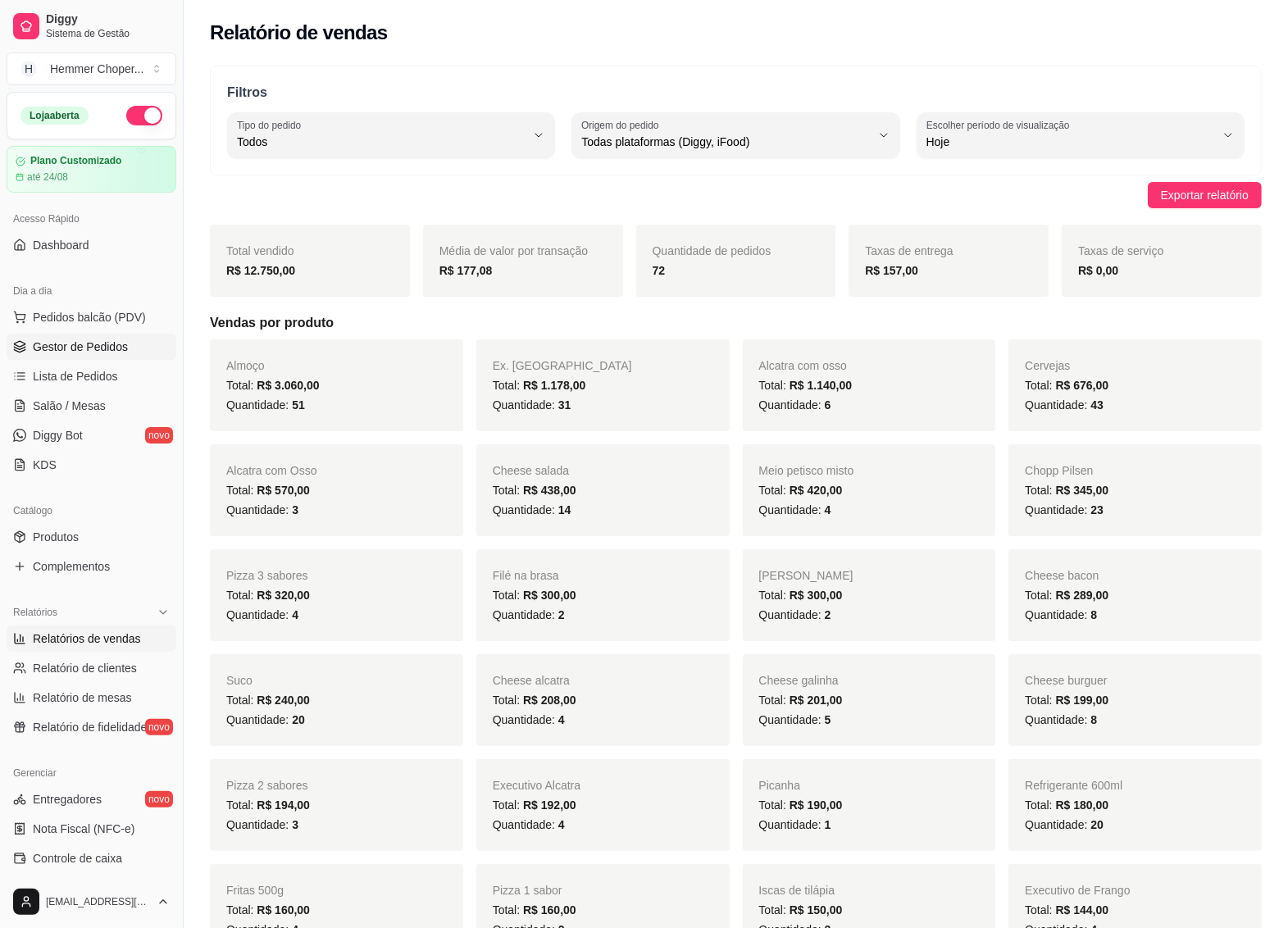
click at [101, 346] on span "Gestor de Pedidos" at bounding box center [81, 347] width 95 height 17
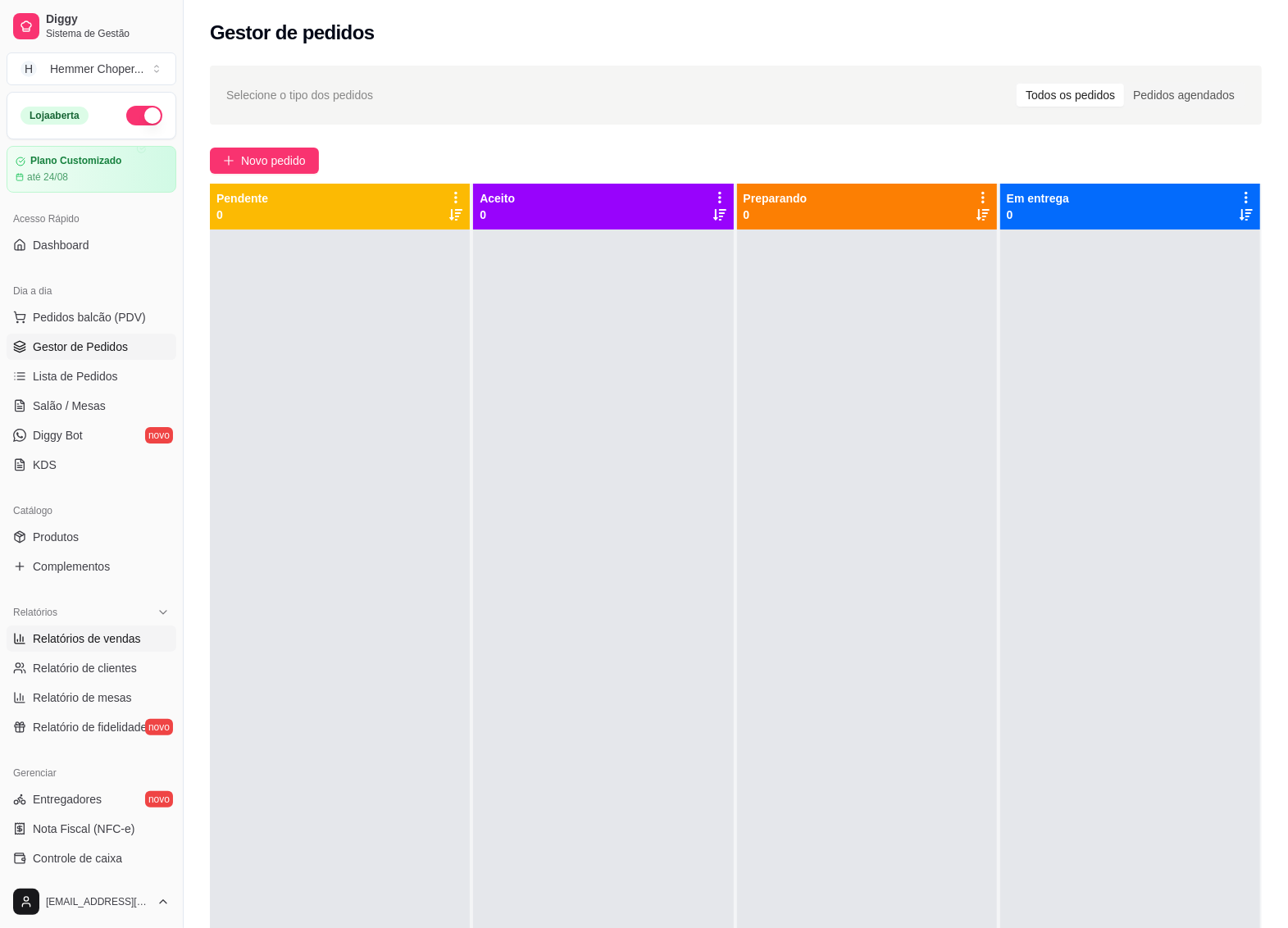
click at [100, 642] on span "Relatórios de vendas" at bounding box center [87, 638] width 108 height 17
select select "ALL"
select select "0"
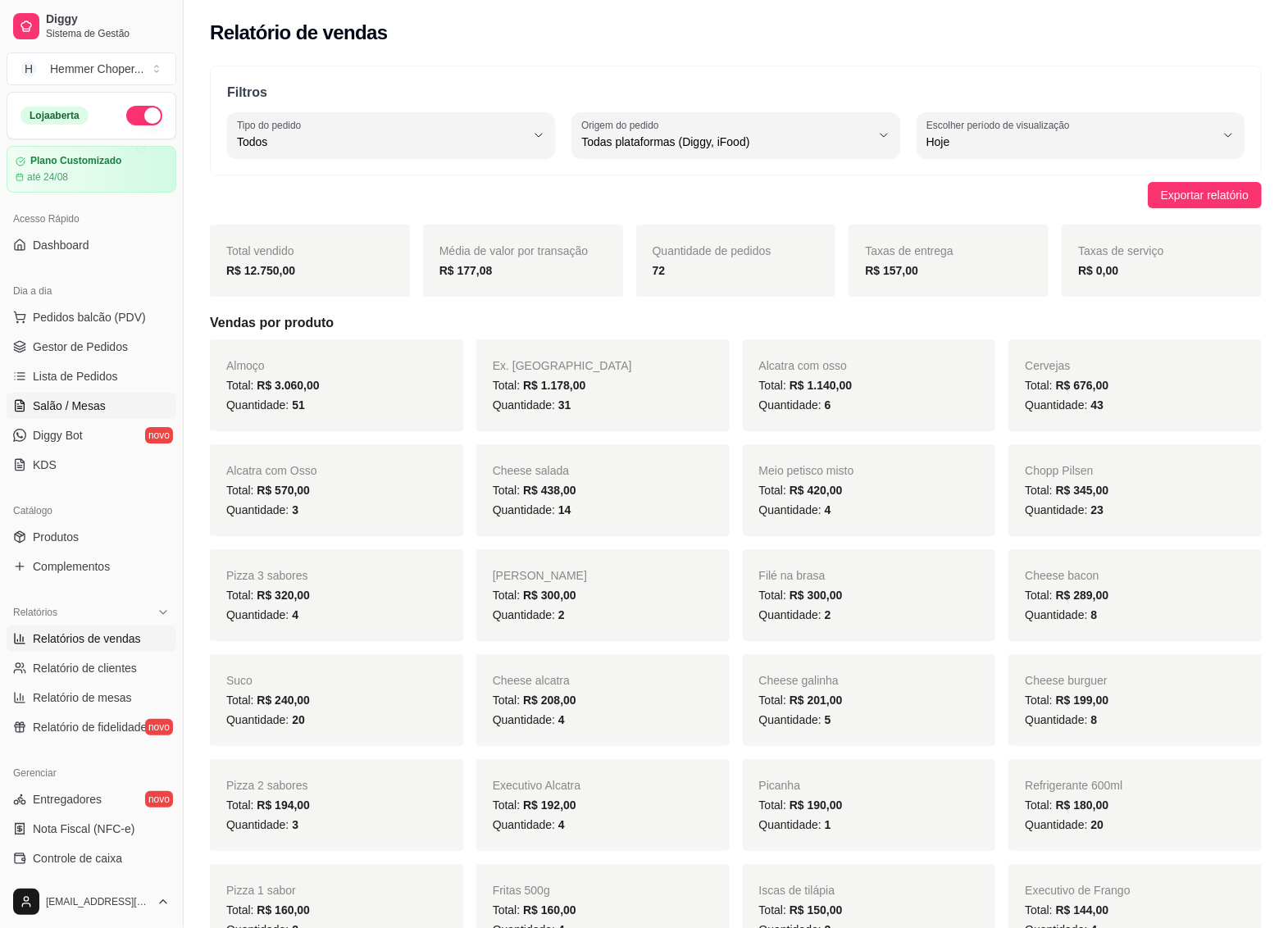
click at [91, 400] on span "Salão / Mesas" at bounding box center [70, 406] width 73 height 17
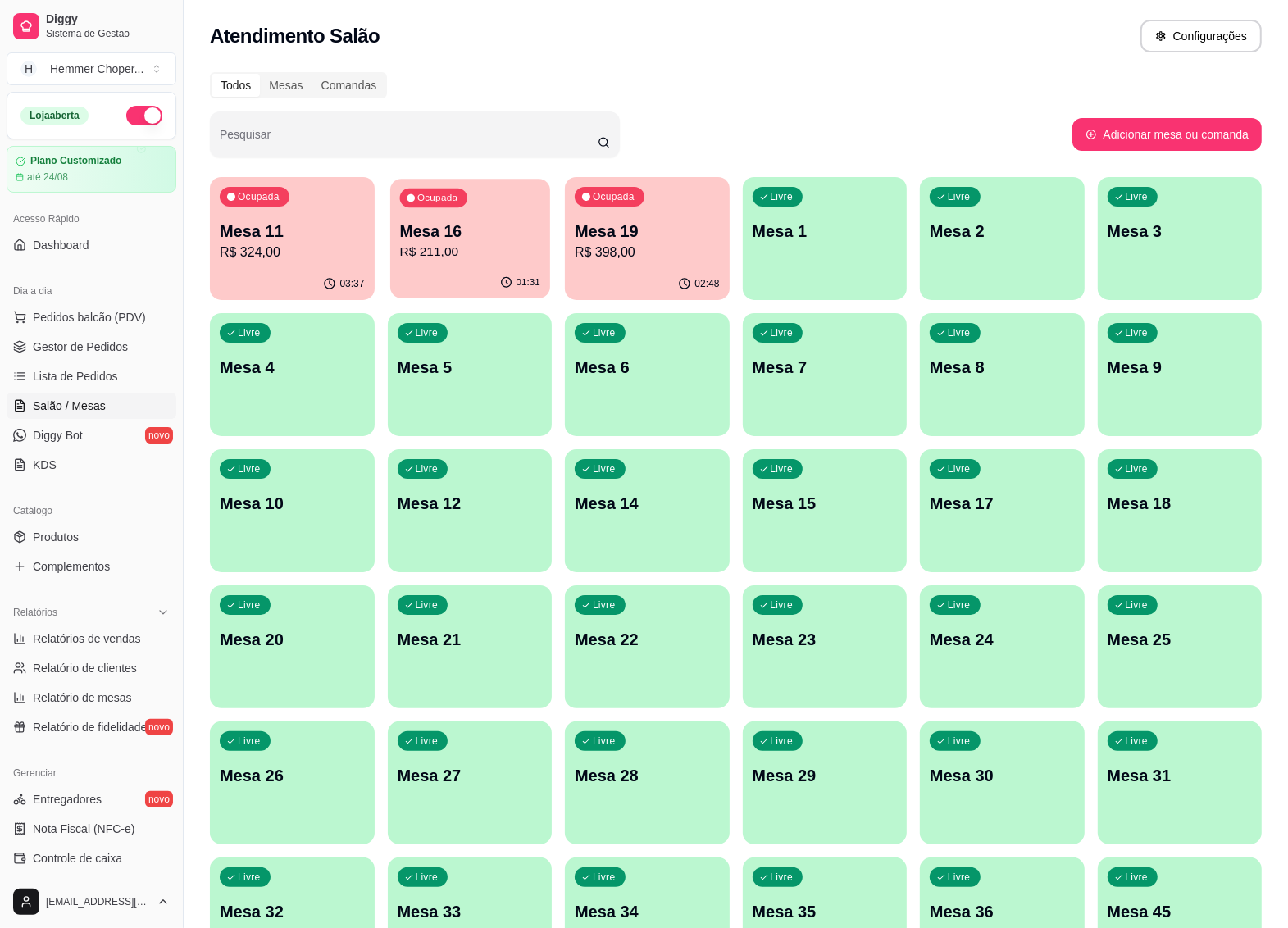
click at [472, 263] on div "Ocupada Mesa 16 R$ 211,00" at bounding box center [470, 223] width 159 height 89
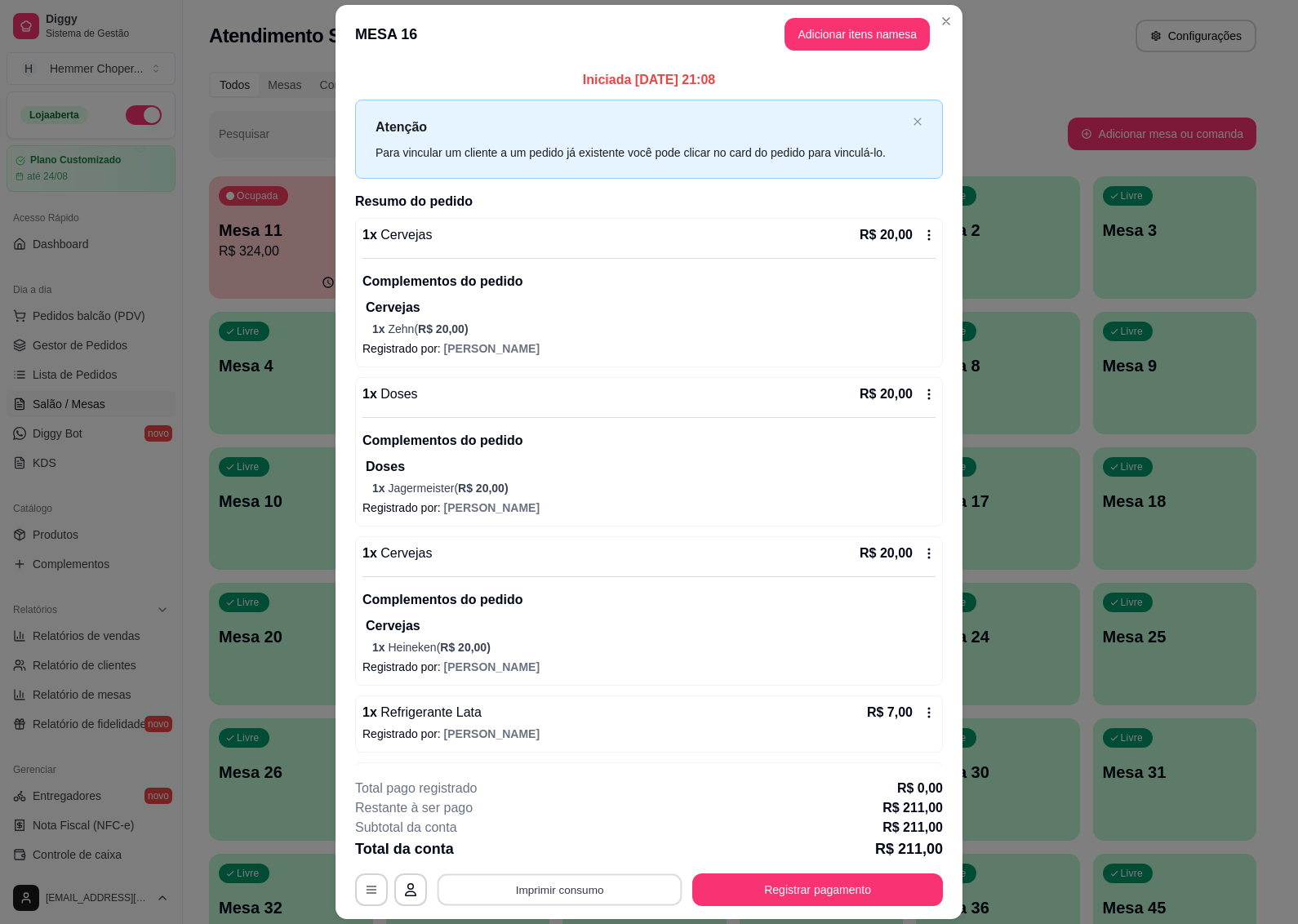
click at [535, 886] on button "Imprimir consumo" at bounding box center [560, 889] width 245 height 32
click at [555, 850] on button "IMPRESSORA" at bounding box center [557, 853] width 119 height 26
click at [743, 894] on button "Registrar pagamento" at bounding box center [818, 889] width 243 height 32
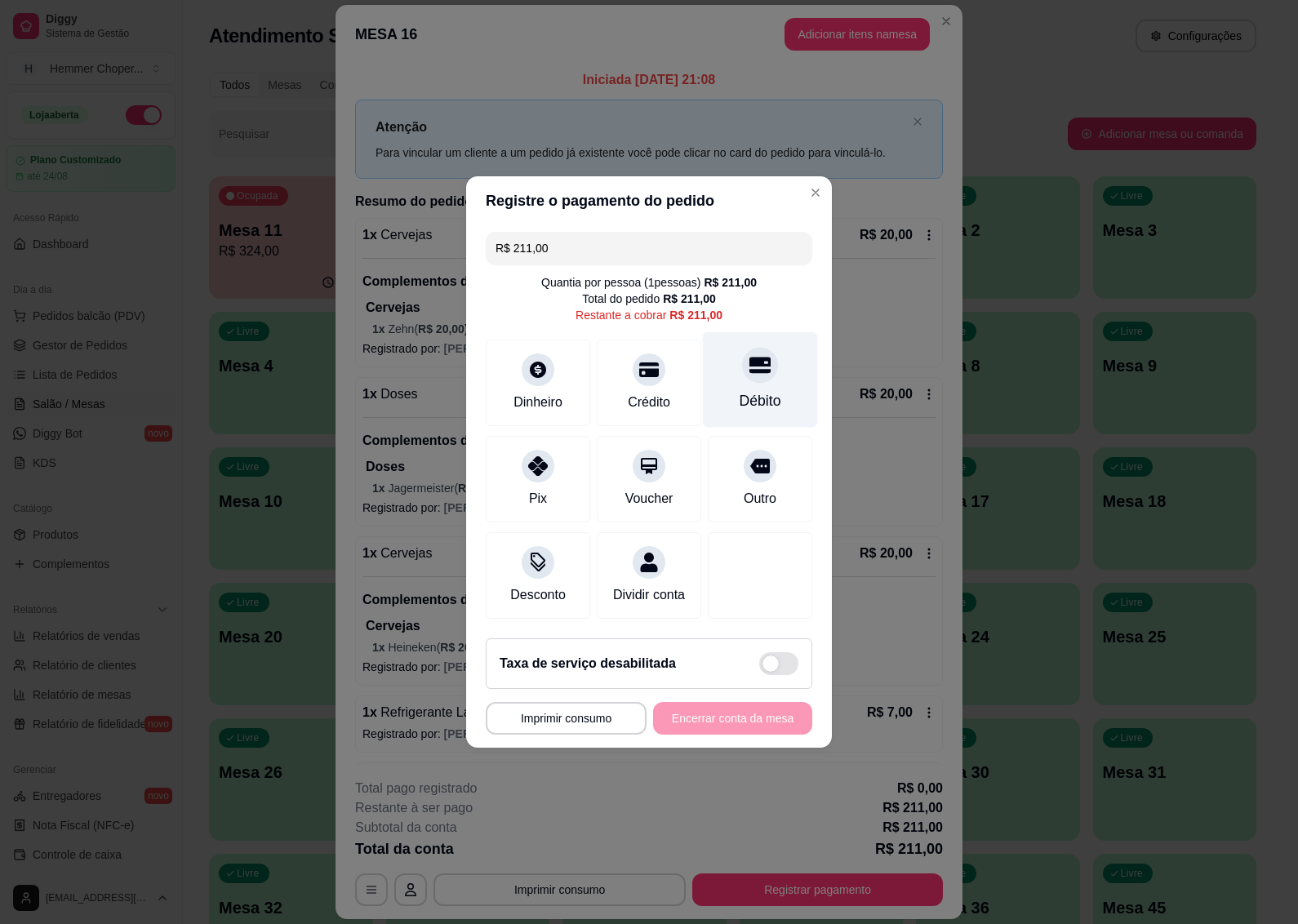
click at [755, 375] on div "Débito" at bounding box center [761, 380] width 115 height 96
type input "R$ 0,00"
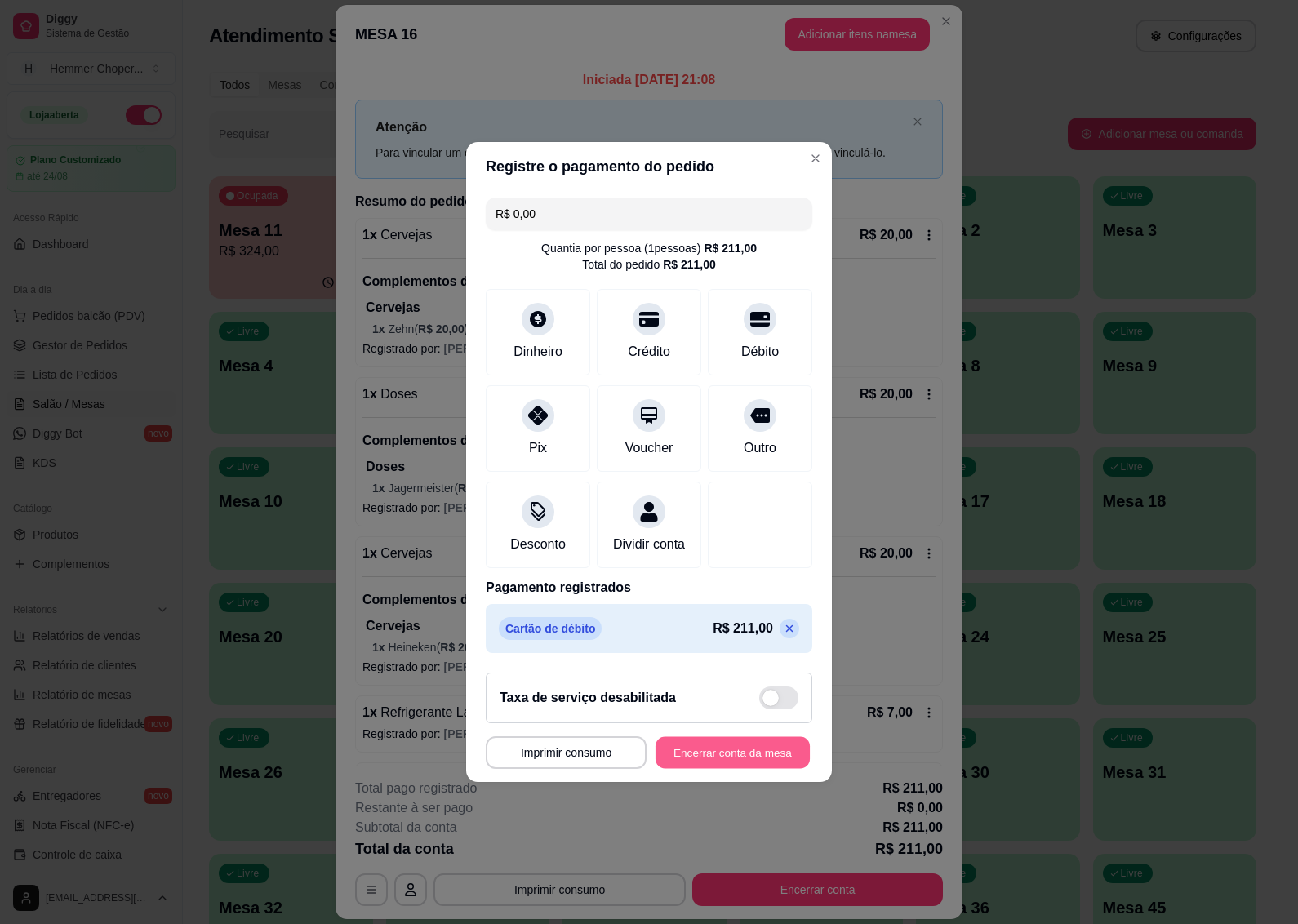
click at [732, 769] on button "Encerrar conta da mesa" at bounding box center [733, 752] width 154 height 32
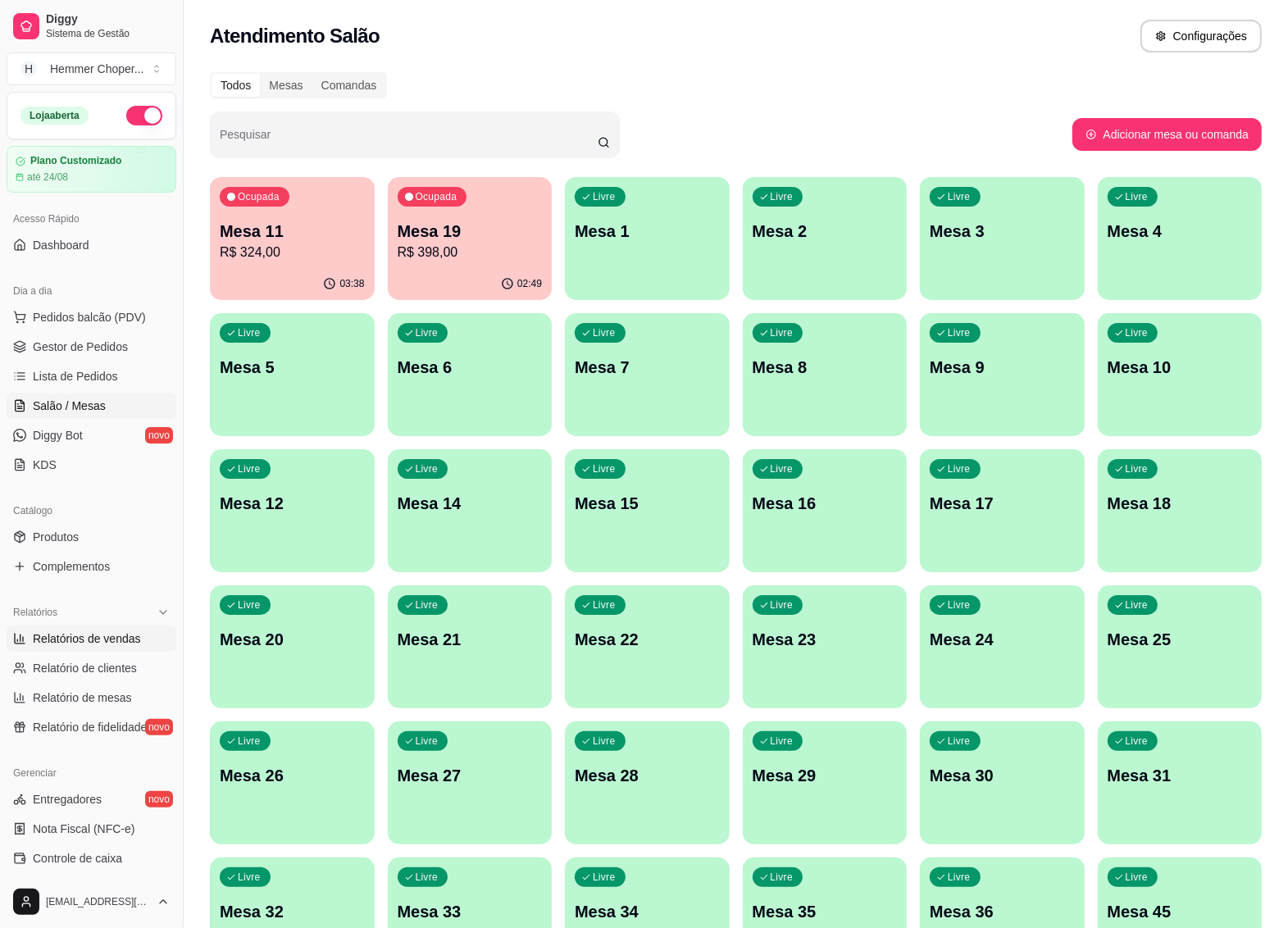
click at [115, 637] on span "Relatórios de vendas" at bounding box center [87, 638] width 108 height 17
select select "ALL"
select select "0"
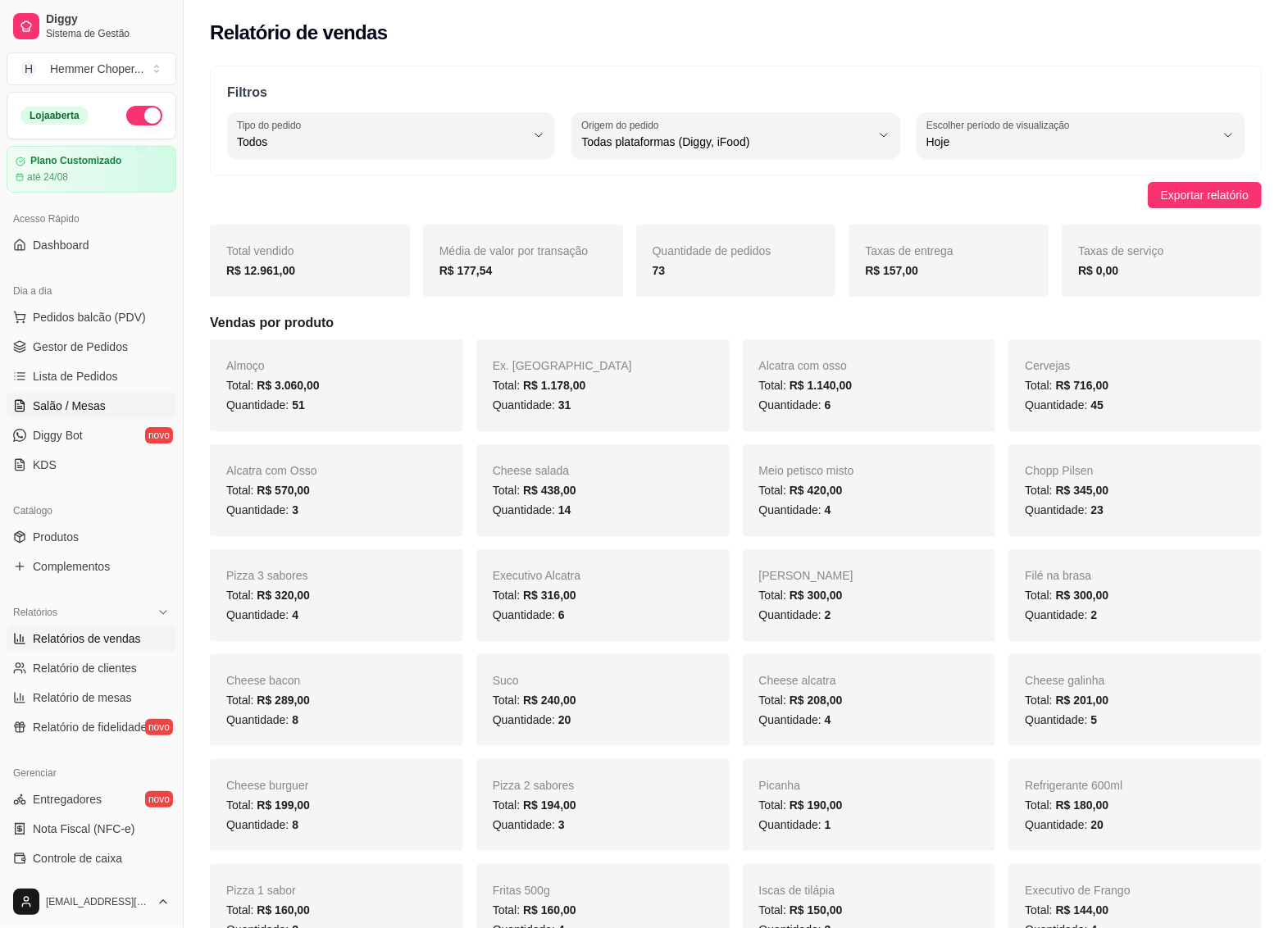
click at [87, 405] on span "Salão / Mesas" at bounding box center [70, 406] width 73 height 17
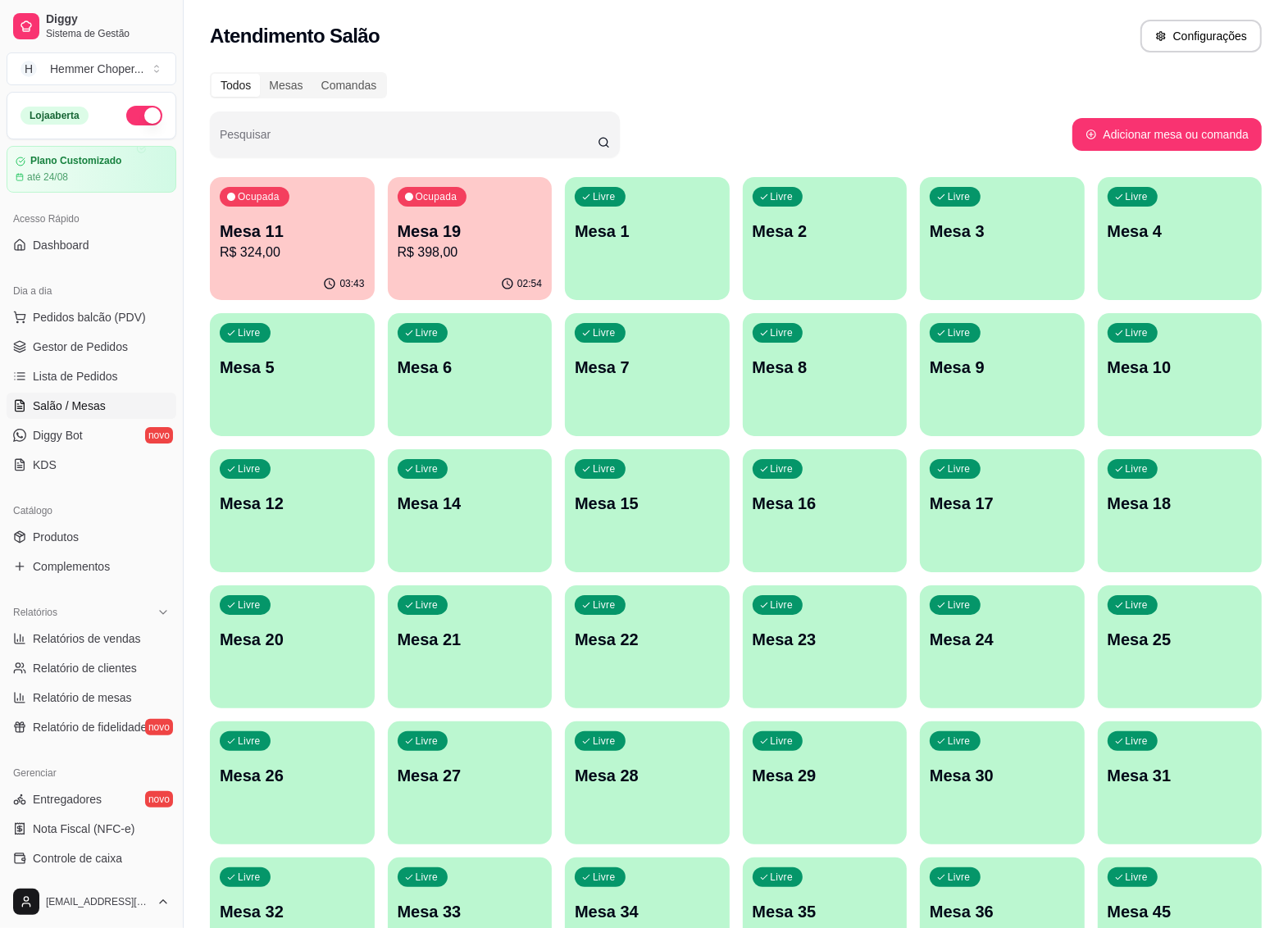
click at [455, 255] on p "R$ 398,00" at bounding box center [471, 252] width 145 height 19
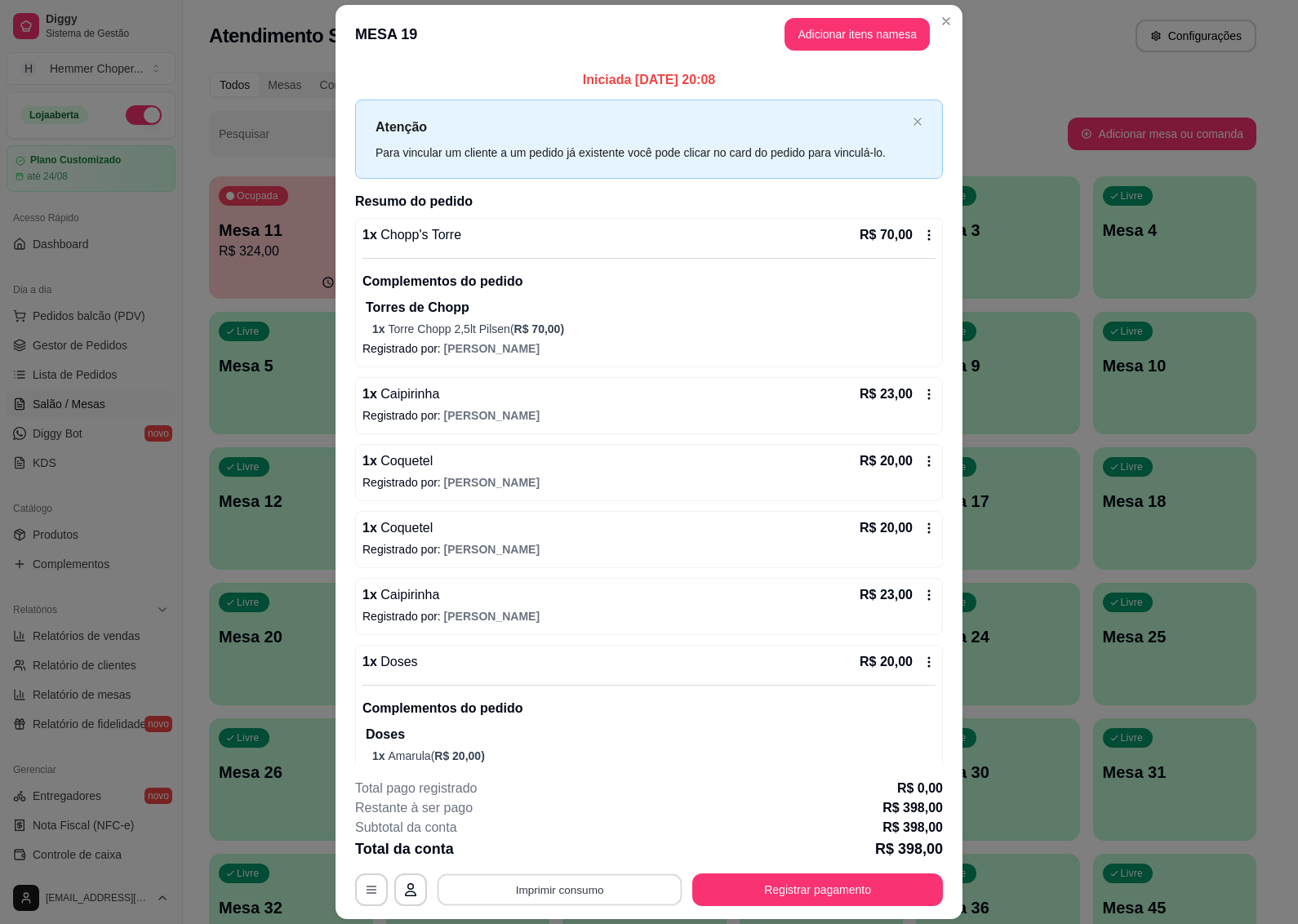
click at [569, 890] on button "Imprimir consumo" at bounding box center [560, 889] width 245 height 32
click at [565, 851] on button "IMPRESSORA" at bounding box center [557, 853] width 119 height 26
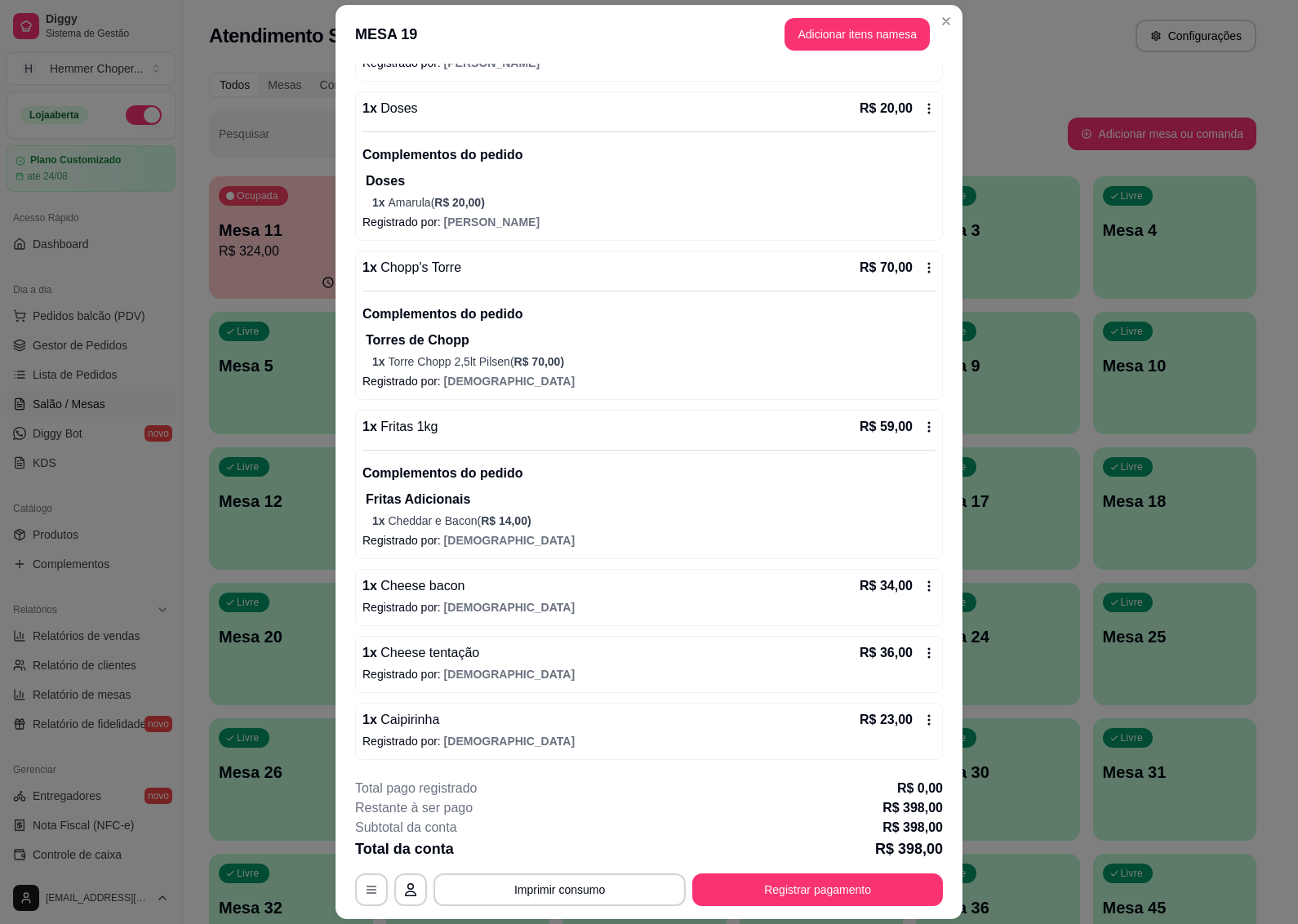
scroll to position [47, 0]
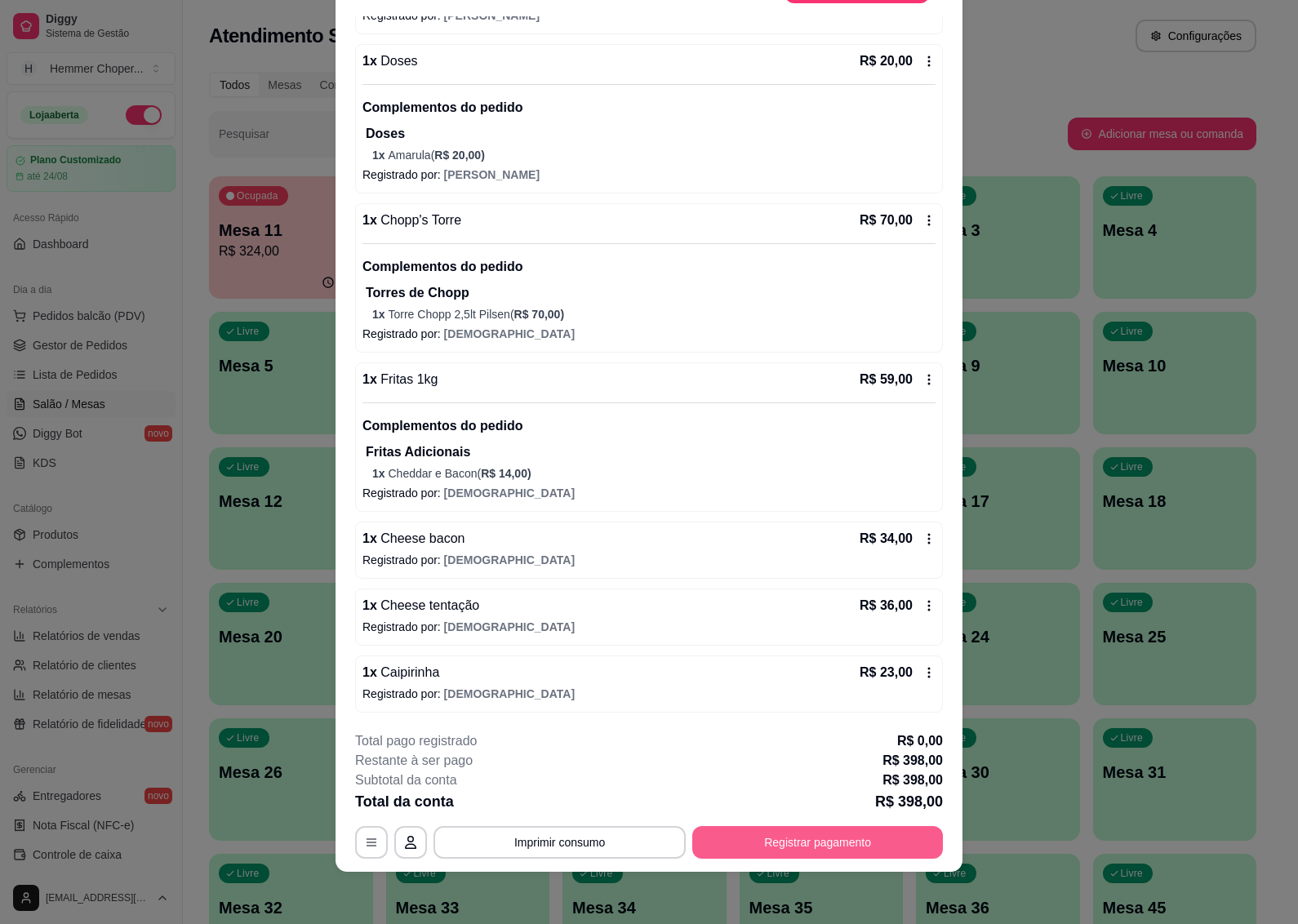
click at [780, 843] on button "Registrar pagamento" at bounding box center [818, 843] width 250 height 33
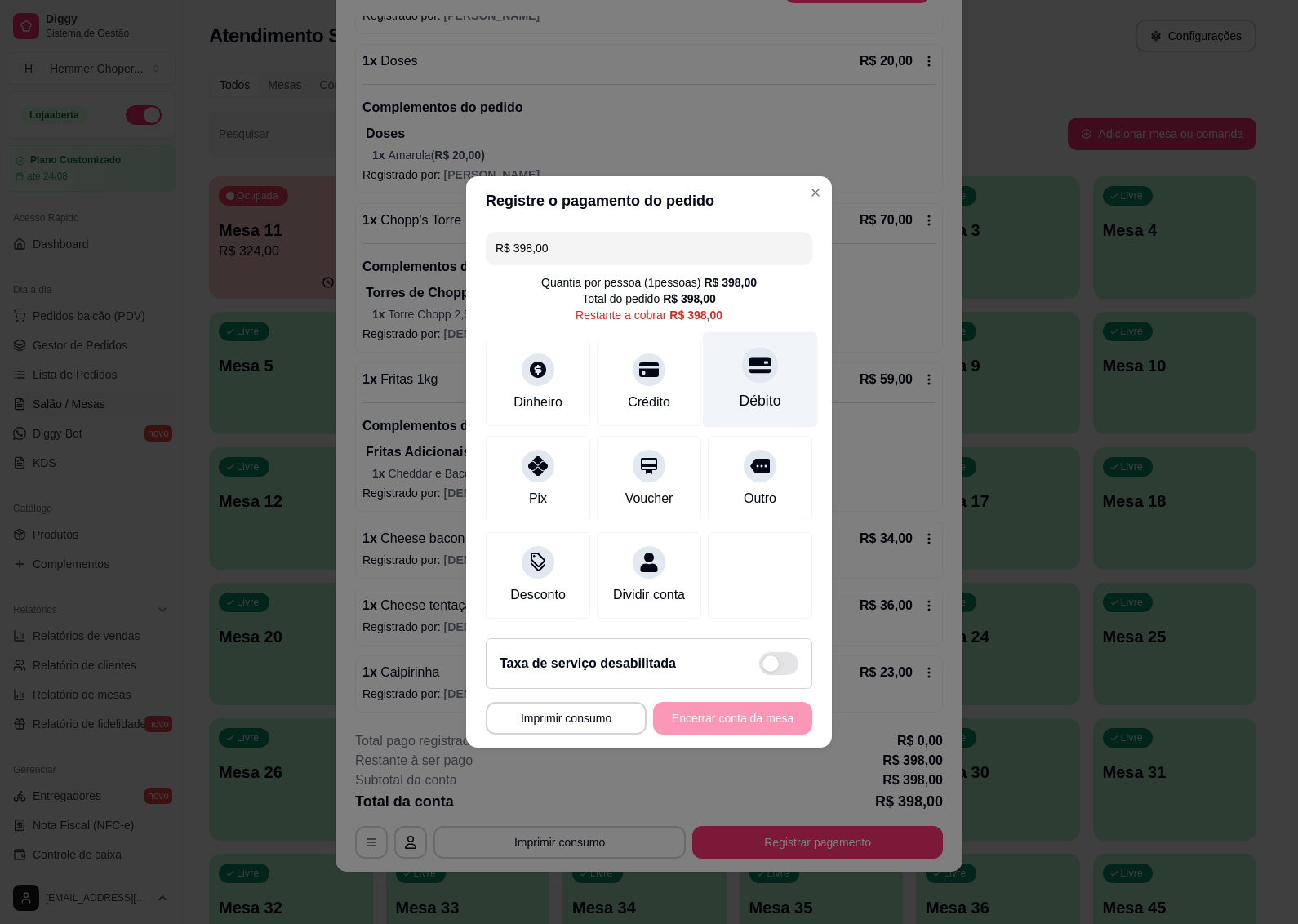
click at [751, 377] on div "Débito" at bounding box center [761, 380] width 115 height 96
type input "R$ 0,00"
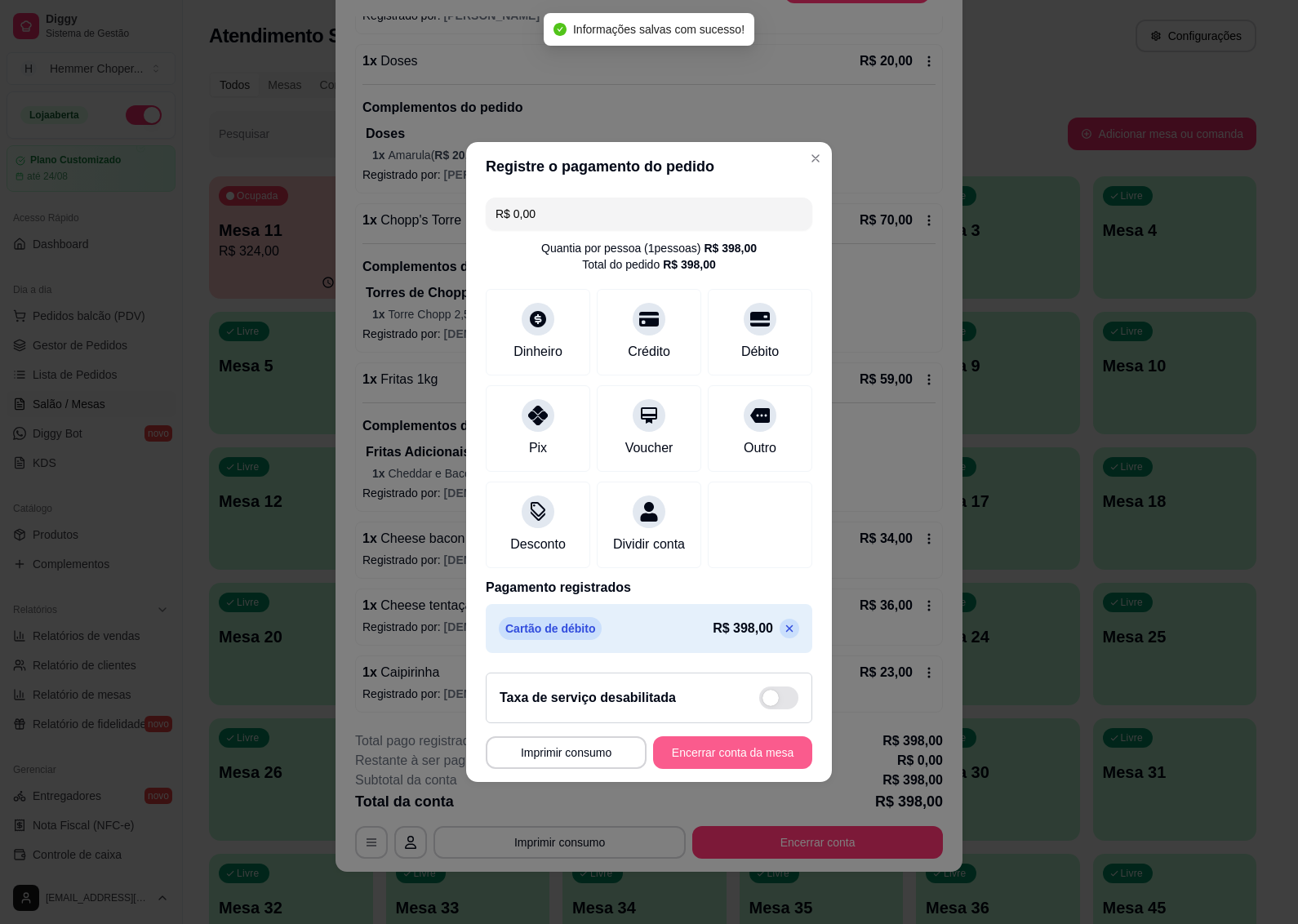
click at [700, 761] on button "Encerrar conta da mesa" at bounding box center [733, 752] width 159 height 33
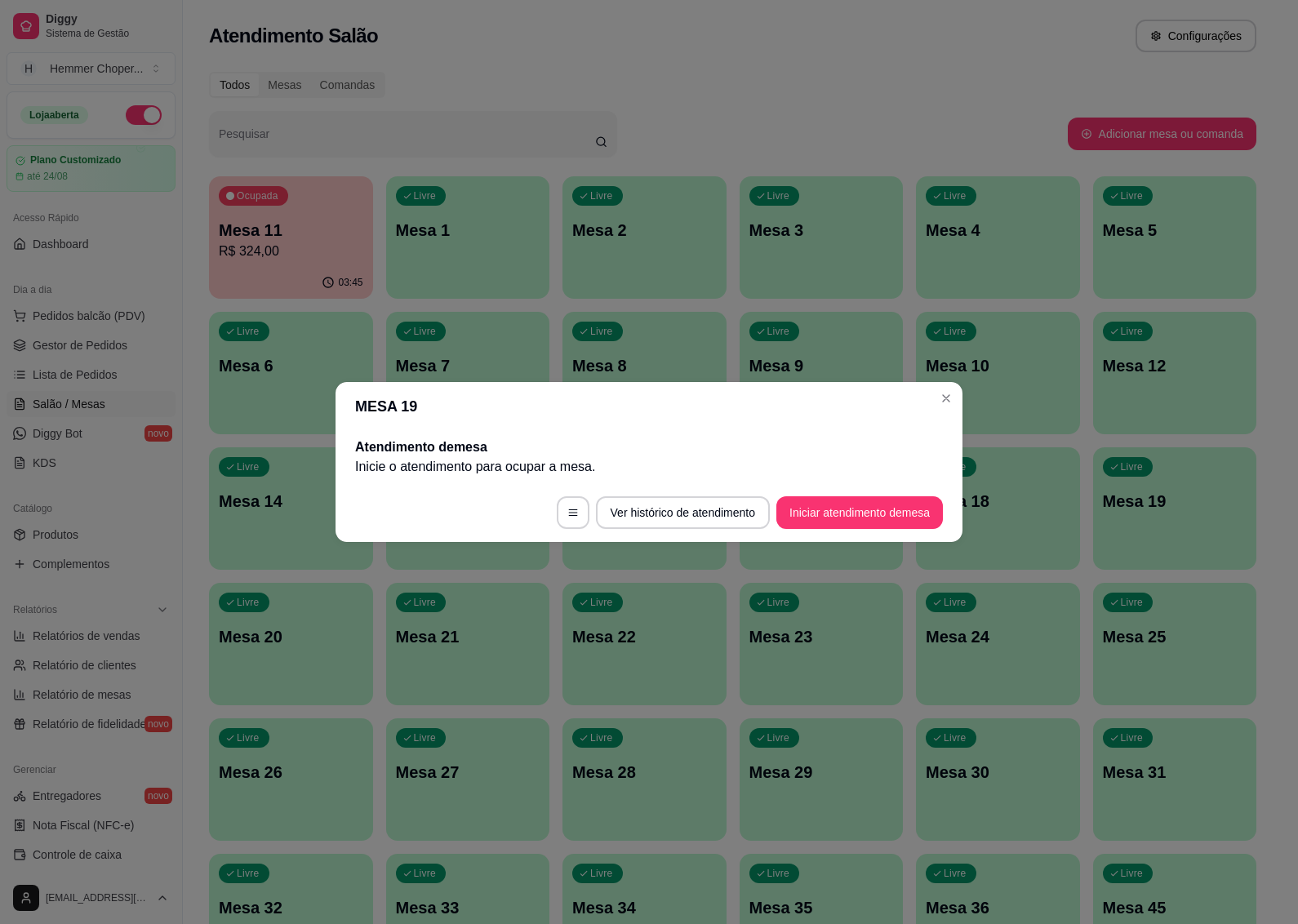
scroll to position [0, 0]
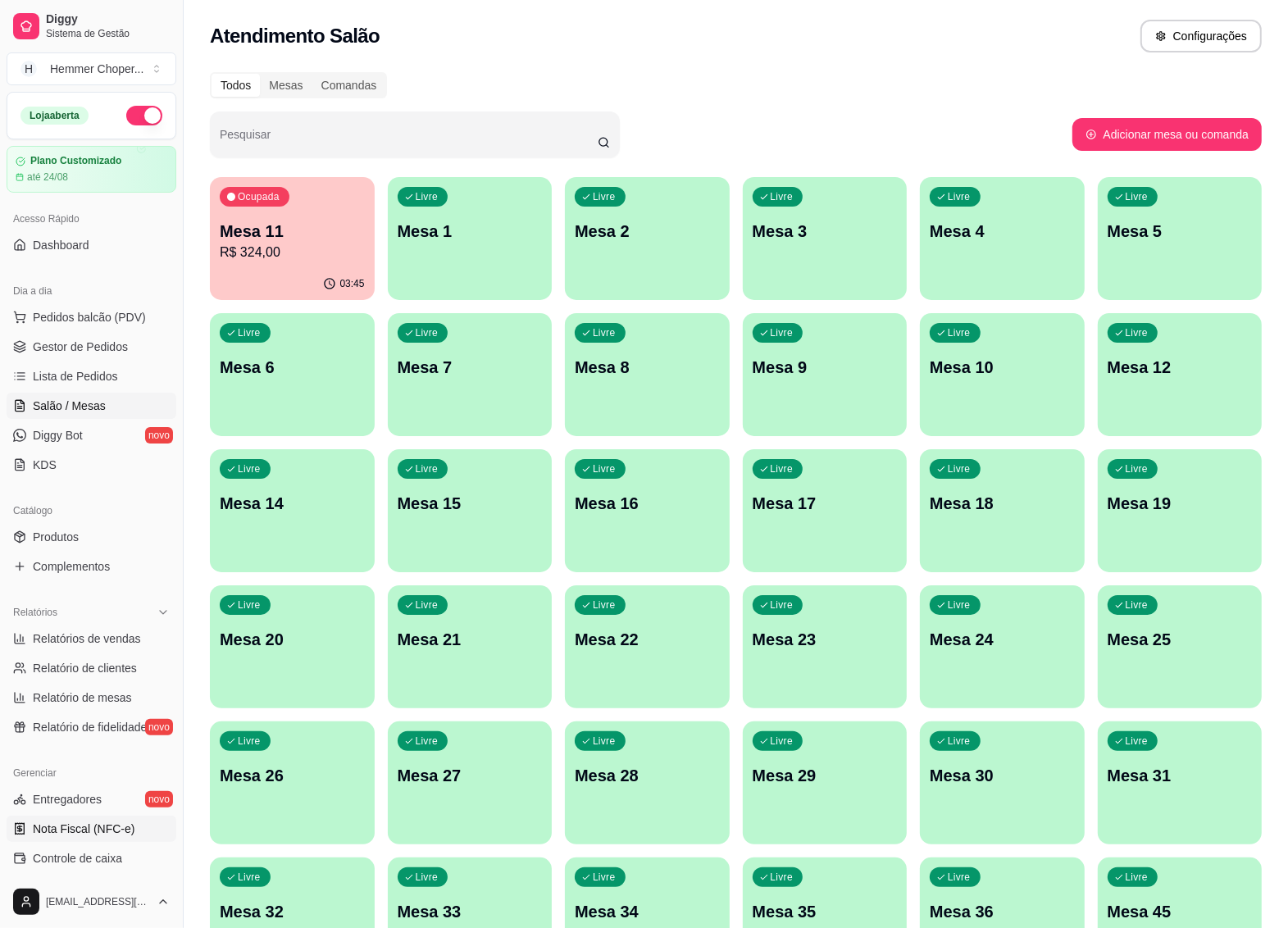
click at [79, 828] on span "Nota Fiscal (NFC-e)" at bounding box center [83, 829] width 102 height 17
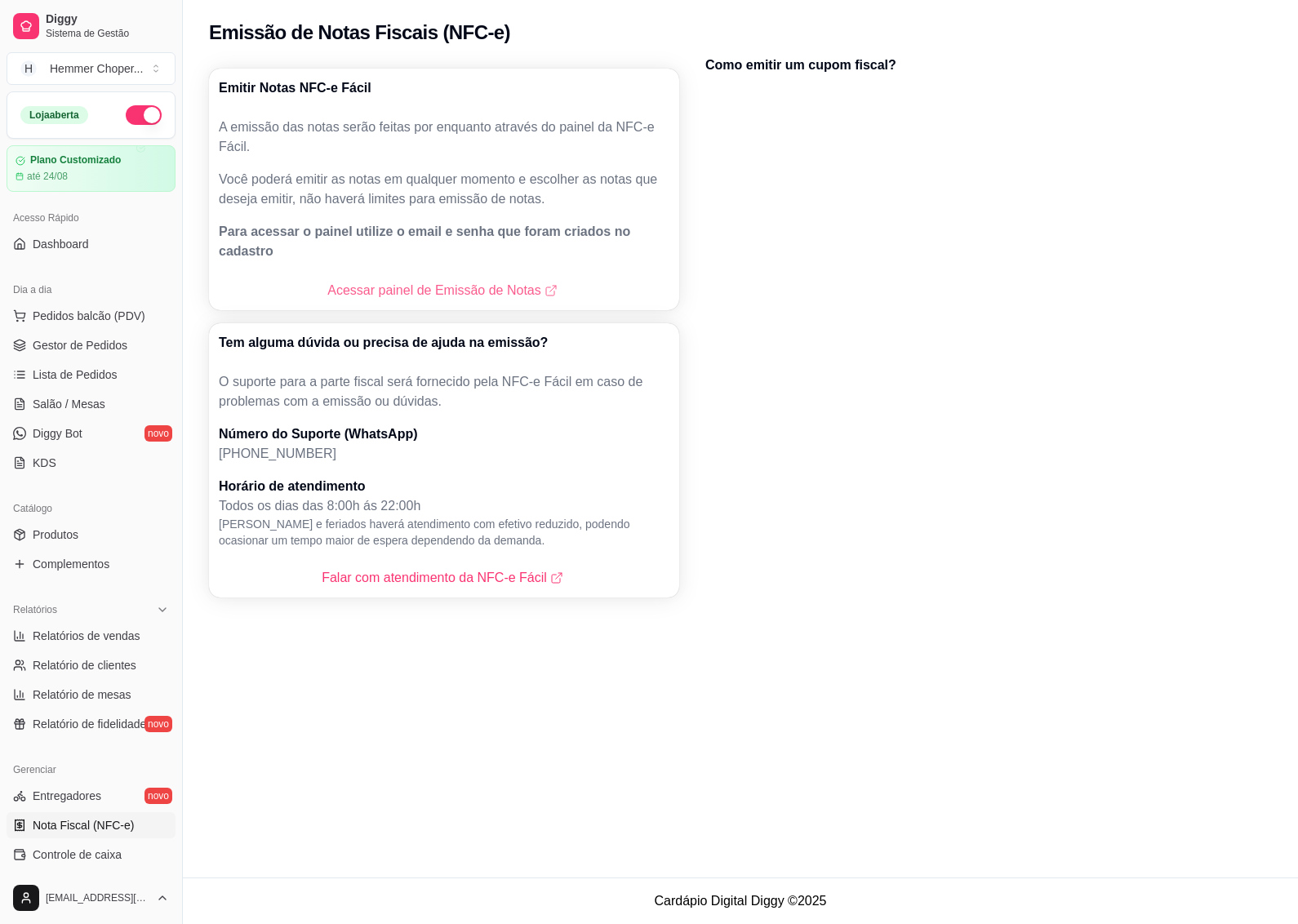
click at [402, 281] on link "Acessar painel de Emissão de Notas" at bounding box center [443, 290] width 233 height 19
click at [83, 344] on span "Gestor de Pedidos" at bounding box center [80, 345] width 95 height 16
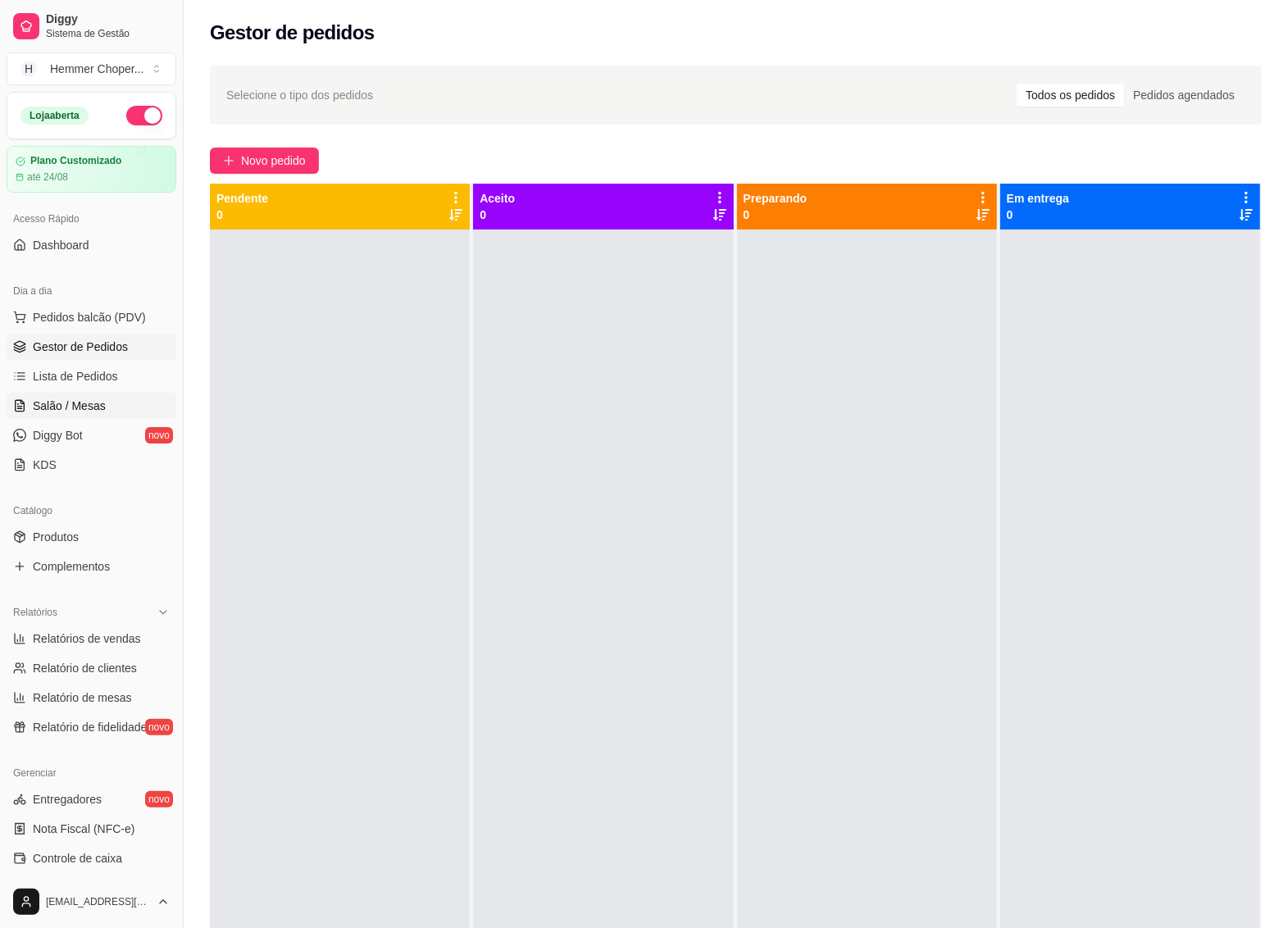
click at [67, 404] on span "Salão / Mesas" at bounding box center [70, 406] width 73 height 17
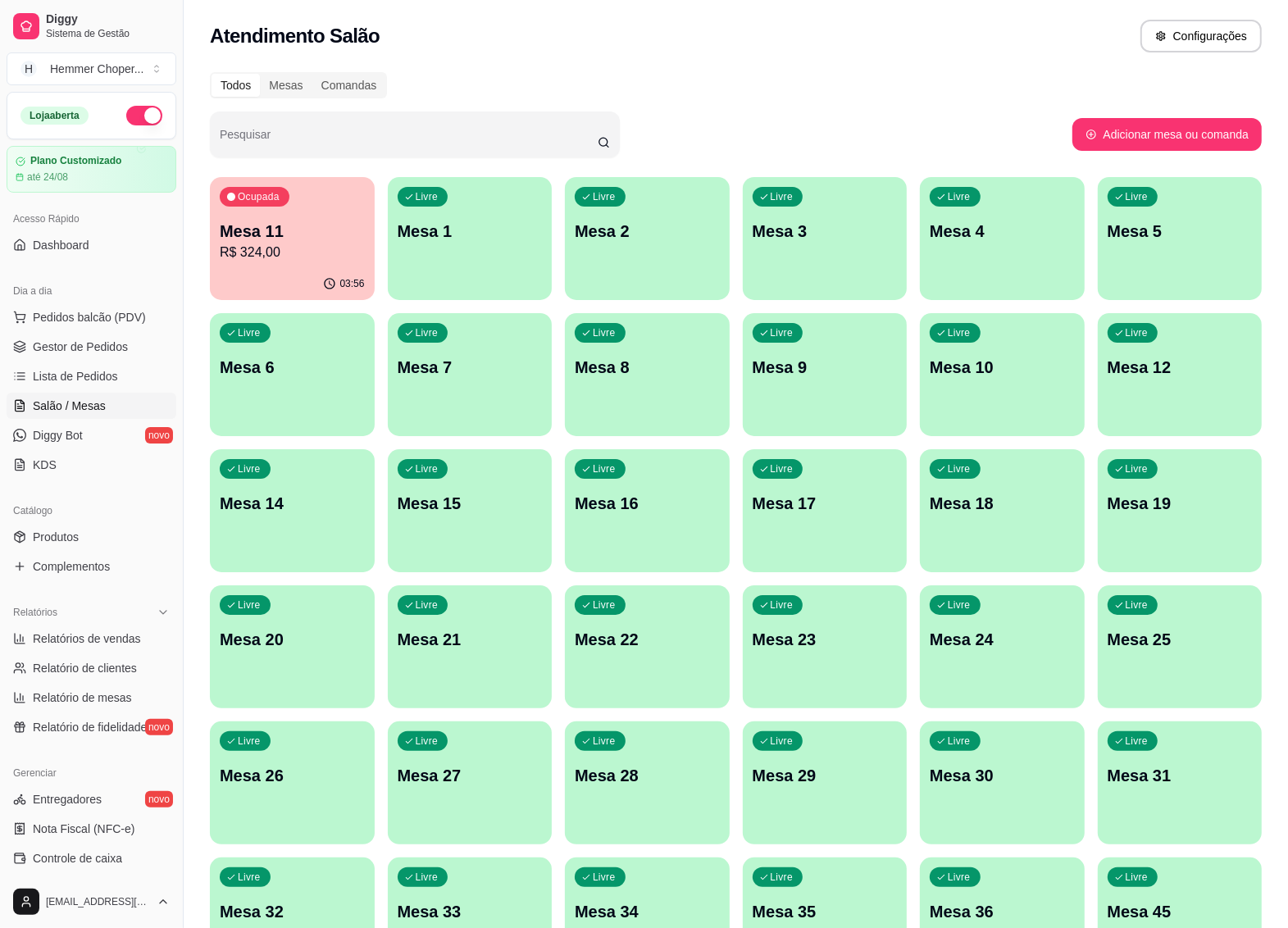
click at [295, 255] on p "R$ 324,00" at bounding box center [293, 252] width 145 height 19
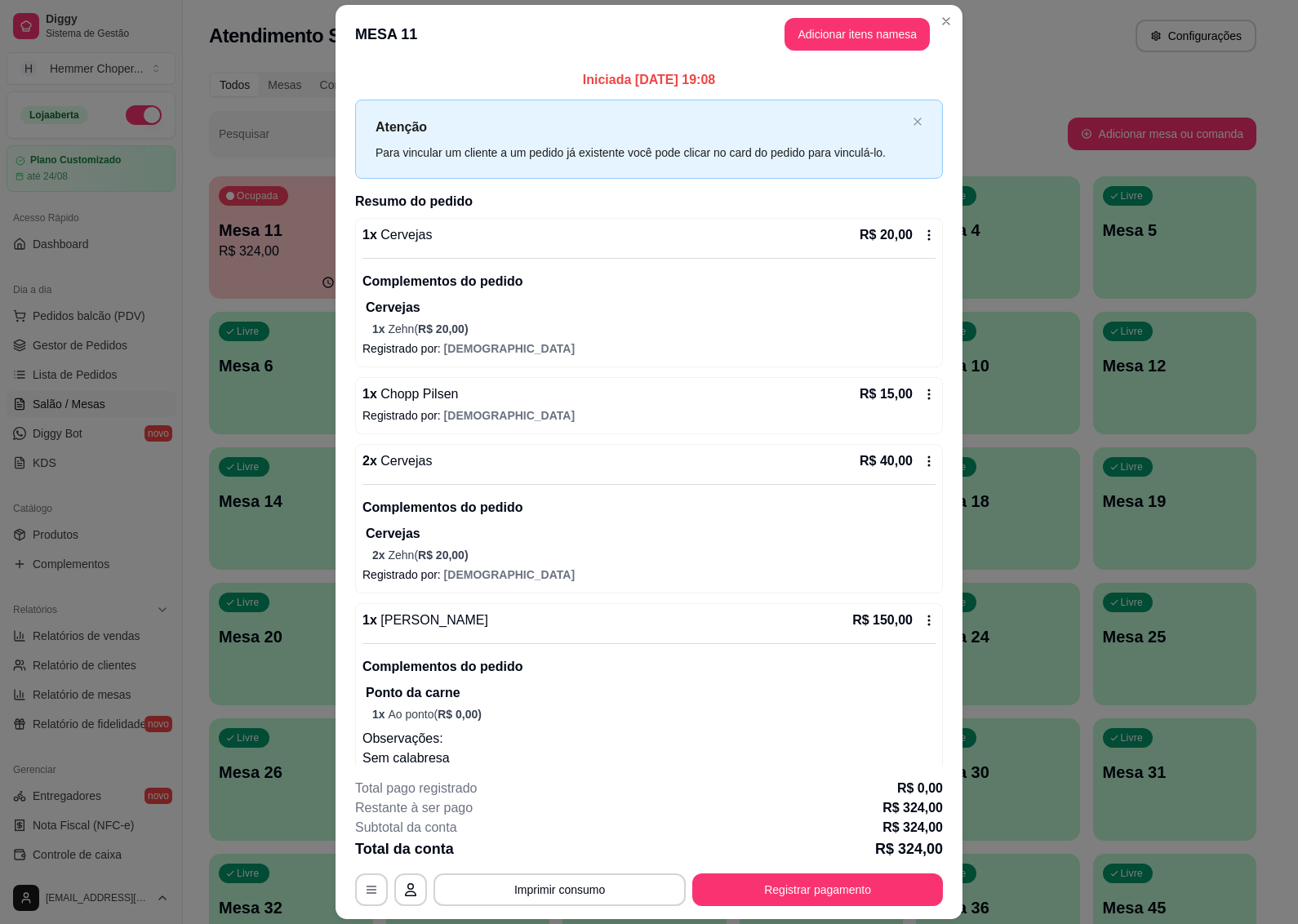
scroll to position [408, 0]
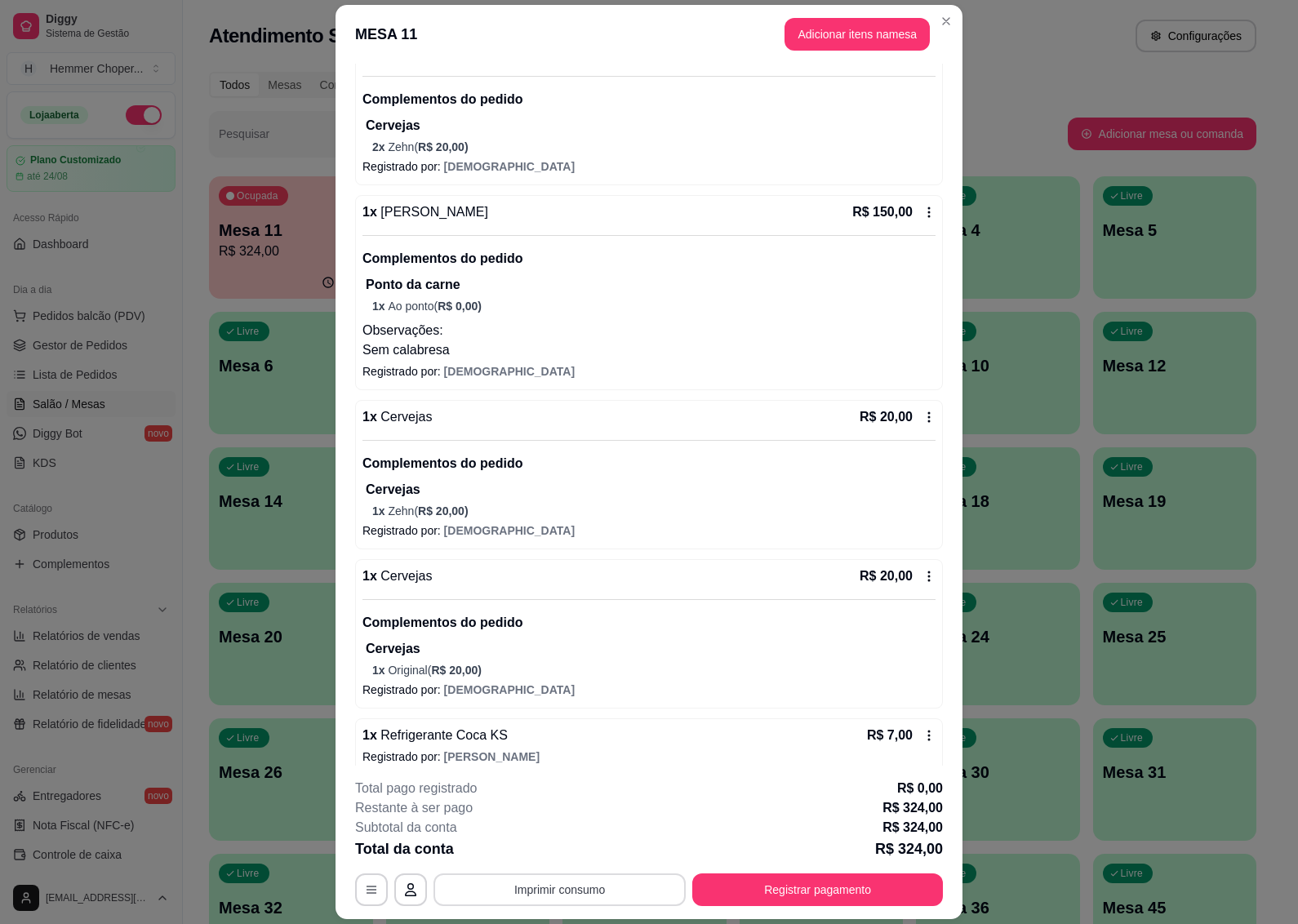
click at [543, 898] on button "Imprimir consumo" at bounding box center [560, 889] width 252 height 33
click at [555, 853] on button "IMPRESSORA" at bounding box center [556, 853] width 114 height 26
click at [780, 887] on button "Registrar pagamento" at bounding box center [818, 889] width 243 height 32
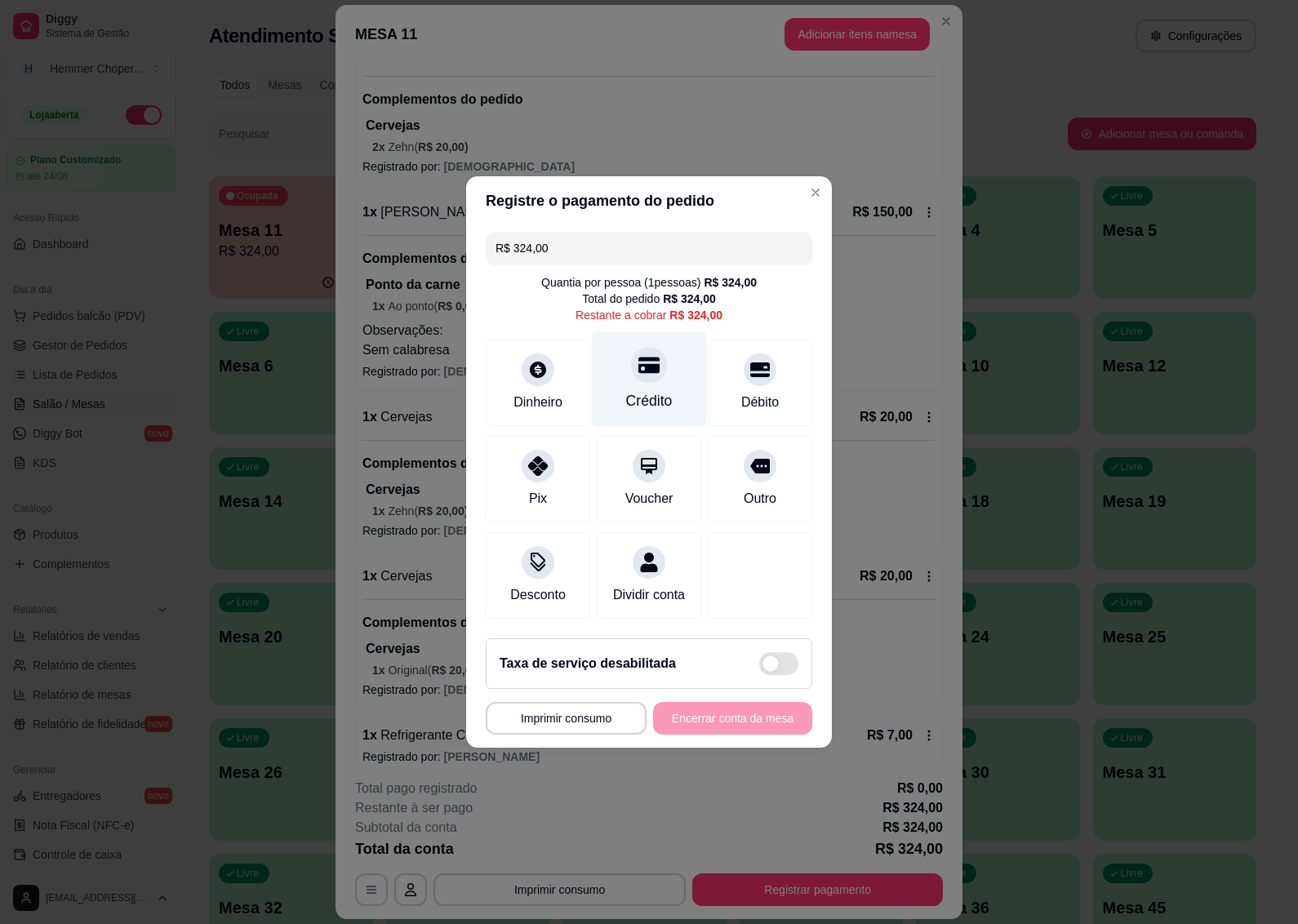
click at [641, 370] on div at bounding box center [649, 364] width 36 height 36
type input "R$ 0,00"
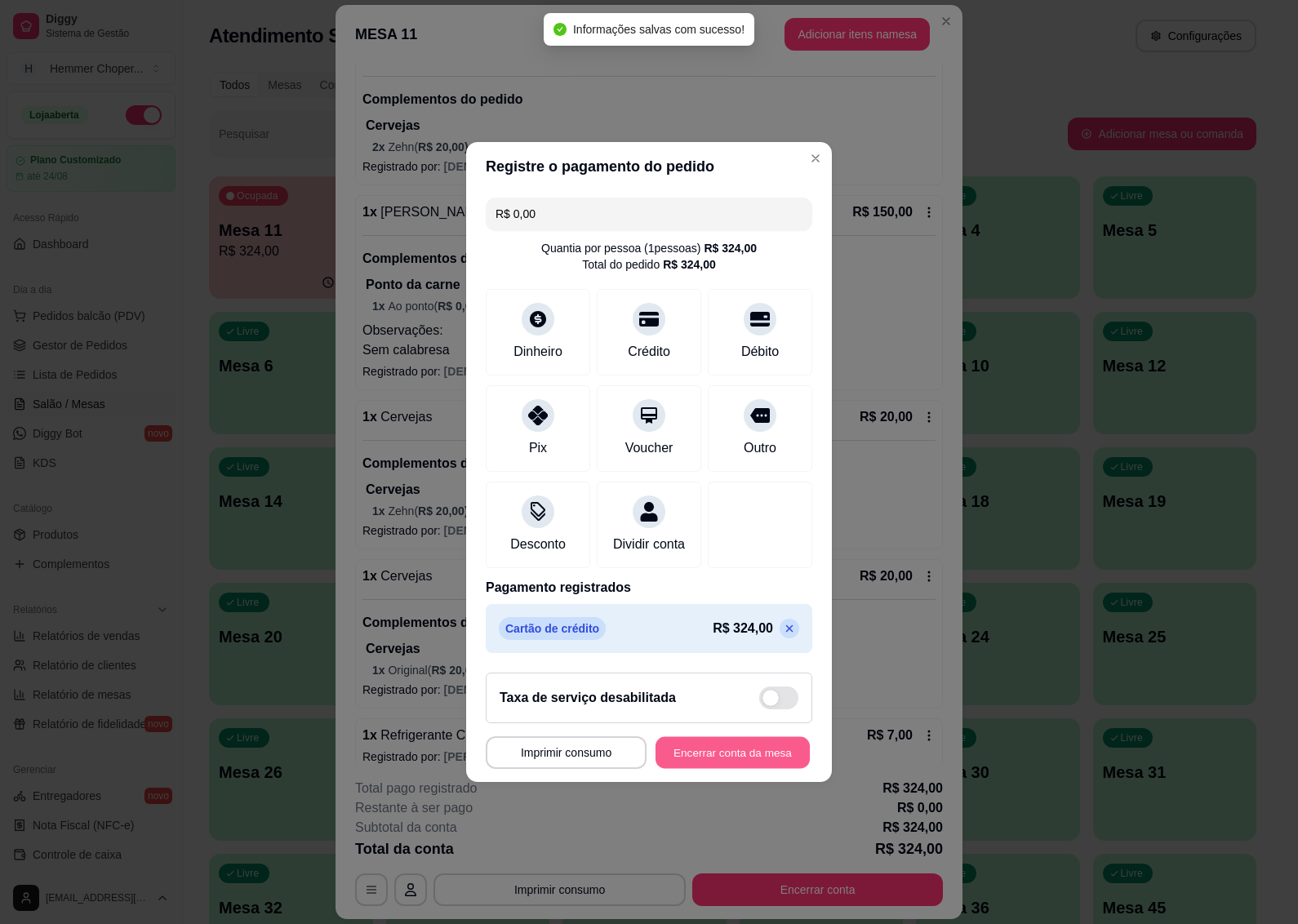
click at [739, 755] on button "Encerrar conta da mesa" at bounding box center [733, 752] width 154 height 32
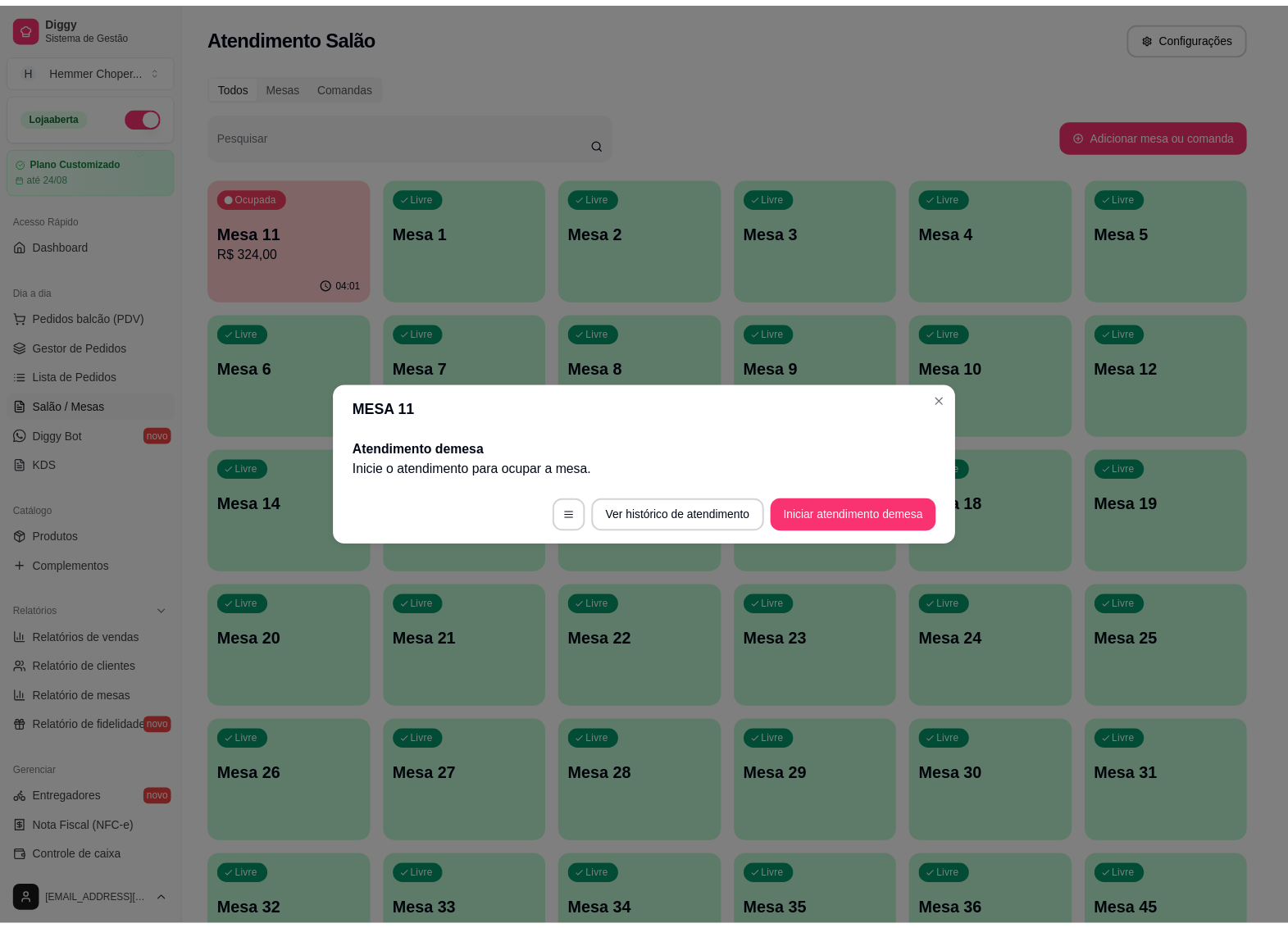
scroll to position [0, 0]
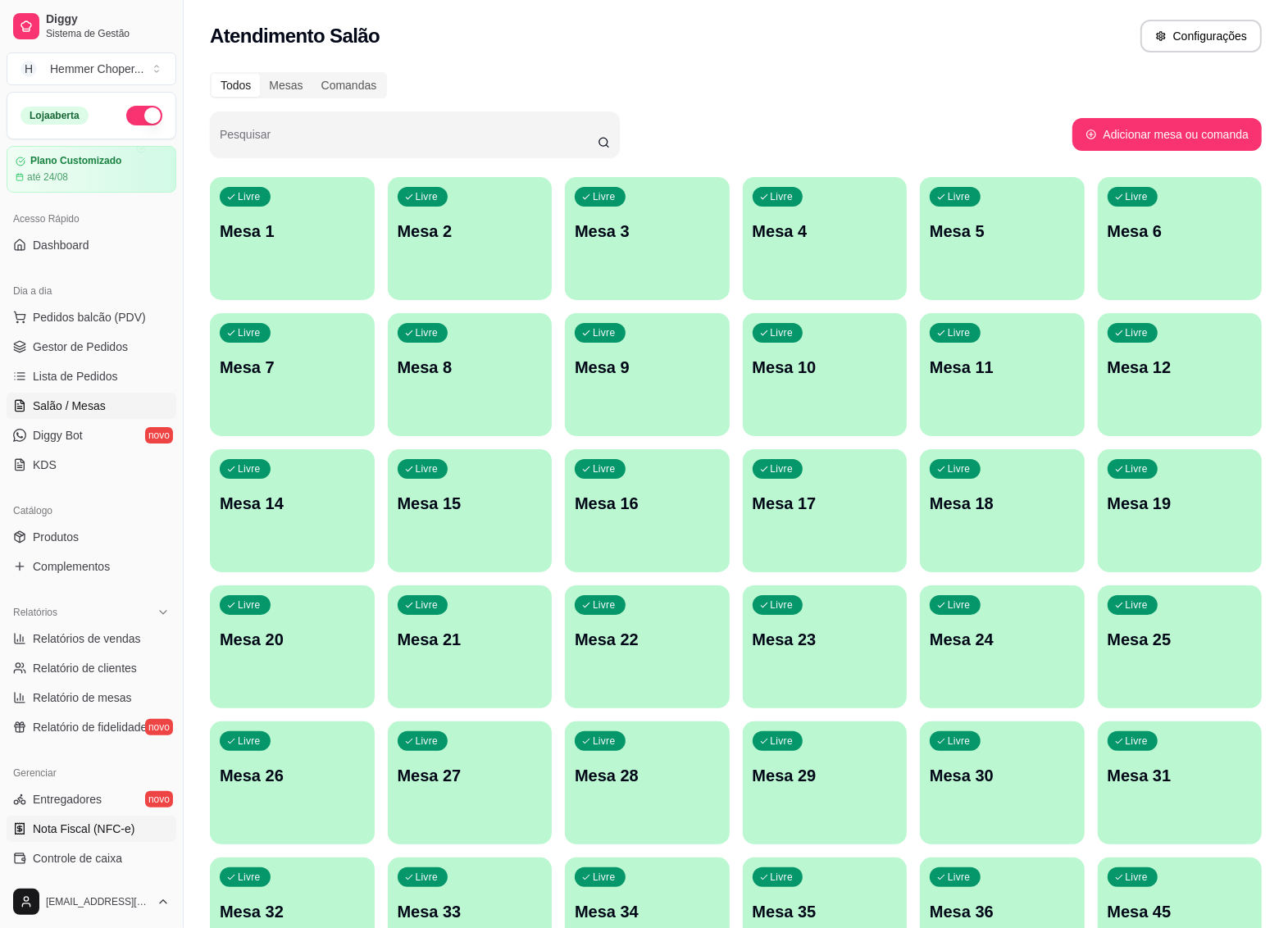
click at [83, 829] on span "Nota Fiscal (NFC-e)" at bounding box center [83, 829] width 102 height 17
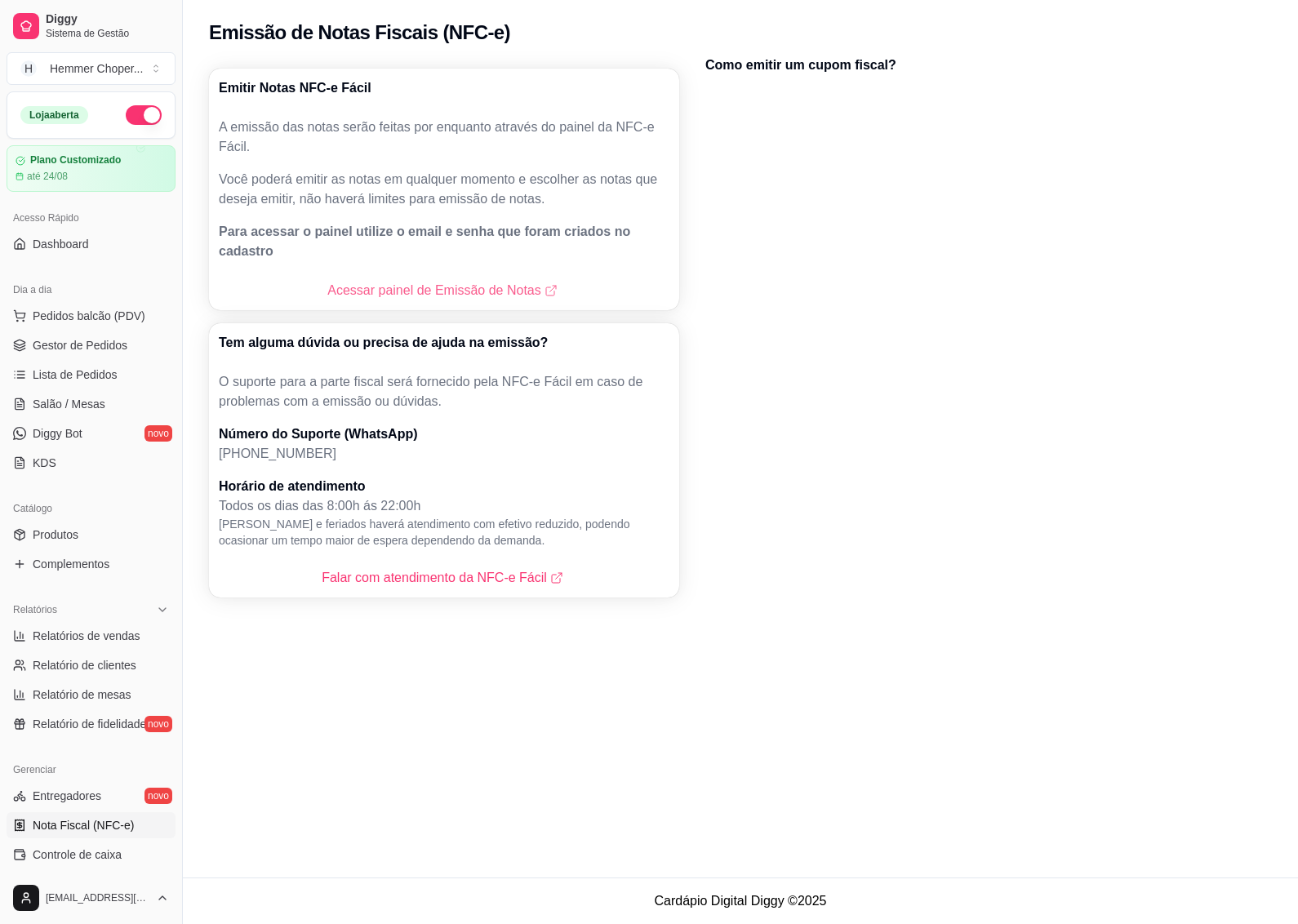
click at [427, 281] on link "Acessar painel de Emissão de Notas" at bounding box center [443, 290] width 233 height 19
click at [98, 344] on span "Gestor de Pedidos" at bounding box center [80, 345] width 95 height 16
